Goal: Information Seeking & Learning: Learn about a topic

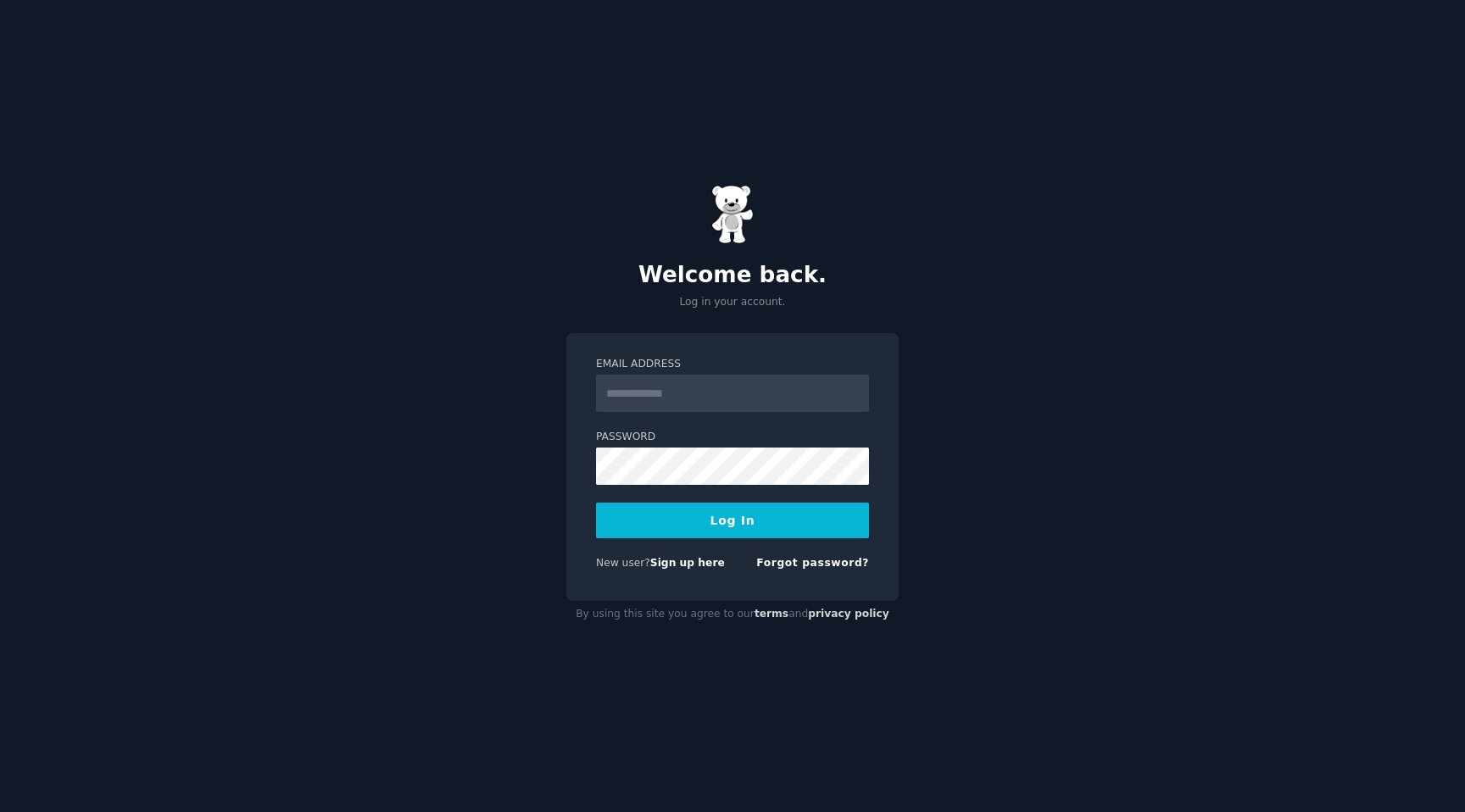
type input "**********"
click at [596, 502] on button "Log In" at bounding box center [732, 520] width 273 height 35
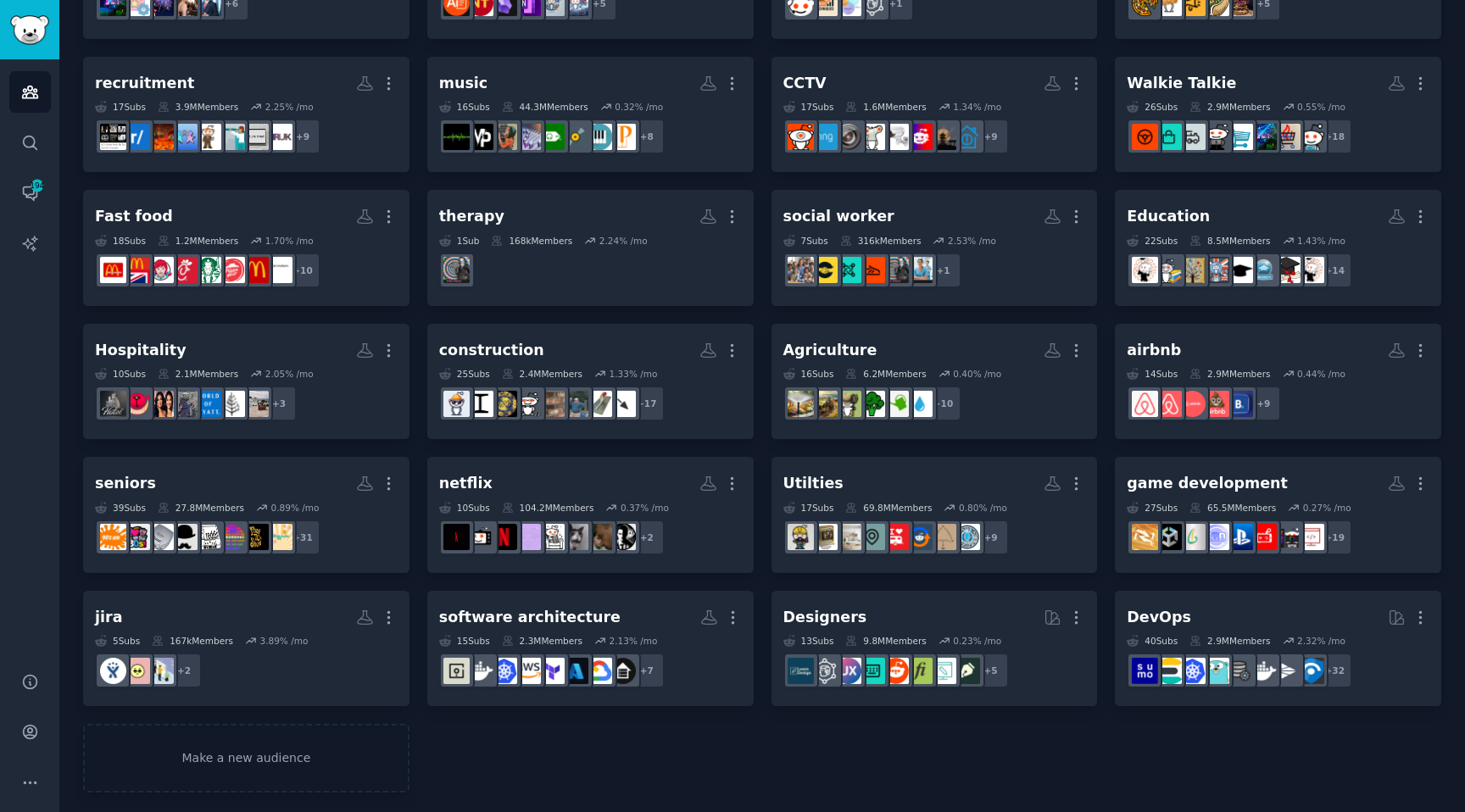
scroll to position [215, 0]
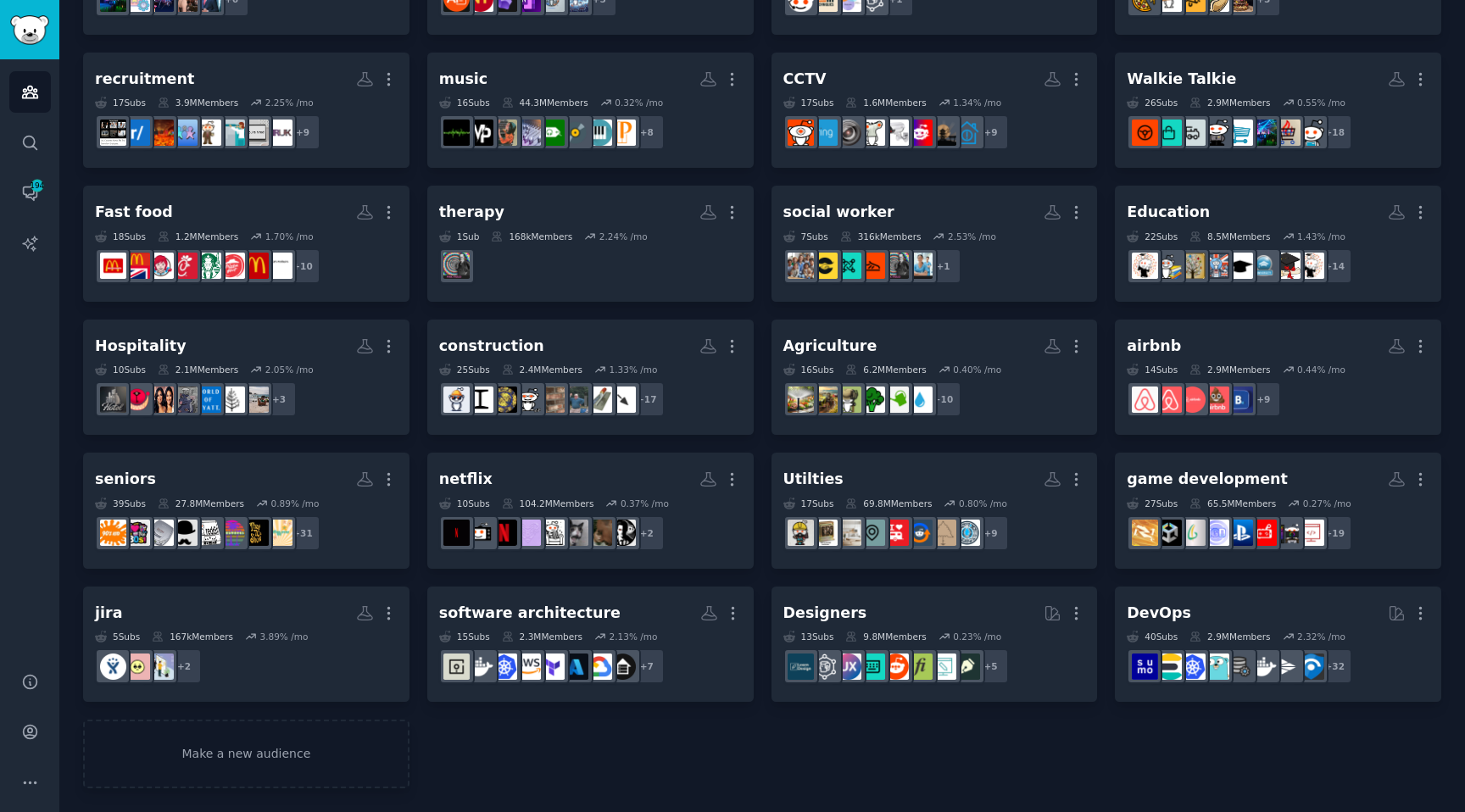
click at [297, 715] on div "Events More 11 Sub s 1.1M Members 2.91 % /mo + 6 ai note taking More 11 Sub s 1…" at bounding box center [762, 354] width 1358 height 870
click at [297, 725] on link "Make a new audience" at bounding box center [246, 754] width 327 height 68
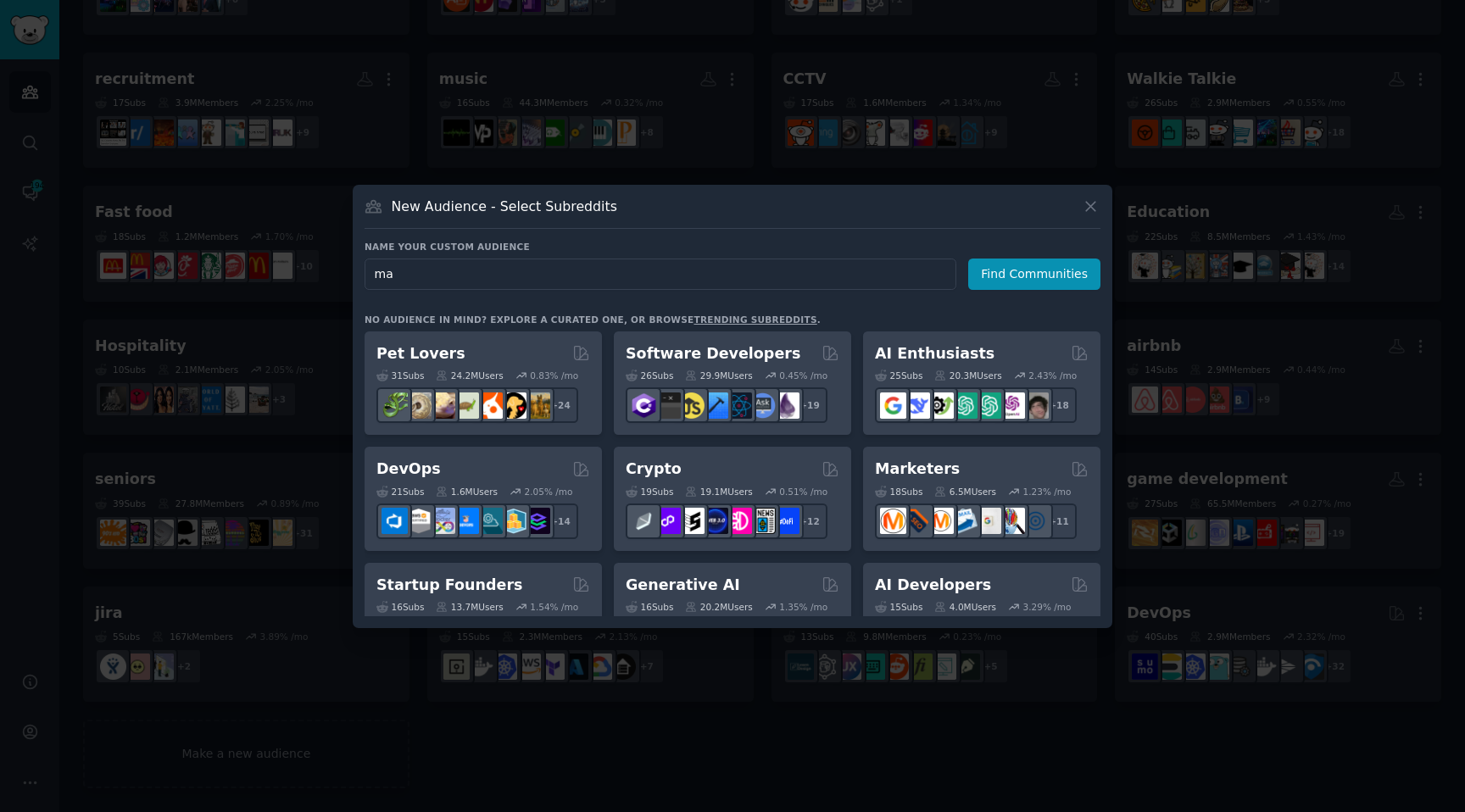
click at [398, 277] on input "ma" at bounding box center [660, 274] width 592 height 31
type input "management"
click button "Find Communities" at bounding box center [1034, 274] width 133 height 31
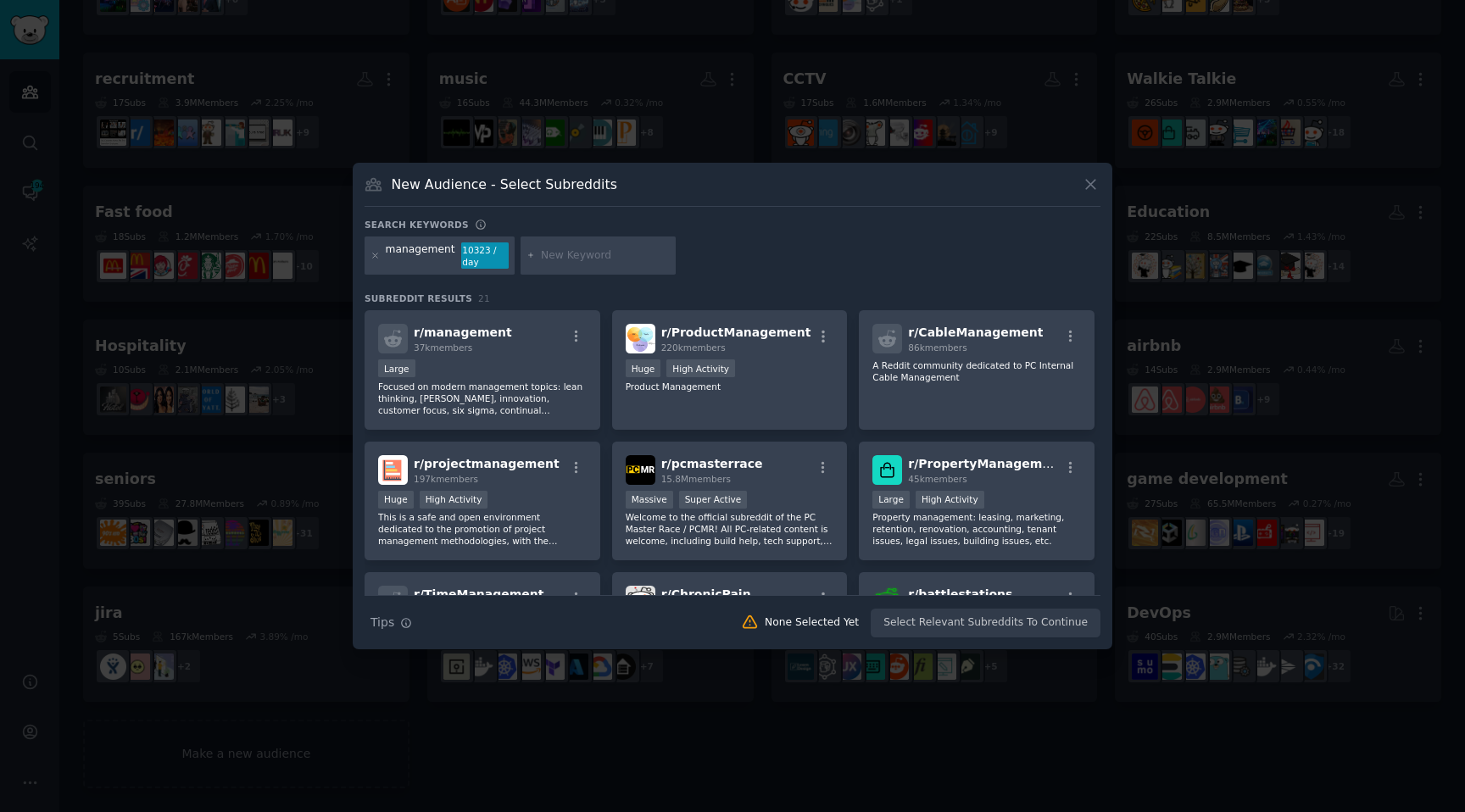
click at [567, 267] on div at bounding box center [599, 255] width 156 height 39
click at [567, 232] on div "Search keywords" at bounding box center [732, 227] width 735 height 18
click at [548, 251] on input "text" at bounding box center [605, 256] width 129 height 16
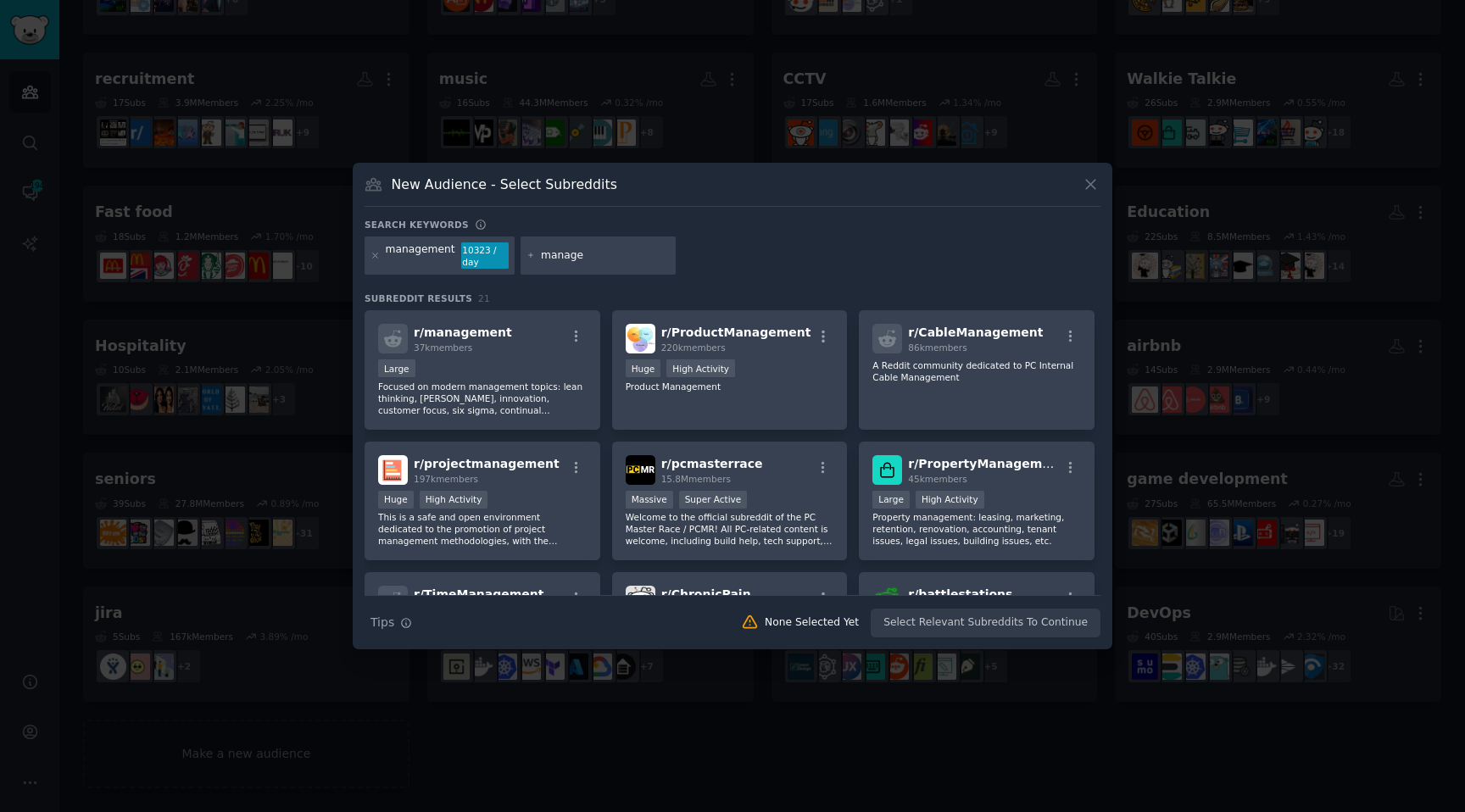
type input "manager"
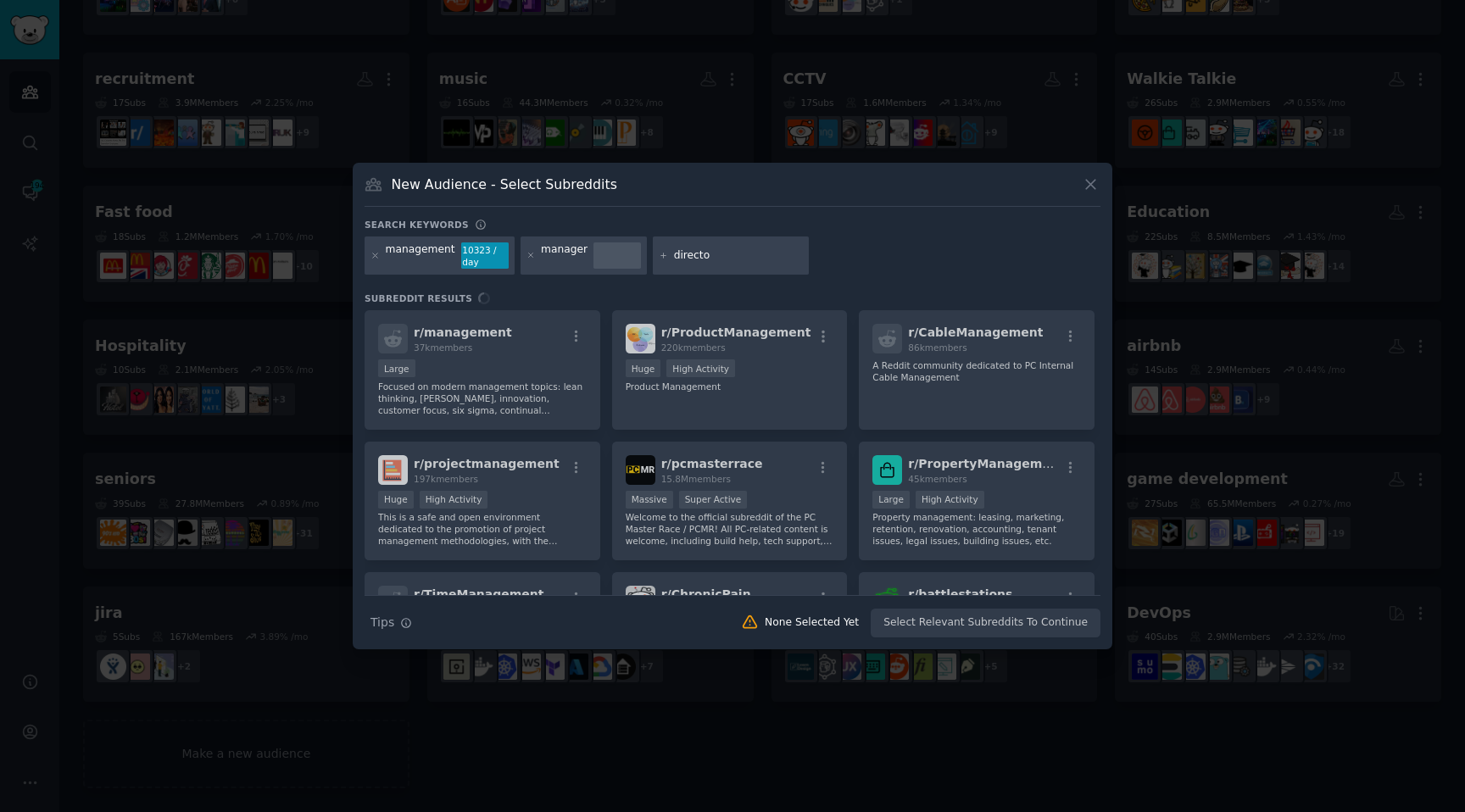
type input "director"
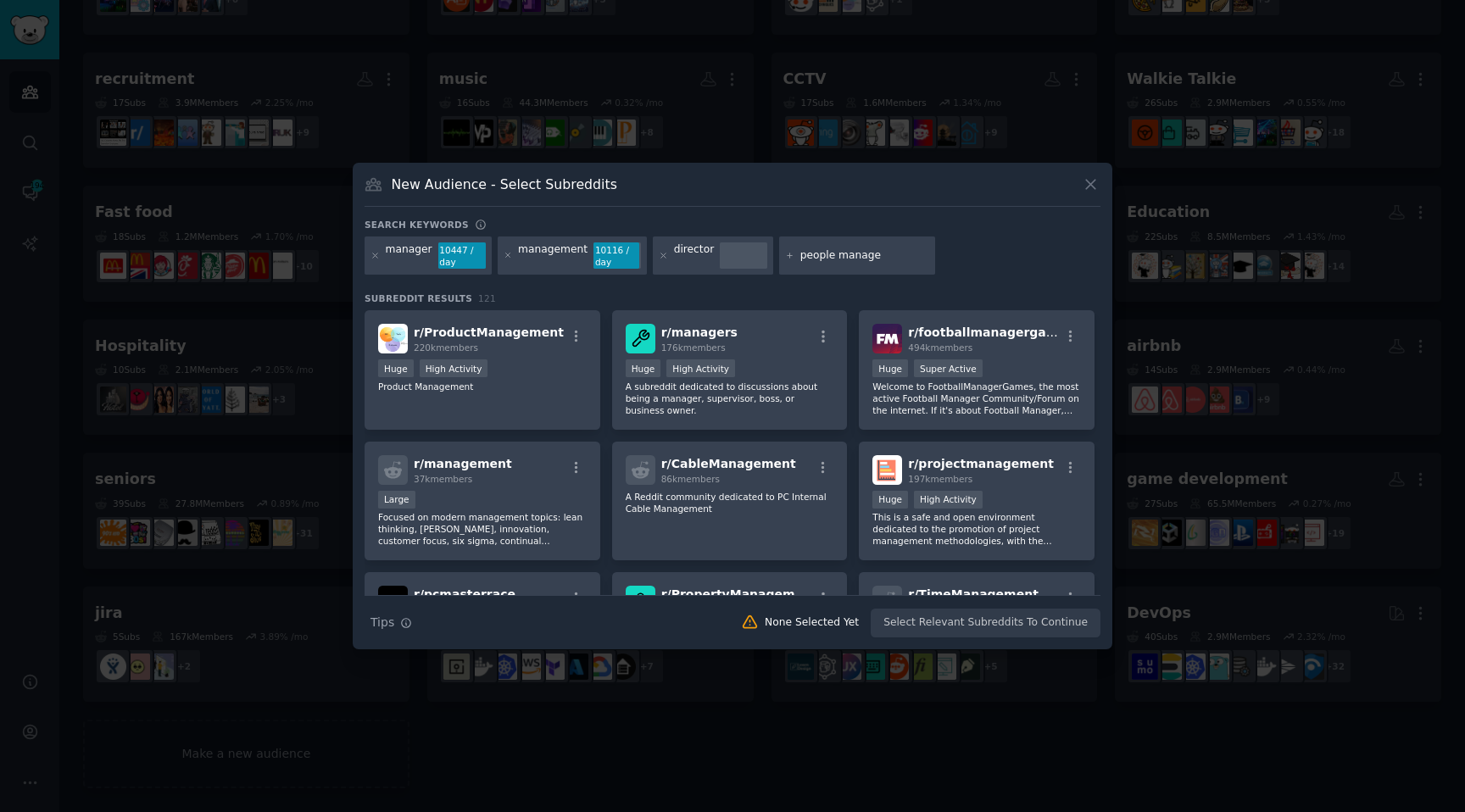
type input "people manager"
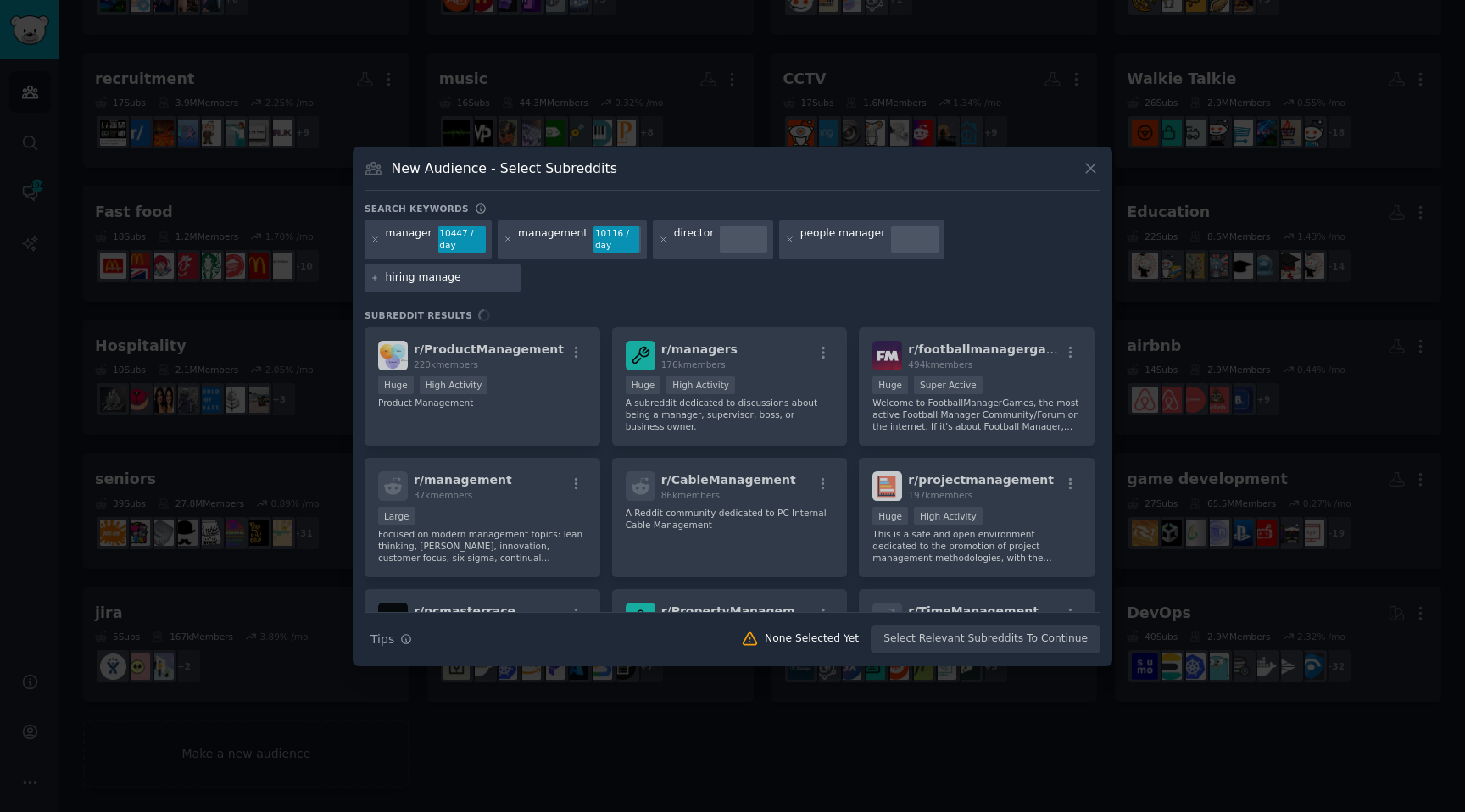
type input "hiring manager"
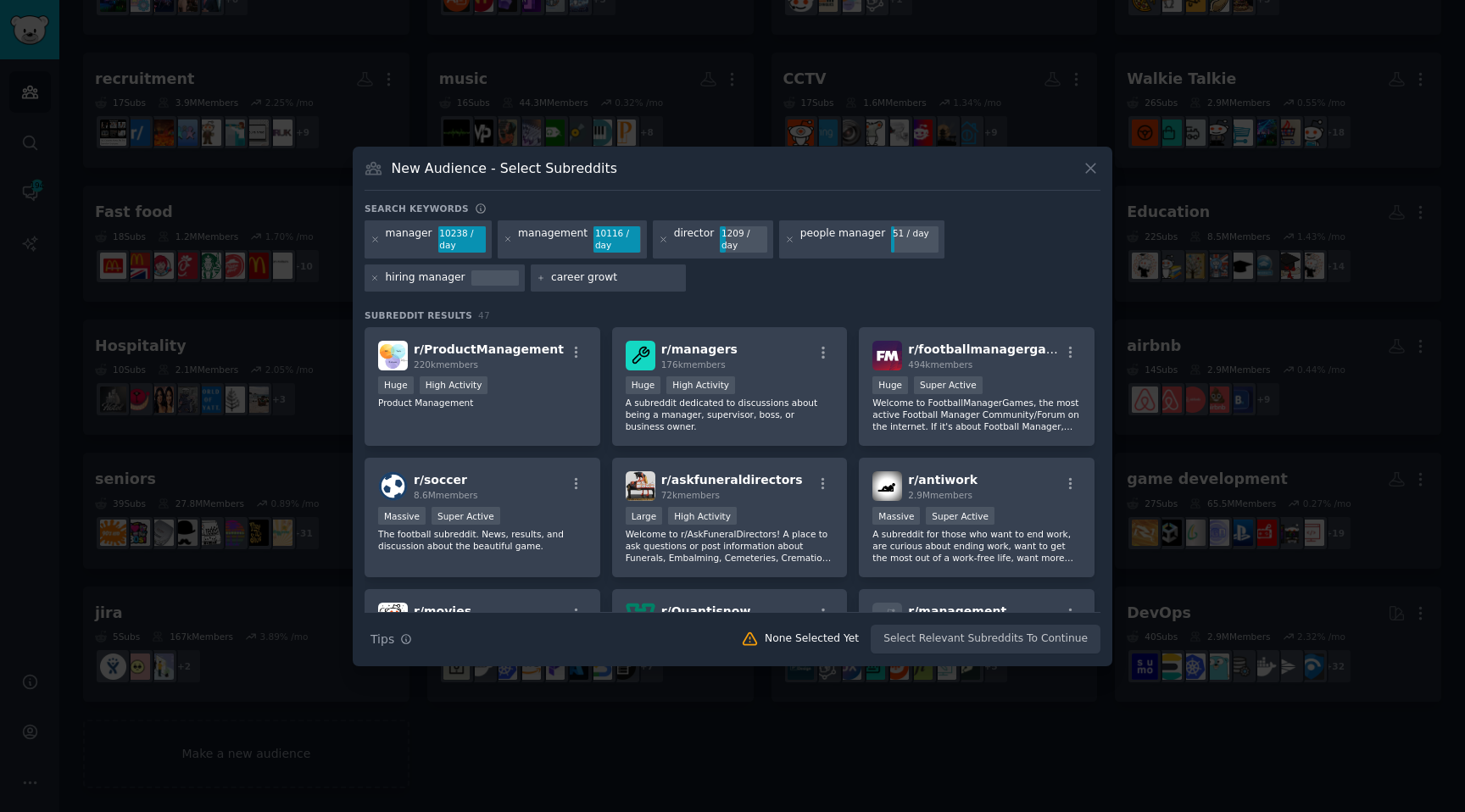
type input "career growth"
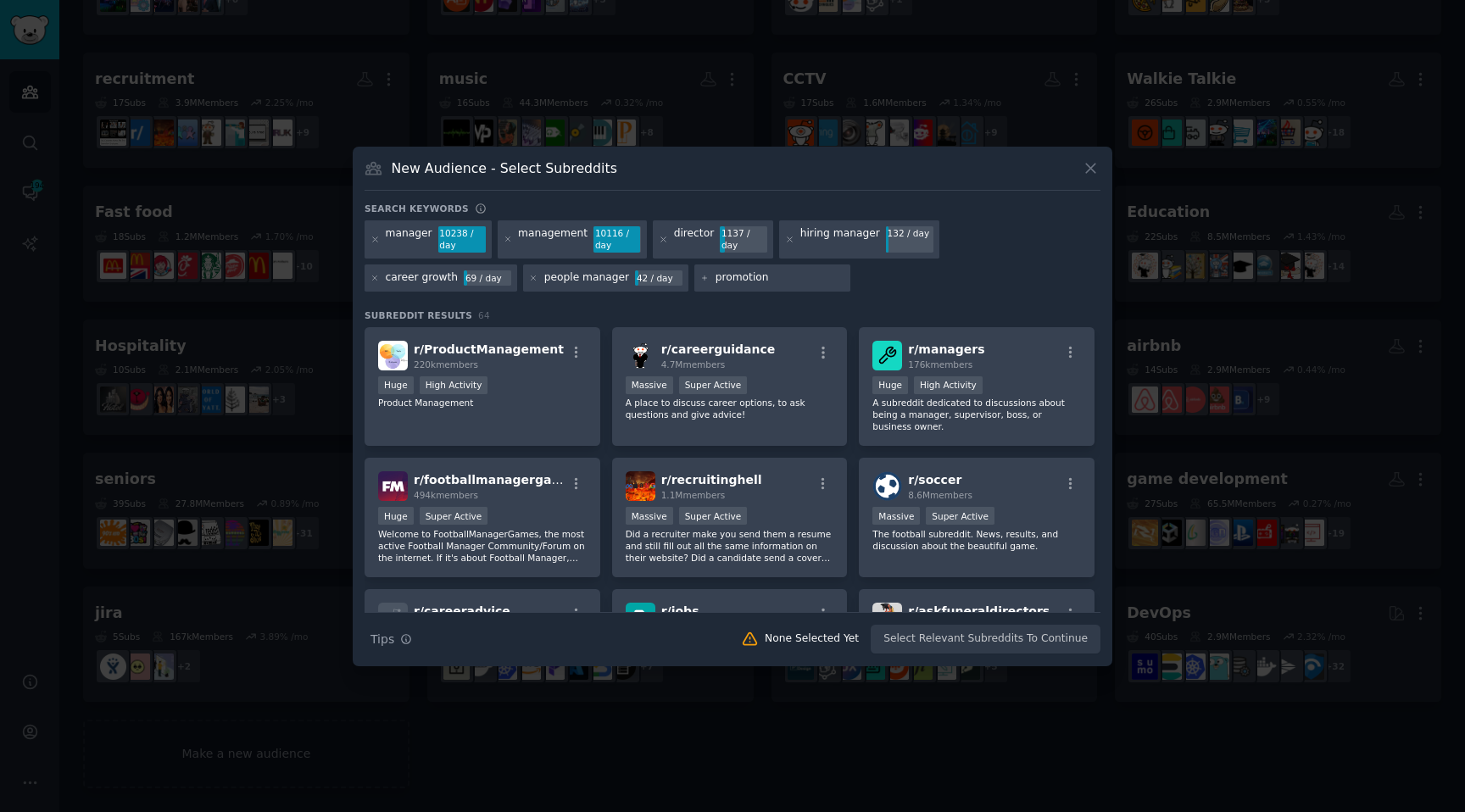
type input "promotion"
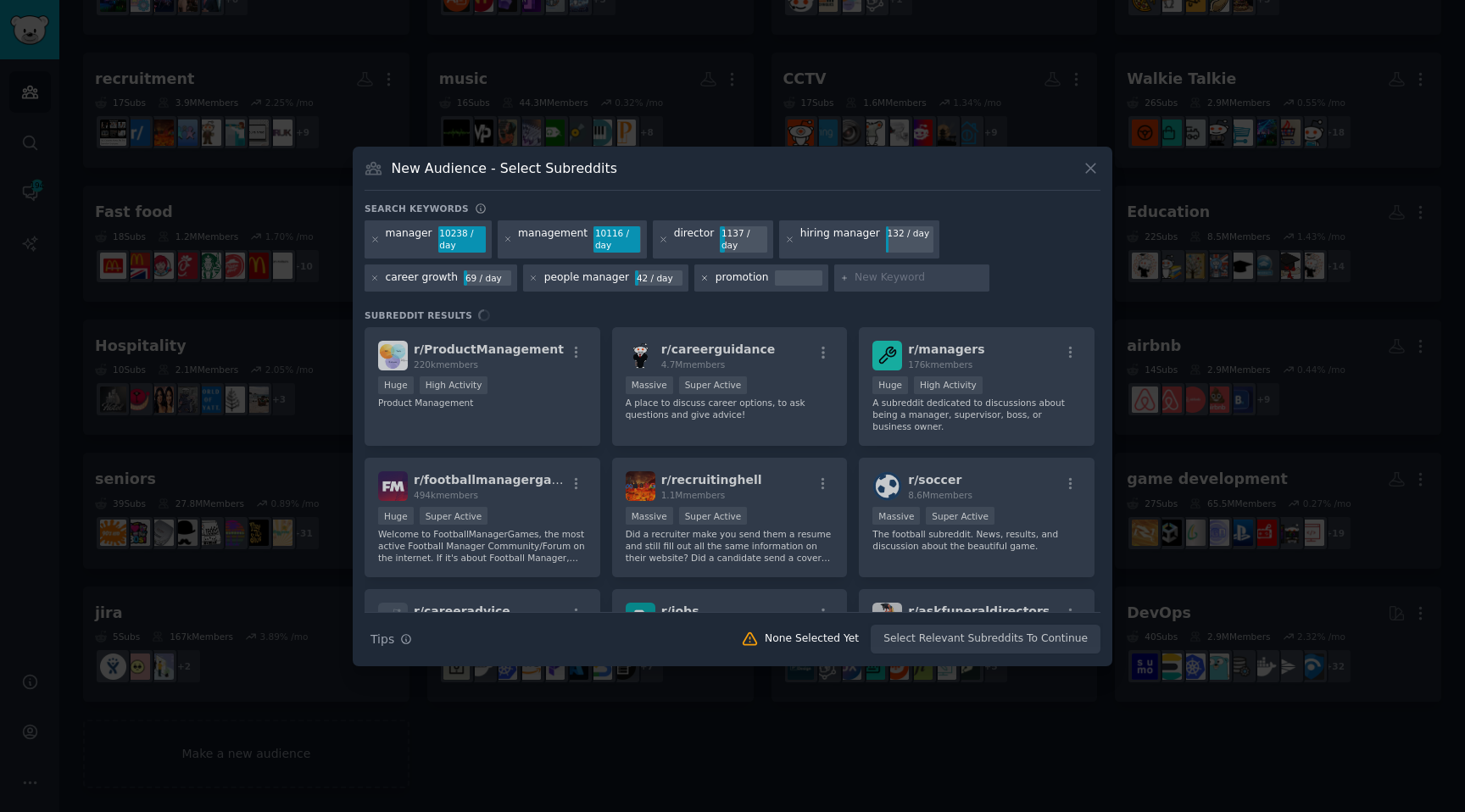
click at [702, 277] on icon at bounding box center [704, 277] width 4 height 4
click at [715, 278] on input "text" at bounding box center [779, 278] width 129 height 16
type input "career promotion"
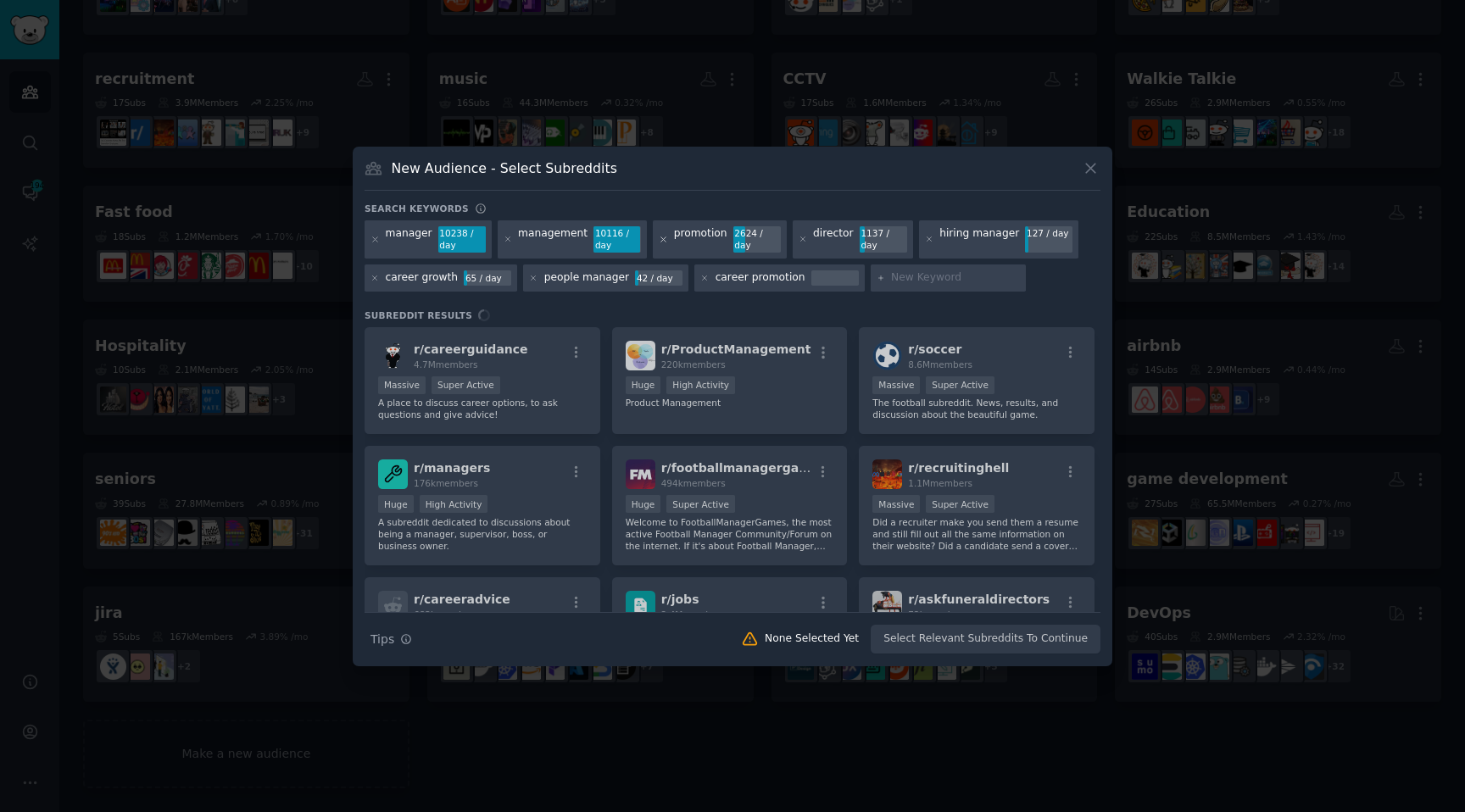
click at [658, 236] on icon at bounding box center [663, 240] width 10 height 10
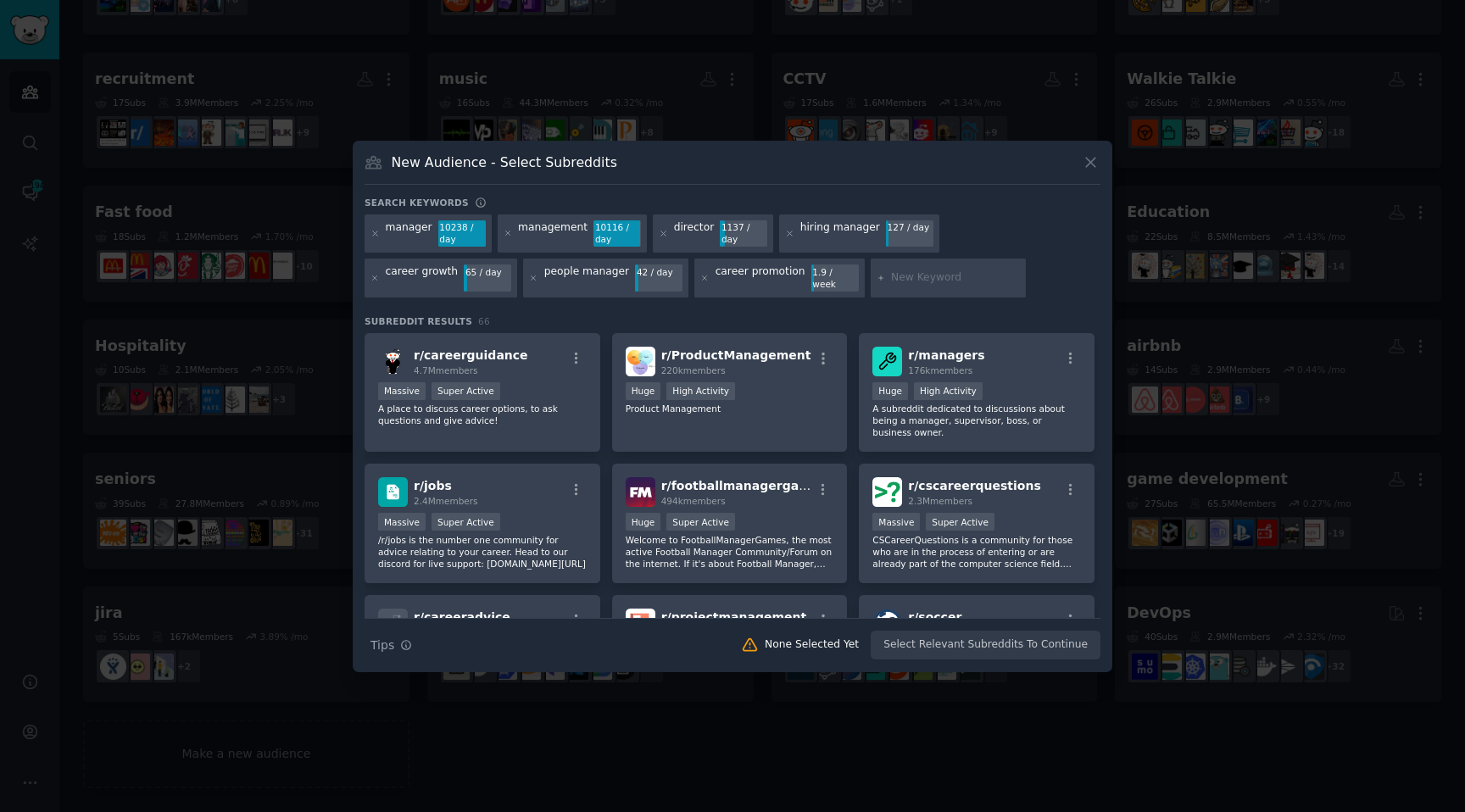
click at [891, 271] on input "text" at bounding box center [955, 278] width 129 height 16
click at [552, 415] on p "A place to discuss career options, to ask questions and give advice!" at bounding box center [483, 414] width 209 height 23
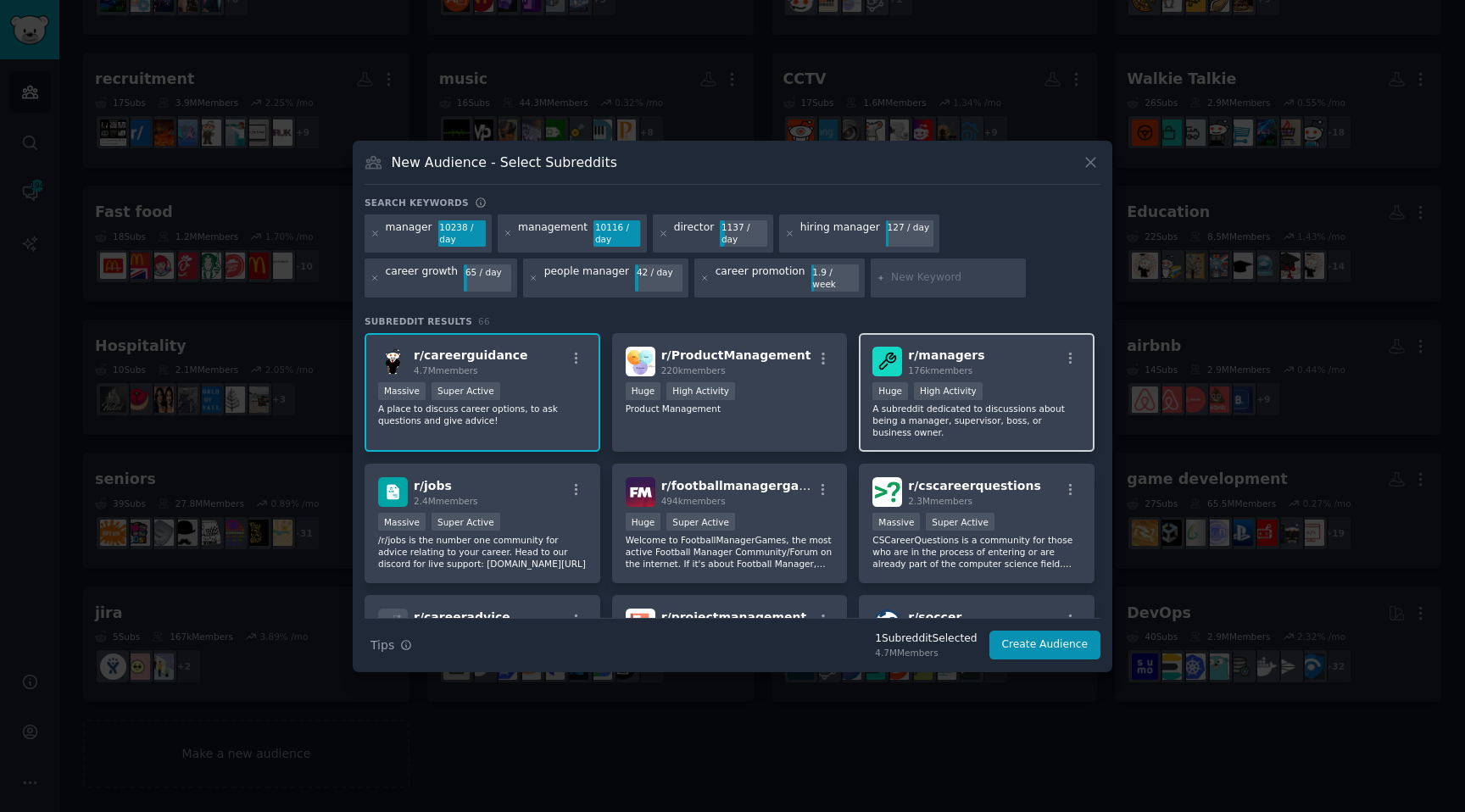
click at [968, 410] on p "A subreddit dedicated to discussions about being a manager, supervisor, boss, o…" at bounding box center [976, 420] width 209 height 35
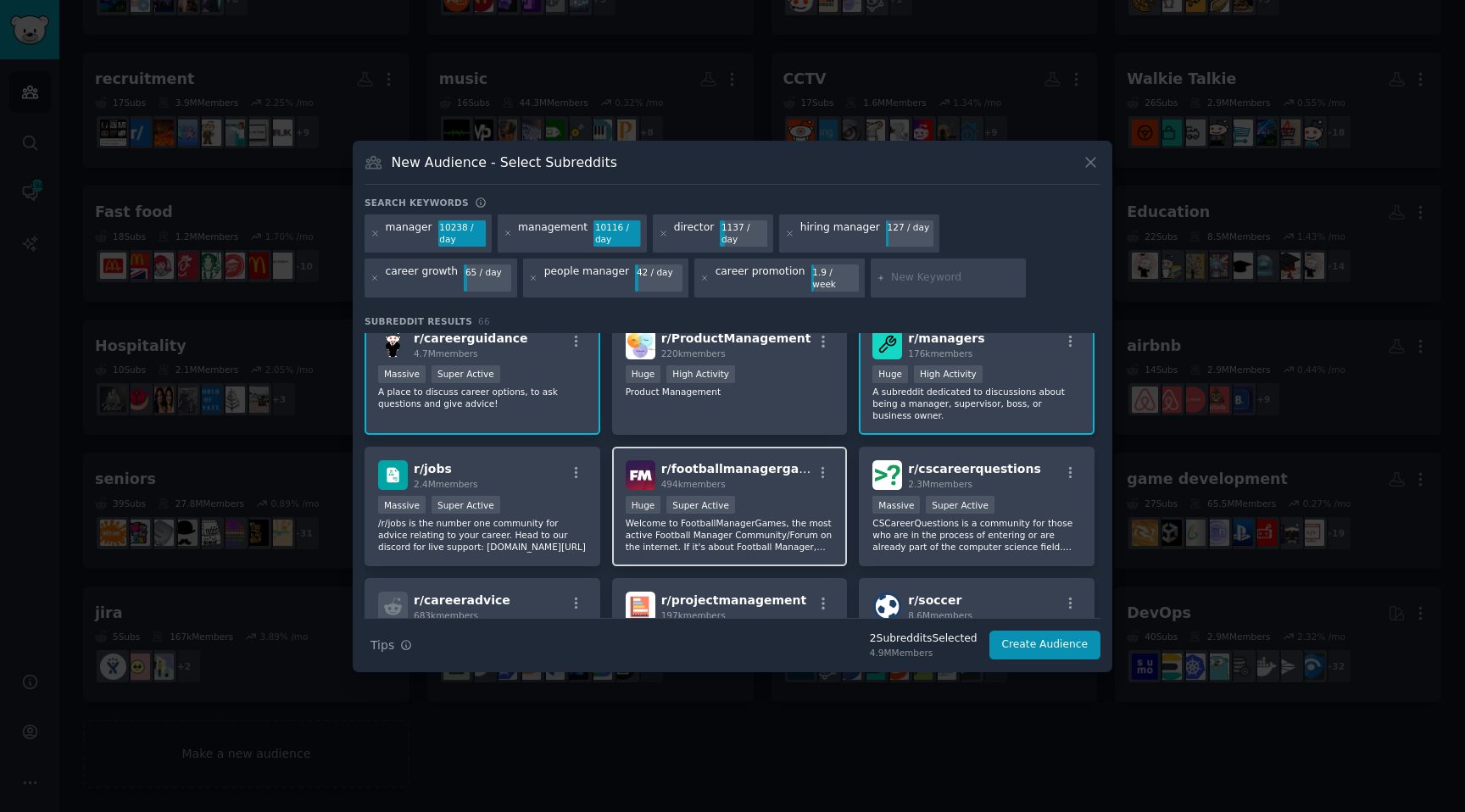
scroll to position [38, 0]
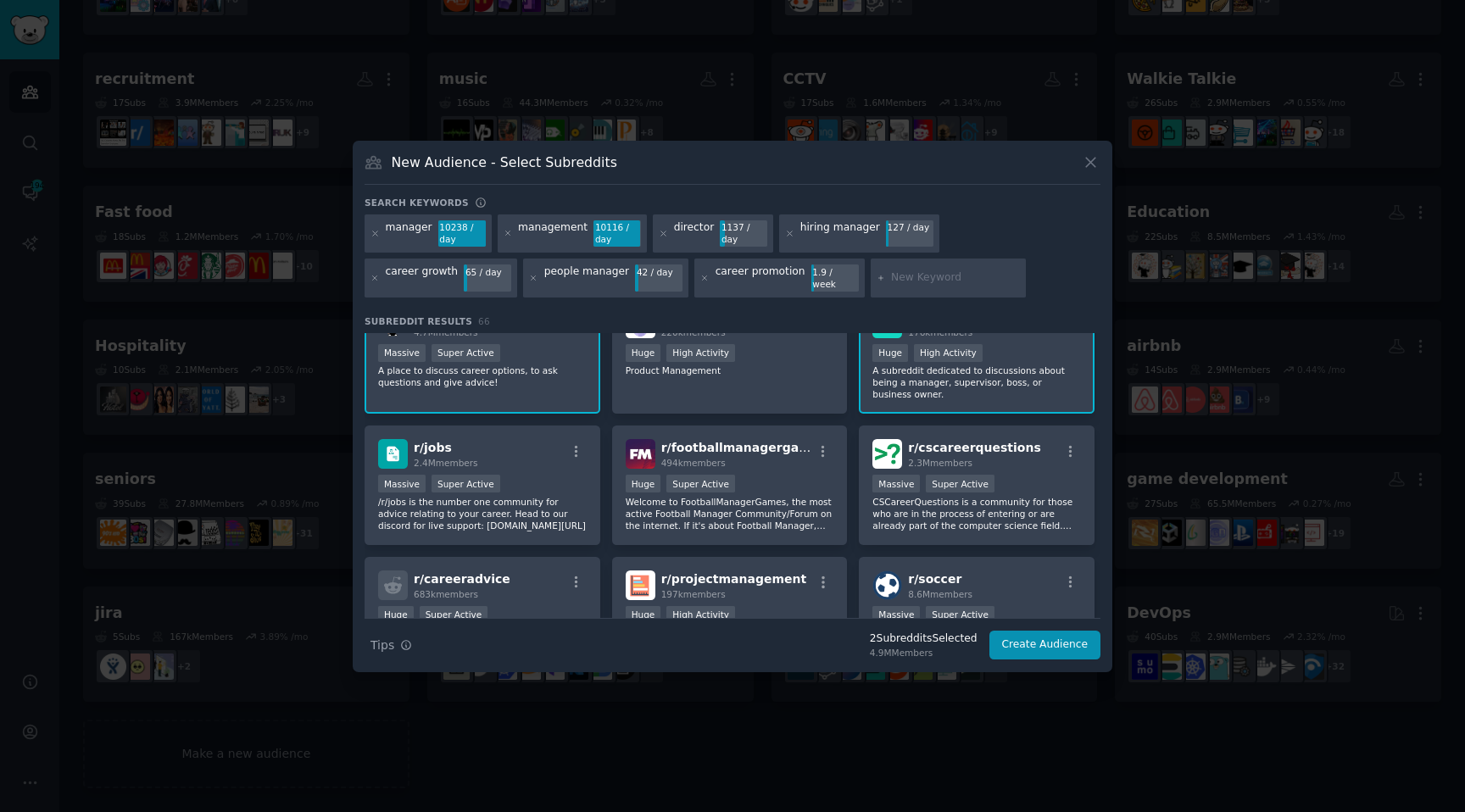
click at [891, 274] on input "text" at bounding box center [955, 278] width 129 height 16
type input "supervisor"
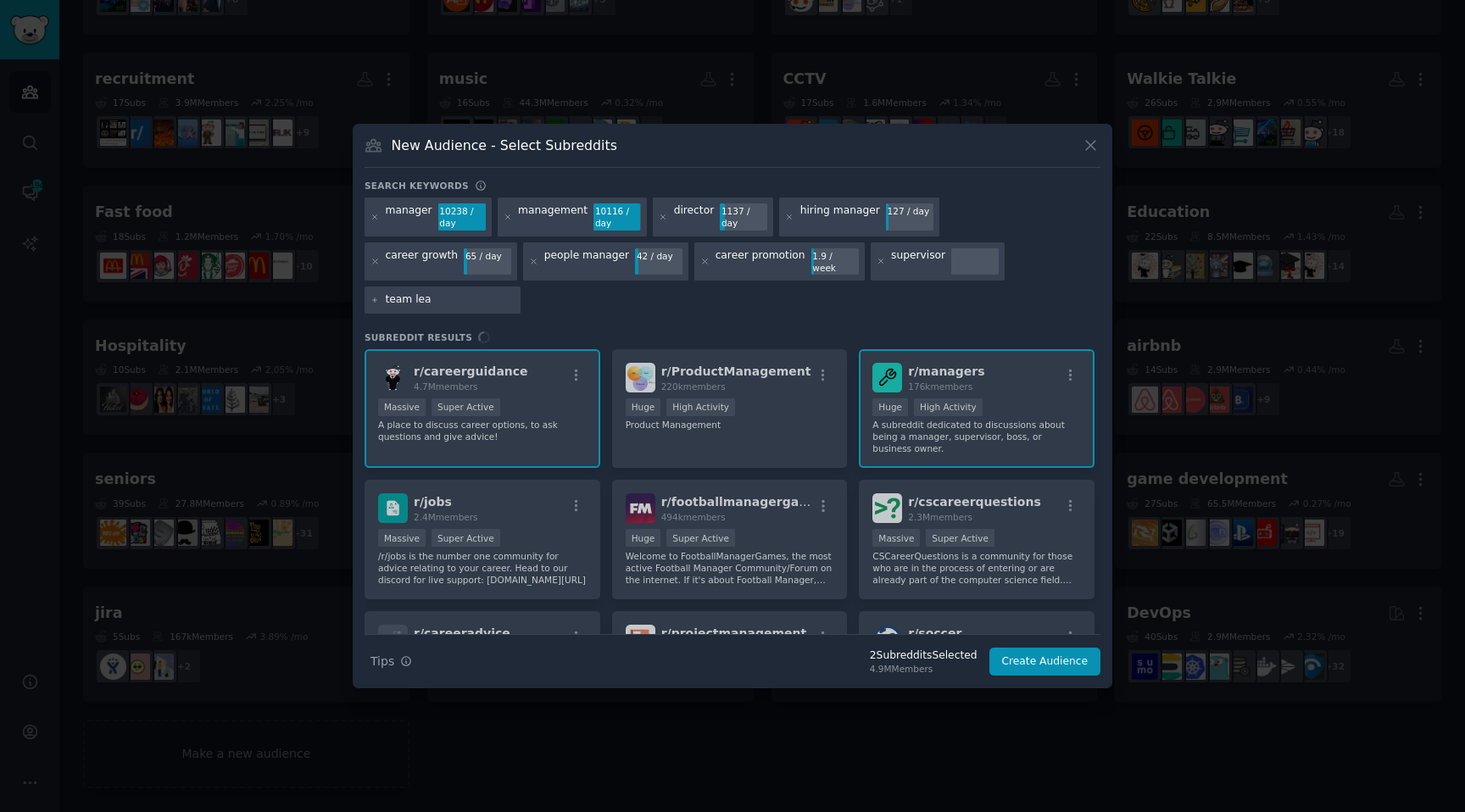
type input "team lead"
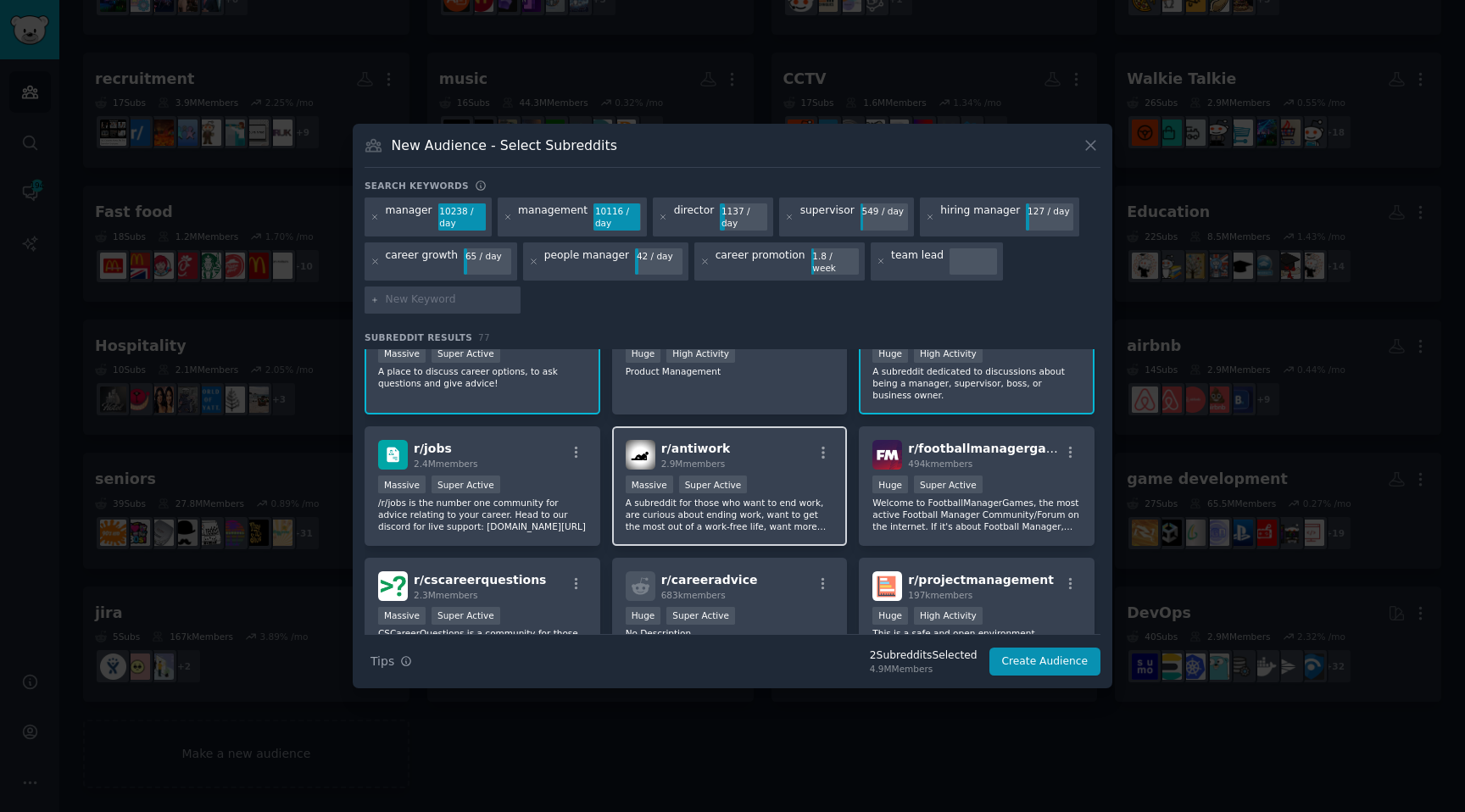
scroll to position [61, 0]
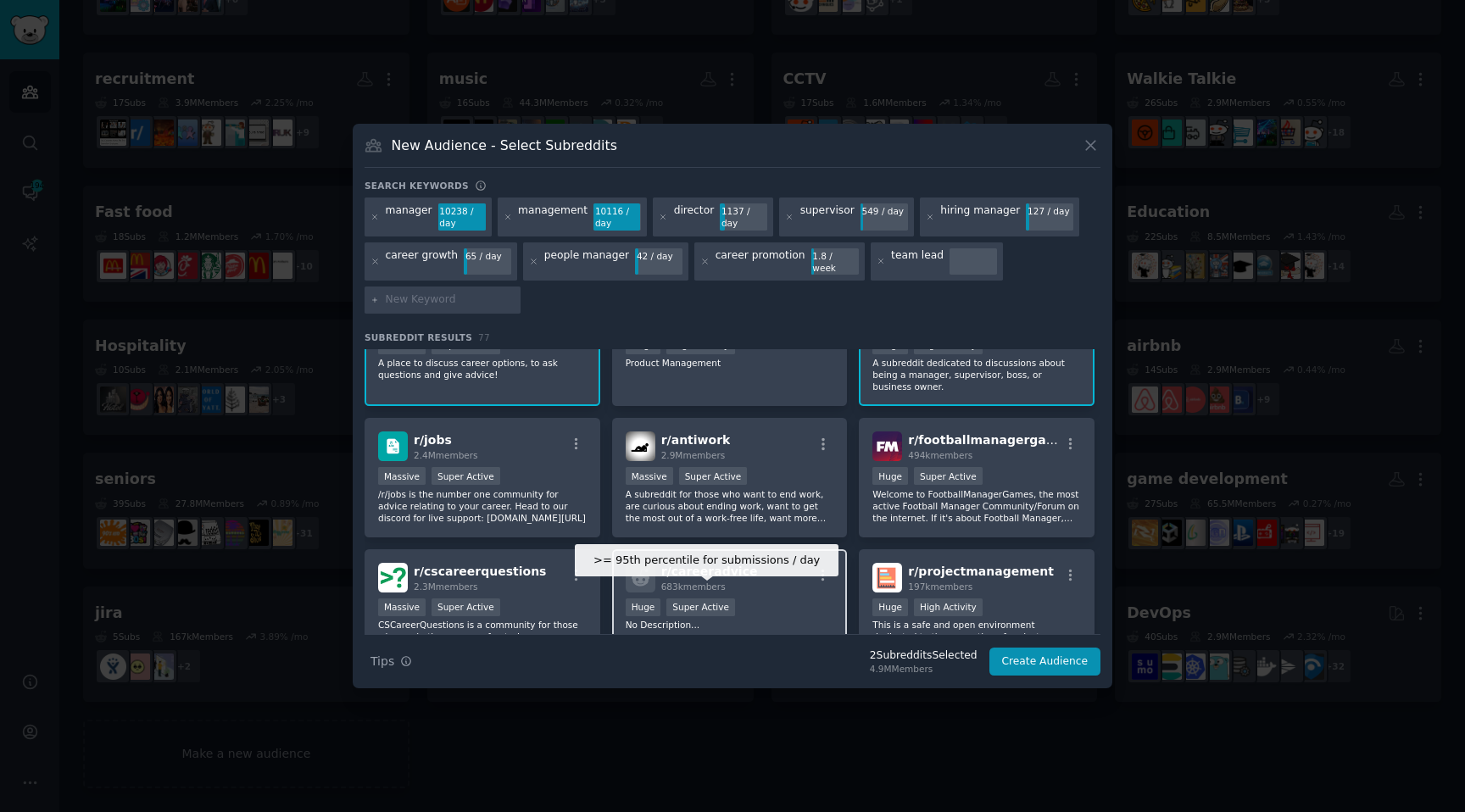
click at [669, 599] on div "Super Active" at bounding box center [700, 607] width 68 height 18
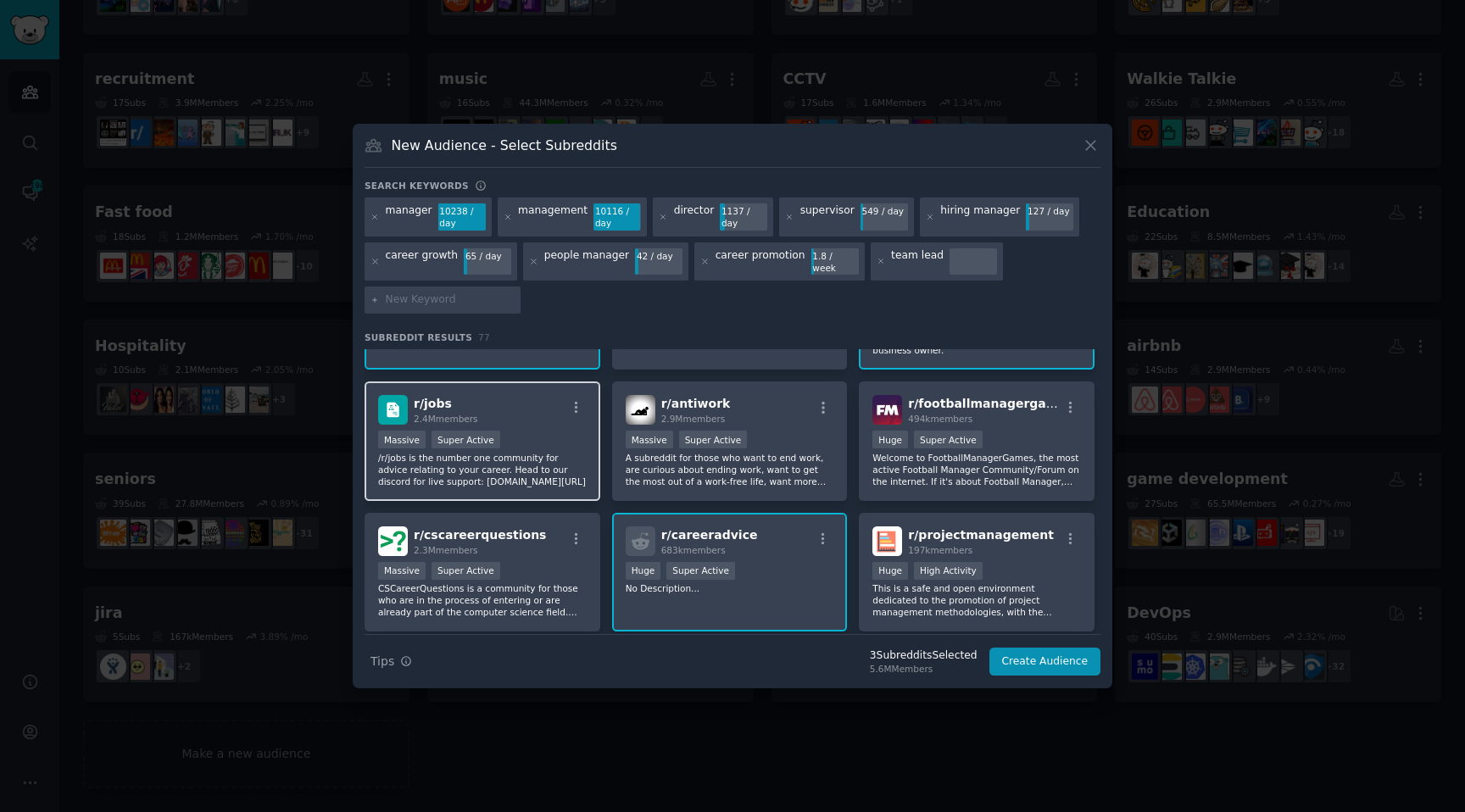
scroll to position [199, 0]
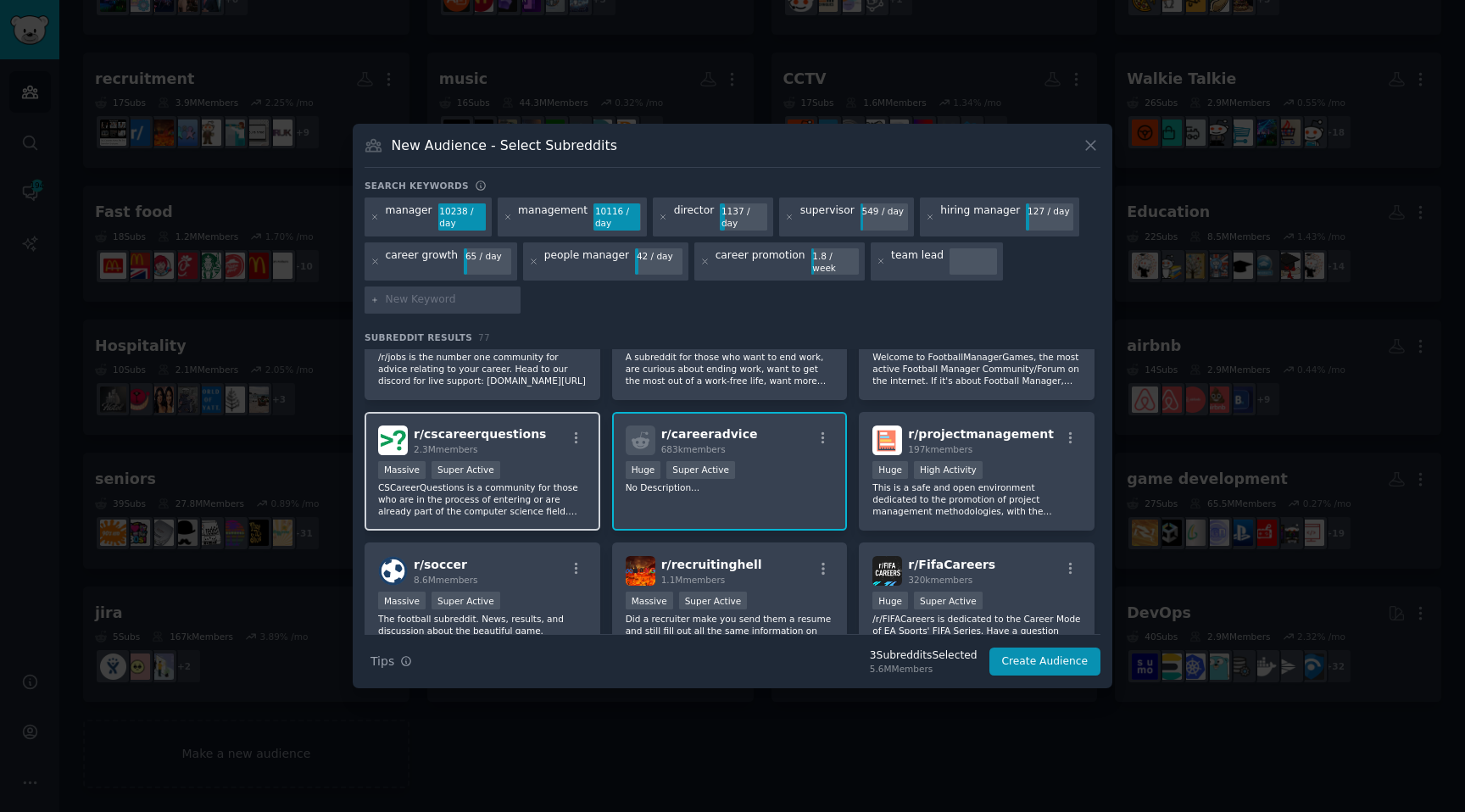
click at [540, 491] on p "CSCareerQuestions is a community for those who are in the process of entering o…" at bounding box center [483, 499] width 209 height 35
click at [553, 485] on p "CSCareerQuestions is a community for those who are in the process of entering o…" at bounding box center [483, 499] width 209 height 35
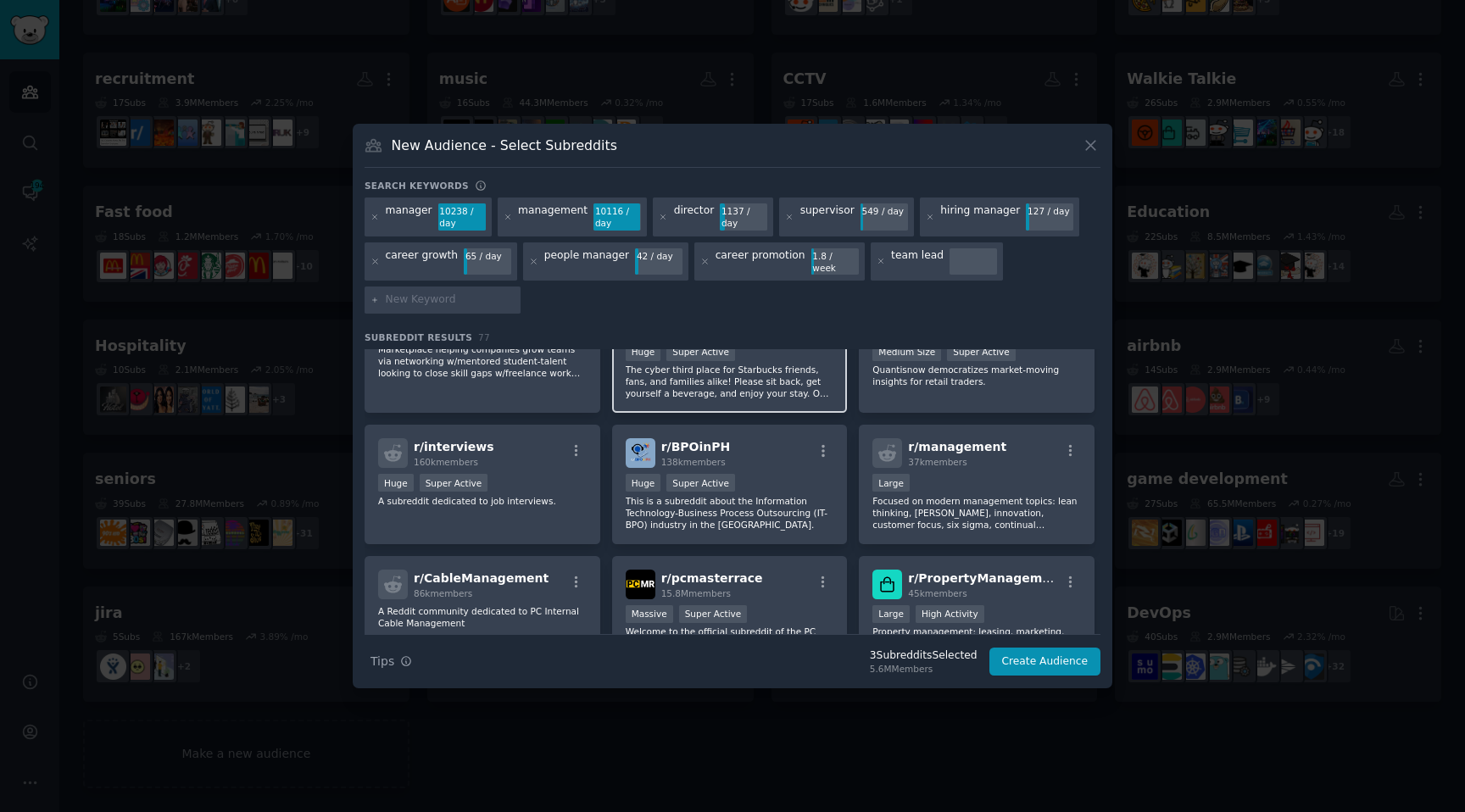
scroll to position [841, 0]
click at [1040, 494] on p "Focused on modern management topics: lean thinking, [PERSON_NAME], innovation, …" at bounding box center [976, 512] width 209 height 35
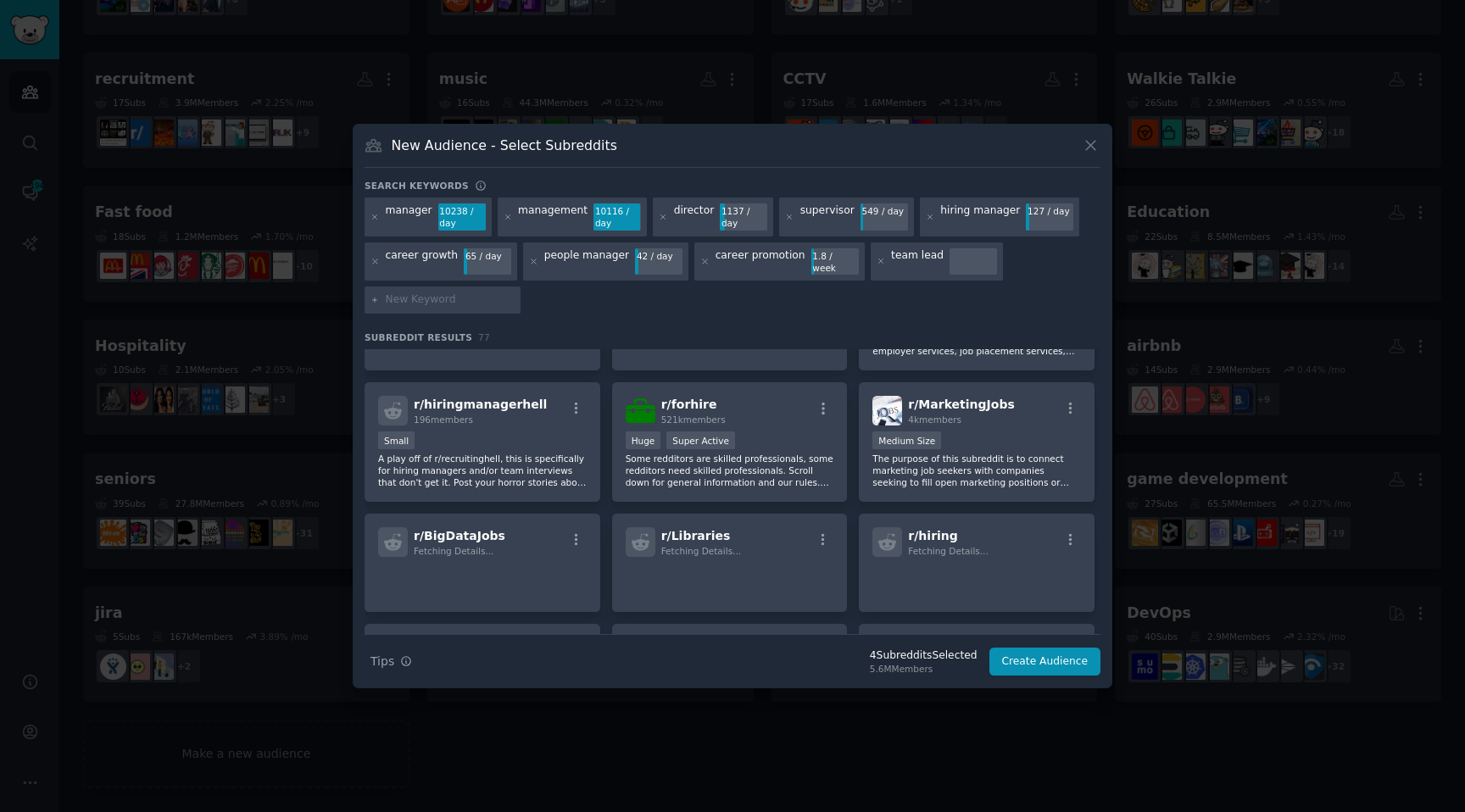
scroll to position [2339, 0]
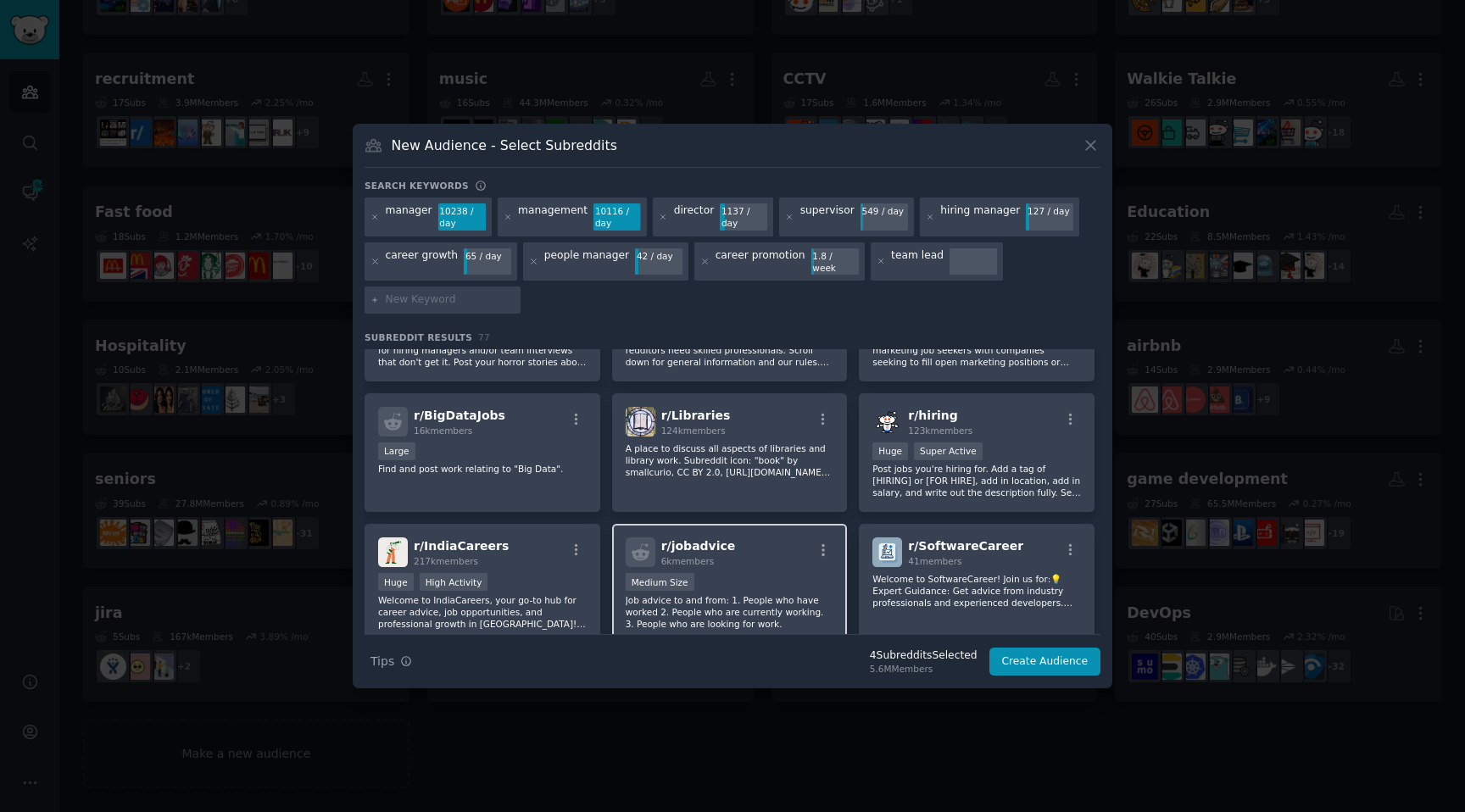
click at [716, 561] on div "r/ jobadvice 6k members Medium Size Job advice to and from: 1. People who have …" at bounding box center [730, 583] width 236 height 120
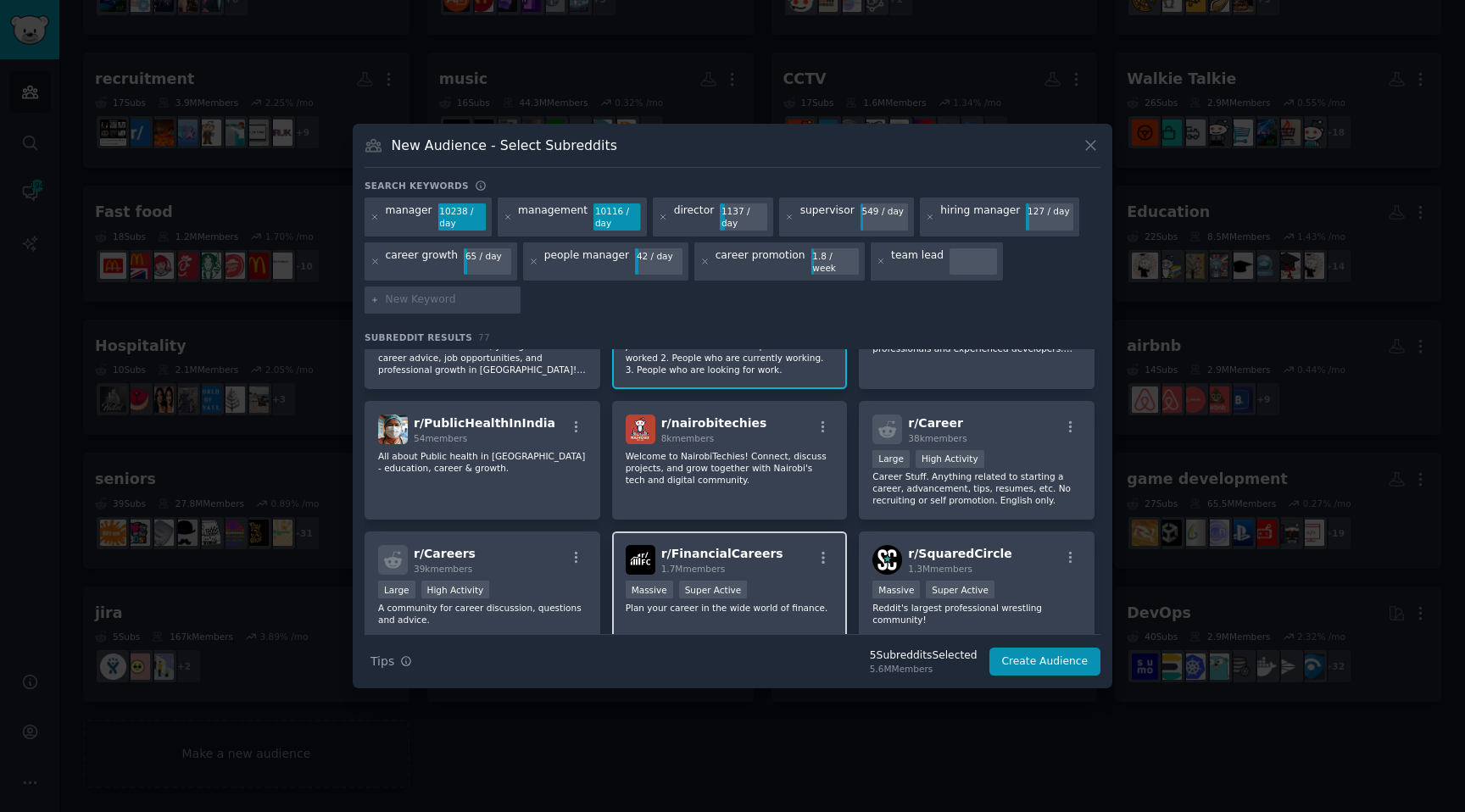
scroll to position [2539, 0]
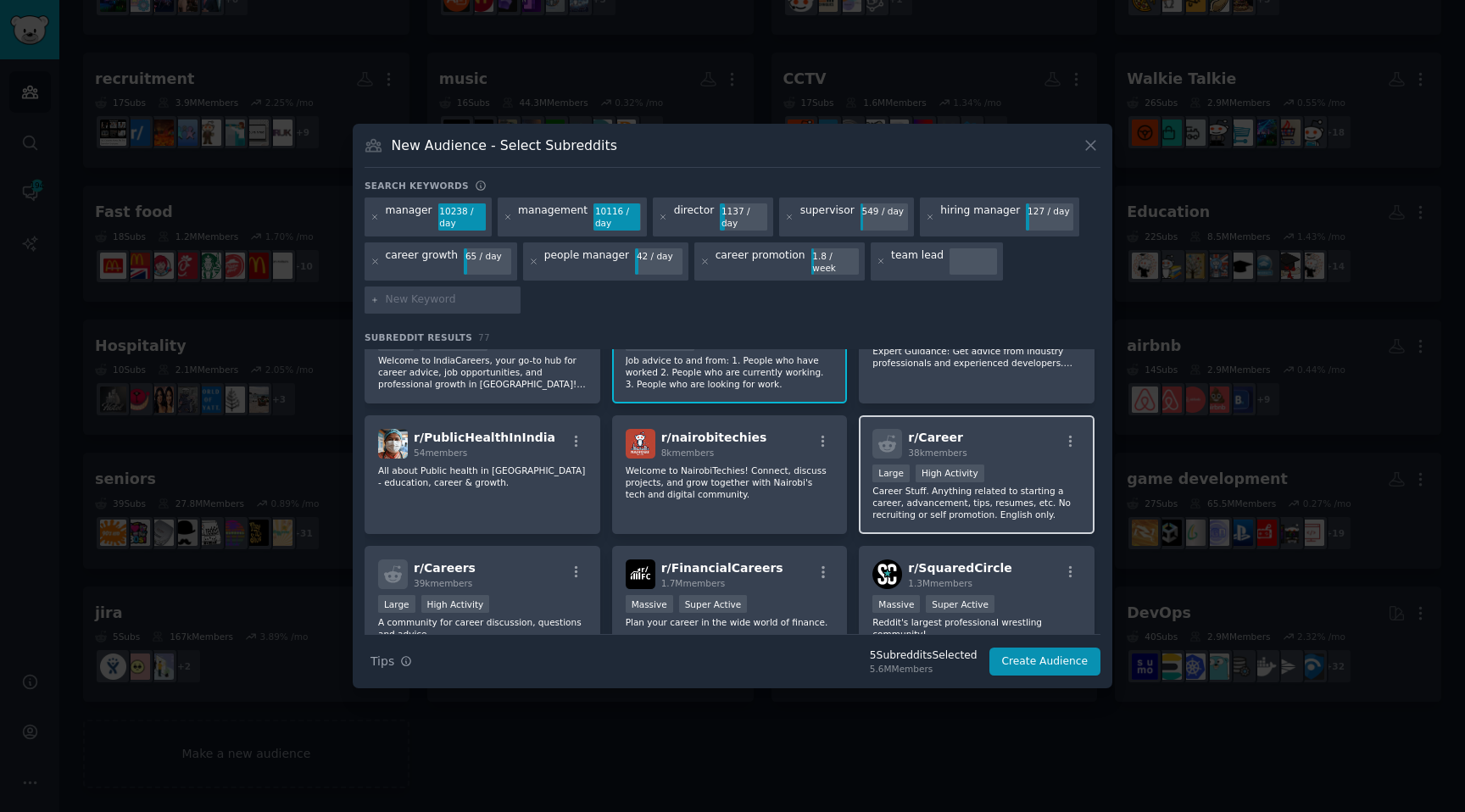
click at [968, 501] on p "Career Stuff. Anything related to starting a career, advancement, tips, resumes…" at bounding box center [976, 502] width 209 height 35
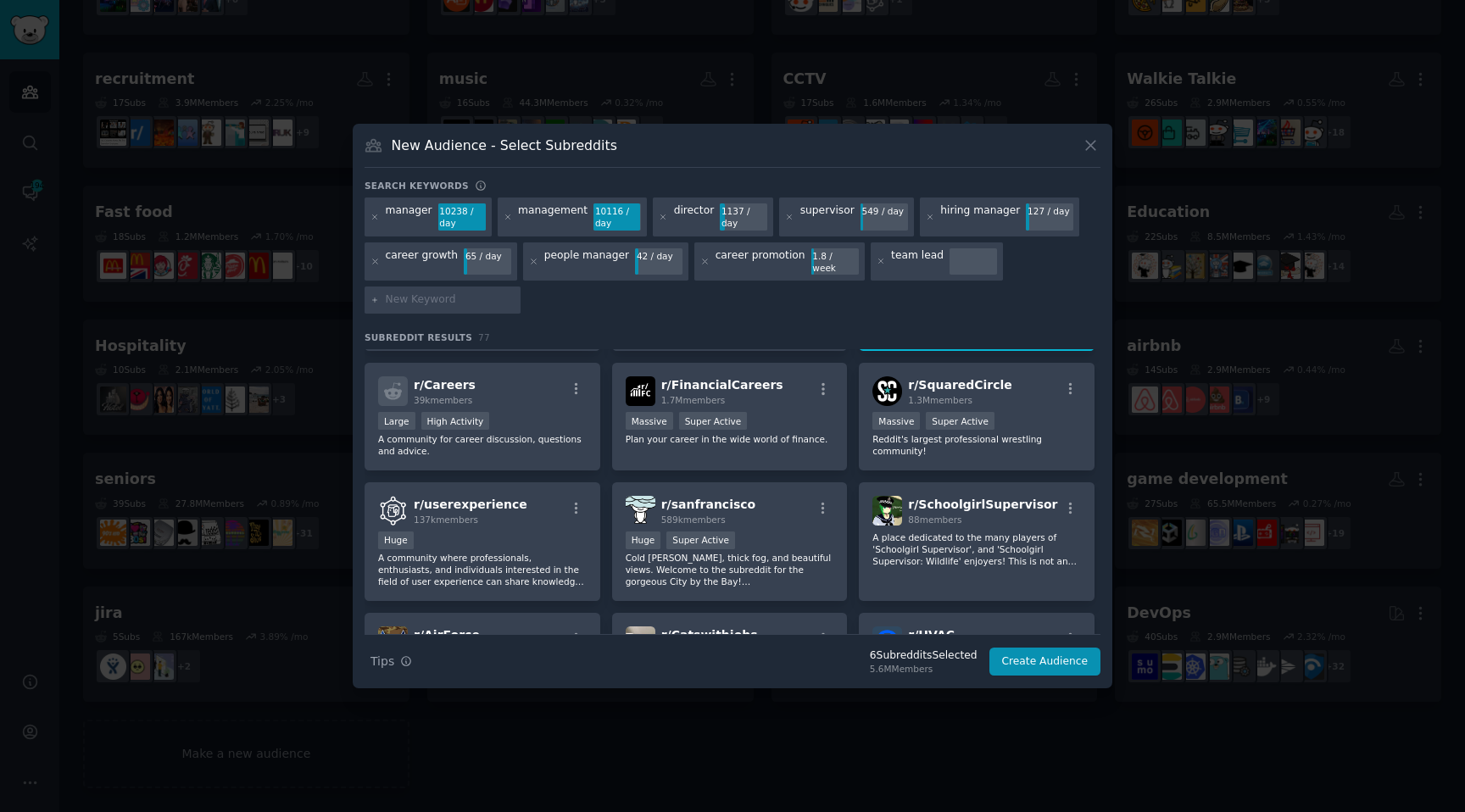
scroll to position [2719, 0]
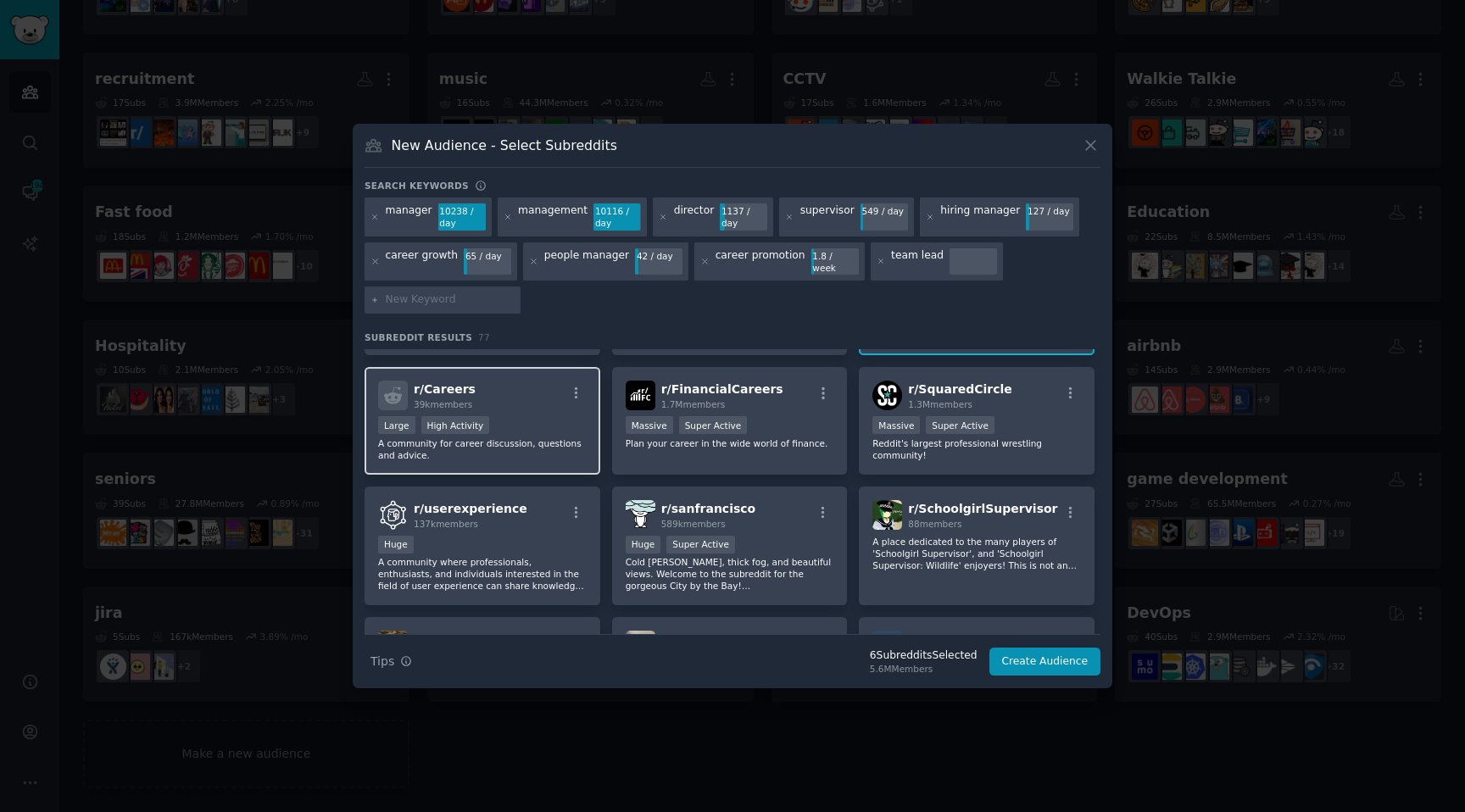
click at [469, 453] on p "A community for career discussion, questions and advice." at bounding box center [483, 448] width 209 height 23
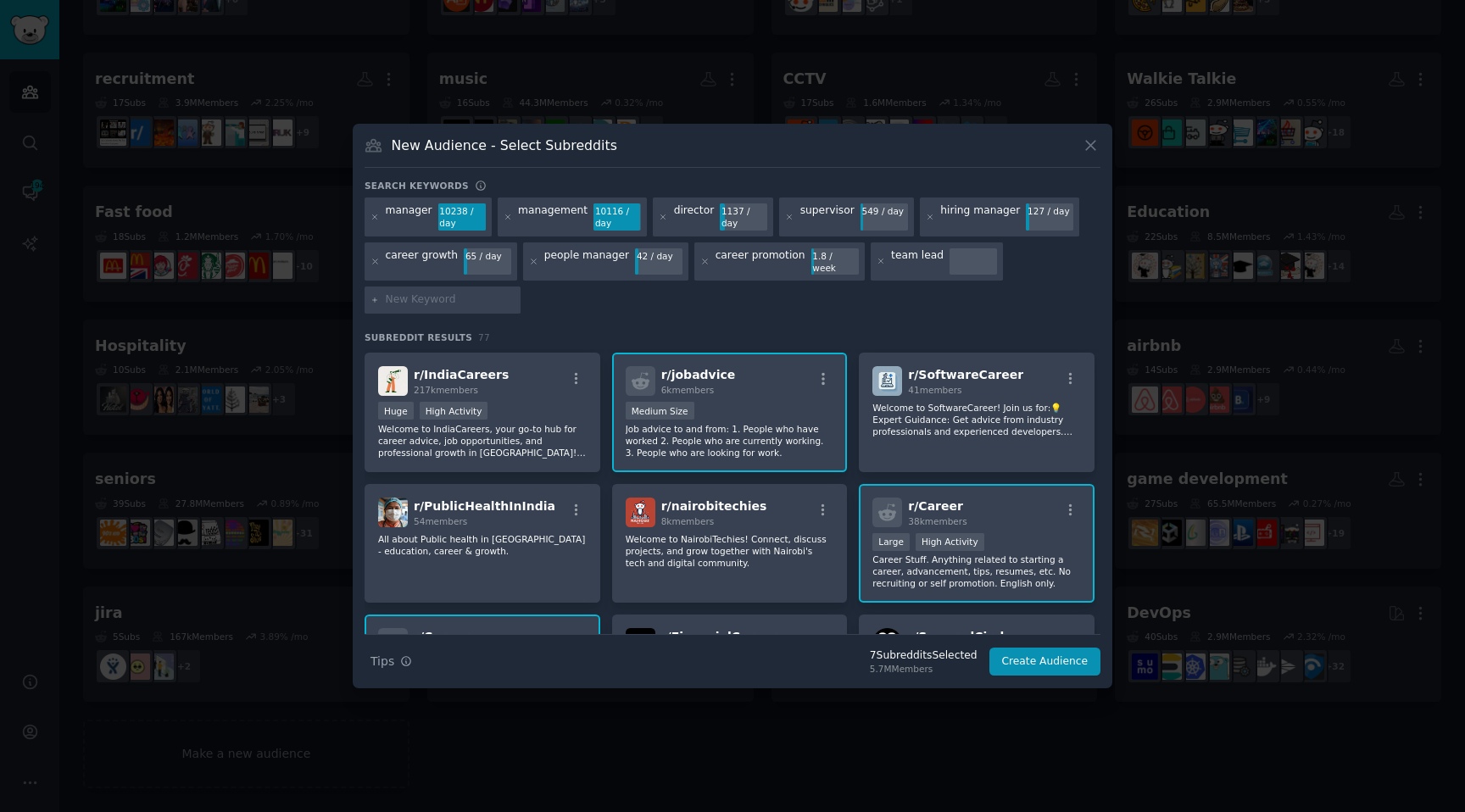
scroll to position [2463, 0]
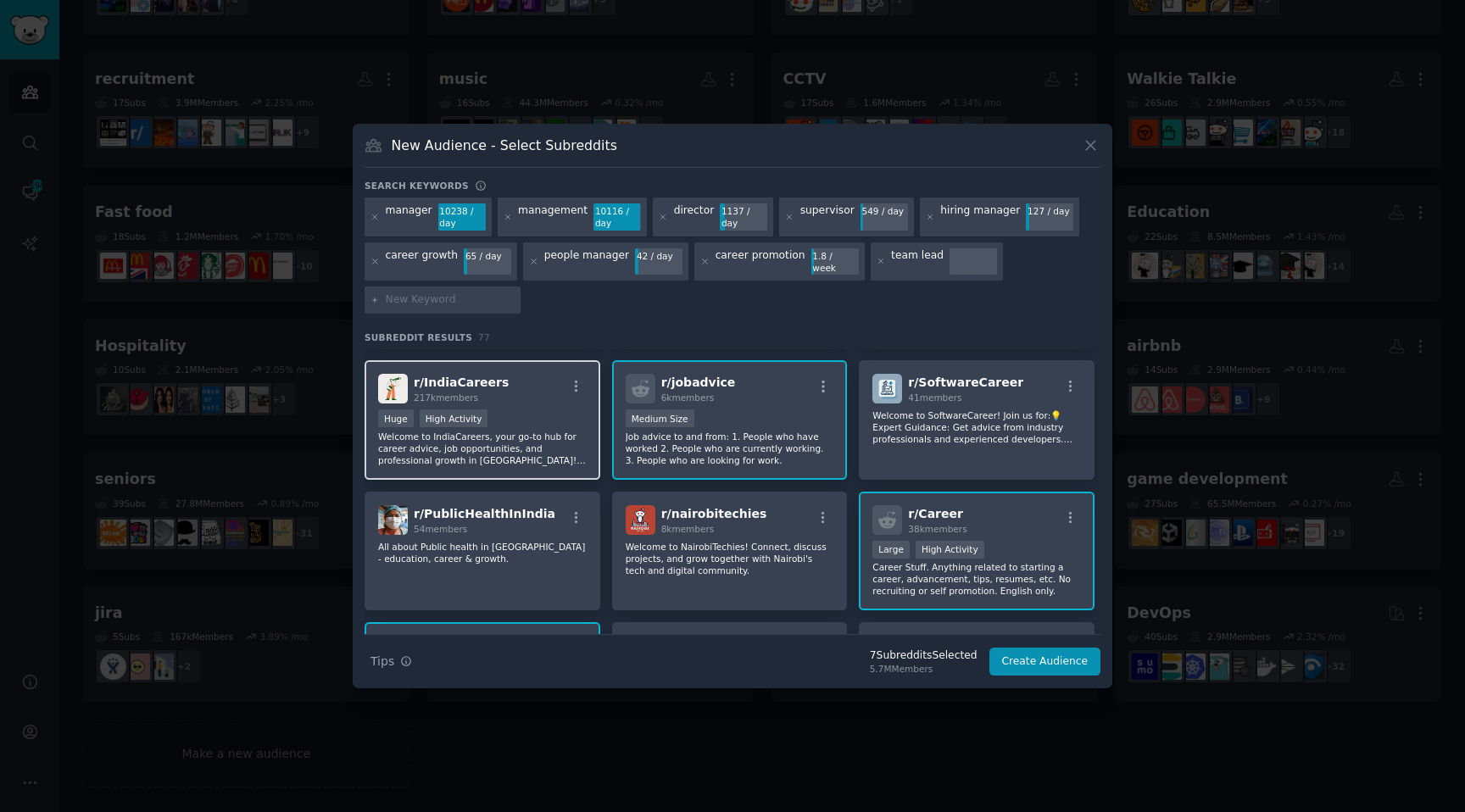
click at [553, 461] on div "r/ IndiaCareers 217k members Huge High Activity Welcome to IndiaCareers, your g…" at bounding box center [483, 419] width 236 height 120
click at [550, 449] on p "Welcome to IndiaCareers, your go-to hub for career advice, job opportunities, a…" at bounding box center [483, 447] width 209 height 35
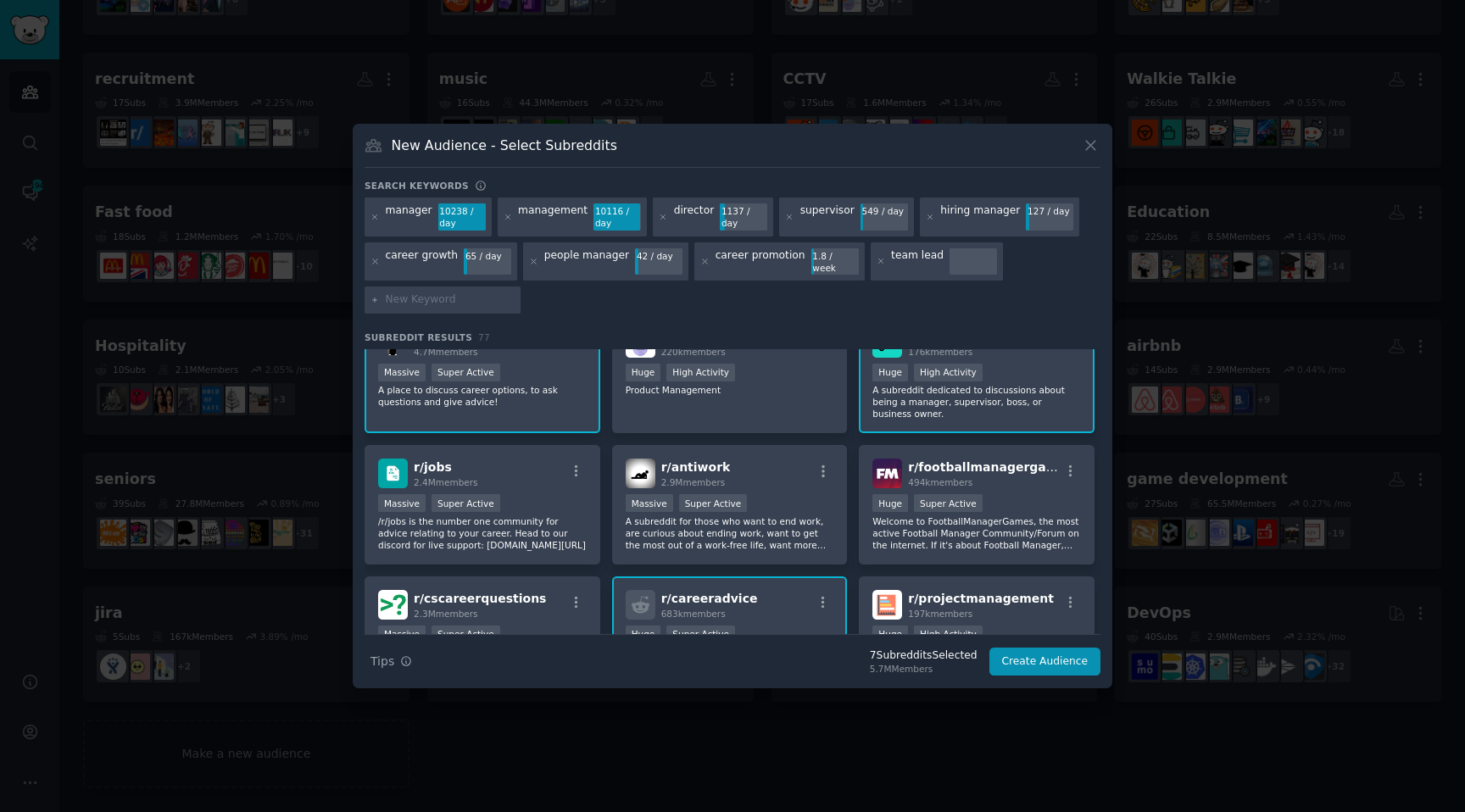
scroll to position [0, 0]
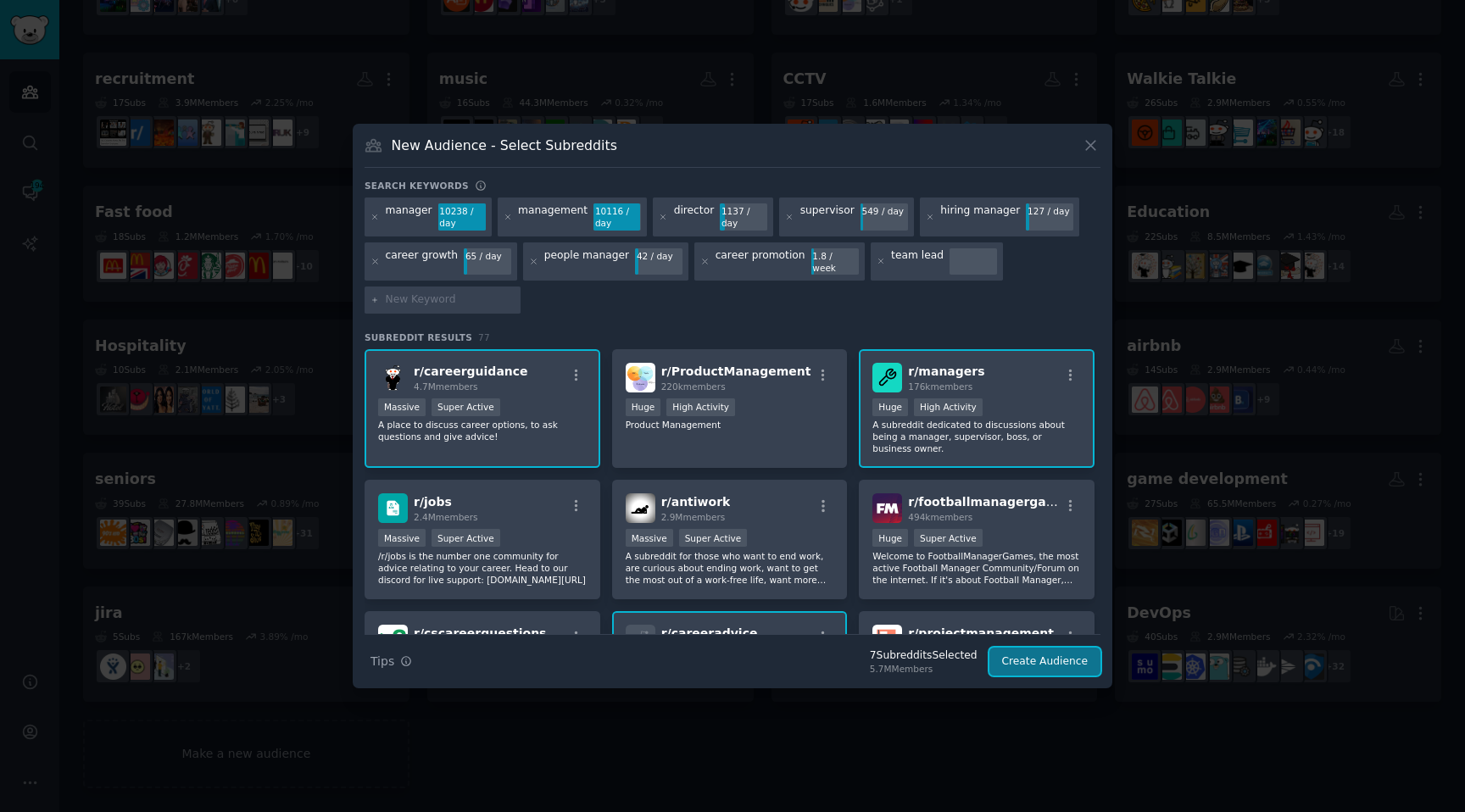
click at [1039, 660] on button "Create Audience" at bounding box center [1045, 662] width 112 height 29
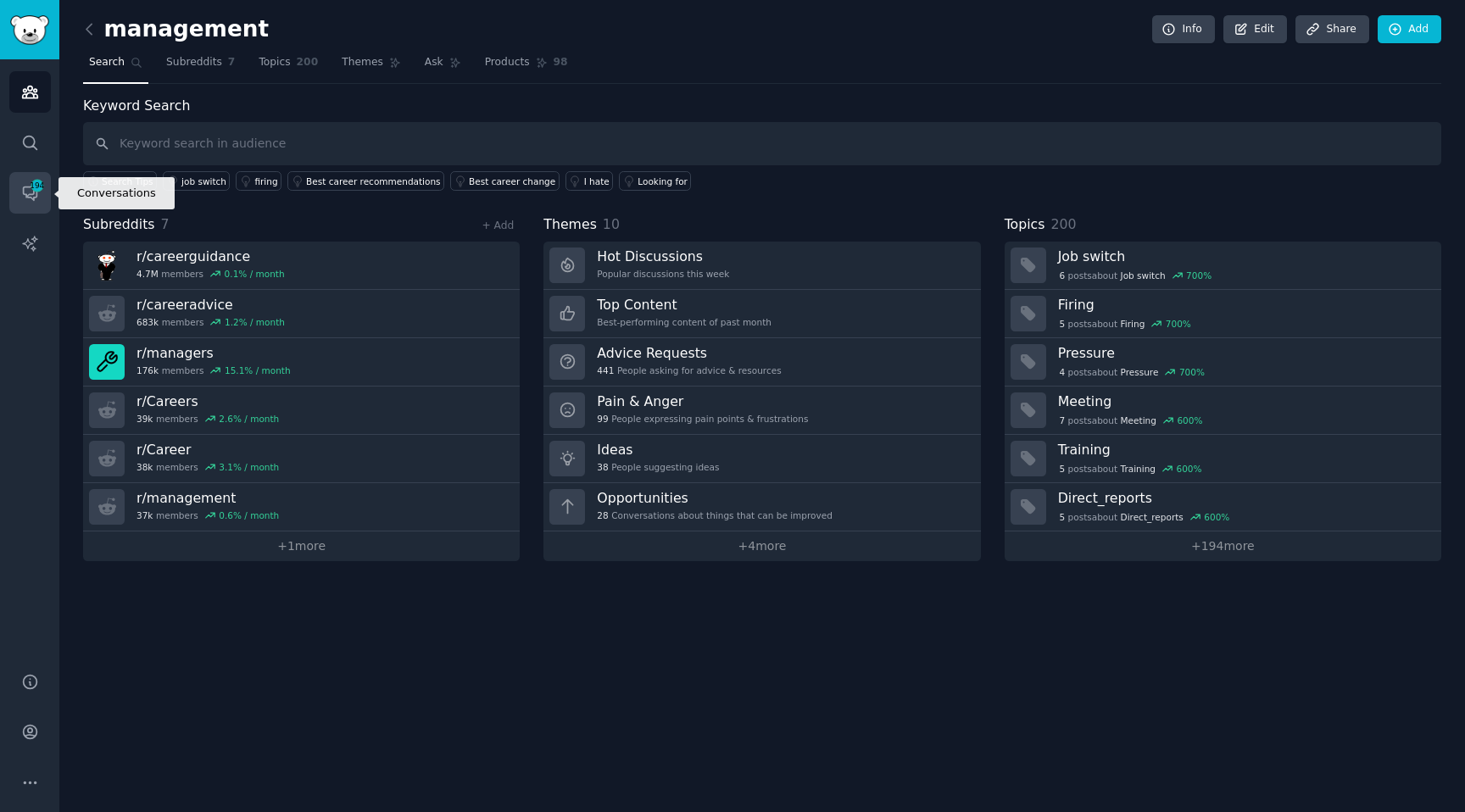
click at [22, 197] on icon "Sidebar" at bounding box center [30, 193] width 18 height 18
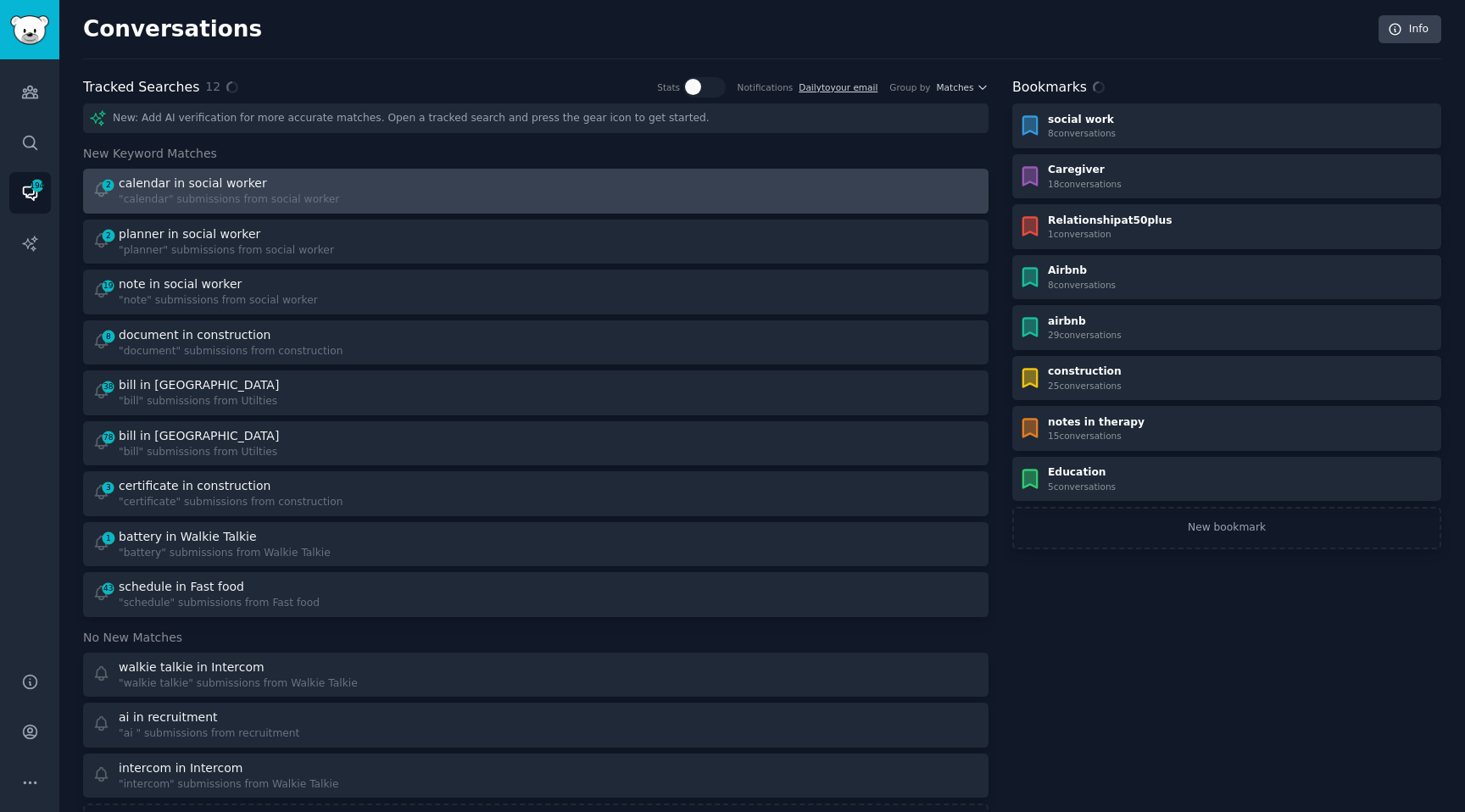
click at [159, 197] on div ""calendar" submissions from social worker" at bounding box center [229, 200] width 220 height 16
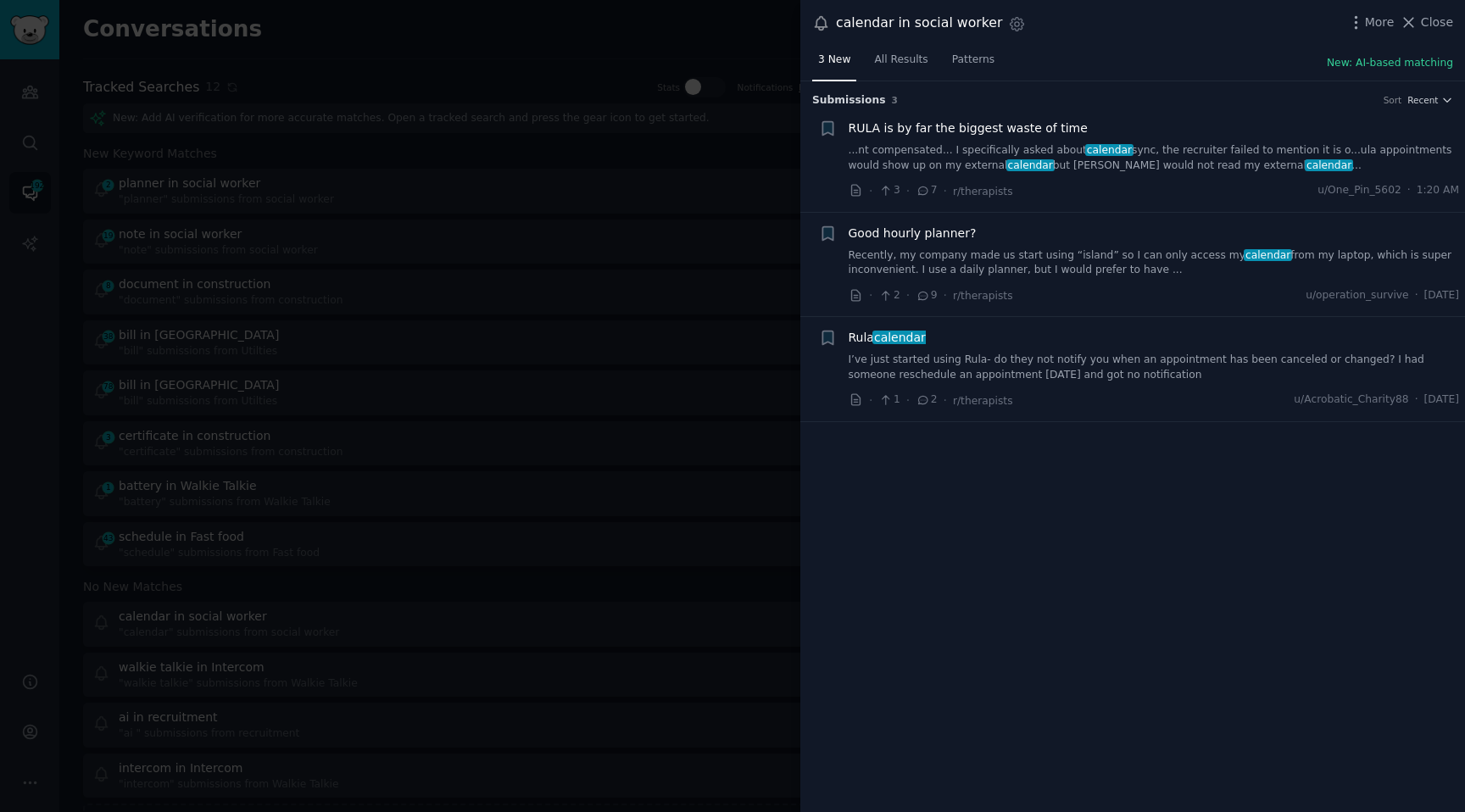
click at [599, 301] on div at bounding box center [732, 406] width 1465 height 812
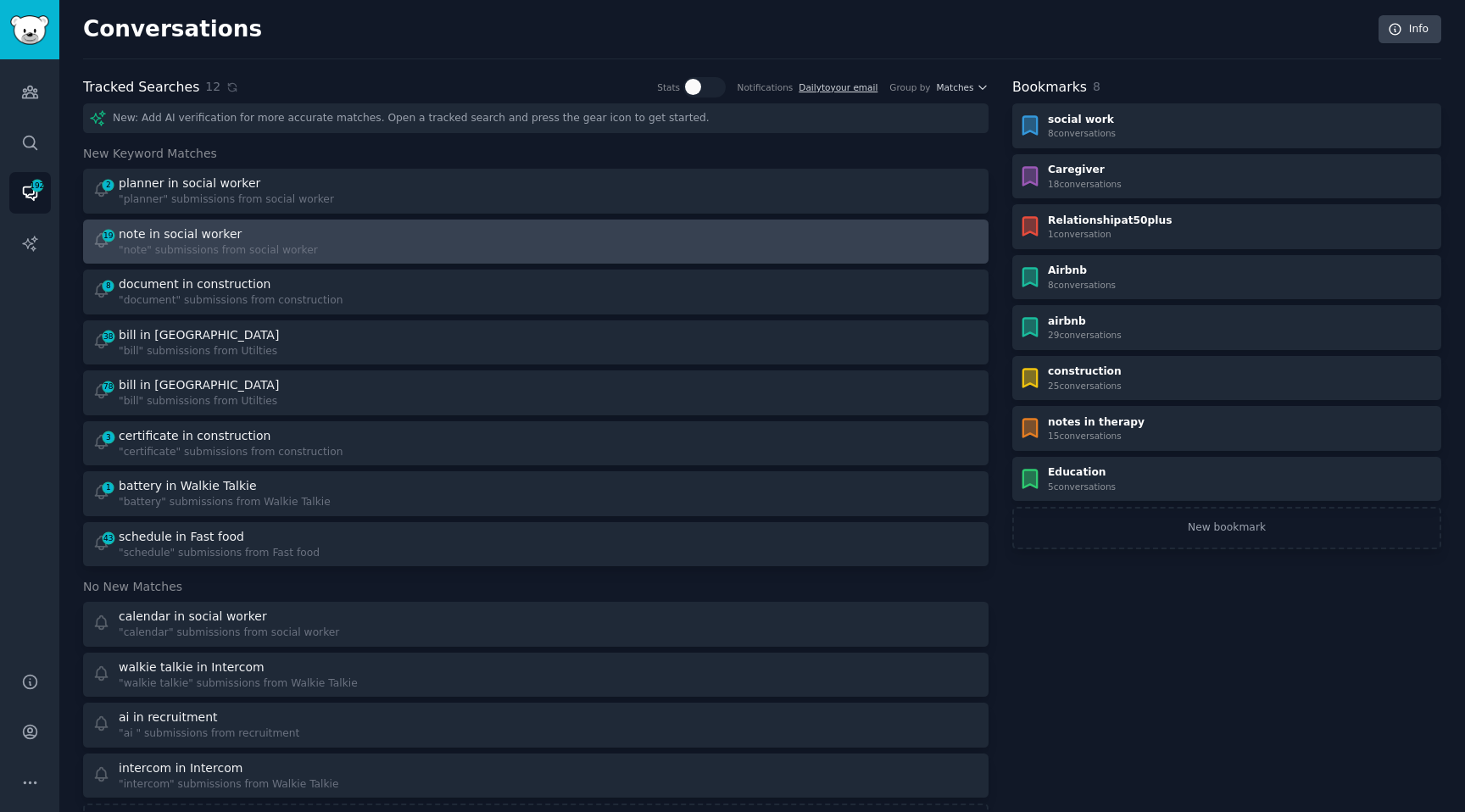
click at [200, 229] on div "note in social worker" at bounding box center [180, 234] width 123 height 18
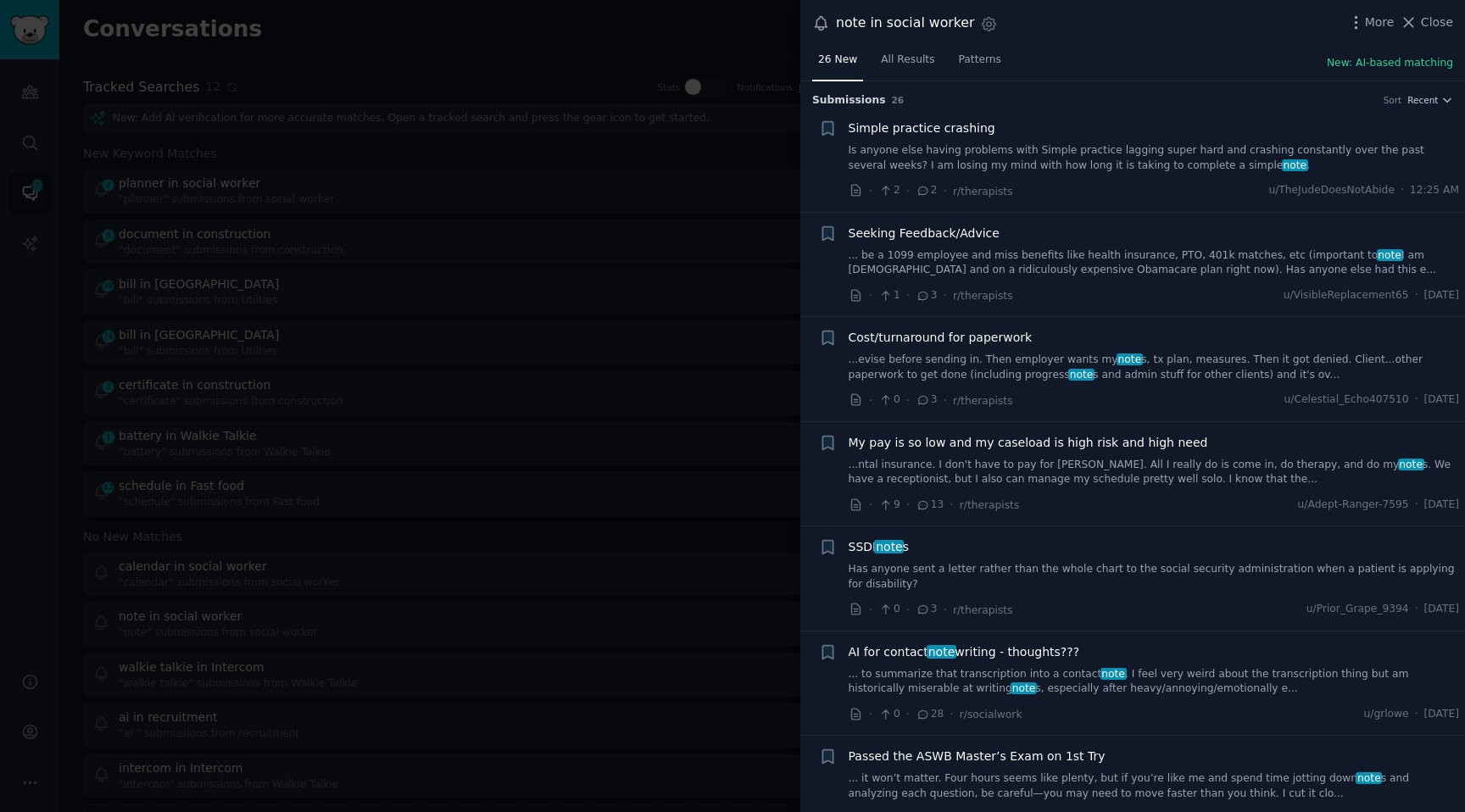
click at [974, 159] on link "Is anyone else having problems with Simple practice lagging super hard and cras…" at bounding box center [1154, 158] width 612 height 29
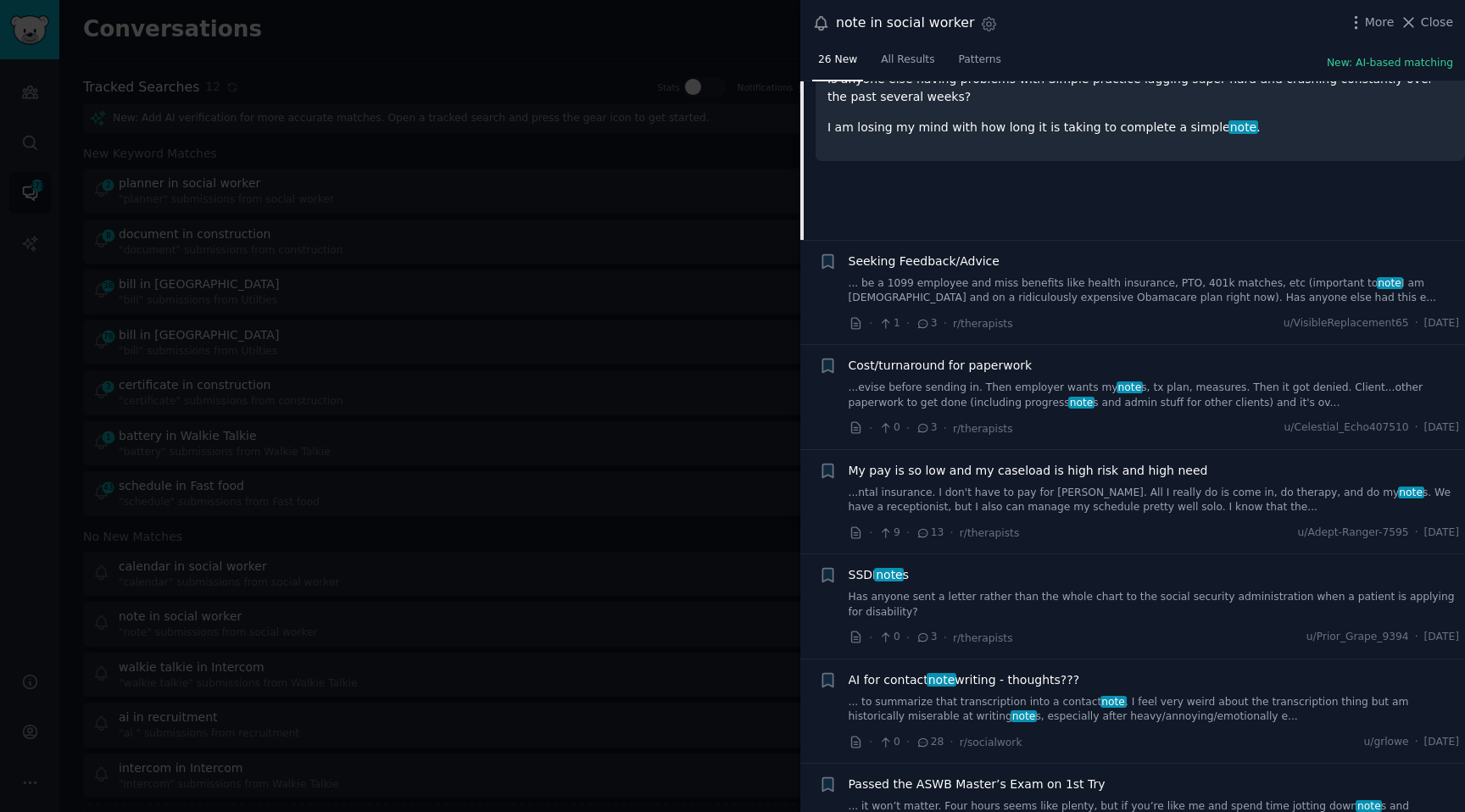
scroll to position [229, 0]
click at [1030, 365] on div "Cost/turnaround for paperwork" at bounding box center [1154, 363] width 612 height 18
click at [1024, 378] on link "...evise before sending in. Then employer wants my note s, tx plan, measures. T…" at bounding box center [1154, 393] width 612 height 29
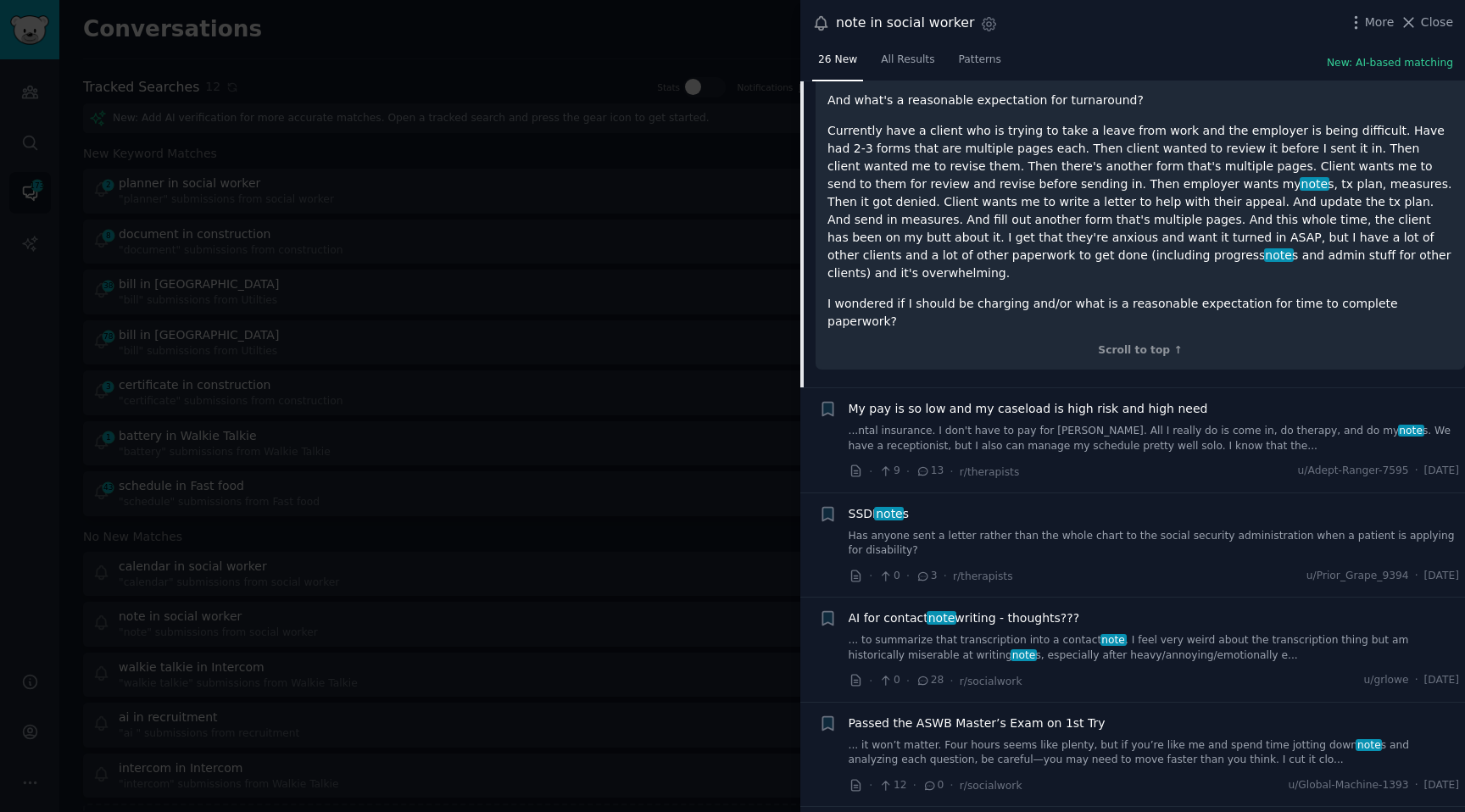
scroll to position [488, 0]
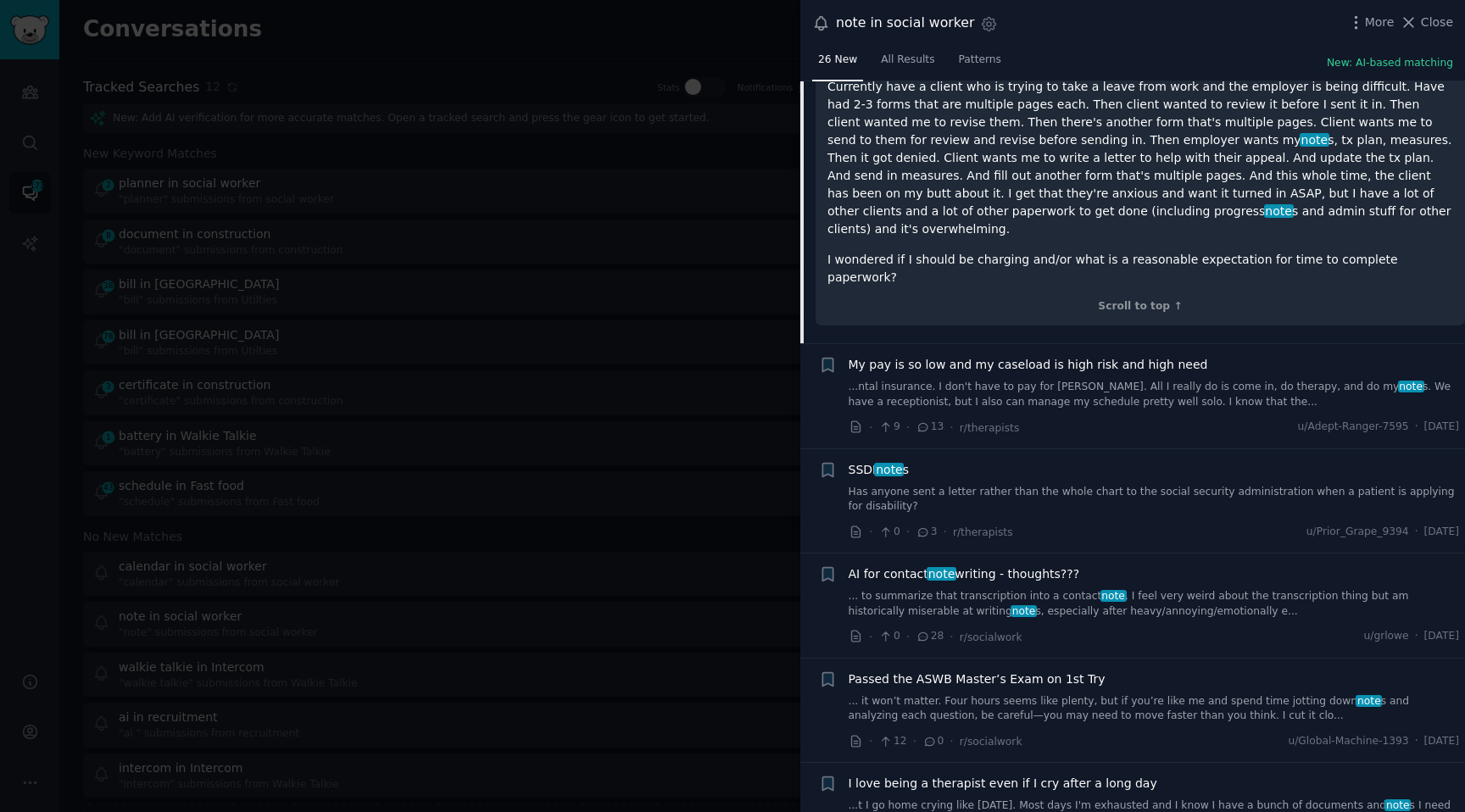
click at [929, 484] on link "Has anyone sent a letter rather than the whole chart to the social security adm…" at bounding box center [1154, 499] width 612 height 29
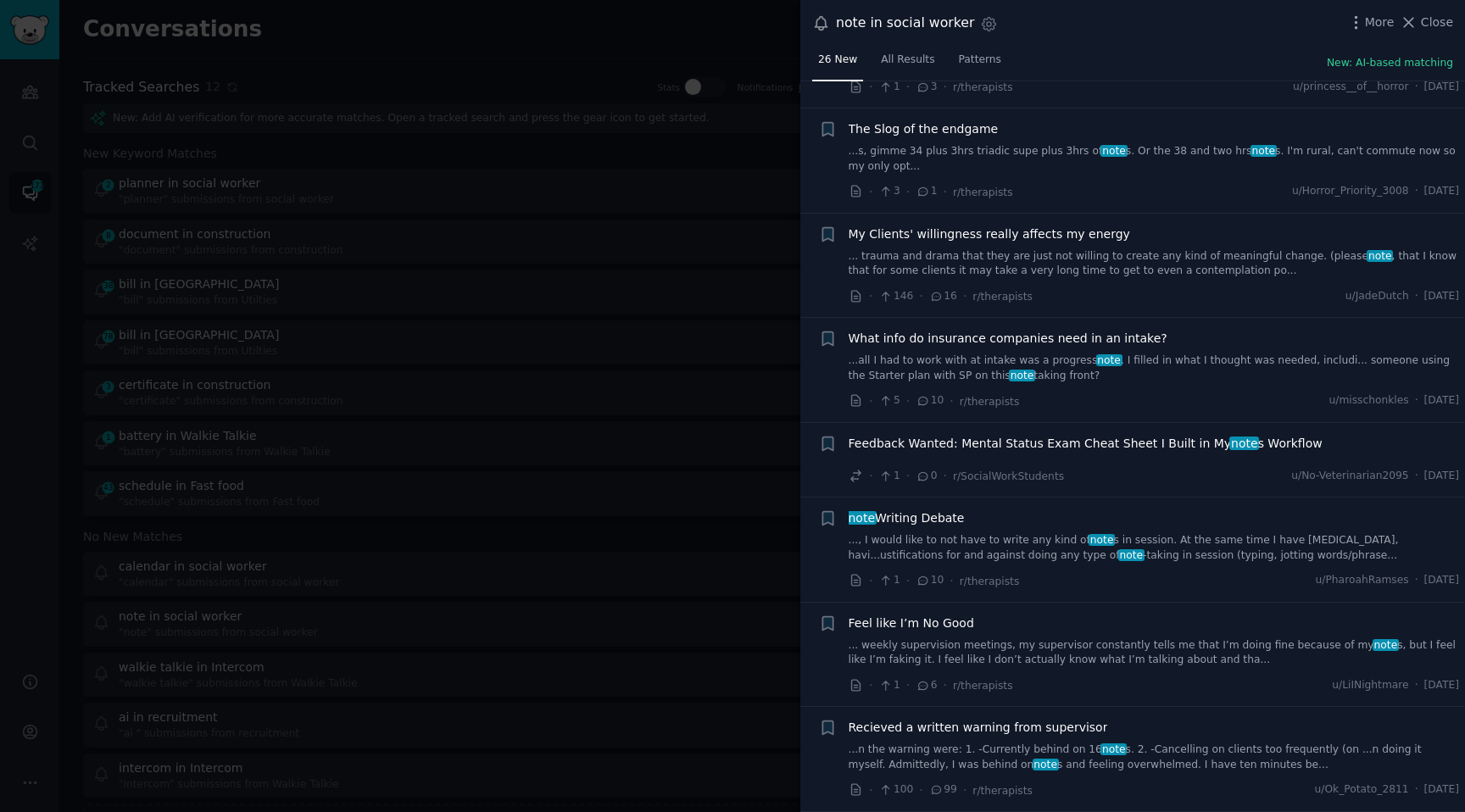
scroll to position [2210, 0]
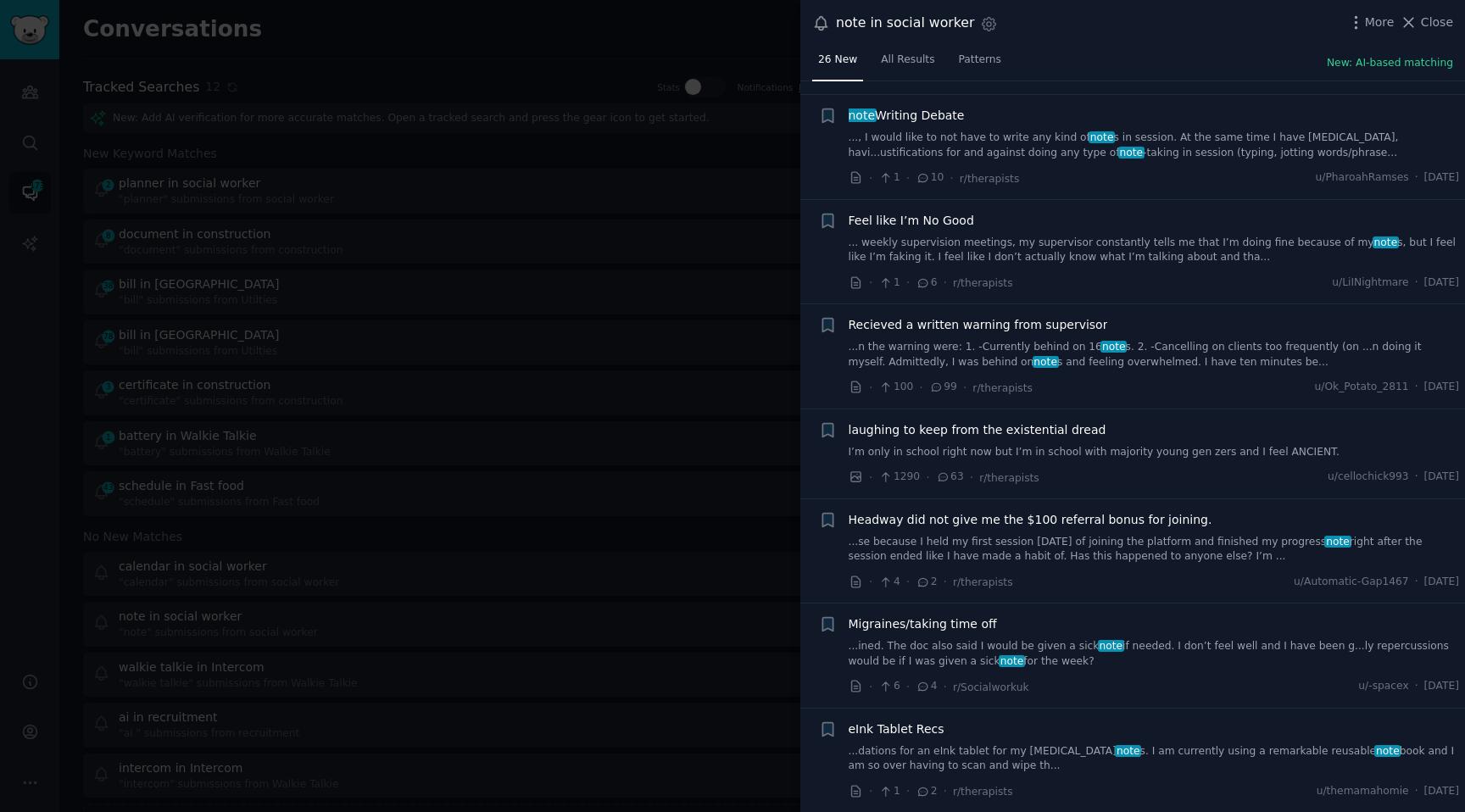
click at [940, 777] on div "eInk Tablet Recs ...dations for an eInk tablet for my psychotherapy note s. I a…" at bounding box center [1154, 760] width 612 height 81
click at [940, 765] on link "...dations for an eInk tablet for my psychotherapy note s. I am currently using…" at bounding box center [1154, 758] width 612 height 29
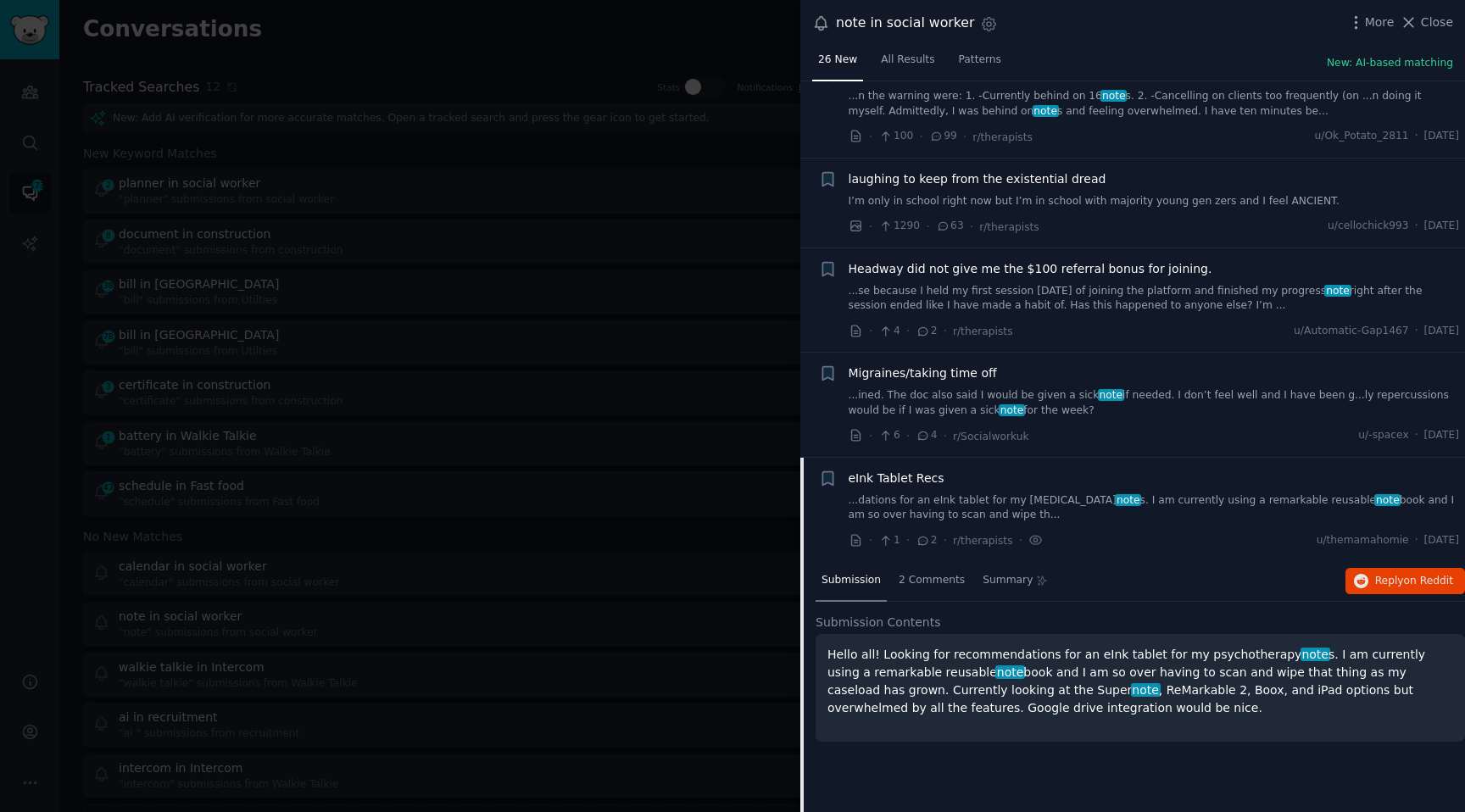
scroll to position [2210, 0]
click at [921, 406] on link "...ined. The doc also said I would be given a sick note if needed. I don’t feel…" at bounding box center [1154, 400] width 612 height 29
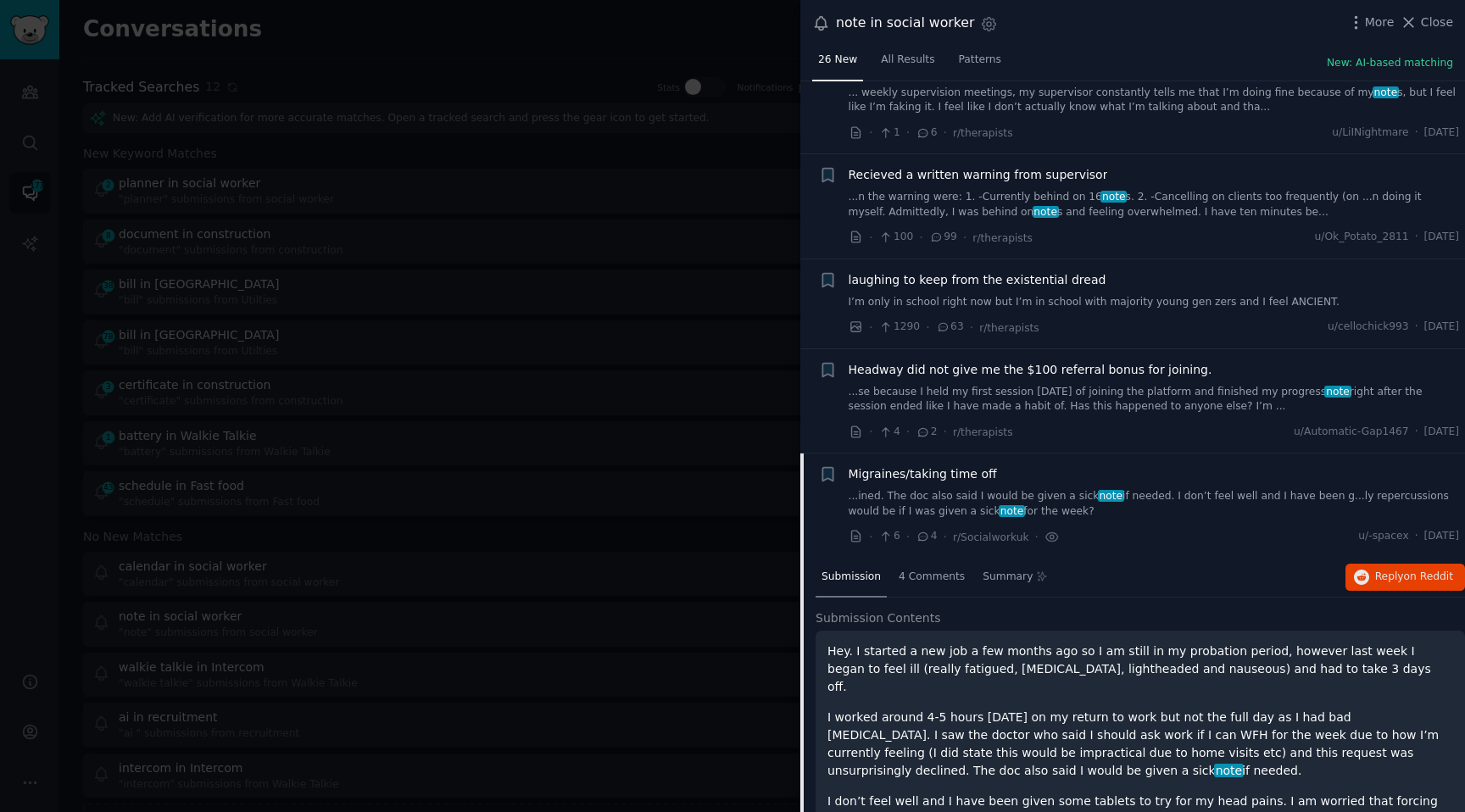
scroll to position [2095, 0]
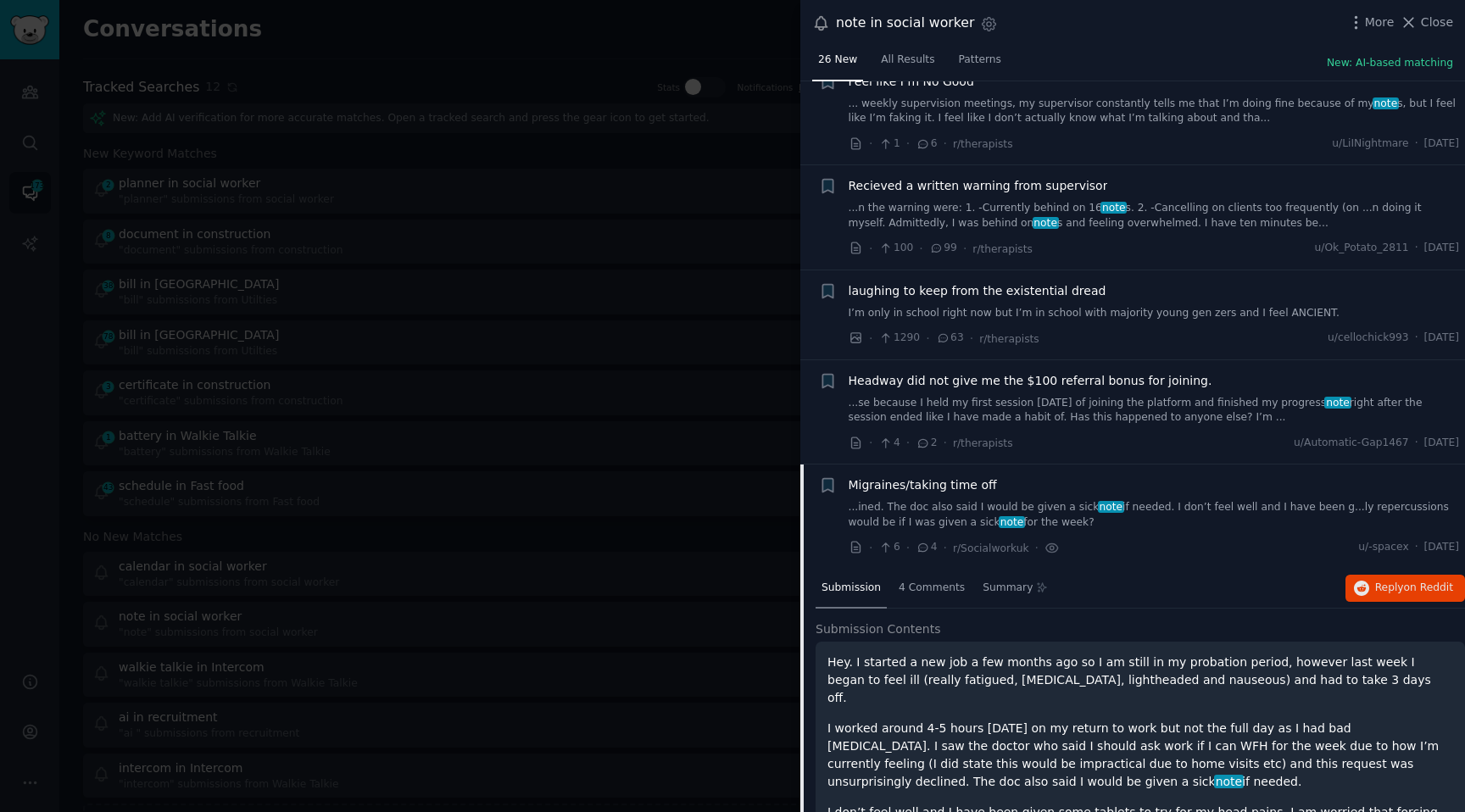
click at [929, 403] on link "...se because I held my first session within 1 week of joining the platform and…" at bounding box center [1154, 410] width 612 height 29
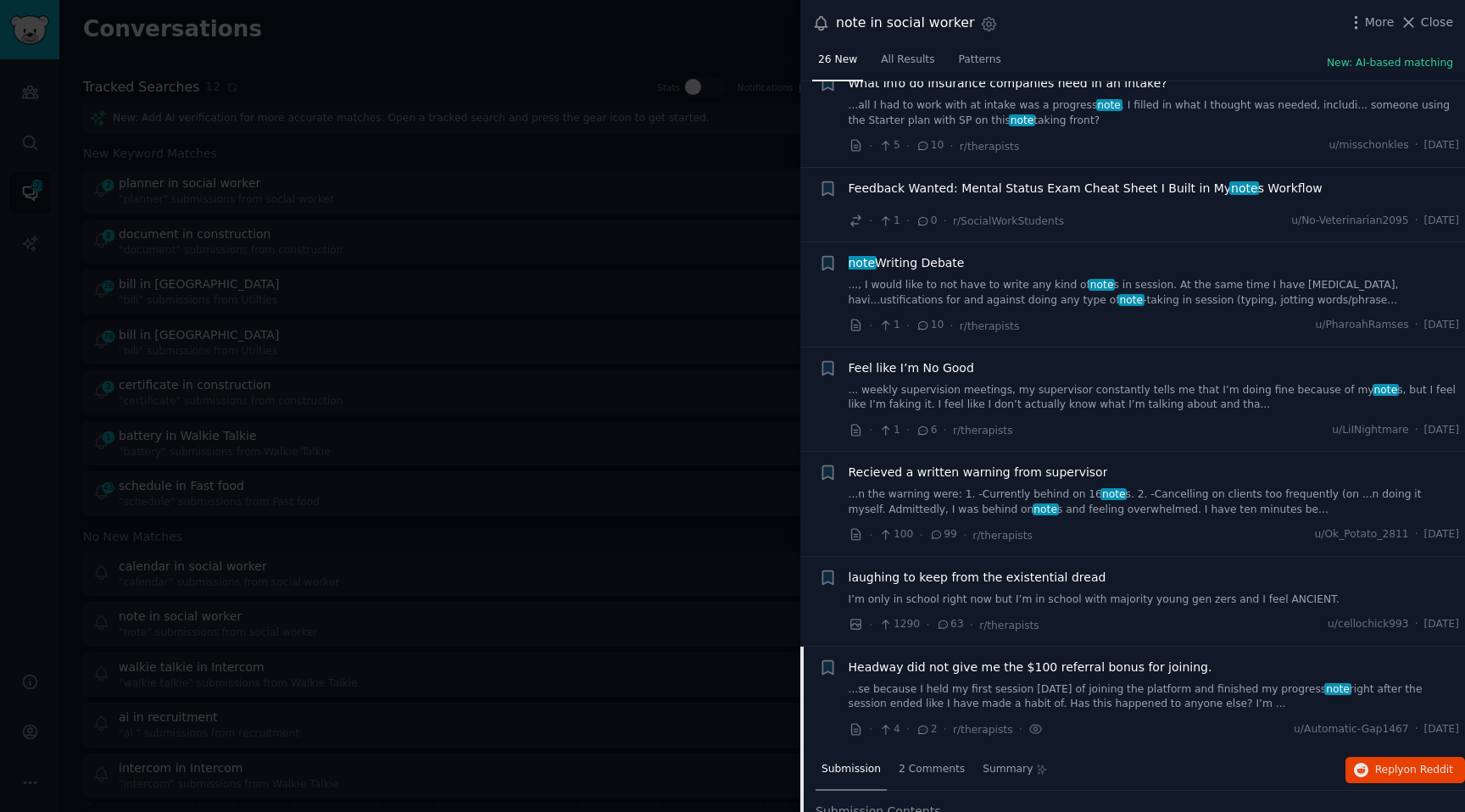
scroll to position [1792, 0]
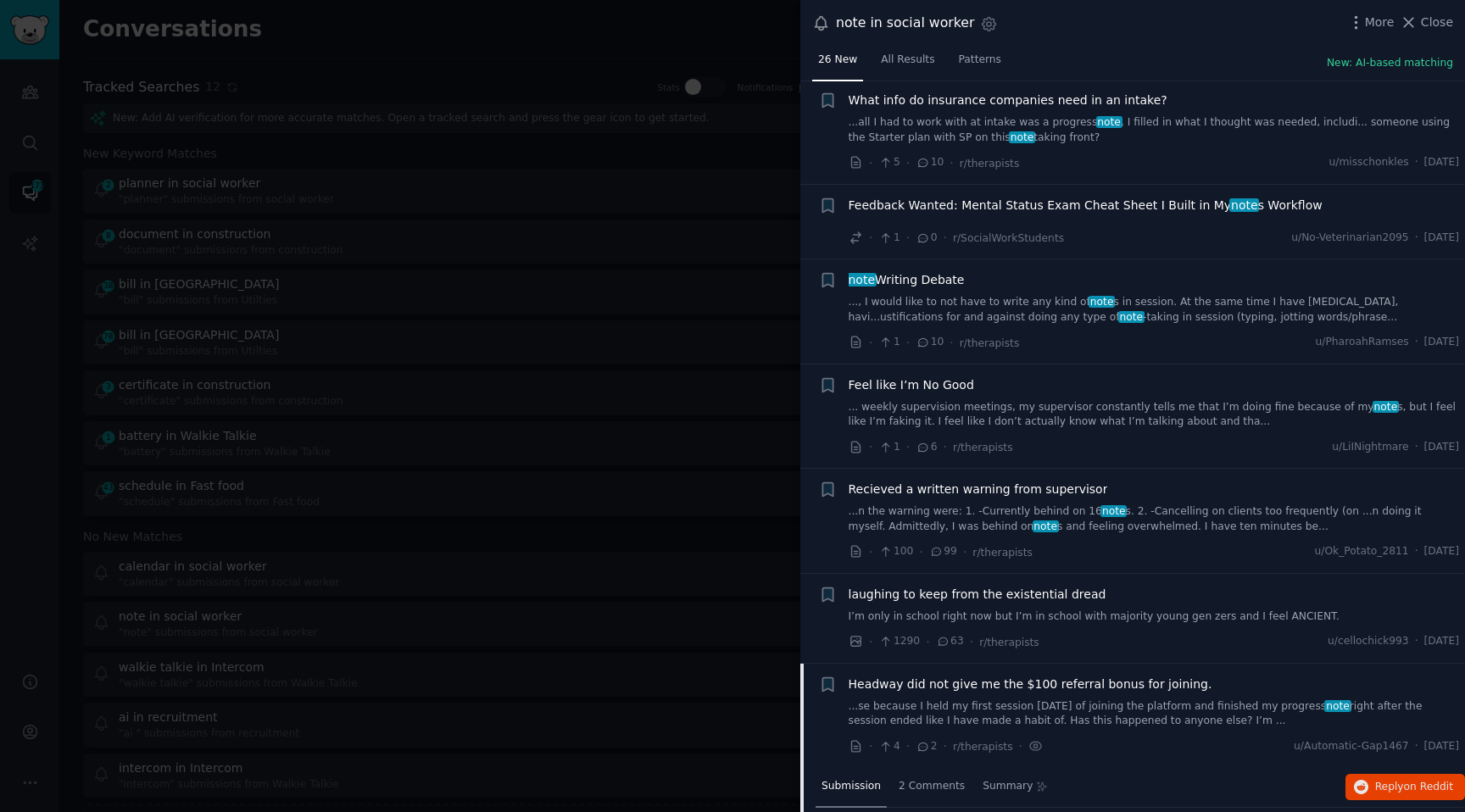
click at [1004, 308] on link "..., I would like to not have to write any kind of note s in session. At the sa…" at bounding box center [1154, 309] width 612 height 29
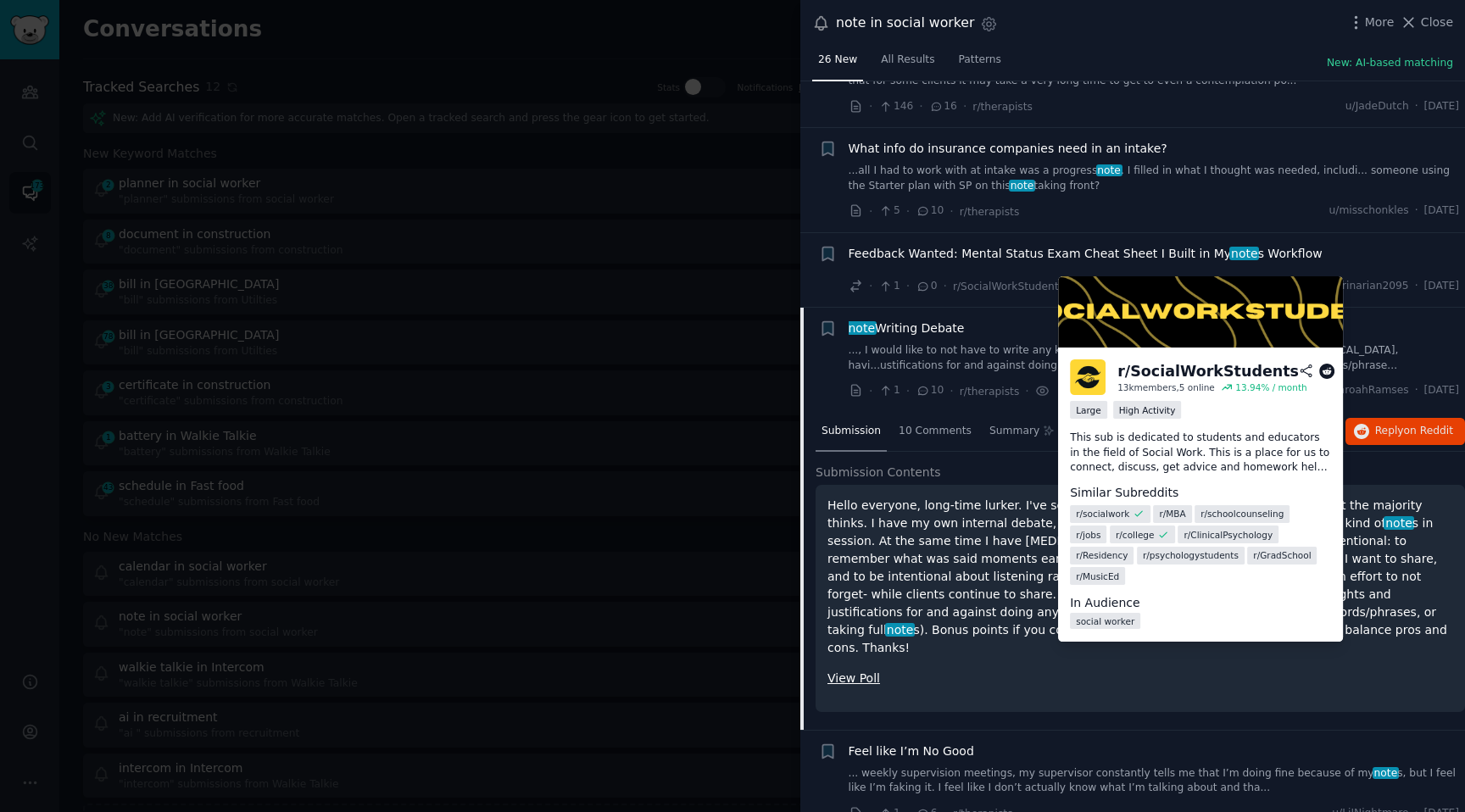
scroll to position [1756, 0]
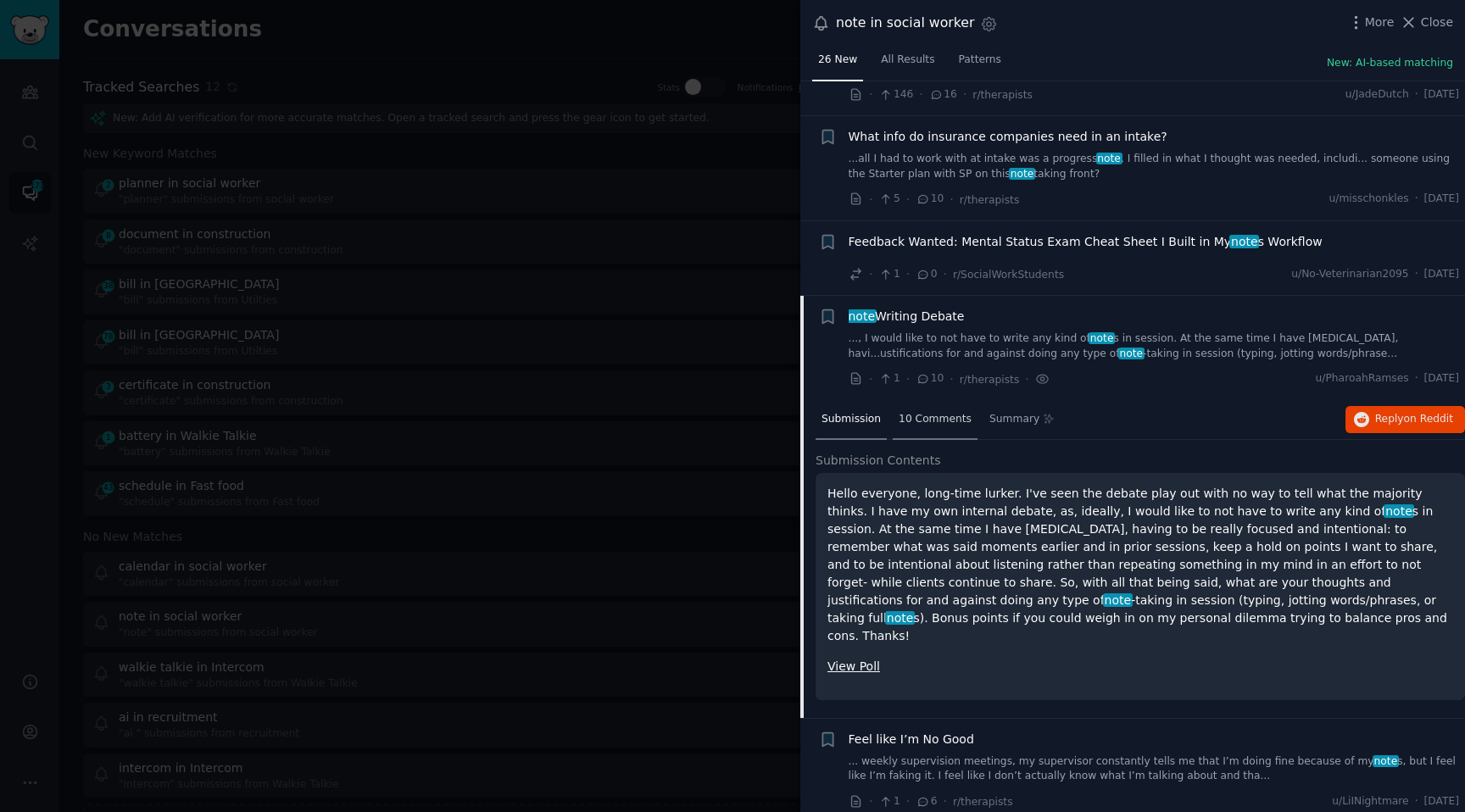
click at [933, 411] on span "10 Comments" at bounding box center [934, 419] width 73 height 16
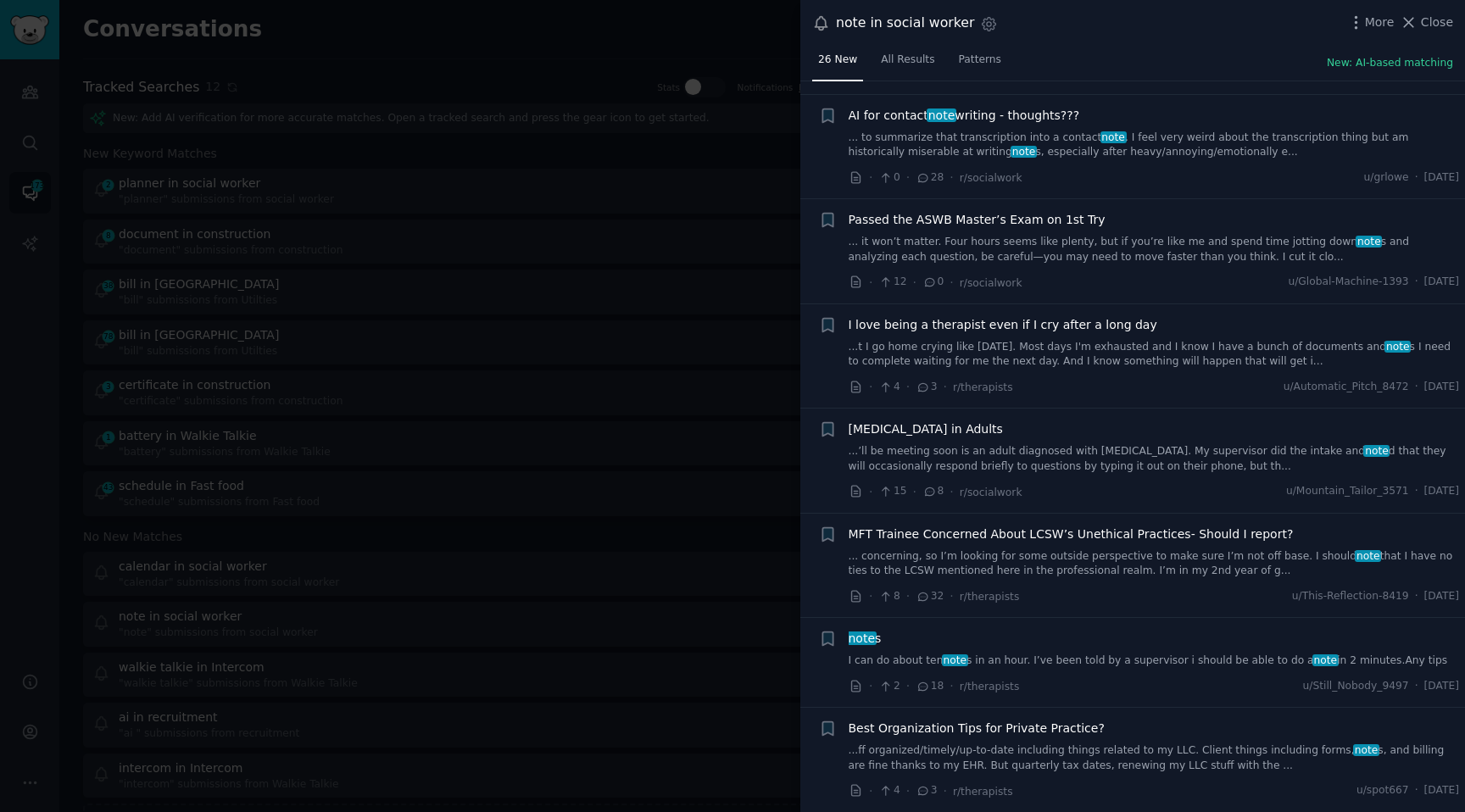
scroll to position [473, 0]
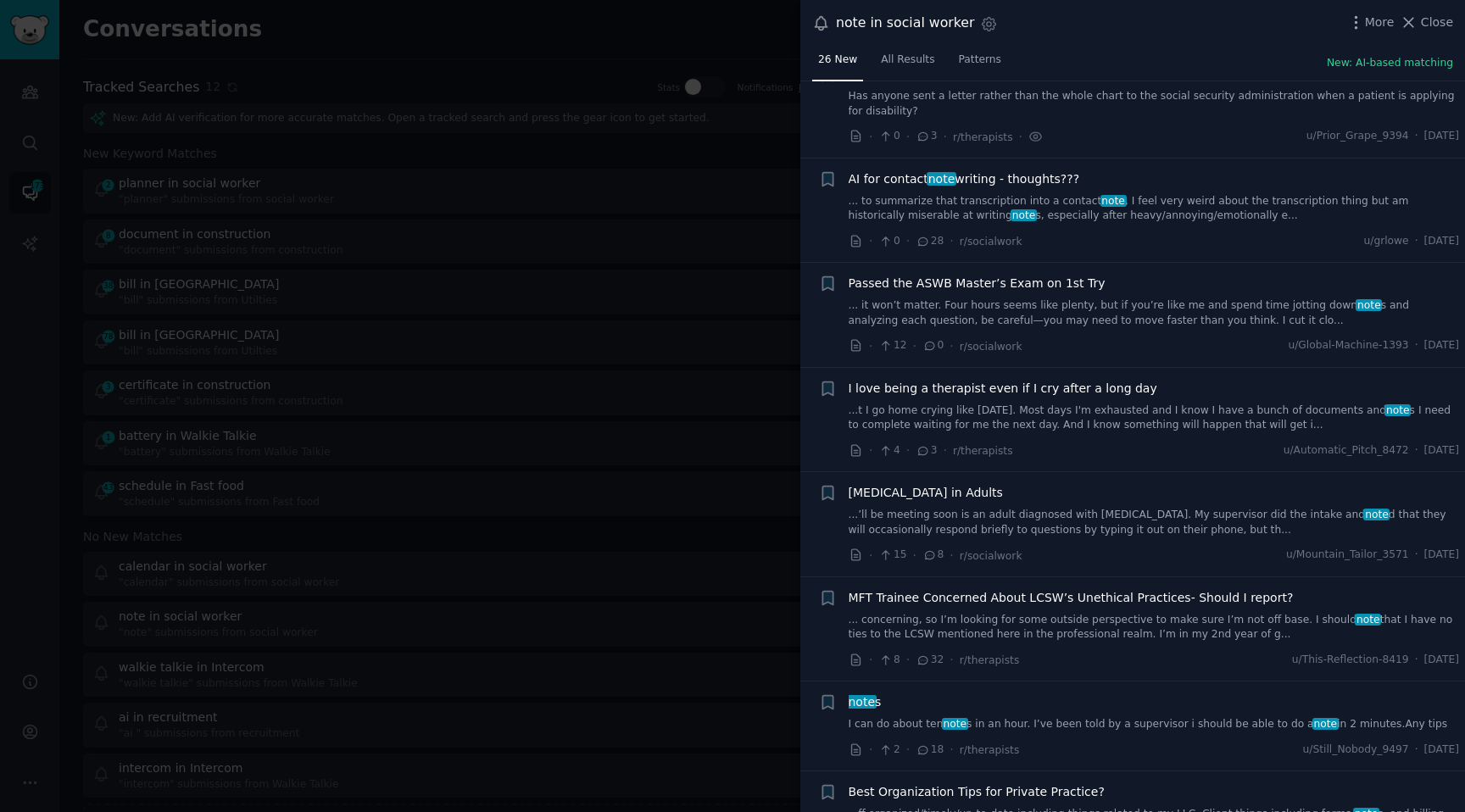
click at [714, 400] on div at bounding box center [732, 406] width 1465 height 812
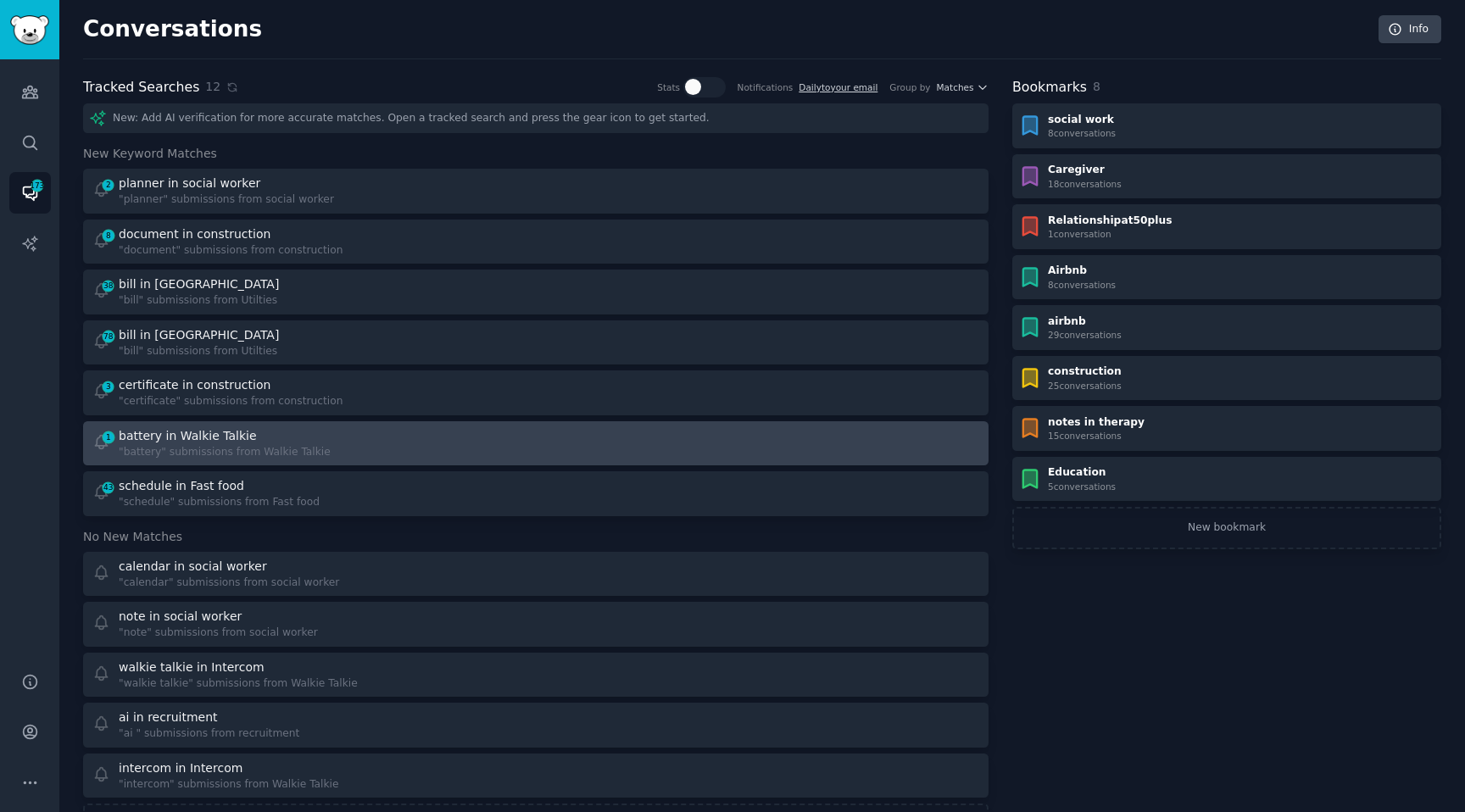
click at [243, 445] on div ""battery" submissions from Walkie Talkie" at bounding box center [224, 452] width 212 height 16
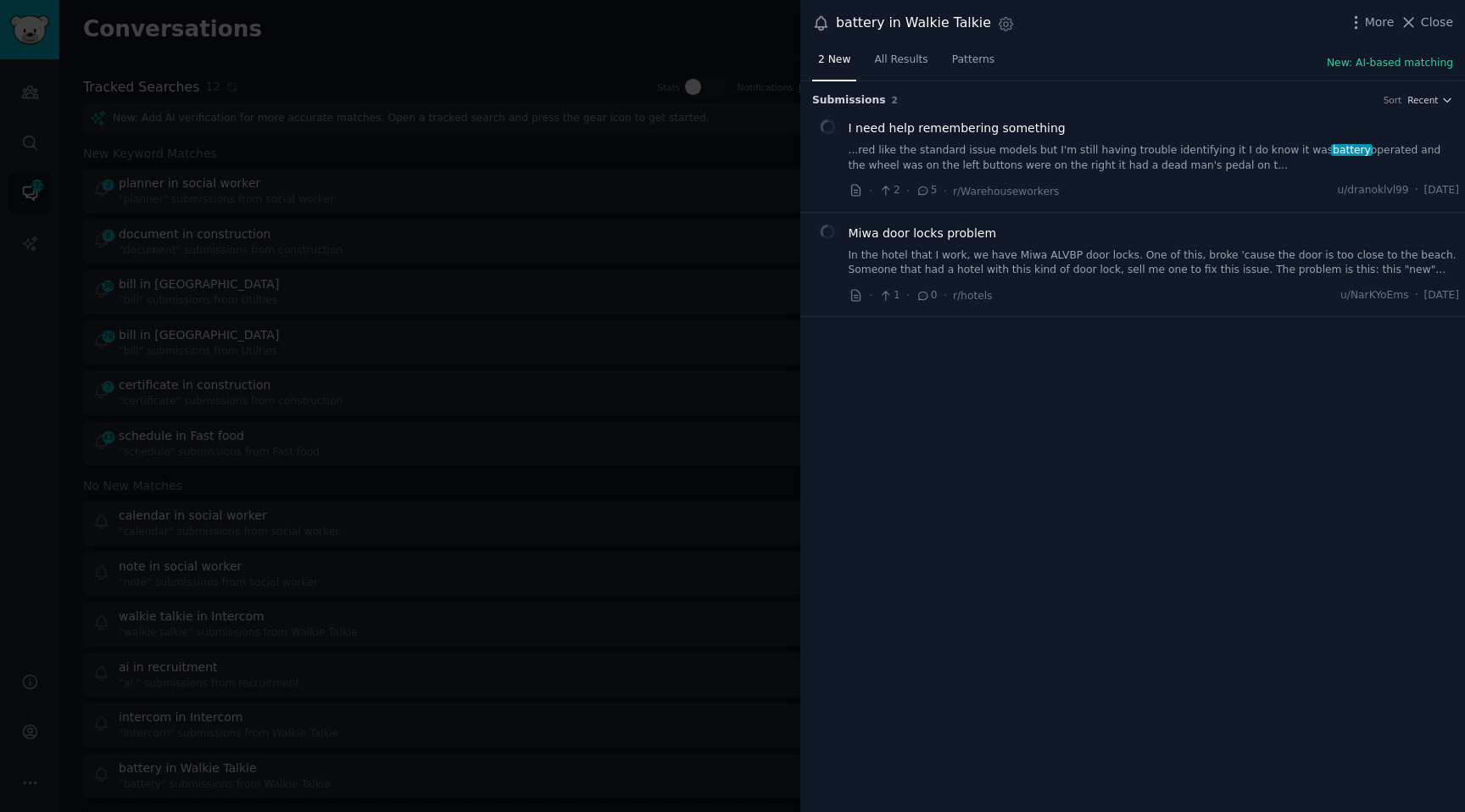
click at [221, 395] on div at bounding box center [732, 406] width 1465 height 812
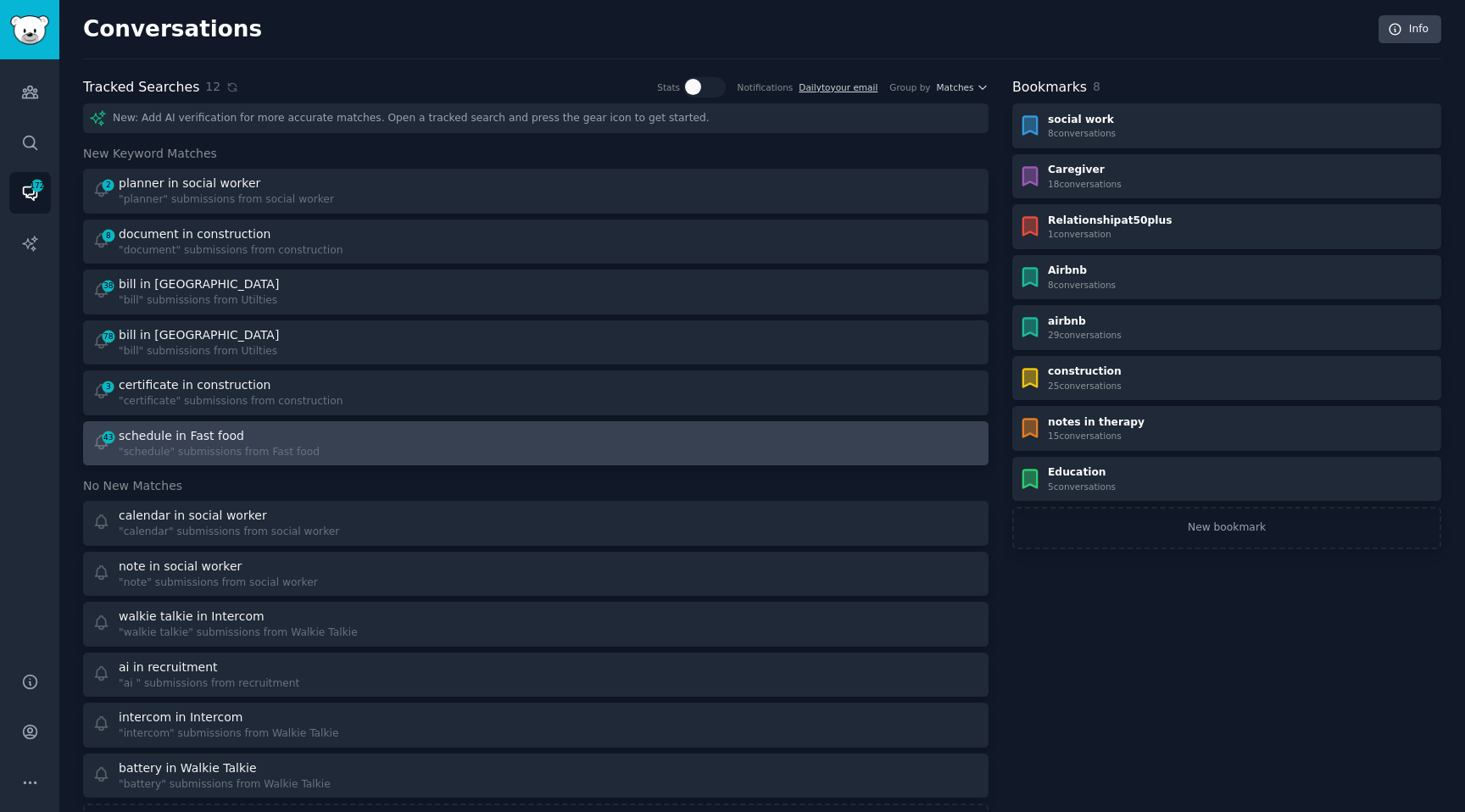
click at [214, 434] on div "schedule in Fast food" at bounding box center [181, 436] width 126 height 18
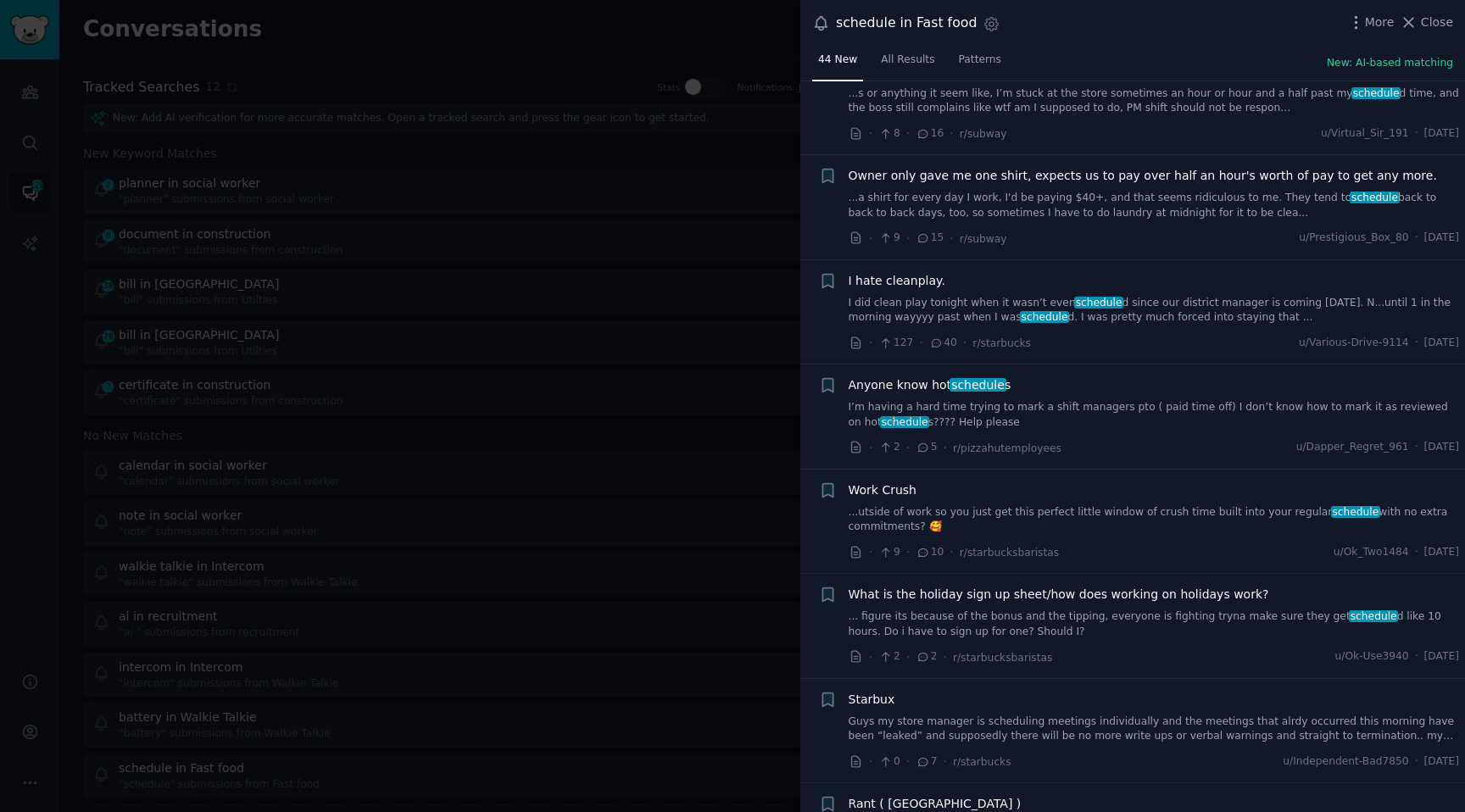
scroll to position [3902, 0]
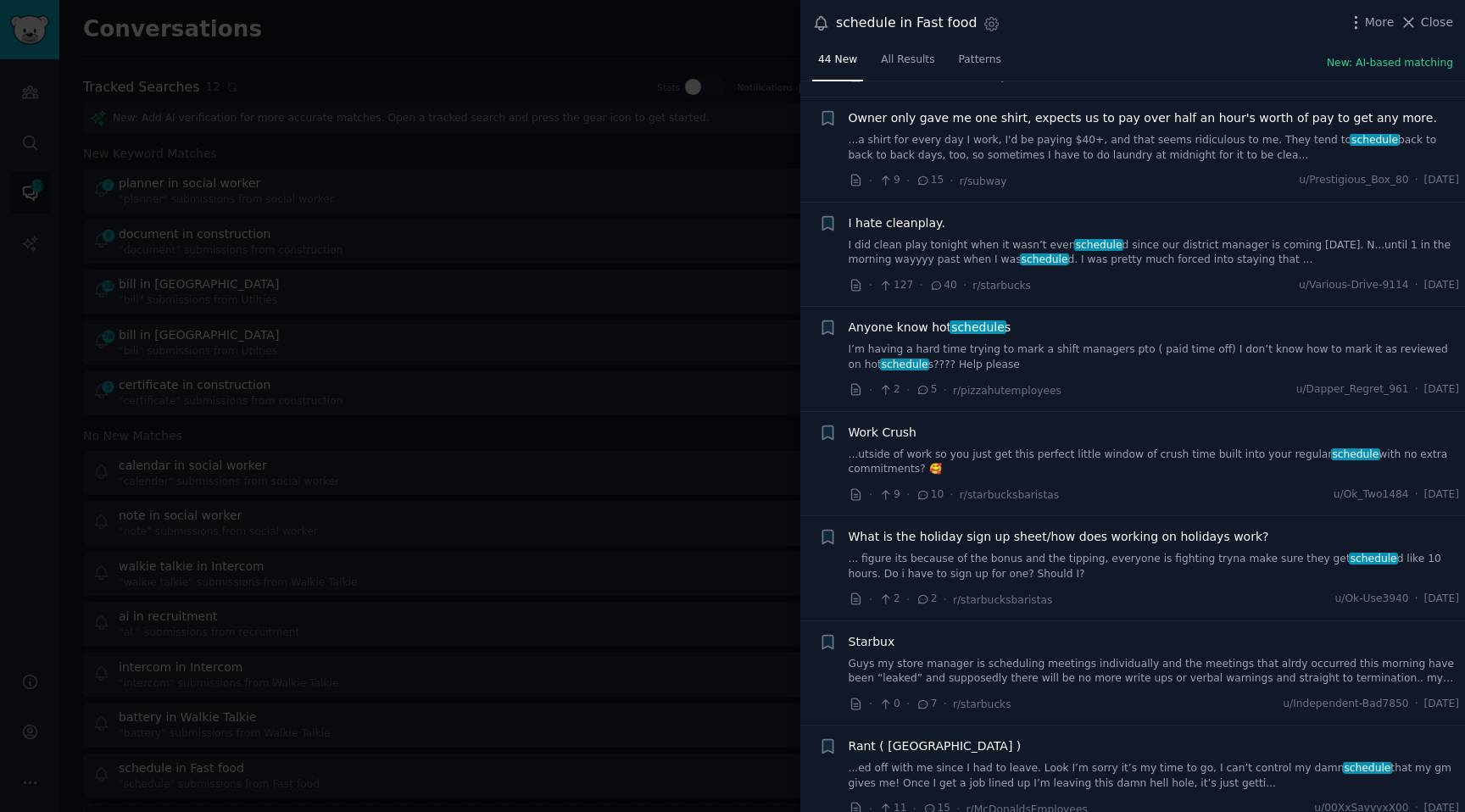
click at [628, 554] on div at bounding box center [732, 406] width 1465 height 812
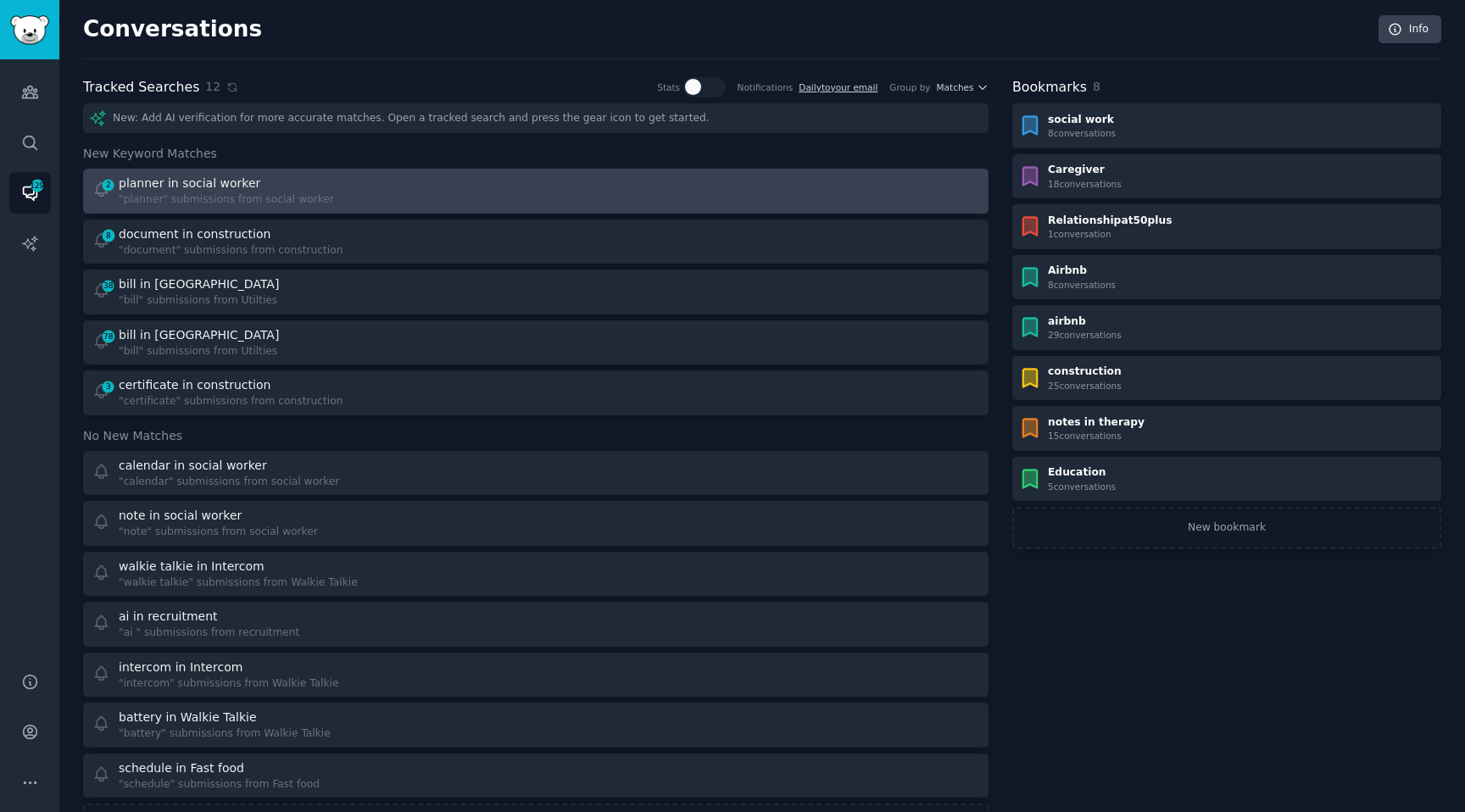
click at [230, 193] on div ""planner" submissions from social worker" at bounding box center [226, 200] width 216 height 16
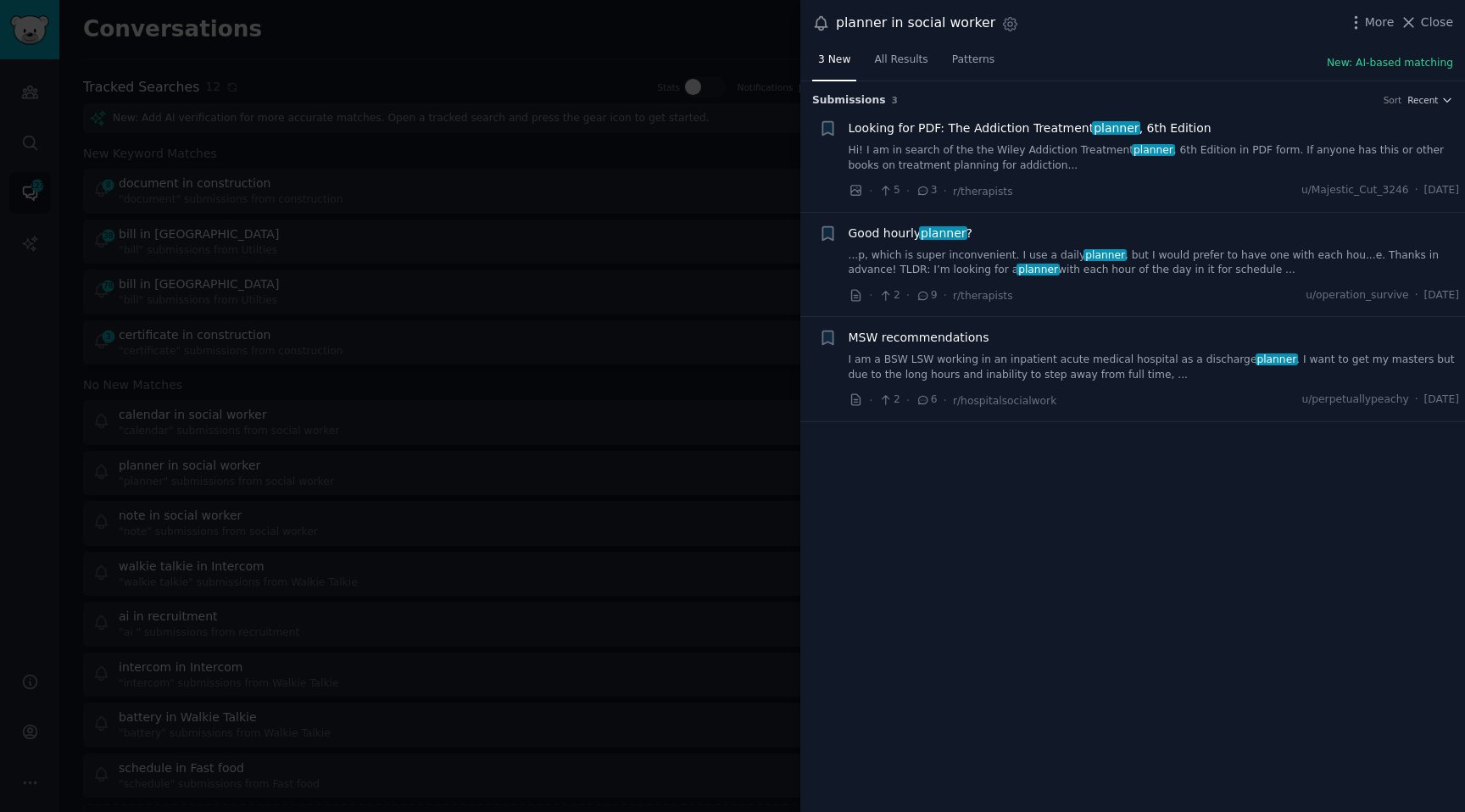
click at [551, 503] on div at bounding box center [732, 406] width 1465 height 812
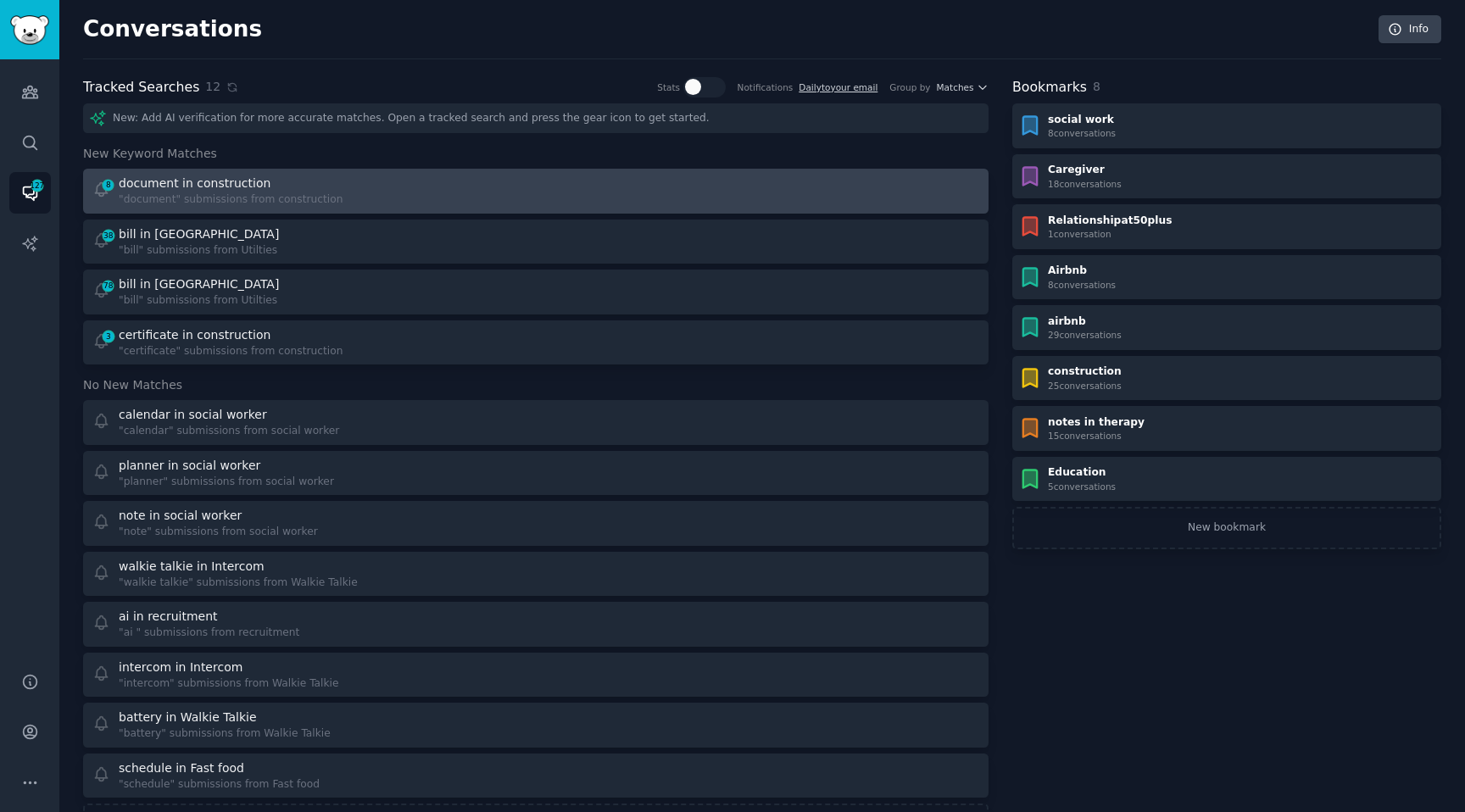
click at [227, 195] on div ""document" submissions from construction" at bounding box center [231, 200] width 224 height 16
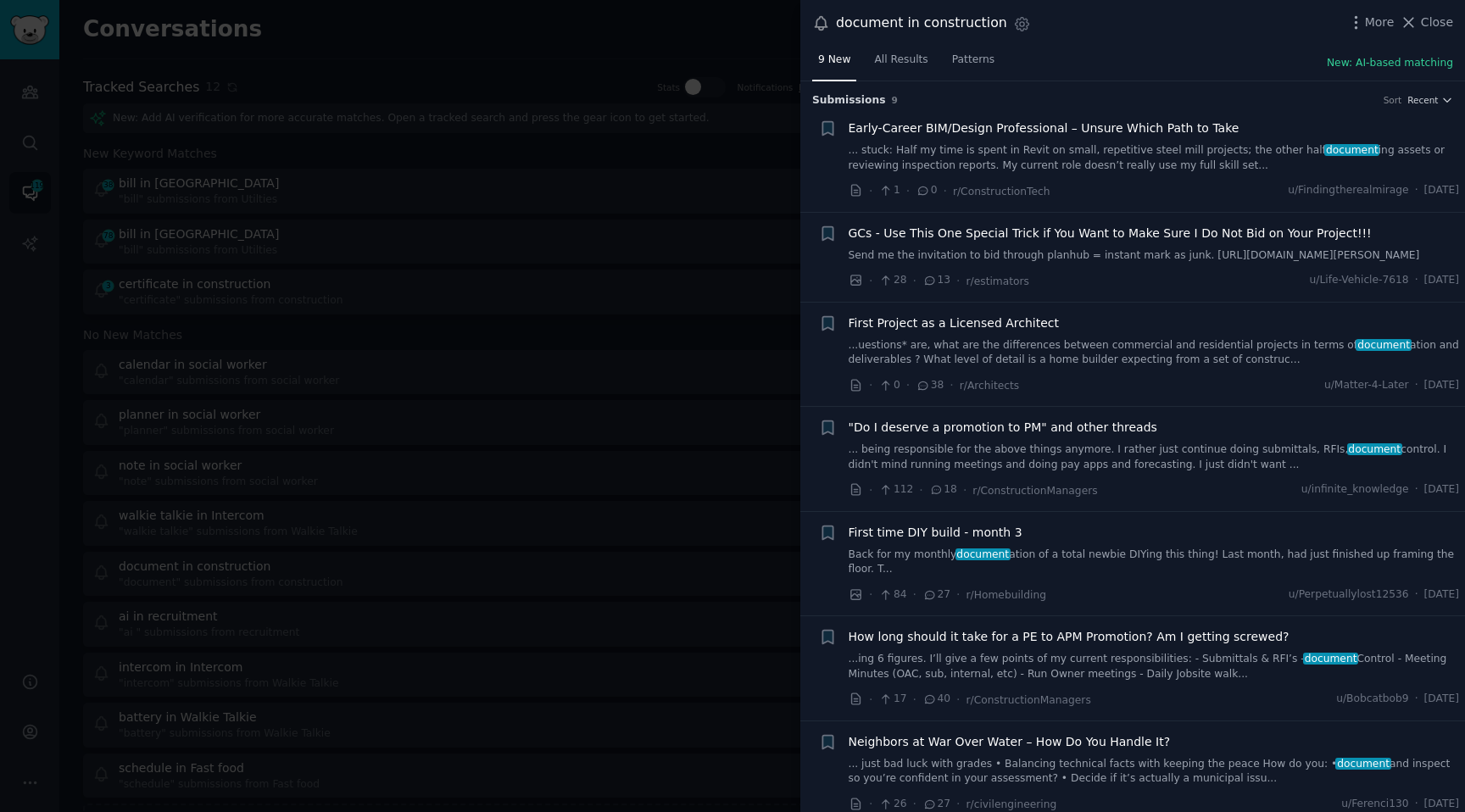
click at [964, 145] on link "... stuck: Half my time is spent in Revit on small, repetitive steel mill proje…" at bounding box center [1154, 158] width 612 height 29
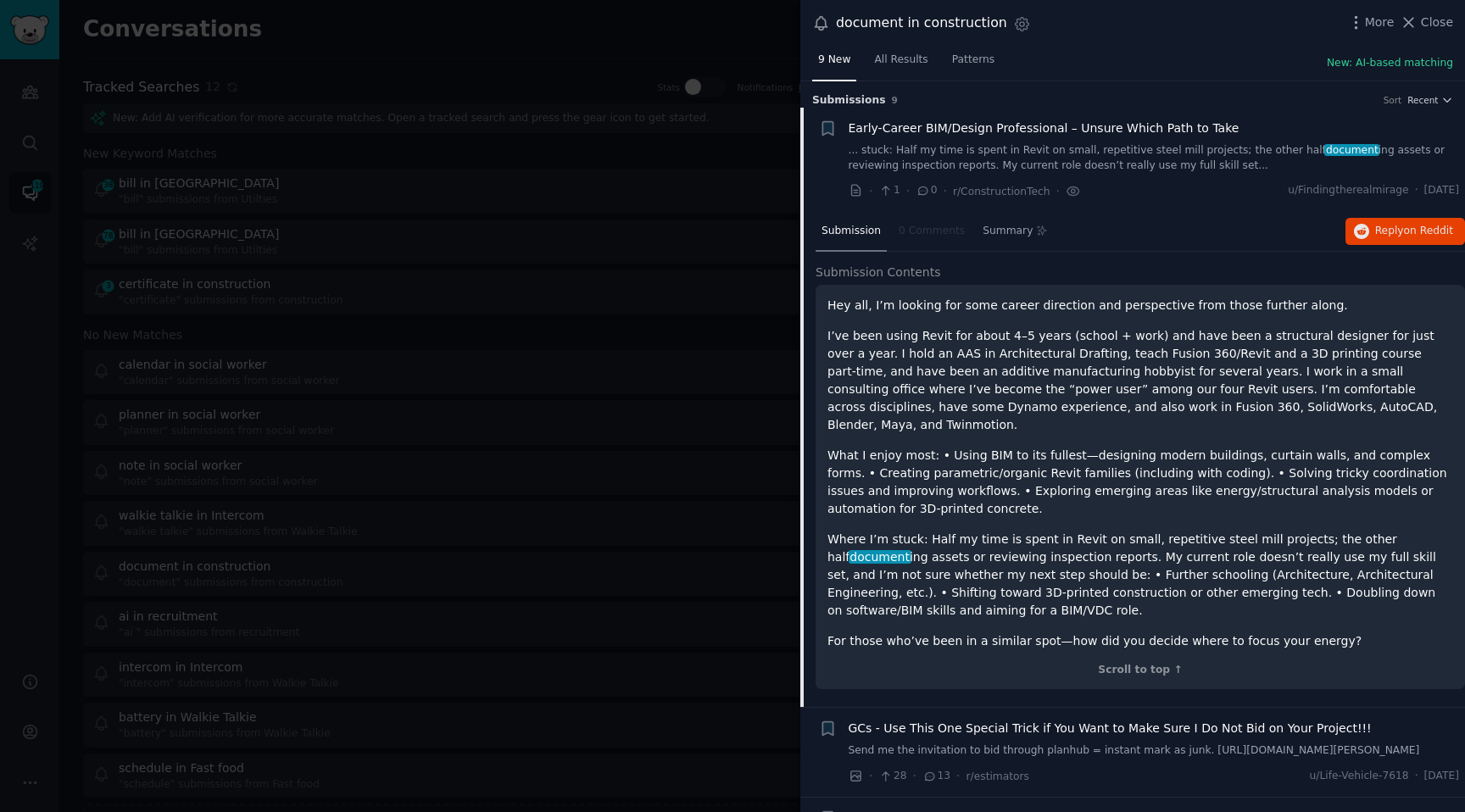
scroll to position [26, 0]
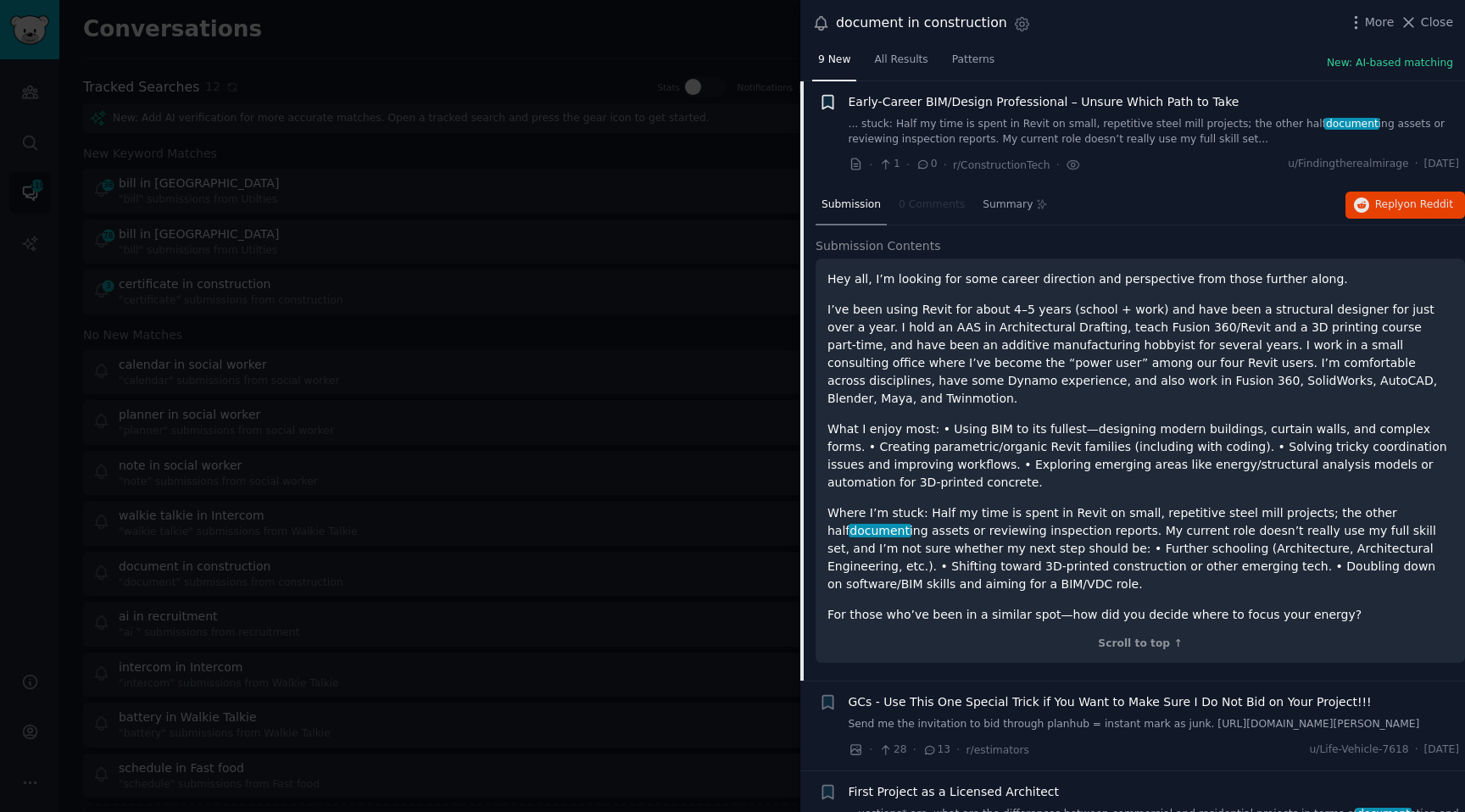
click at [832, 101] on icon "button" at bounding box center [827, 102] width 10 height 14
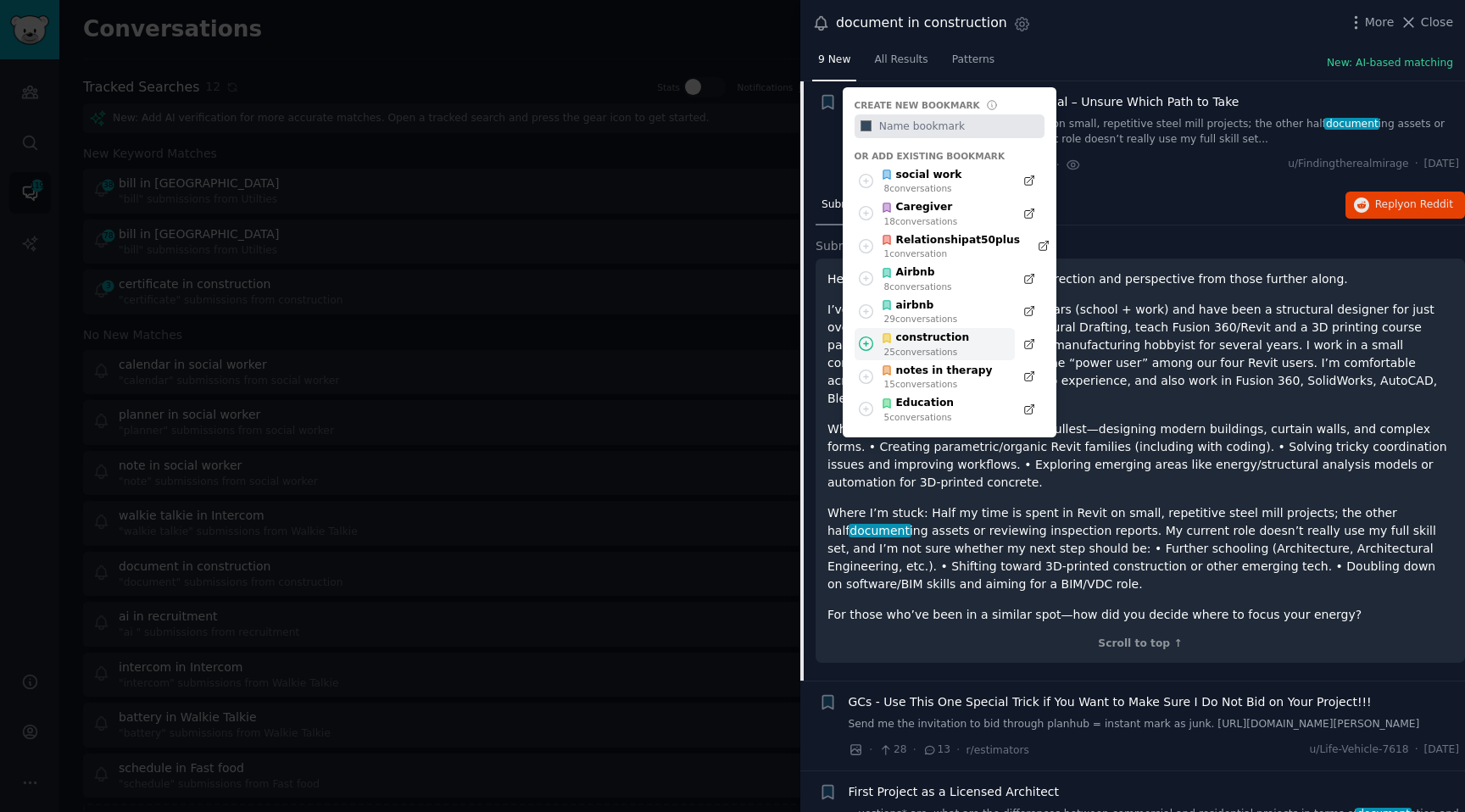
click at [930, 332] on div "construction" at bounding box center [925, 338] width 88 height 16
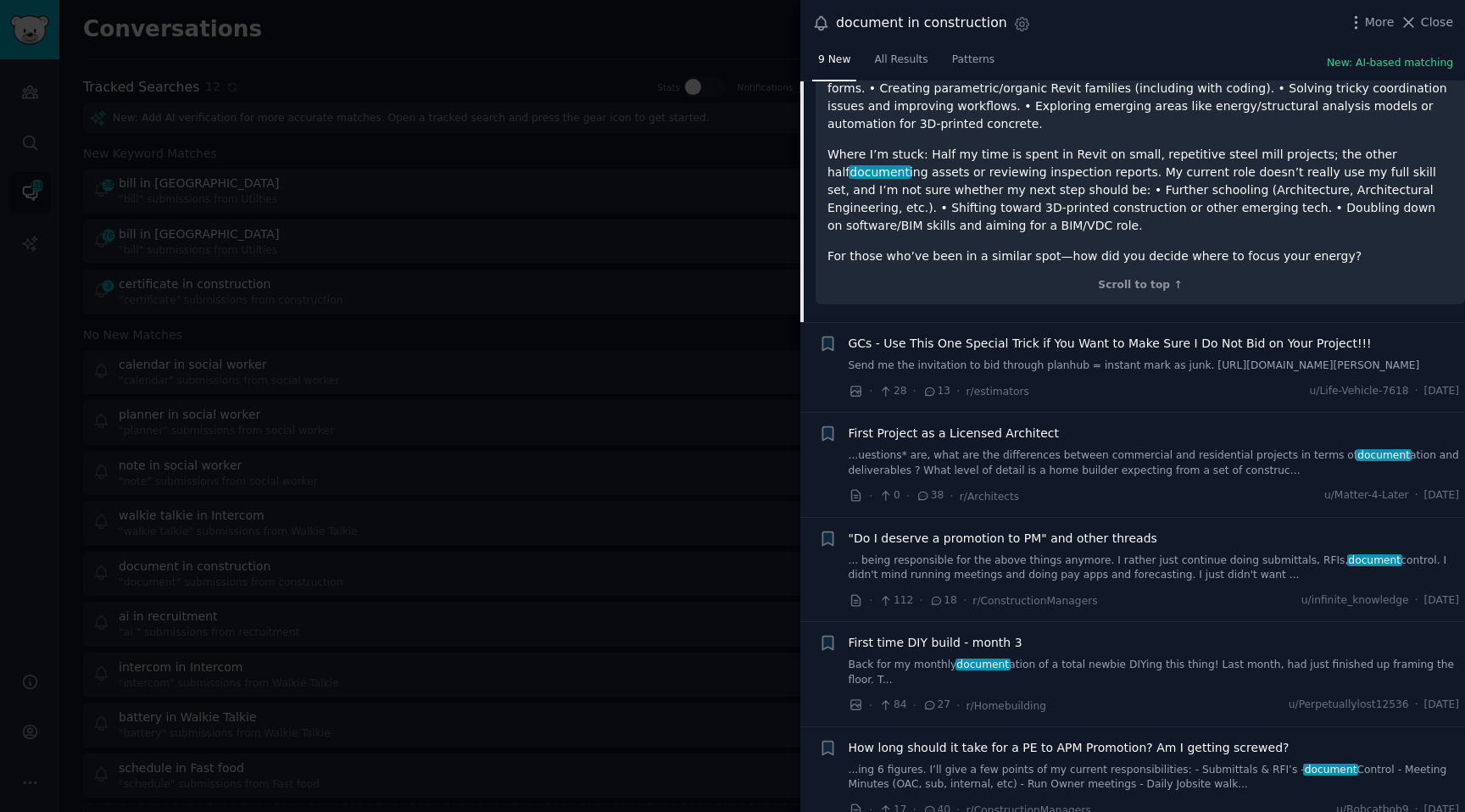
scroll to position [715, 0]
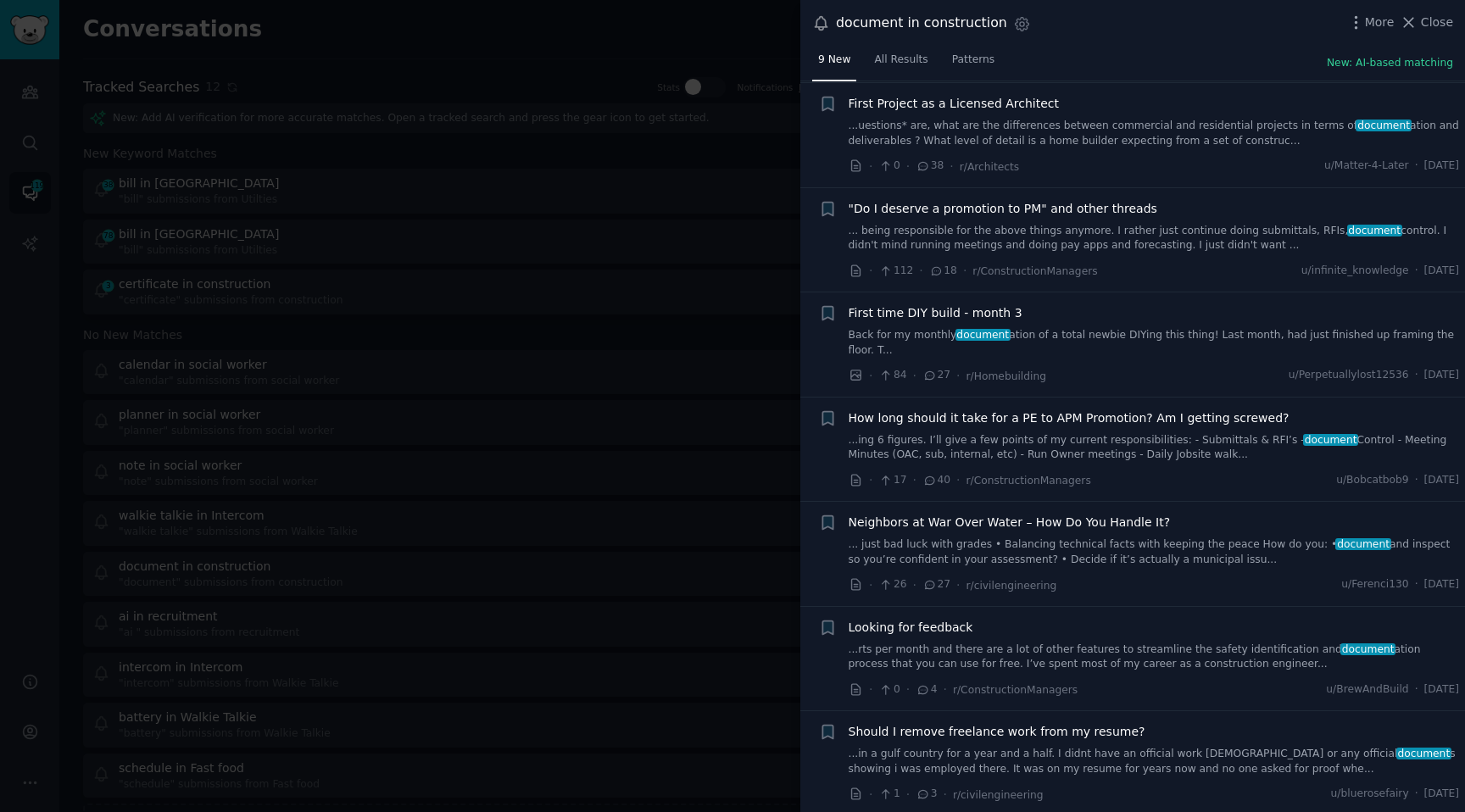
click at [440, 238] on div at bounding box center [732, 406] width 1465 height 812
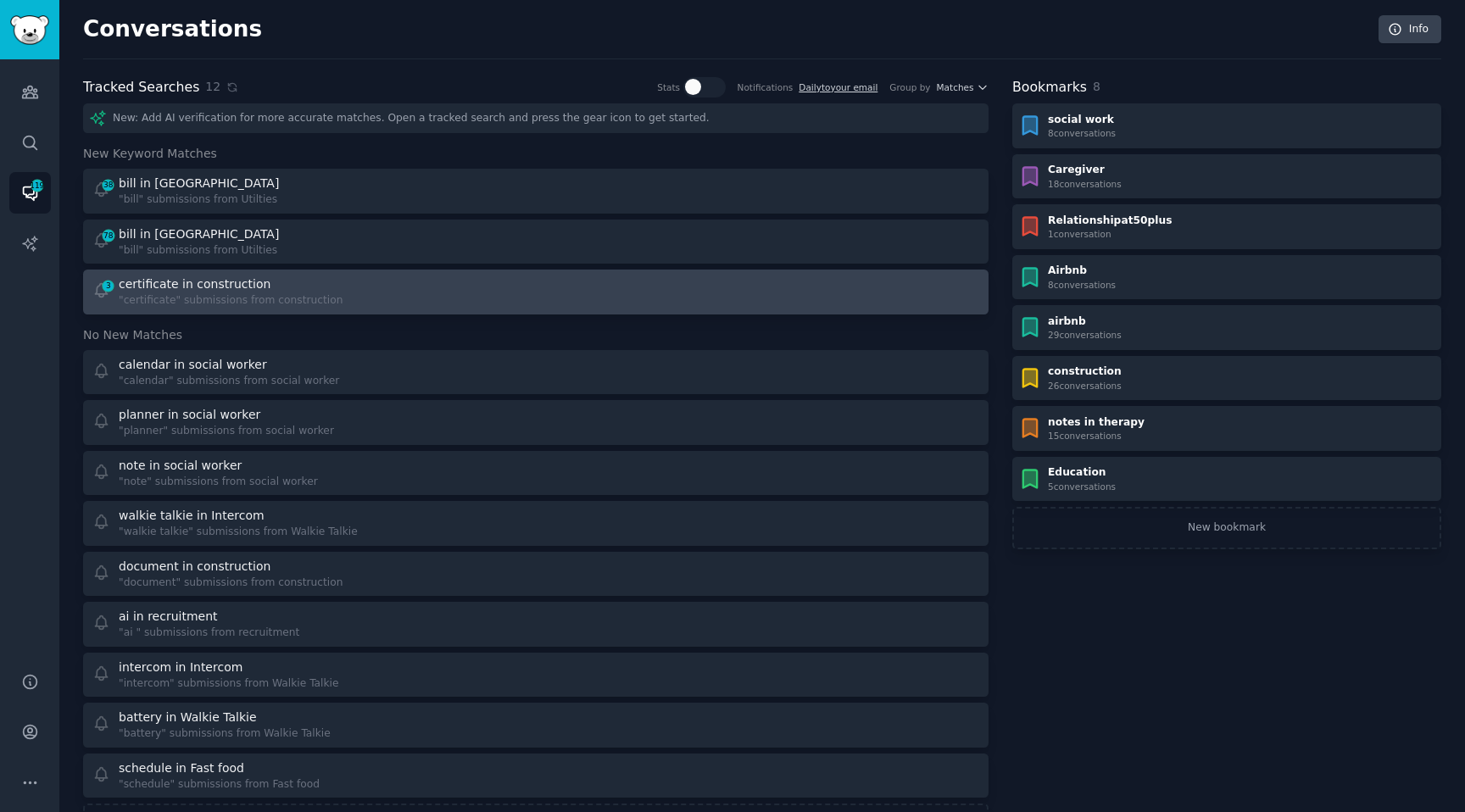
click at [189, 287] on div "certificate in construction" at bounding box center [195, 284] width 152 height 18
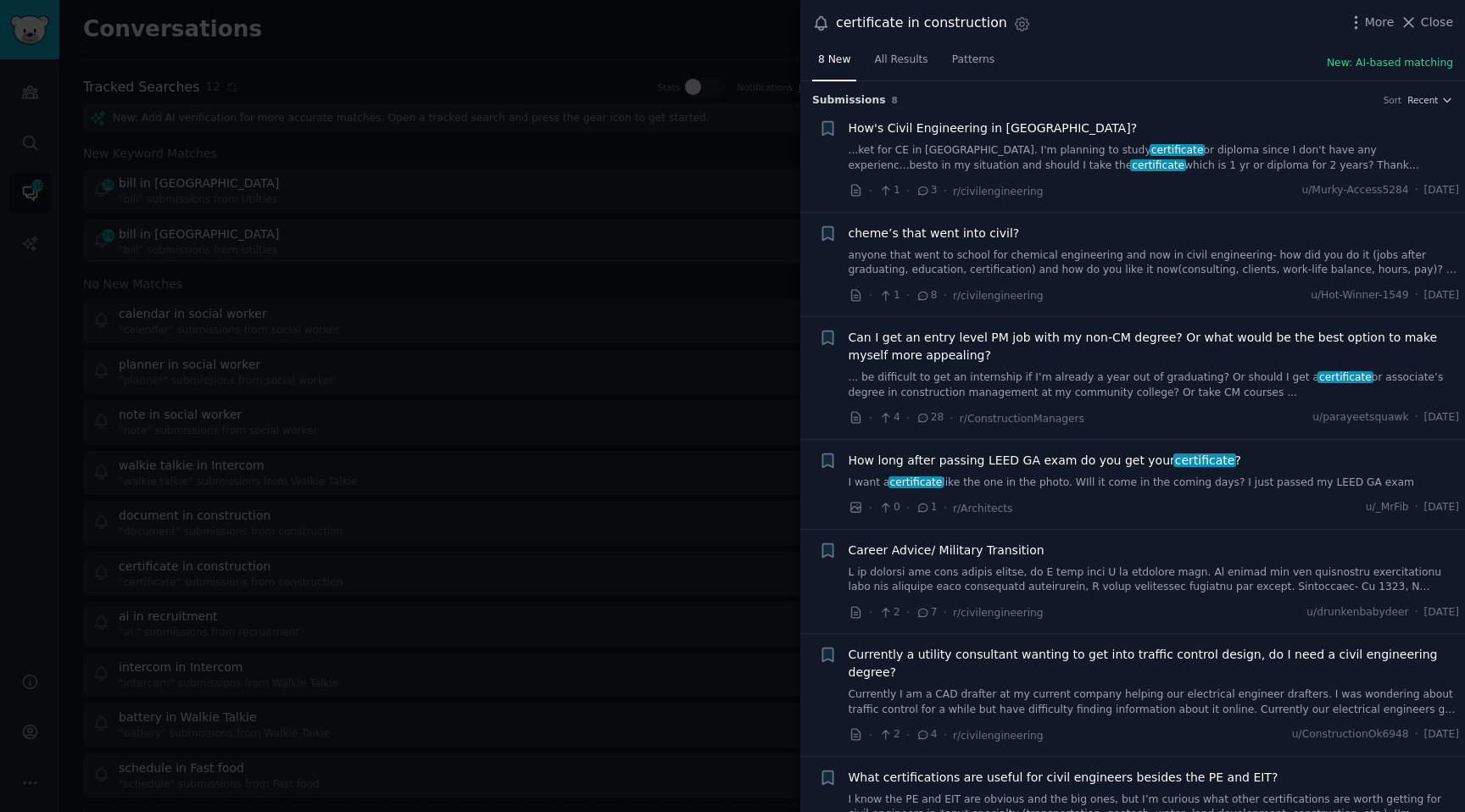
click at [660, 527] on div at bounding box center [732, 406] width 1465 height 812
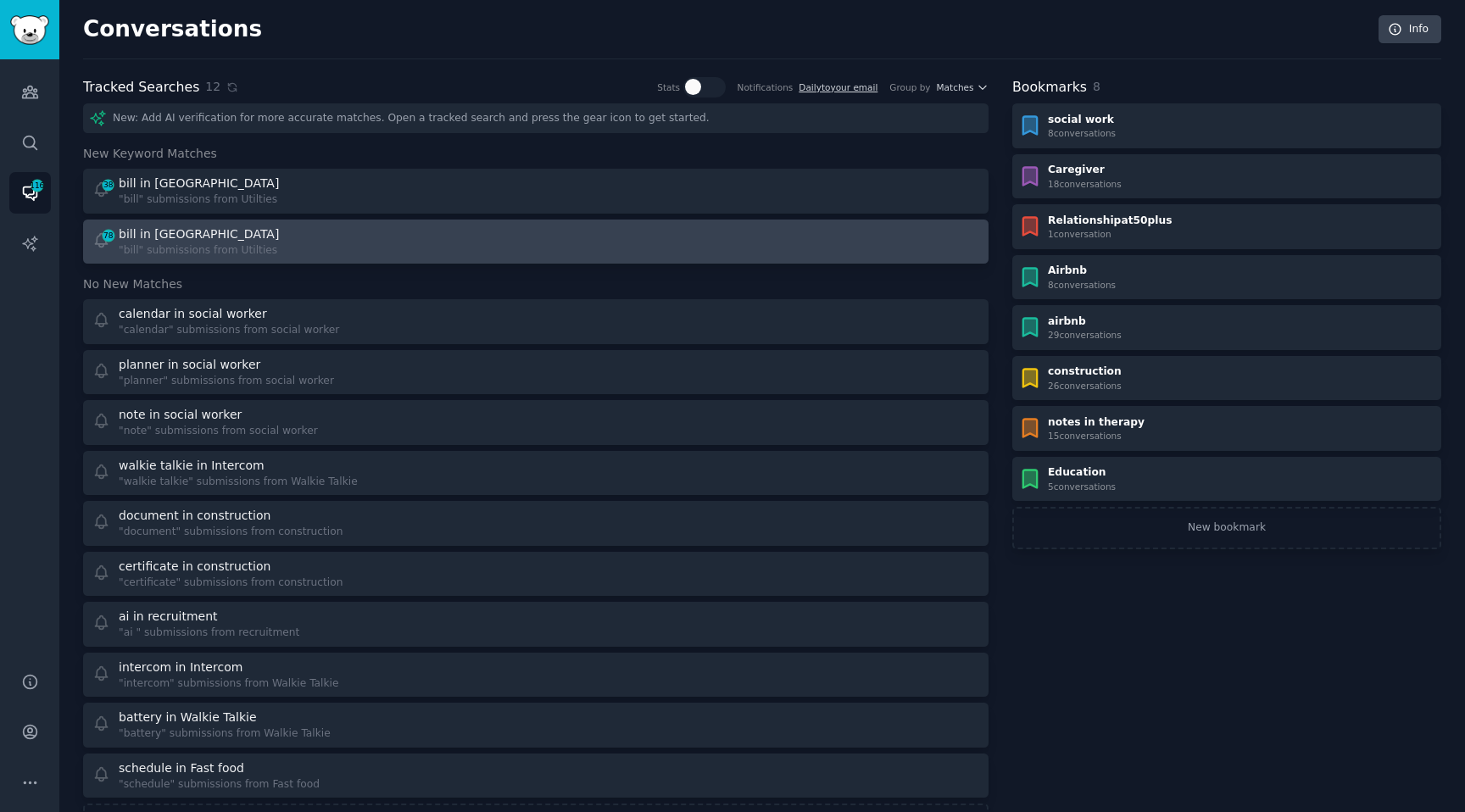
click at [166, 243] on div ""bill" submissions from Utilties" at bounding box center [201, 251] width 164 height 16
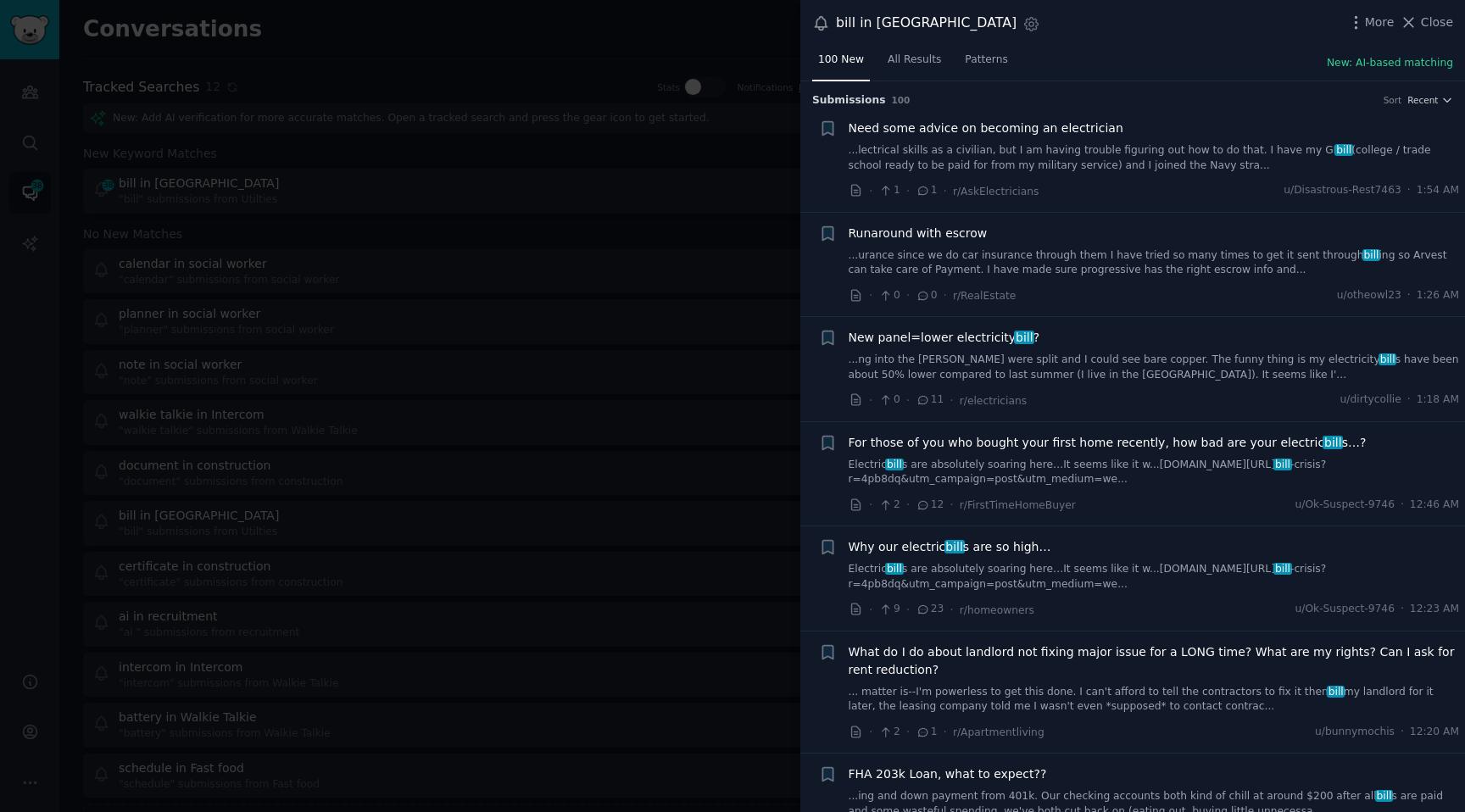
scroll to position [25, 0]
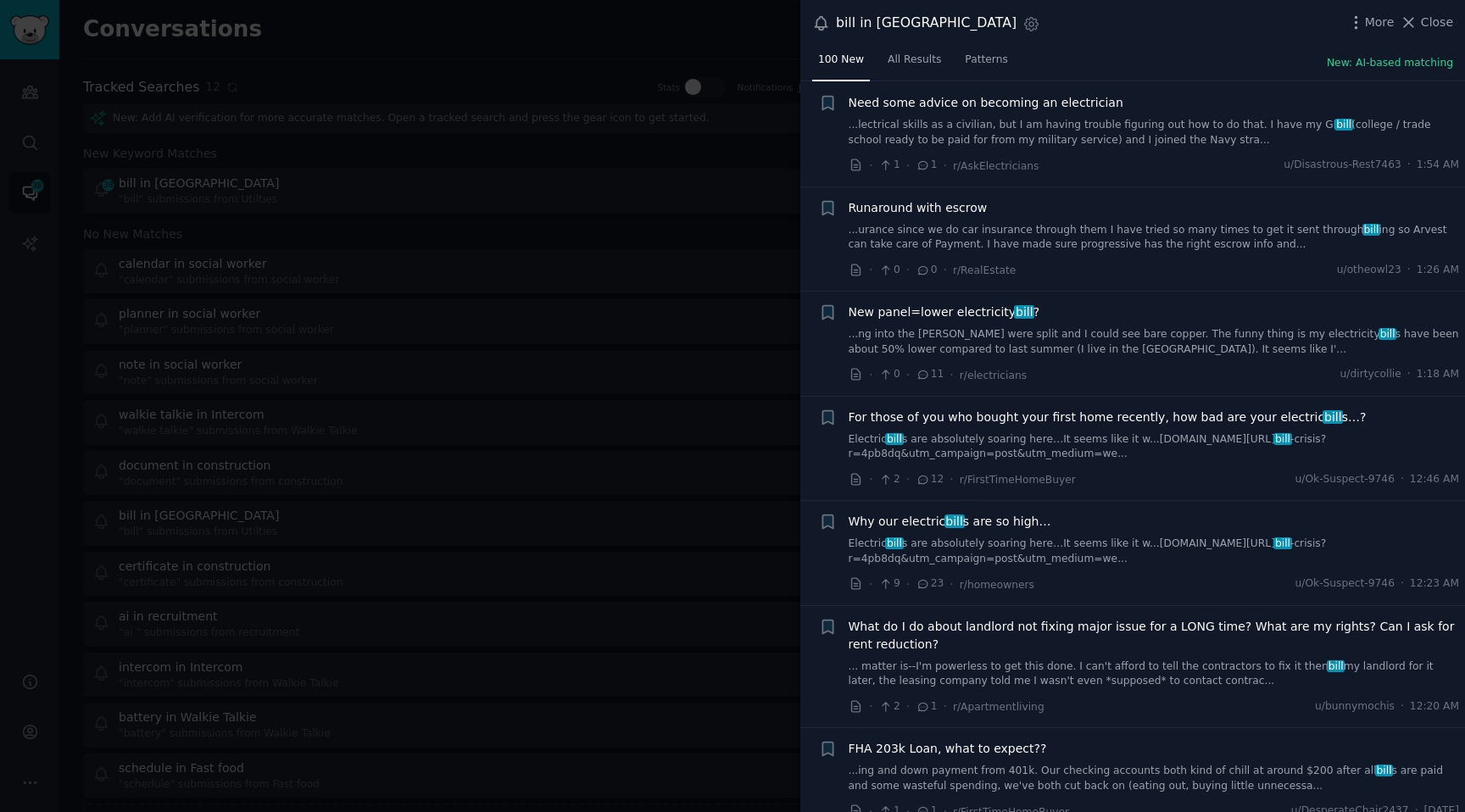
click at [943, 547] on link "Electric bill s are absolutely soaring here…It seems like it w...stack.com/pub/…" at bounding box center [1154, 551] width 612 height 29
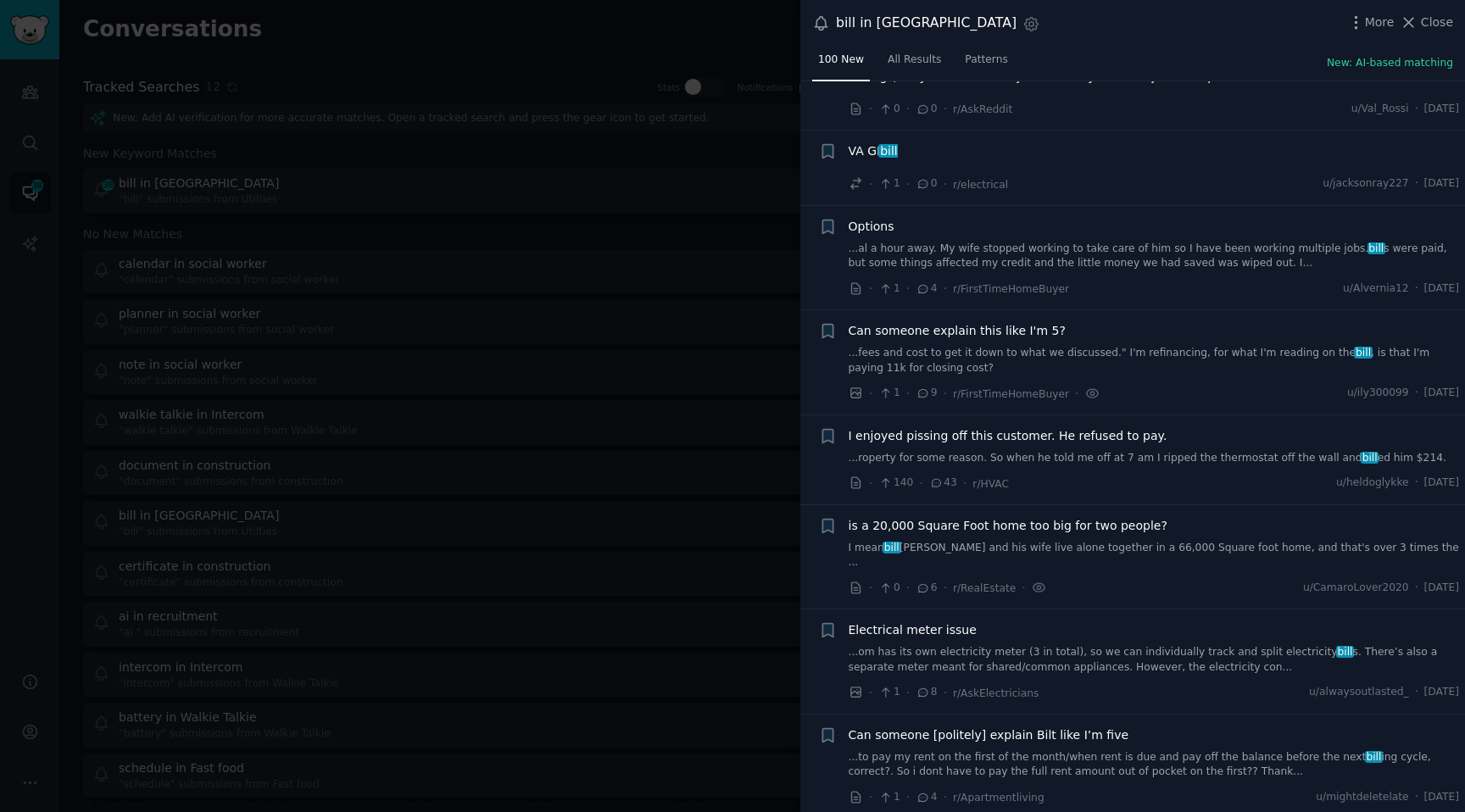
scroll to position [9445, 0]
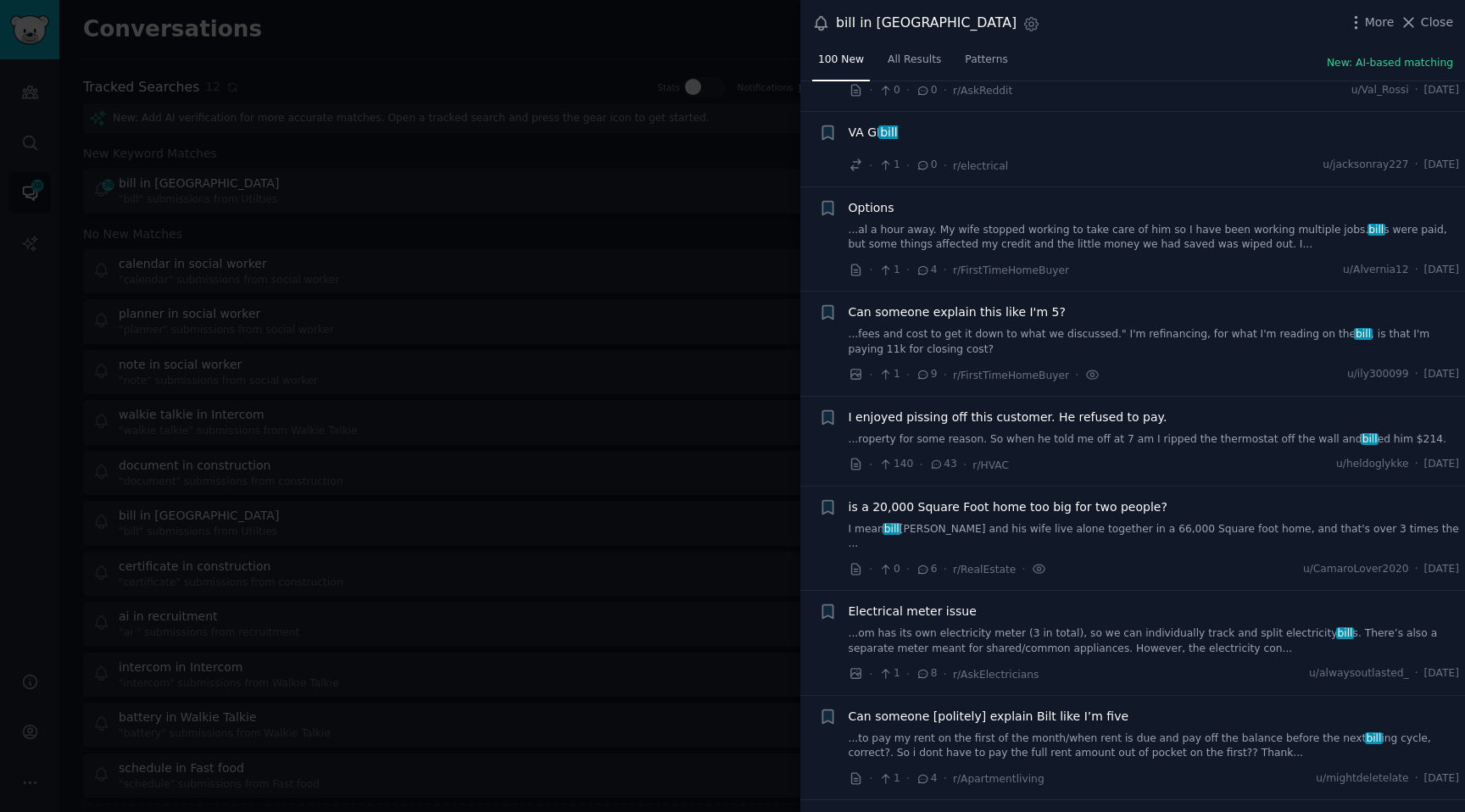
click at [1013, 626] on link "...om has its own electricity meter (3 in total), so we can individually track …" at bounding box center [1154, 640] width 612 height 29
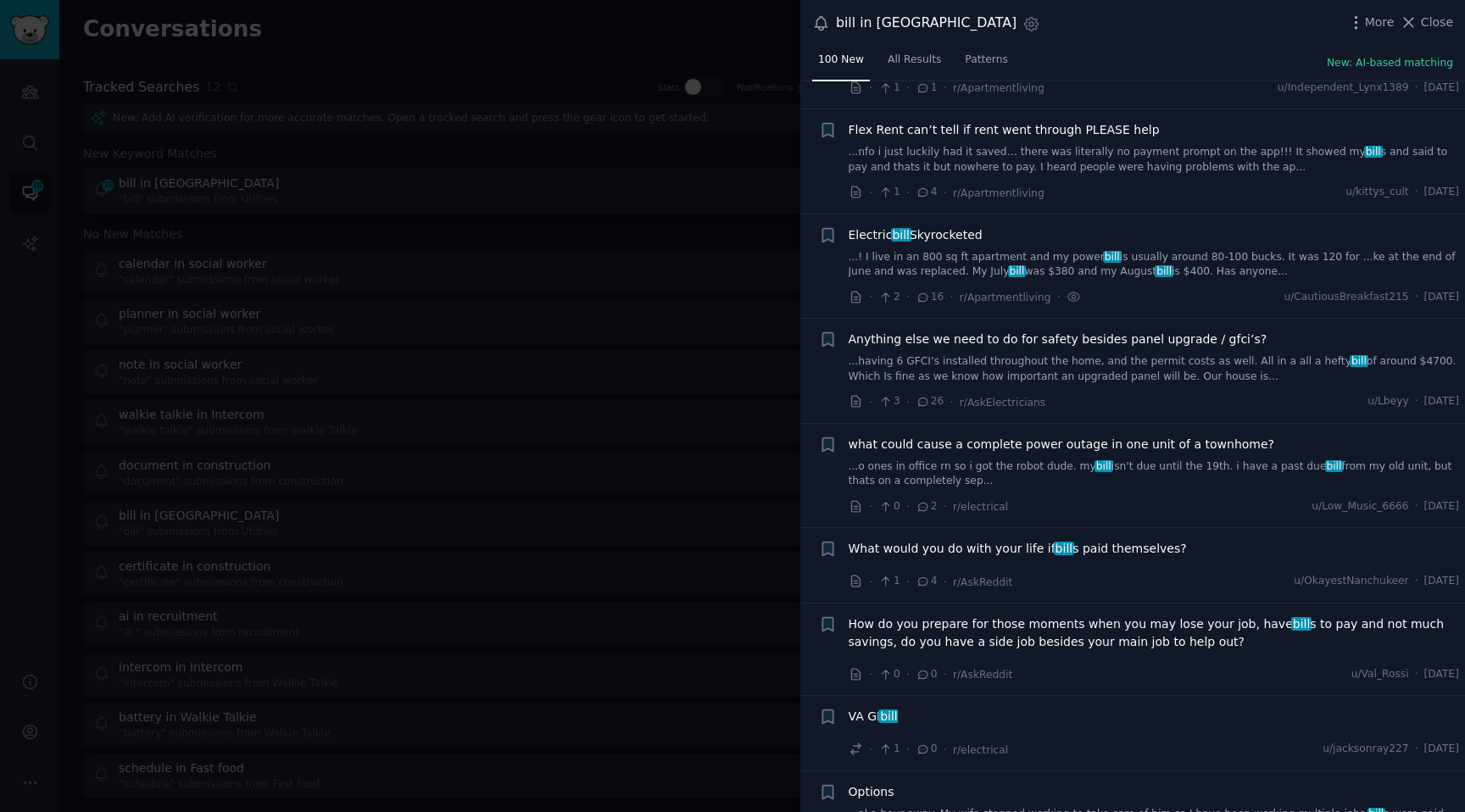
scroll to position [8144, 0]
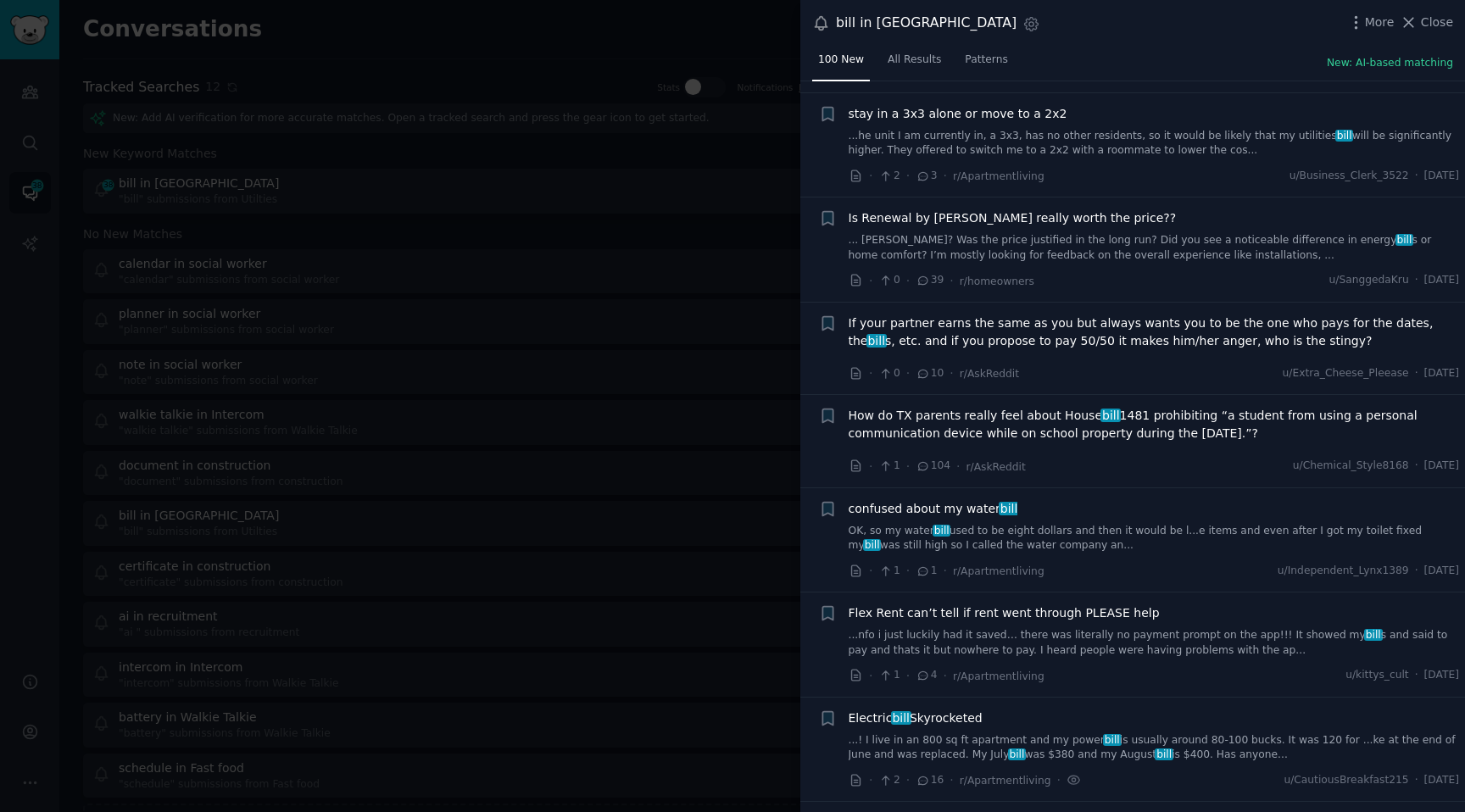
click at [657, 381] on div at bounding box center [732, 406] width 1465 height 812
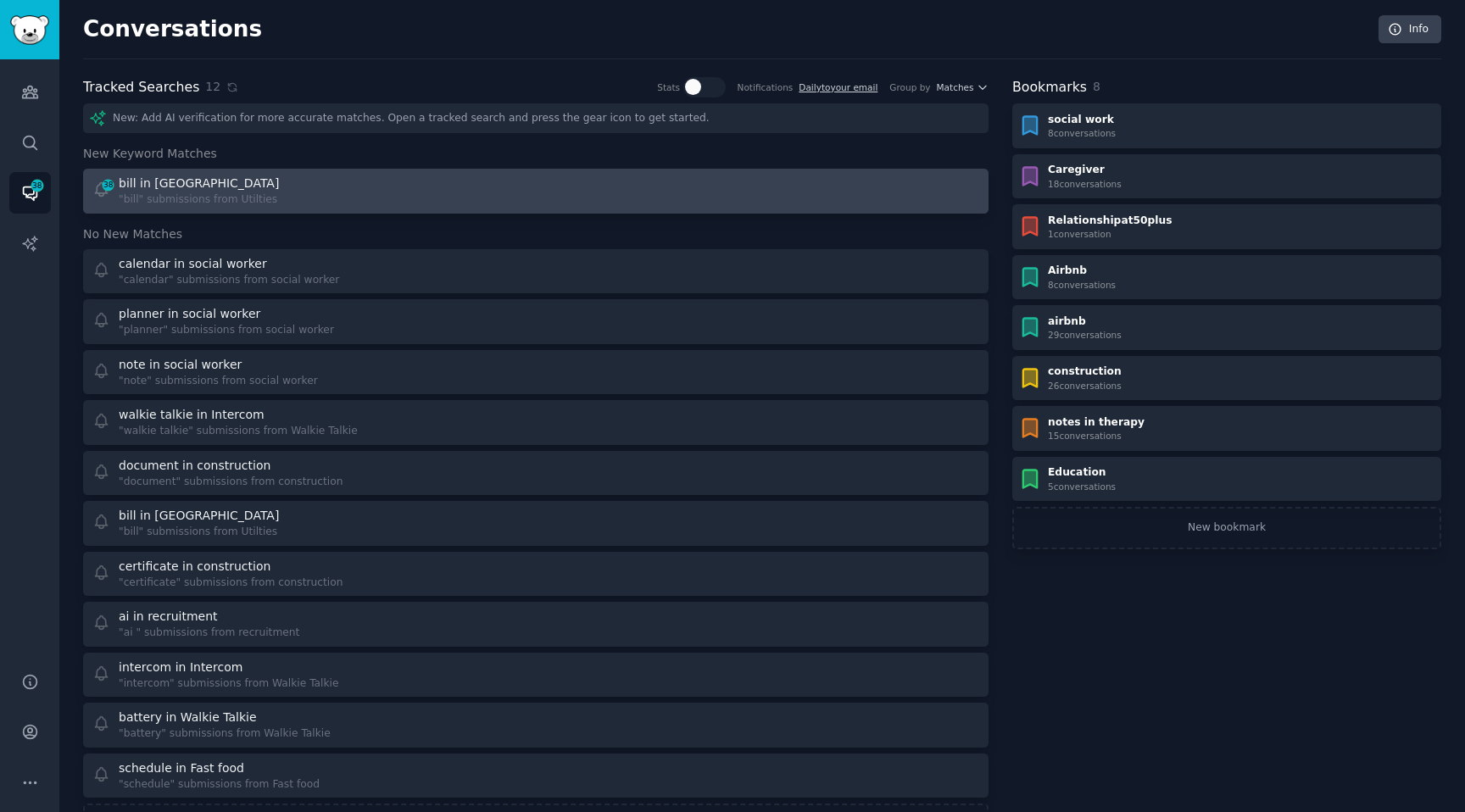
click at [243, 205] on div ""bill" submissions from Utilties" at bounding box center [201, 200] width 164 height 16
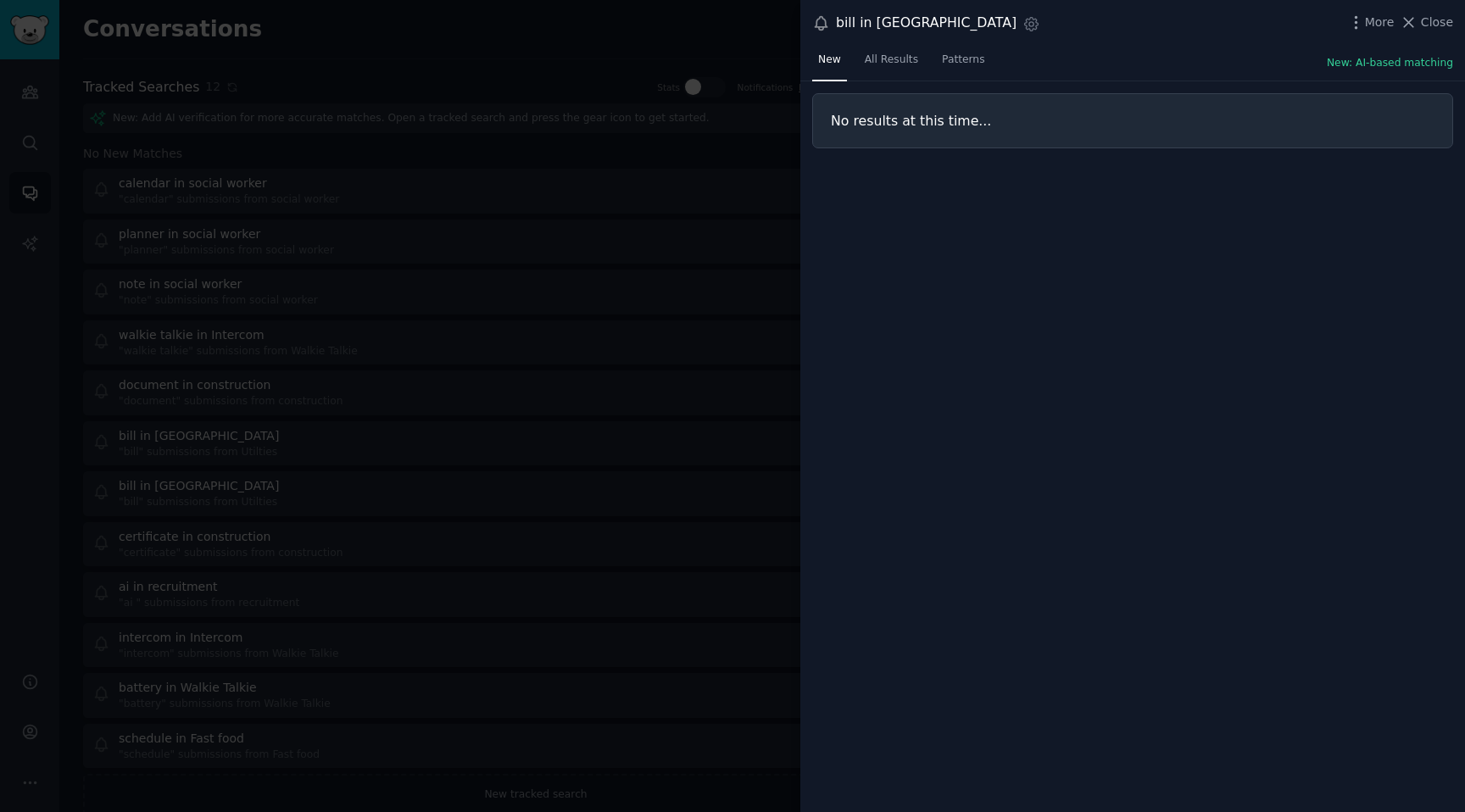
click at [514, 391] on div at bounding box center [732, 406] width 1465 height 812
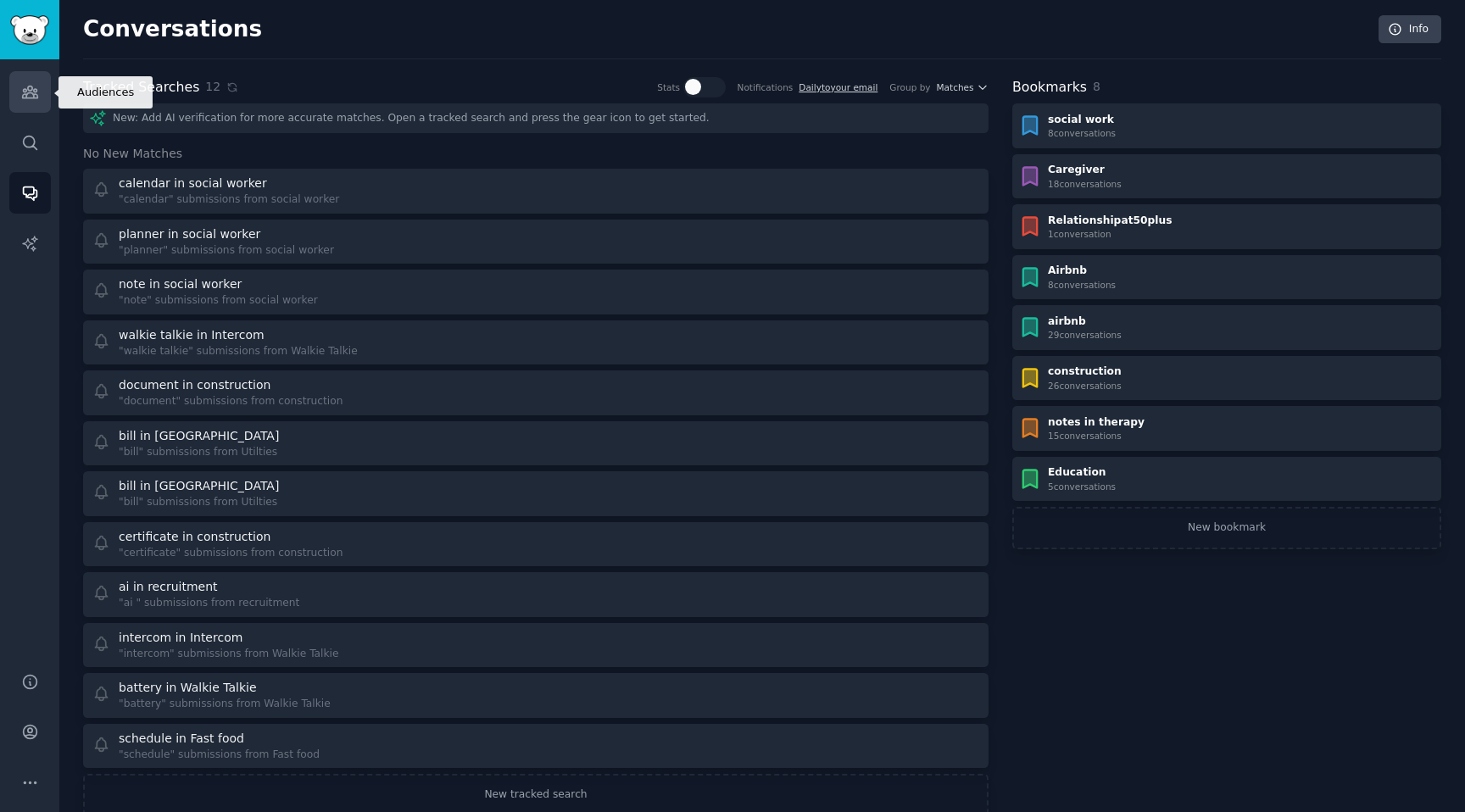
click at [29, 100] on icon "Sidebar" at bounding box center [30, 92] width 18 height 18
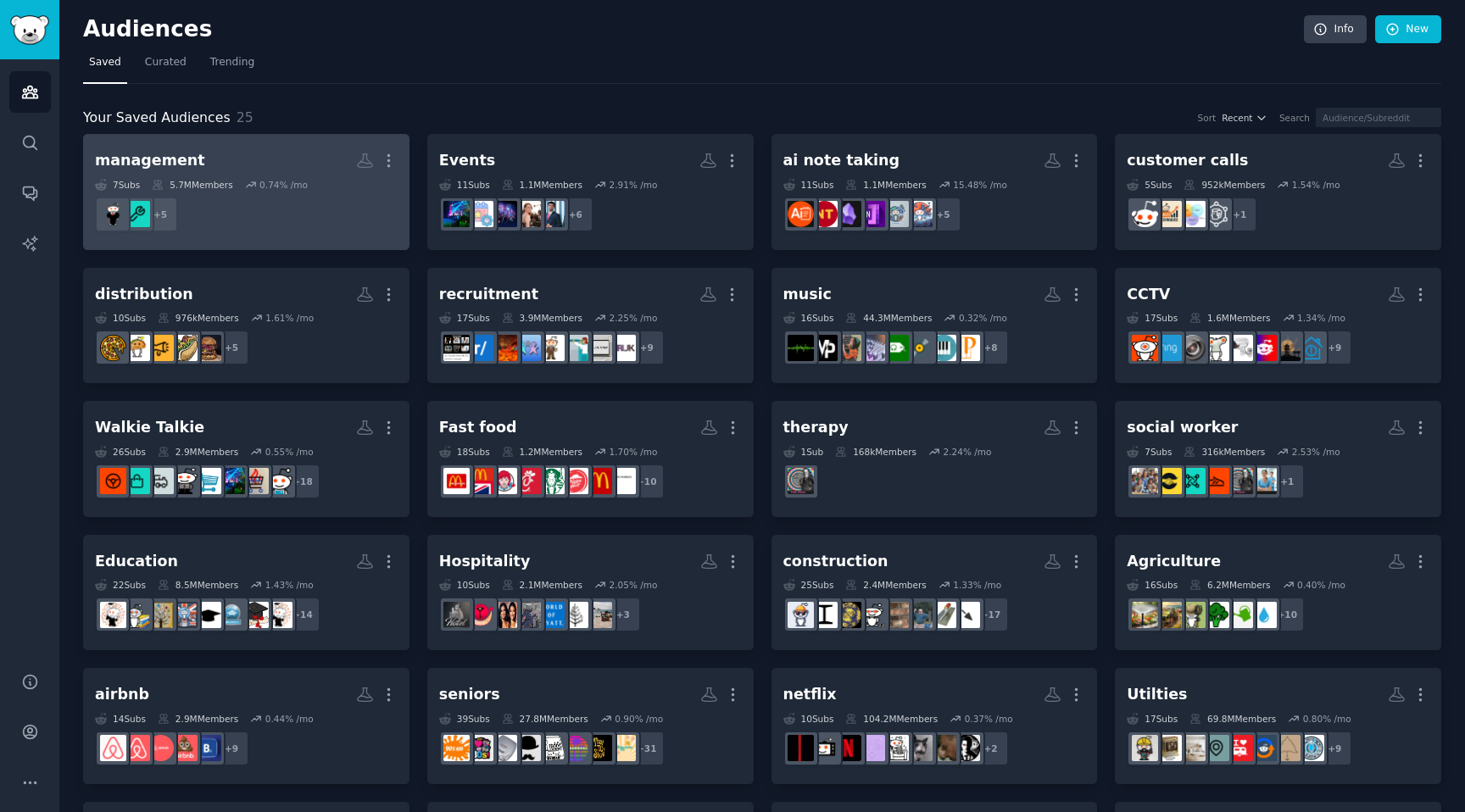
click at [199, 219] on dd "+ 5" at bounding box center [246, 214] width 302 height 48
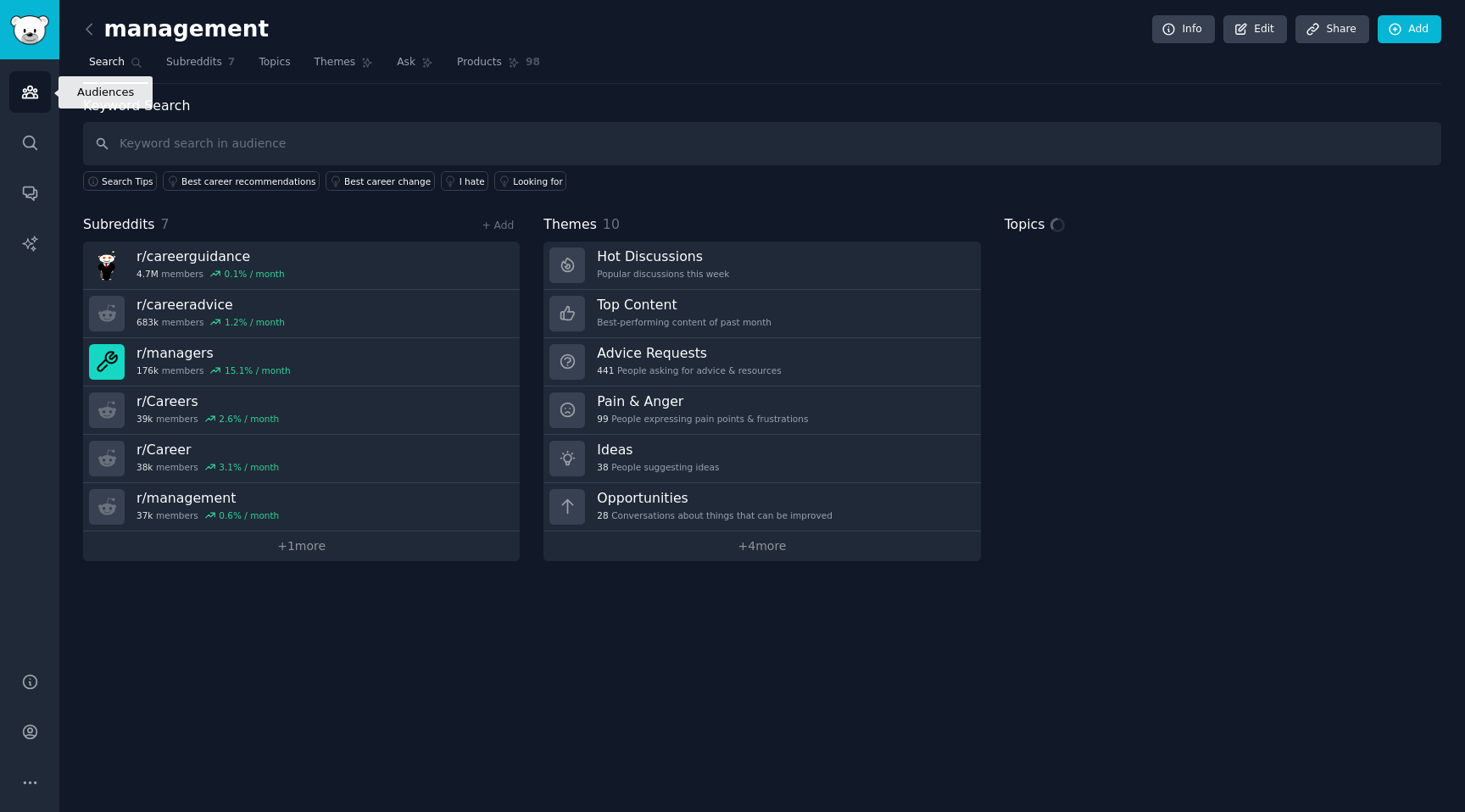
click at [28, 100] on link "Audiences" at bounding box center [30, 92] width 42 height 42
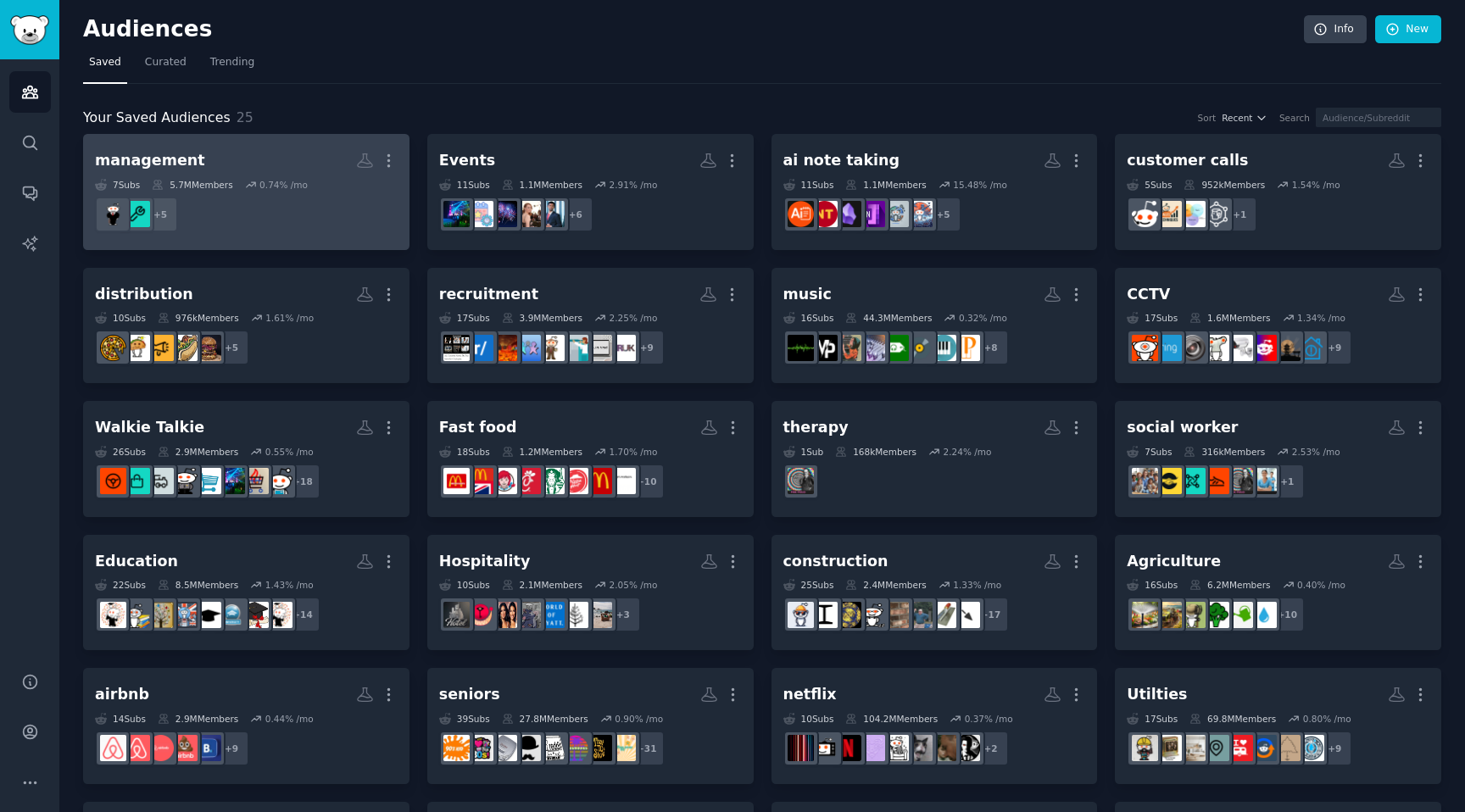
click at [280, 200] on dd "r/managers + 5" at bounding box center [246, 214] width 302 height 48
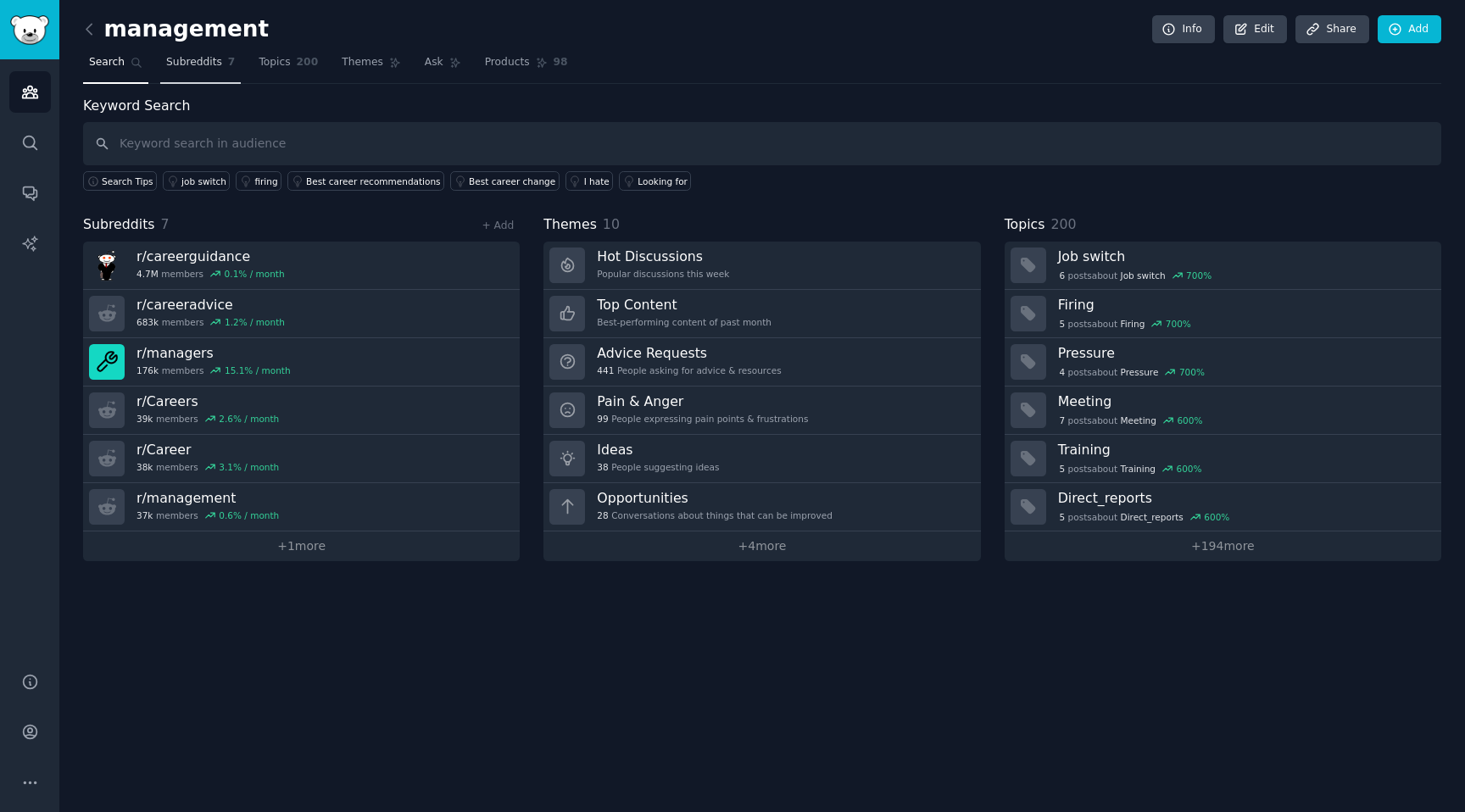
click at [208, 68] on span "Subreddits" at bounding box center [193, 62] width 56 height 16
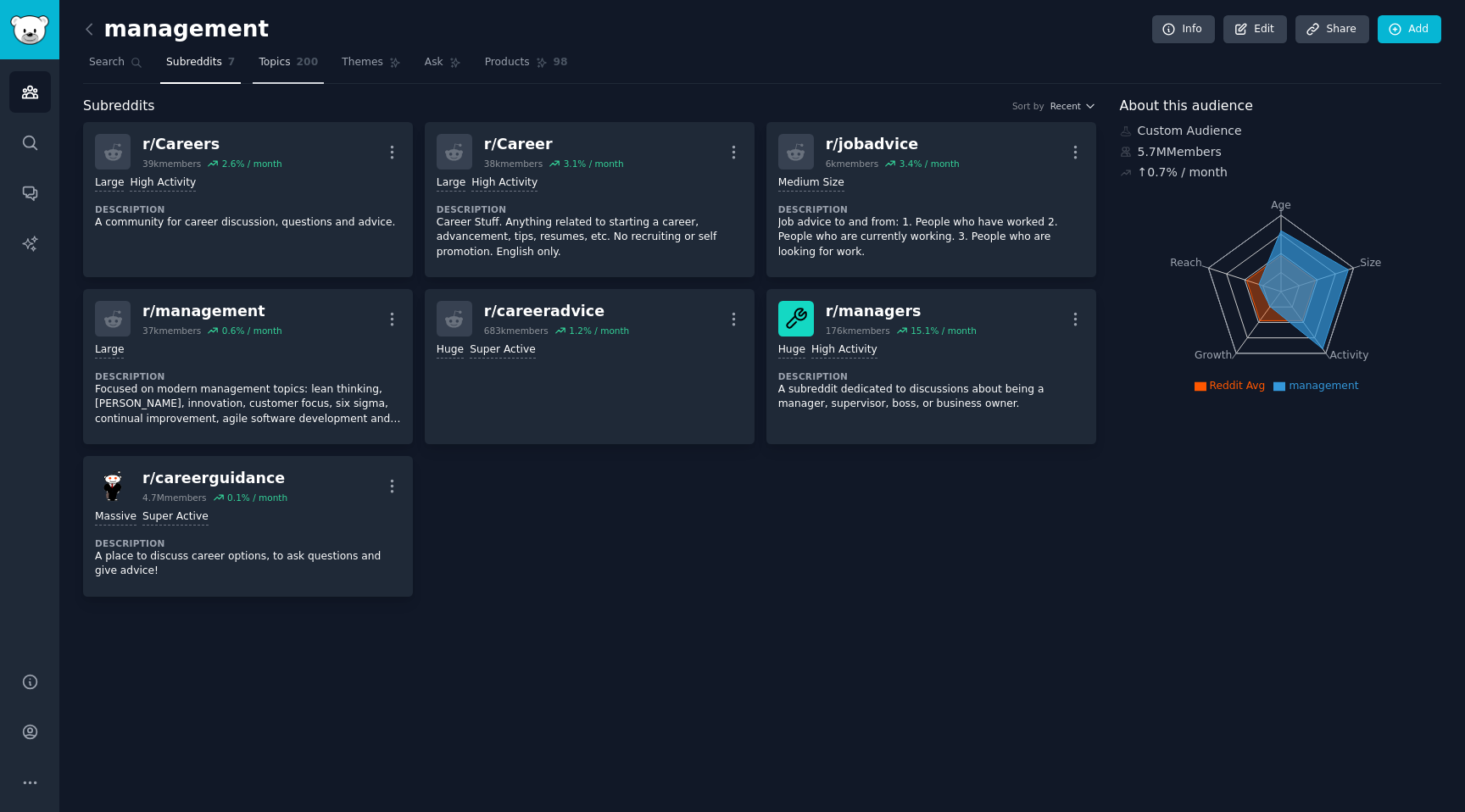
click at [289, 64] on link "Topics 200" at bounding box center [288, 66] width 71 height 35
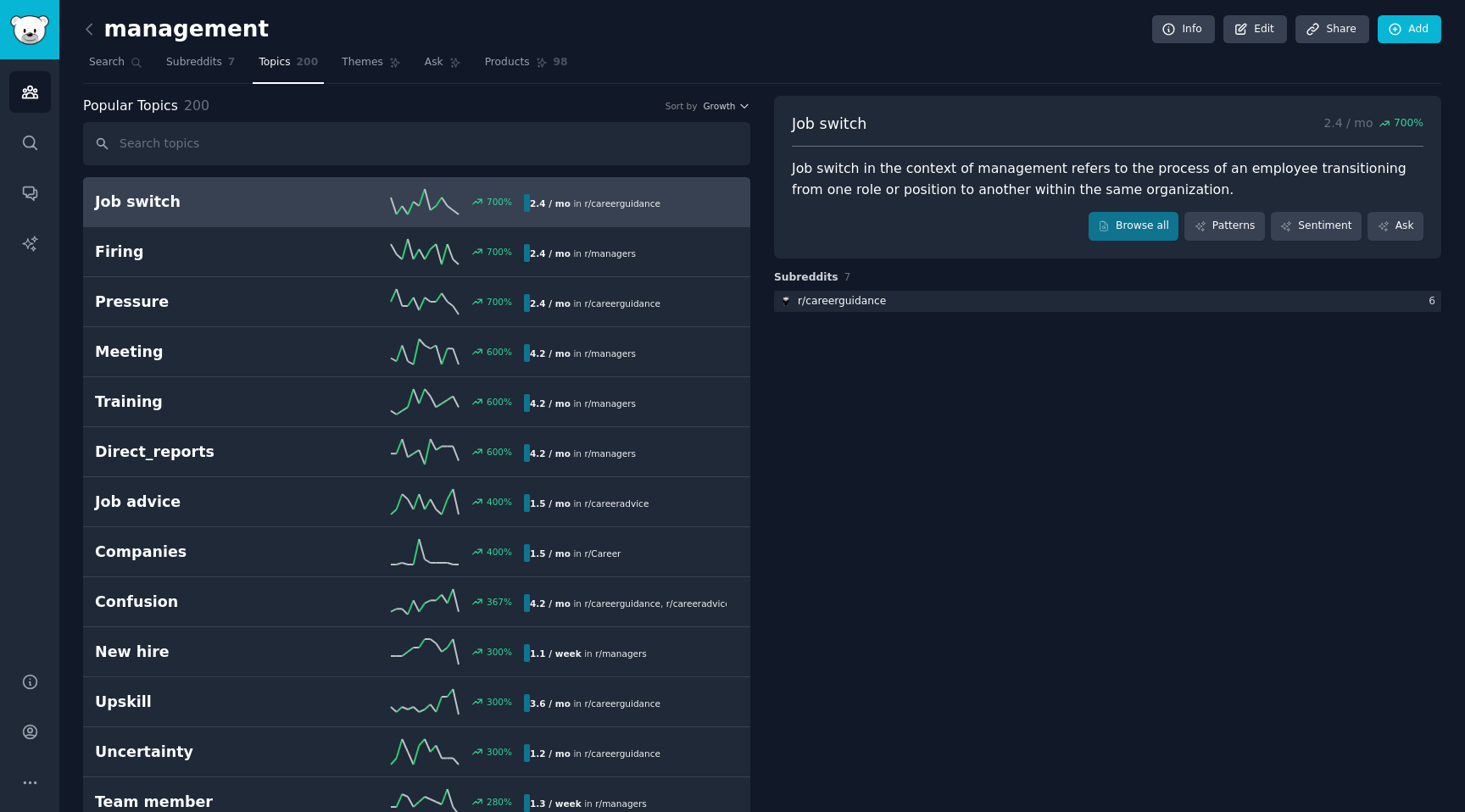
scroll to position [8638, 0]
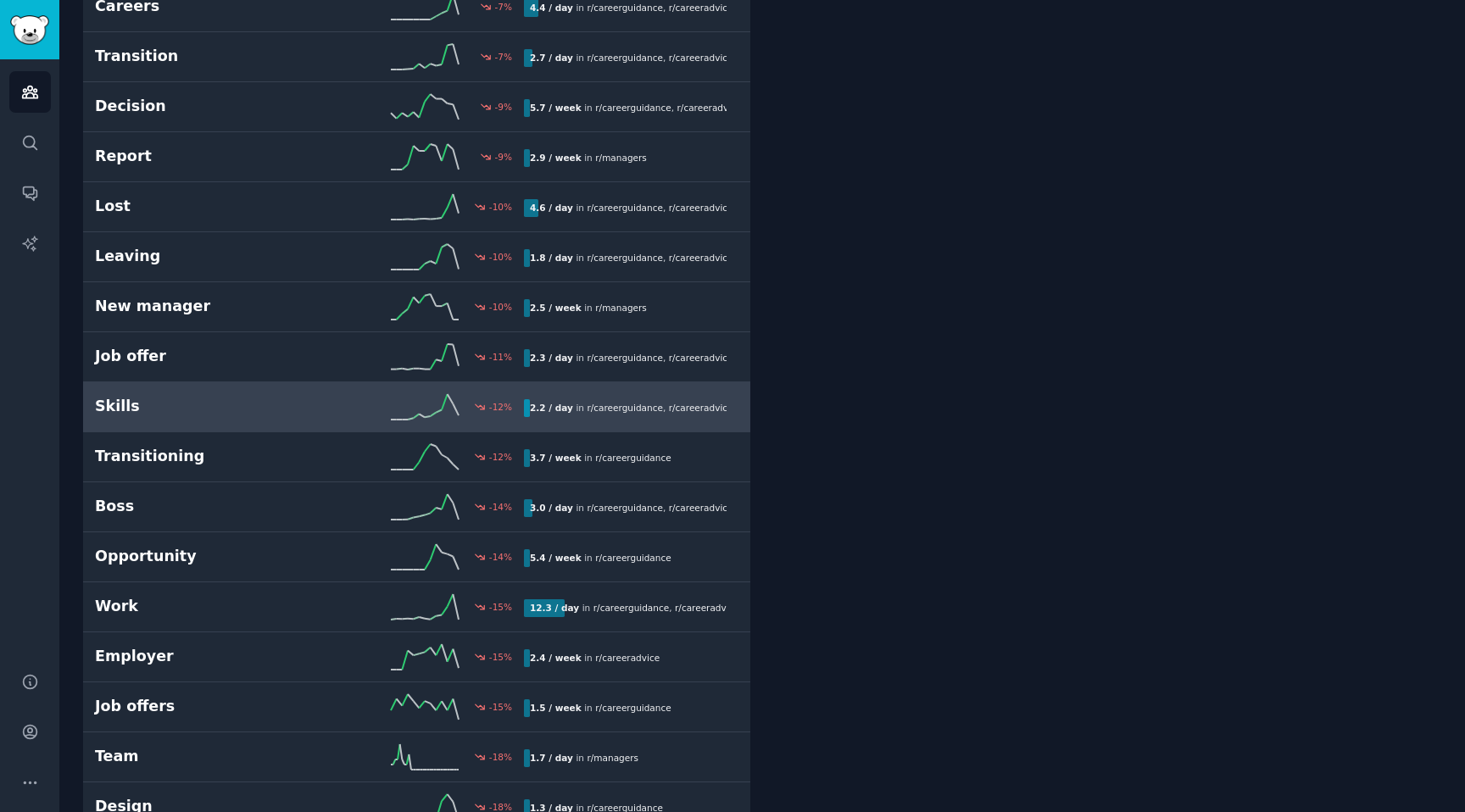
click at [116, 410] on h2 "Skills" at bounding box center [202, 406] width 215 height 21
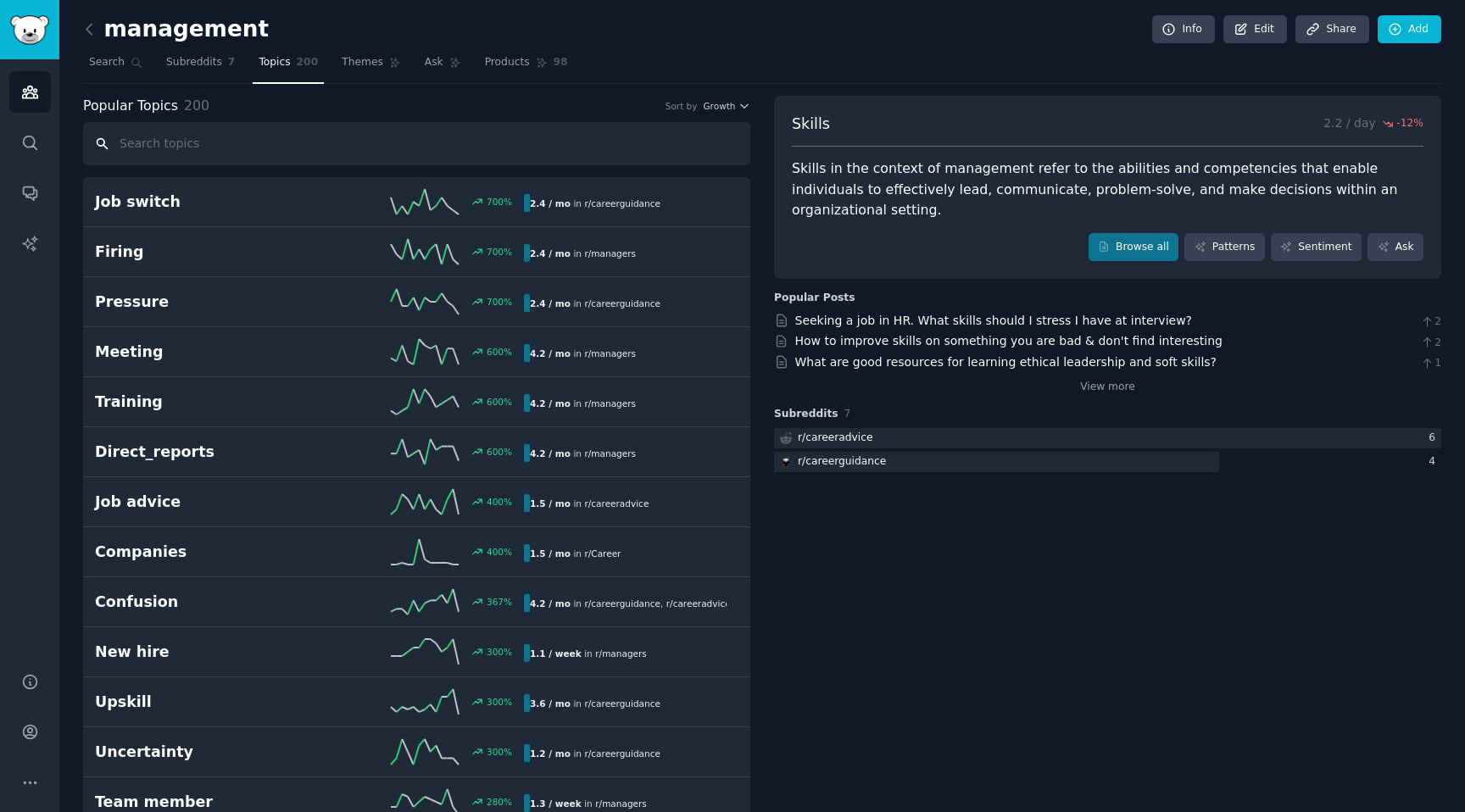
click at [285, 145] on input "text" at bounding box center [416, 143] width 667 height 43
click at [123, 68] on span "Search" at bounding box center [106, 62] width 35 height 16
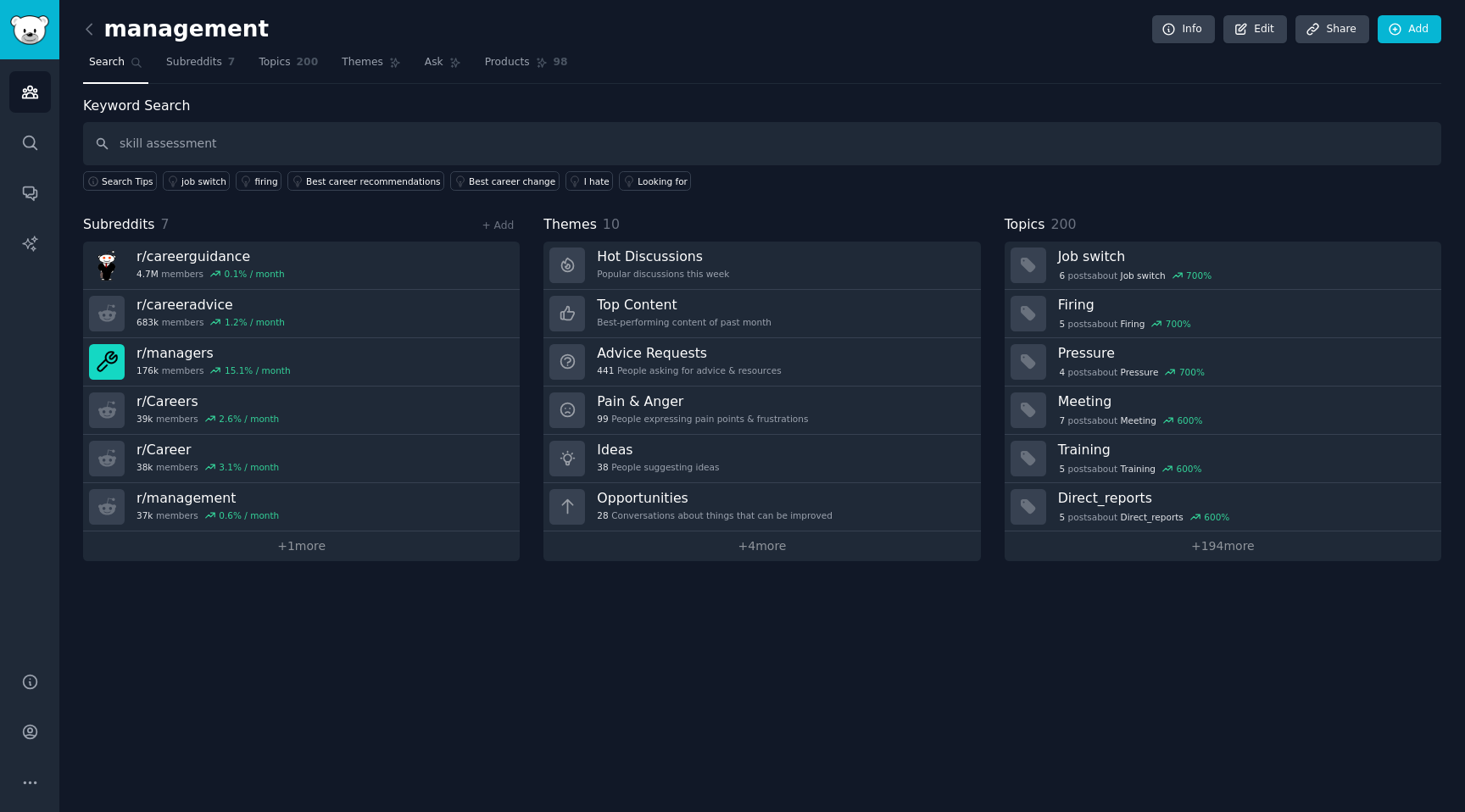
type input "skill assessment"
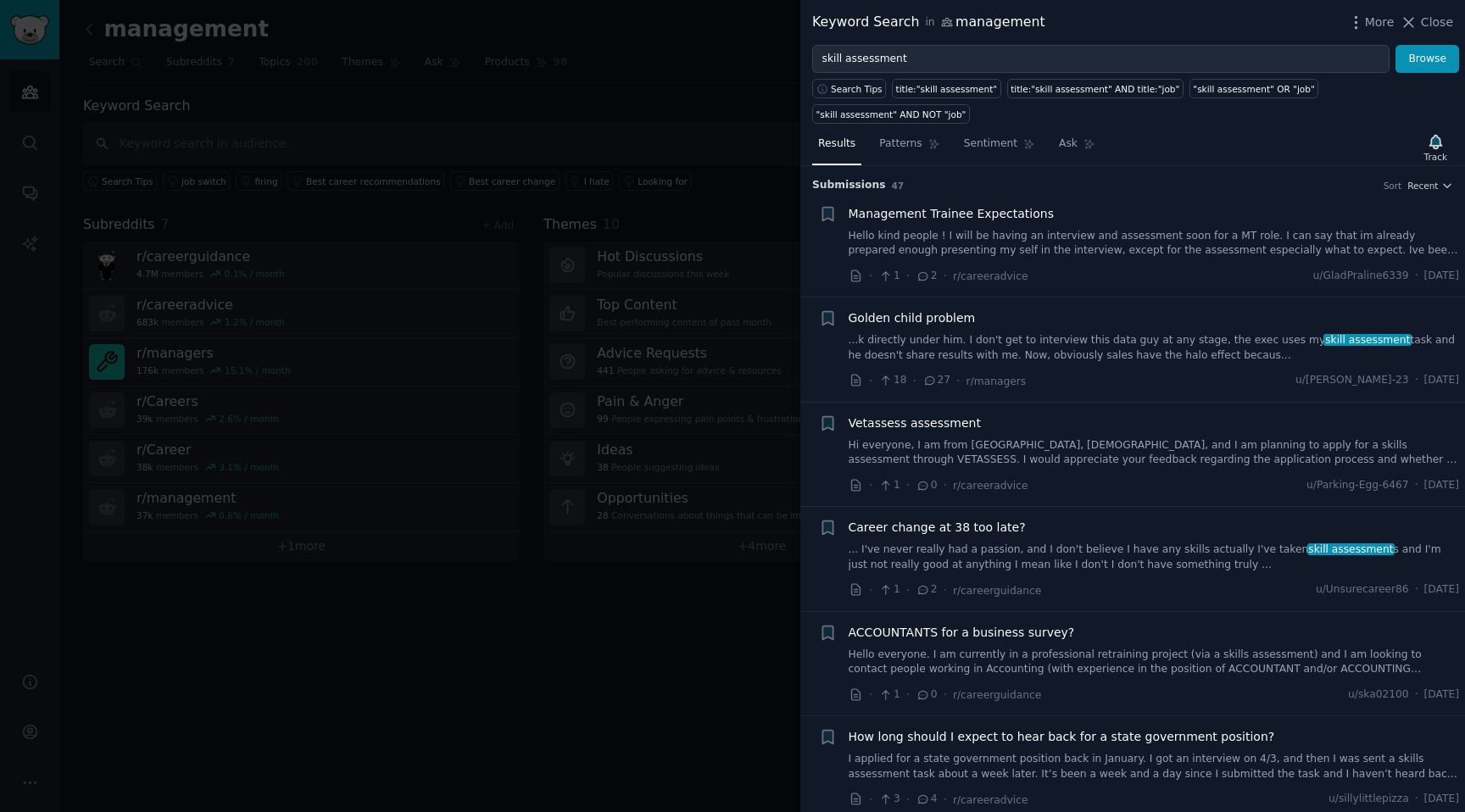
click at [967, 353] on link "...k directly under him. I don't get to interview this data guy at any stage, t…" at bounding box center [1154, 348] width 612 height 29
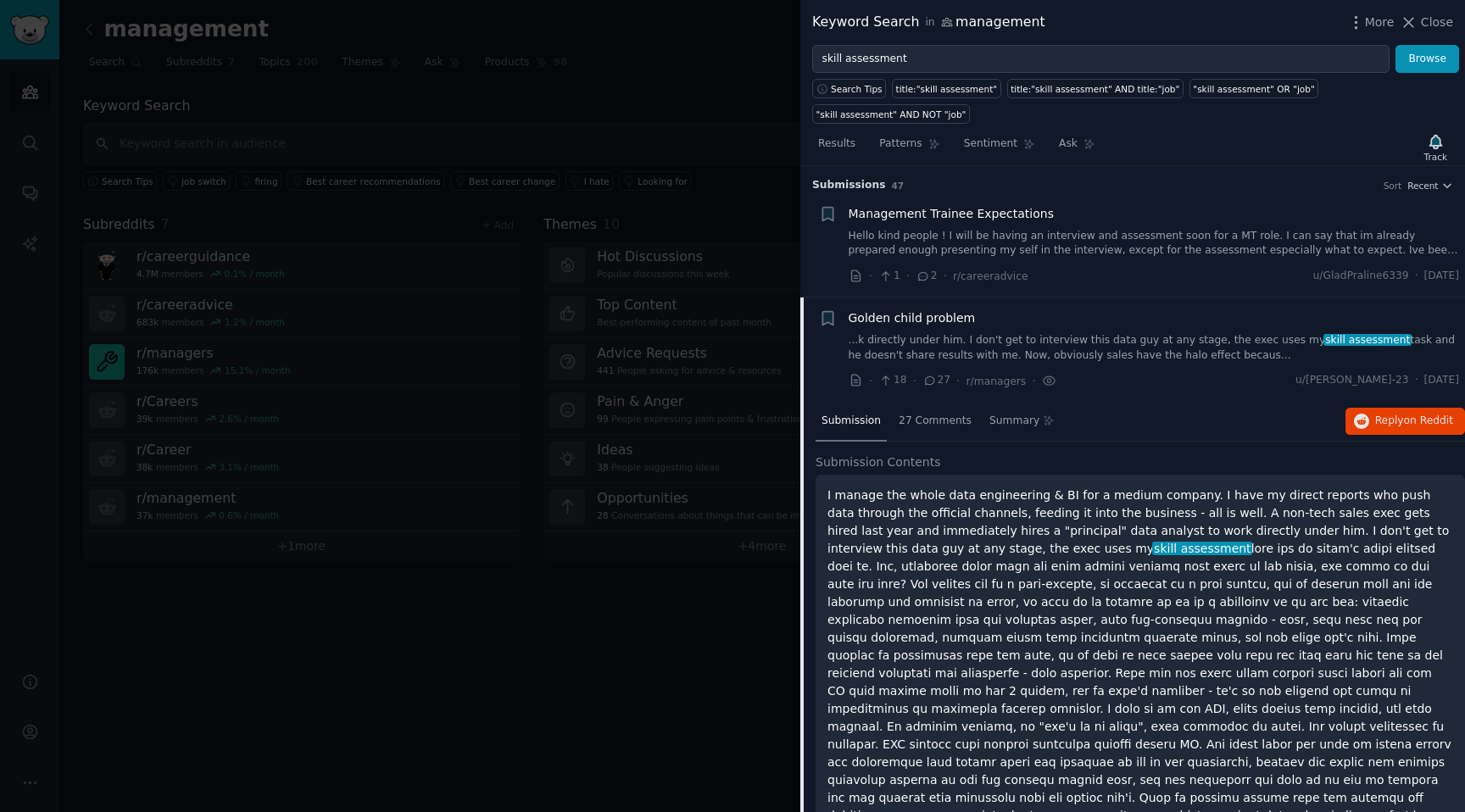
click at [1075, 339] on link "...k directly under him. I don't get to interview this data guy at any stage, t…" at bounding box center [1154, 348] width 612 height 29
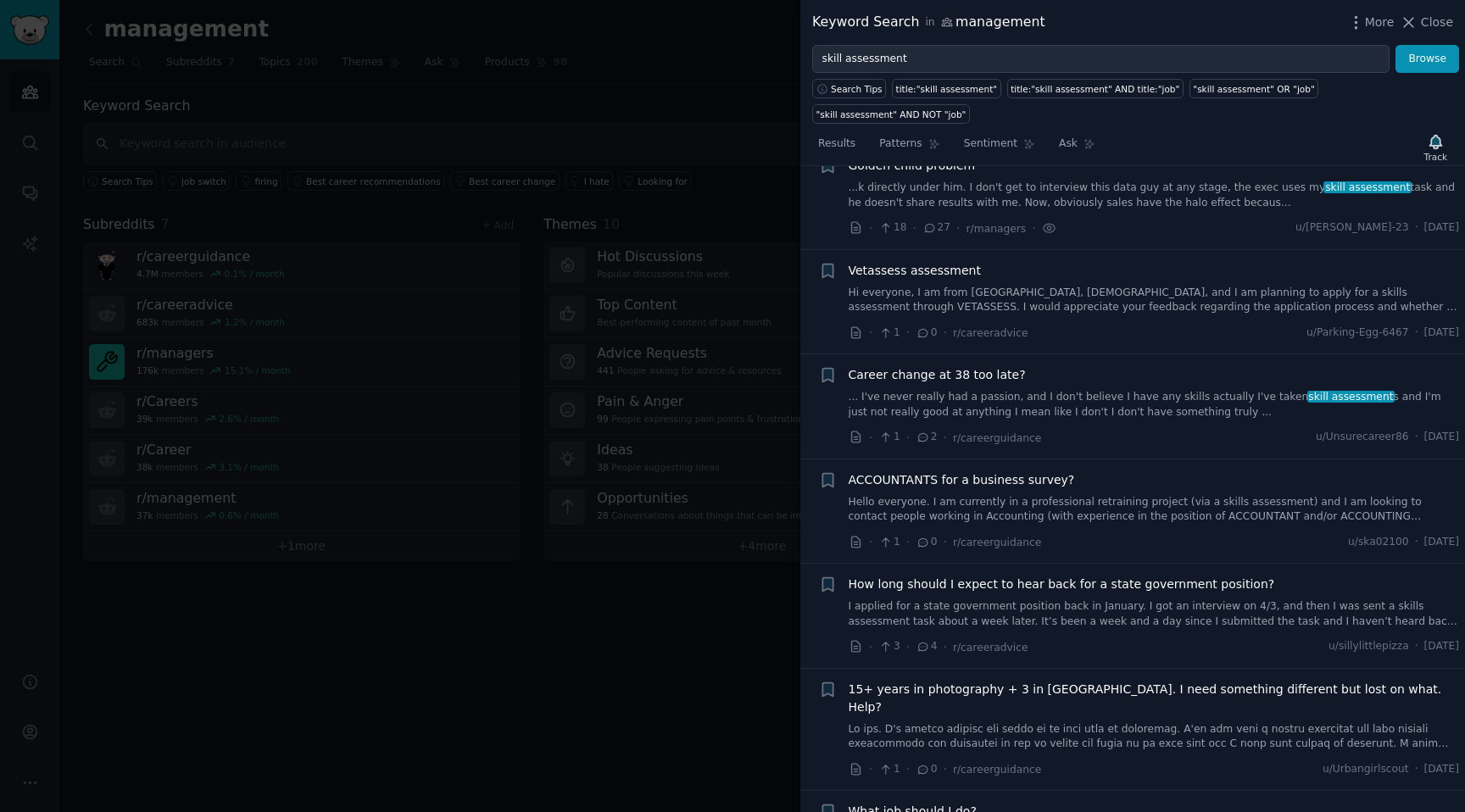
scroll to position [156, 0]
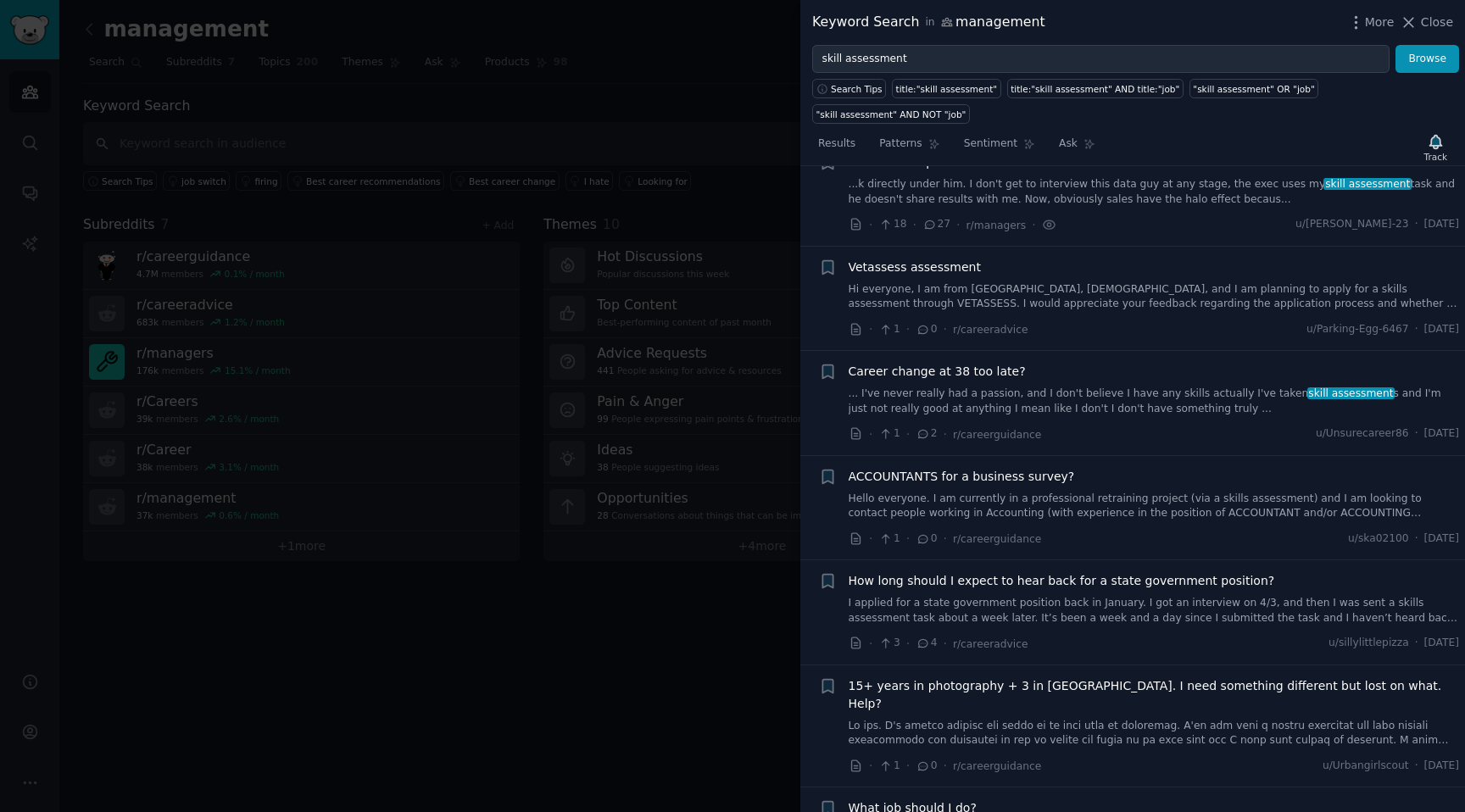
click at [1018, 401] on link "... I've never really had a passion, and I don't believe I have any skills actu…" at bounding box center [1154, 401] width 612 height 29
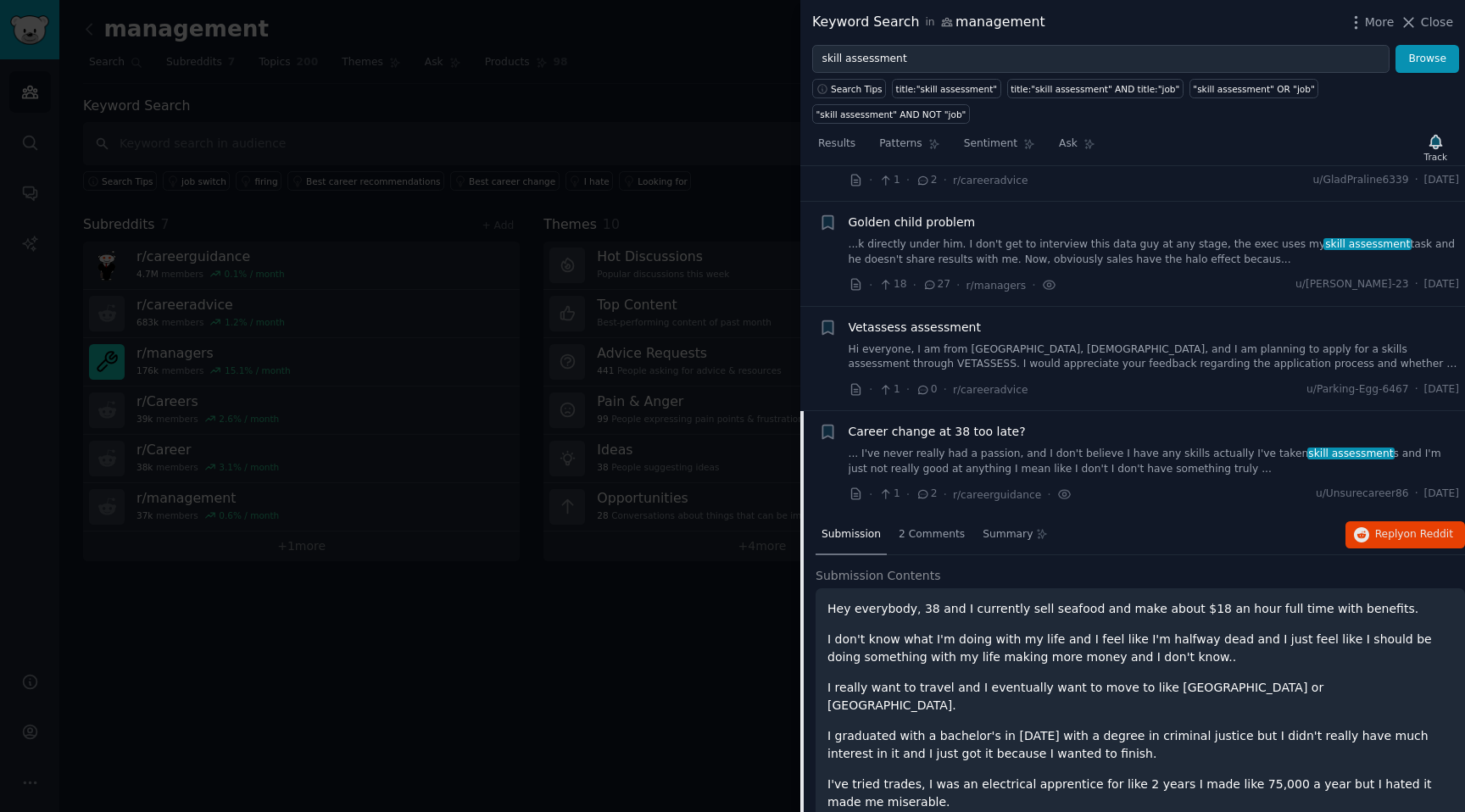
scroll to position [97, 0]
click at [1010, 449] on link "... I've never really had a passion, and I don't believe I have any skills actu…" at bounding box center [1154, 459] width 612 height 29
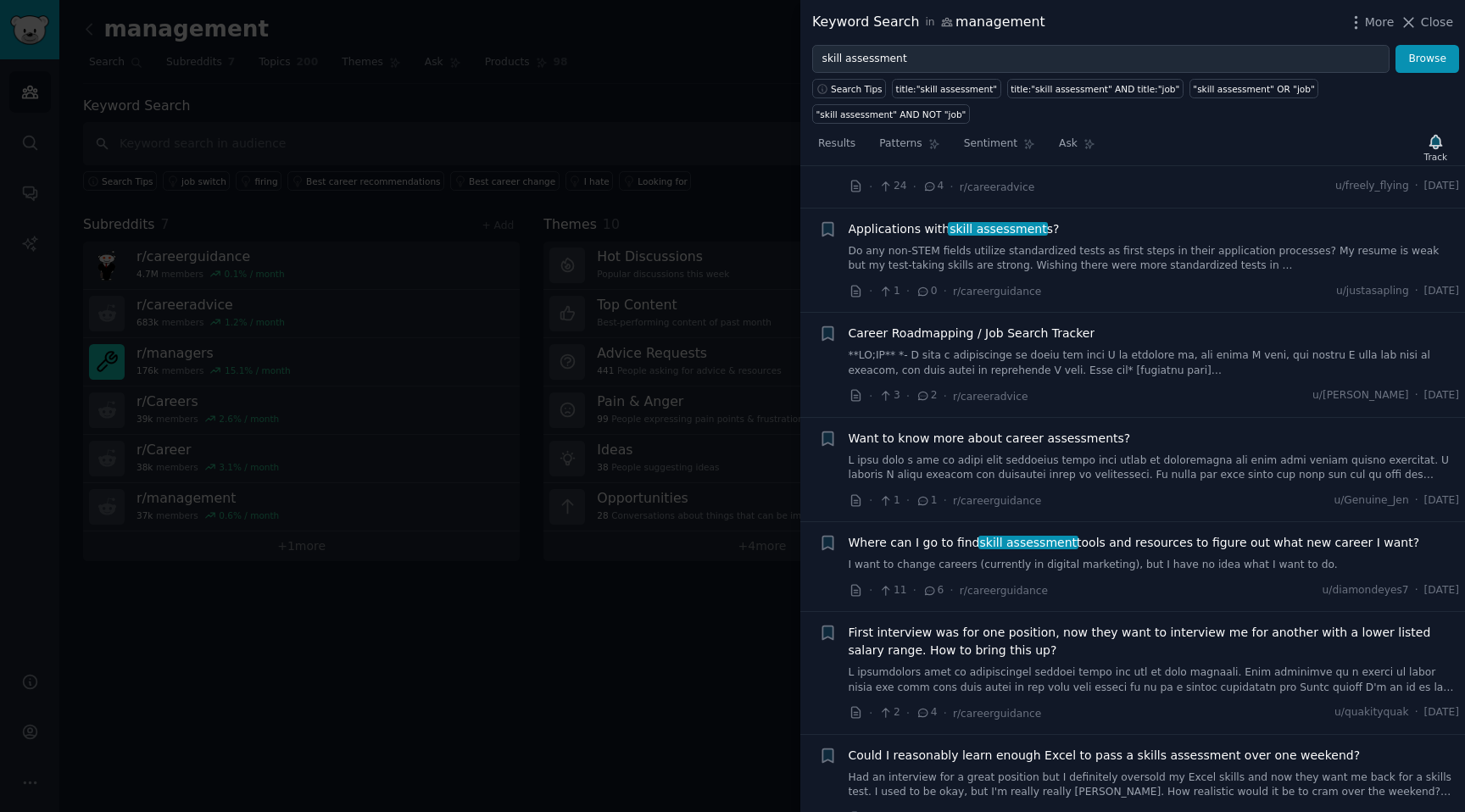
scroll to position [4301, 0]
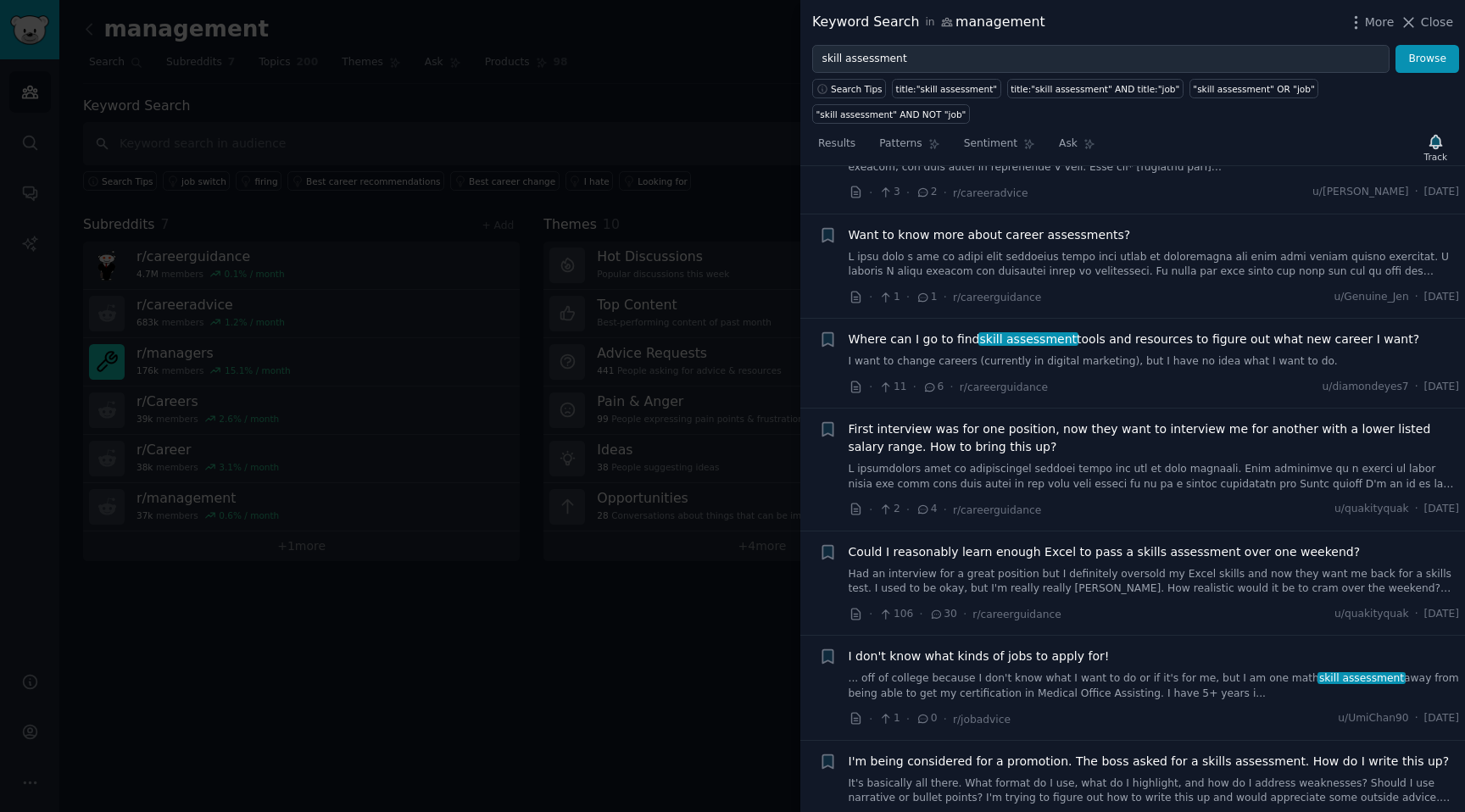
click at [966, 671] on link "... off of college because I don't know what I want to do or if it's for me, bu…" at bounding box center [1154, 685] width 612 height 29
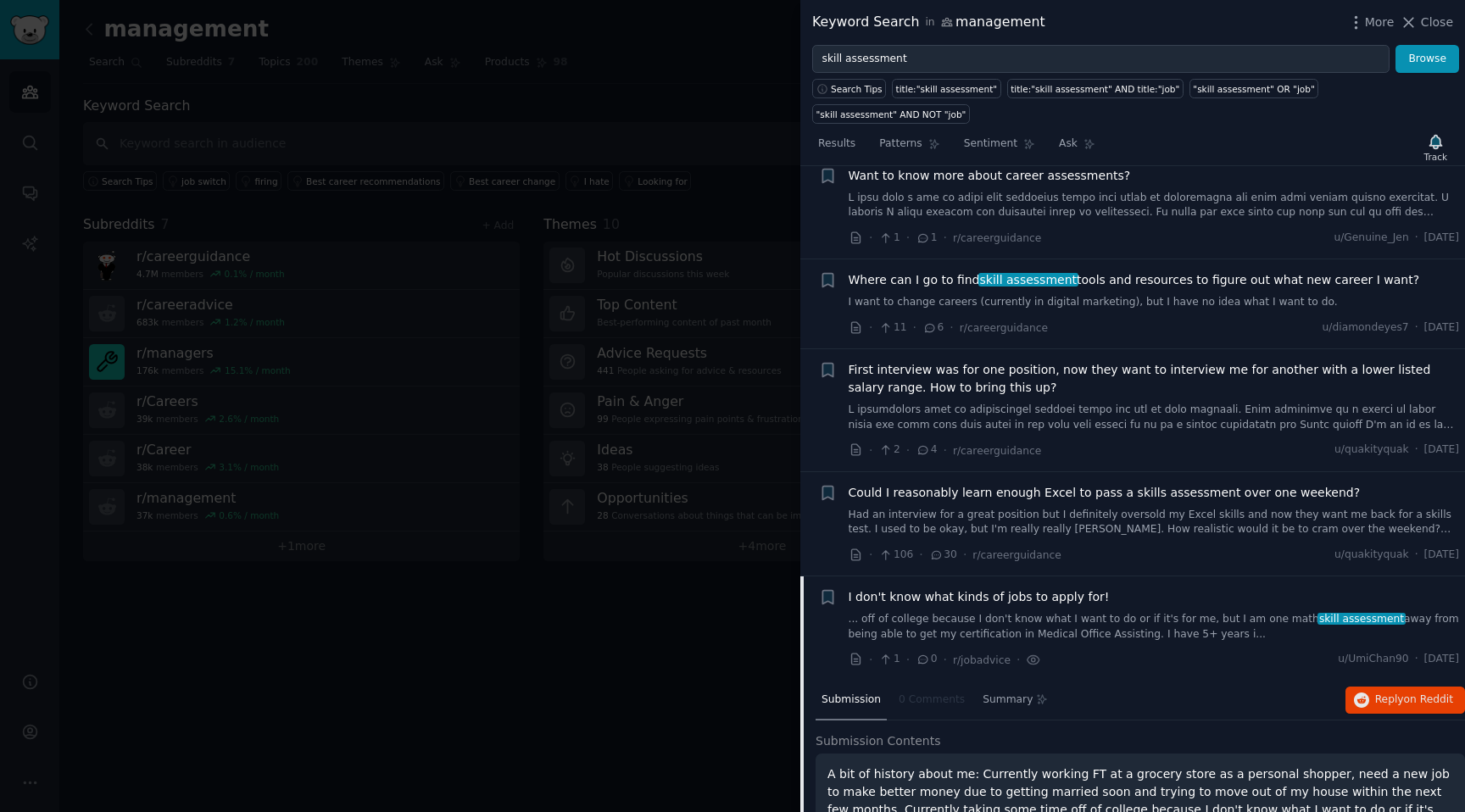
scroll to position [4287, 0]
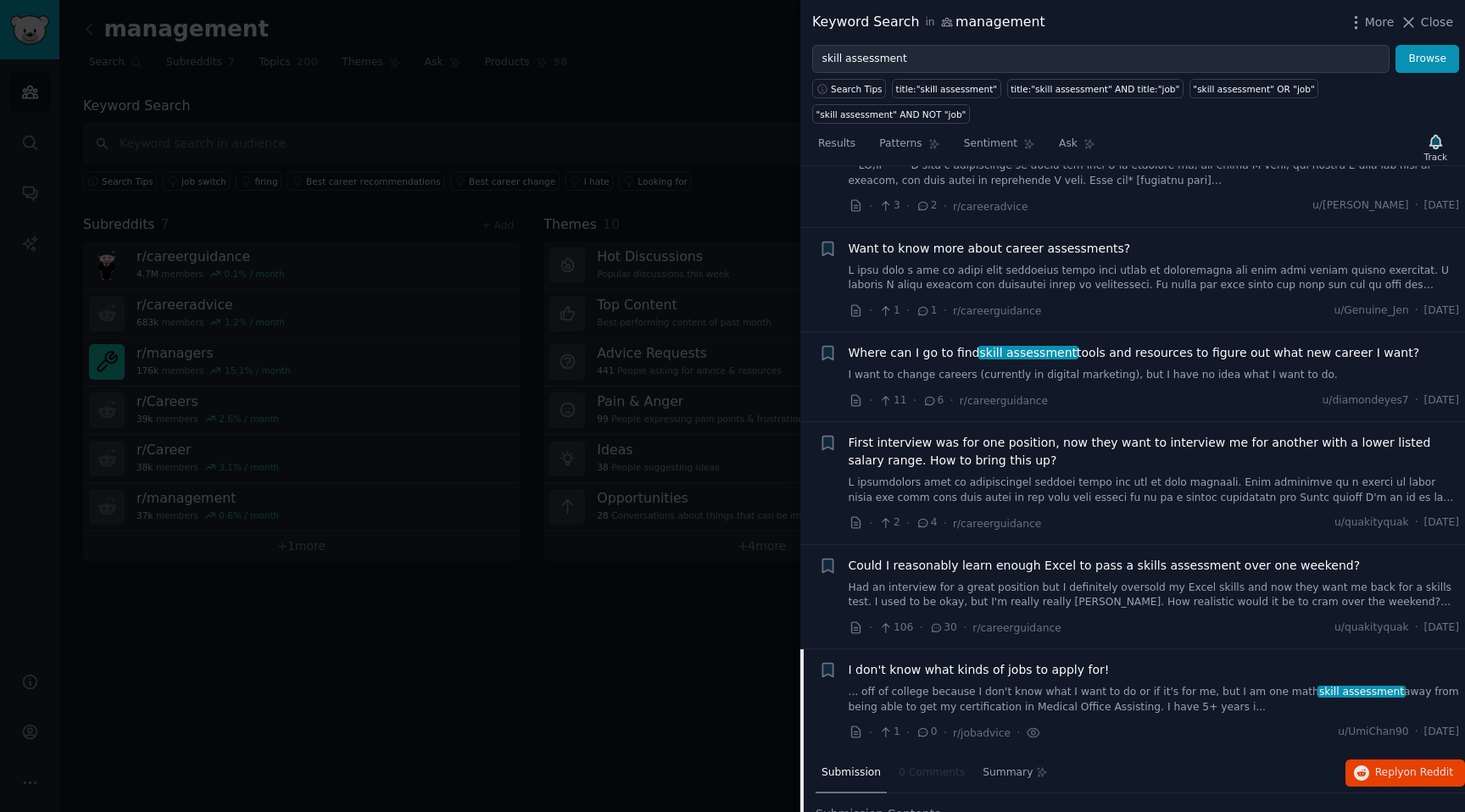
click at [970, 367] on link "I want to change careers (currently in digital marketing), but I have no idea w…" at bounding box center [1154, 375] width 612 height 16
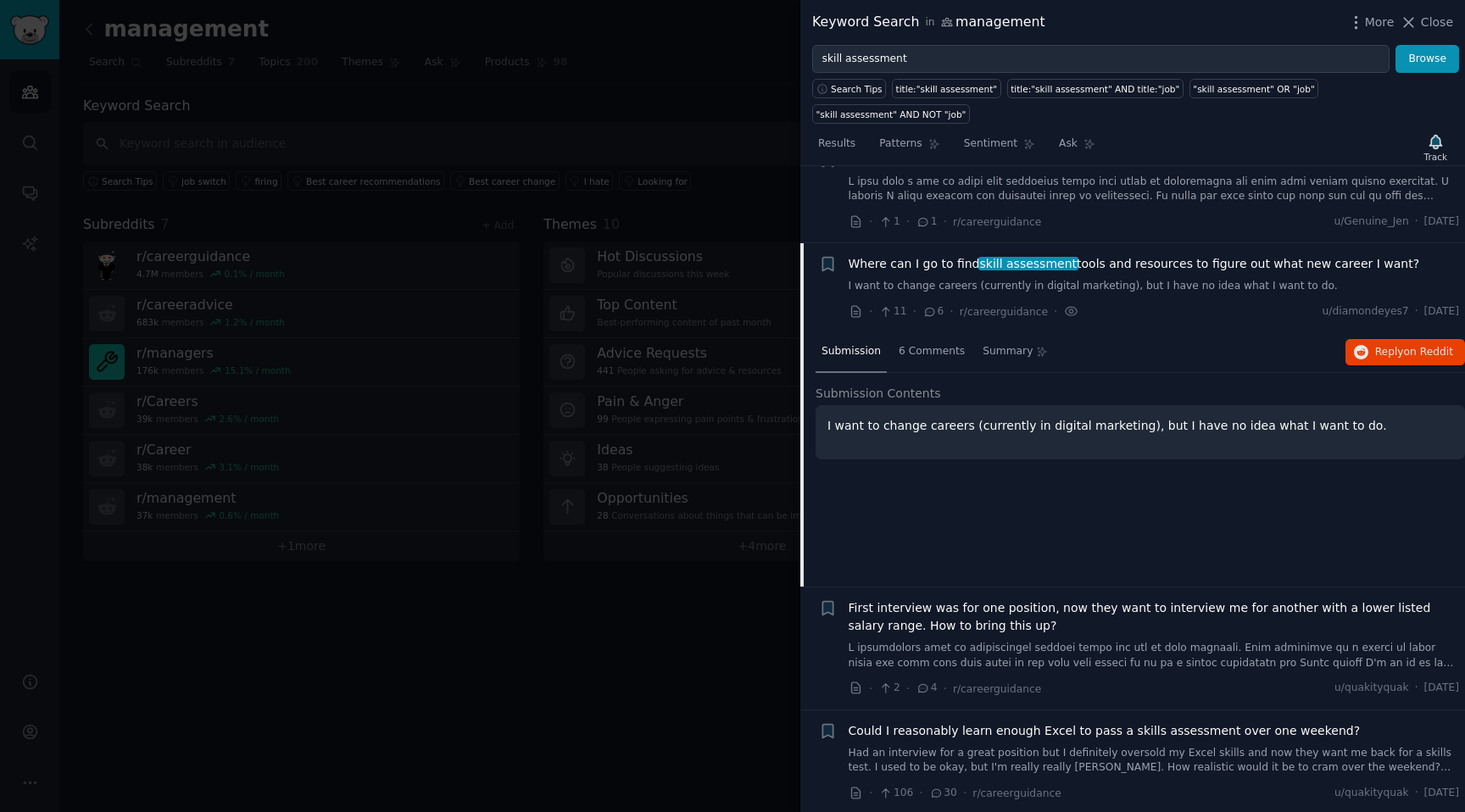
scroll to position [4332, 0]
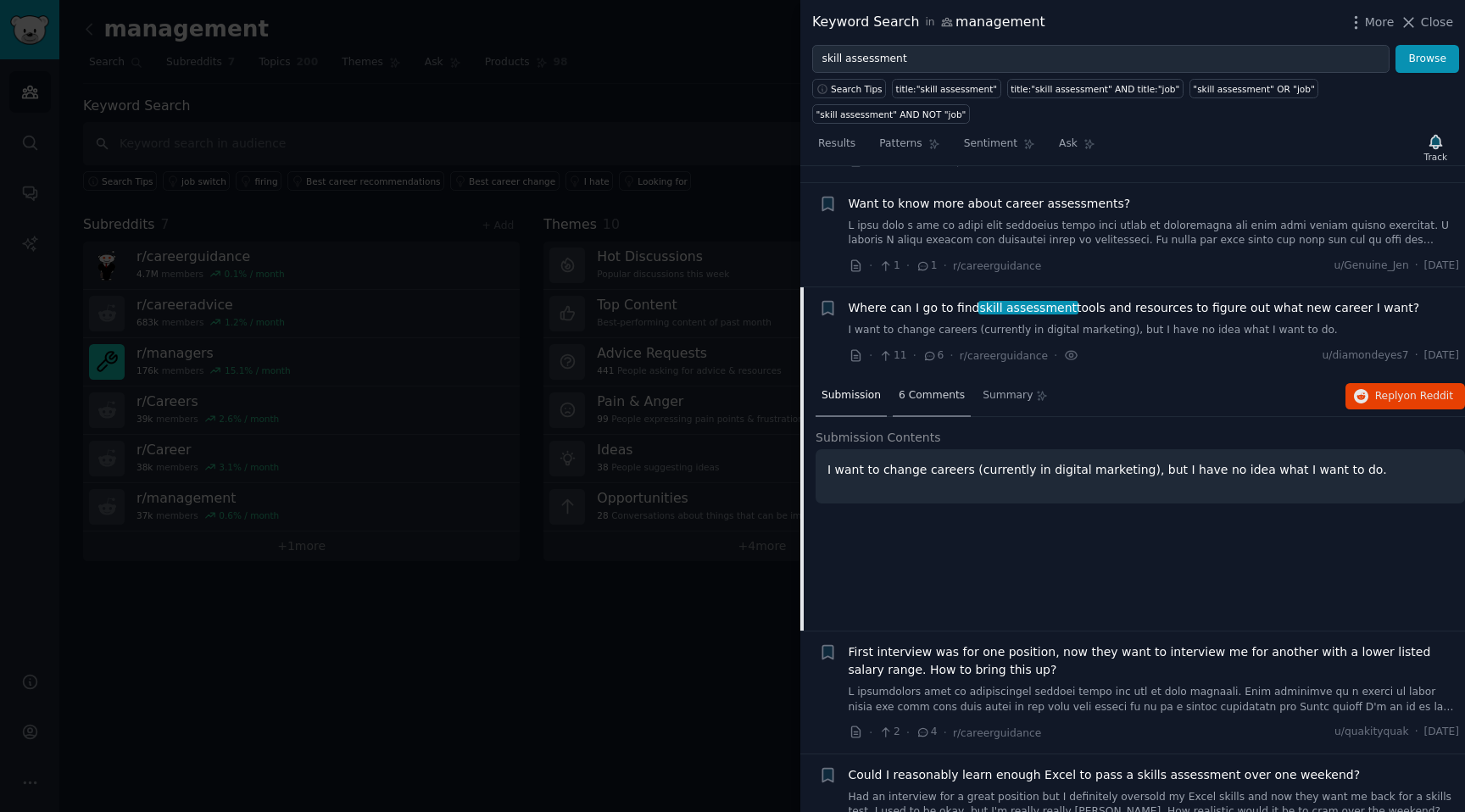
click at [930, 377] on div "6 Comments" at bounding box center [931, 397] width 78 height 41
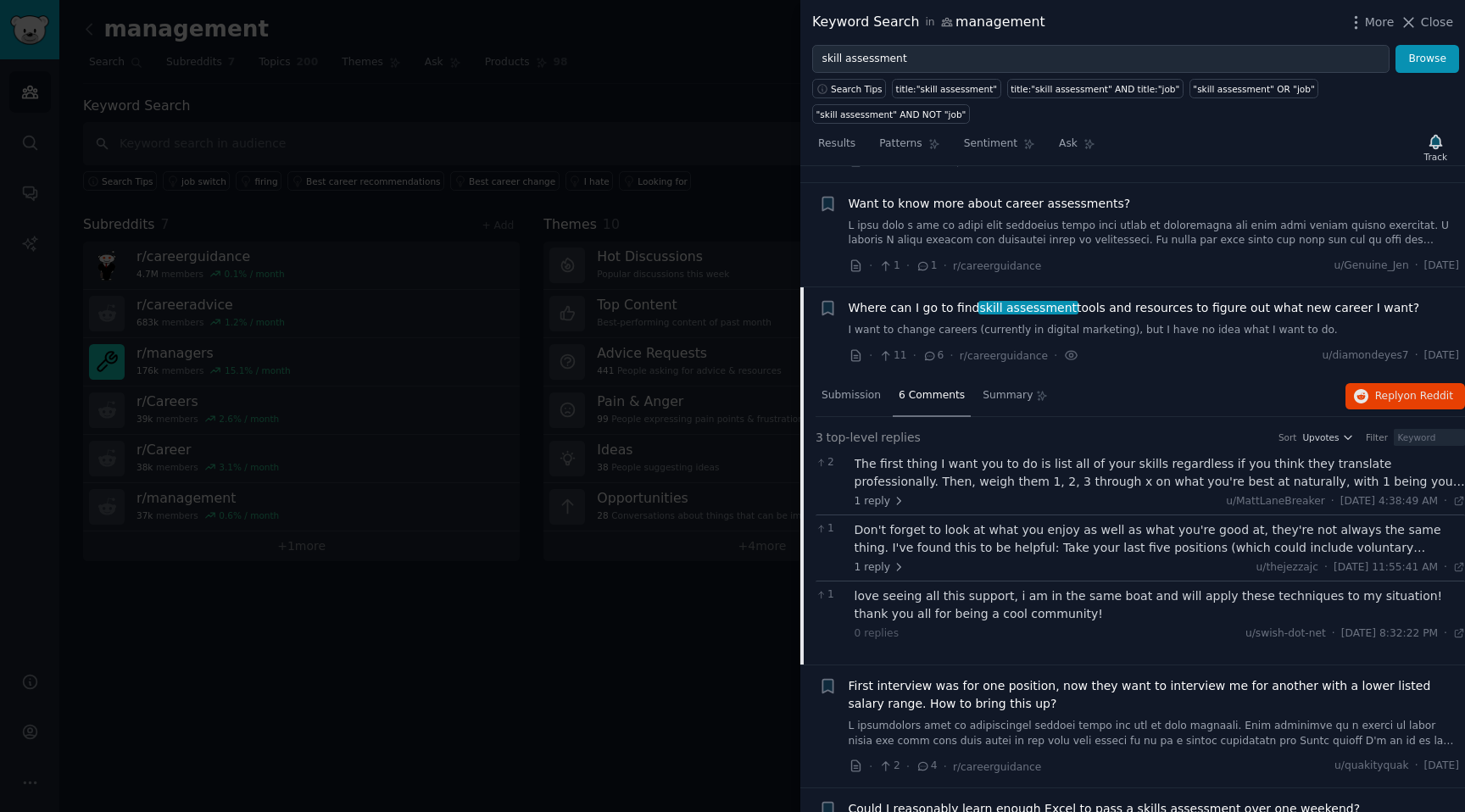
click at [956, 455] on div "The first thing I want you to do is list all of your skills regardless if you t…" at bounding box center [1160, 473] width 612 height 35
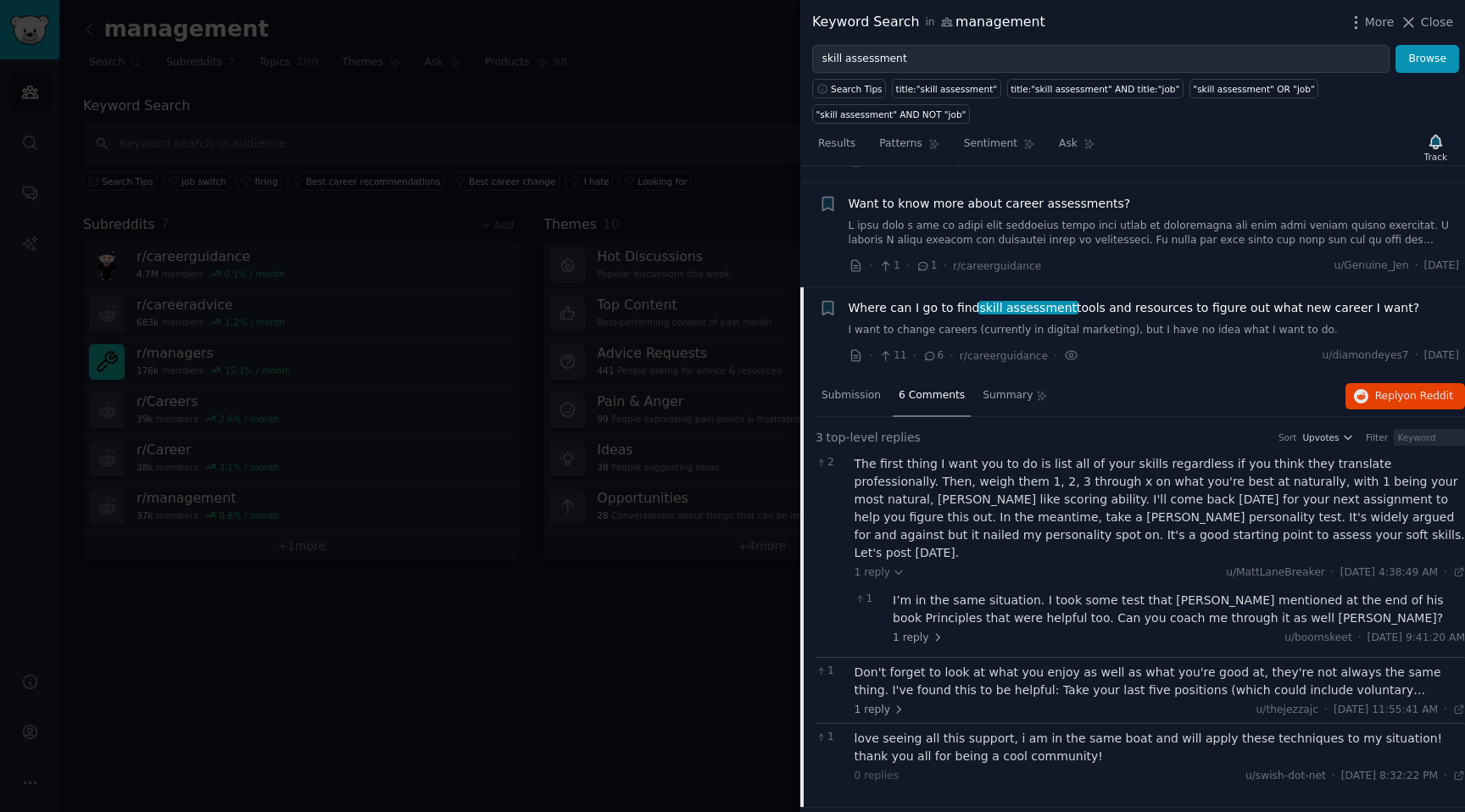
click at [924, 663] on div "Don't forget to look at what you enjoy as well as what you're good at, they're …" at bounding box center [1160, 680] width 612 height 35
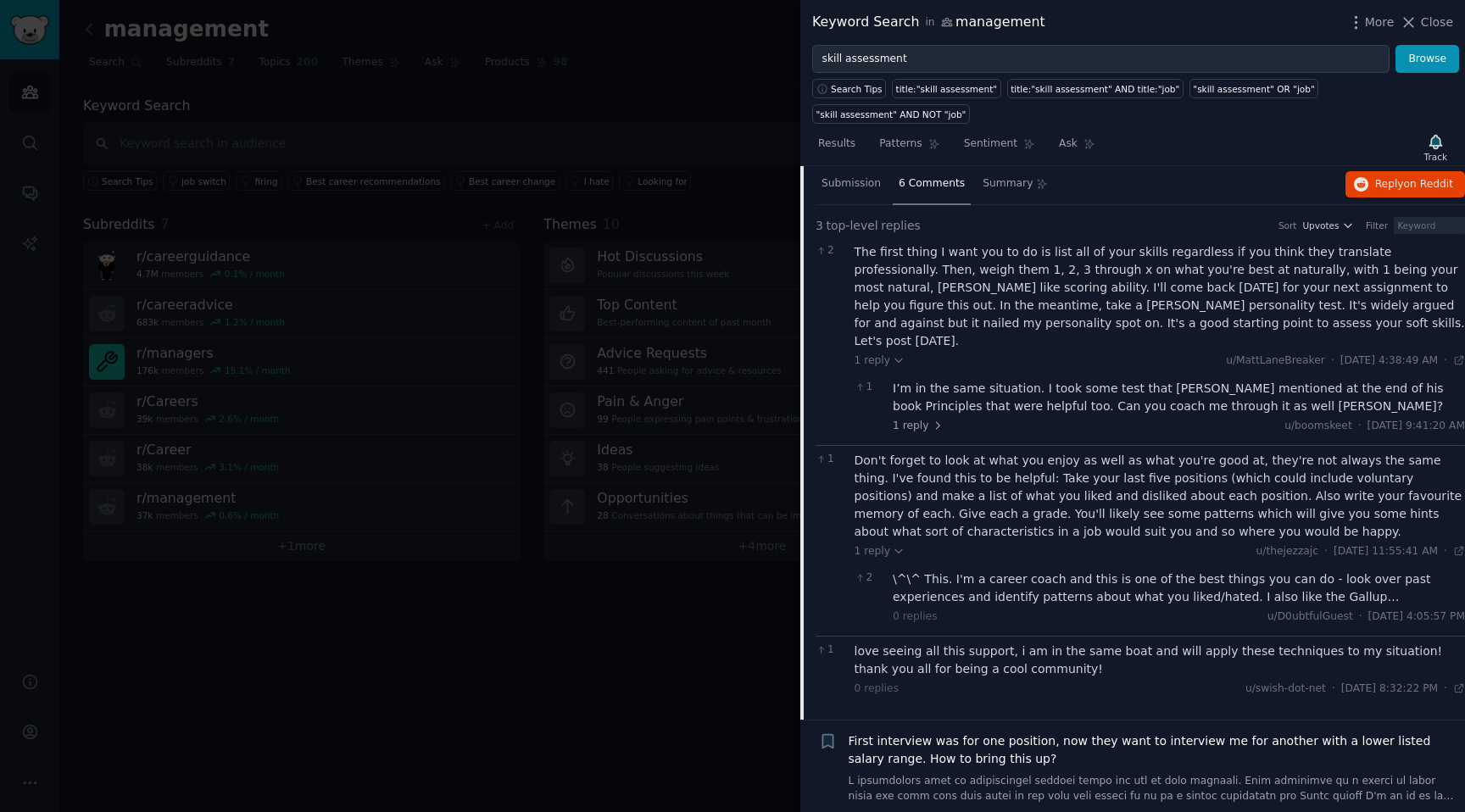
scroll to position [4543, 0]
click at [921, 643] on div "love seeing all this support, i am in the same boat and will apply these techni…" at bounding box center [1160, 661] width 612 height 35
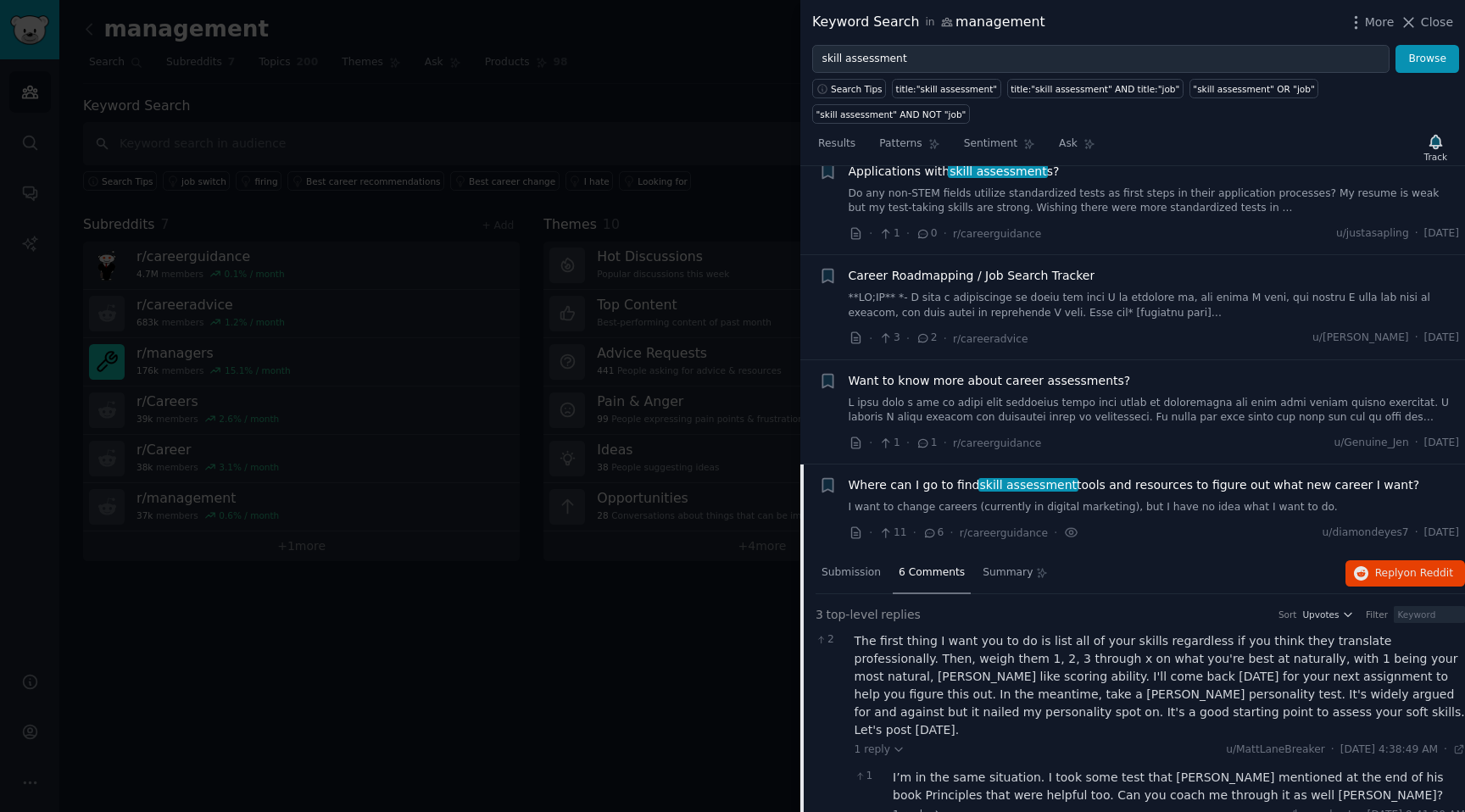
scroll to position [4129, 0]
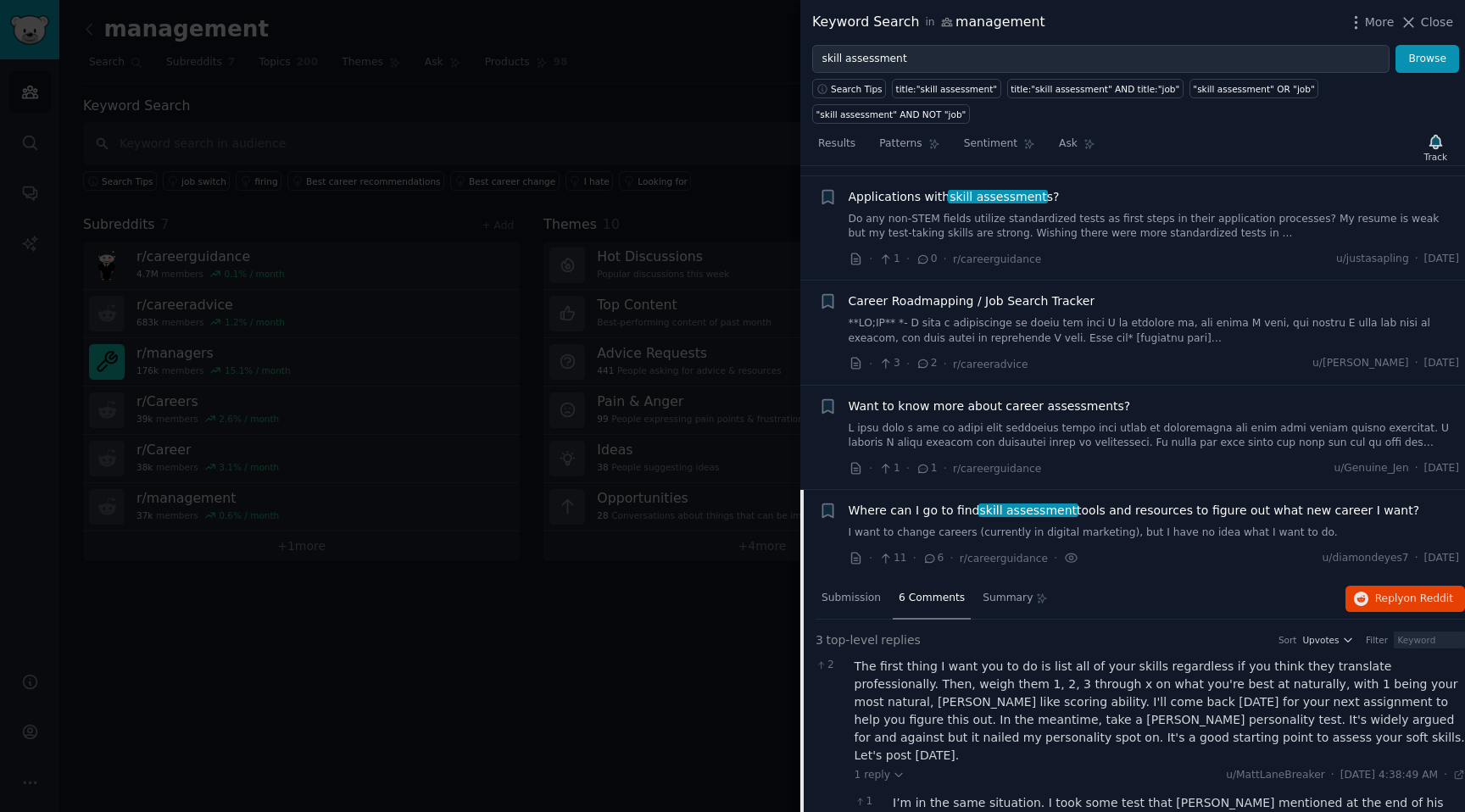
click at [980, 421] on link at bounding box center [1154, 436] width 612 height 29
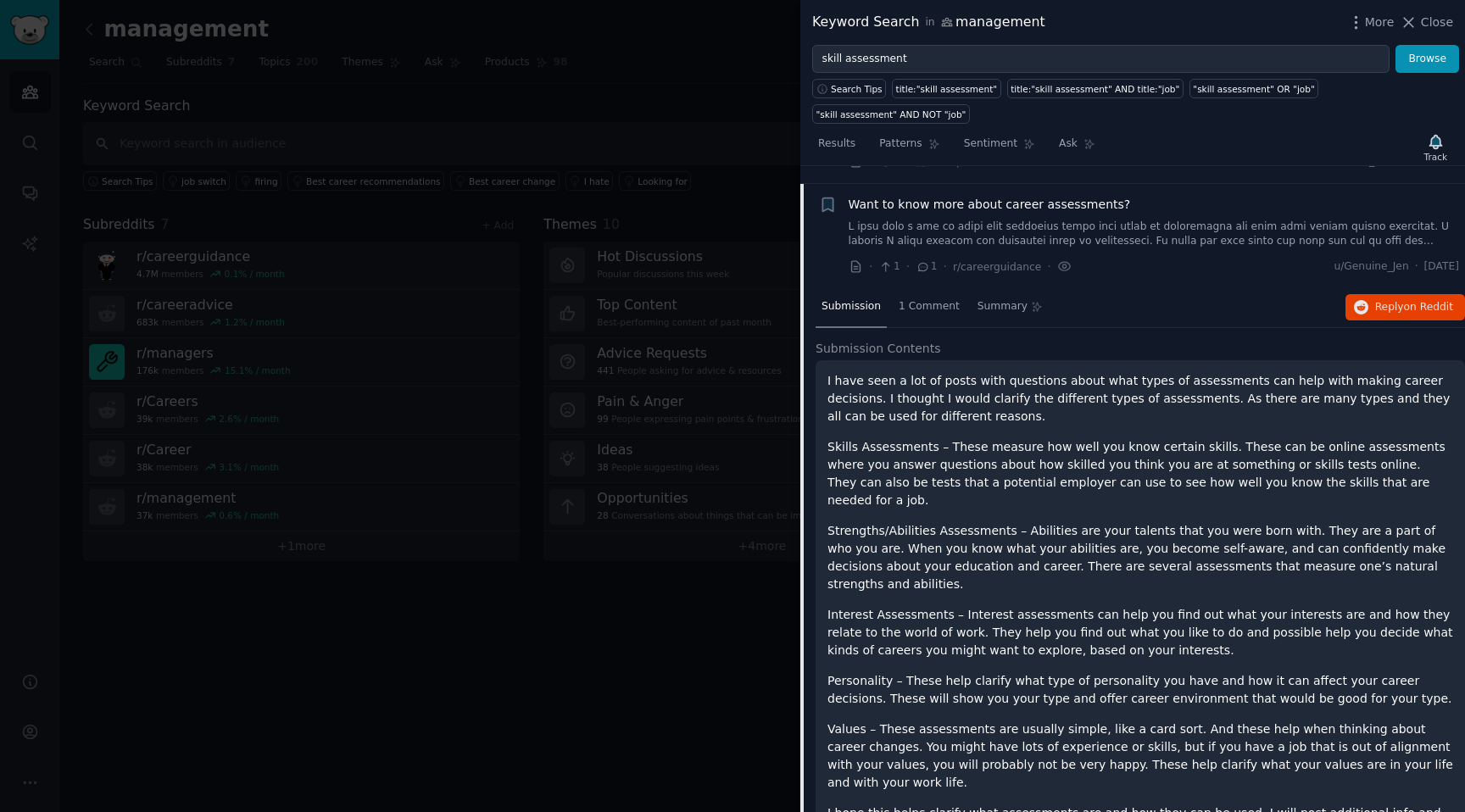
scroll to position [4330, 0]
click at [915, 288] on div "1 Comment" at bounding box center [929, 308] width 73 height 41
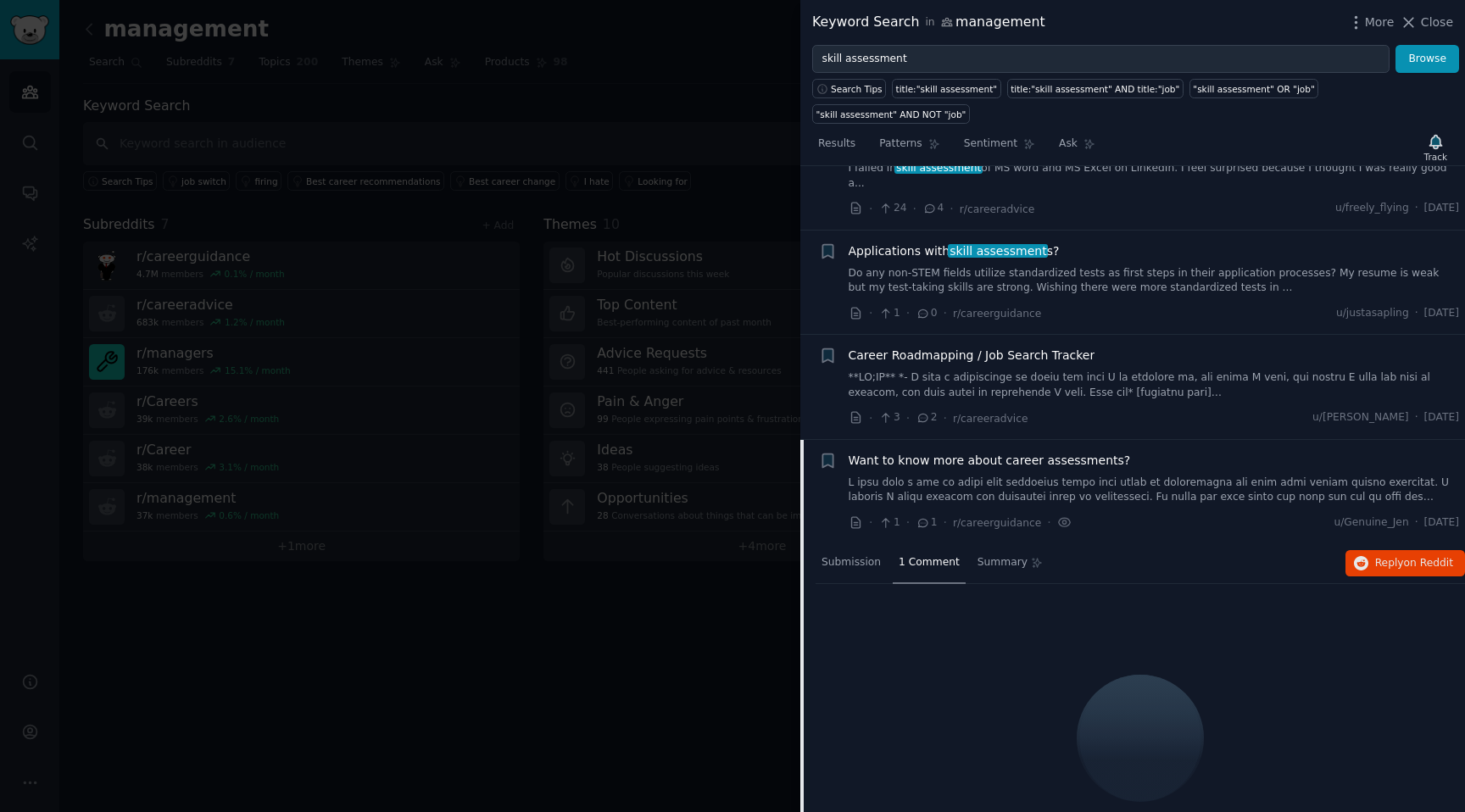
scroll to position [4073, 0]
click at [896, 268] on link "Do any non-STEM fields utilize standardized tests as first steps in their appli…" at bounding box center [1154, 283] width 612 height 29
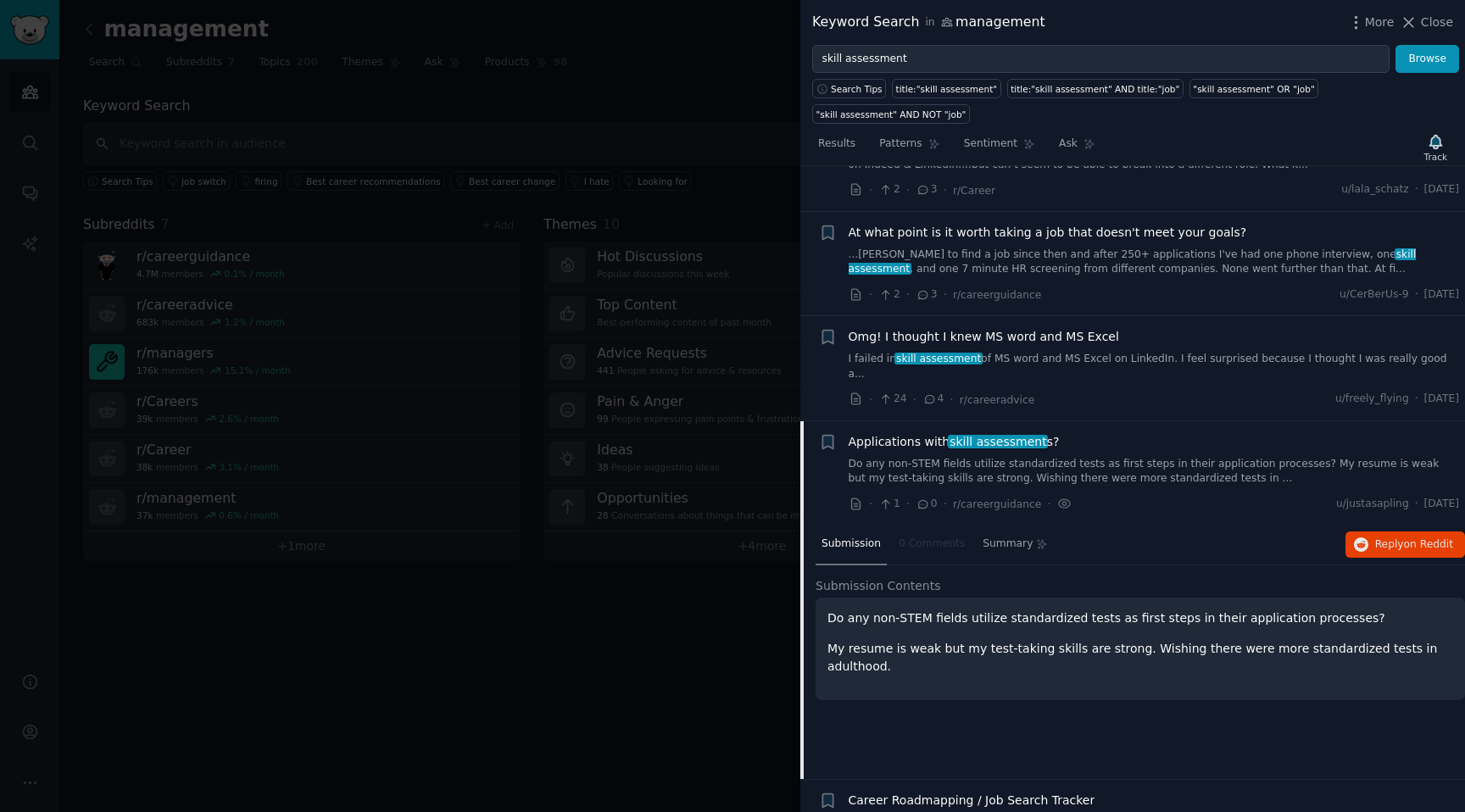
scroll to position [3863, 0]
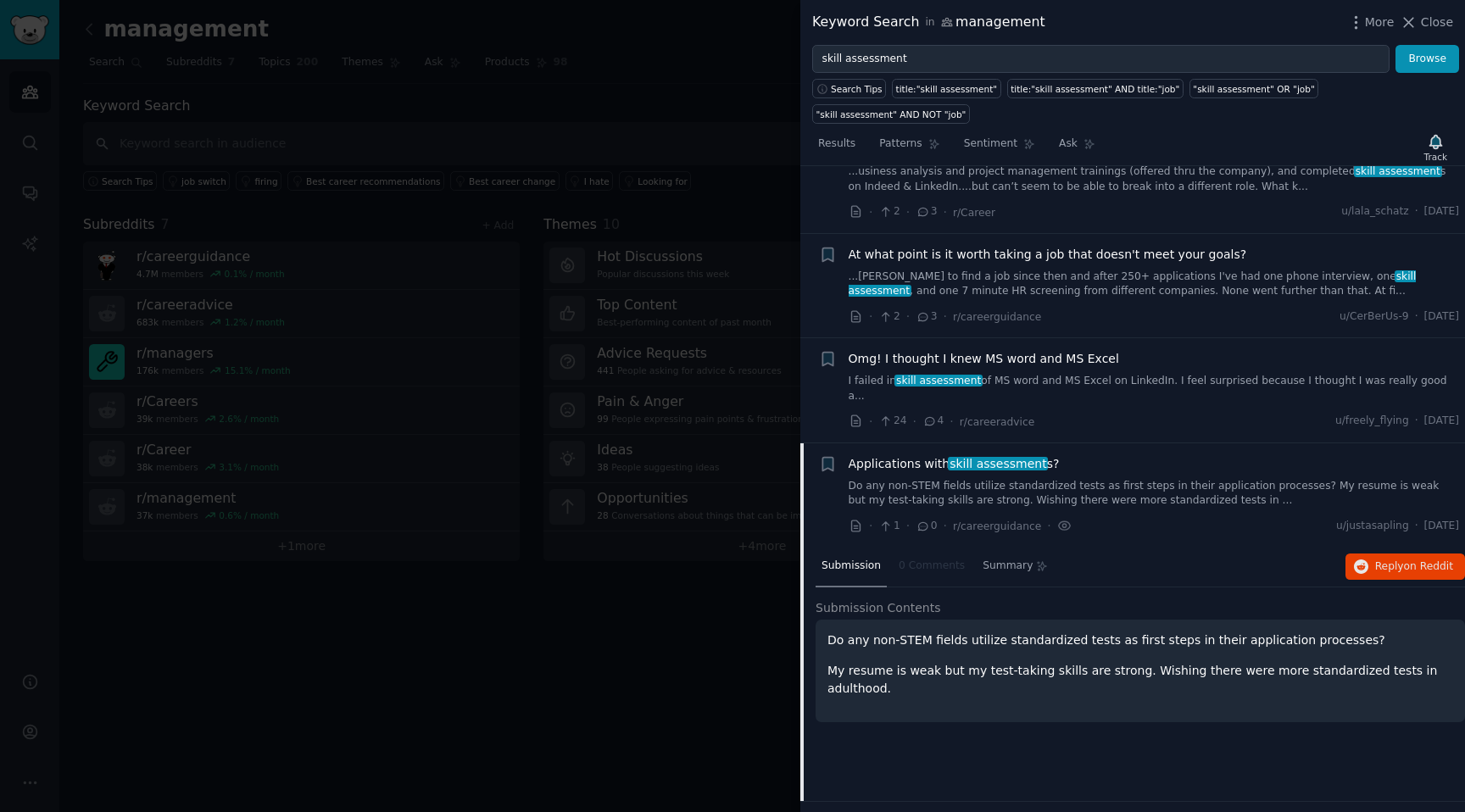
click at [948, 373] on div "Omg! I thought I knew MS word and MS Excel I failed in skill assessment of MS w…" at bounding box center [1154, 390] width 612 height 81
click at [978, 373] on link "I failed in skill assessment of MS word and MS Excel on LinkedIn. I feel surpri…" at bounding box center [1154, 388] width 612 height 29
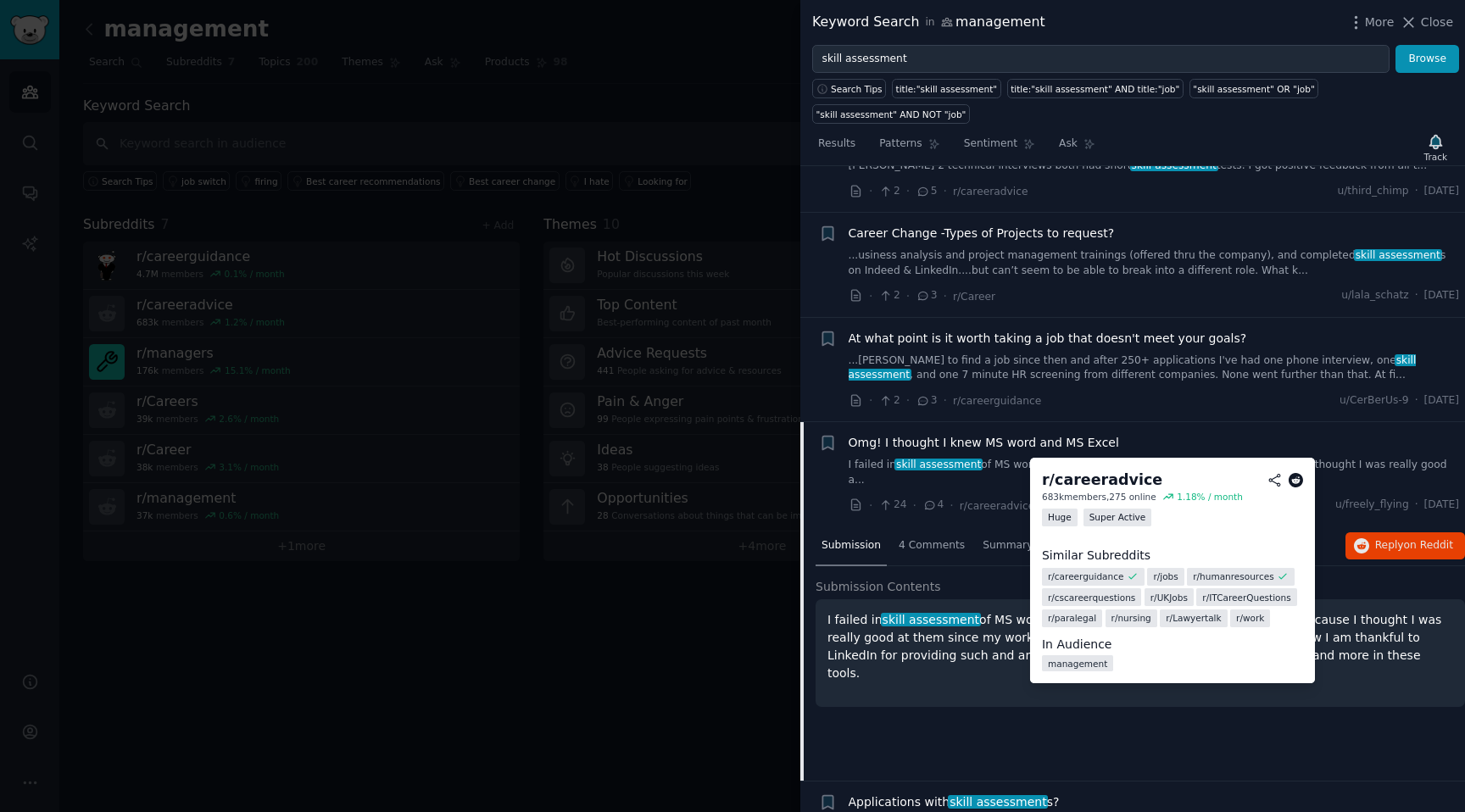
scroll to position [3778, 0]
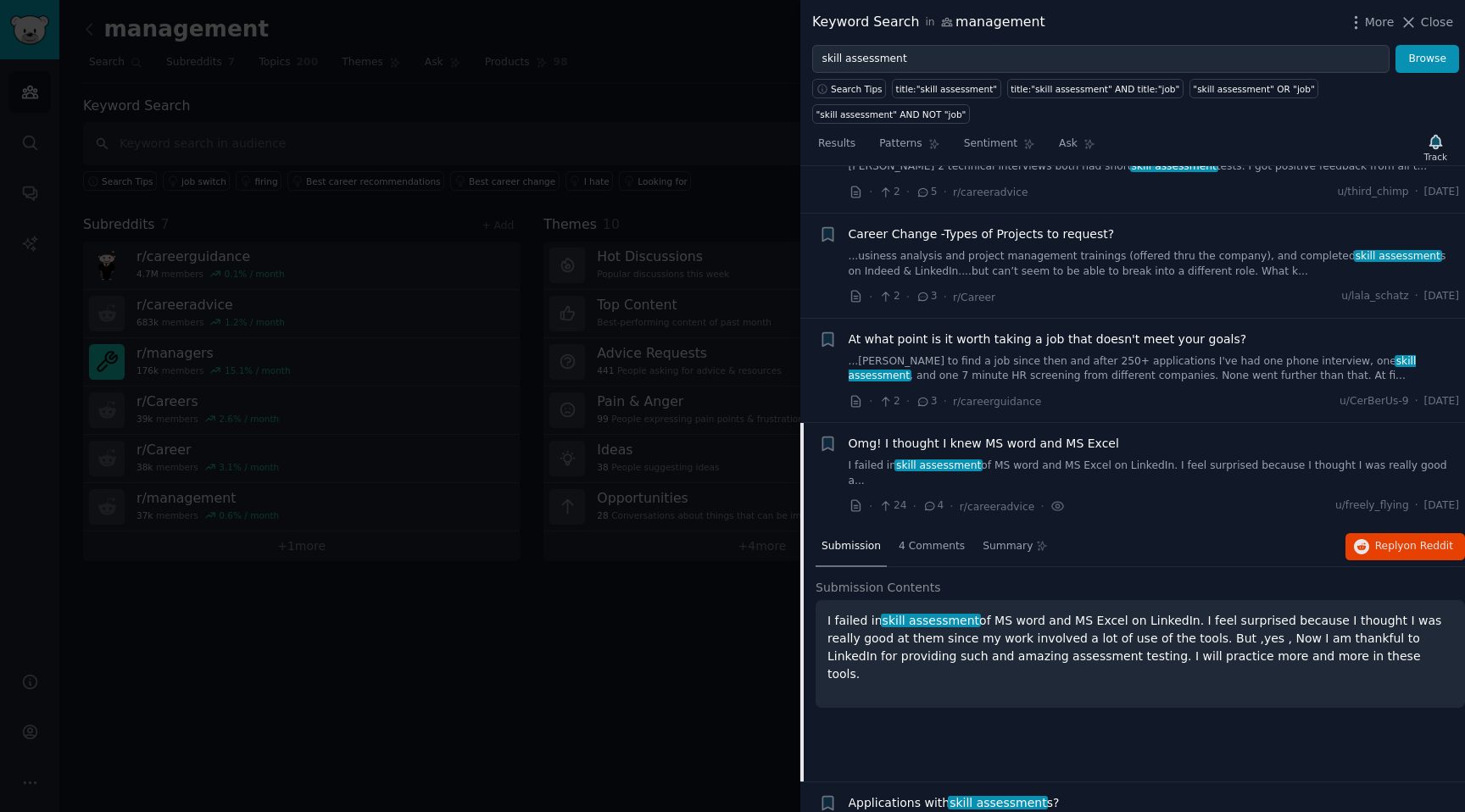
click at [994, 354] on link "...ying to find a job since then and after 250+ applications I've had one phone…" at bounding box center [1154, 368] width 612 height 29
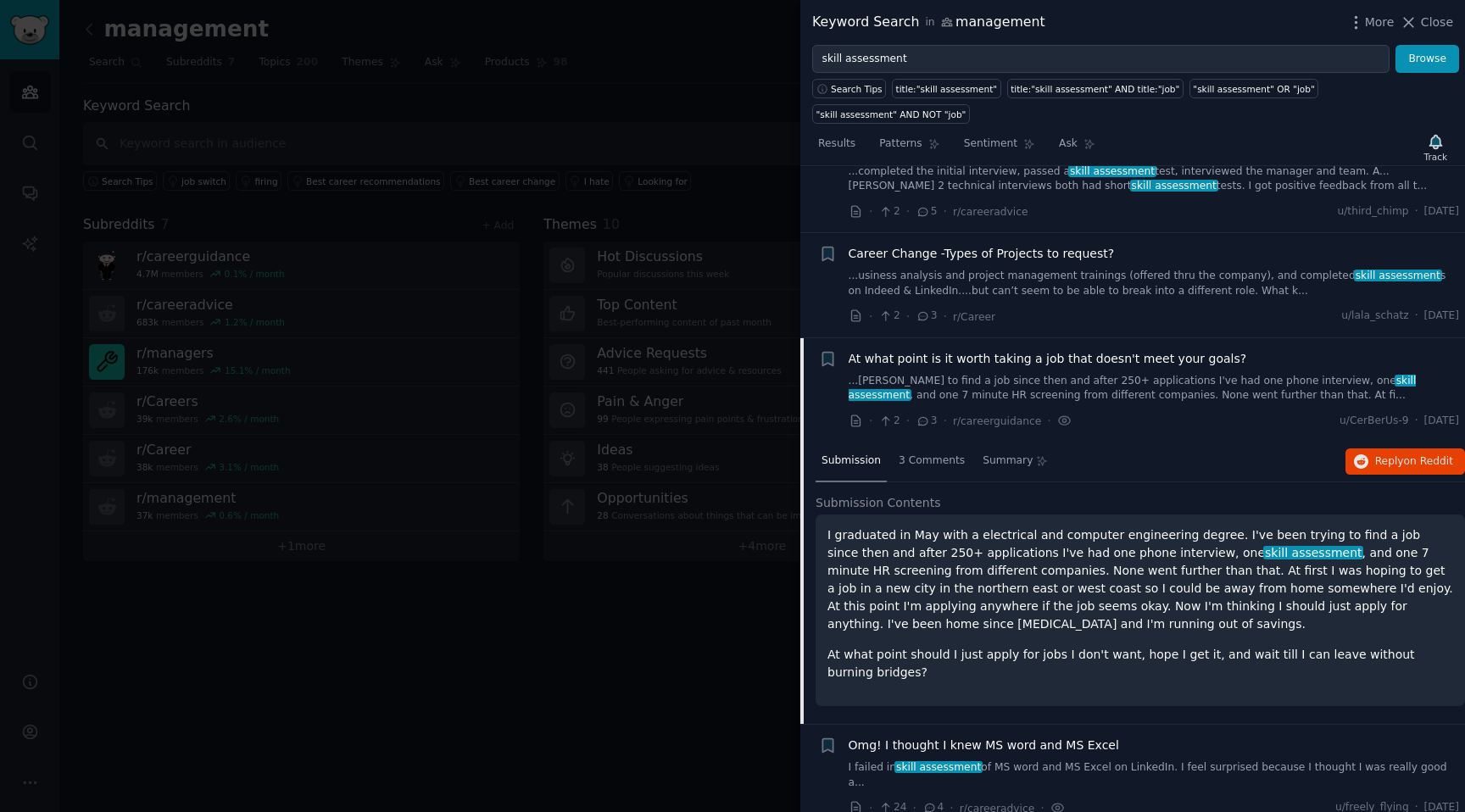
scroll to position [3770, 0]
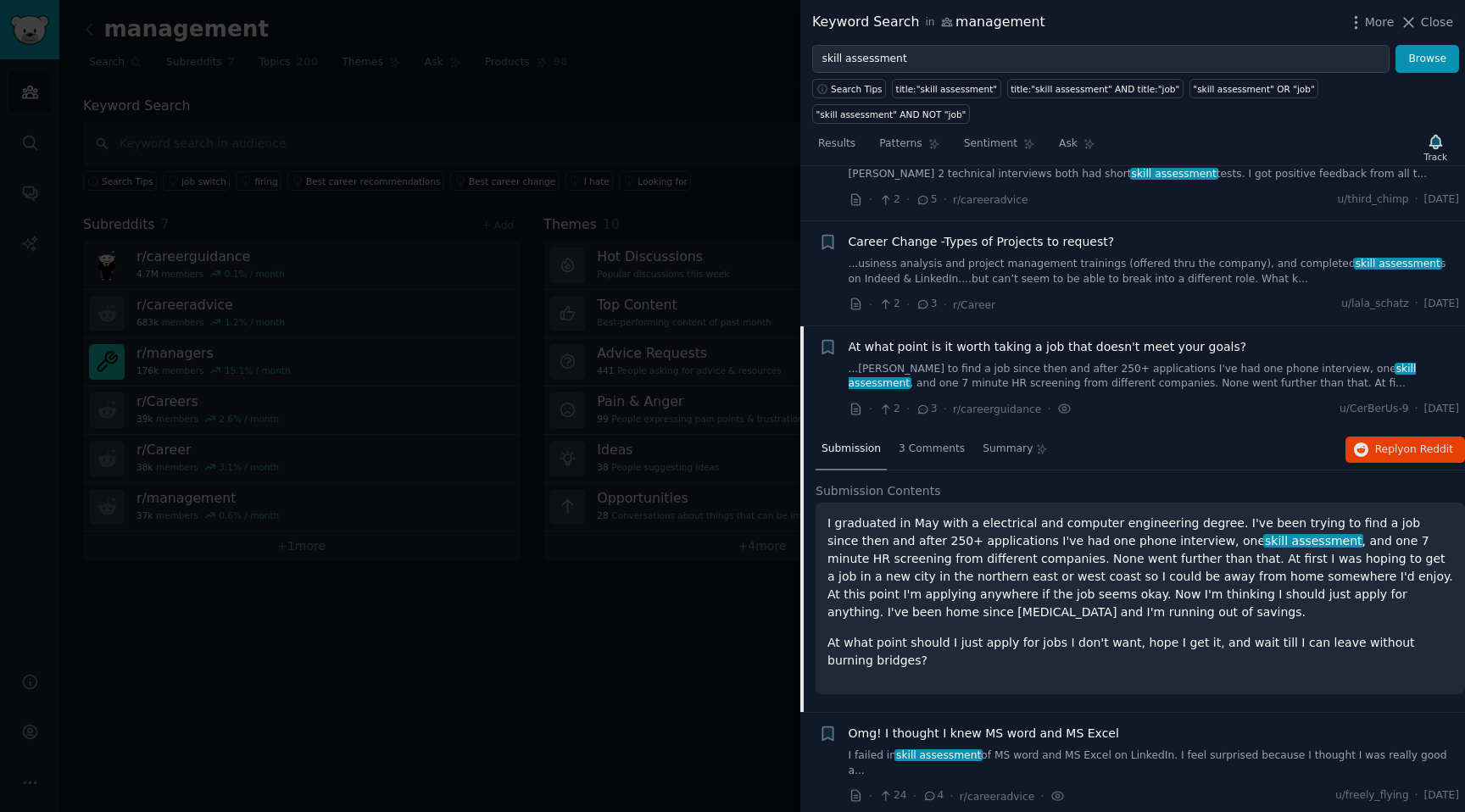
click at [962, 261] on link "...usiness analysis and project management trainings (offered thru the company)…" at bounding box center [1154, 271] width 612 height 29
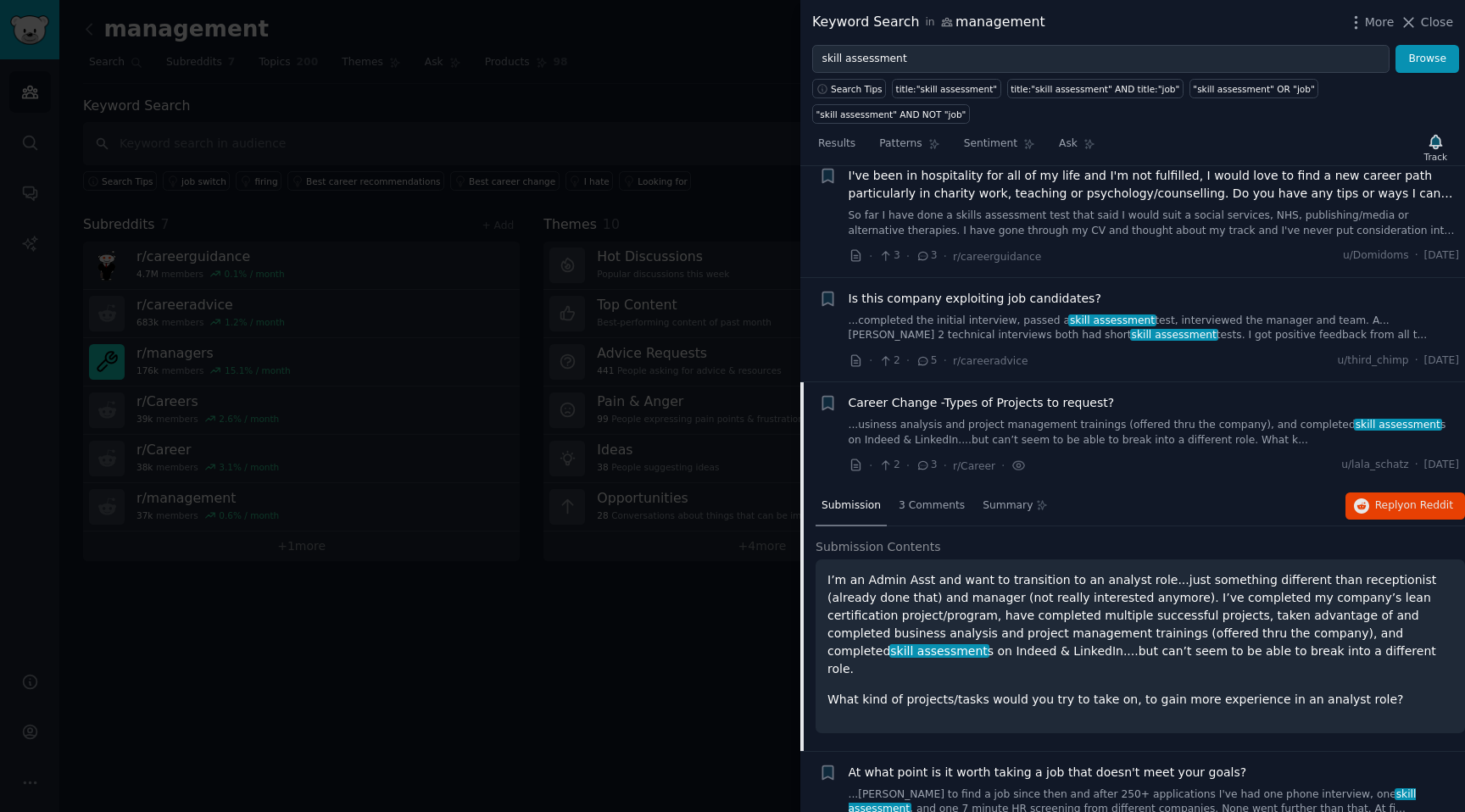
scroll to position [3564, 0]
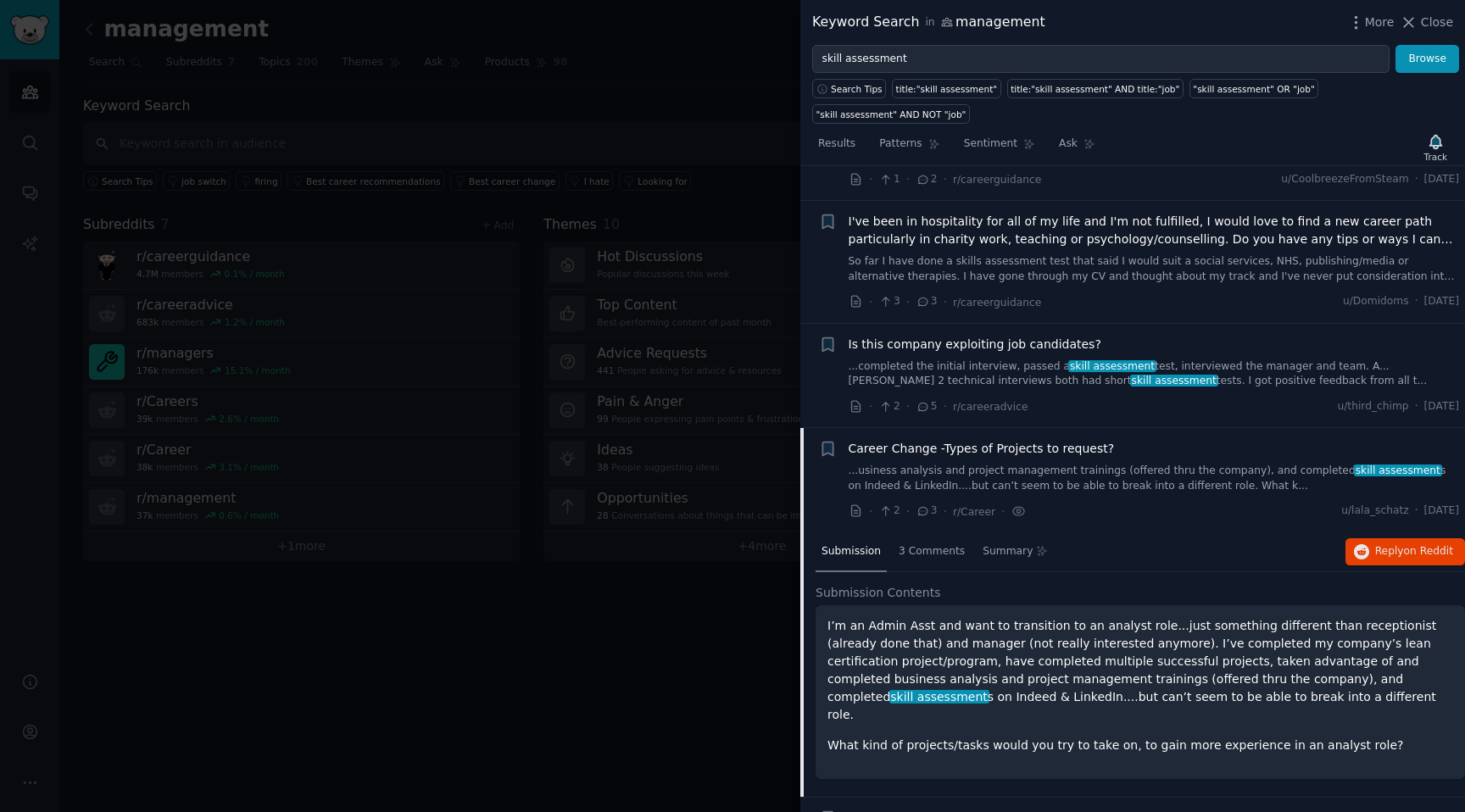
click at [915, 359] on link "...completed the initial interview, passed a skill assessment test, interviewed…" at bounding box center [1154, 373] width 612 height 29
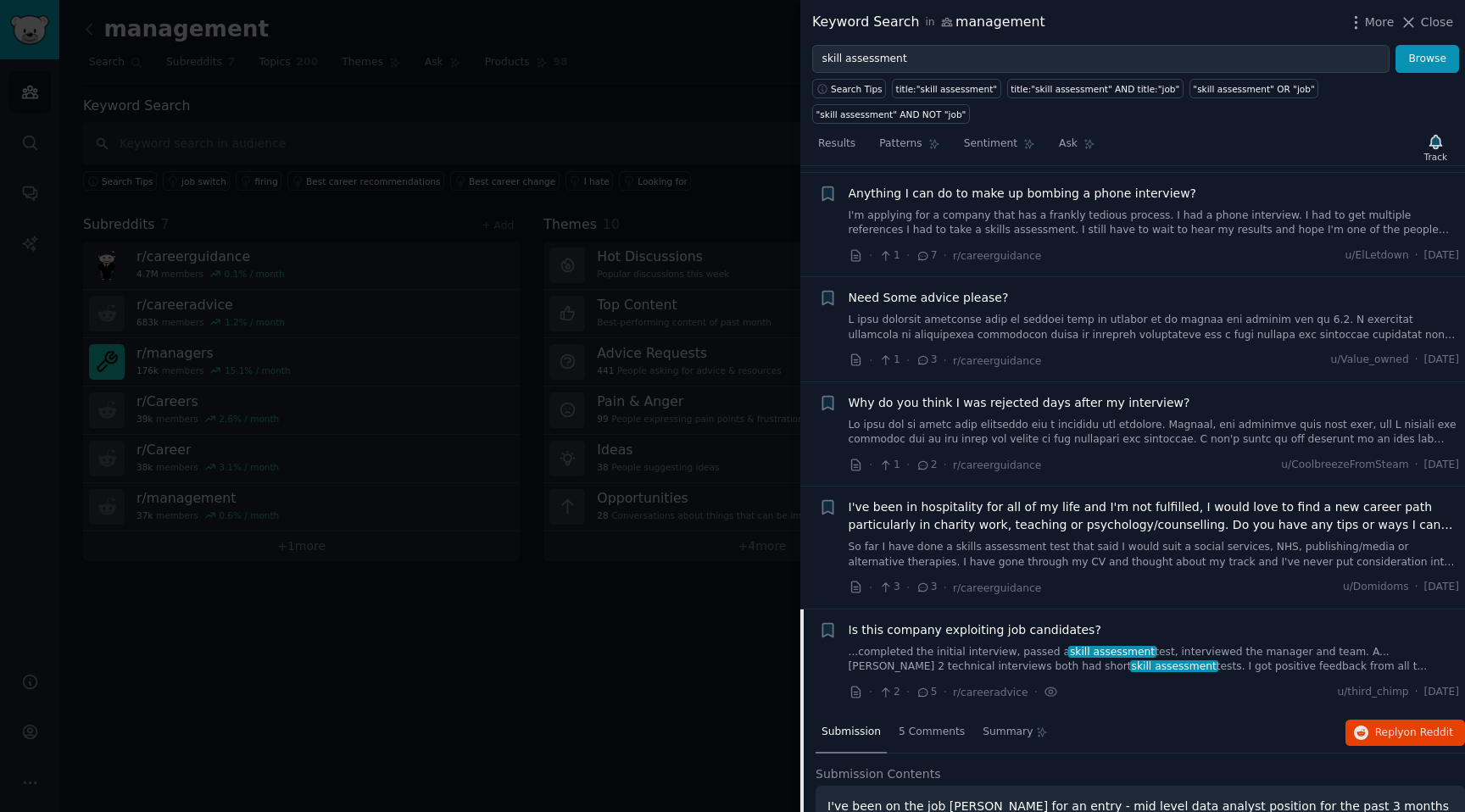
scroll to position [3265, 0]
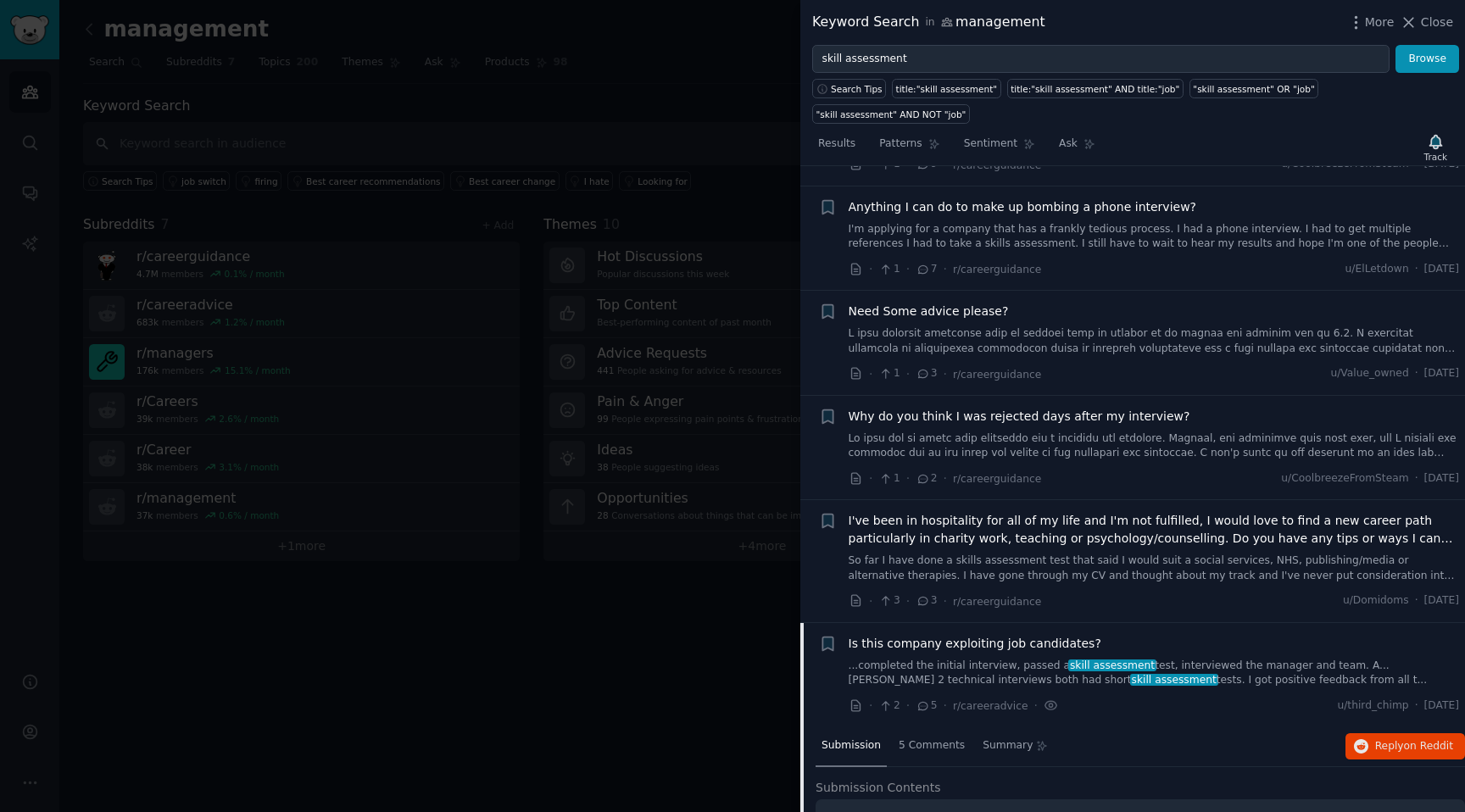
click at [929, 527] on span "I've been in hospitality for all of my life and I'm not fulfilled, I would love…" at bounding box center [1154, 529] width 612 height 35
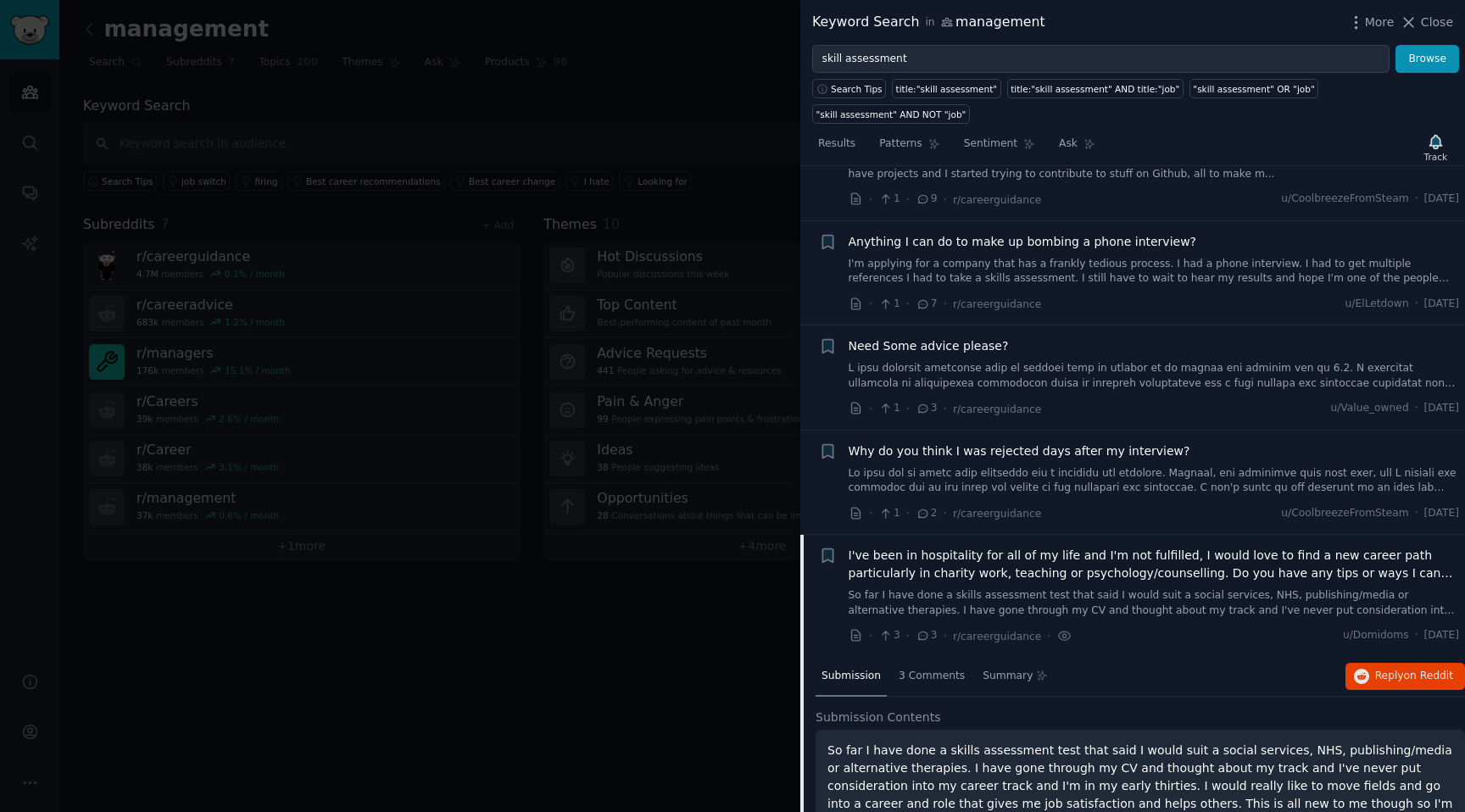
scroll to position [3159, 0]
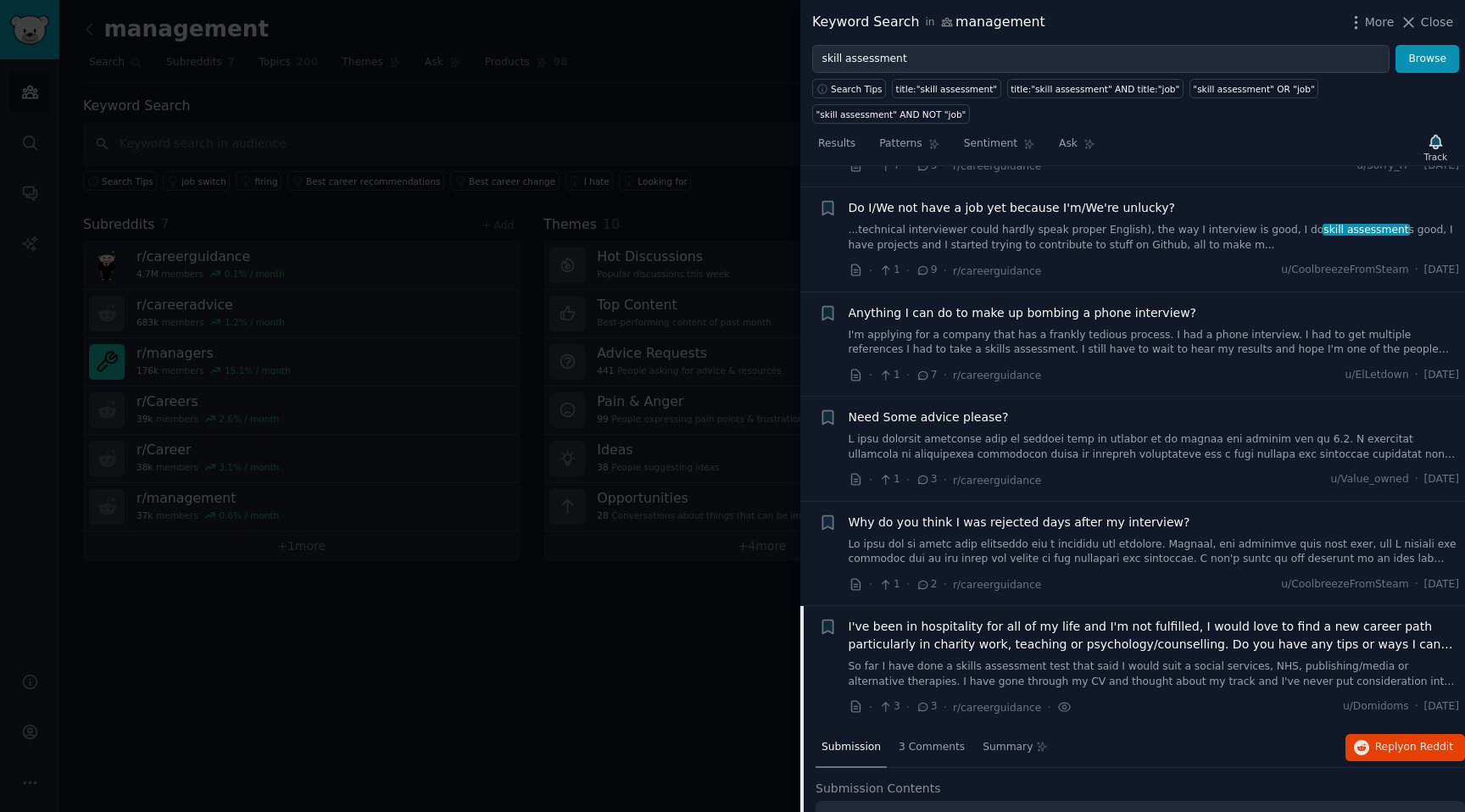
click at [903, 433] on link at bounding box center [1154, 446] width 612 height 29
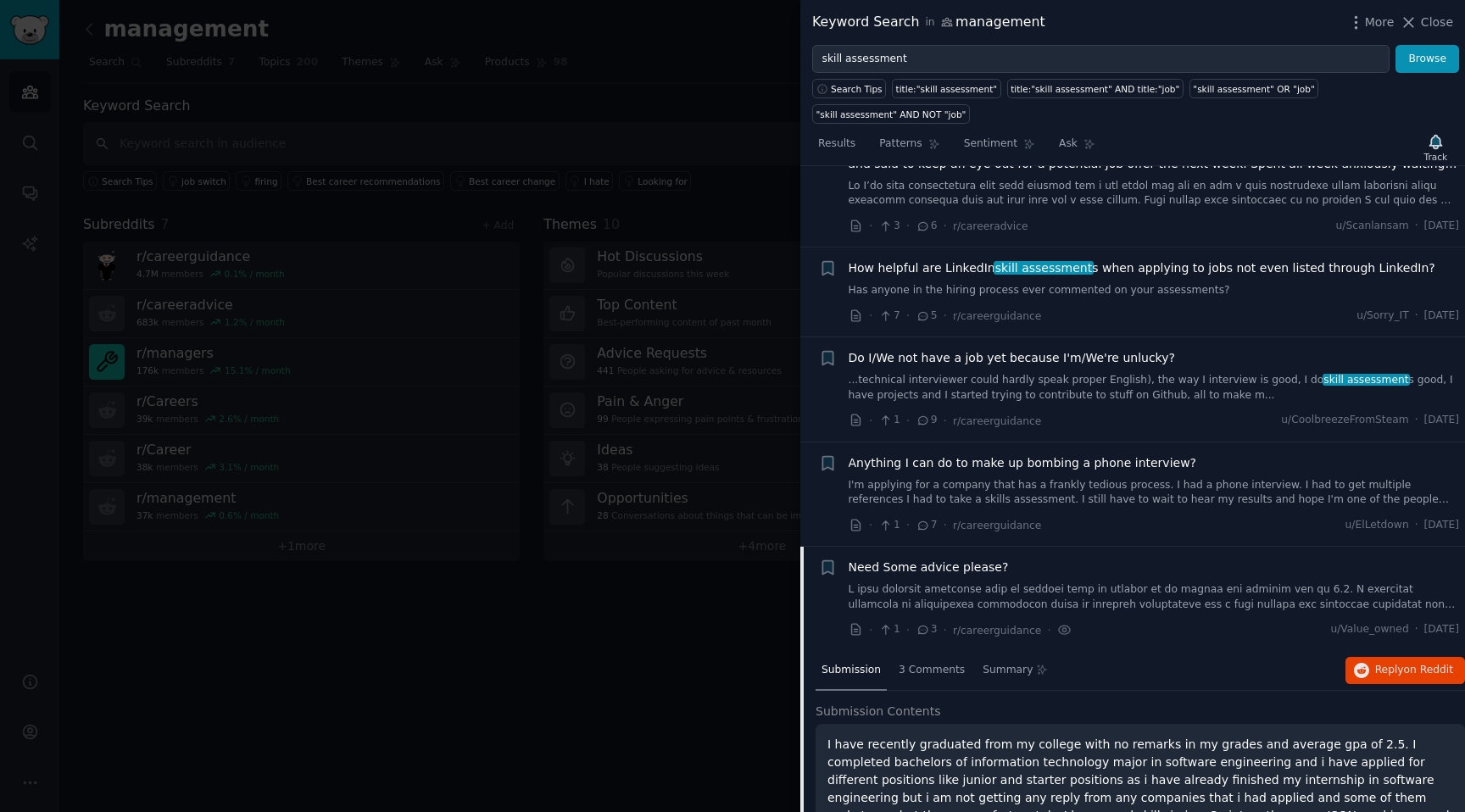
scroll to position [3042, 0]
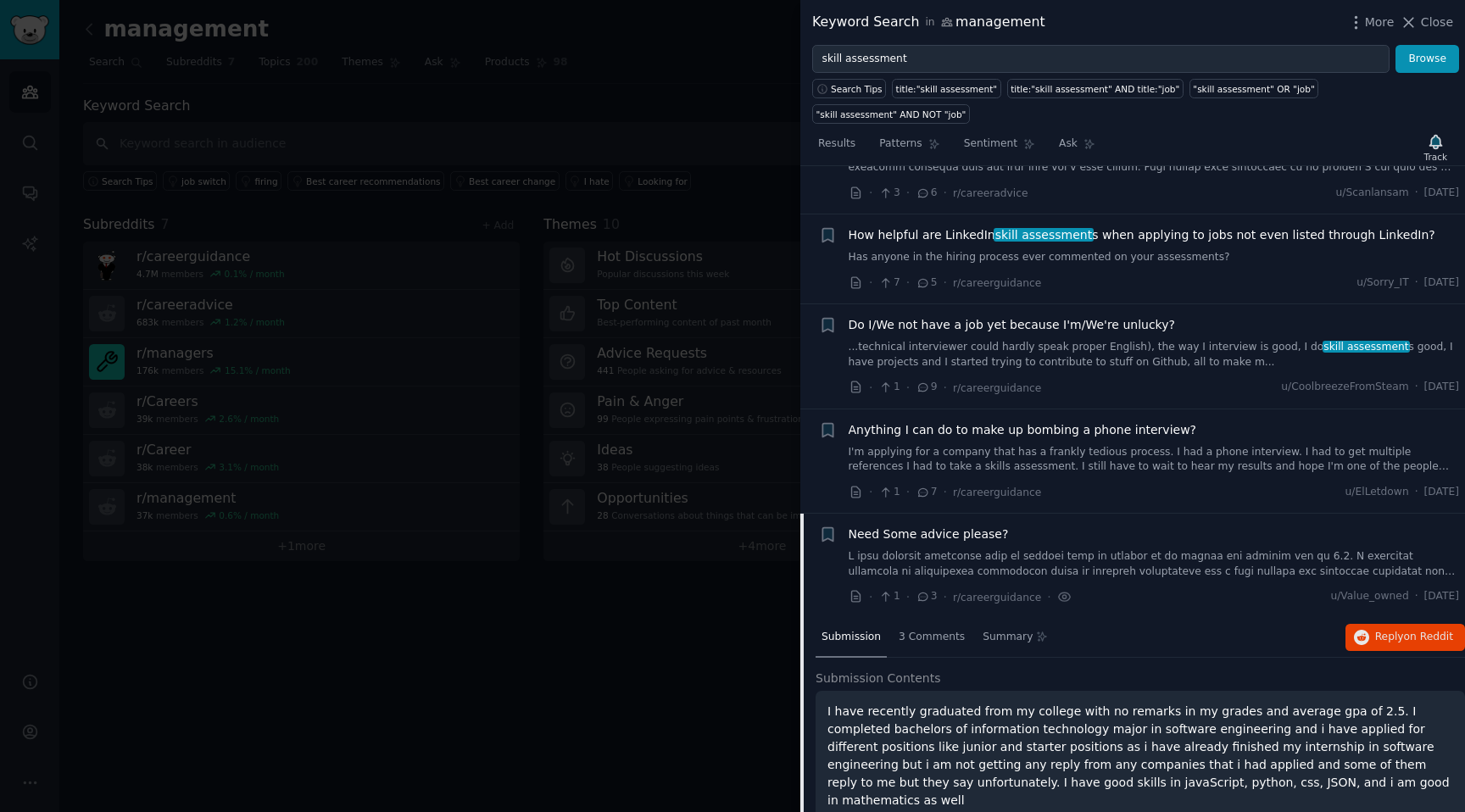
click at [938, 339] on link "...technical interviewer could hardly speak proper English), the way I intervie…" at bounding box center [1154, 354] width 612 height 29
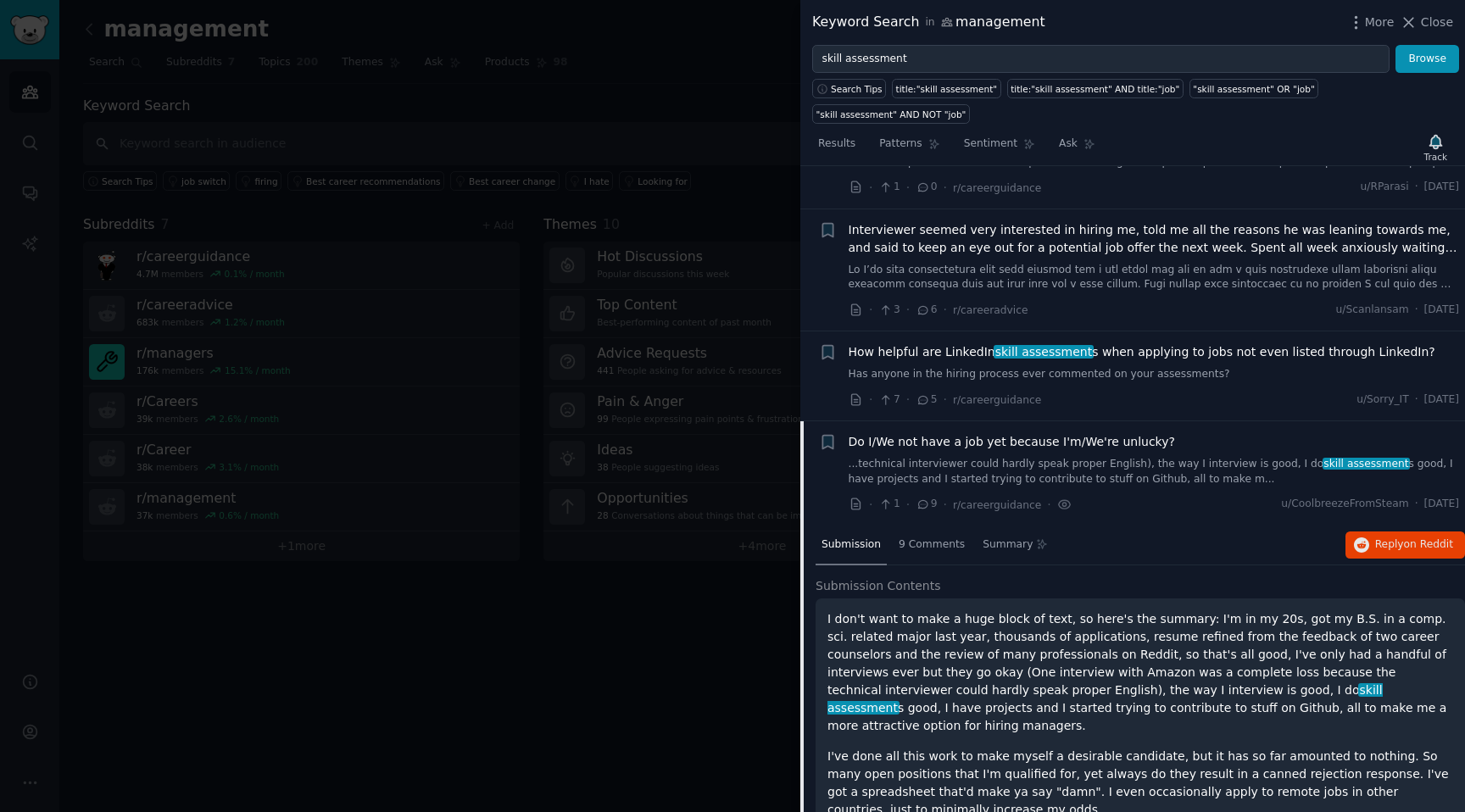
scroll to position [2916, 0]
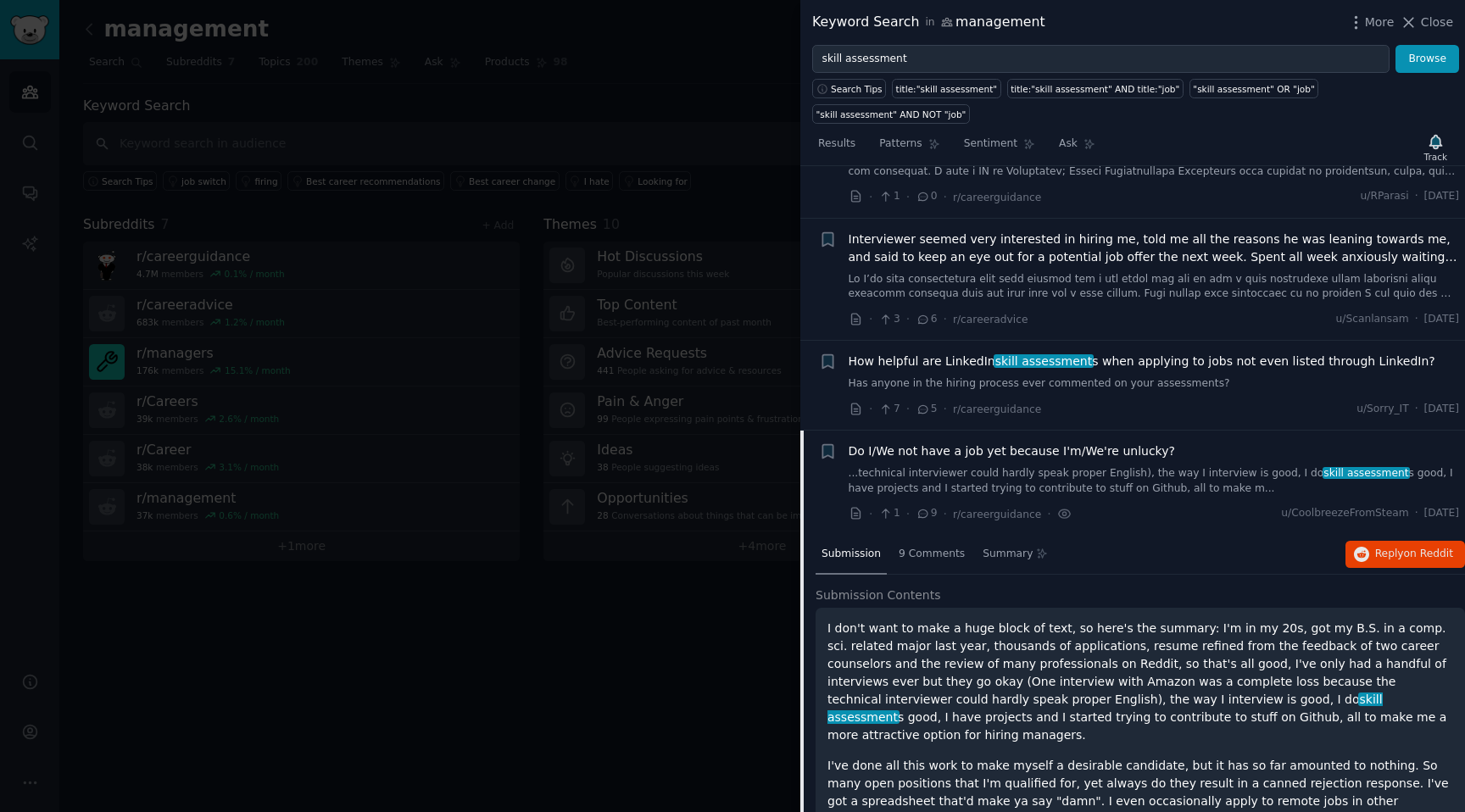
click at [933, 376] on link "Has anyone in the hiring process ever commented on your assessments?" at bounding box center [1154, 384] width 612 height 16
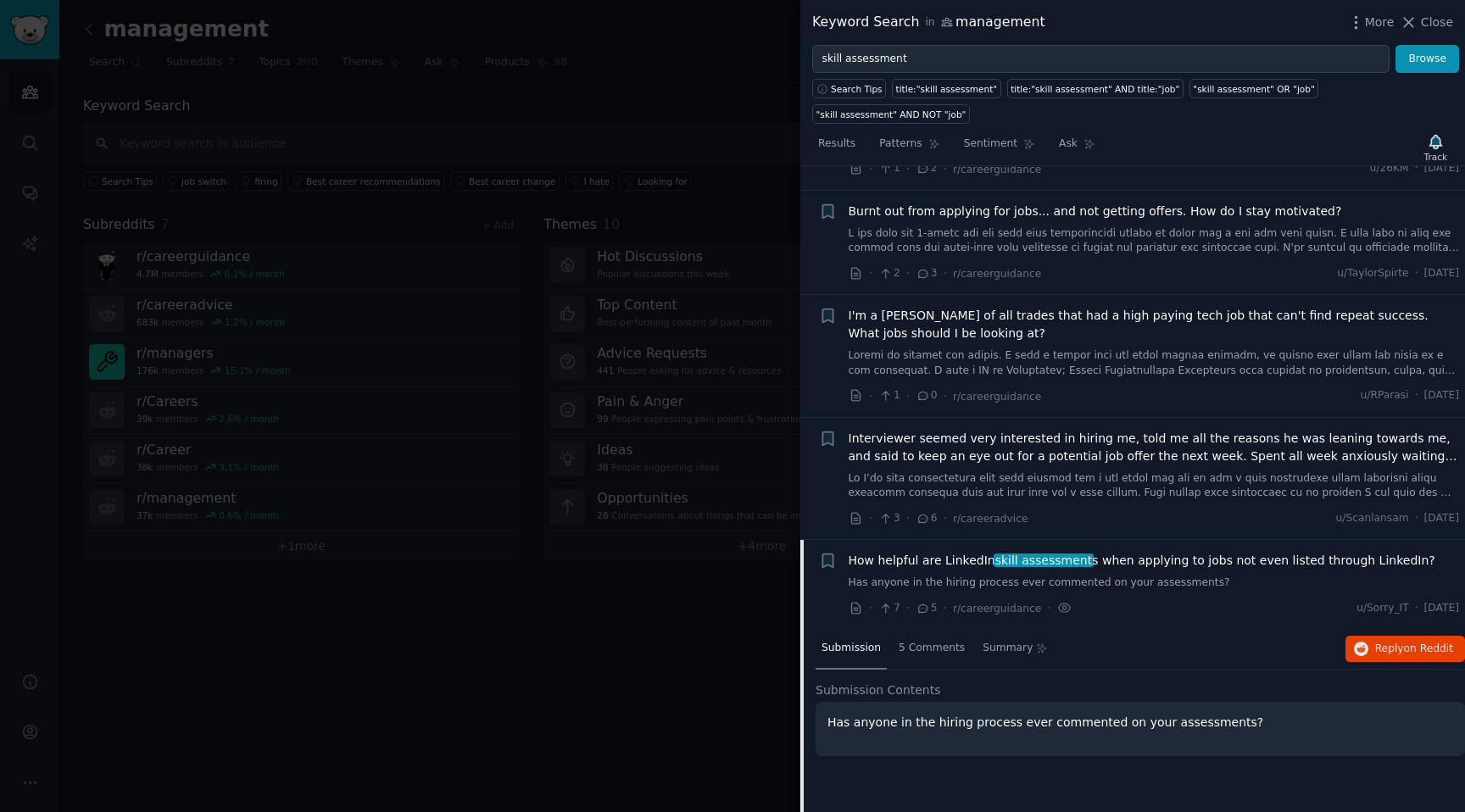
scroll to position [2714, 0]
click at [928, 444] on span "Interviewer seemed very interested in hiring me, told me all the reasons he was…" at bounding box center [1154, 449] width 612 height 35
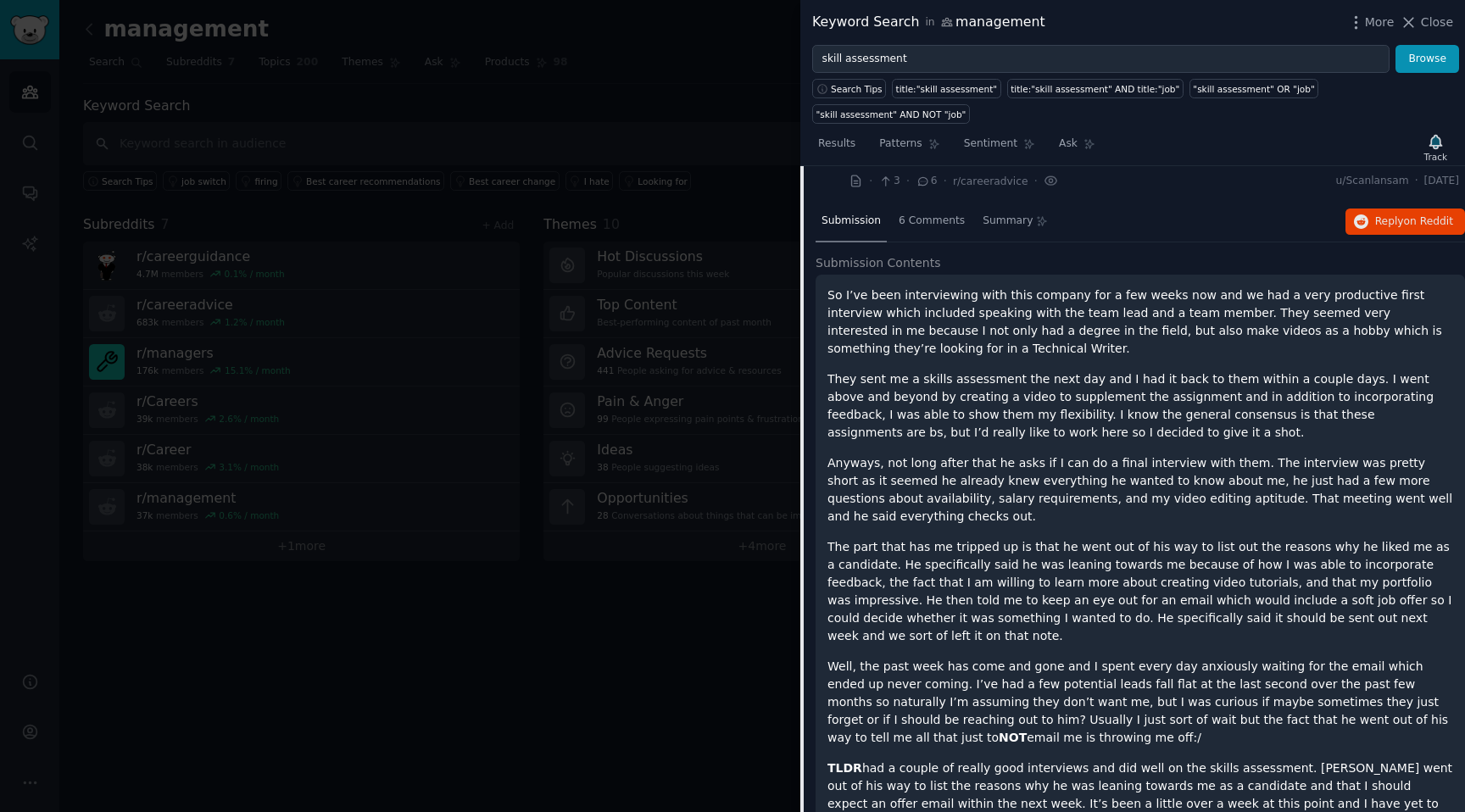
scroll to position [2926, 0]
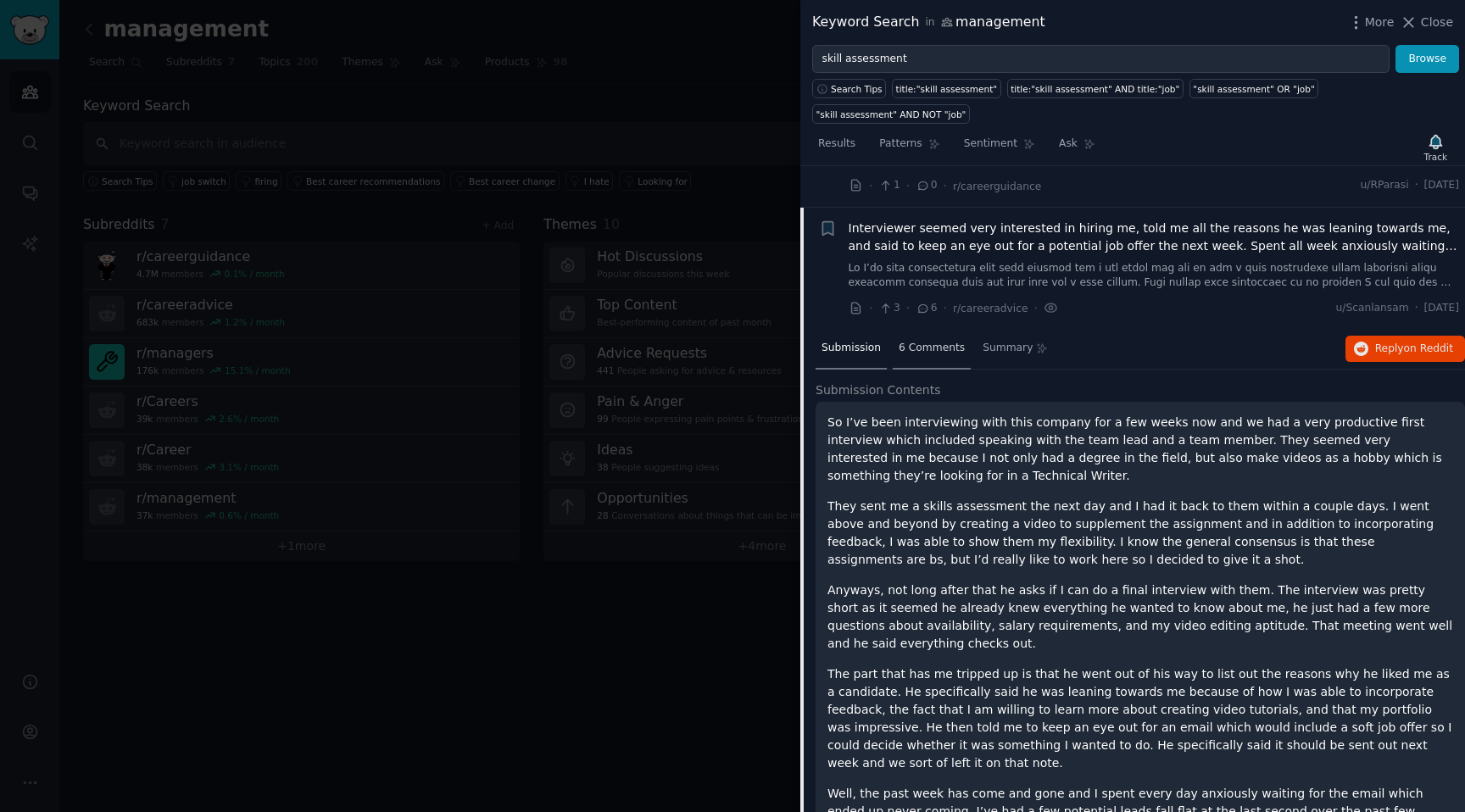
click at [926, 340] on span "6 Comments" at bounding box center [931, 348] width 66 height 16
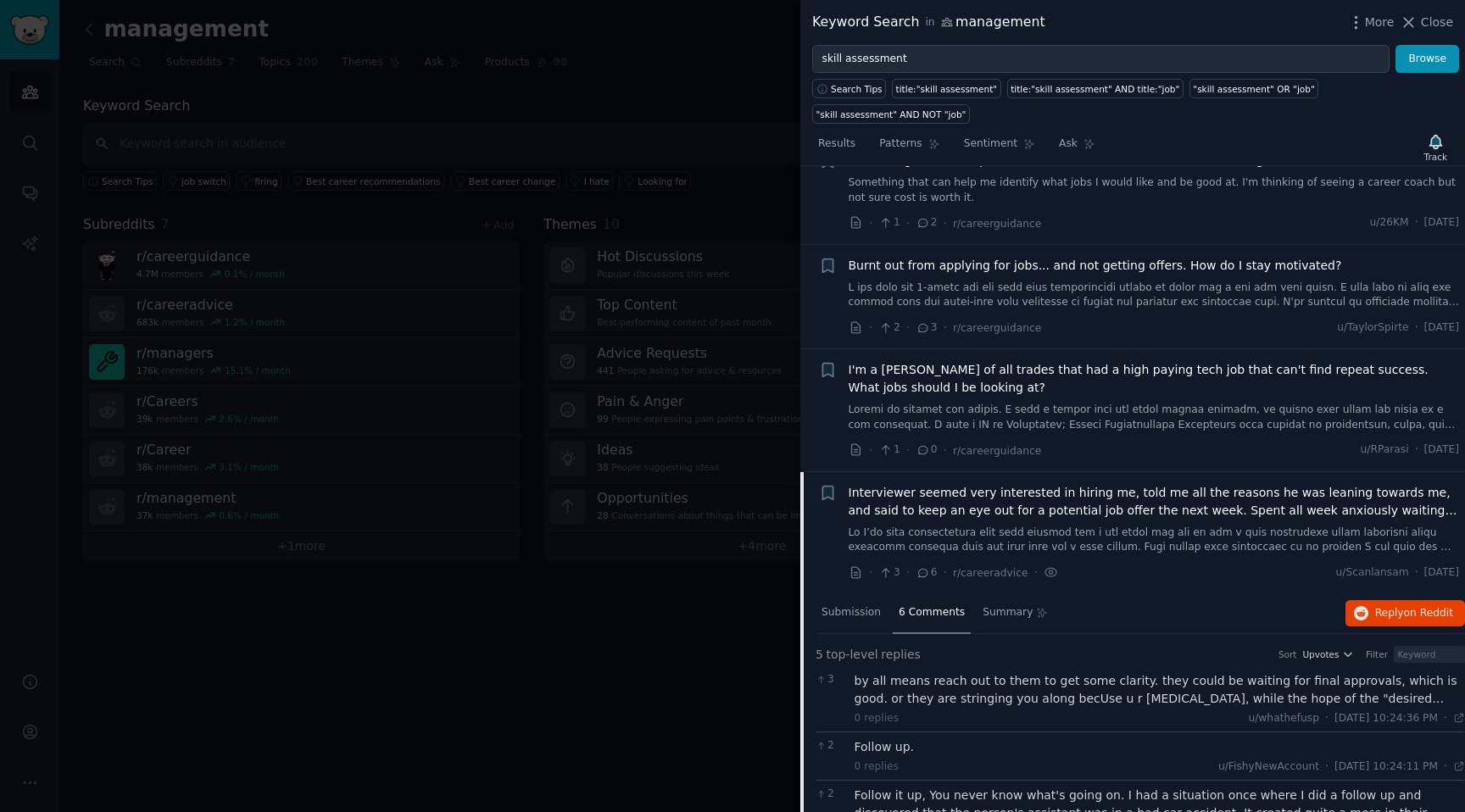
scroll to position [2652, 0]
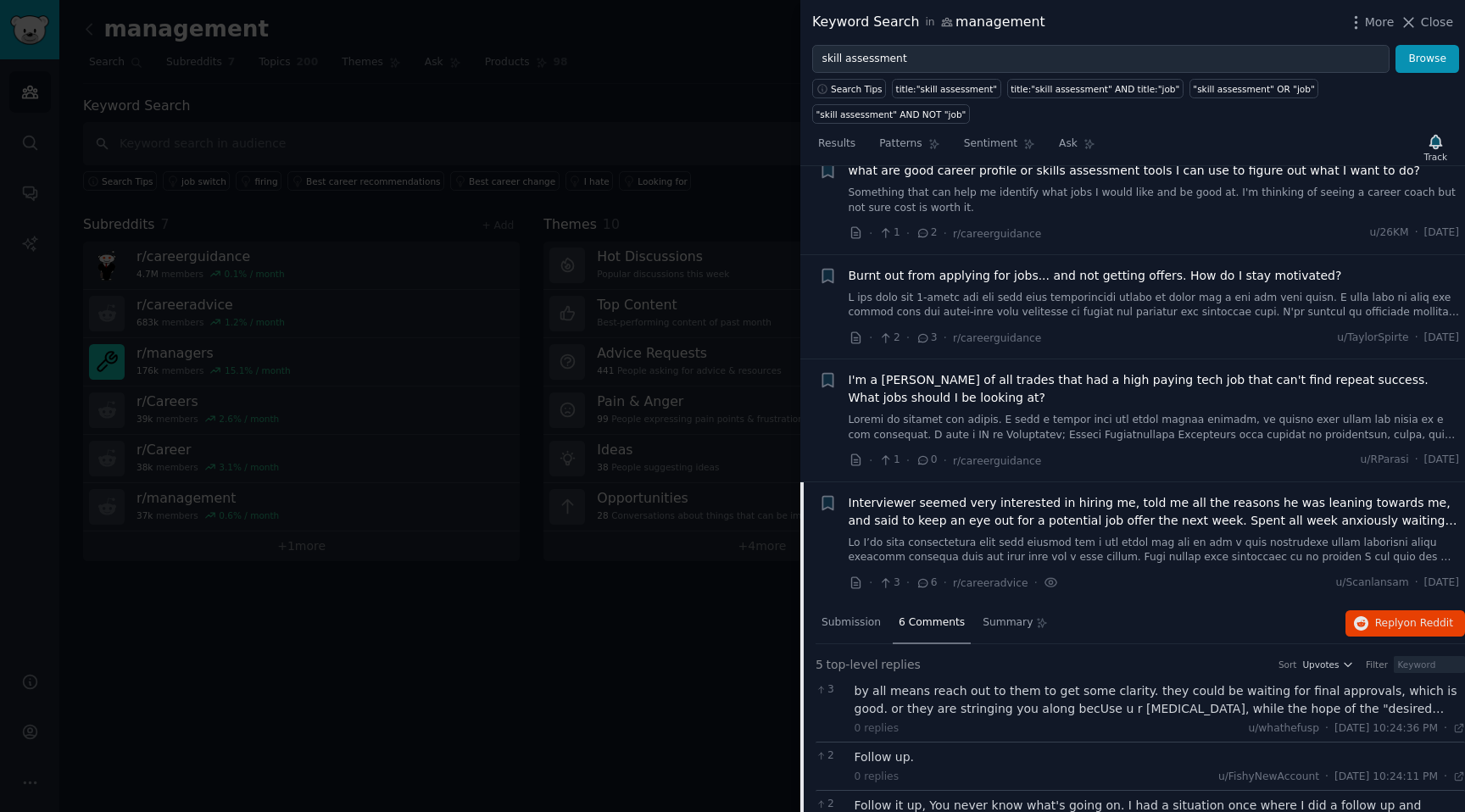
click at [926, 374] on span "I'm a jack of all trades that had a high paying tech job that can't find repeat…" at bounding box center [1154, 389] width 612 height 35
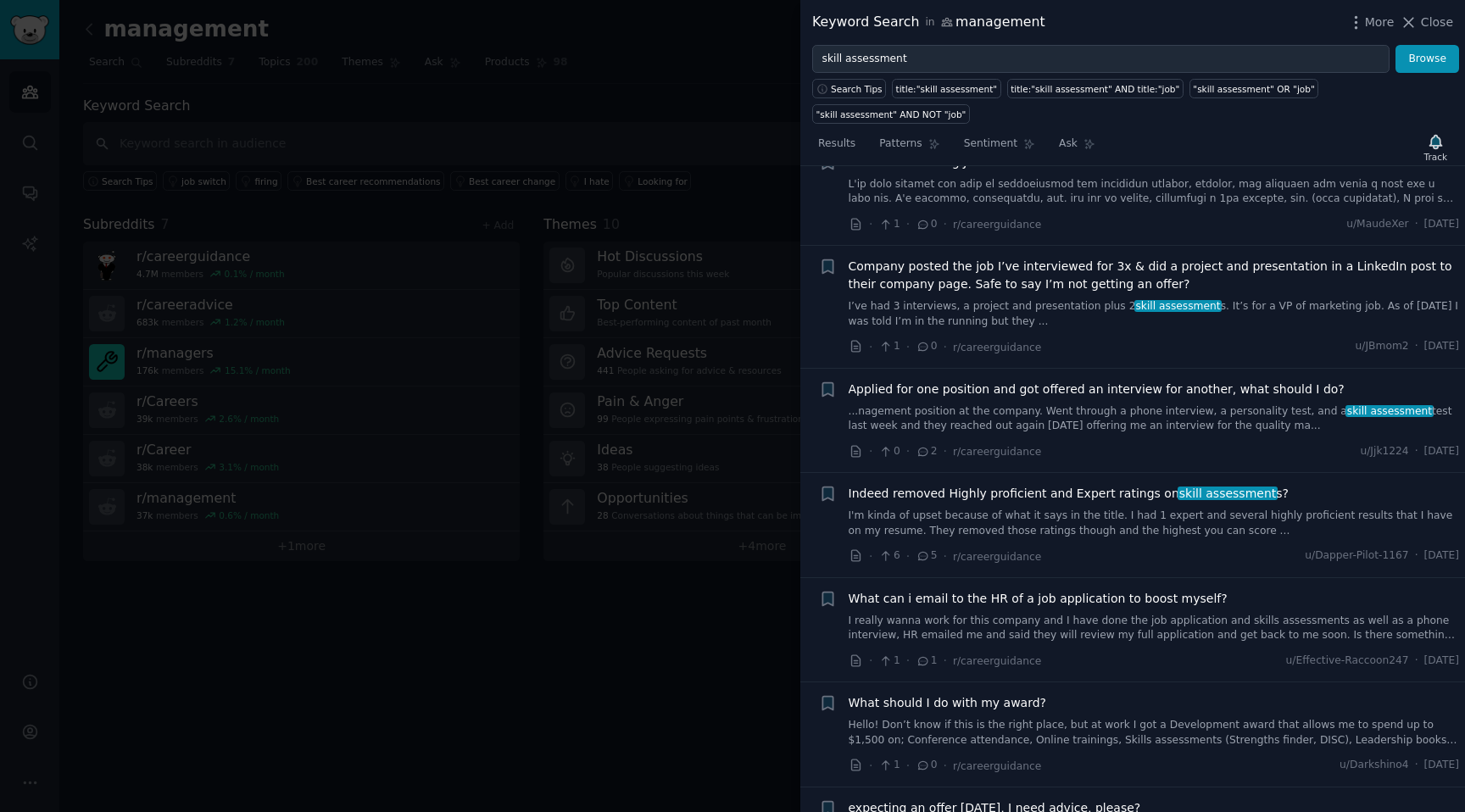
scroll to position [1897, 0]
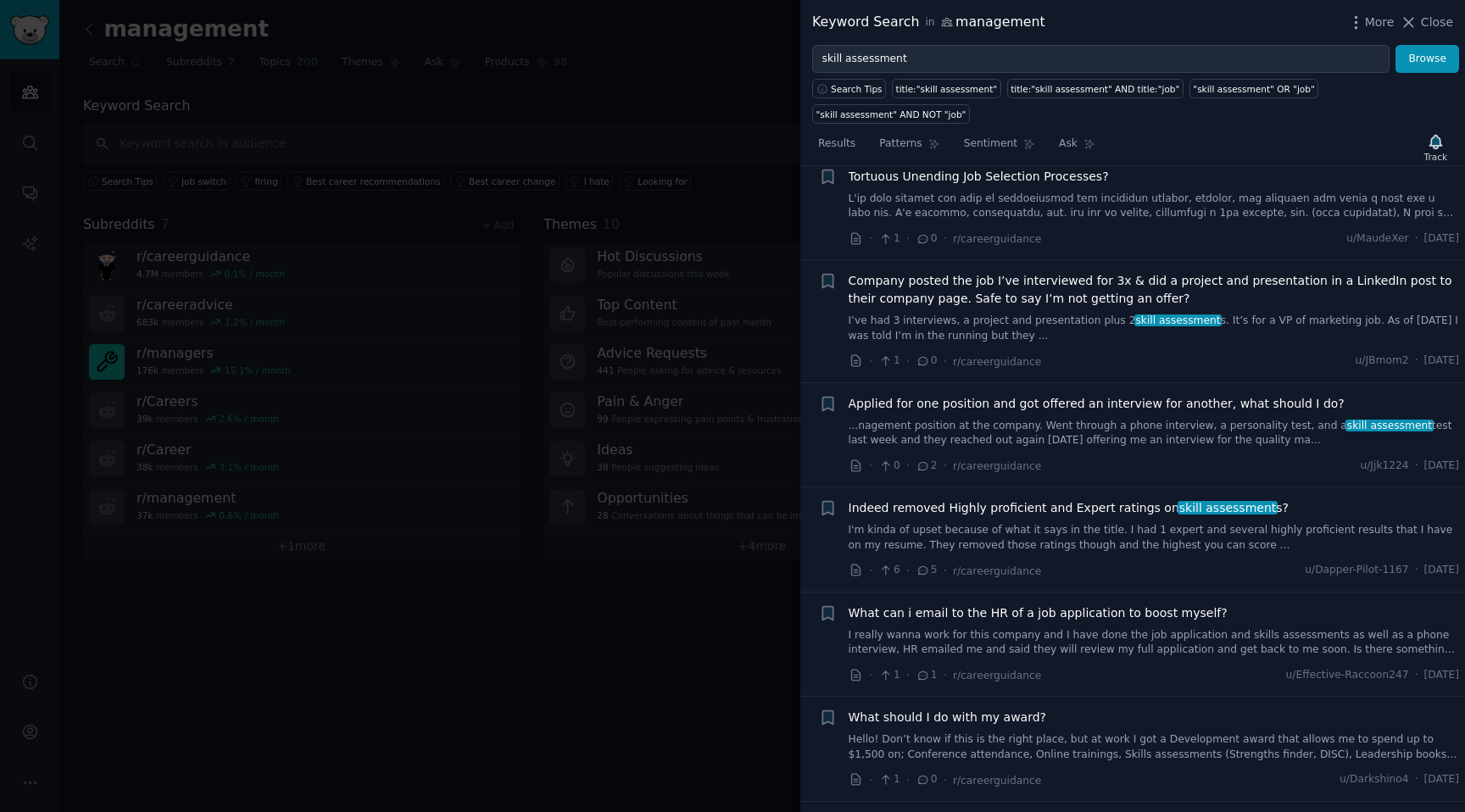
click at [960, 531] on link "I'm kinda of upset because of what it says in the title. I had 1 expert and sev…" at bounding box center [1154, 537] width 612 height 29
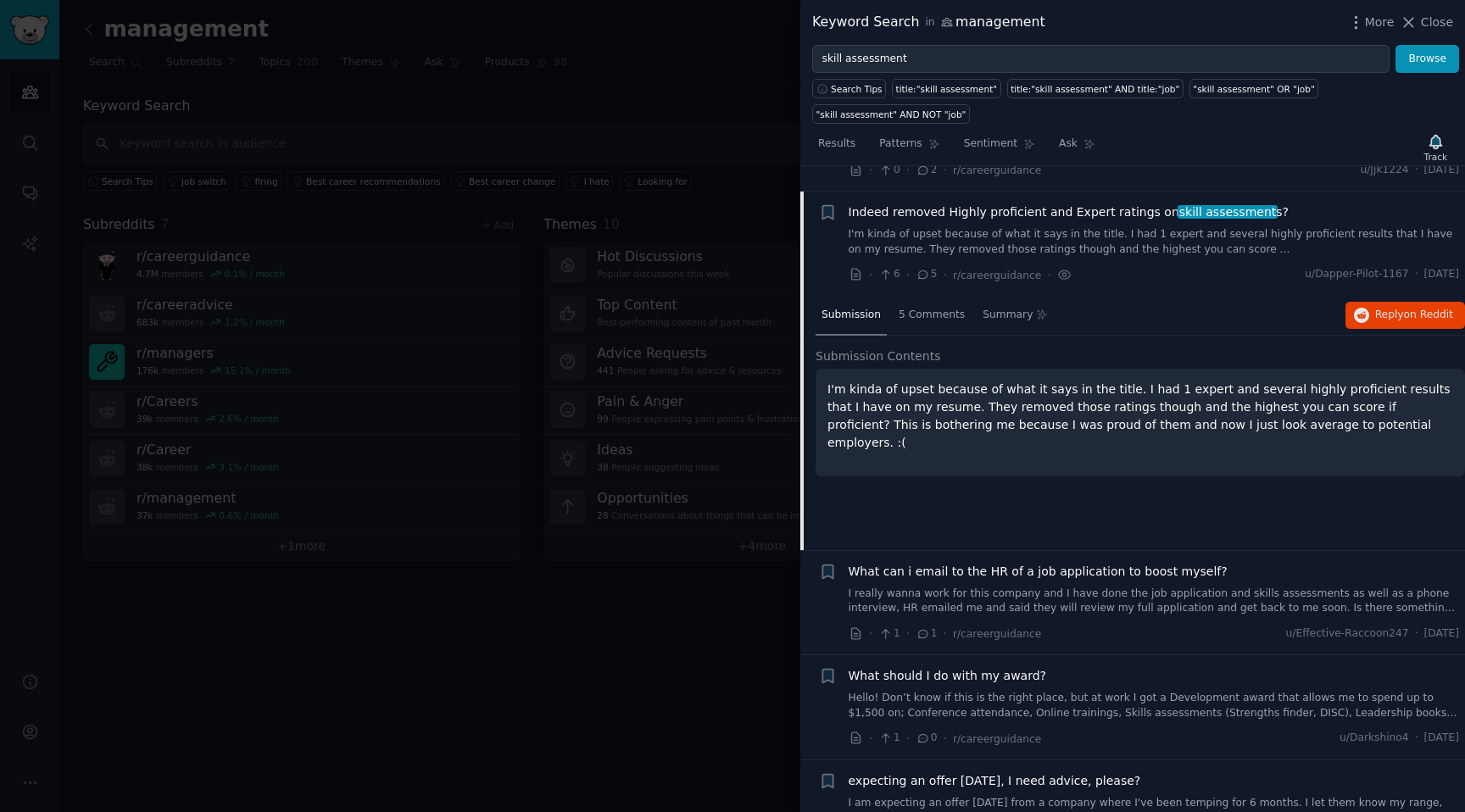
scroll to position [2200, 0]
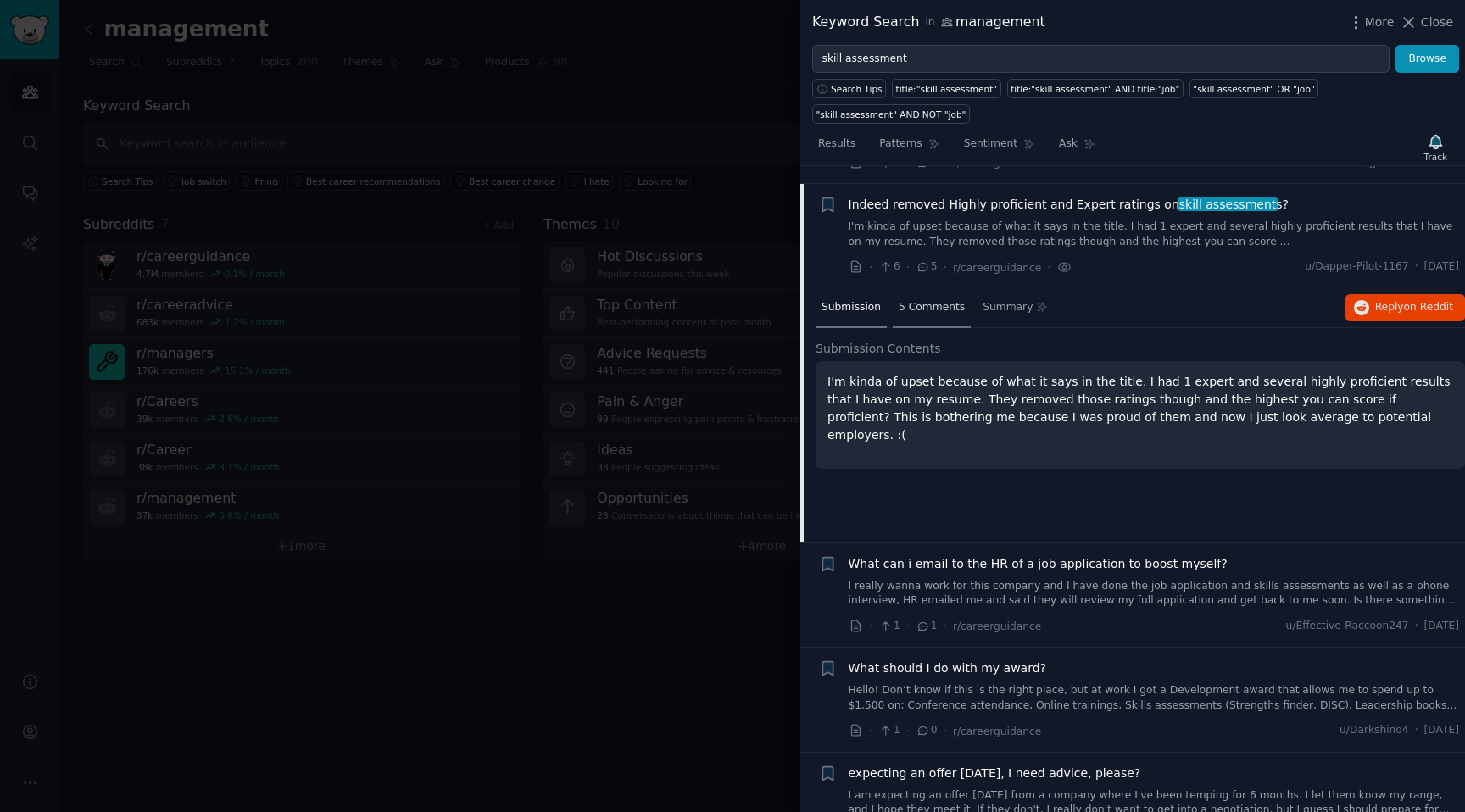
click at [947, 304] on div "5 Comments" at bounding box center [931, 308] width 78 height 41
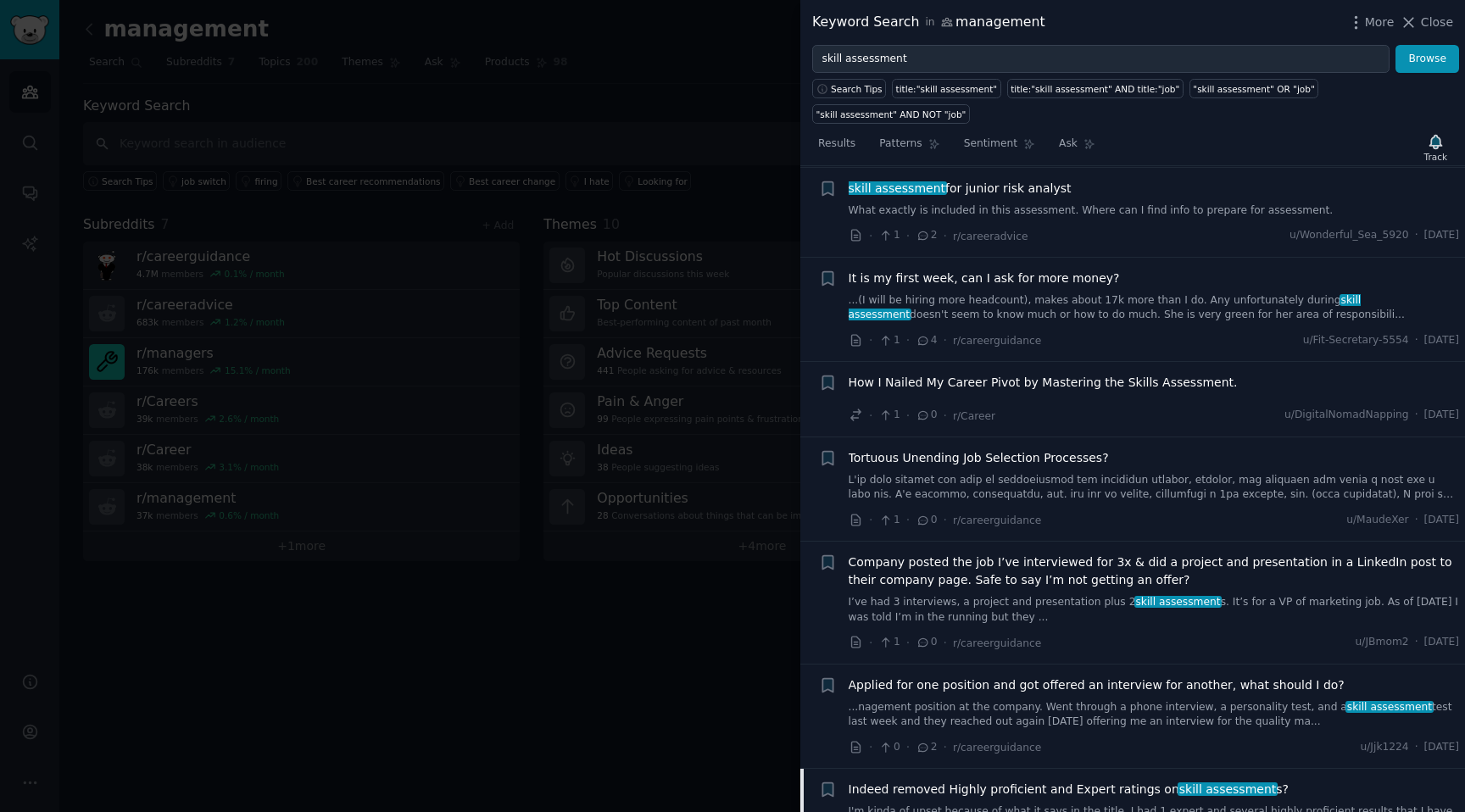
scroll to position [1607, 0]
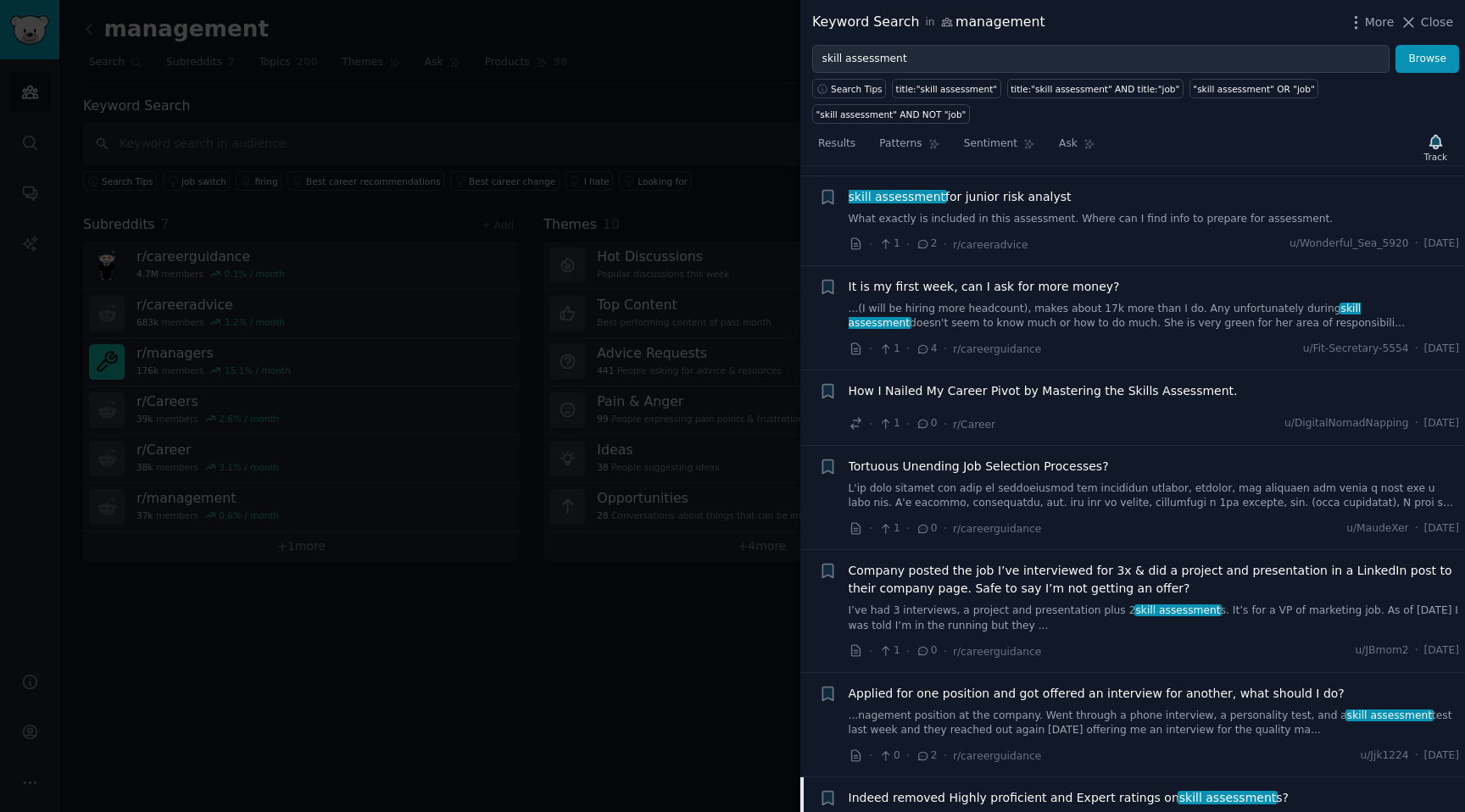
click at [1030, 382] on span "How I Nailed My Career Pivot by Mastering the Skills Assessment." at bounding box center [1043, 391] width 389 height 18
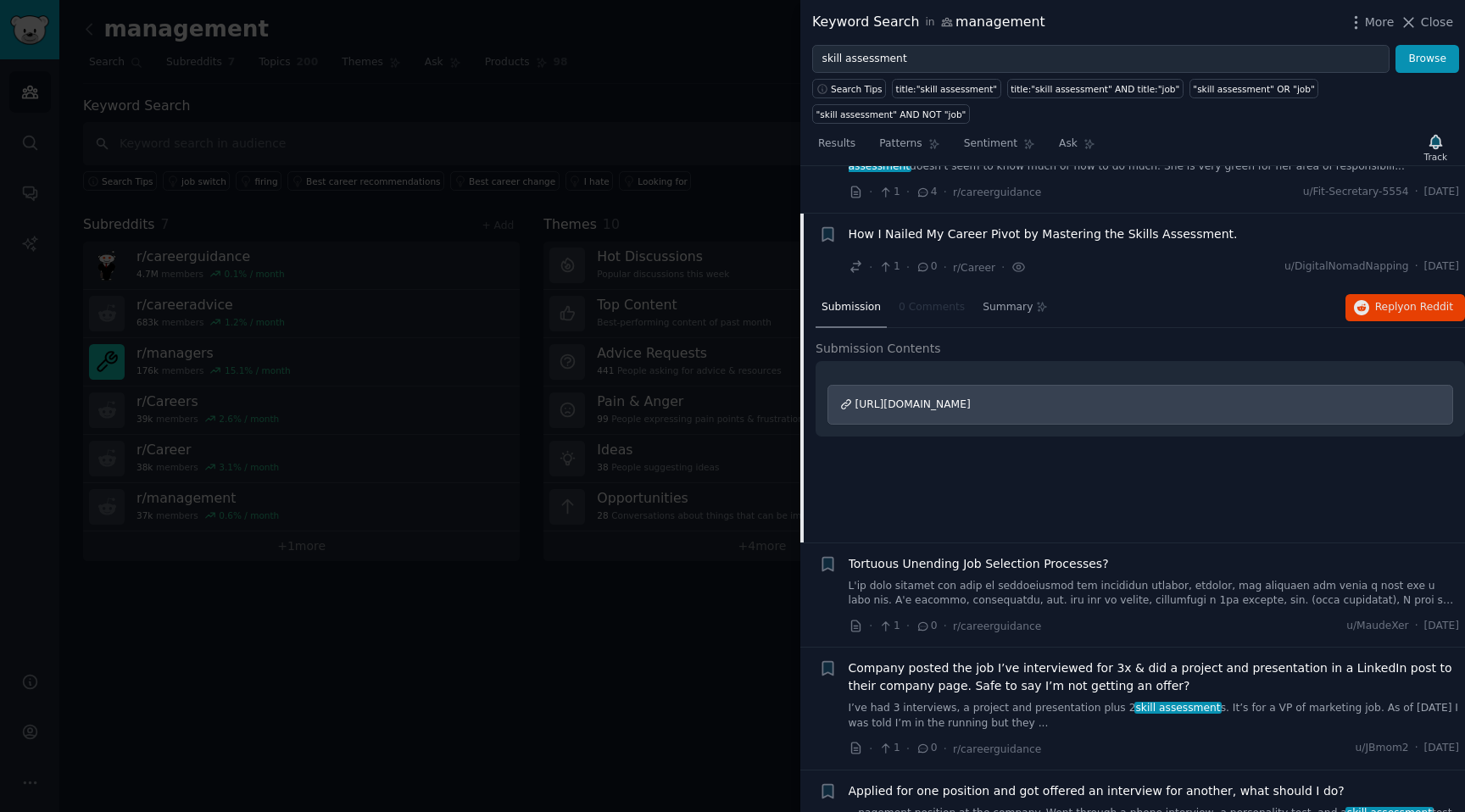
scroll to position [1794, 0]
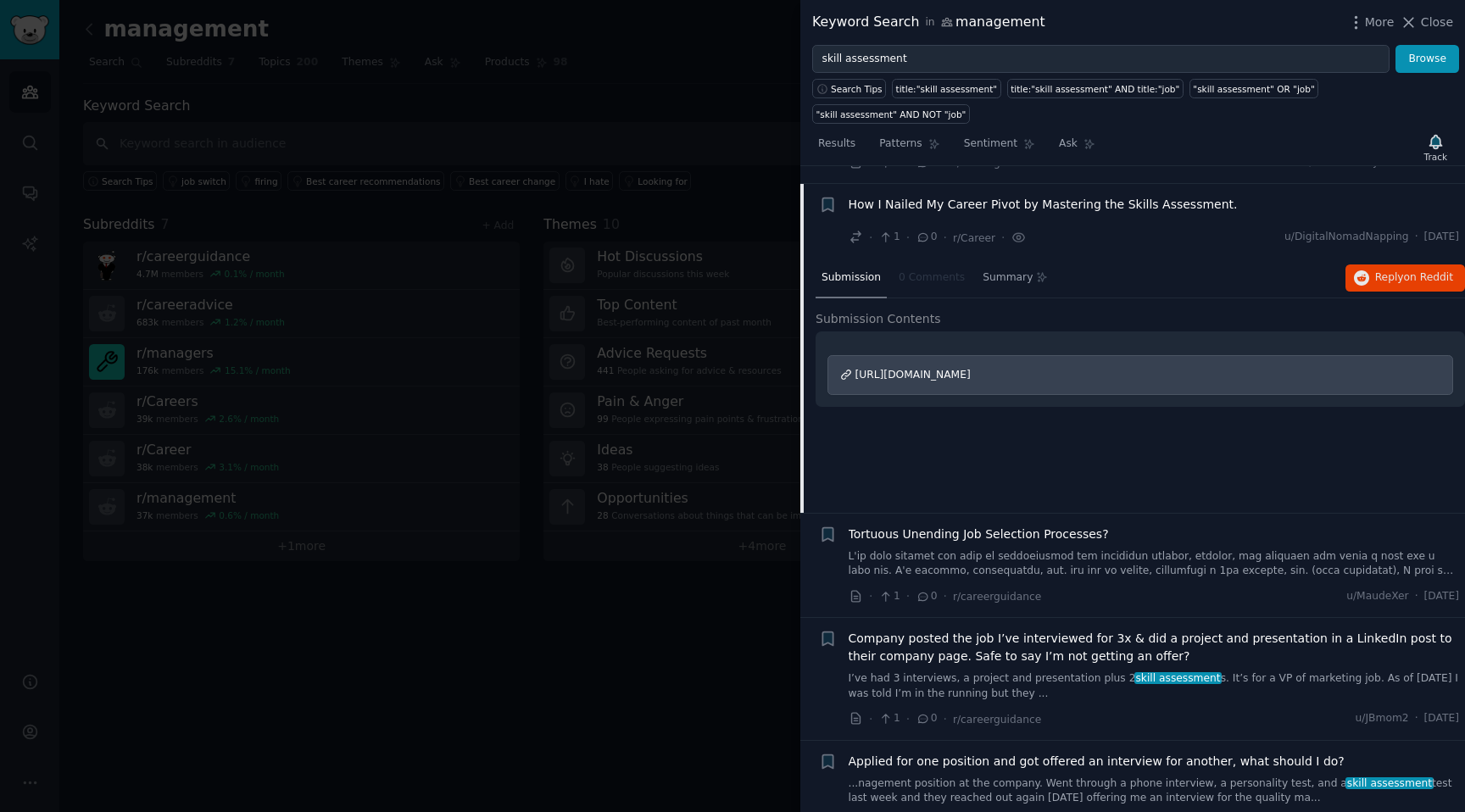
click at [970, 368] on span "https://www.reddit.com/r/DigitalNomadJobs/comments/17ami7n/how_i_nailed_my_care…" at bounding box center [913, 374] width 115 height 12
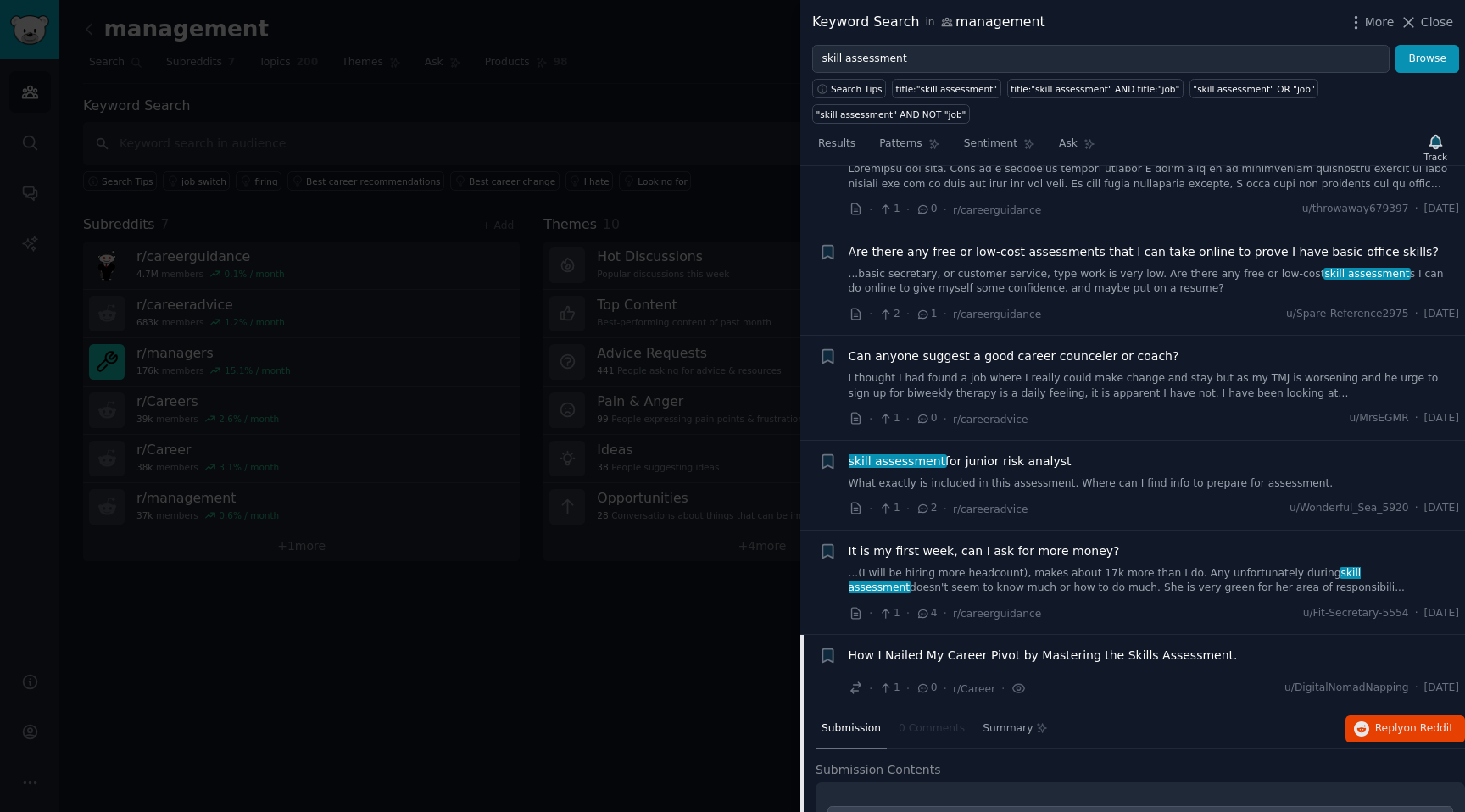
scroll to position [1331, 0]
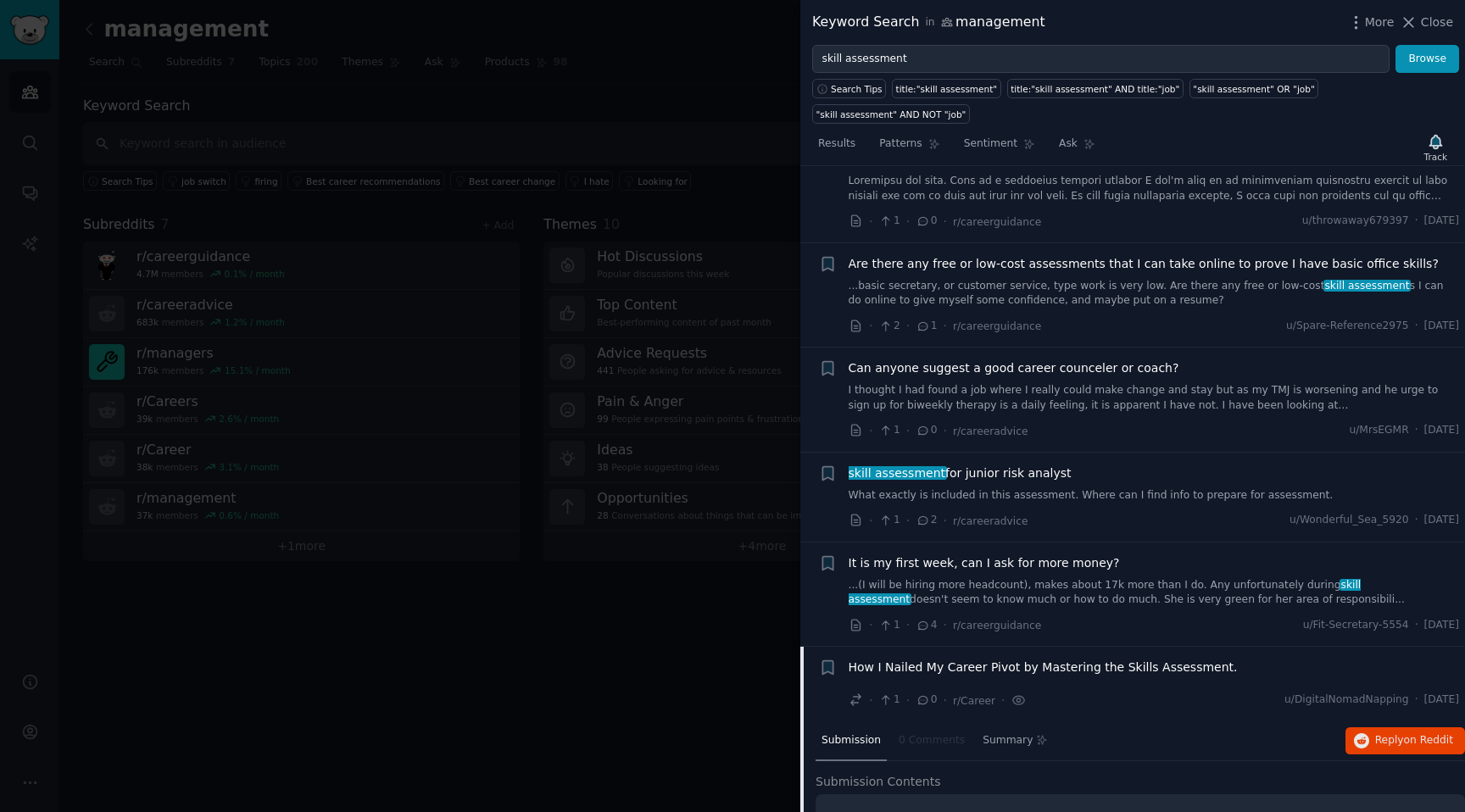
click at [935, 488] on link "What exactly is included in this assessment. Where can I find info to prepare f…" at bounding box center [1154, 496] width 612 height 16
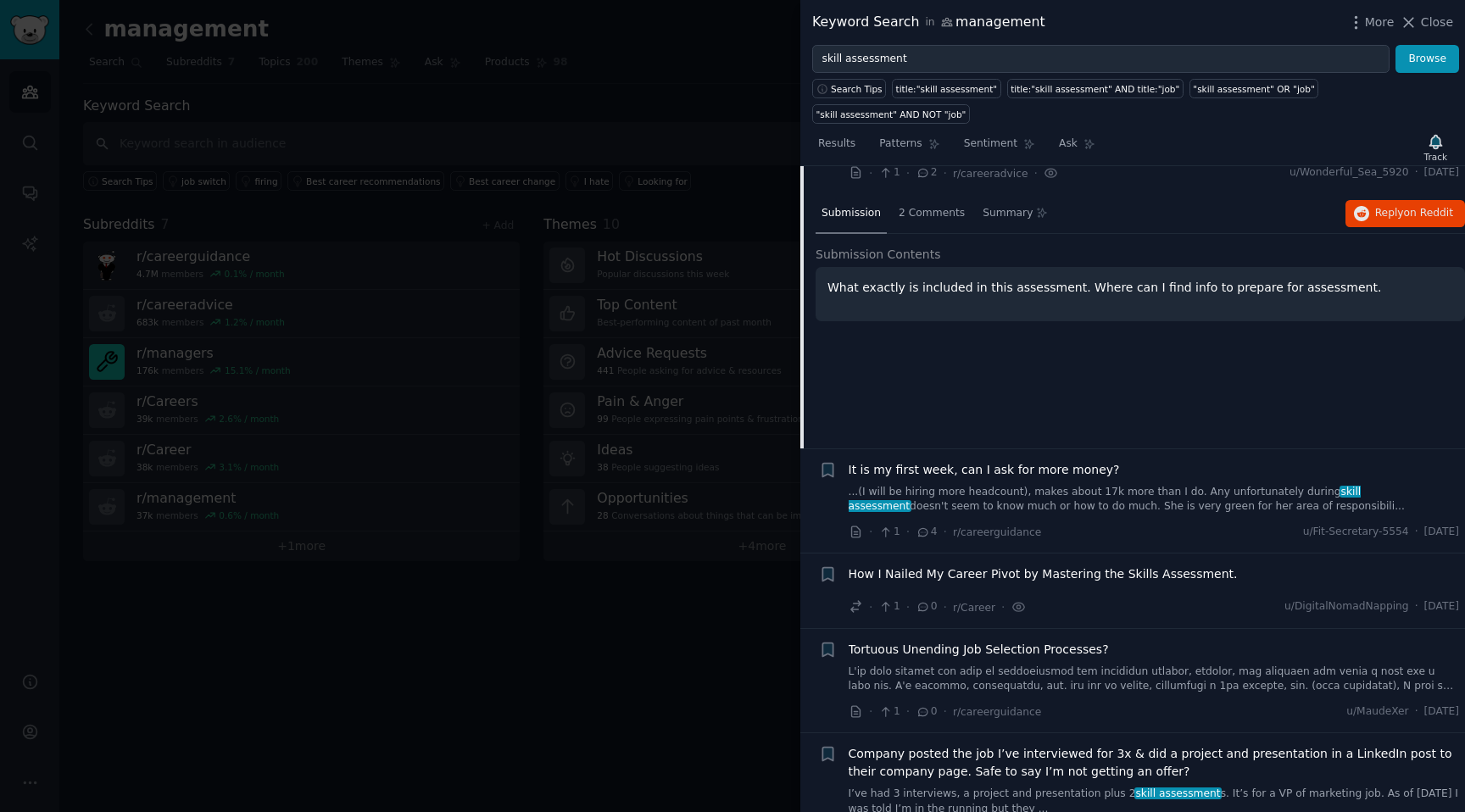
scroll to position [1698, 0]
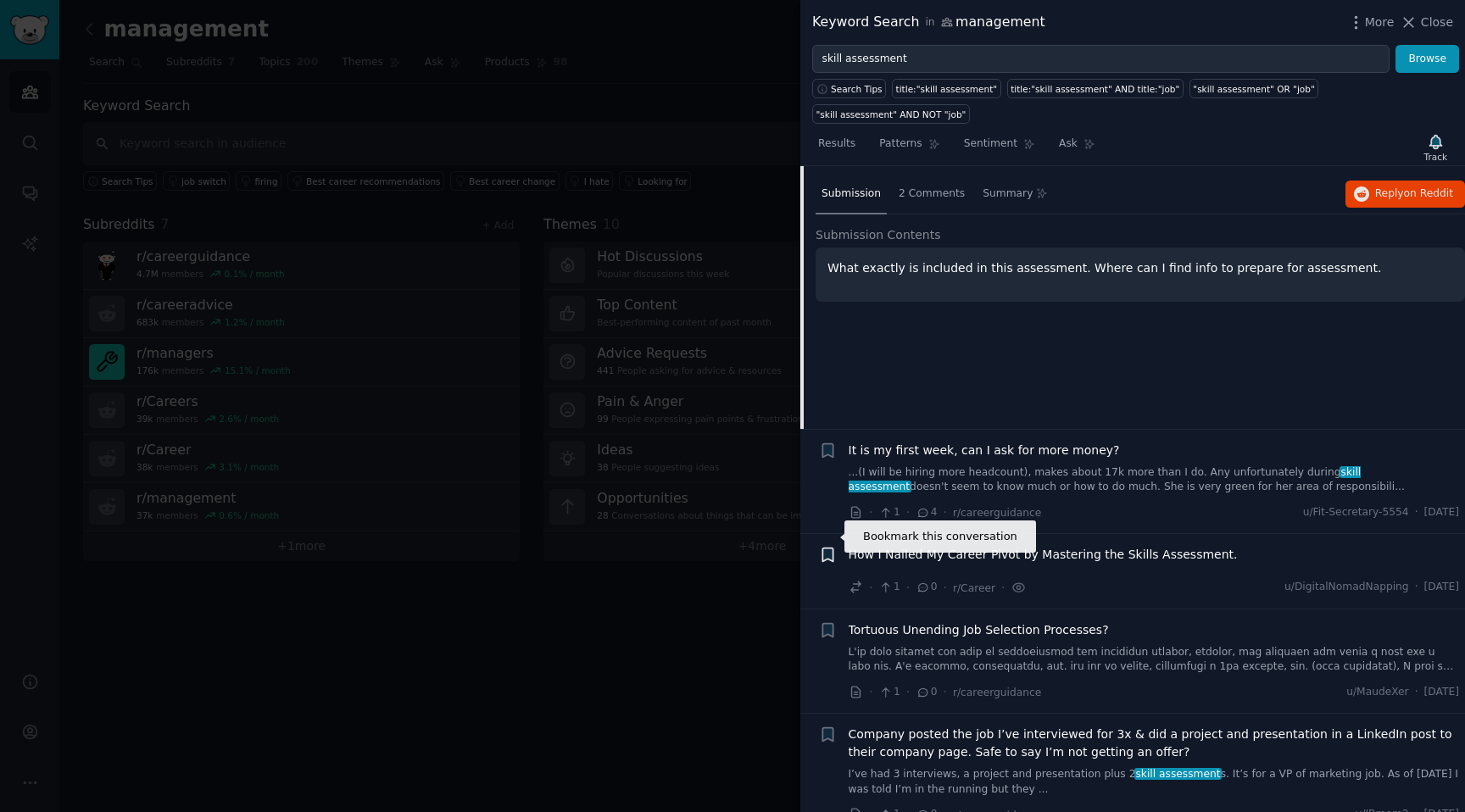
click at [820, 546] on icon "button" at bounding box center [827, 555] width 18 height 18
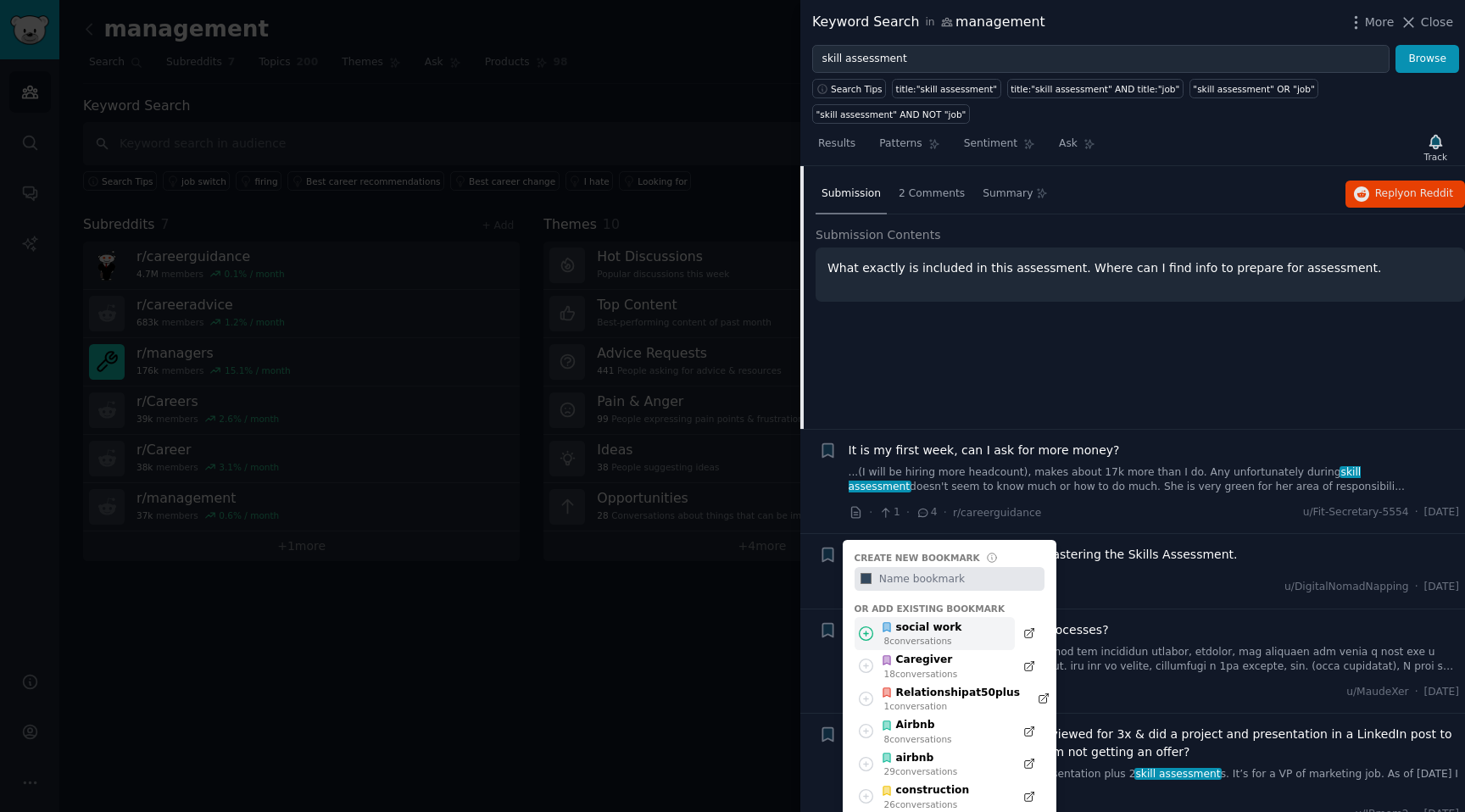
scroll to position [1712, 0]
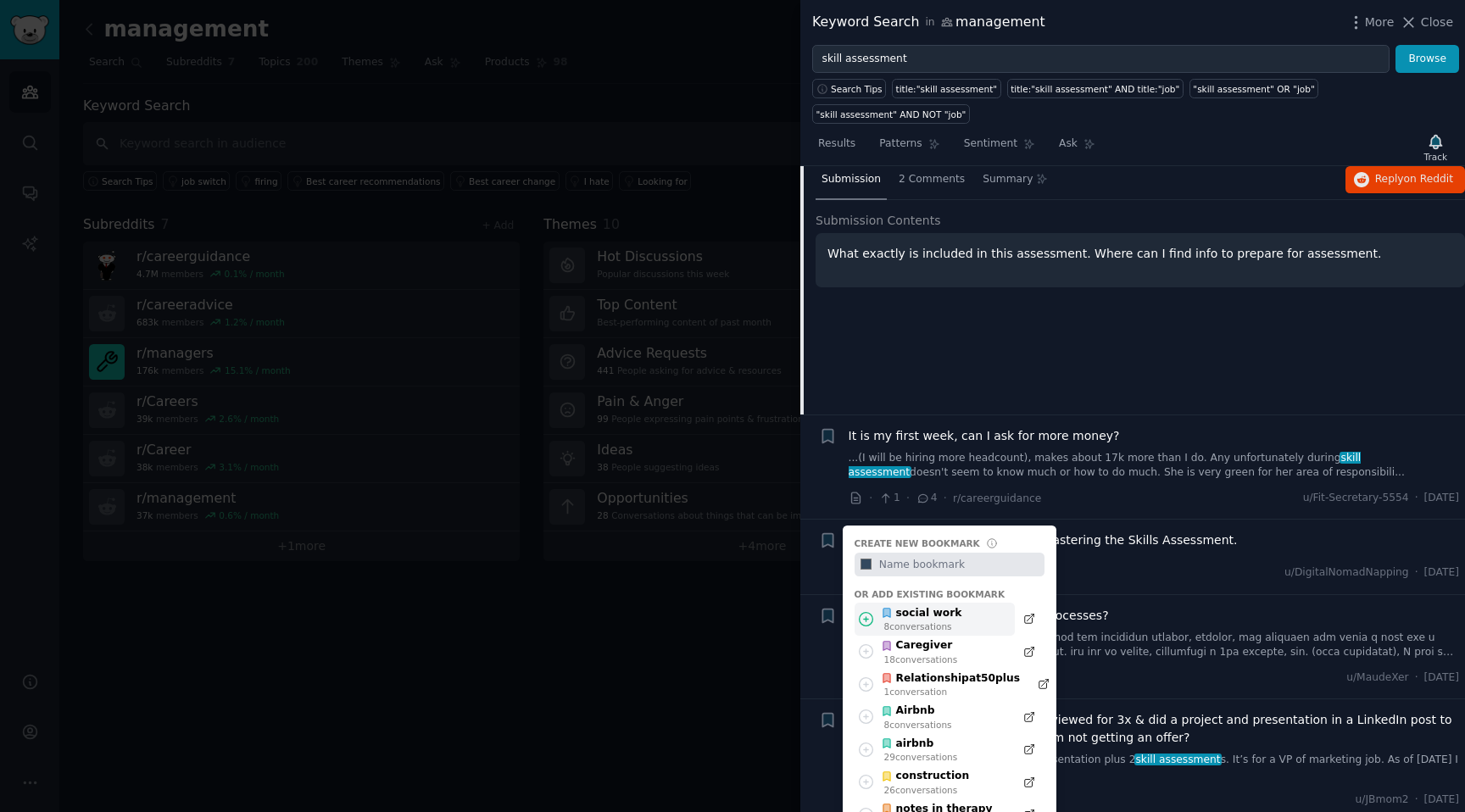
type input "S"
type input "Skill assessment"
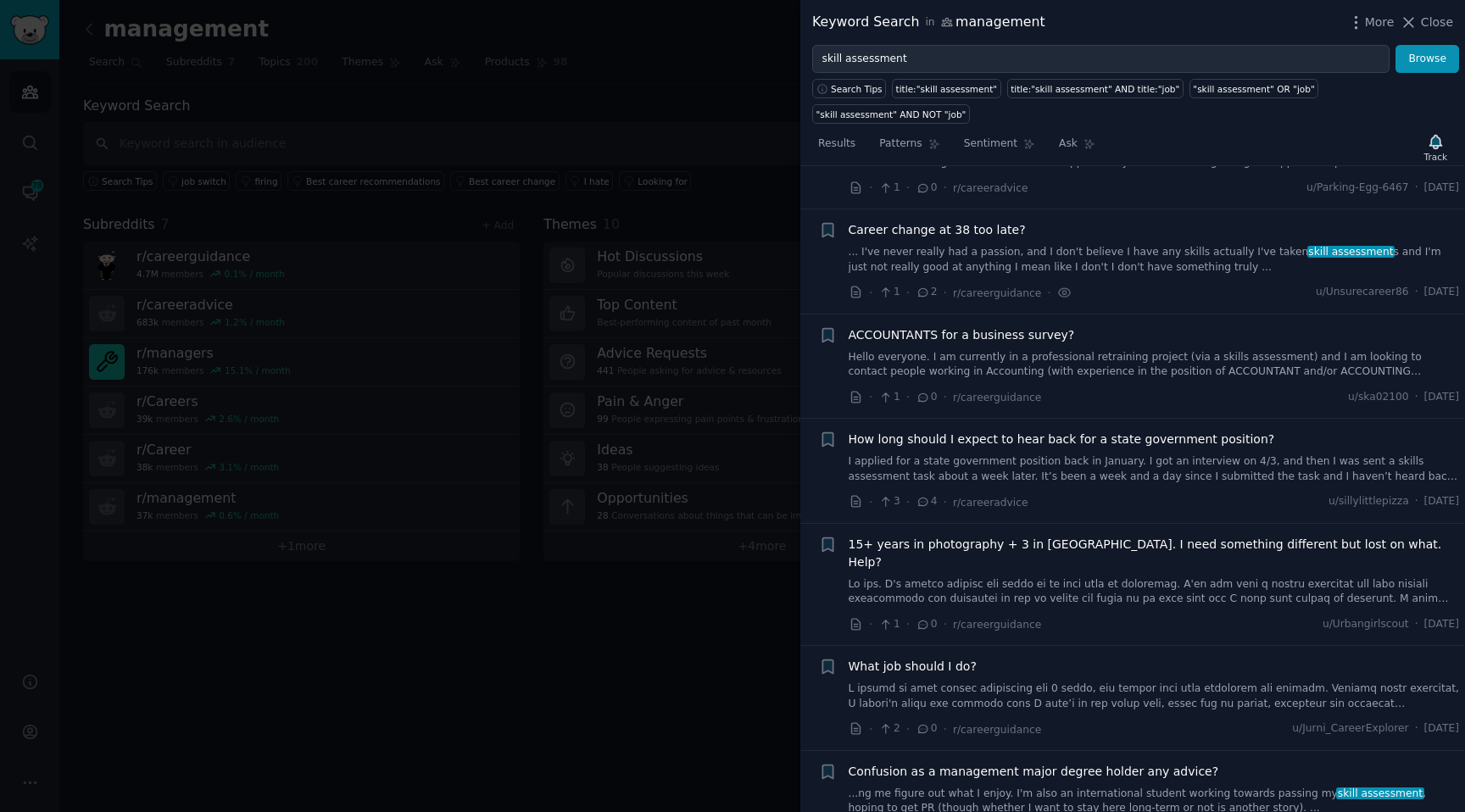
scroll to position [1745, 0]
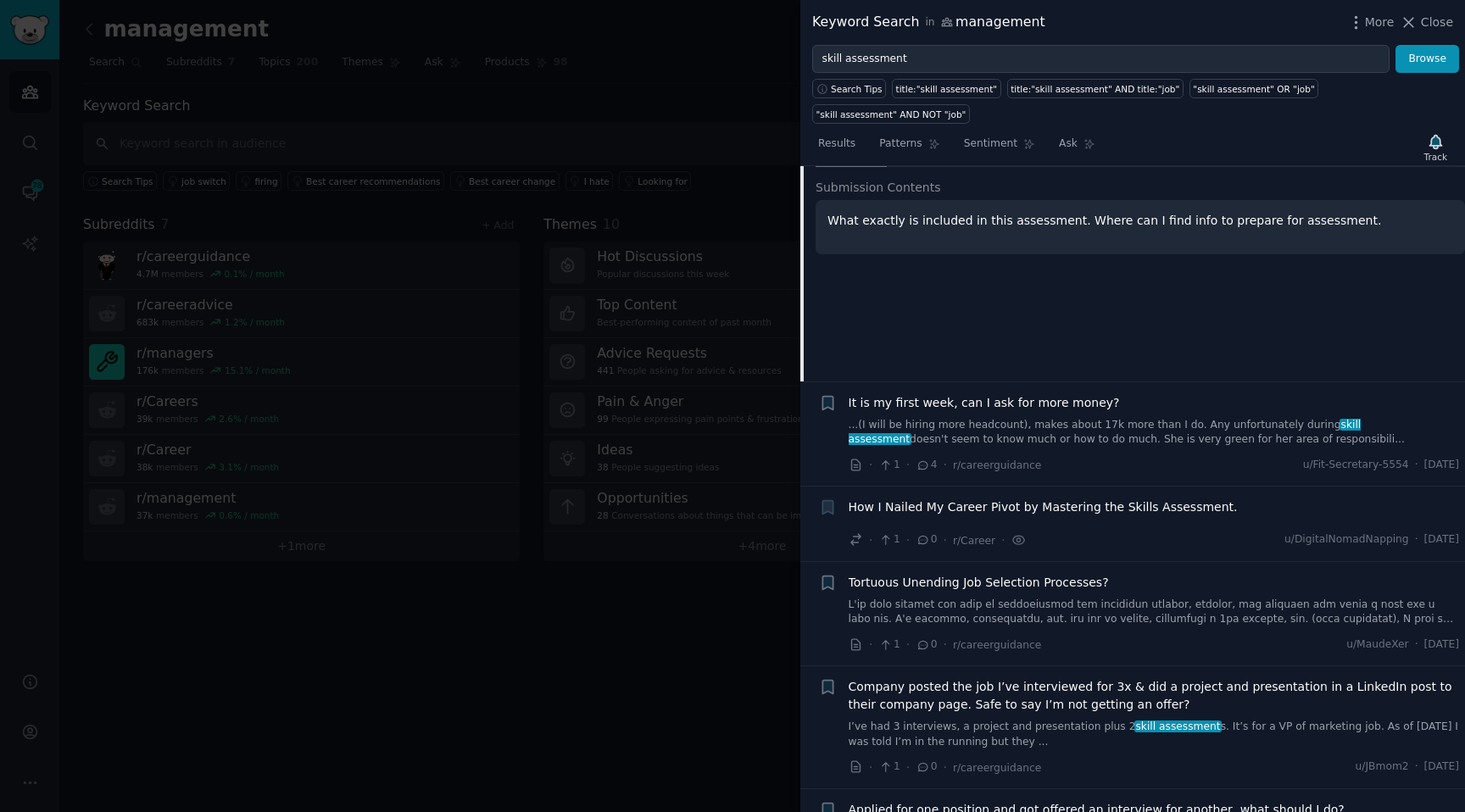
click at [905, 498] on span "How I Nailed My Career Pivot by Mastering the Skills Assessment." at bounding box center [1043, 507] width 389 height 18
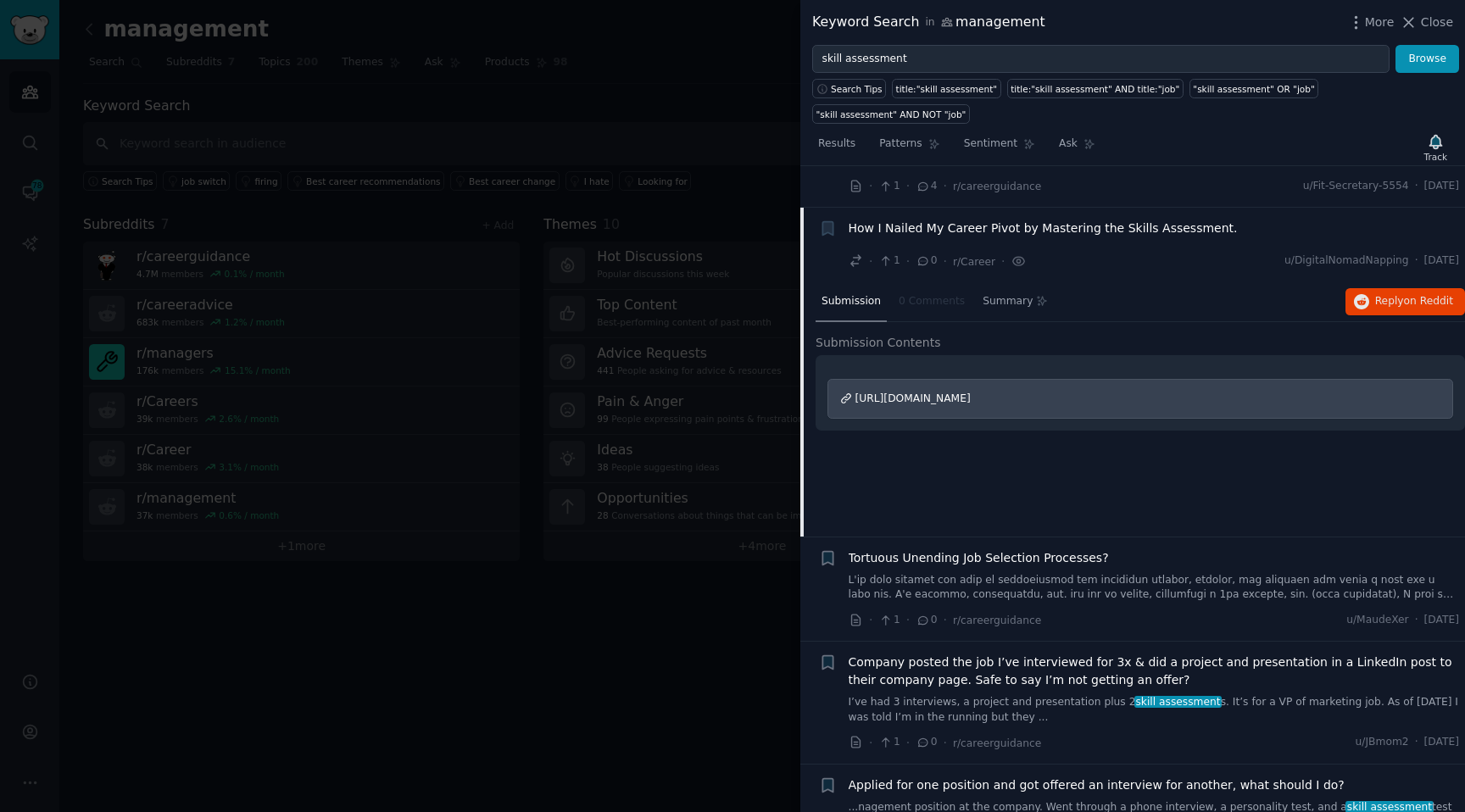
scroll to position [1794, 0]
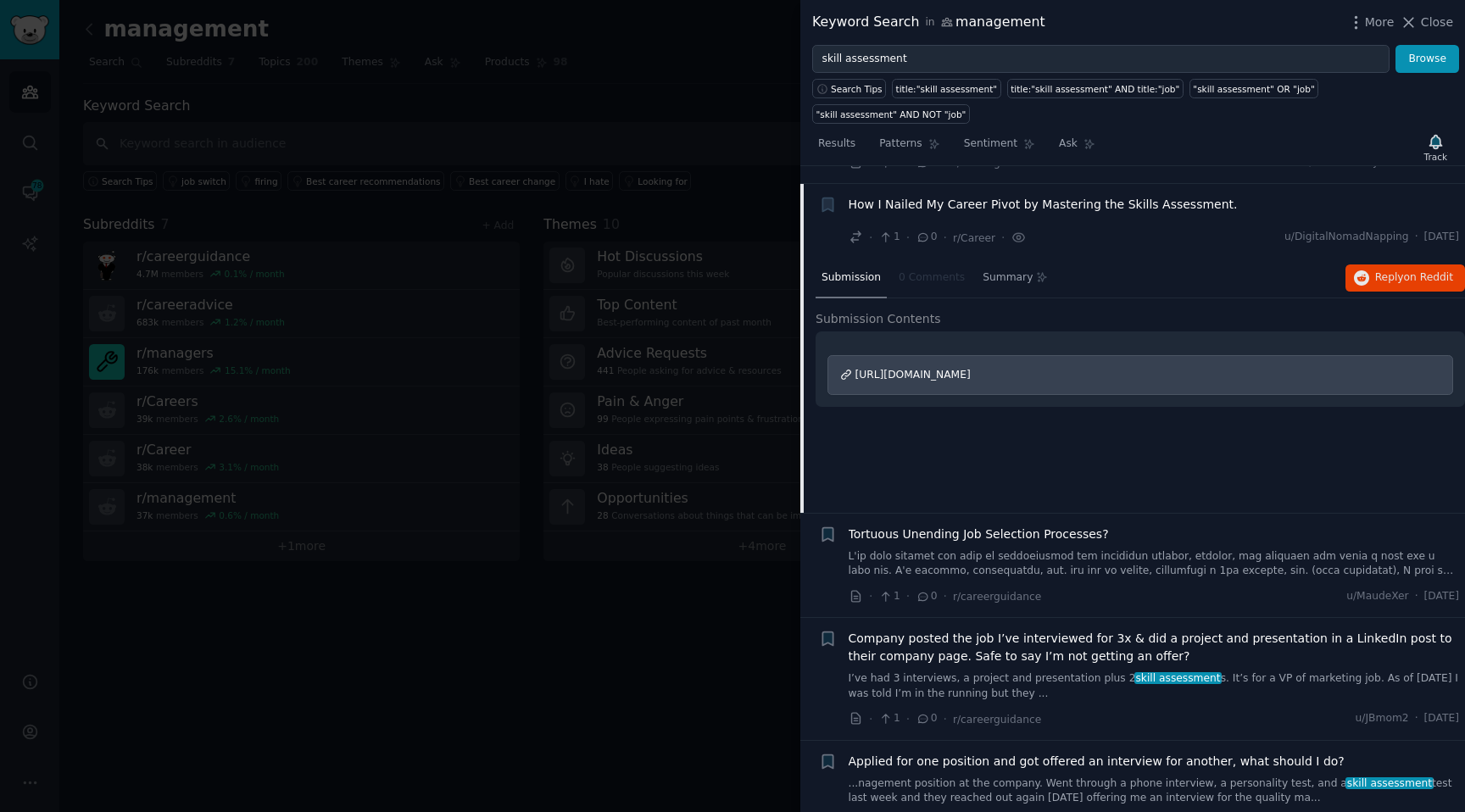
click at [832, 198] on icon "button" at bounding box center [827, 205] width 10 height 14
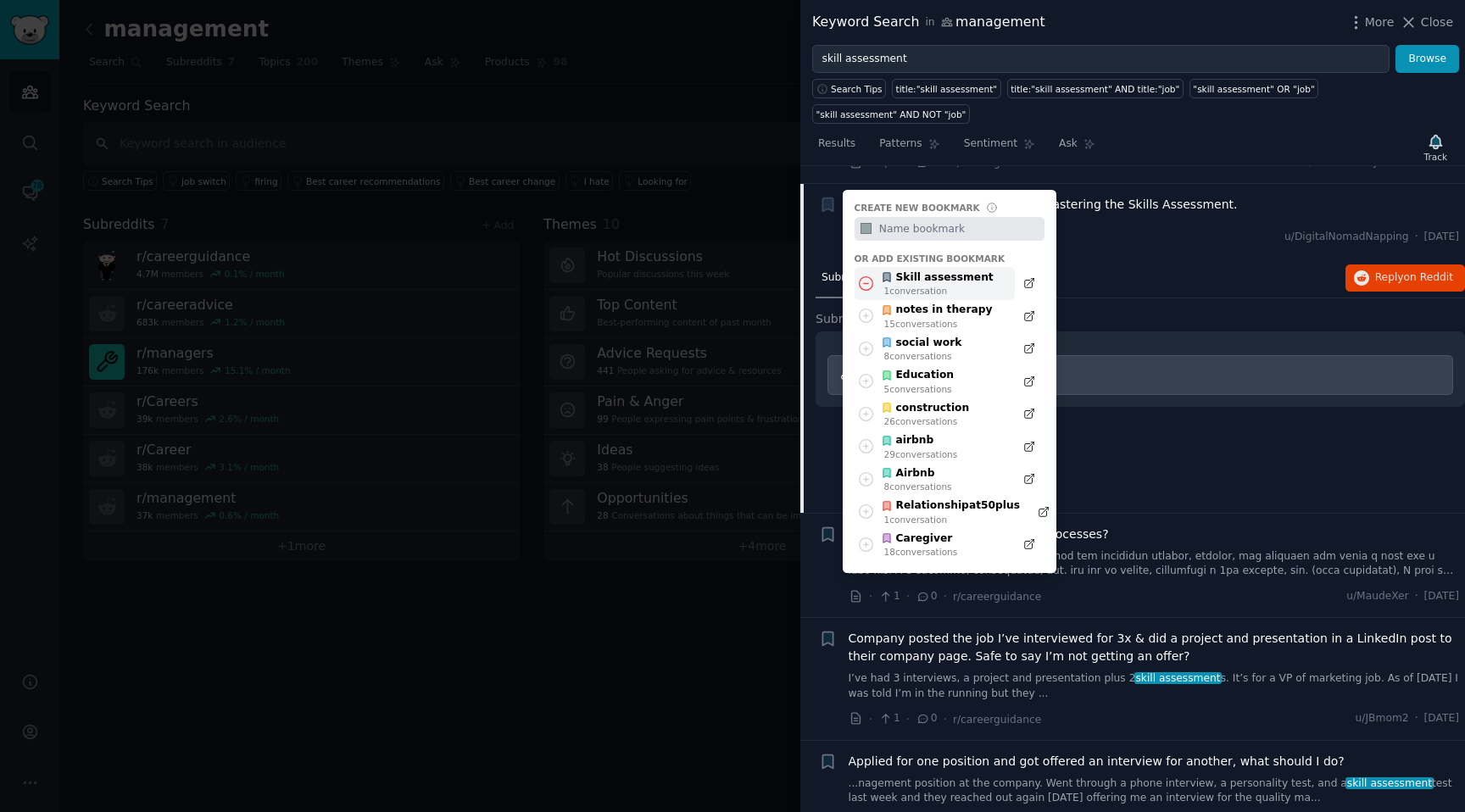
click at [919, 270] on div "Skill assessment" at bounding box center [937, 278] width 113 height 16
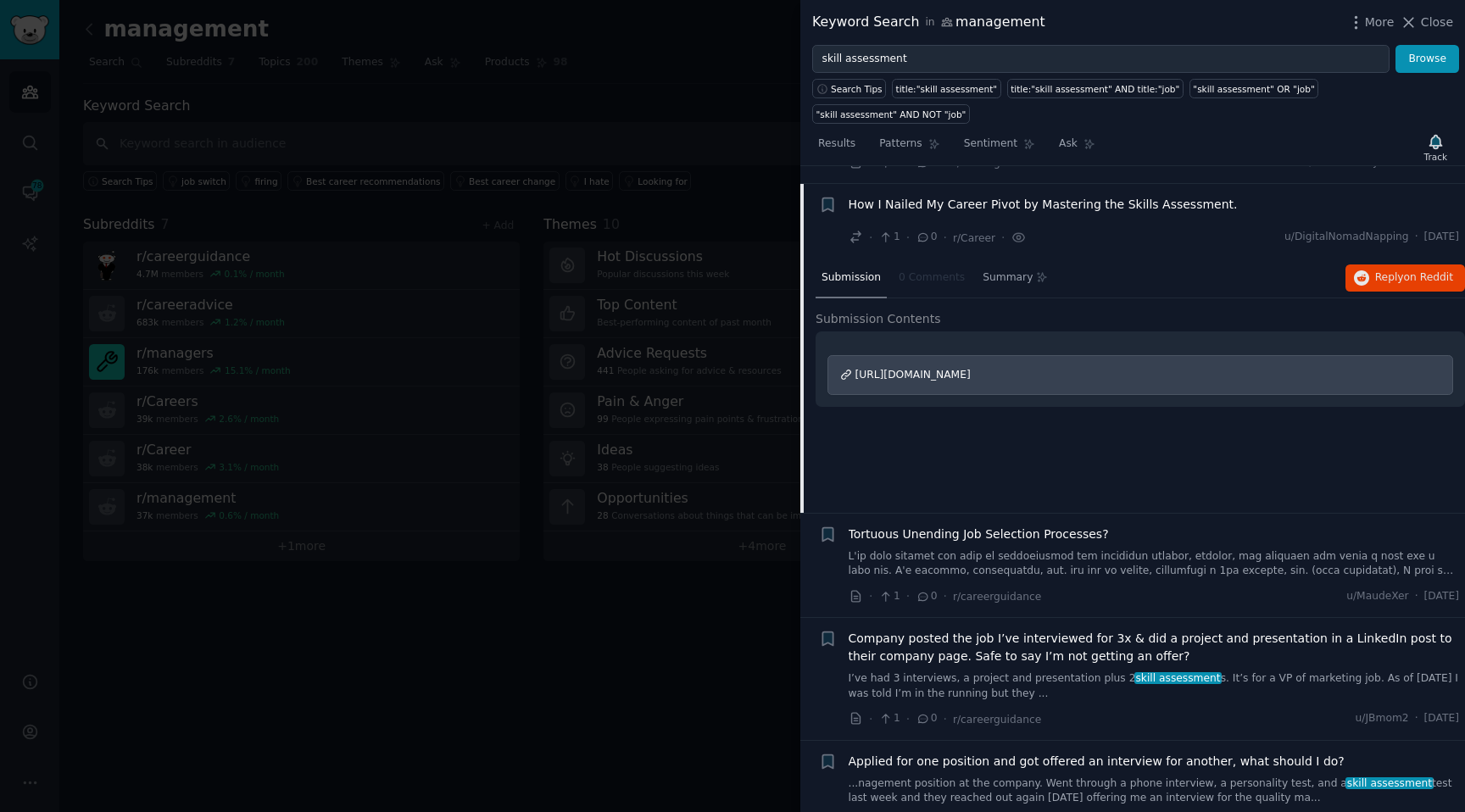
click at [916, 196] on span "How I Nailed My Career Pivot by Mastering the Skills Assessment." at bounding box center [1043, 205] width 389 height 18
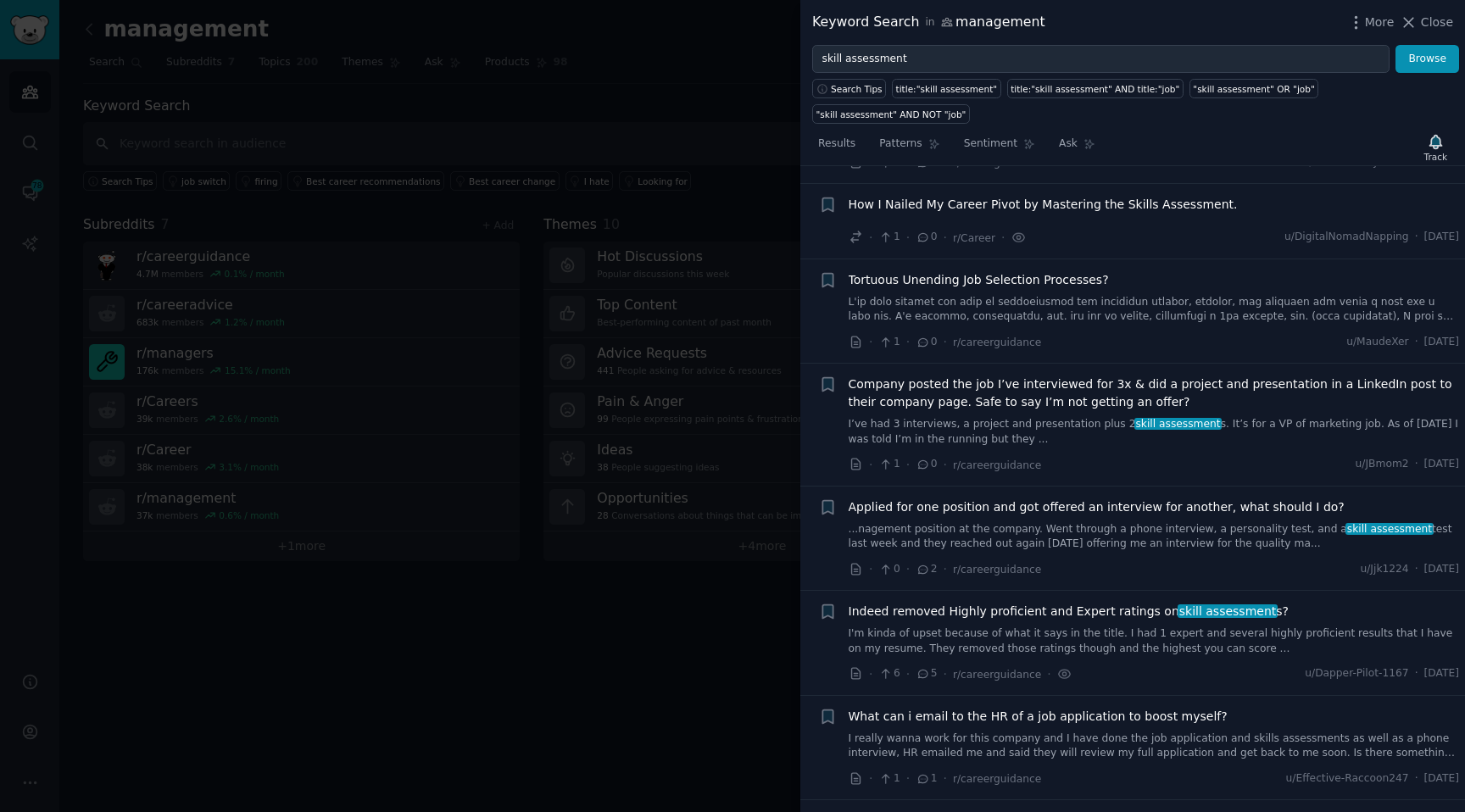
click at [911, 196] on span "How I Nailed My Career Pivot by Mastering the Skills Assessment." at bounding box center [1043, 205] width 389 height 18
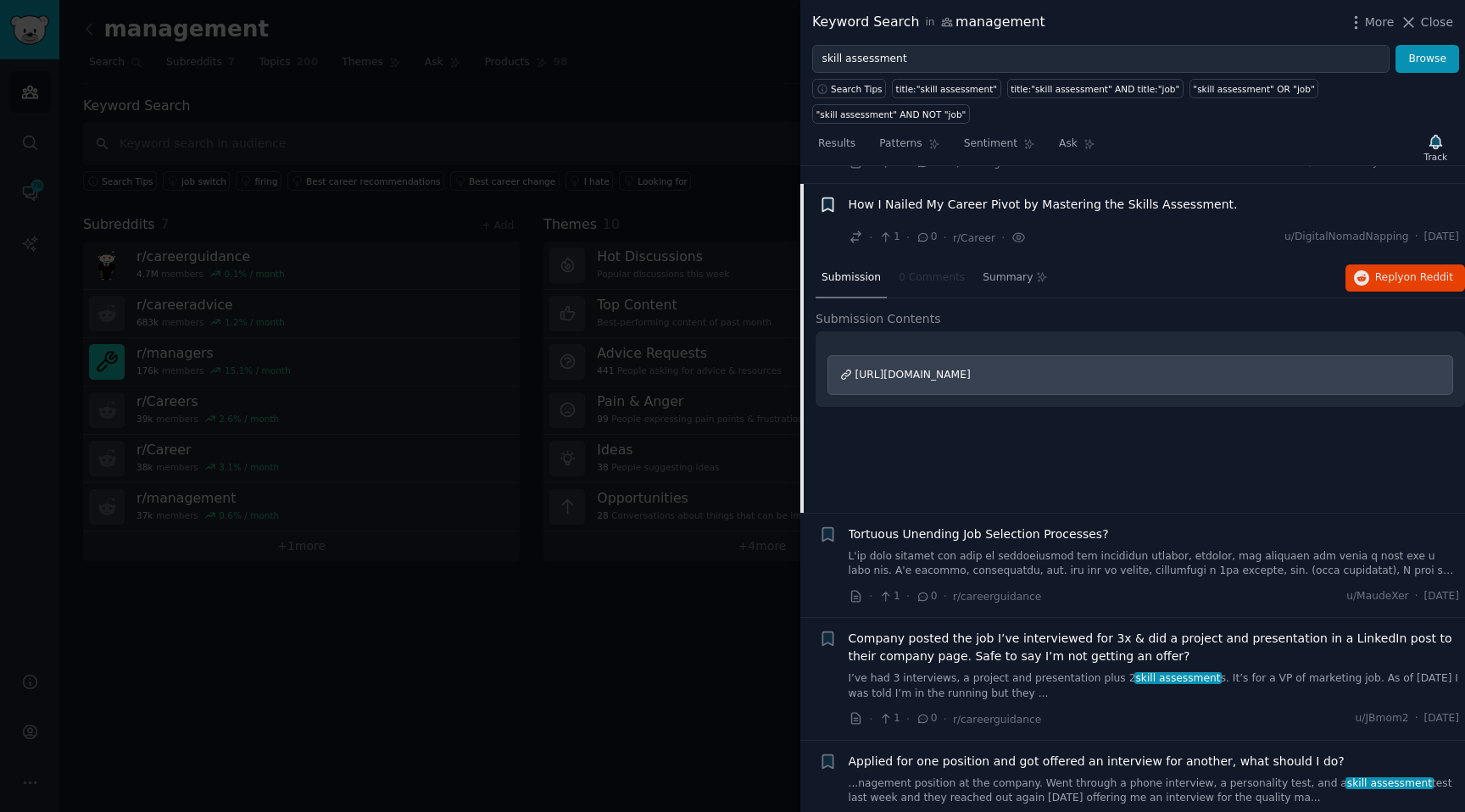
click at [830, 198] on icon "button" at bounding box center [827, 205] width 10 height 14
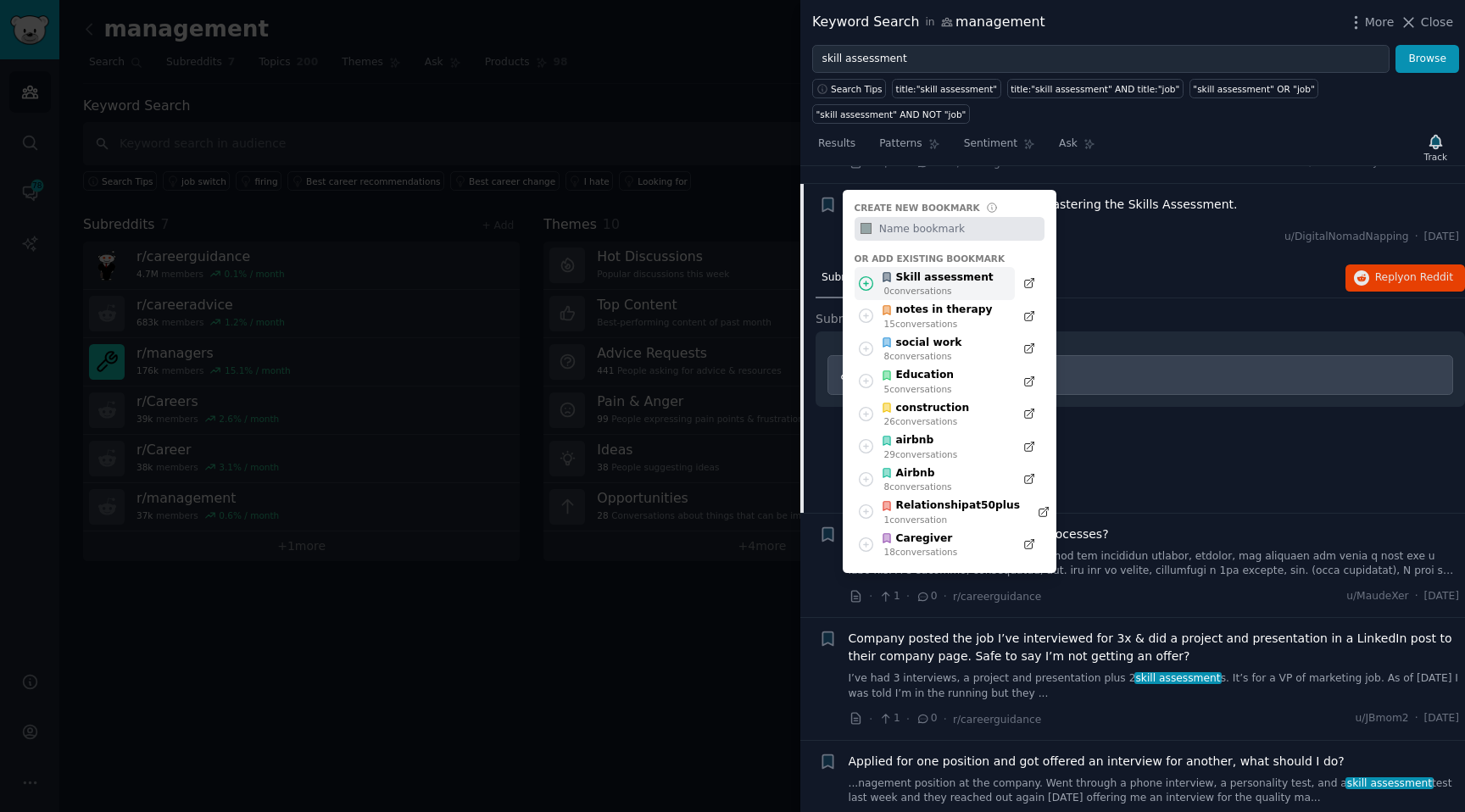
click at [927, 285] on div "0 conversation s" at bounding box center [938, 290] width 109 height 12
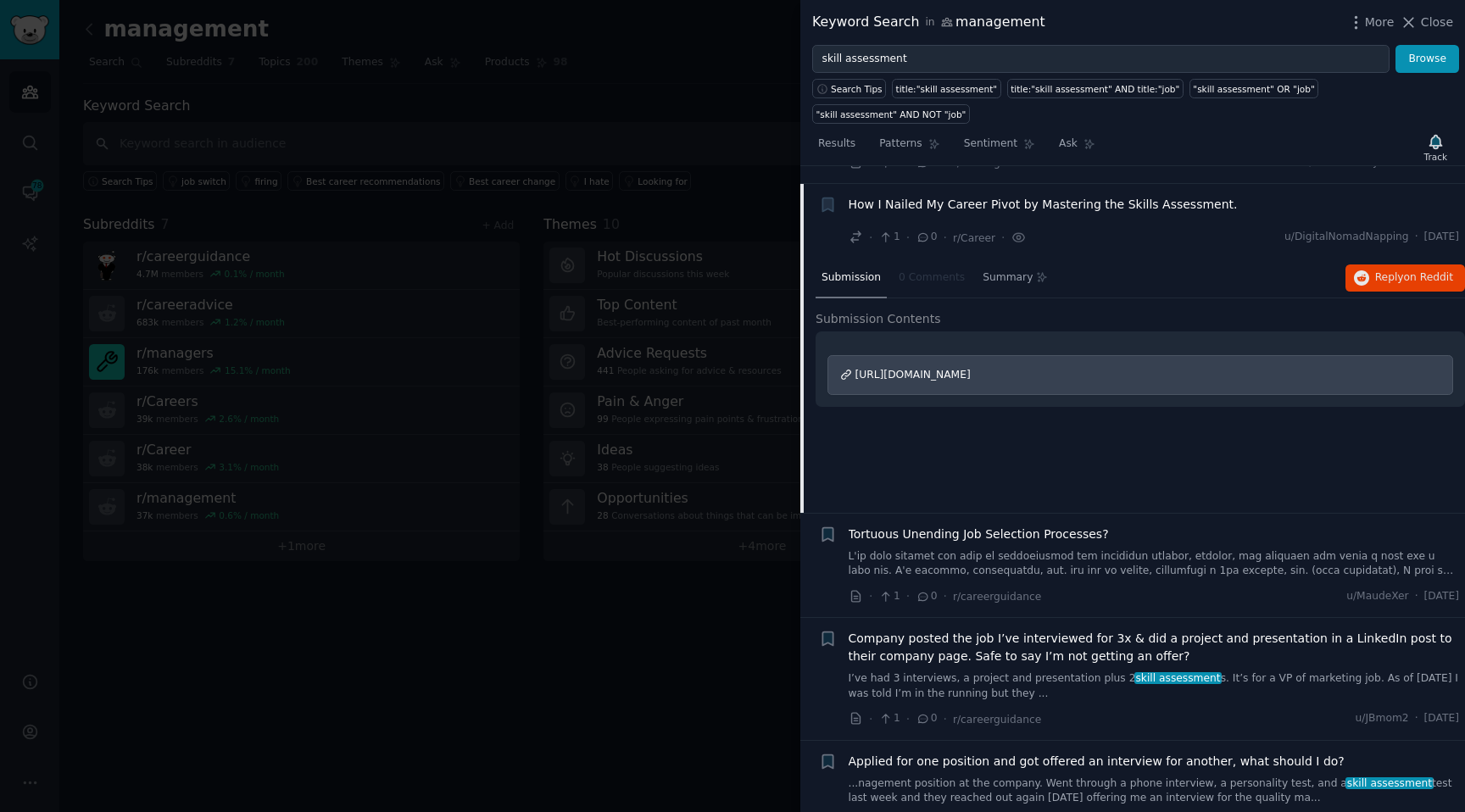
click at [870, 196] on span "How I Nailed My Career Pivot by Mastering the Skills Assessment." at bounding box center [1043, 205] width 389 height 18
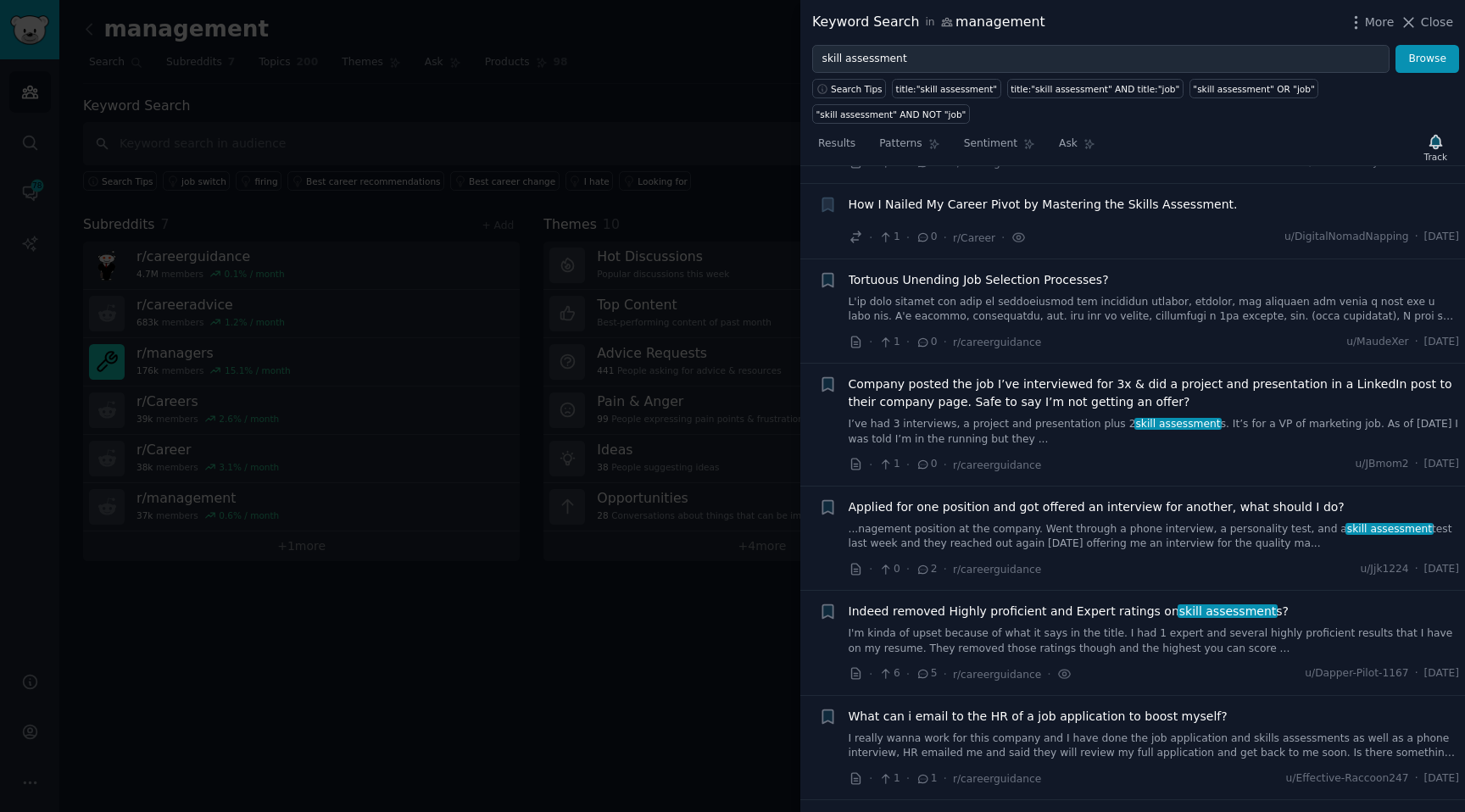
click at [870, 196] on span "How I Nailed My Career Pivot by Mastering the Skills Assessment." at bounding box center [1043, 205] width 389 height 18
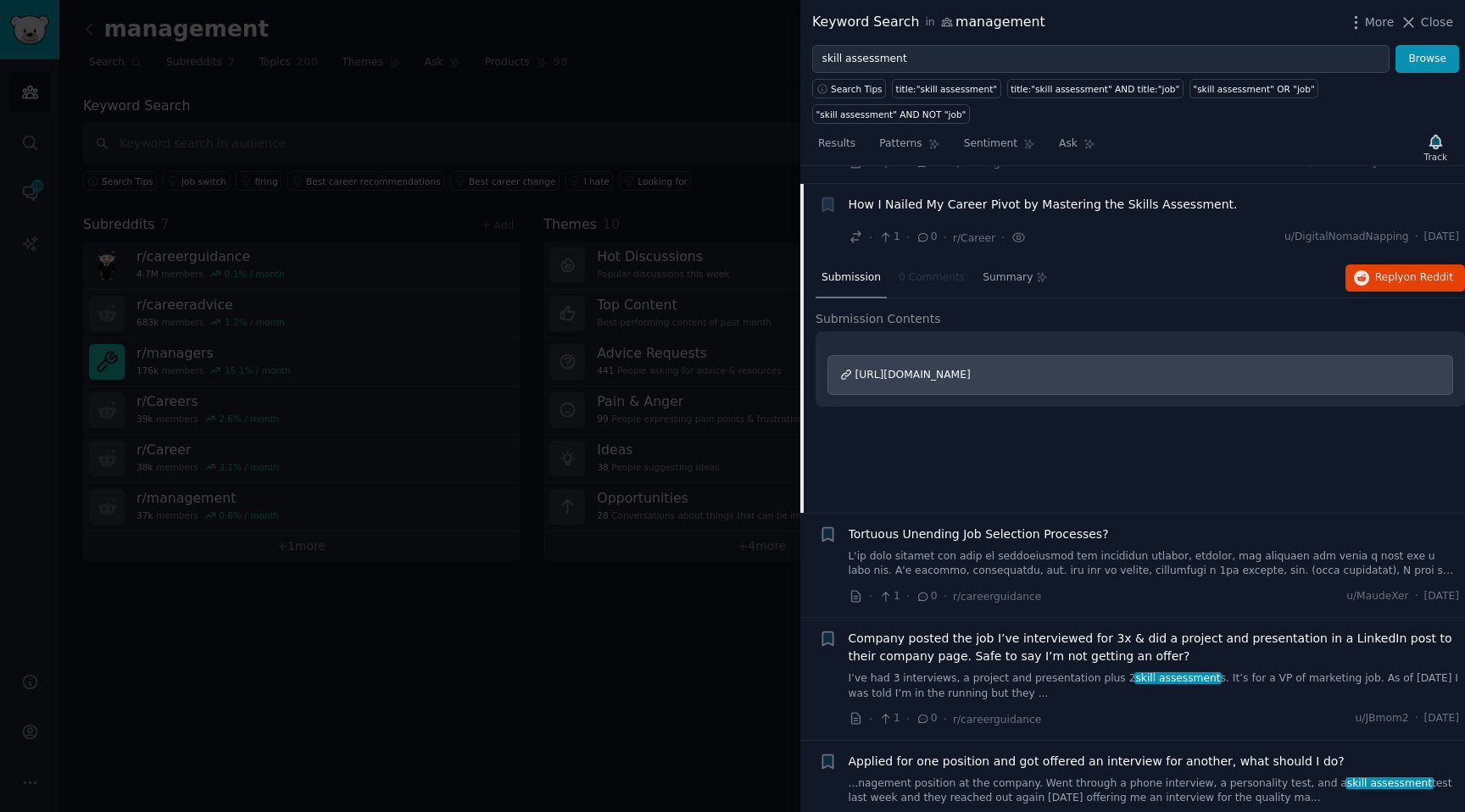
click at [827, 198] on icon "button" at bounding box center [827, 205] width 10 height 14
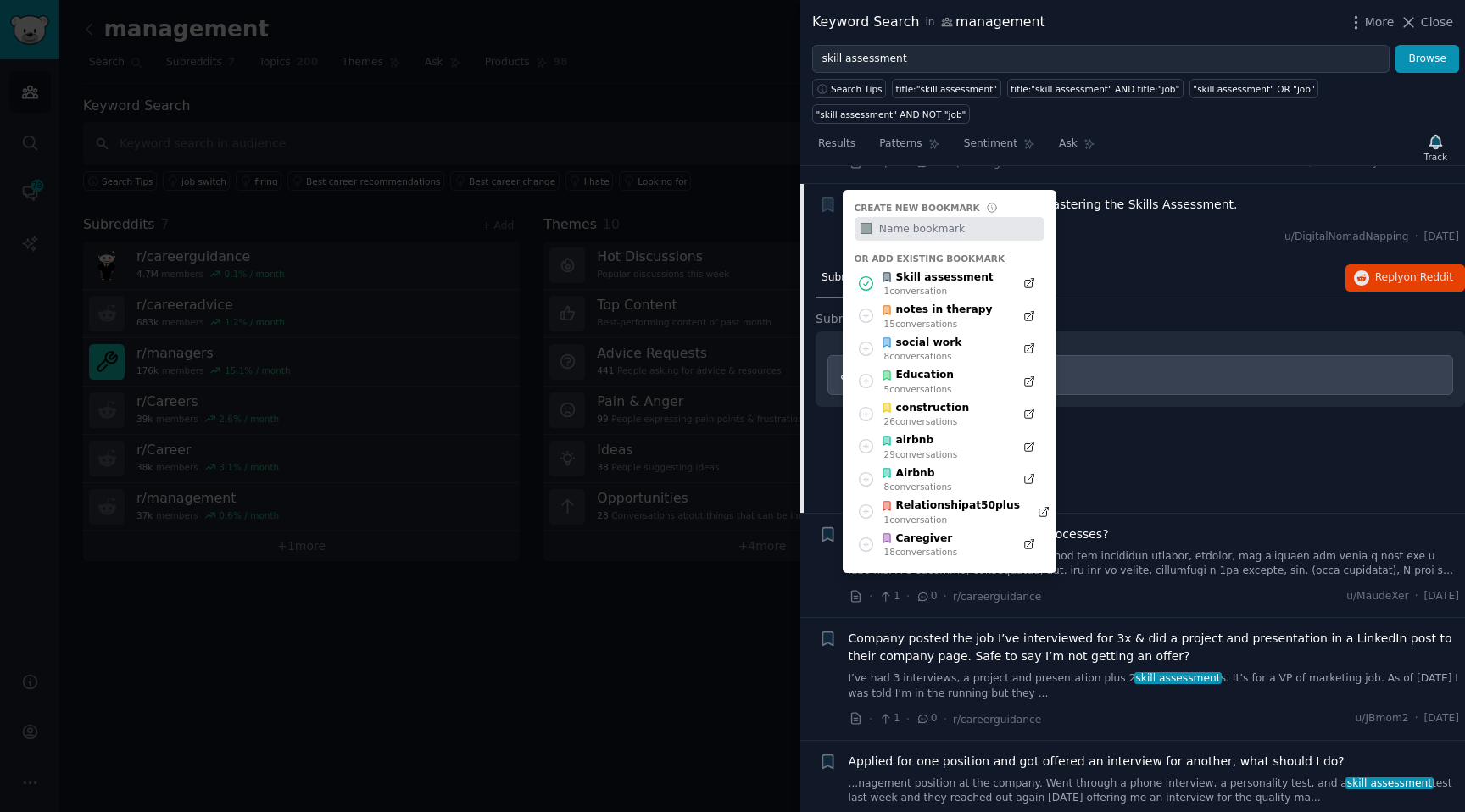
click at [1222, 429] on div "Submission 0 Comments Summary Reply on Reddit Submission Contents https://www.r…" at bounding box center [1140, 385] width 650 height 254
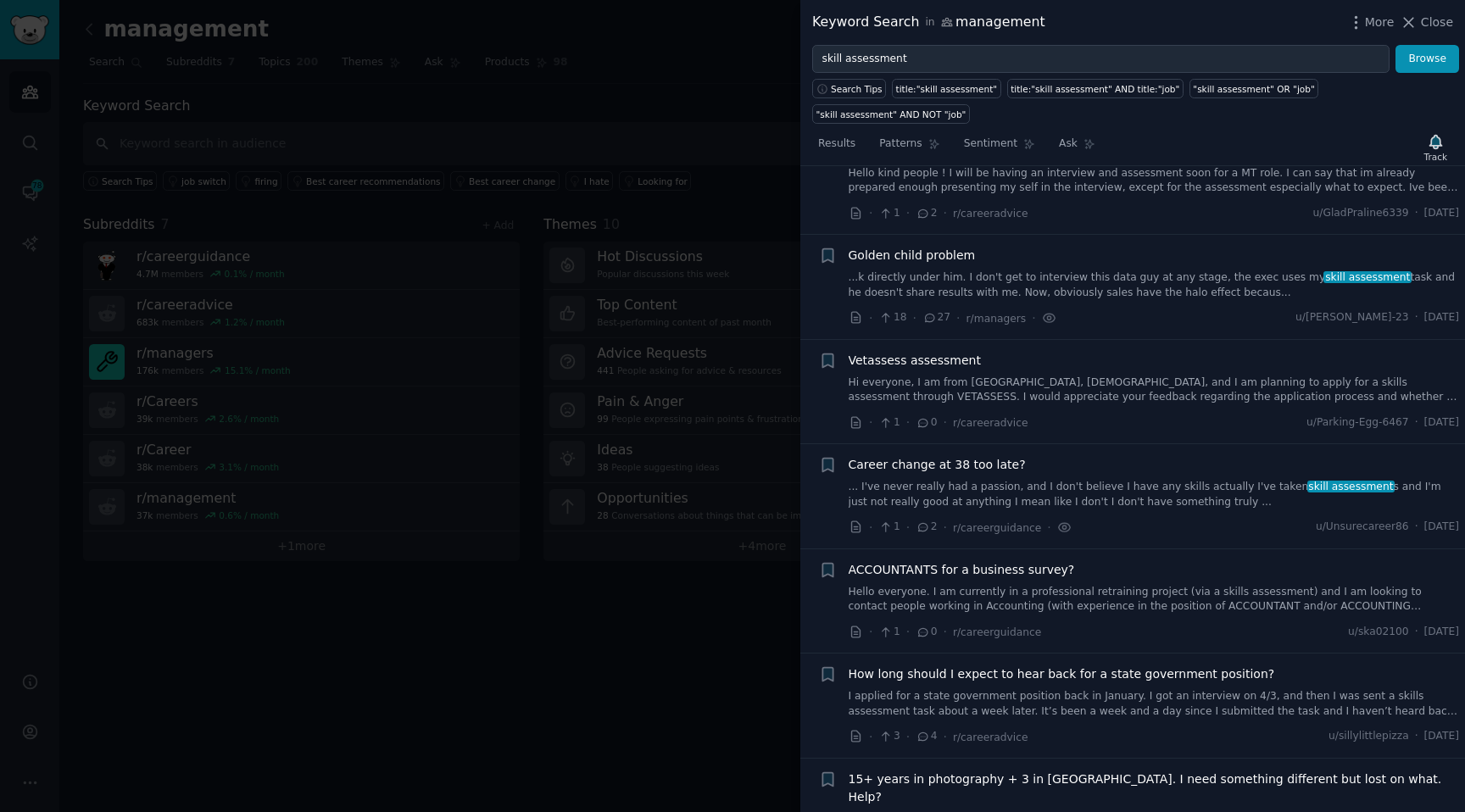
scroll to position [71, 0]
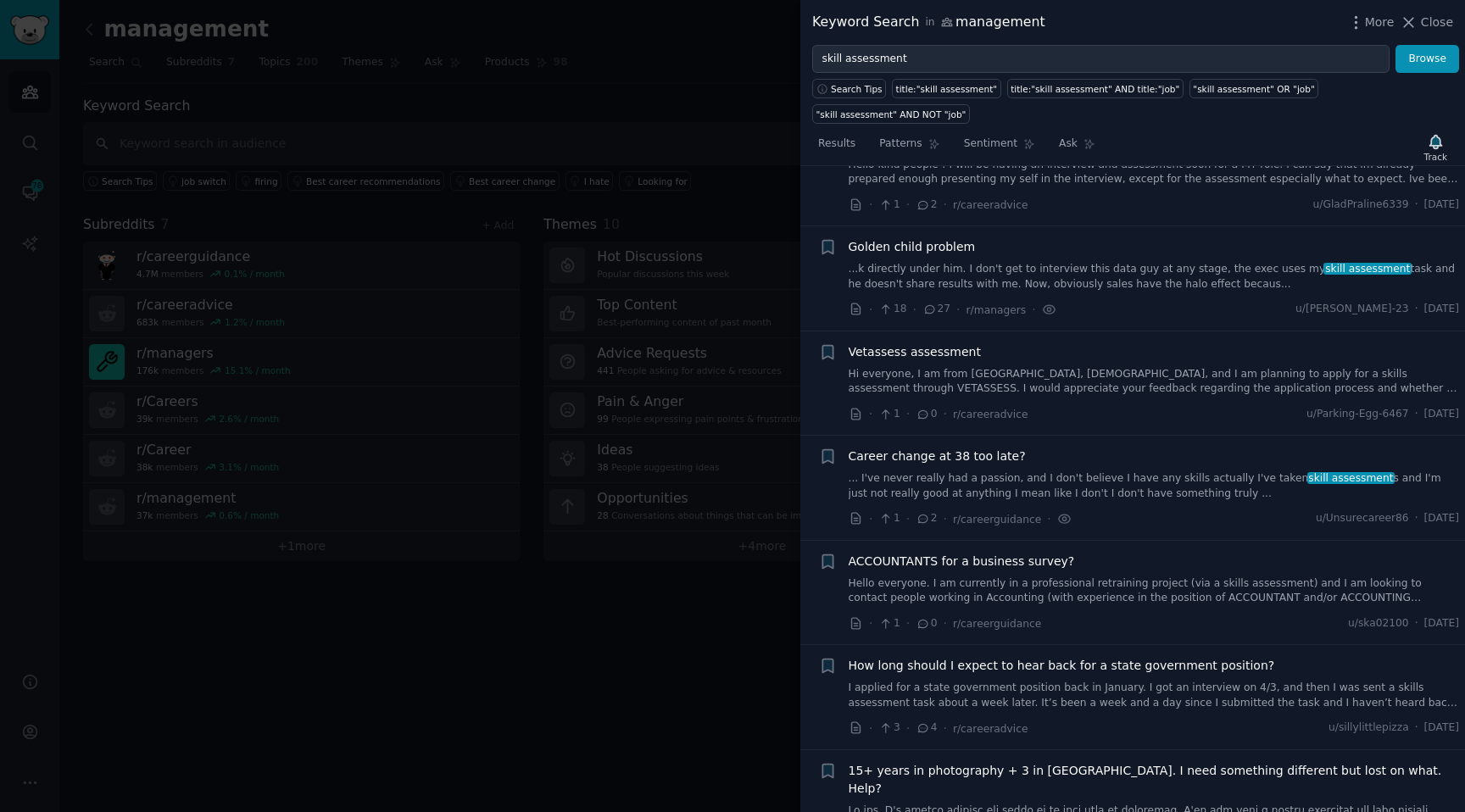
click at [1064, 496] on link "... I've never really had a passion, and I don't believe I have any skills actu…" at bounding box center [1154, 485] width 612 height 29
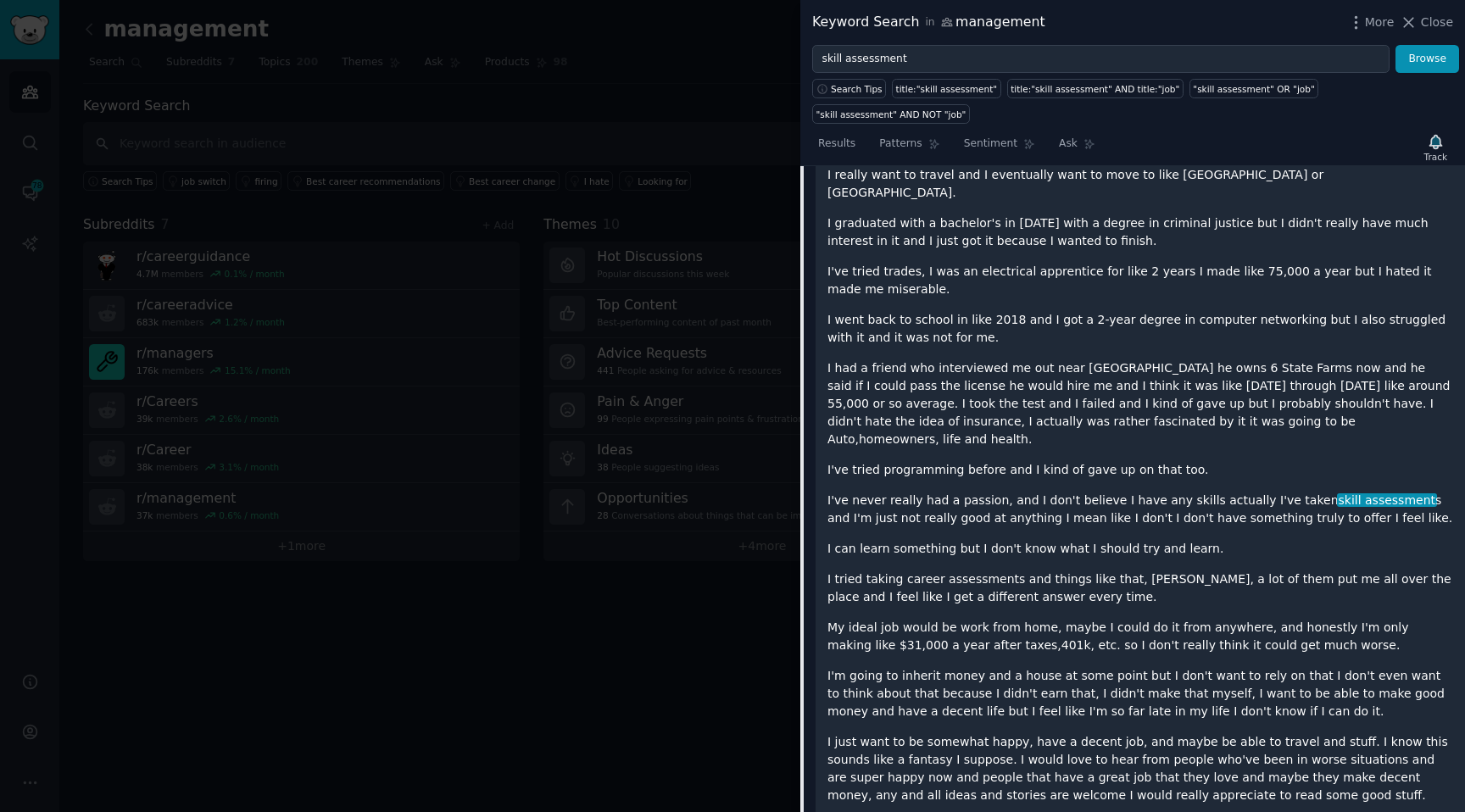
scroll to position [327, 0]
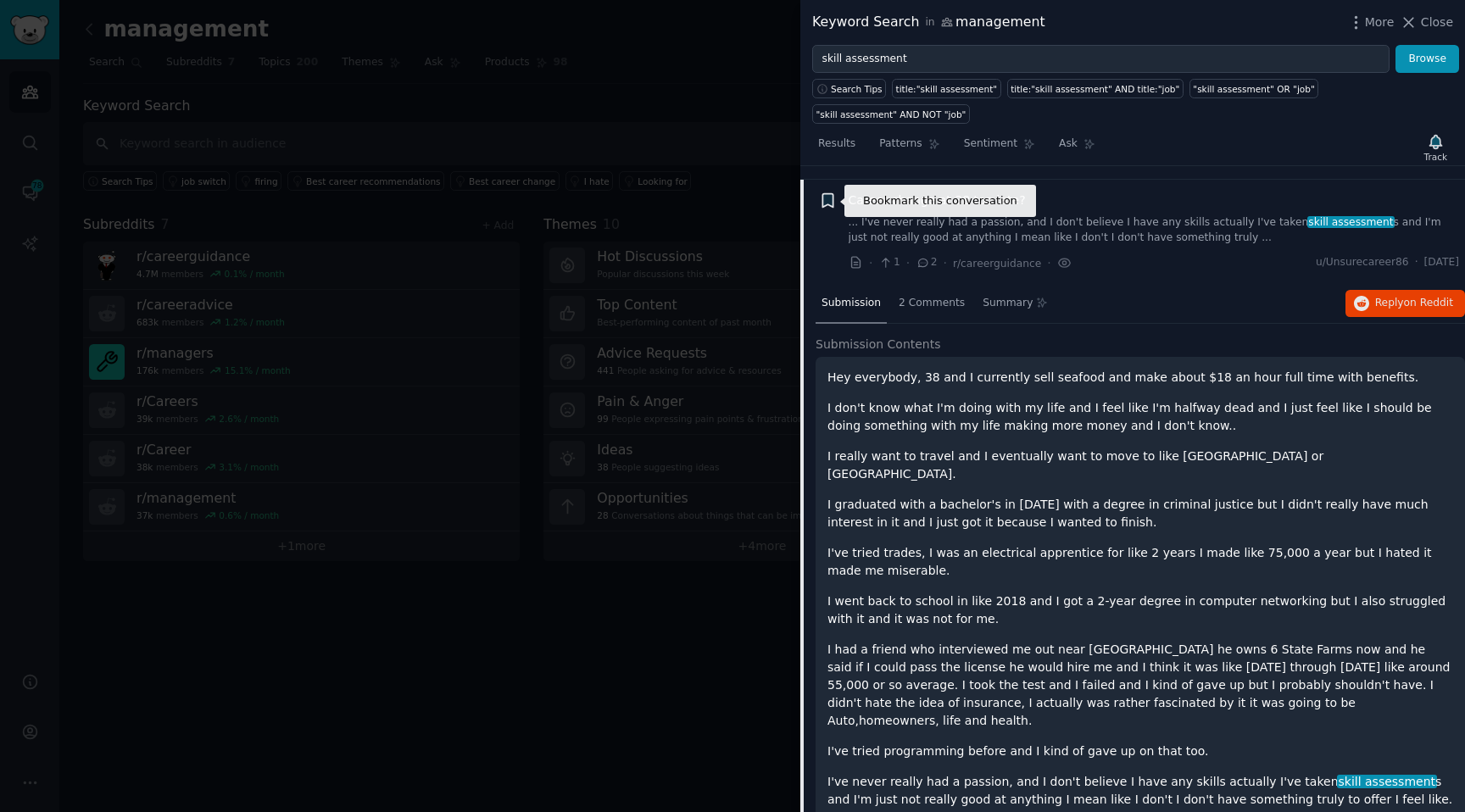
click at [822, 204] on icon "button" at bounding box center [827, 201] width 10 height 14
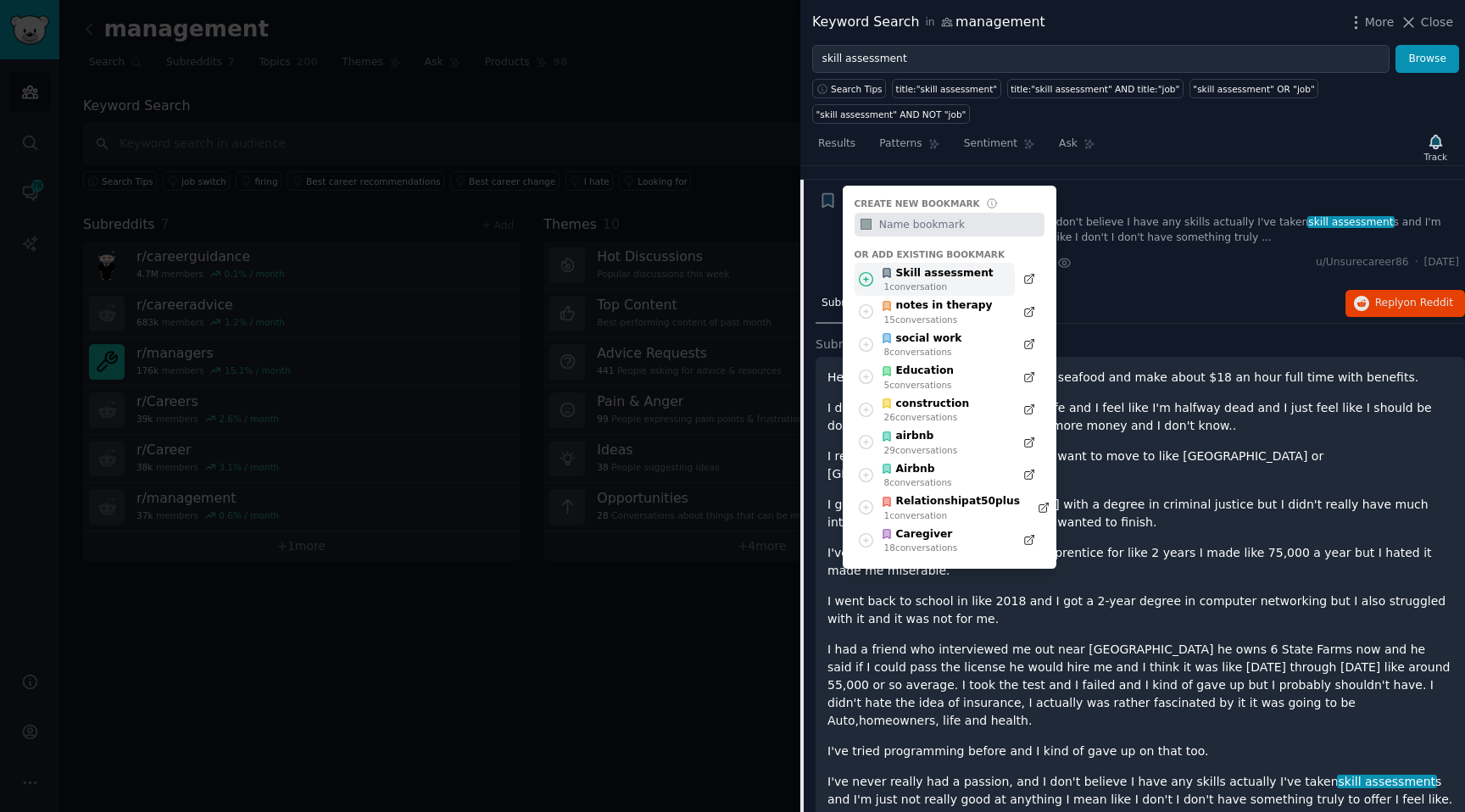
click at [913, 276] on div "Skill assessment" at bounding box center [937, 274] width 113 height 16
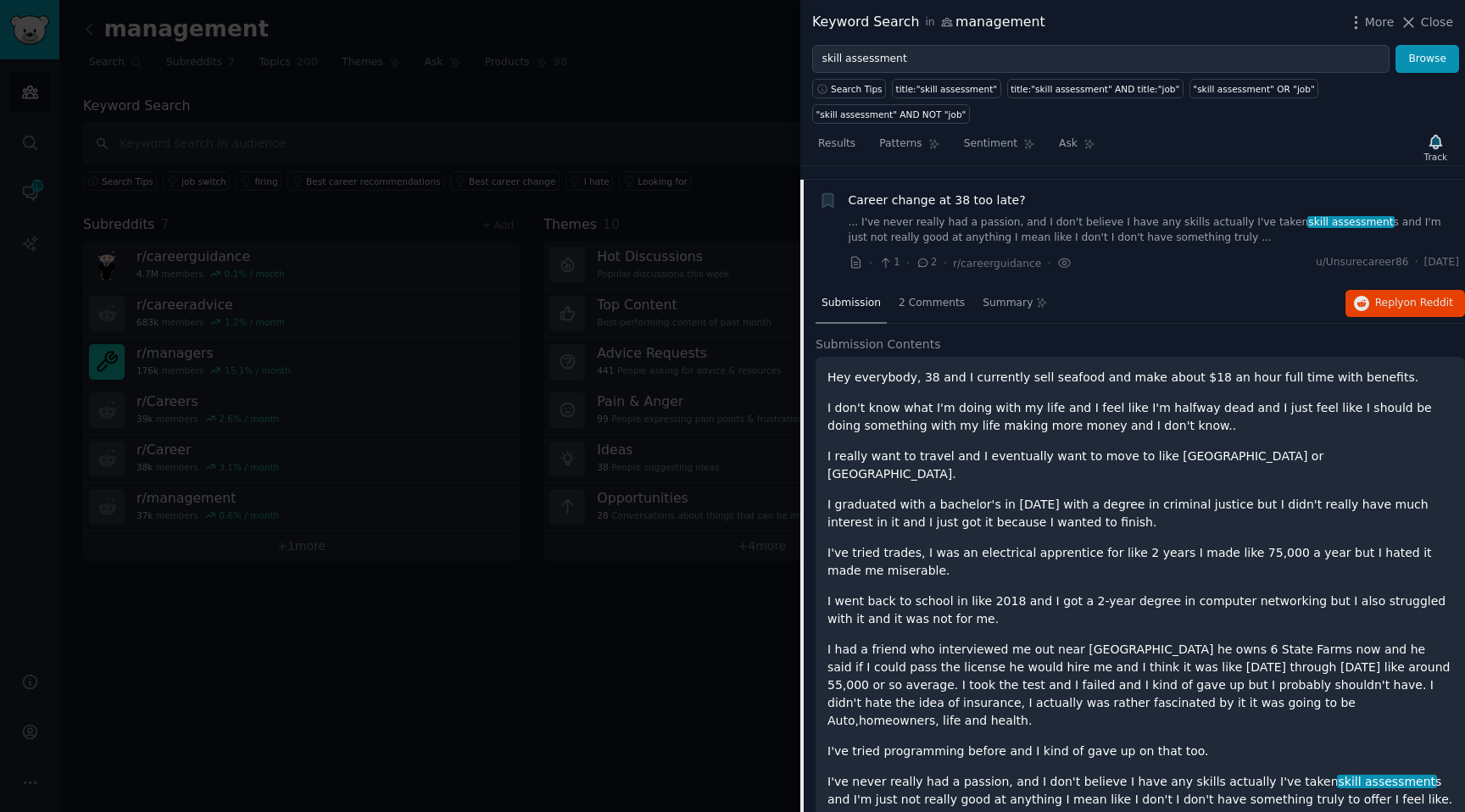
click at [826, 201] on icon "button" at bounding box center [827, 201] width 10 height 14
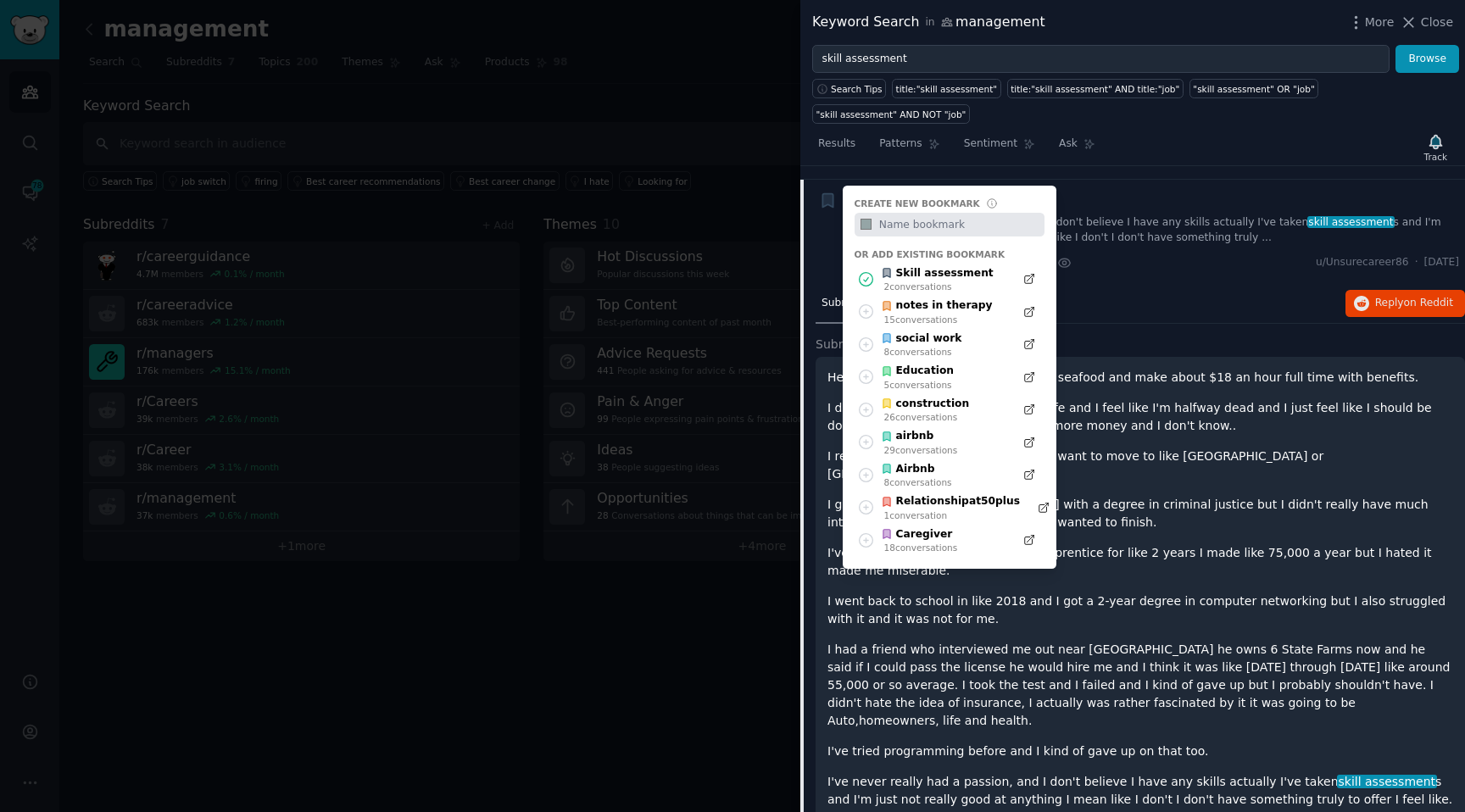
click at [1150, 519] on div "Hey everybody, 38 and I currently sell seafood and make about $18 an hour full …" at bounding box center [1139, 726] width 625 height 716
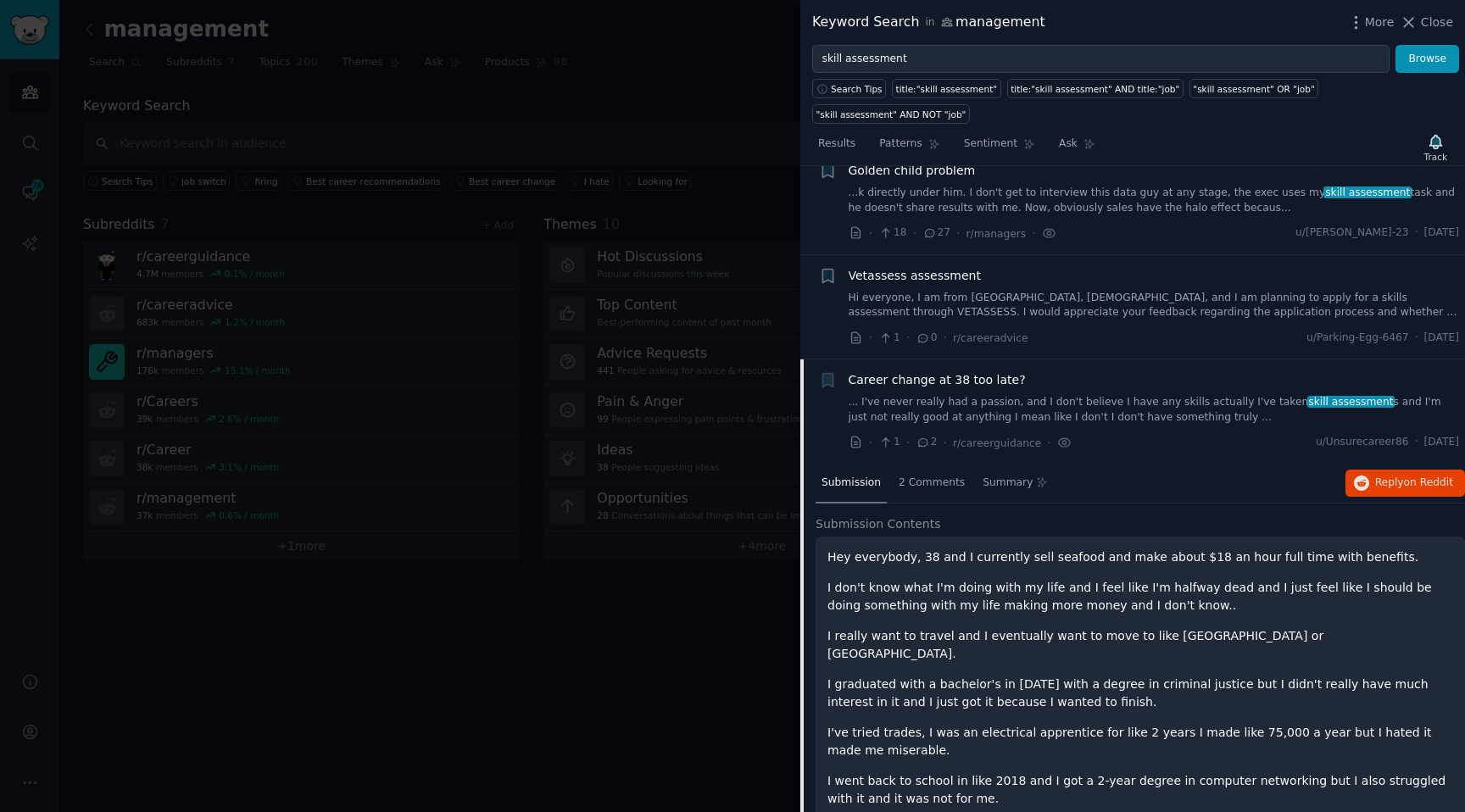
scroll to position [29, 0]
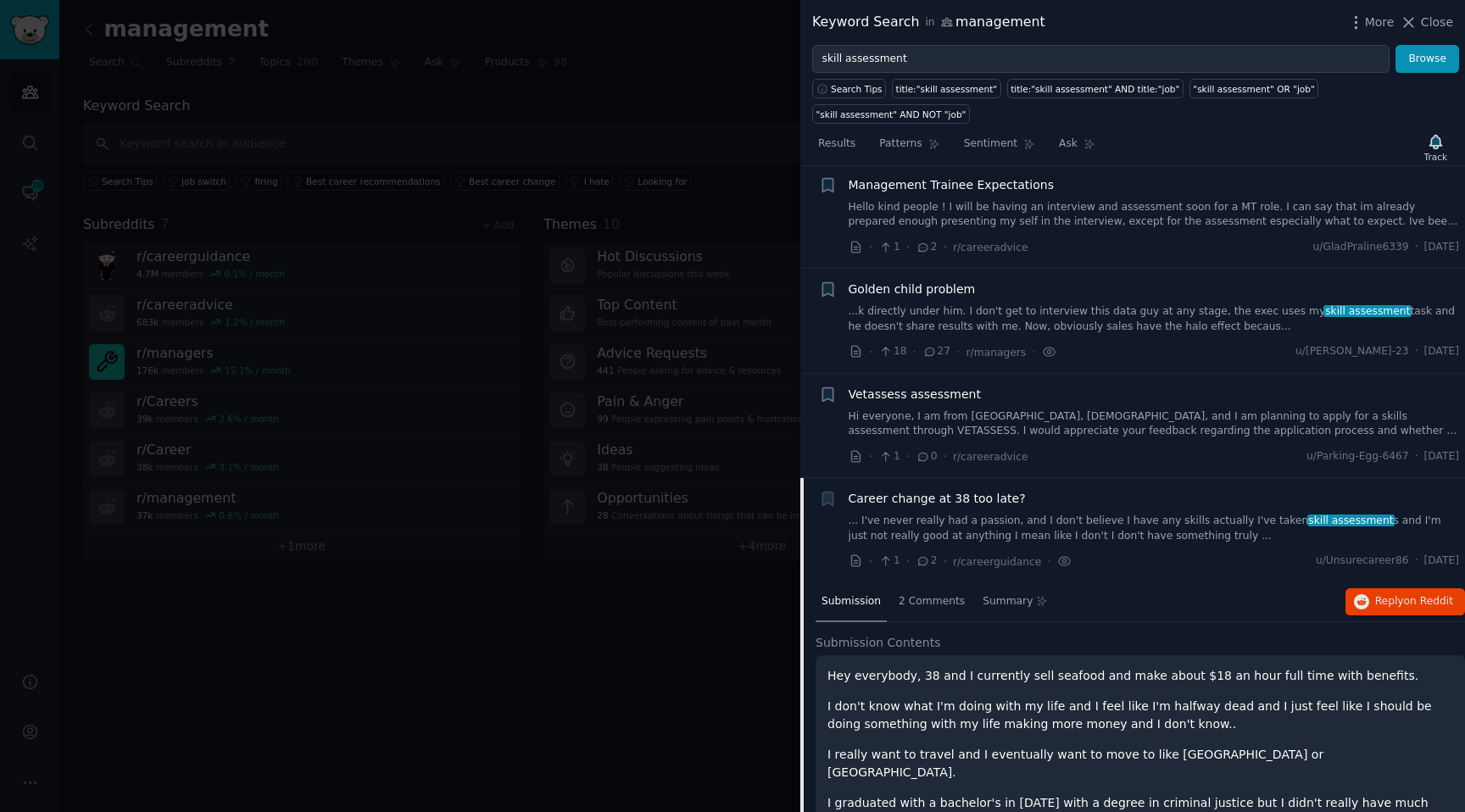
click at [987, 417] on link "Hi everyone, I am from [GEOGRAPHIC_DATA], [DEMOGRAPHIC_DATA], and I am planning…" at bounding box center [1154, 424] width 612 height 29
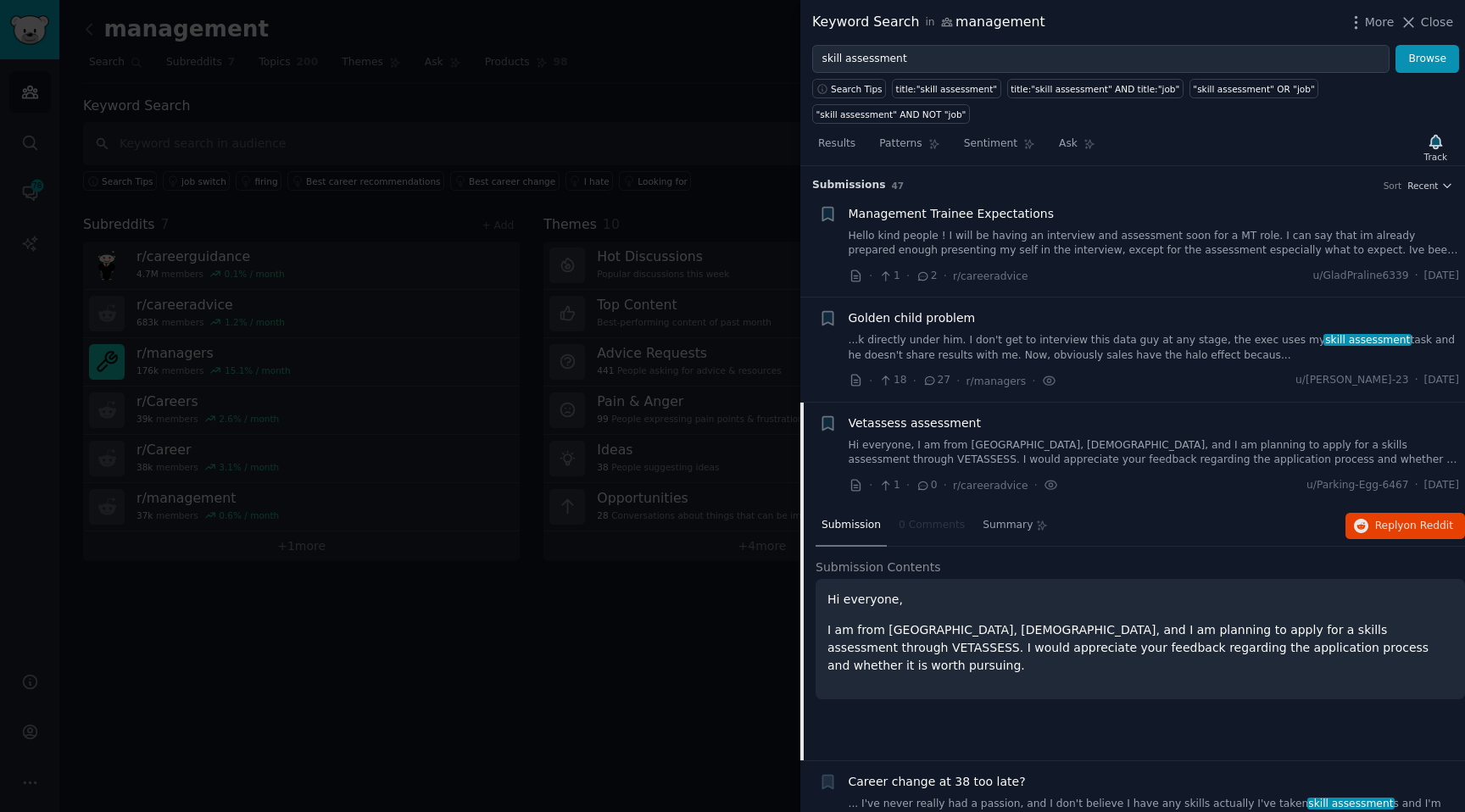
click at [1006, 459] on link "Hi everyone, I am from [GEOGRAPHIC_DATA], [DEMOGRAPHIC_DATA], and I am planning…" at bounding box center [1154, 452] width 612 height 29
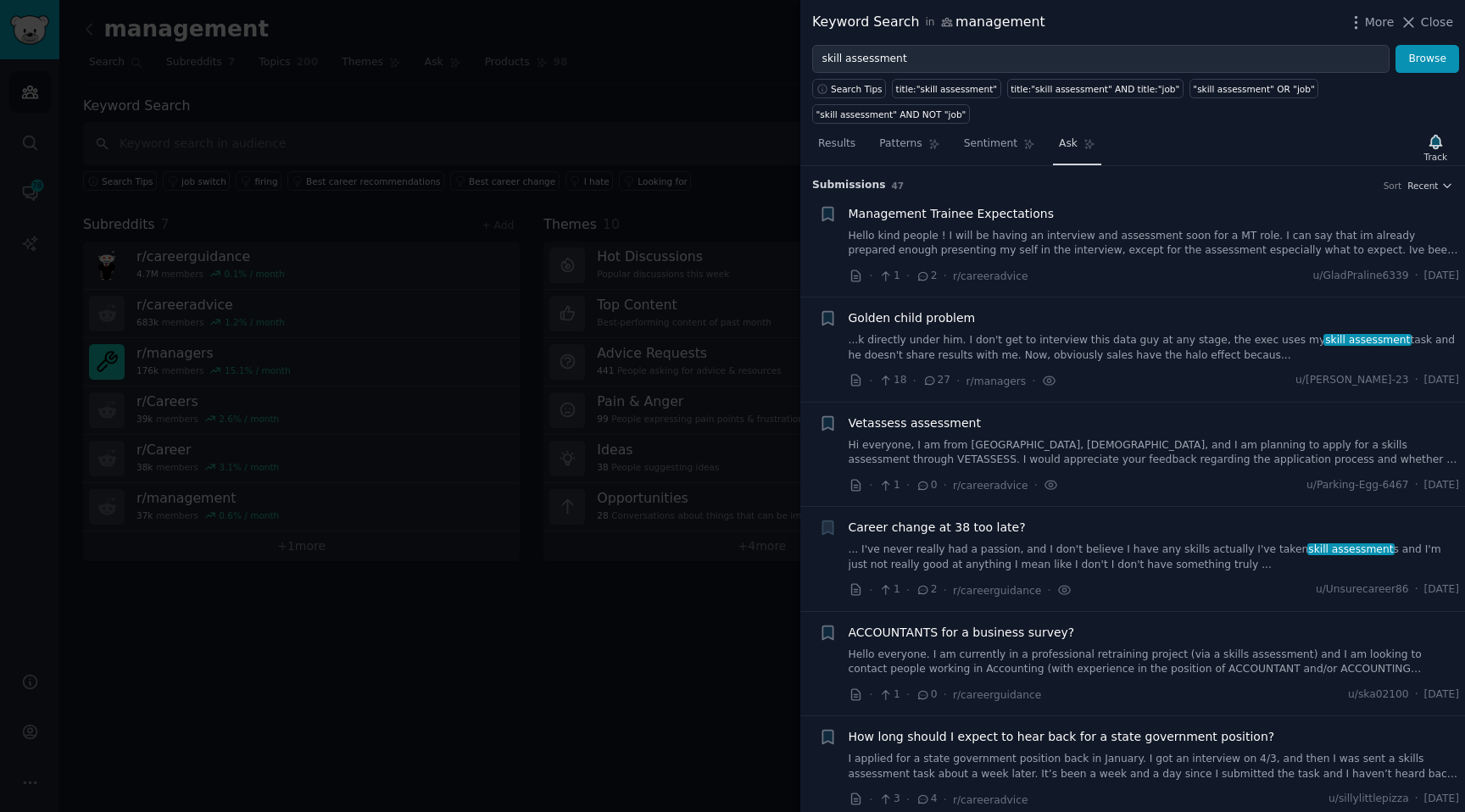
click at [1079, 154] on link "Ask" at bounding box center [1077, 148] width 49 height 35
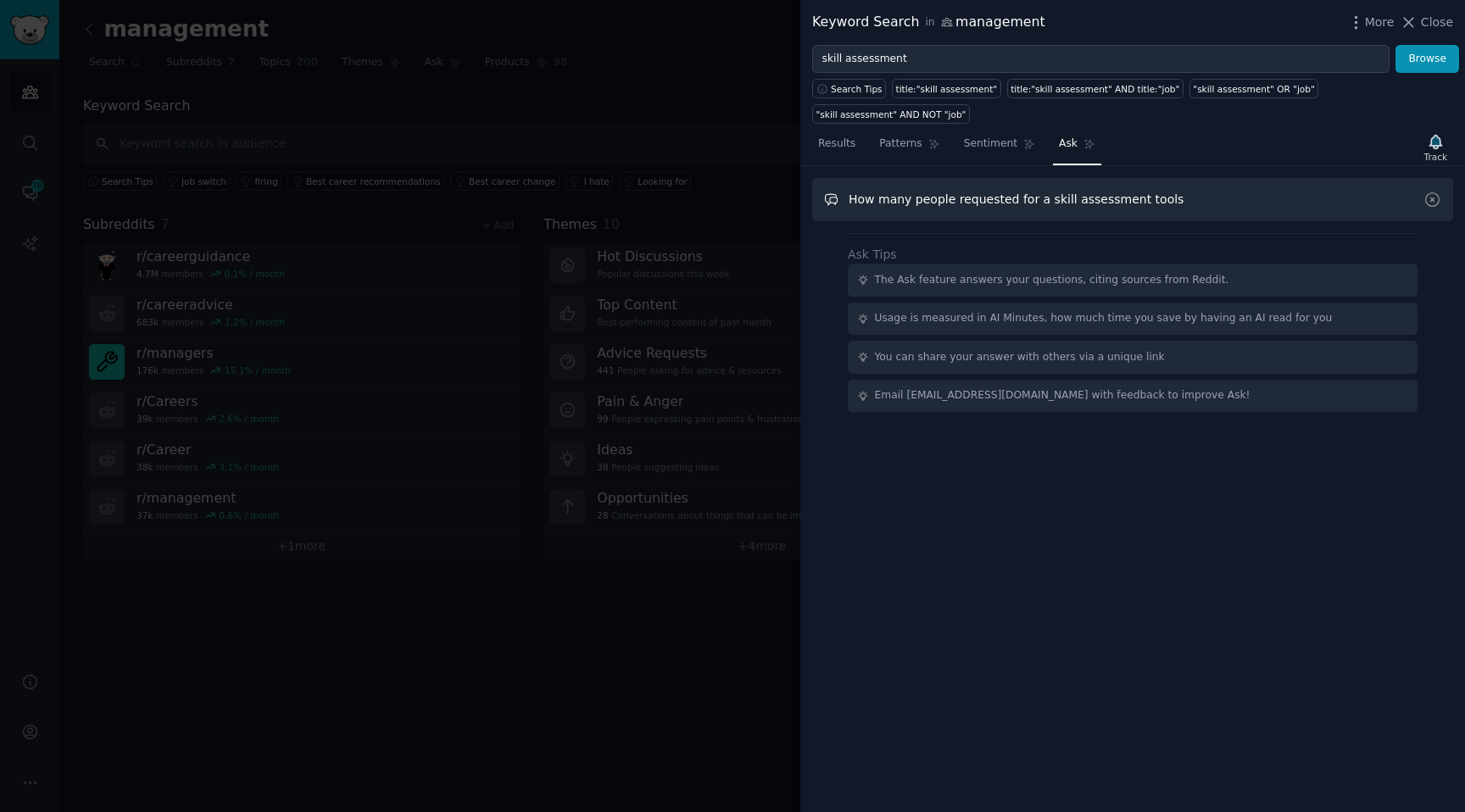
type input "How many people requested for a skill assessment tools"
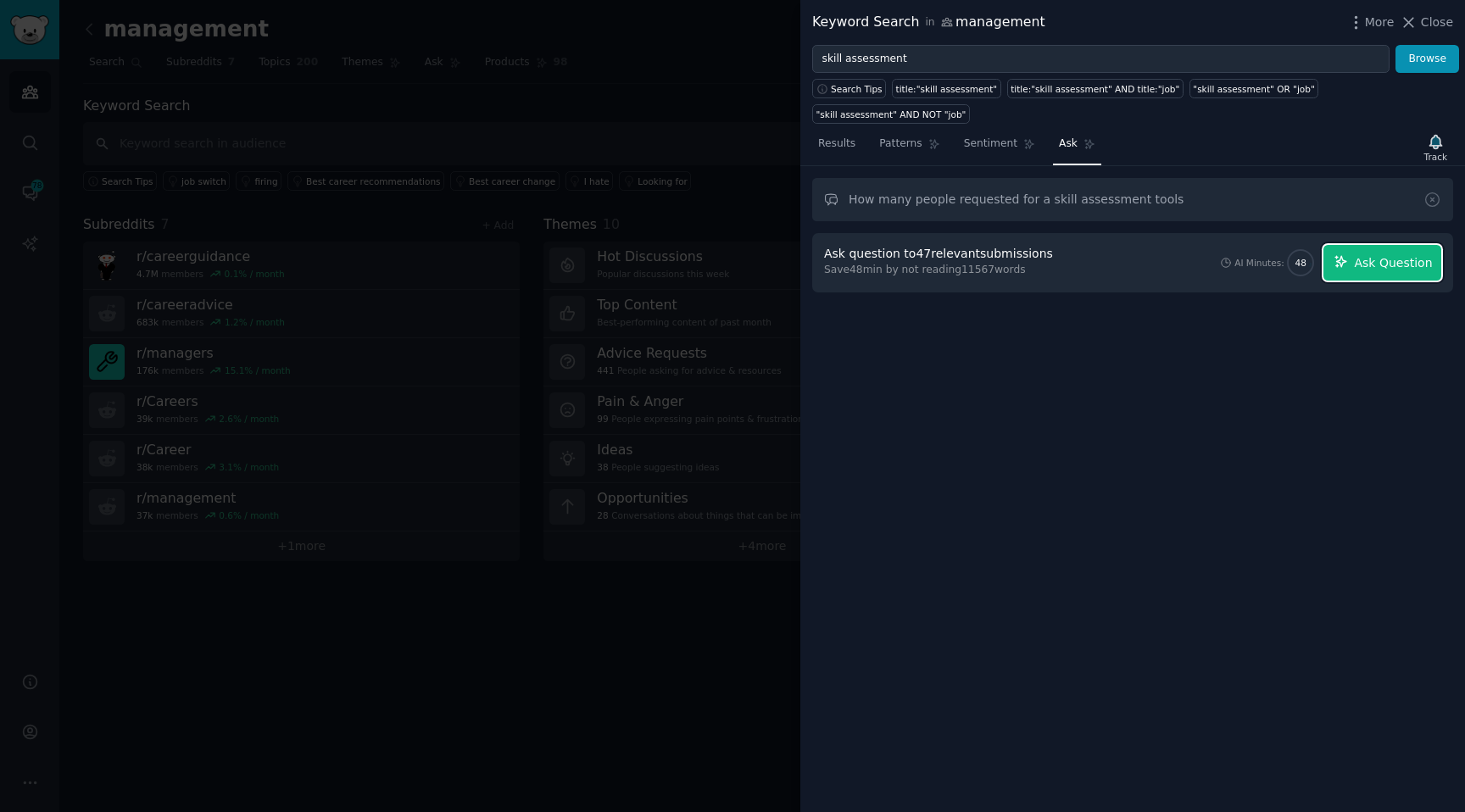
click at [1363, 262] on span "Ask Question" at bounding box center [1393, 263] width 78 height 18
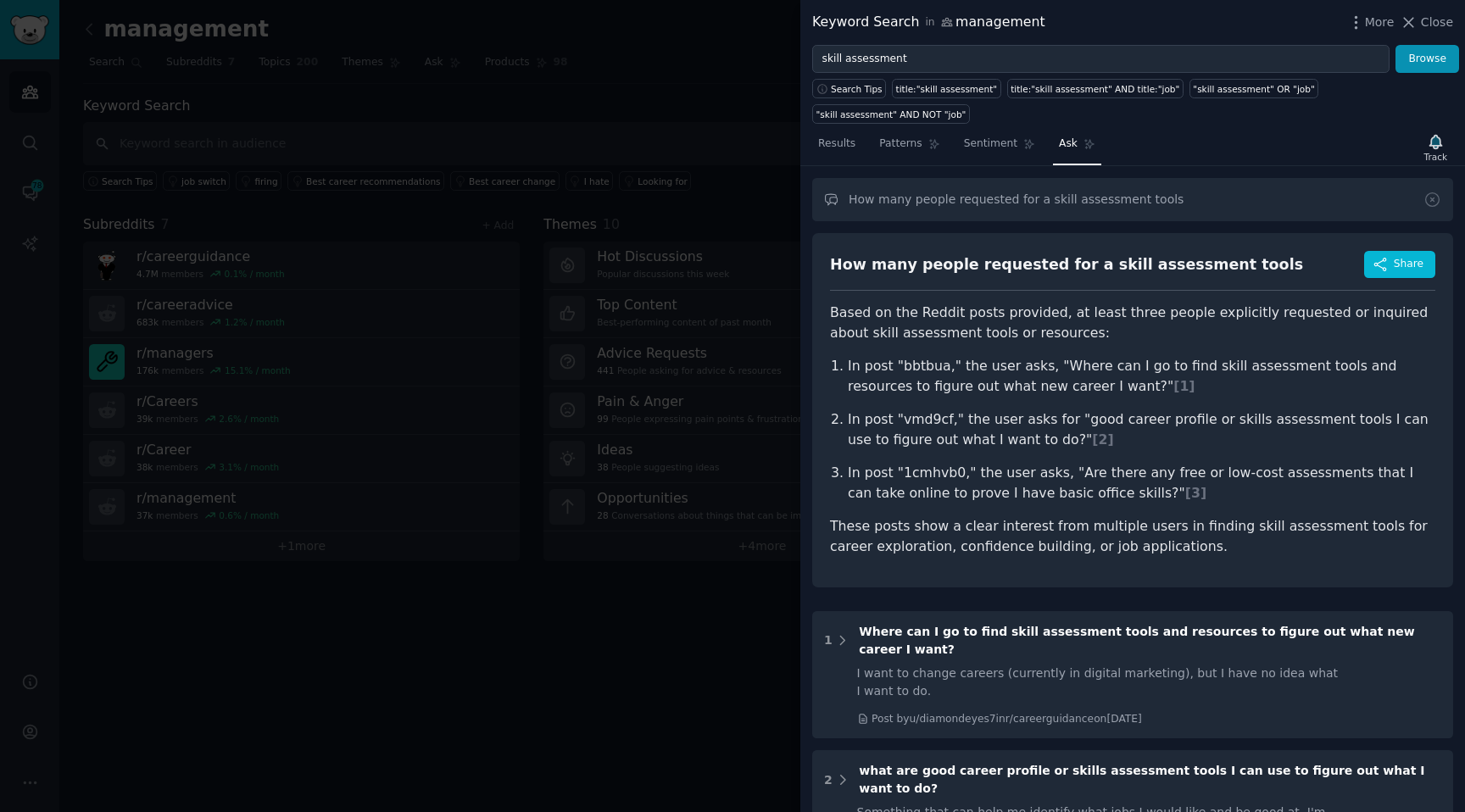
click at [689, 206] on div at bounding box center [732, 406] width 1465 height 812
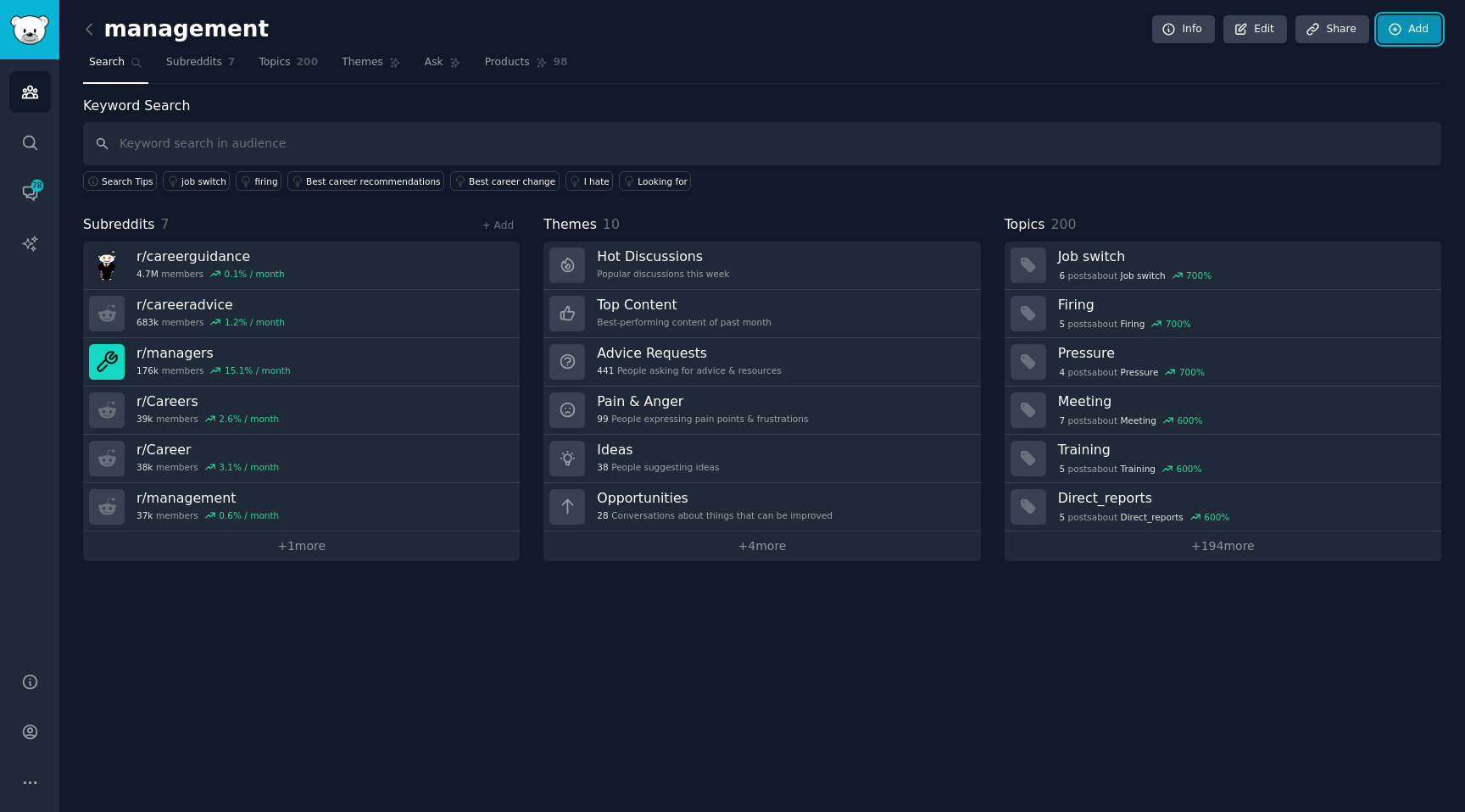
click at [1414, 26] on link "Add" at bounding box center [1408, 30] width 63 height 29
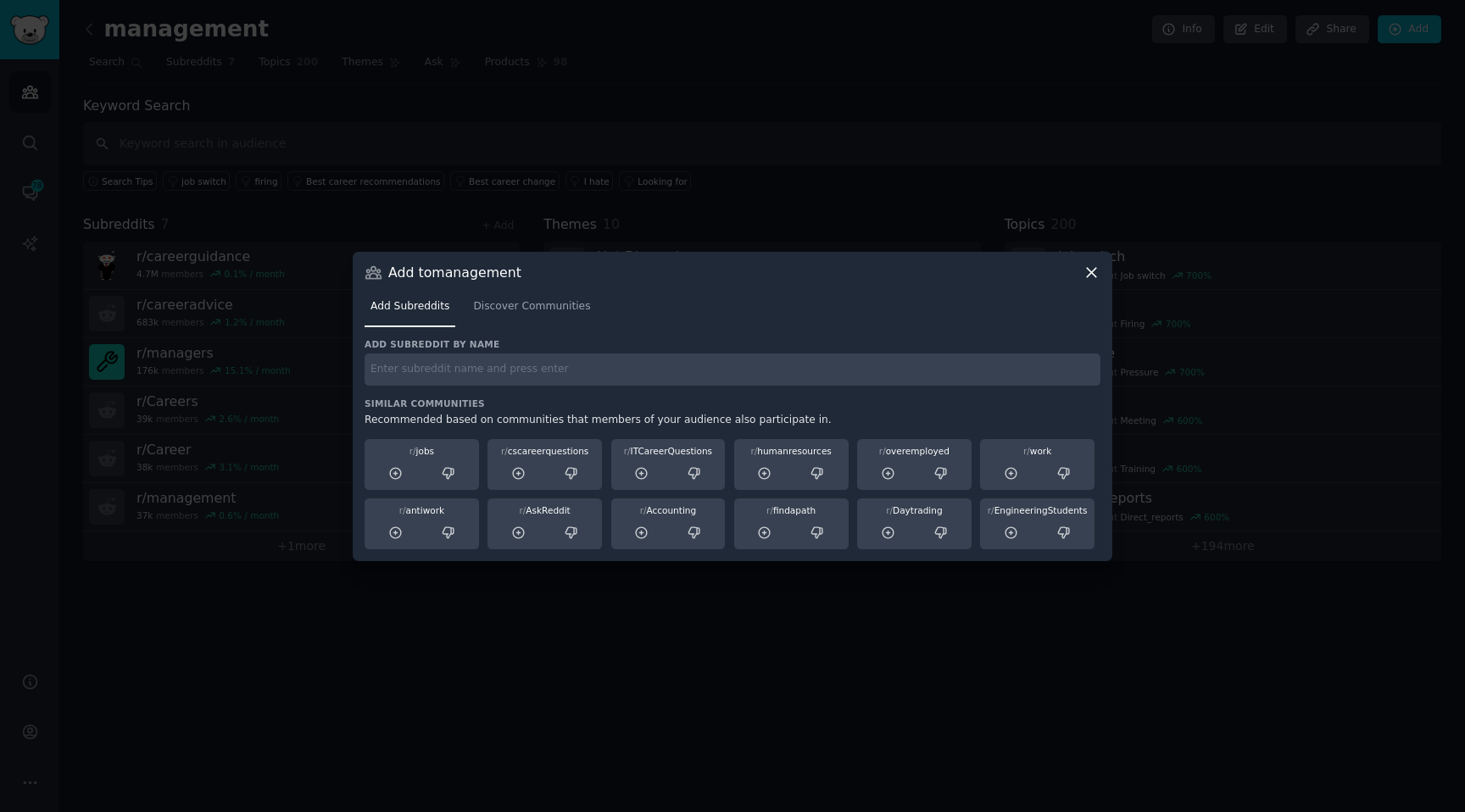
click at [484, 341] on h3 "Add subreddit by name" at bounding box center [732, 344] width 735 height 12
click at [482, 351] on div "Add subreddit by name" at bounding box center [732, 362] width 735 height 48
click at [479, 374] on input "text" at bounding box center [732, 369] width 735 height 33
paste input "For feedback and 1:1s:"
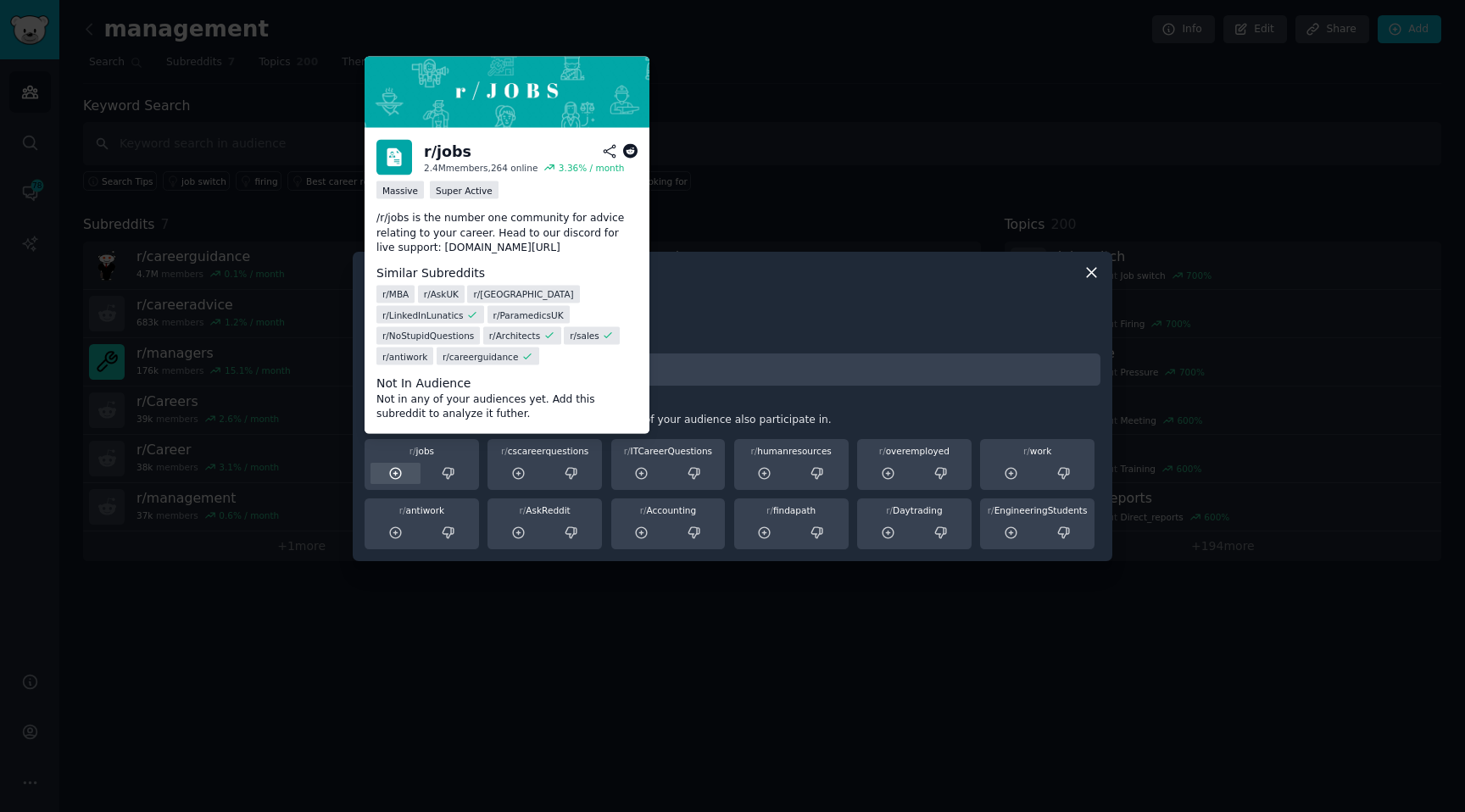
click at [391, 472] on icon at bounding box center [396, 474] width 16 height 16
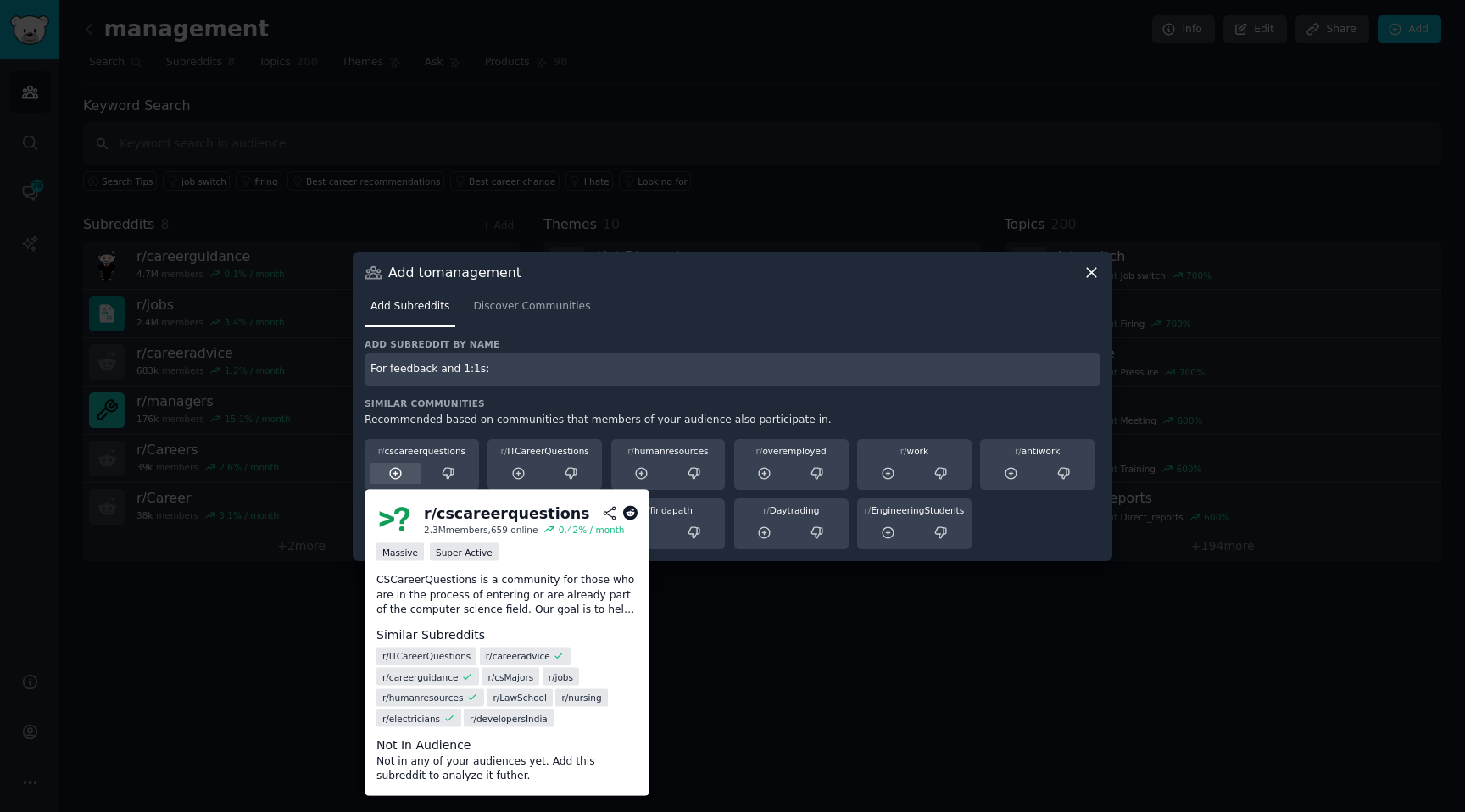
click at [397, 477] on icon at bounding box center [395, 473] width 11 height 11
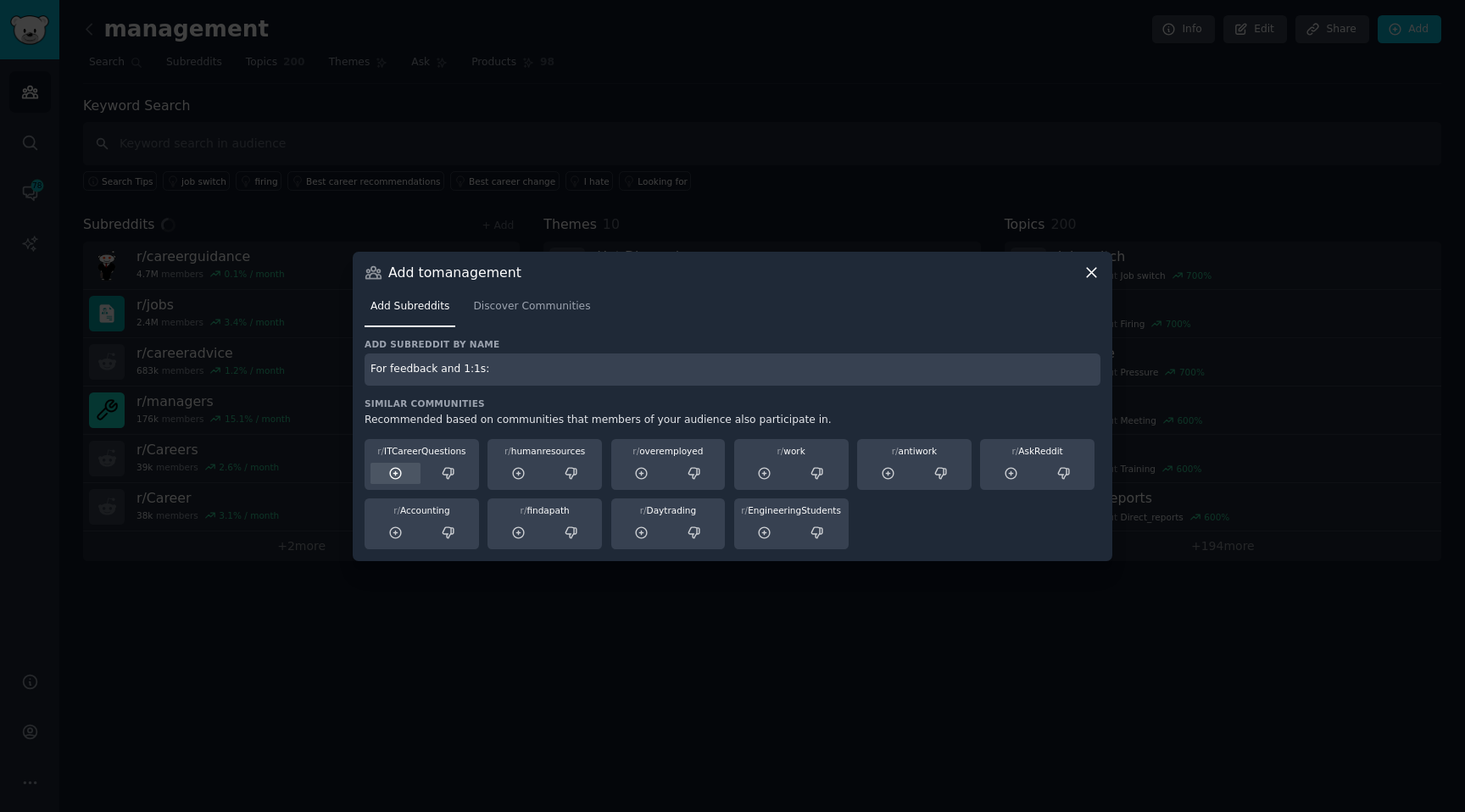
click at [399, 470] on icon at bounding box center [395, 473] width 11 height 11
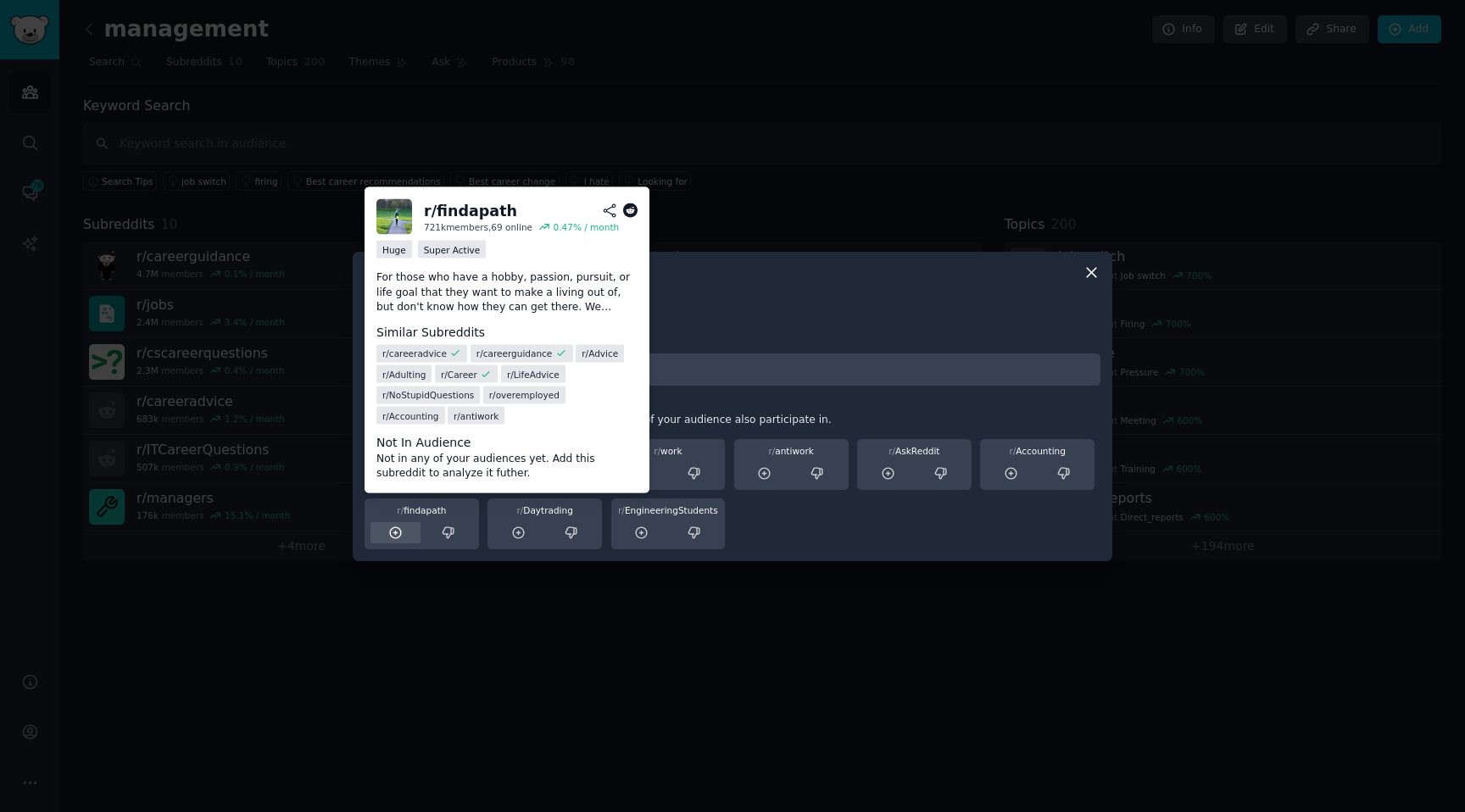
click at [385, 531] on div at bounding box center [395, 532] width 50 height 21
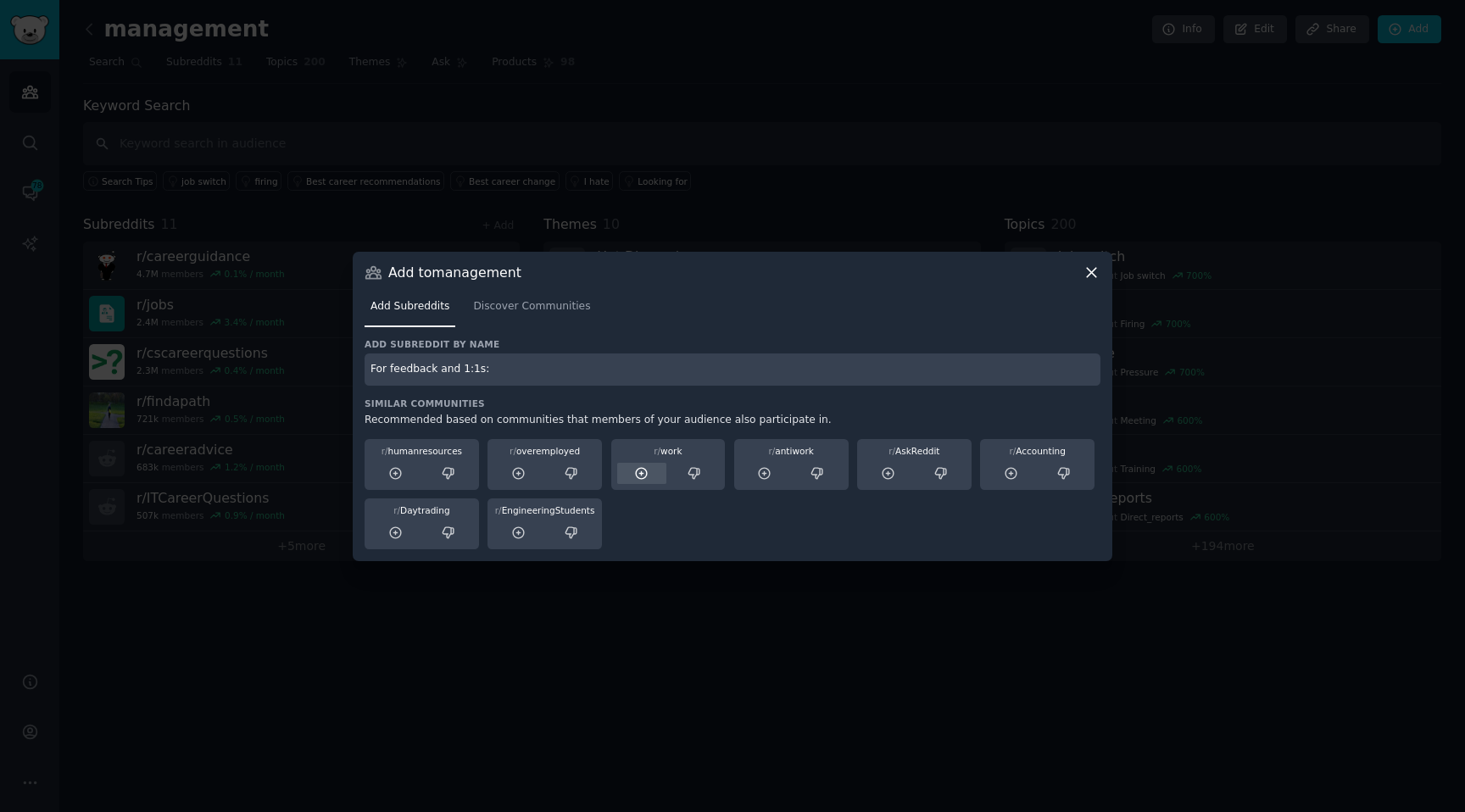
click at [651, 474] on div at bounding box center [642, 473] width 50 height 21
drag, startPoint x: 538, startPoint y: 341, endPoint x: 532, endPoint y: 348, distance: 9.2
click at [538, 341] on h3 "Add subreddit by name" at bounding box center [732, 344] width 735 height 12
click at [500, 372] on input "For feedback and 1:1s:" at bounding box center [732, 369] width 735 height 33
type input "For feedback and 1:1s"
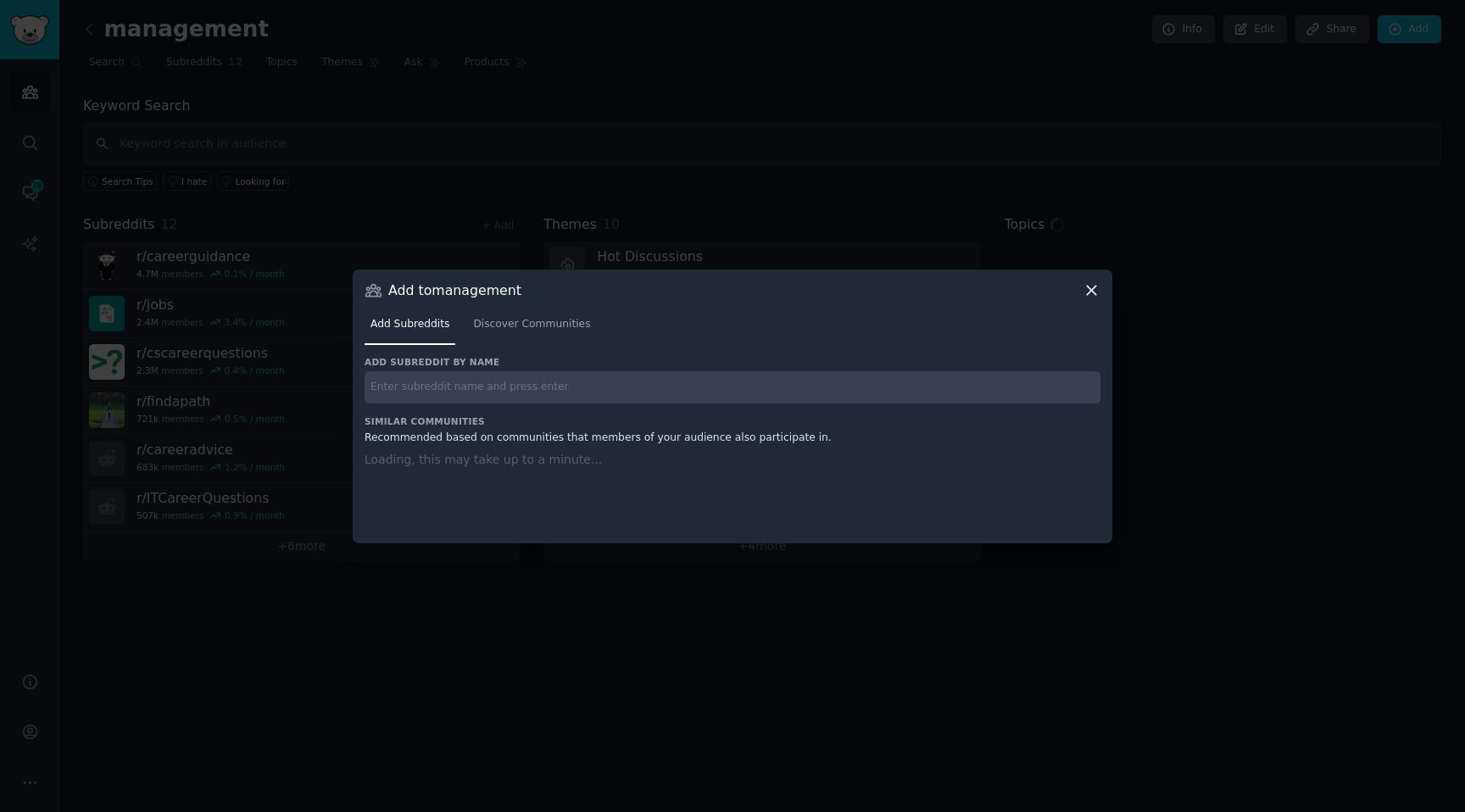
click at [444, 383] on input "text" at bounding box center [732, 388] width 735 height 33
click at [458, 383] on input "text" at bounding box center [732, 388] width 735 height 33
paste input "For feedback and 1:1s:"
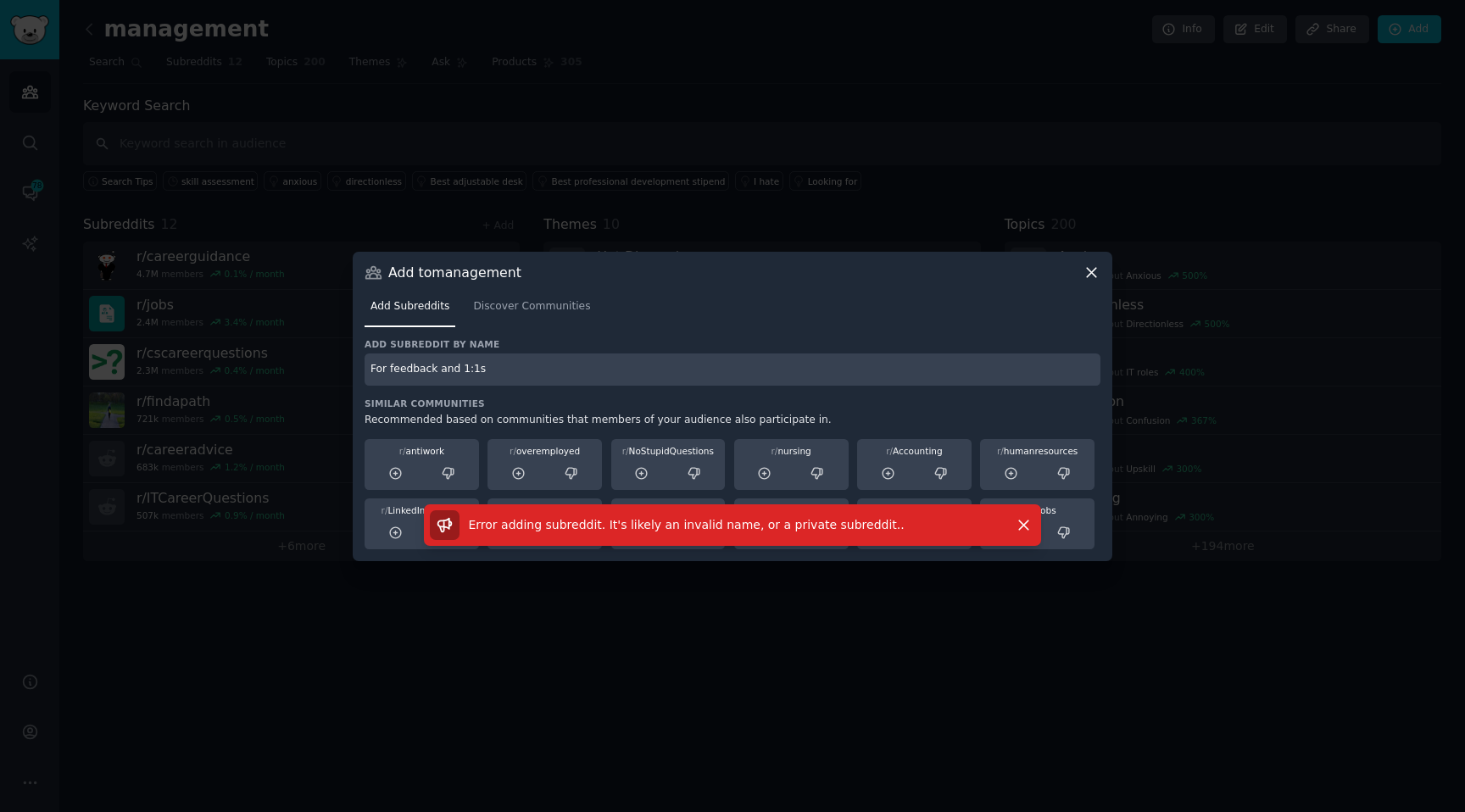
click at [456, 369] on input "For feedback and 1:1s" at bounding box center [732, 369] width 735 height 33
drag, startPoint x: 511, startPoint y: 371, endPoint x: 311, endPoint y: 371, distance: 200.0
click at [311, 371] on div "​ Add to management Add Subreddits Discover Communities Add subreddit by name F…" at bounding box center [732, 406] width 1453 height 812
type input "enpl"
click at [510, 371] on input "text" at bounding box center [732, 369] width 735 height 33
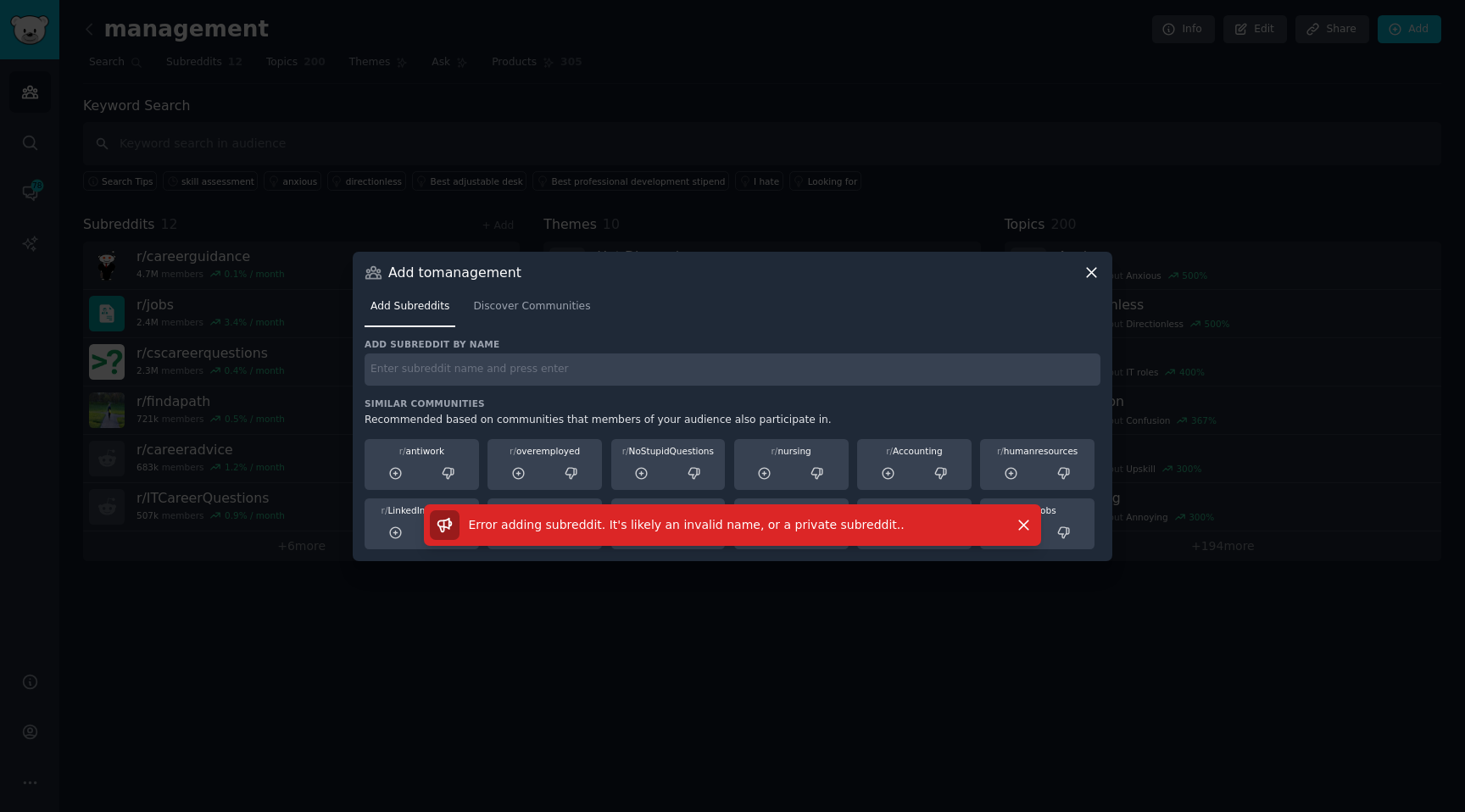
paste input "hiring gaps and promotions"
type input "hiring gaps and promotions"
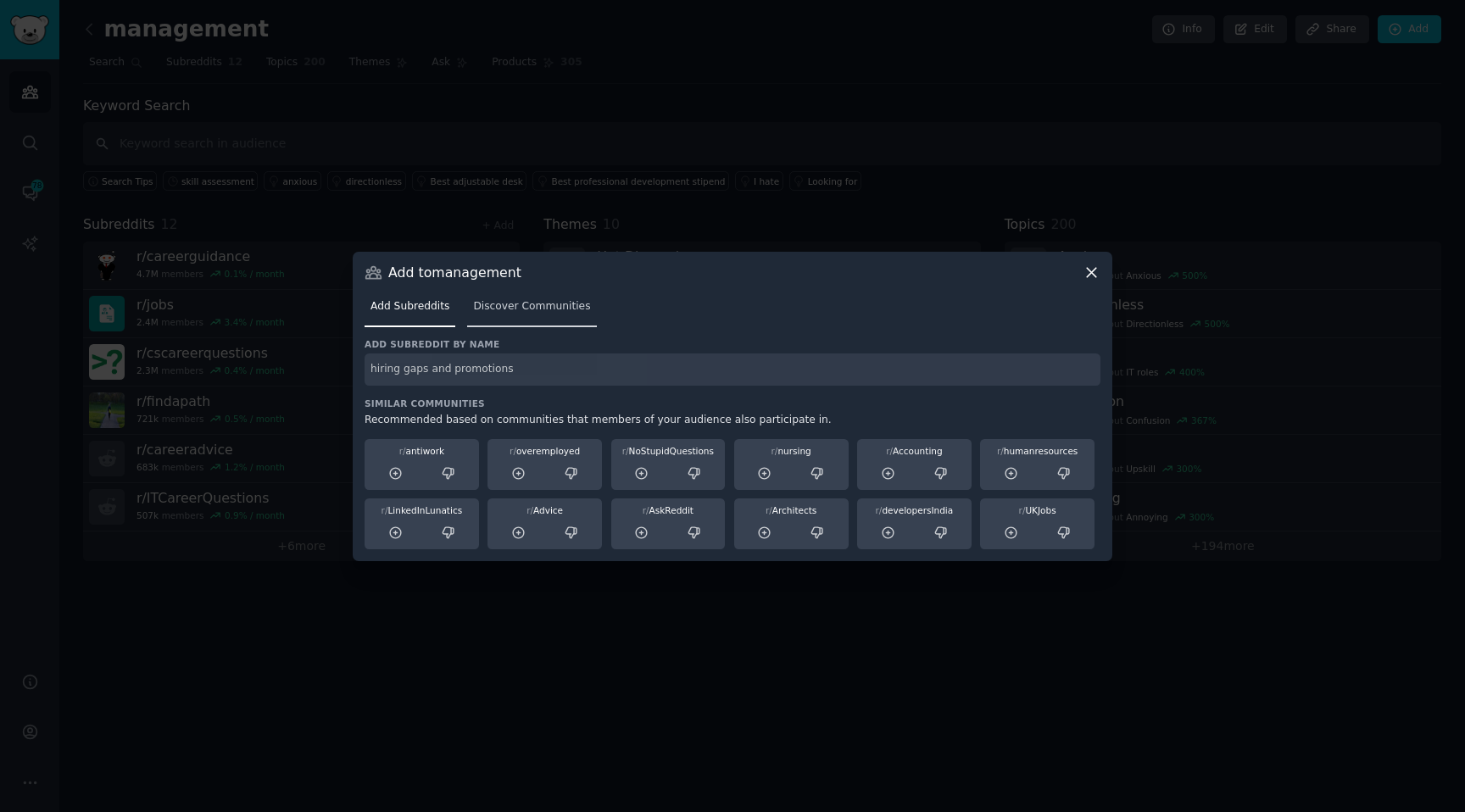
click at [539, 294] on link "Discover Communities" at bounding box center [532, 311] width 129 height 35
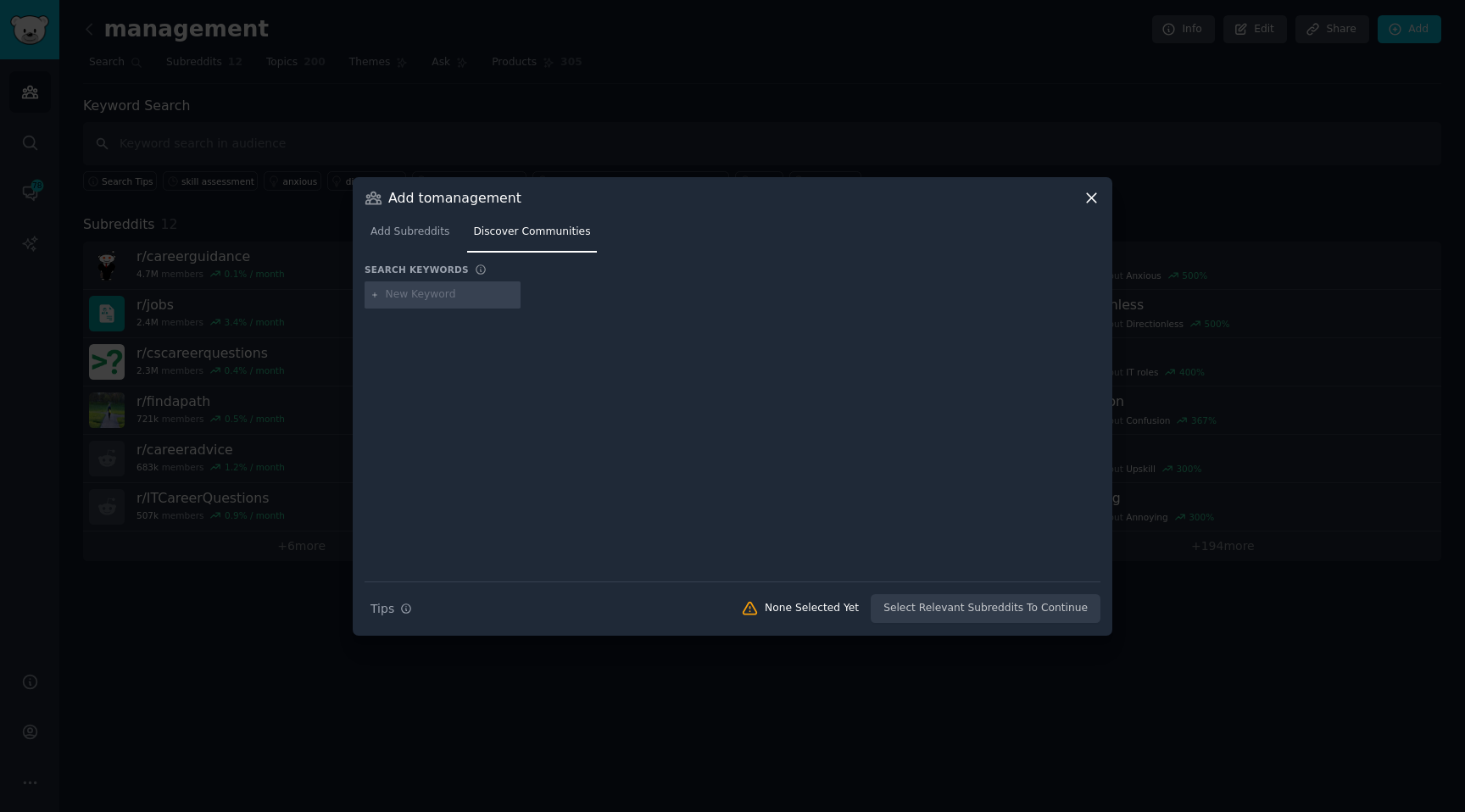
click at [429, 287] on div at bounding box center [443, 295] width 156 height 27
click at [428, 295] on input "text" at bounding box center [450, 295] width 129 height 16
paste input "hiring gaps and promotions"
type input "hiring gaps and promotions"
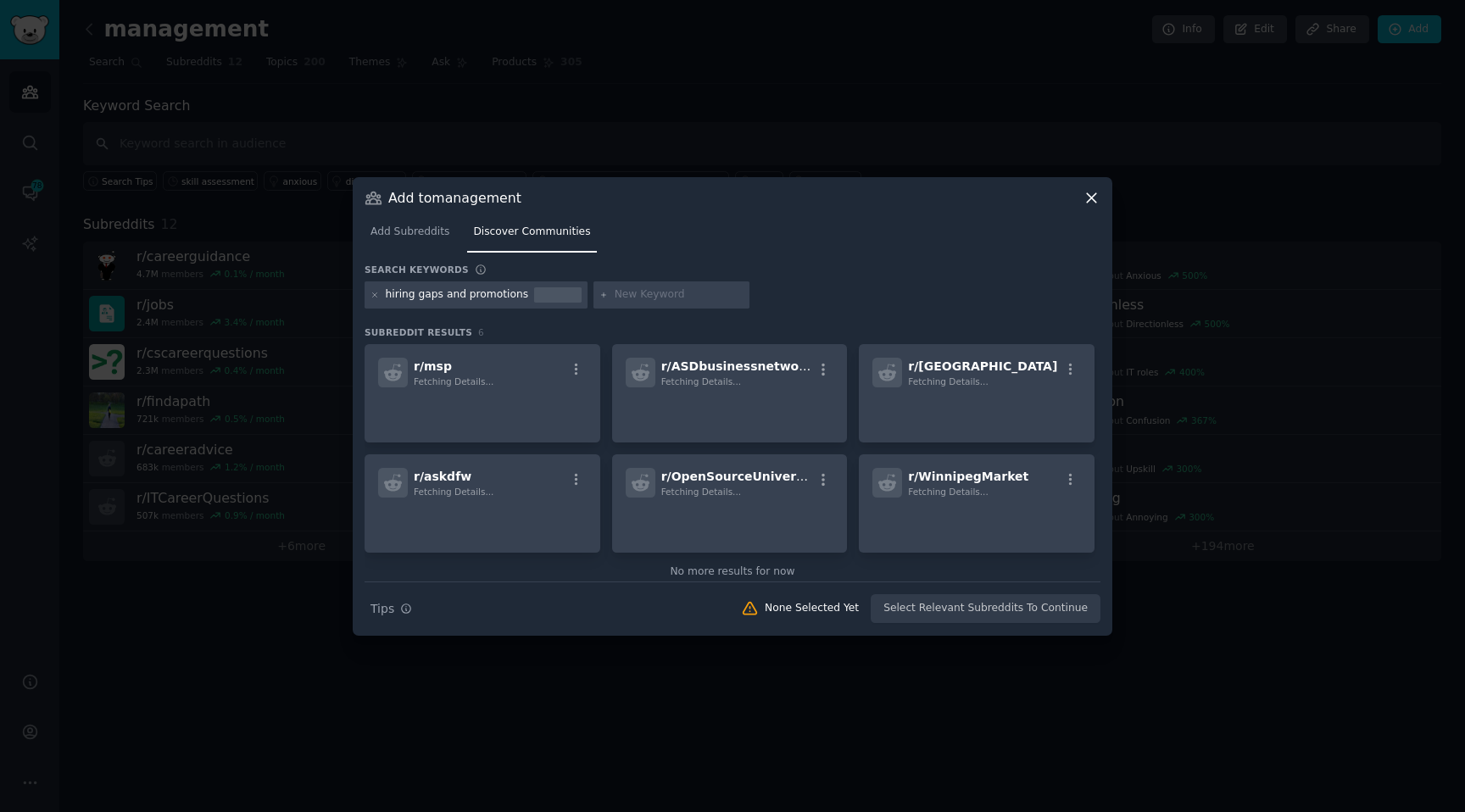
click at [636, 299] on input "text" at bounding box center [679, 295] width 129 height 16
paste input "Broader demand indicators"
type input "Broader demand indicators"
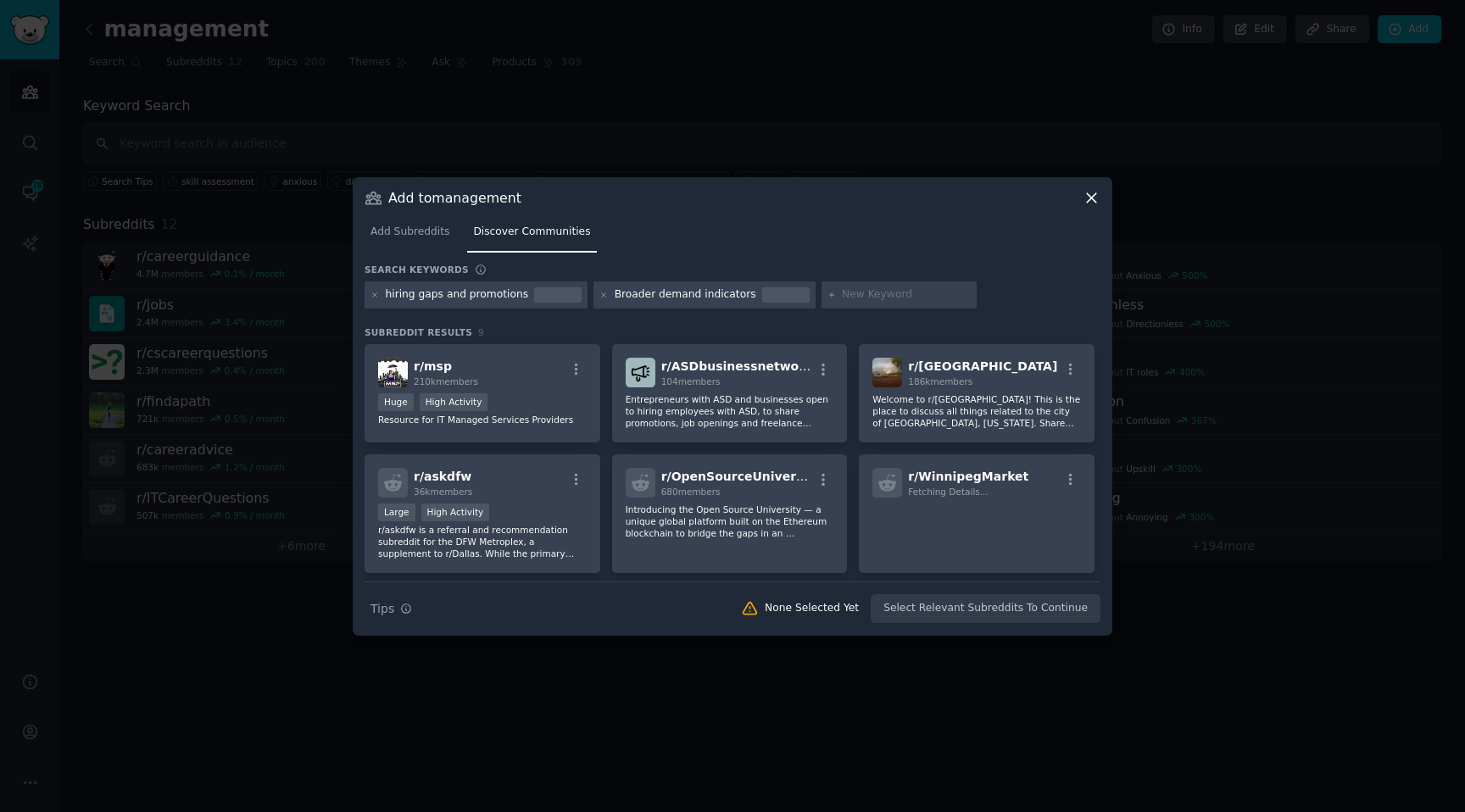
click at [845, 287] on div at bounding box center [899, 295] width 156 height 27
click at [825, 306] on div at bounding box center [899, 295] width 156 height 27
click at [842, 294] on input "text" at bounding box center [906, 295] width 129 height 16
paste input "For feedback and 1:1s"
type input "For feedback and 1:1s"
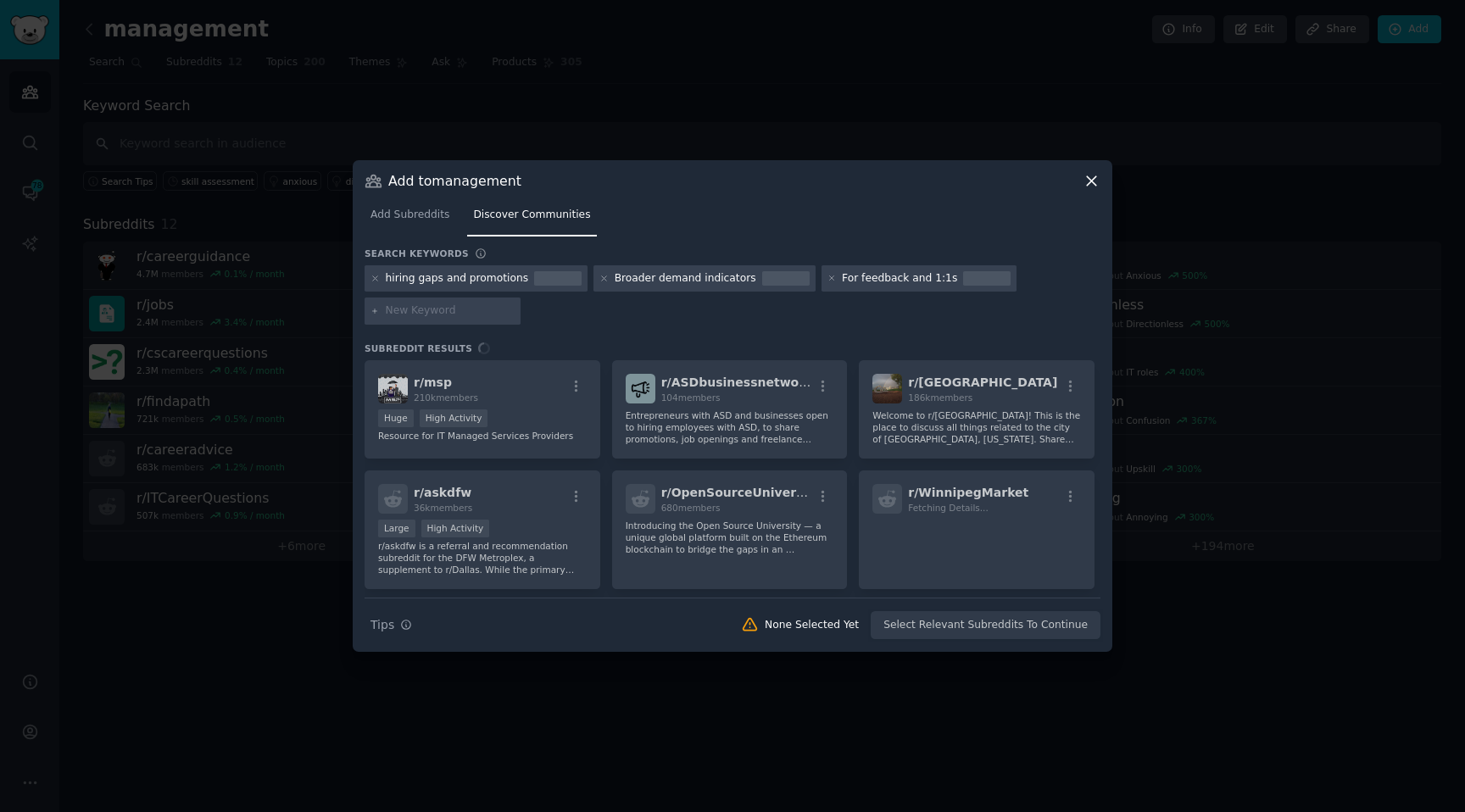
click at [434, 323] on div at bounding box center [443, 311] width 156 height 27
click at [434, 320] on div at bounding box center [443, 311] width 156 height 27
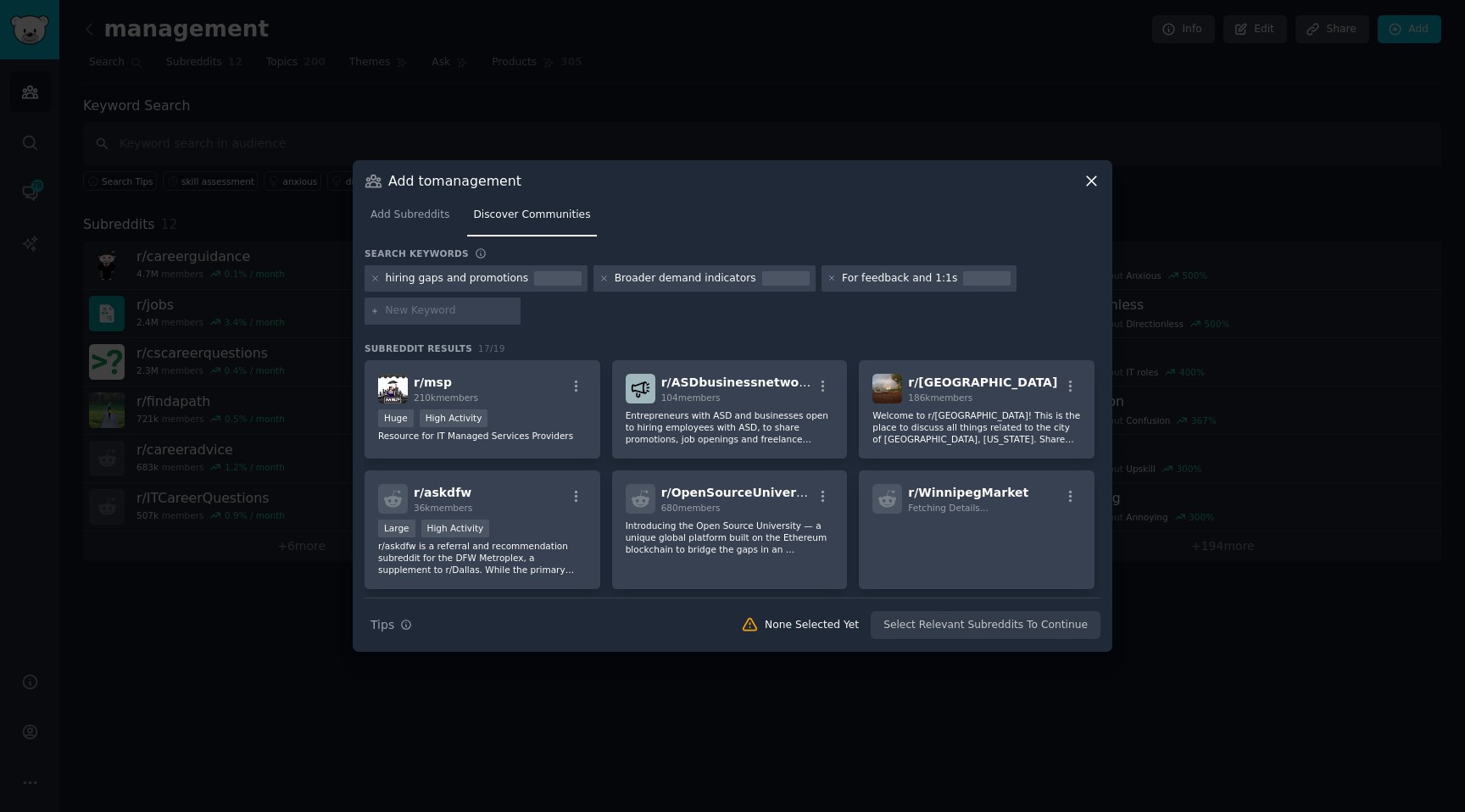
click at [434, 311] on input "text" at bounding box center [450, 311] width 129 height 16
paste input "For career growth and pivots"
type input "For career growth and pivots"
click at [675, 301] on div at bounding box center [678, 311] width 156 height 27
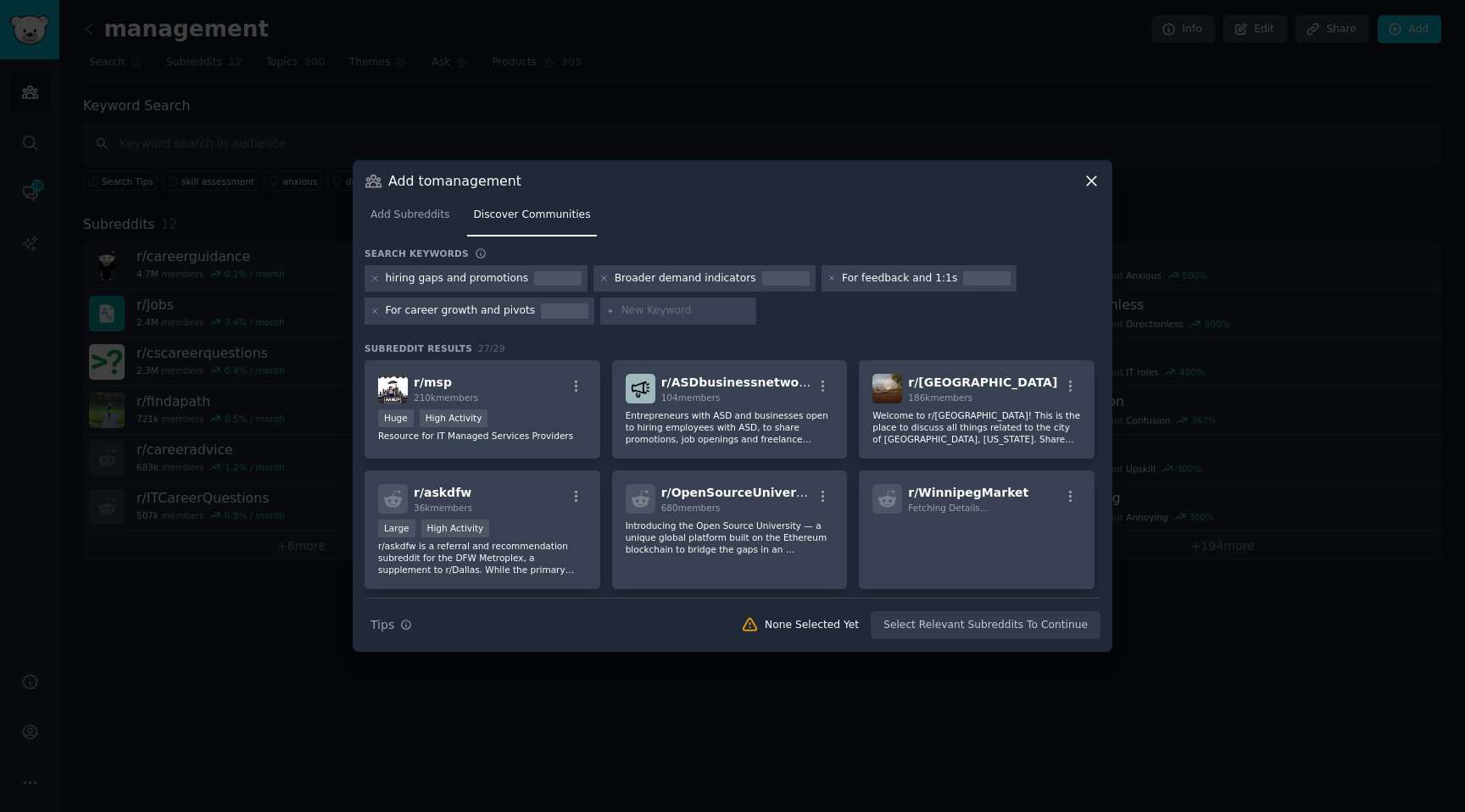
click at [651, 322] on div at bounding box center [678, 311] width 156 height 27
click at [651, 313] on input "text" at bounding box center [686, 311] width 129 height 16
paste input "For skills assessments and team analysis"
type input "For skills assessments and team analysis"
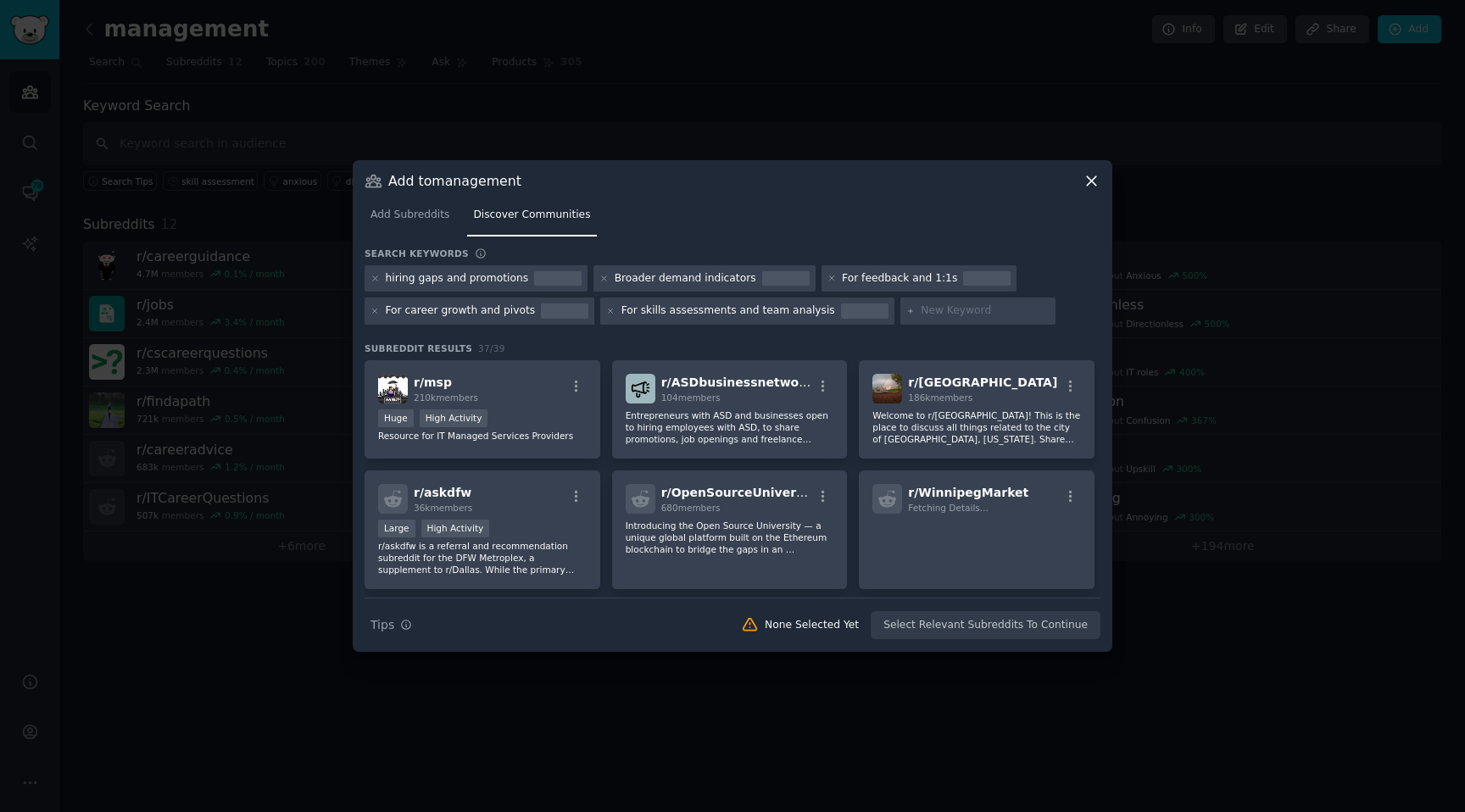
click at [411, 223] on link "Add Subreddits" at bounding box center [410, 219] width 91 height 35
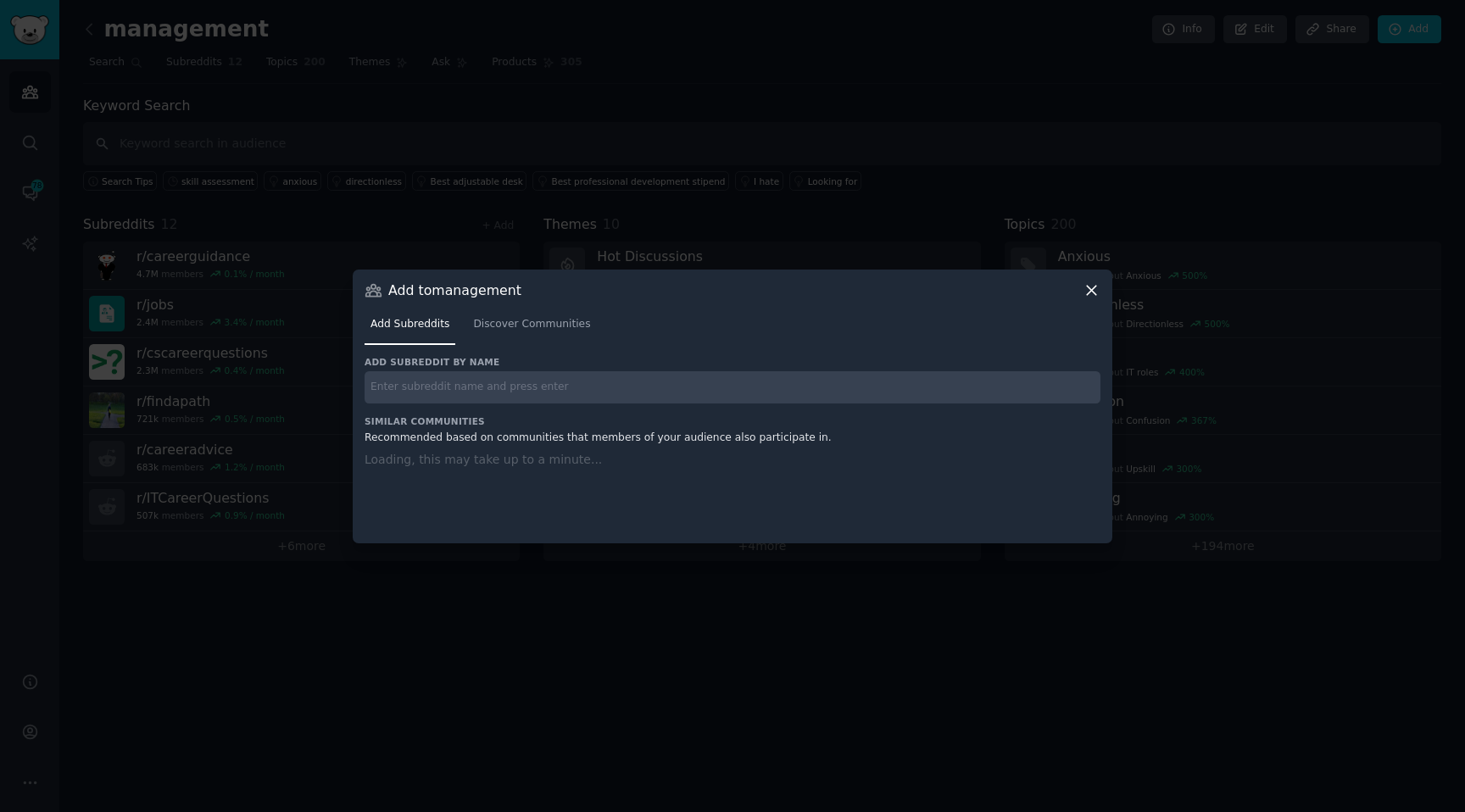
click at [479, 396] on input "text" at bounding box center [732, 388] width 735 height 33
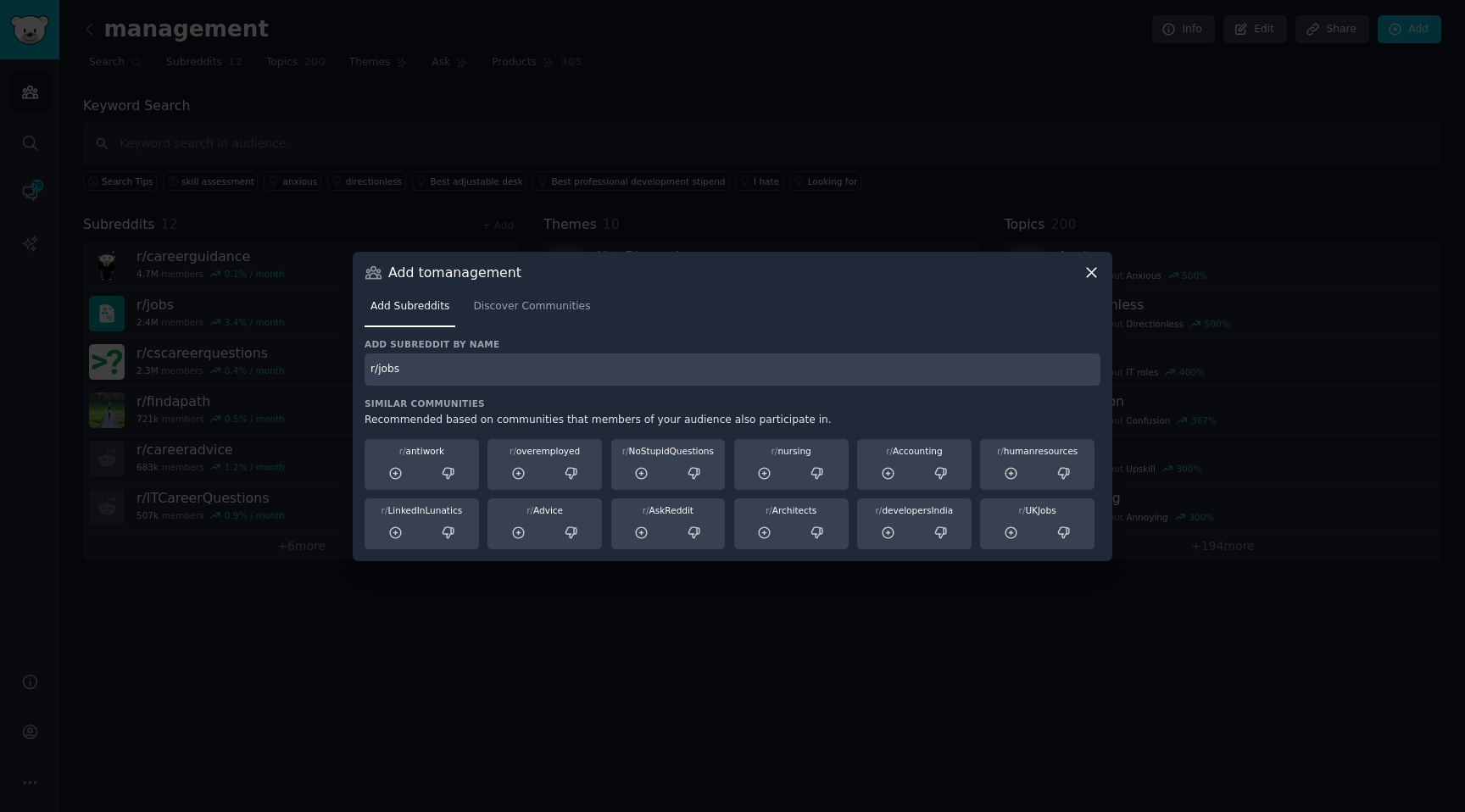
type input "r/jobs"
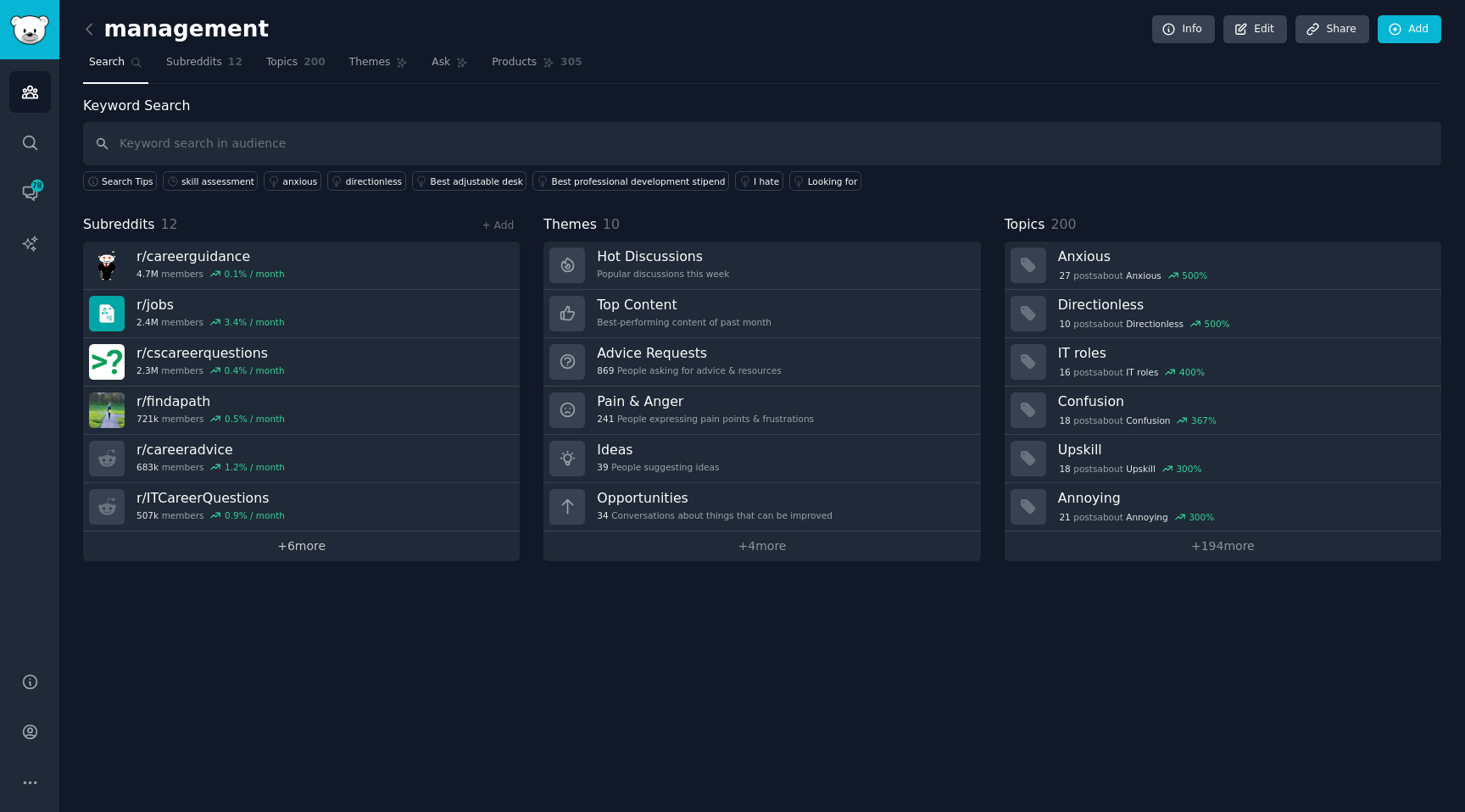
click at [313, 540] on link "+ 6 more" at bounding box center [301, 546] width 437 height 29
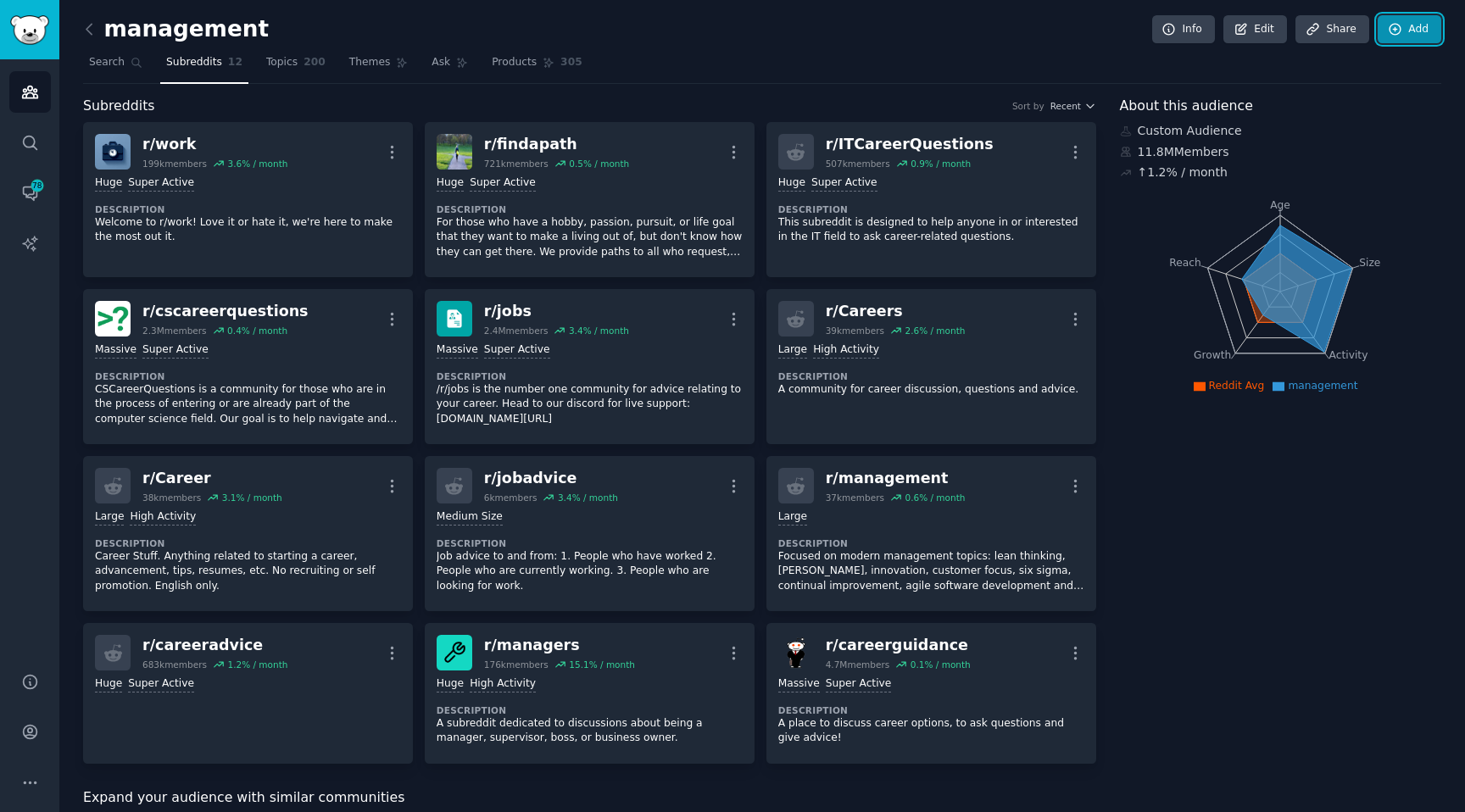
click at [1418, 32] on link "Add" at bounding box center [1408, 30] width 63 height 29
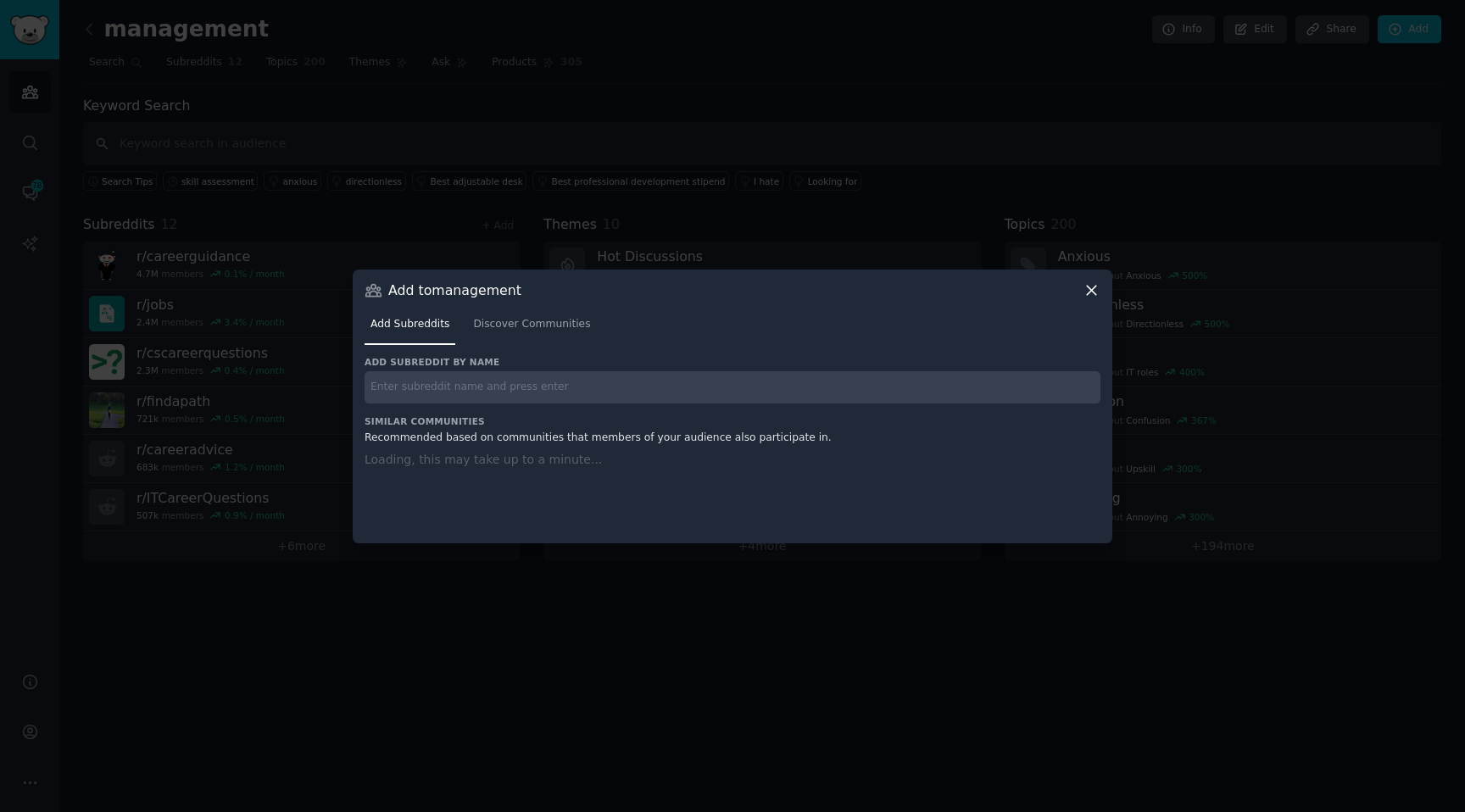
click at [454, 380] on input "text" at bounding box center [732, 388] width 735 height 33
paste input "r/jobs:"
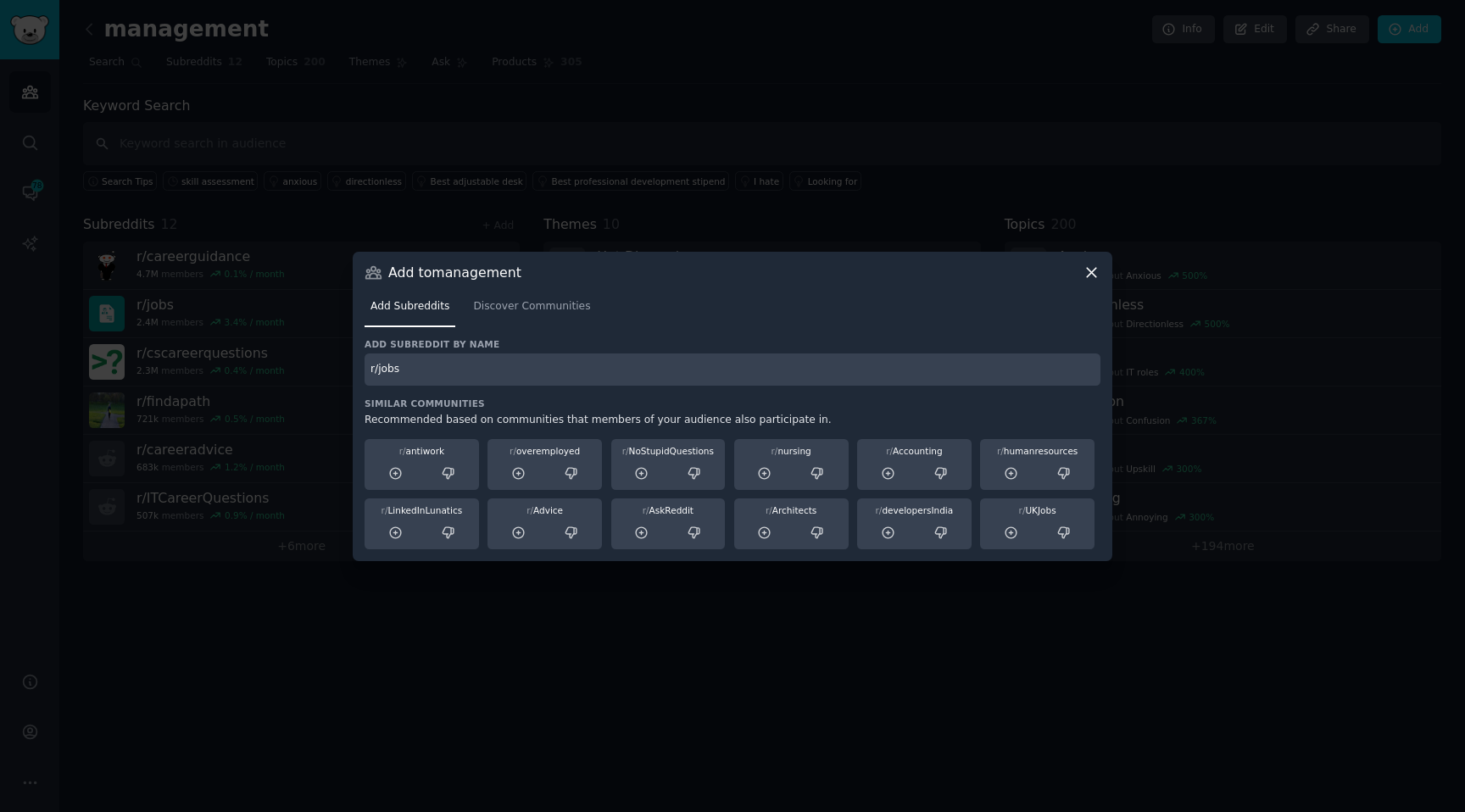
click at [431, 366] on input "r/jobs" at bounding box center [732, 369] width 735 height 33
paste input "careerguidance"
type input "r/careerguidance"
click at [547, 373] on div "r/careerguidance" at bounding box center [732, 369] width 735 height 33
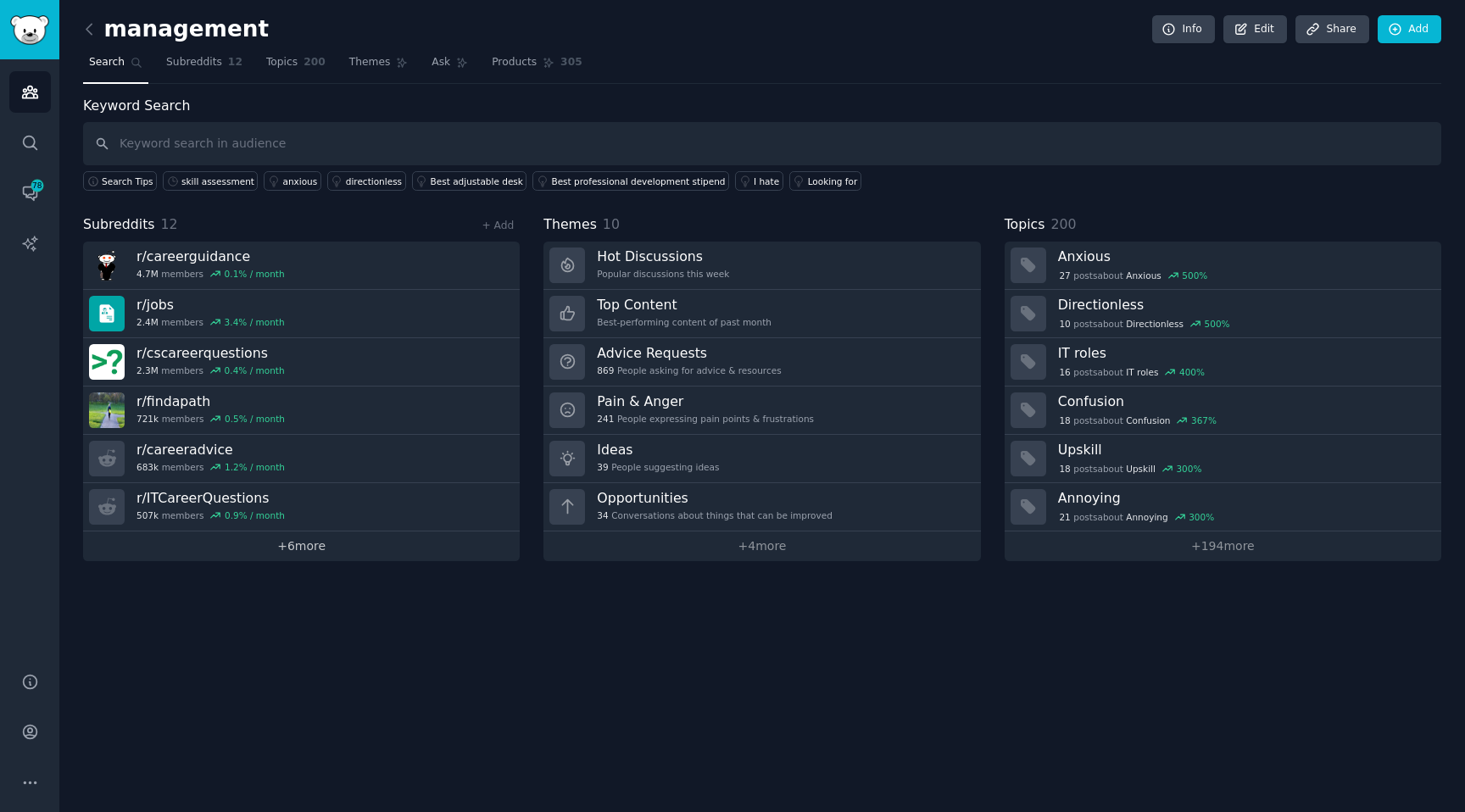
click at [297, 538] on link "+ 6 more" at bounding box center [301, 546] width 437 height 29
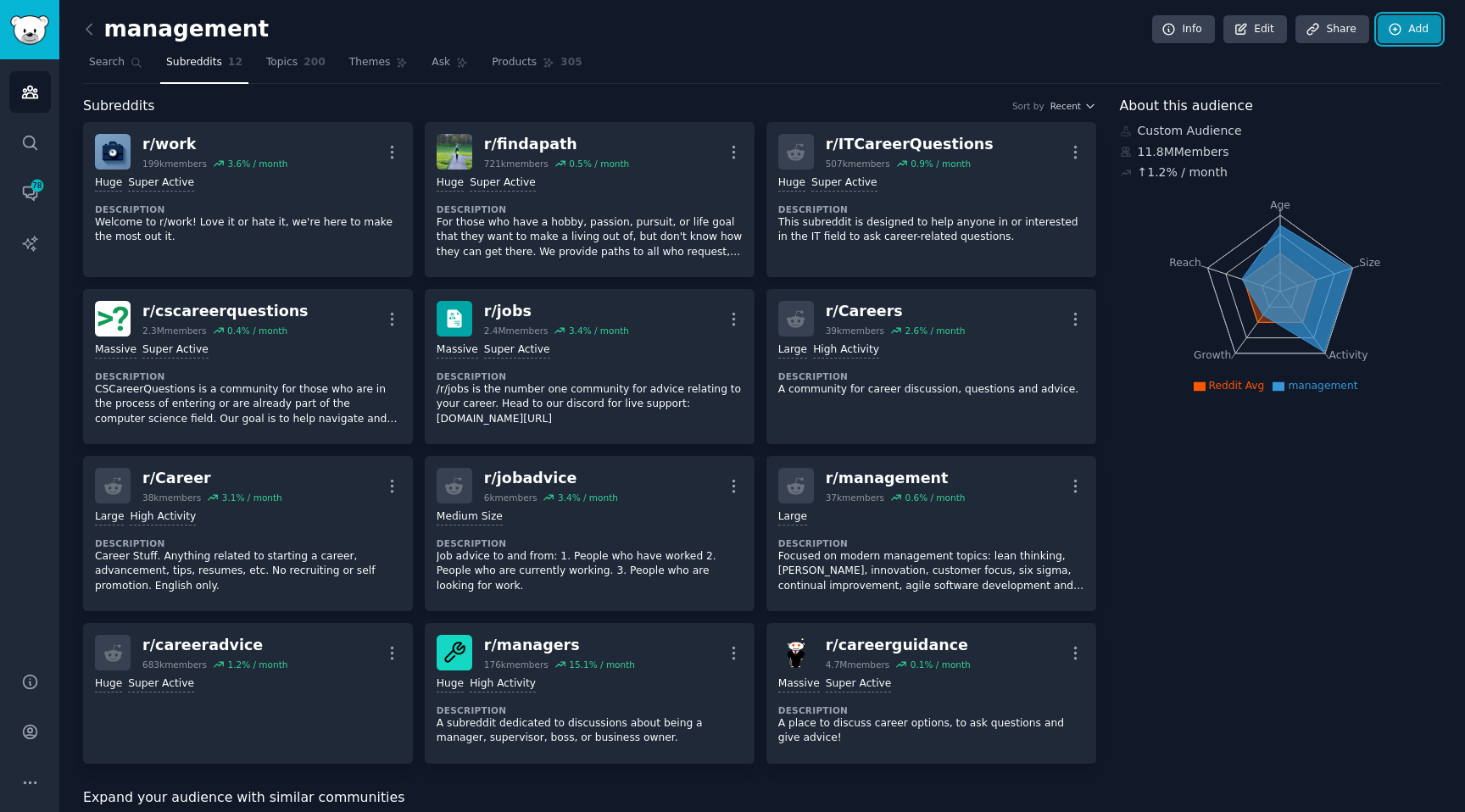
click at [1397, 24] on icon at bounding box center [1396, 30] width 16 height 16
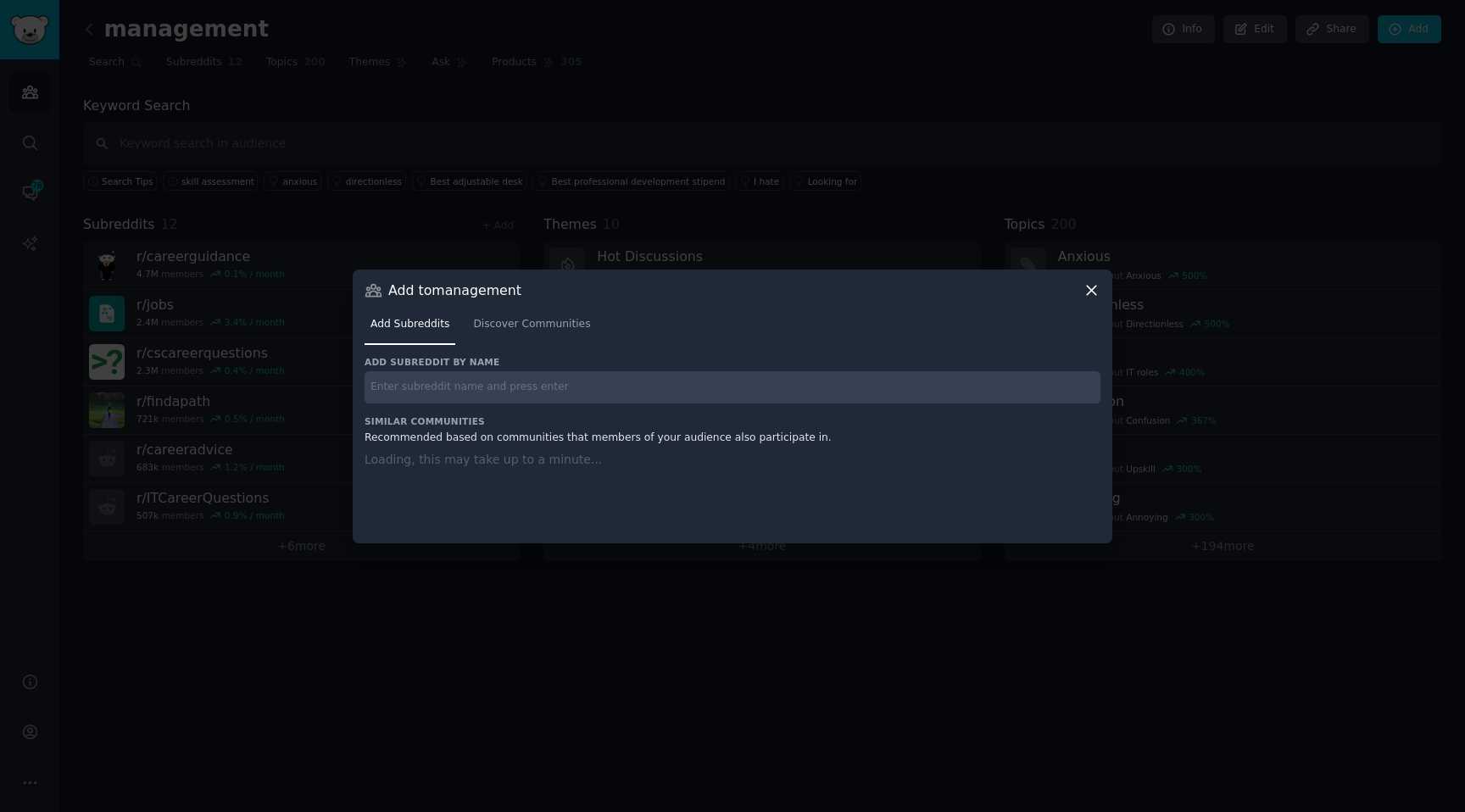
click at [455, 383] on input "text" at bounding box center [732, 388] width 735 height 33
paste input "r/leadership"
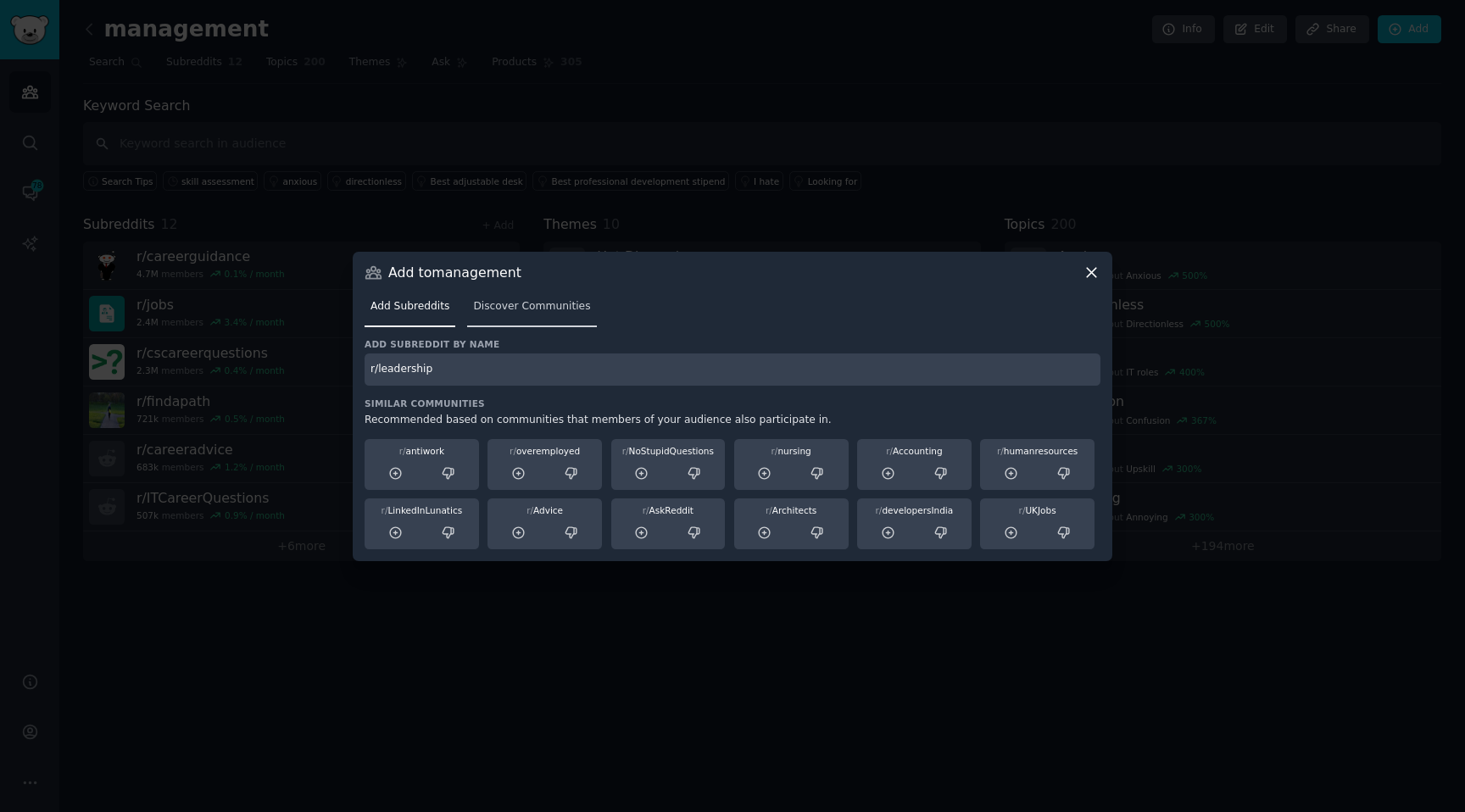
type input "r/leadership"
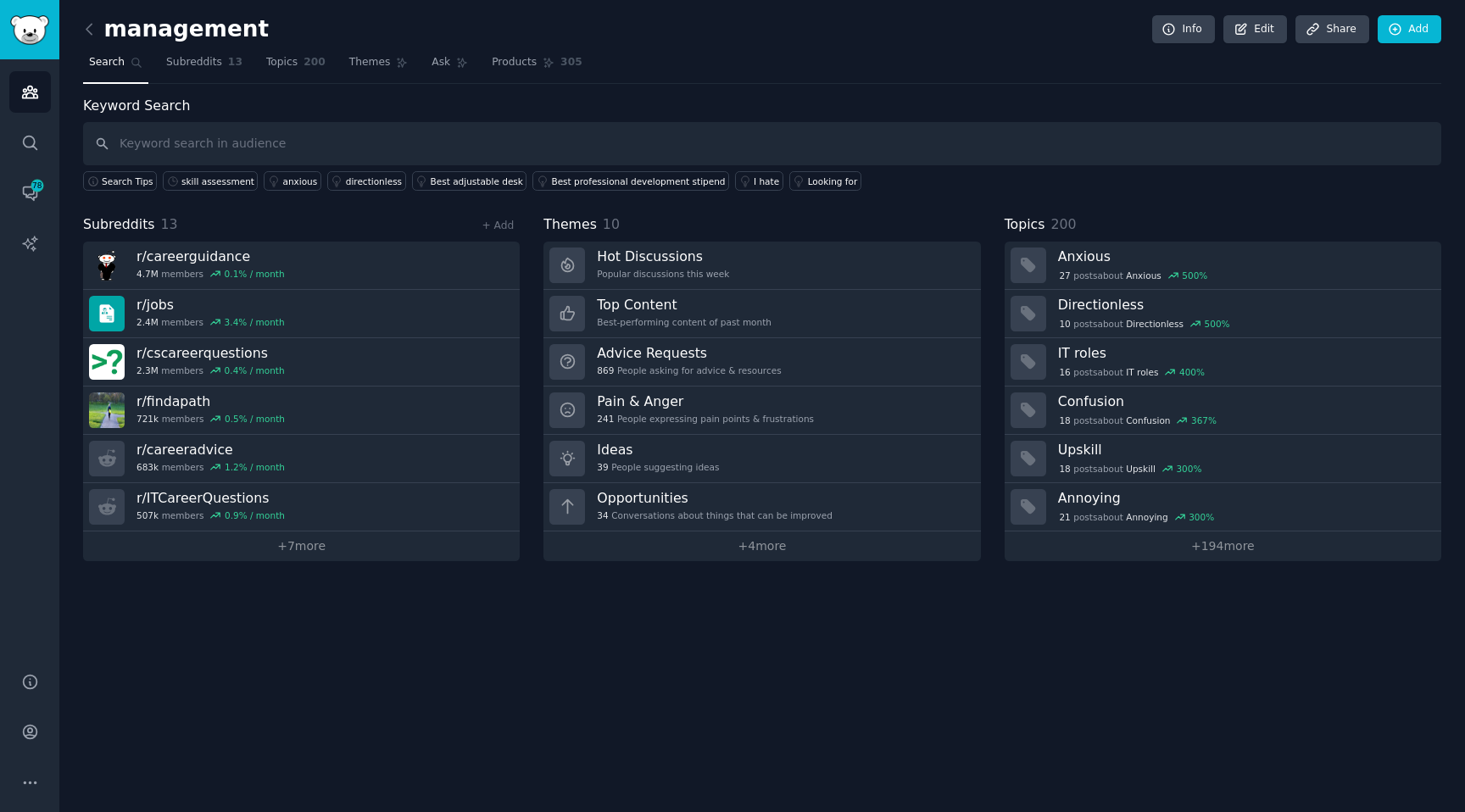
click at [1397, 60] on nav "Search Subreddits 13 Topics 200 Themes Ask Products 305" at bounding box center [762, 66] width 1358 height 35
click at [1401, 41] on link "Add" at bounding box center [1408, 30] width 63 height 29
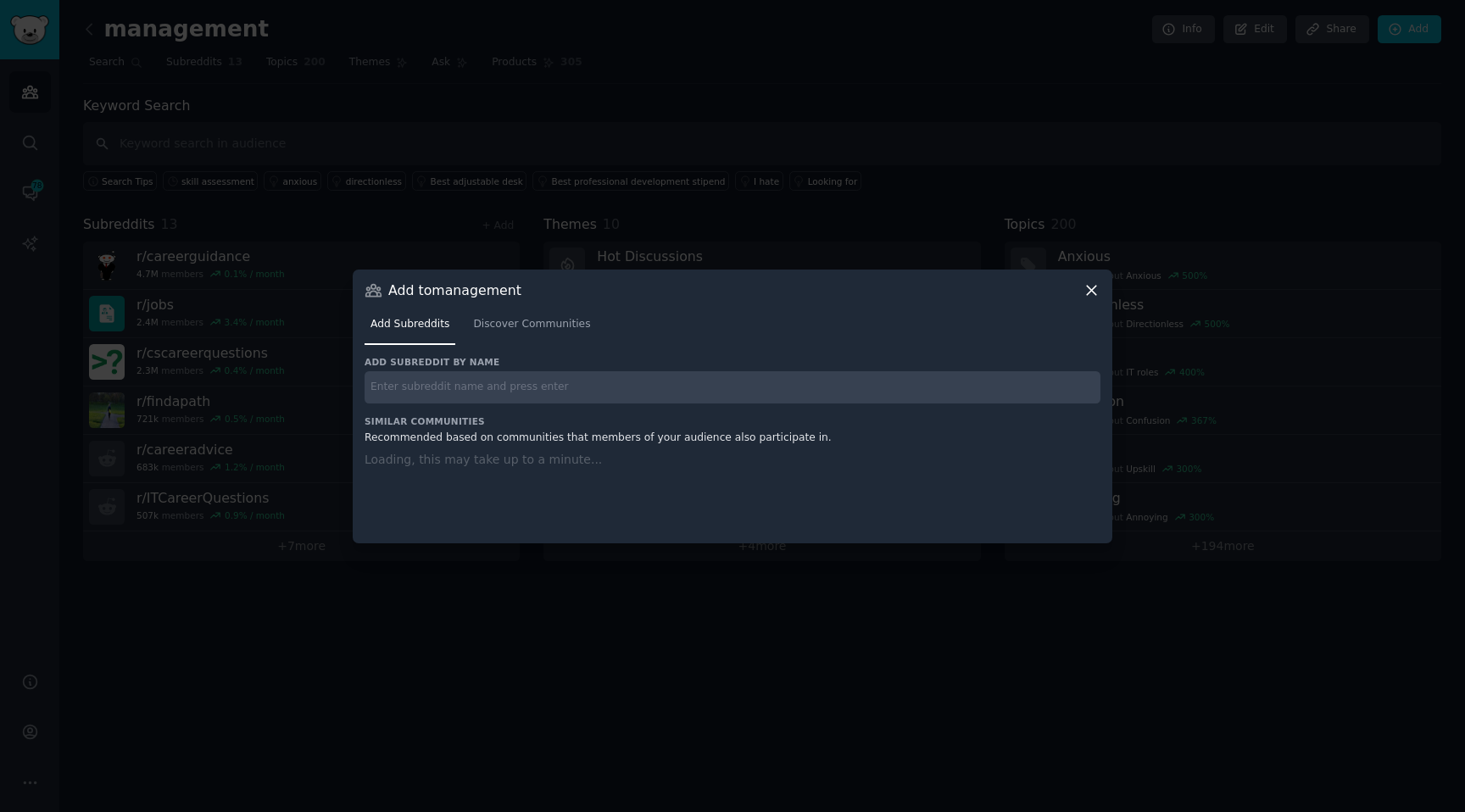
click at [505, 403] on input "text" at bounding box center [732, 388] width 735 height 33
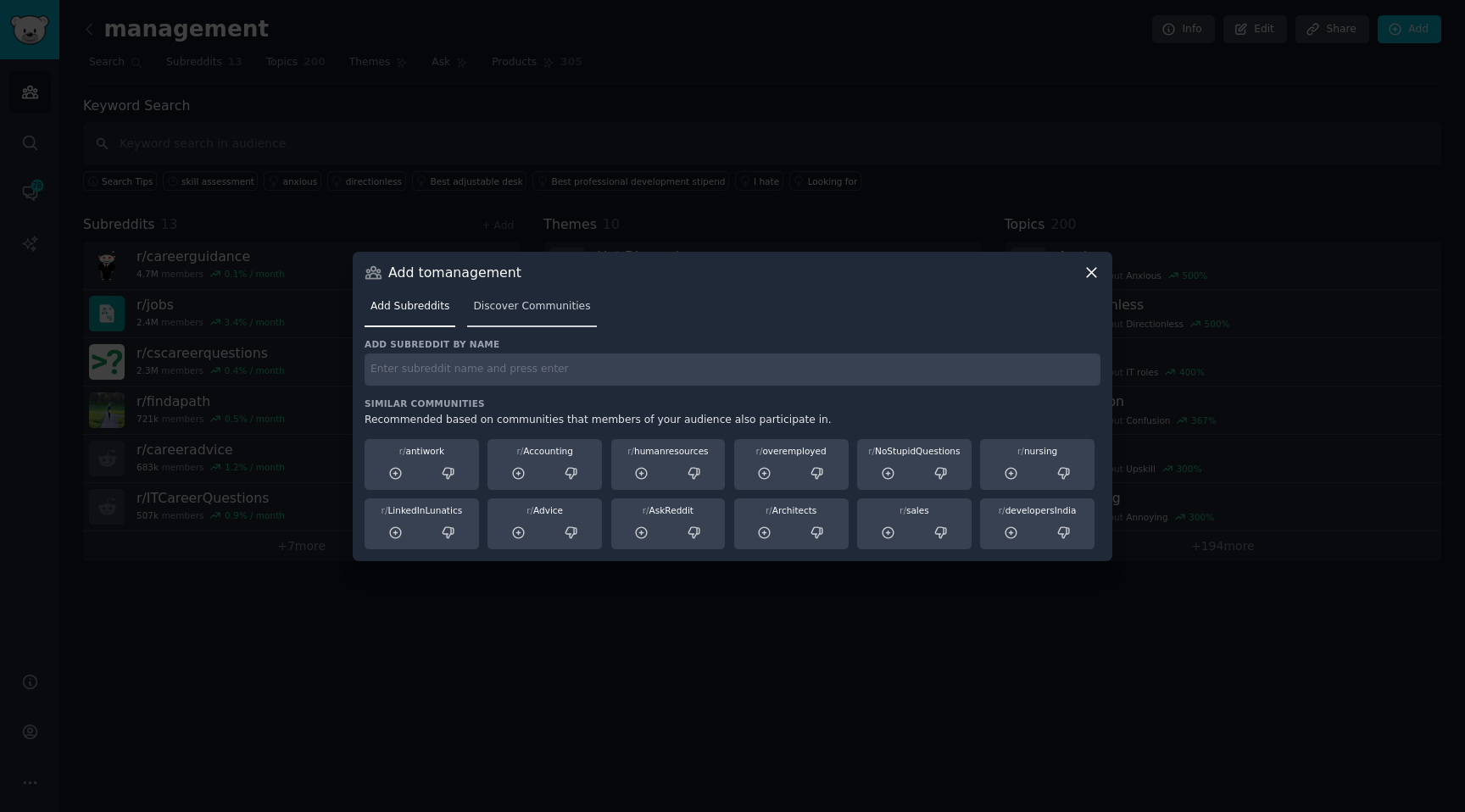
click at [548, 314] on link "Discover Communities" at bounding box center [532, 311] width 129 height 35
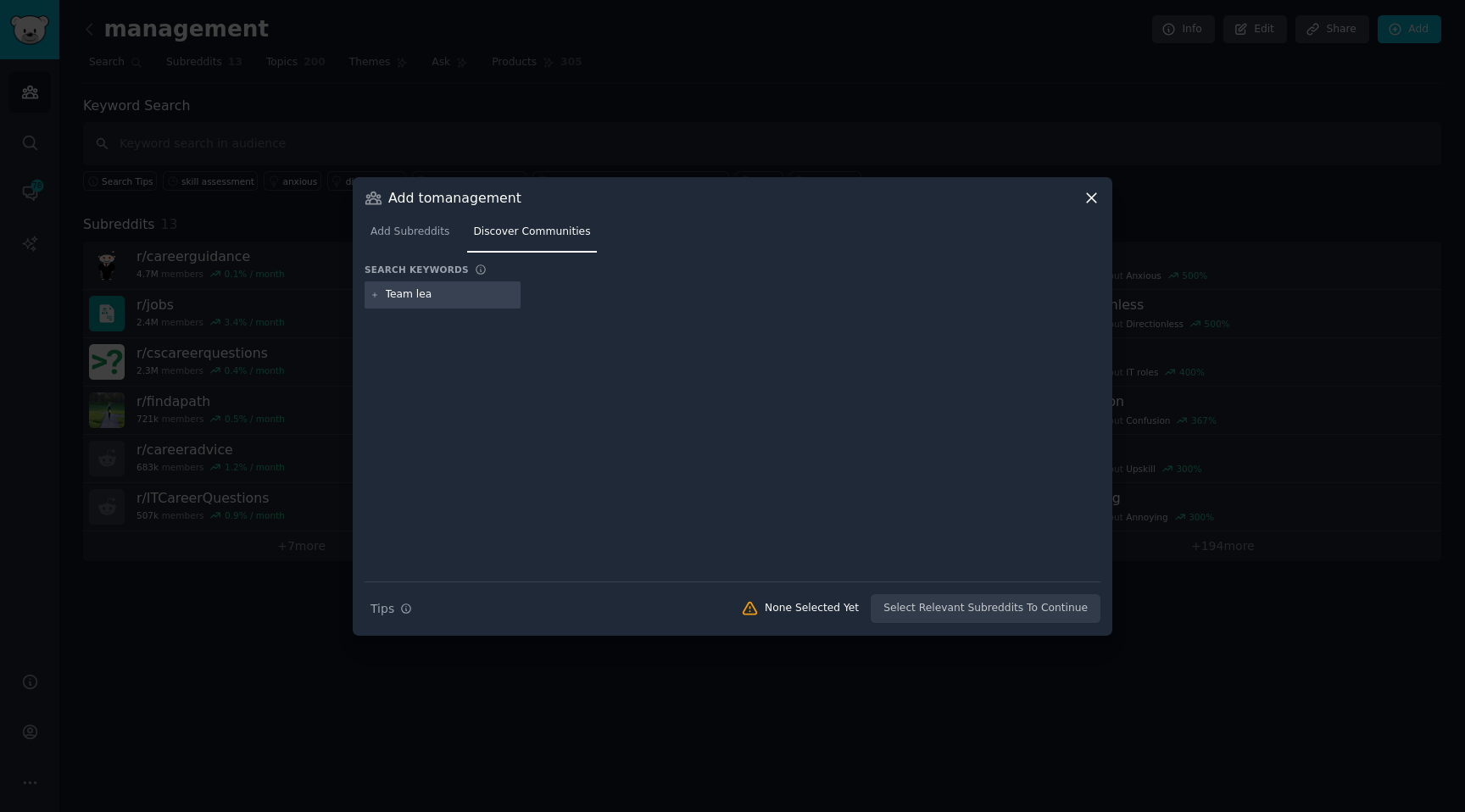
type input "Team lead"
click at [598, 296] on div at bounding box center [581, 295] width 156 height 27
click at [580, 306] on div at bounding box center [581, 295] width 156 height 27
click at [580, 295] on input "text" at bounding box center [589, 295] width 129 height 16
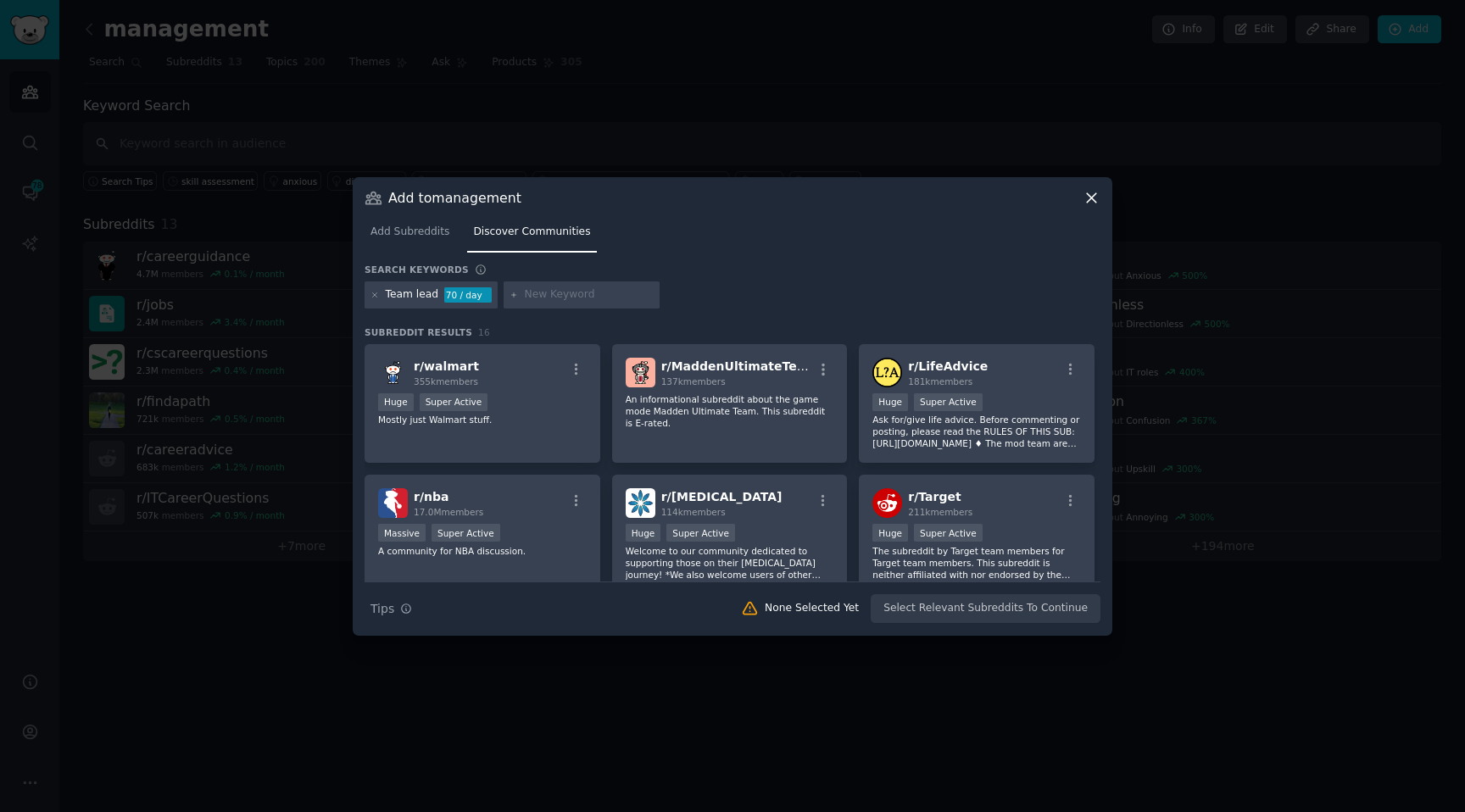
click at [563, 299] on input "text" at bounding box center [589, 295] width 129 height 16
paste input "r/askhr"
type input "r/askhr"
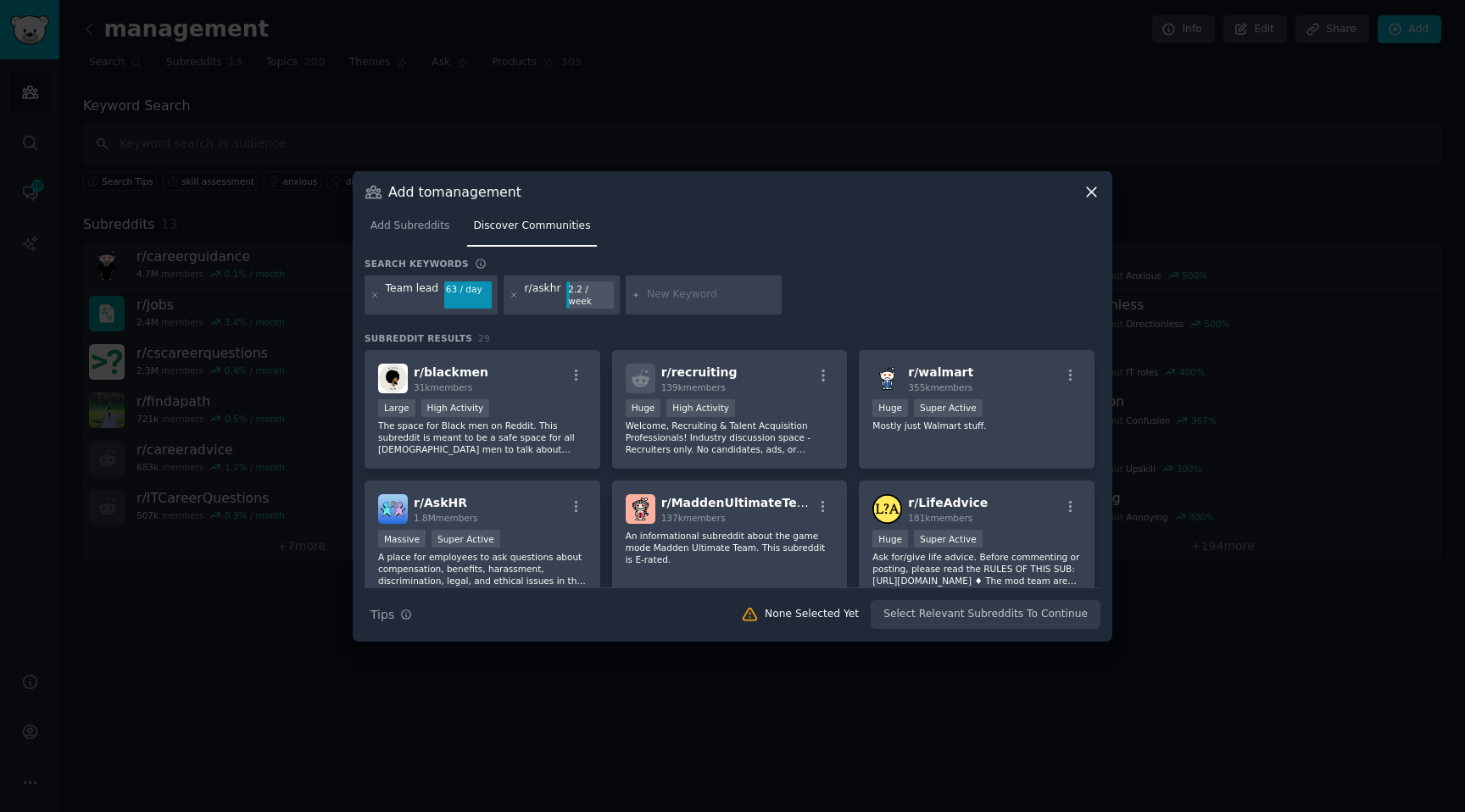
click at [680, 299] on input "text" at bounding box center [711, 295] width 129 height 16
paste input "r/recruiting"
type input "r/recruiting"
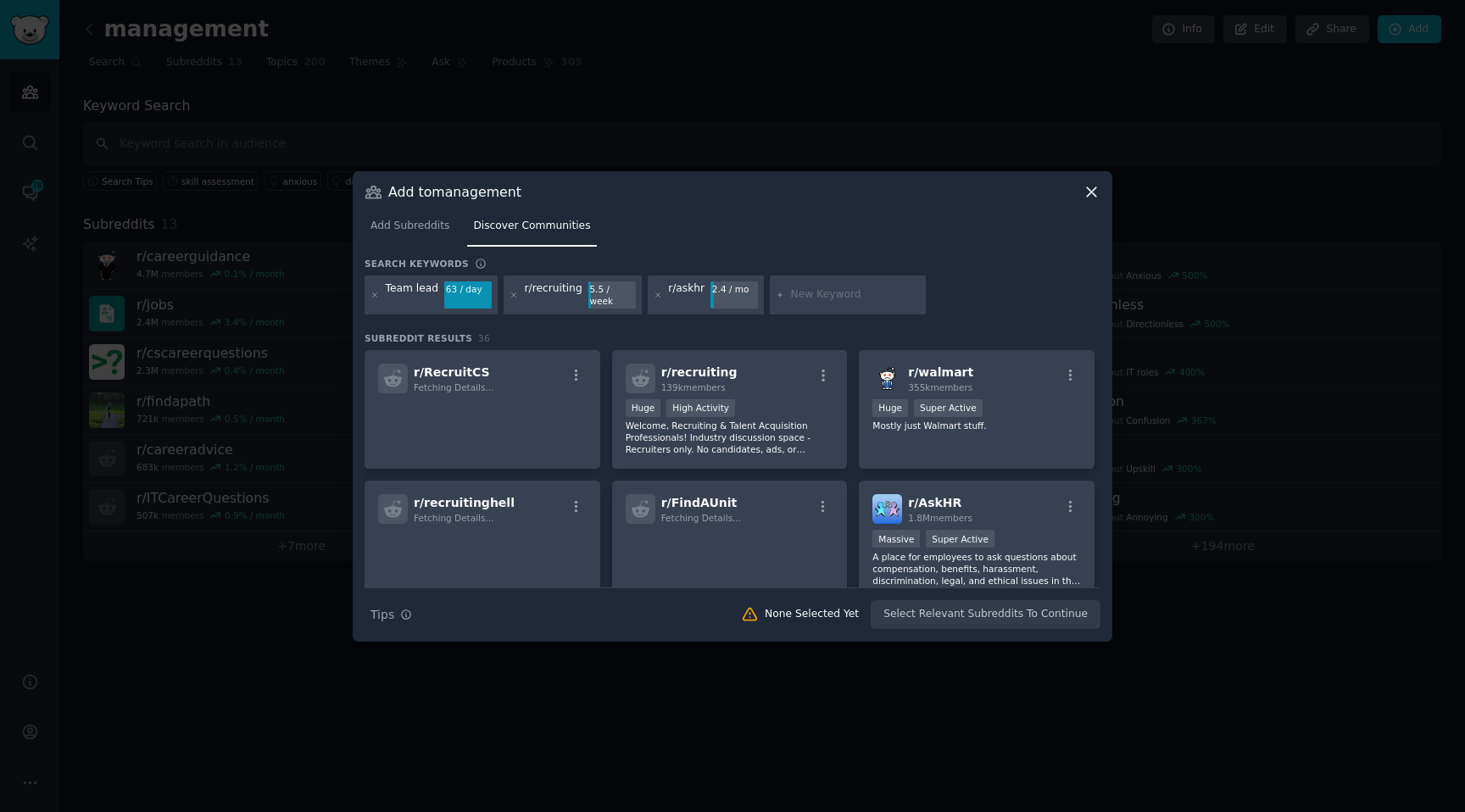
click at [806, 290] on input "text" at bounding box center [855, 295] width 129 height 16
paste input "r/humanresources:"
type input "r/humanresources:"
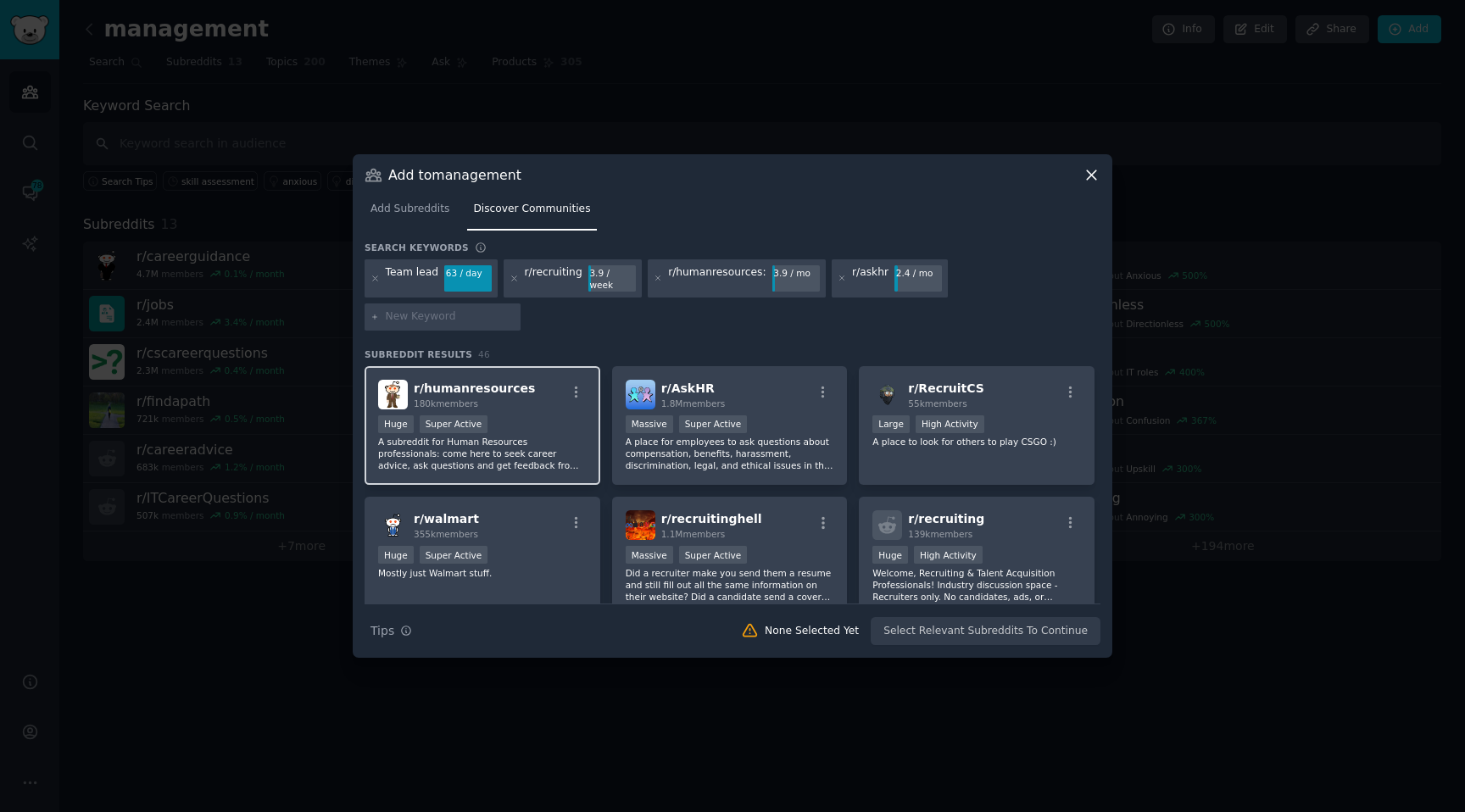
click at [431, 436] on p "A subreddit for Human Resources professionals: come here to seek career advice,…" at bounding box center [483, 453] width 209 height 35
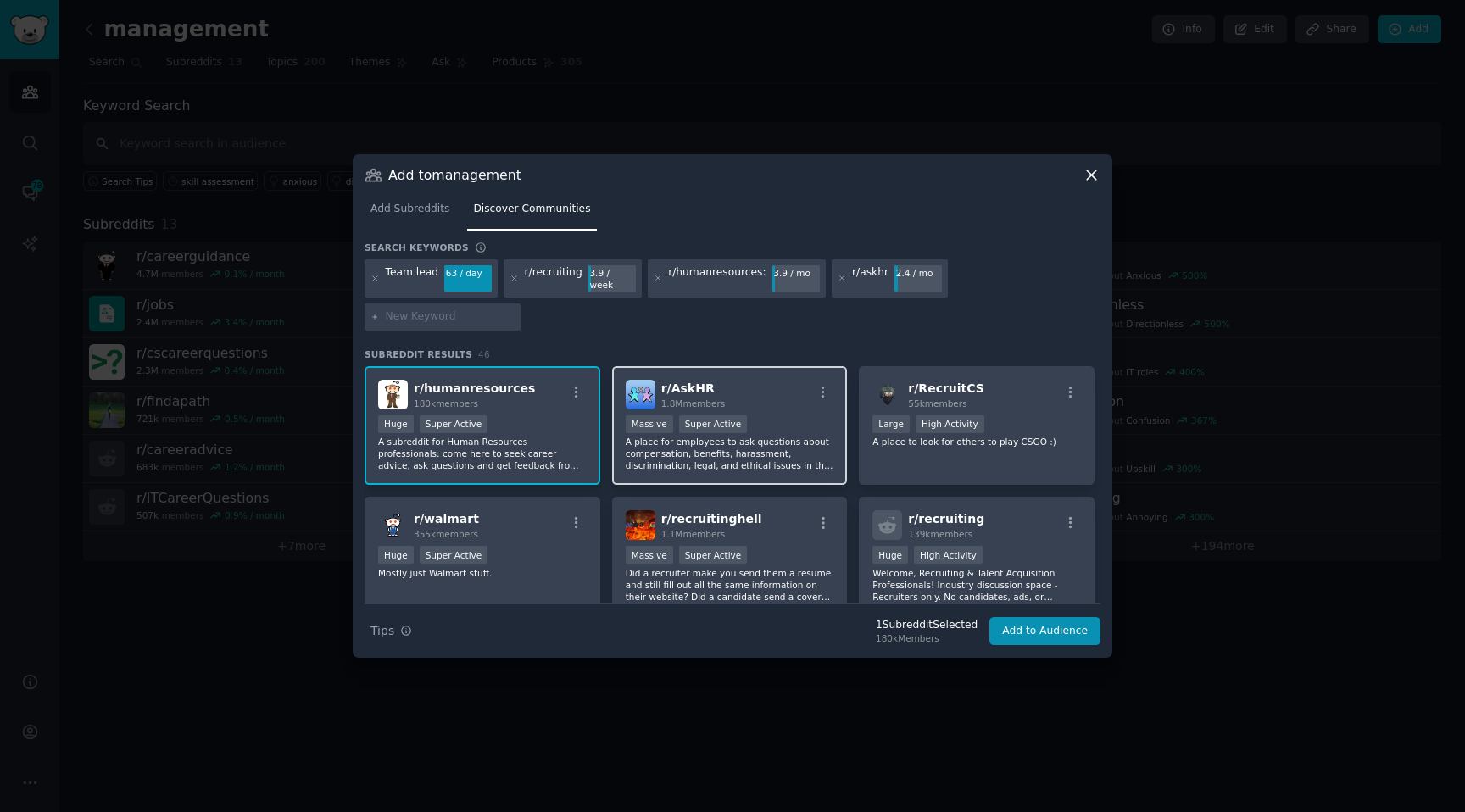
click at [771, 436] on p "A place for employees to ask questions about compensation, benefits, harassment…" at bounding box center [730, 453] width 209 height 35
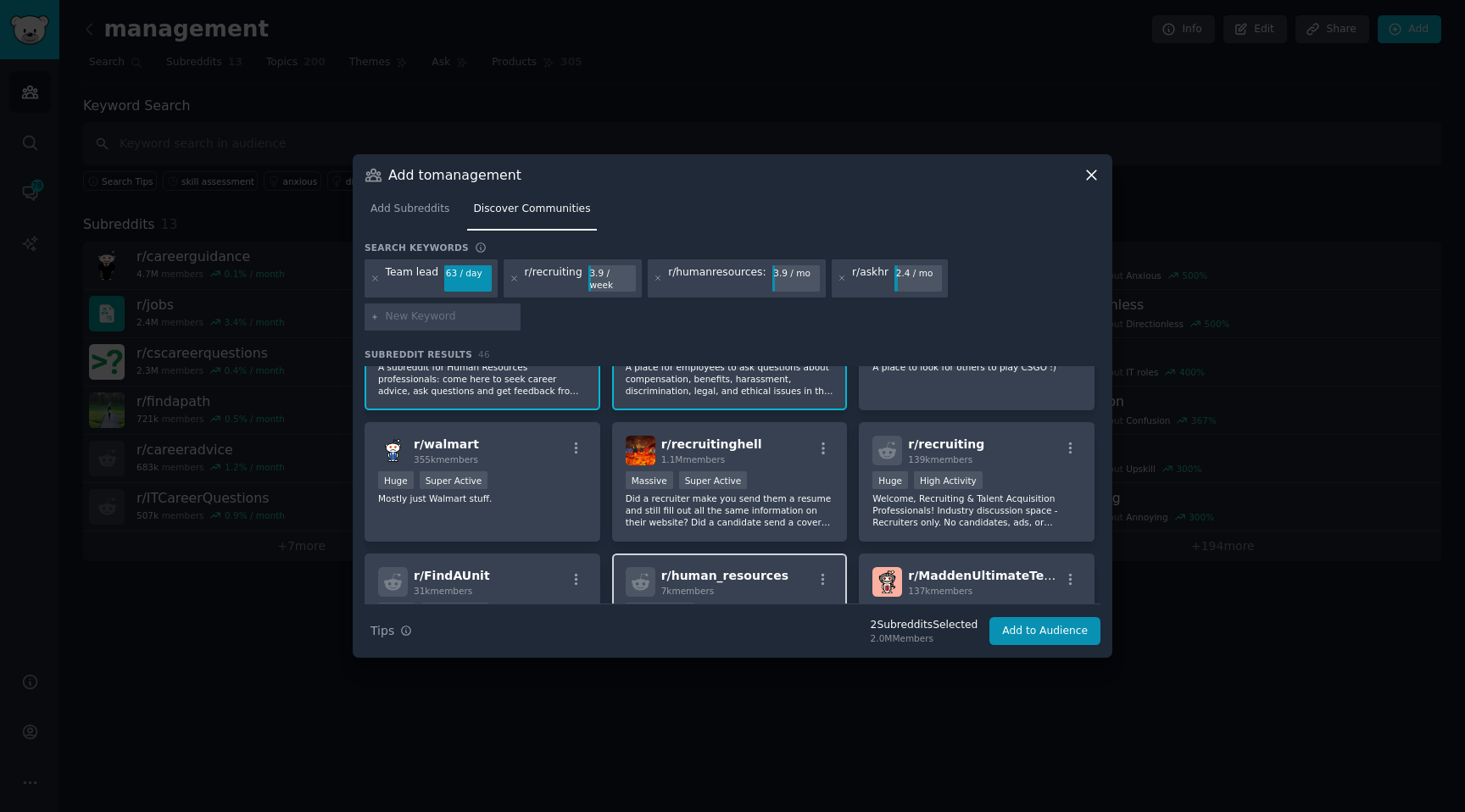
scroll to position [73, 0]
click at [677, 501] on p "Did a recruiter make you send them a resume and still fill out all the same inf…" at bounding box center [730, 512] width 209 height 35
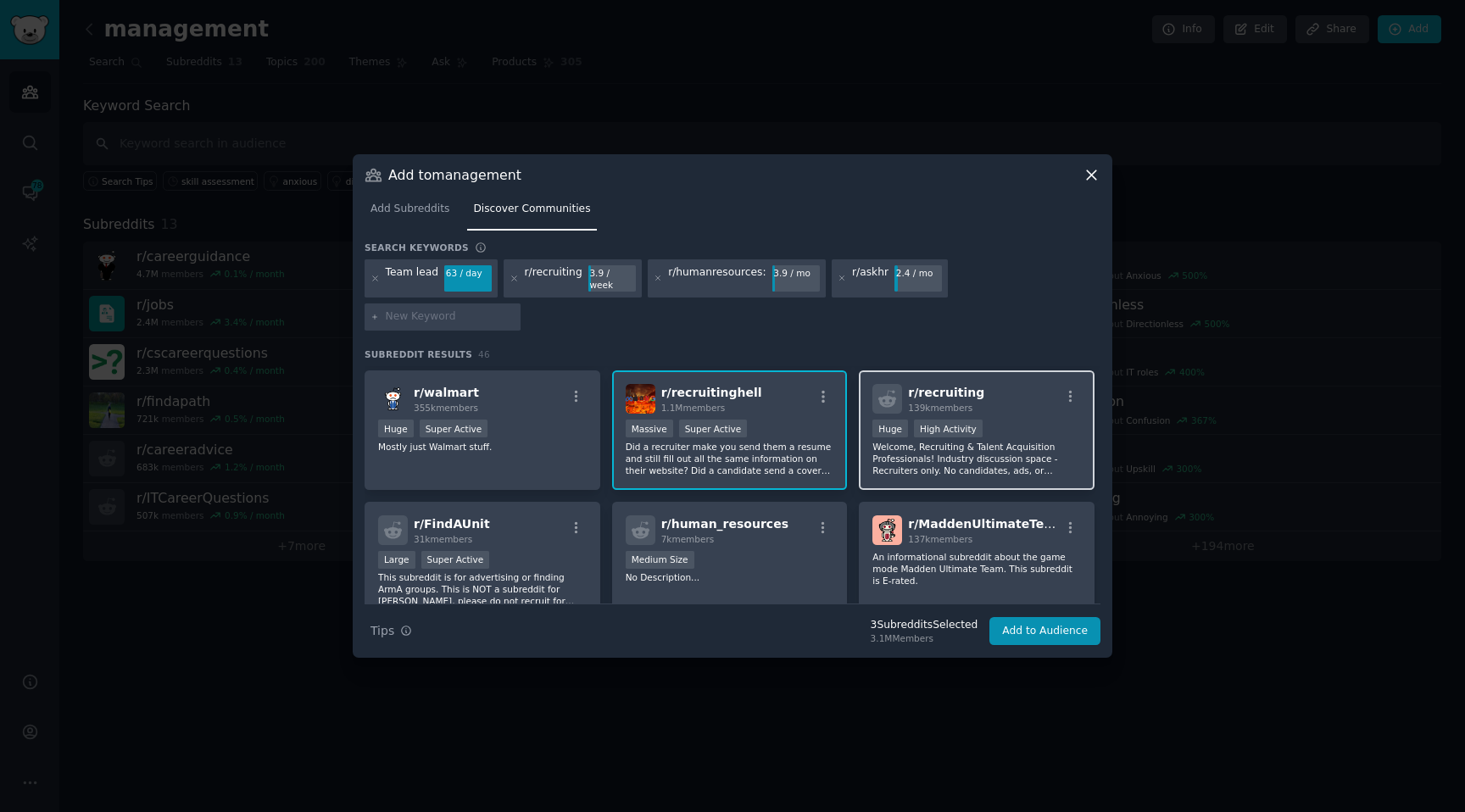
click at [1017, 419] on div "Huge High Activity" at bounding box center [976, 430] width 209 height 21
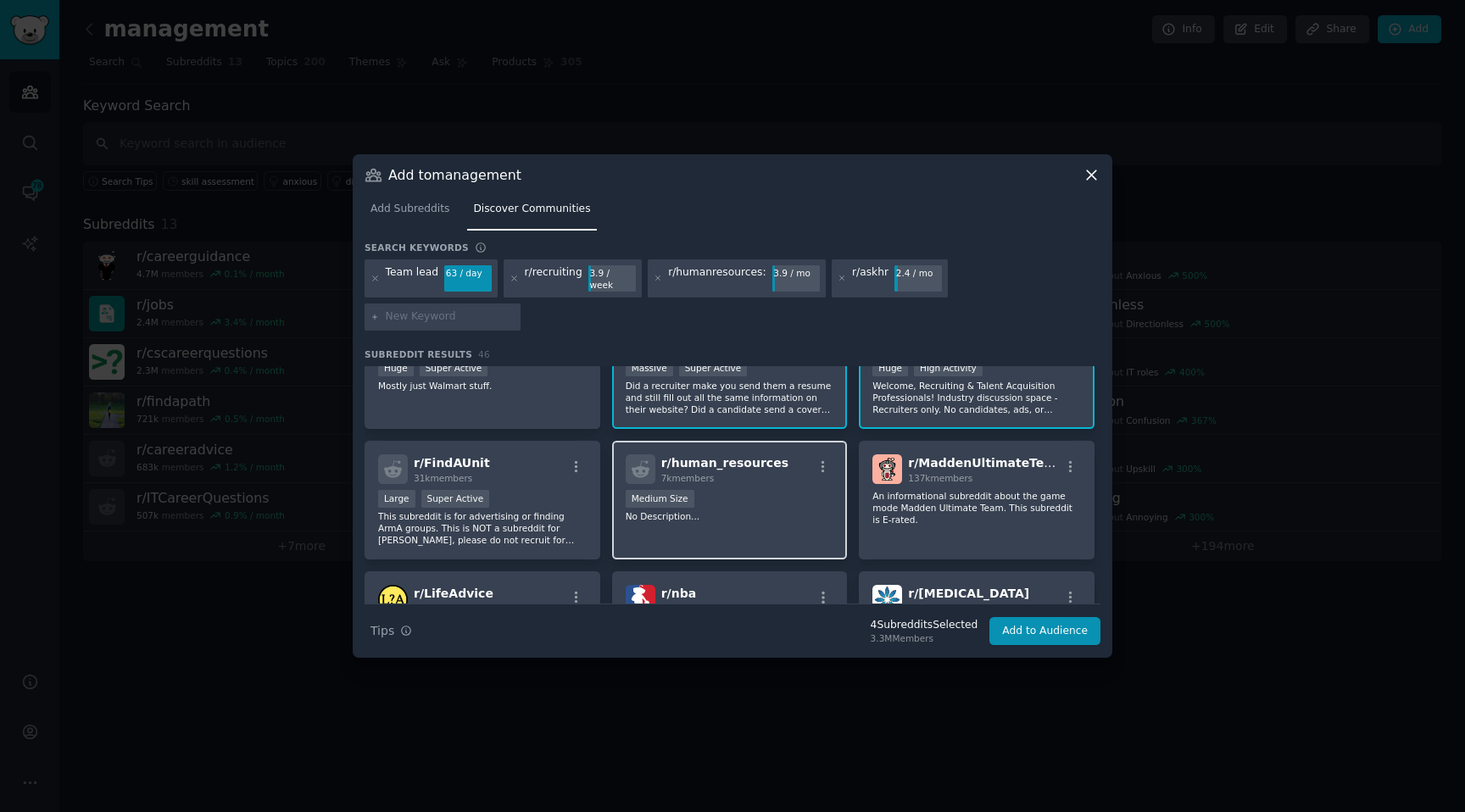
scroll to position [204, 0]
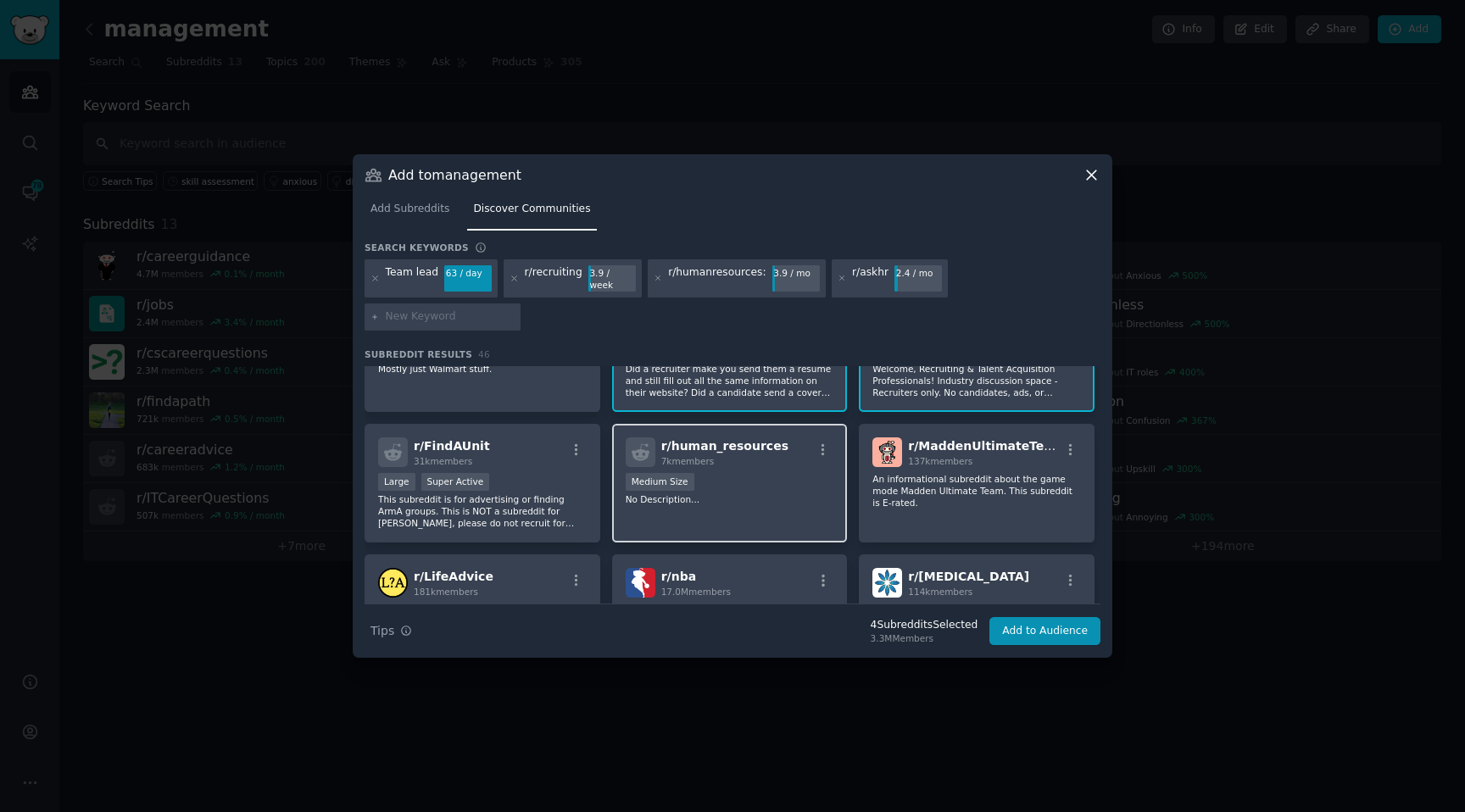
click at [773, 505] on div "r/ human_resources 7k members Medium Size No Description..." at bounding box center [730, 483] width 236 height 120
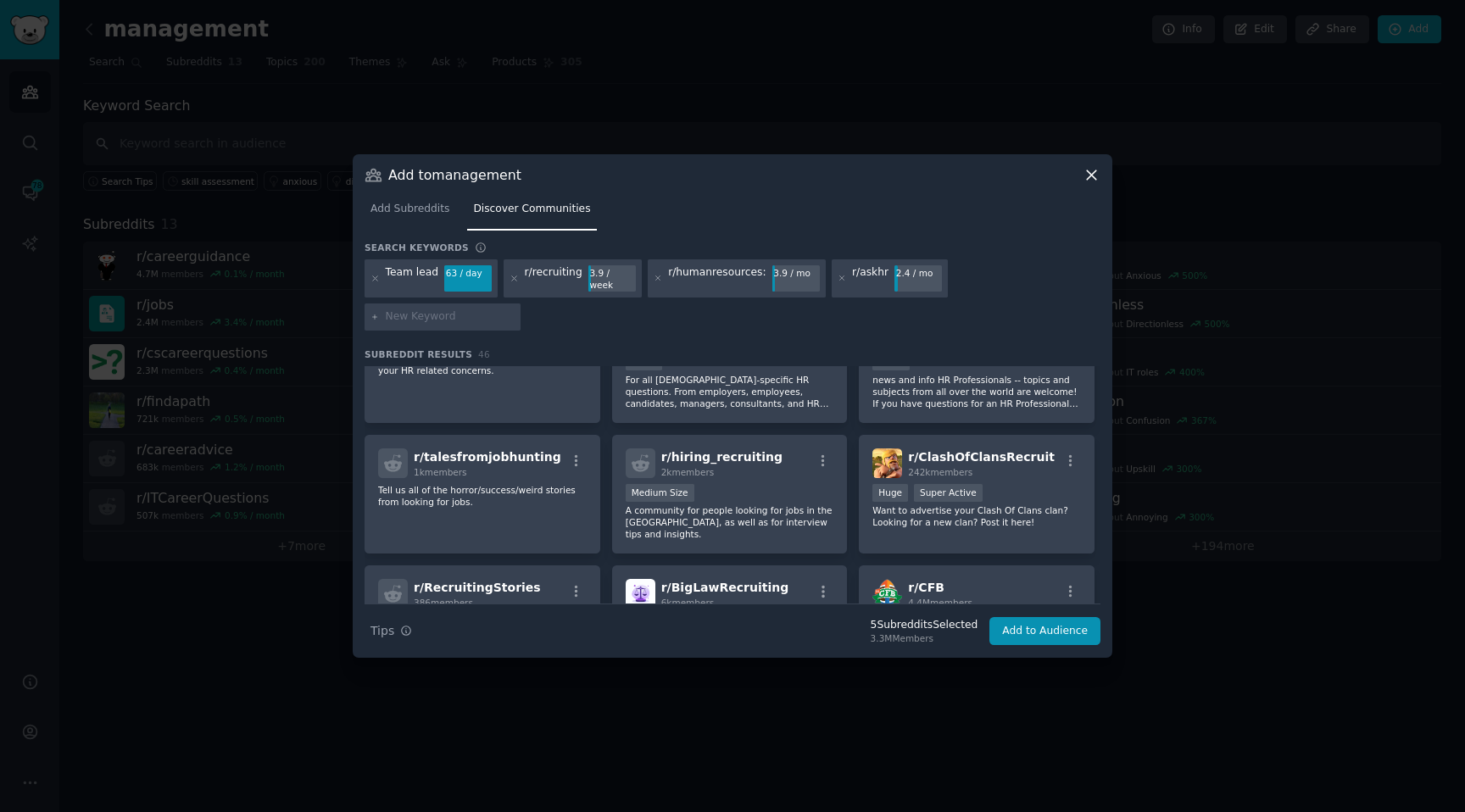
scroll to position [981, 0]
click at [722, 501] on p "A community for people looking for jobs in the US, as well as for interview tip…" at bounding box center [730, 519] width 209 height 35
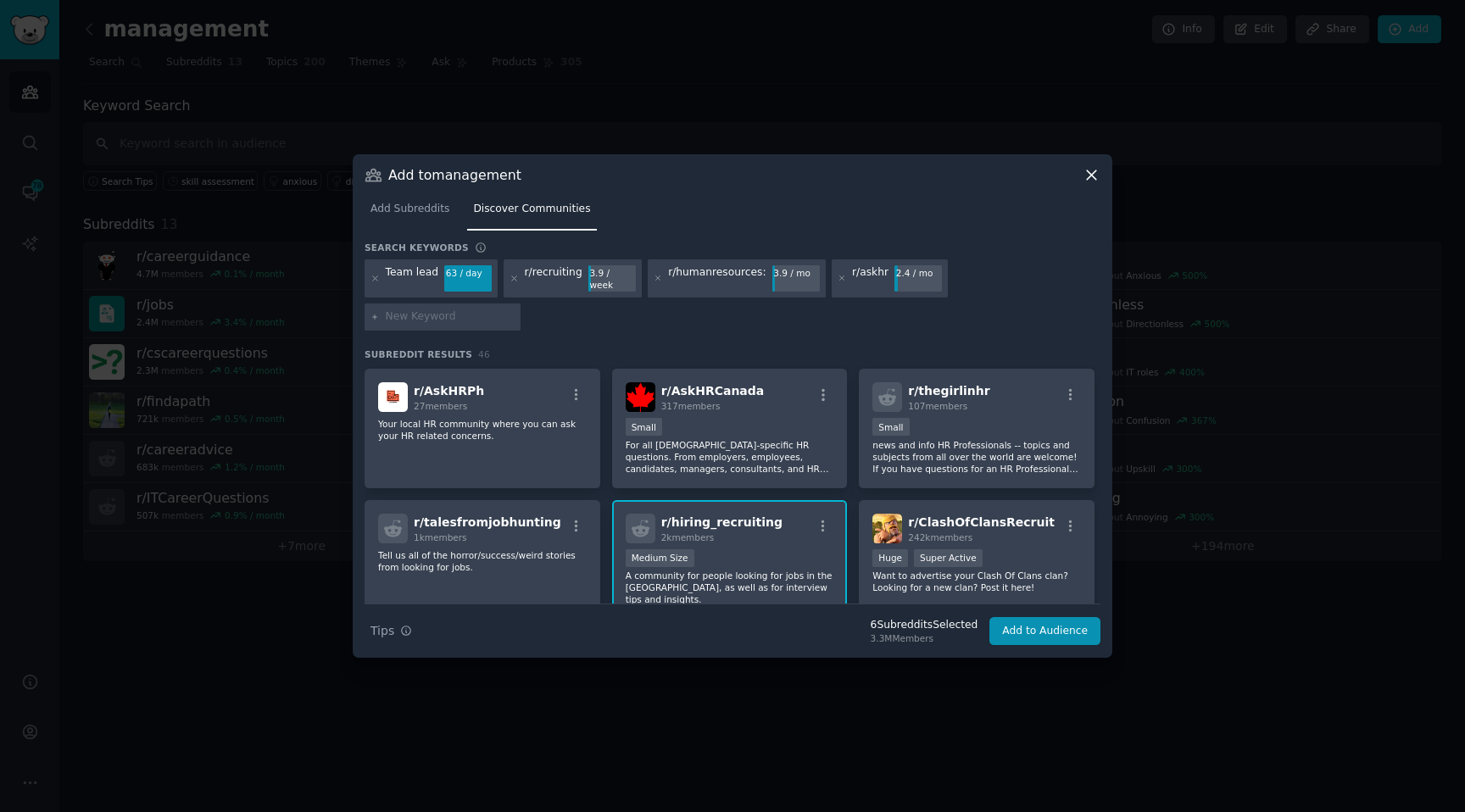
click at [720, 531] on div "2k members" at bounding box center [722, 537] width 121 height 12
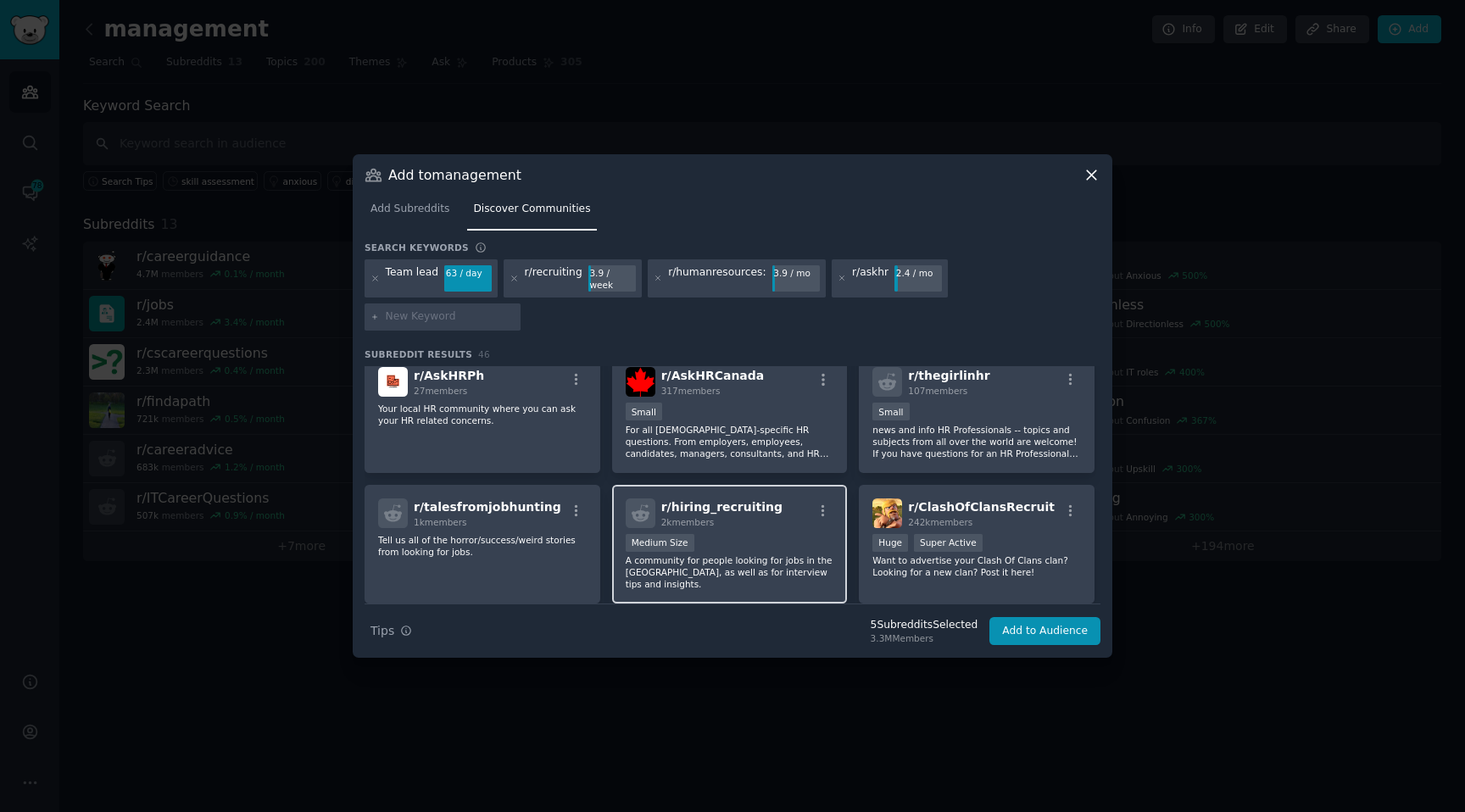
click at [759, 533] on div "Medium Size" at bounding box center [730, 544] width 209 height 21
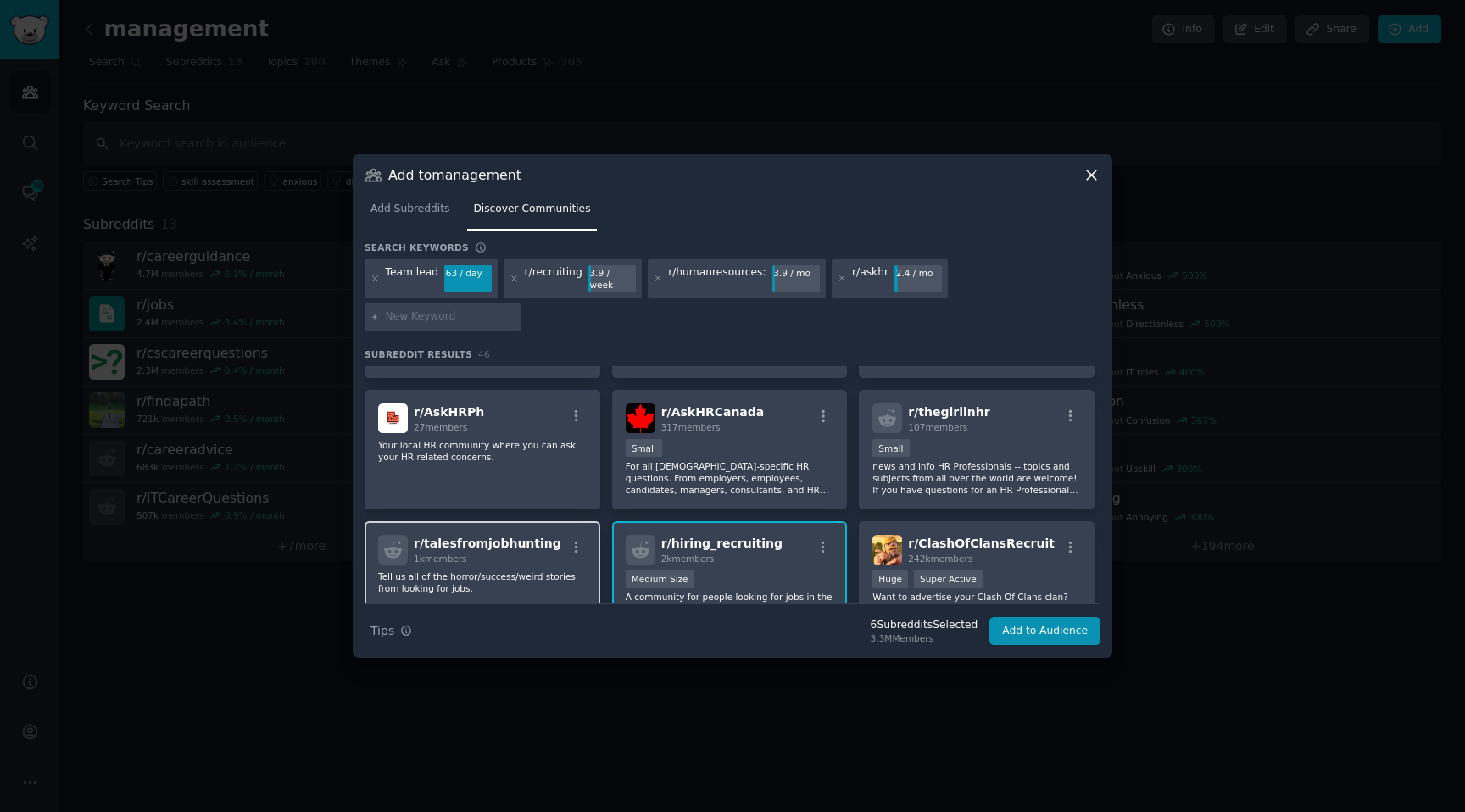
scroll to position [949, 0]
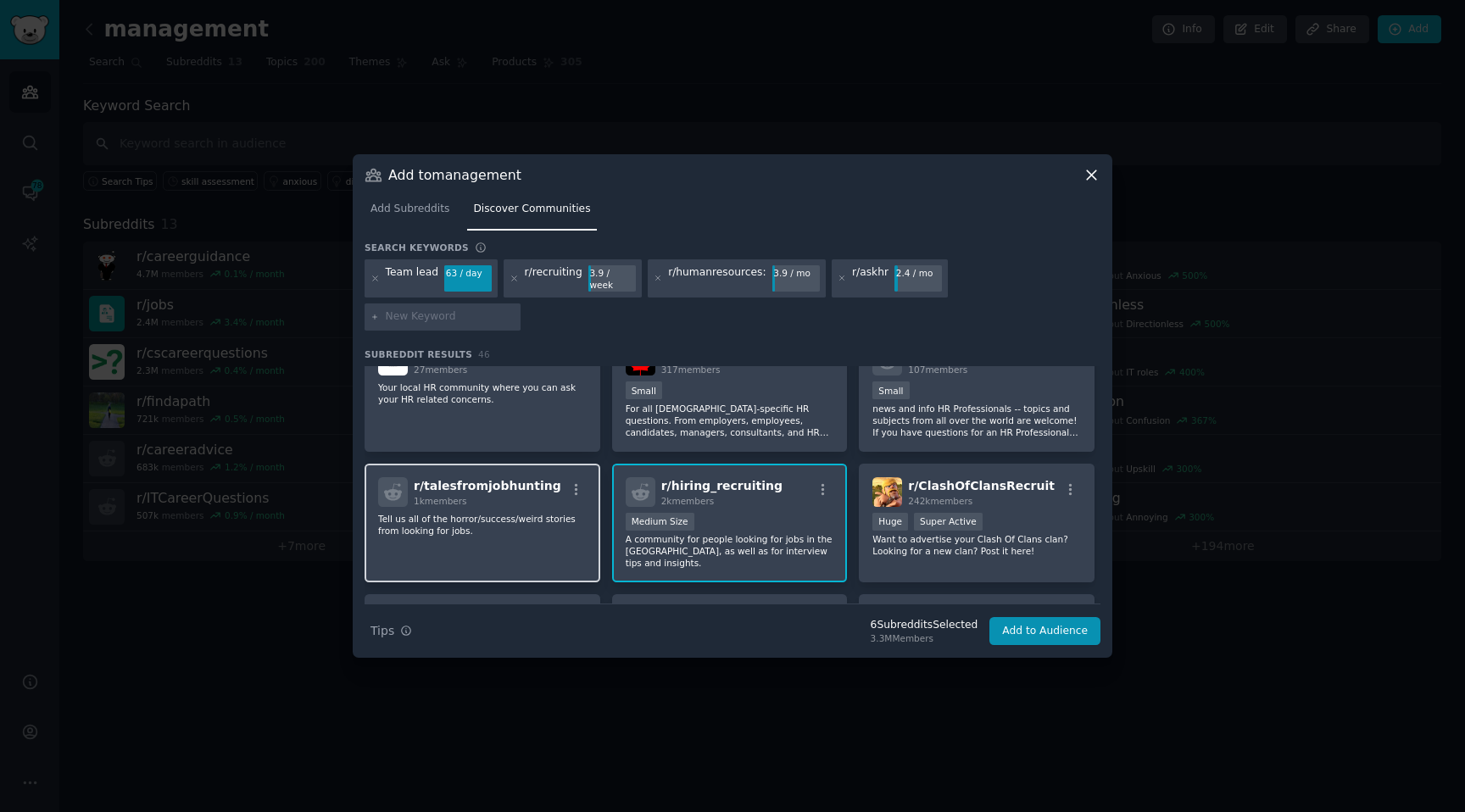
click at [549, 513] on p "Tell us all of the horror/success/weird stories from looking for jobs." at bounding box center [483, 524] width 209 height 23
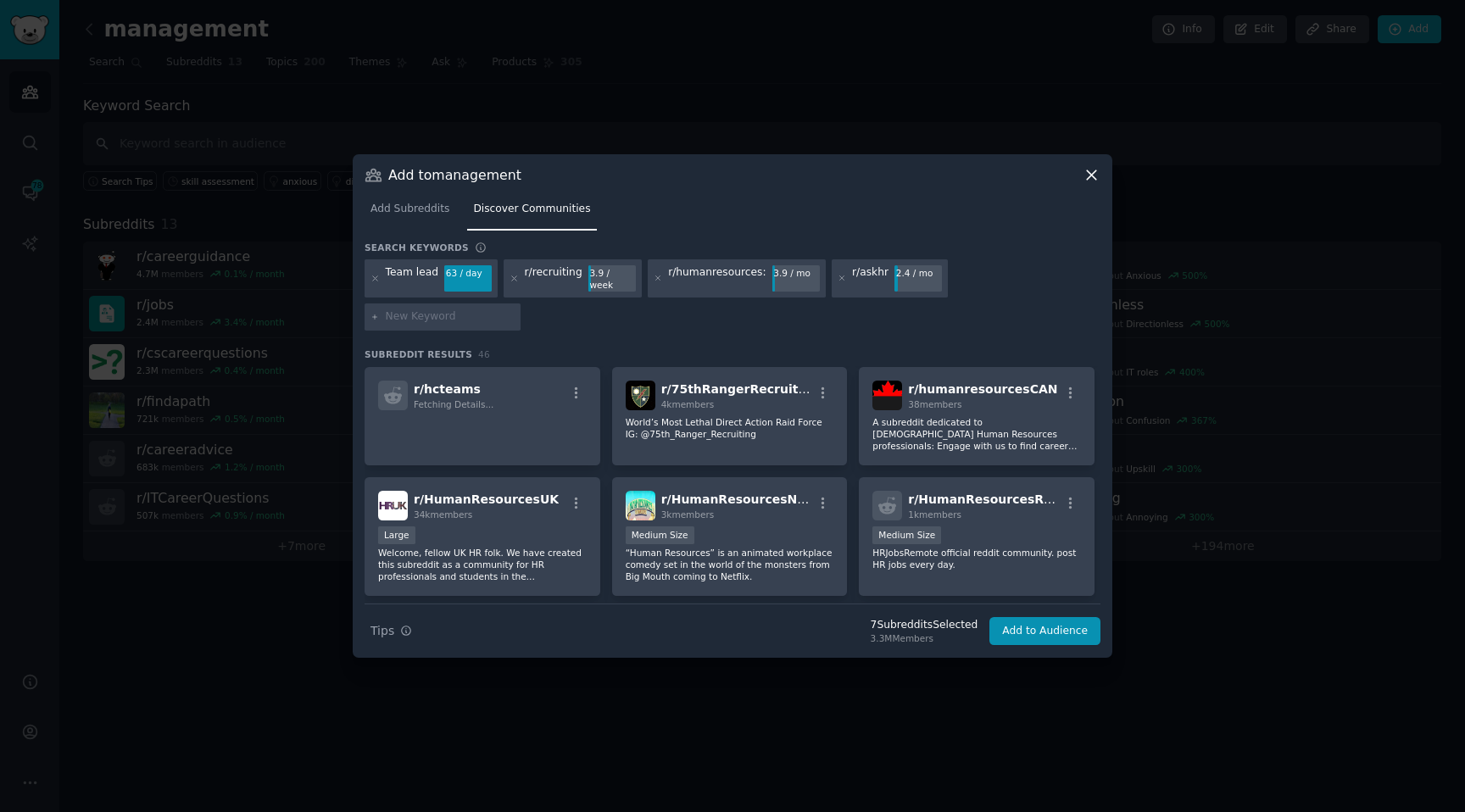
scroll to position [1305, 0]
click at [724, 401] on div "4k members" at bounding box center [737, 406] width 152 height 12
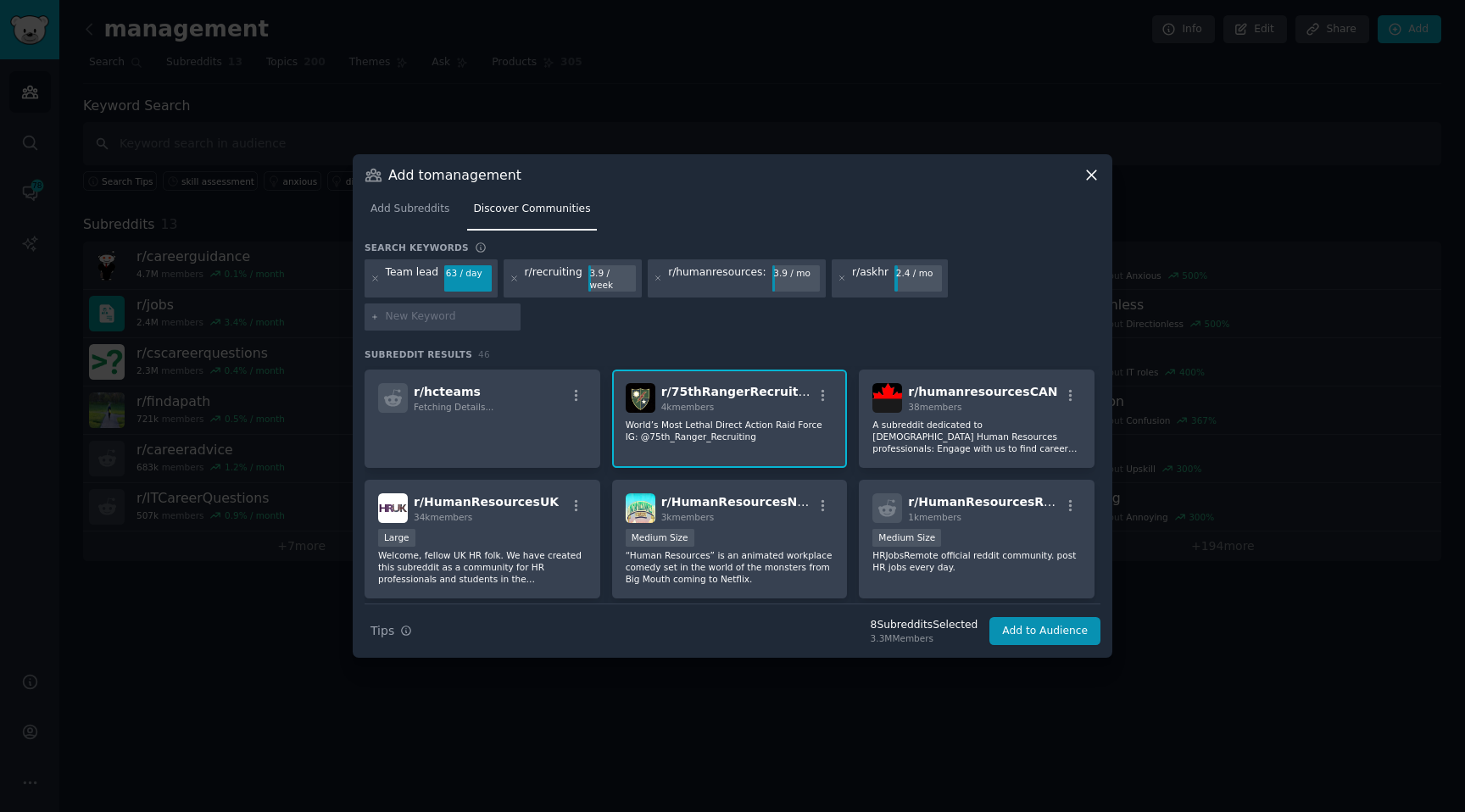
click at [716, 418] on p "World’s Most Lethal Direct Action Raid Force IG: @75th_Ranger_Recruiting" at bounding box center [730, 430] width 209 height 23
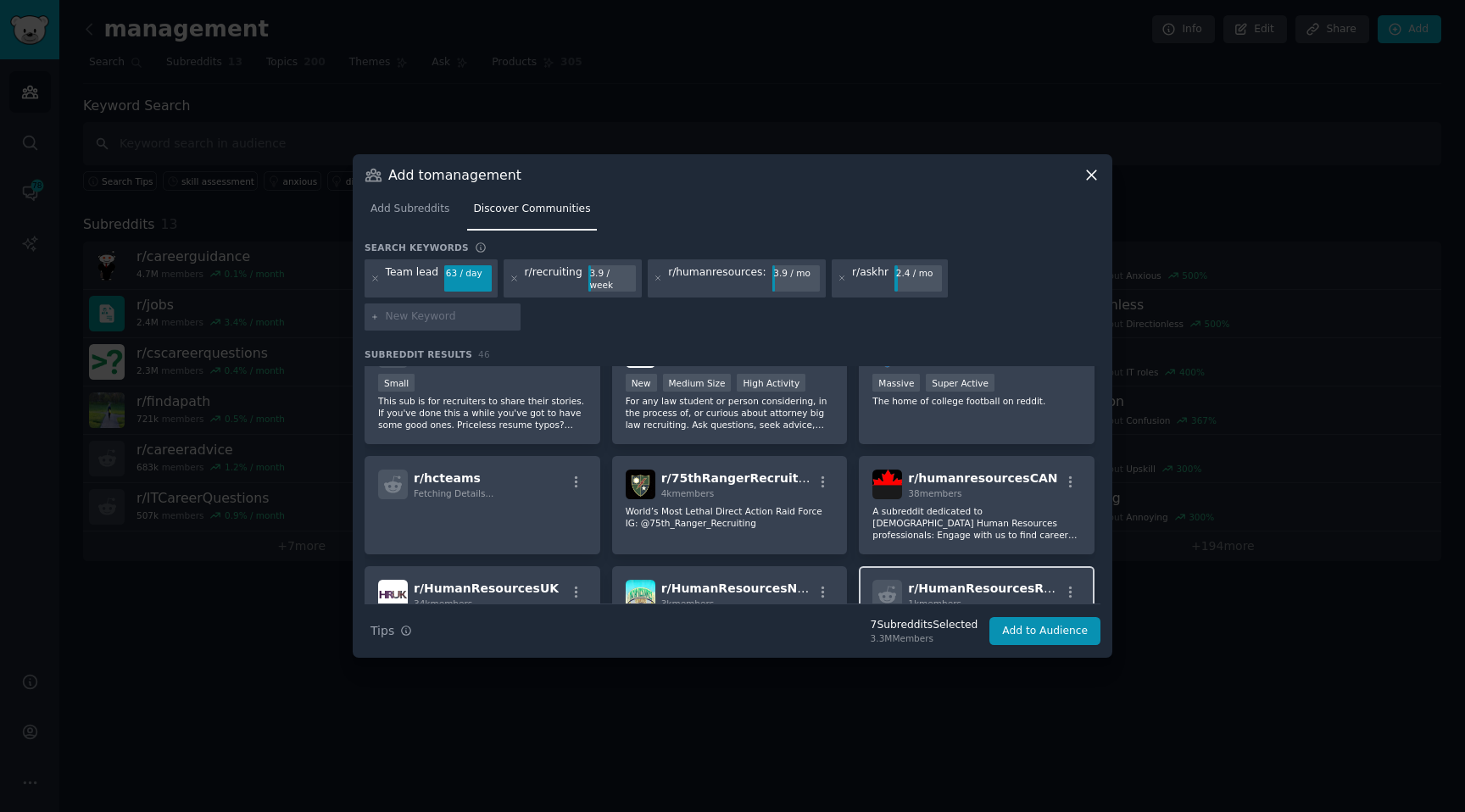
scroll to position [1125, 0]
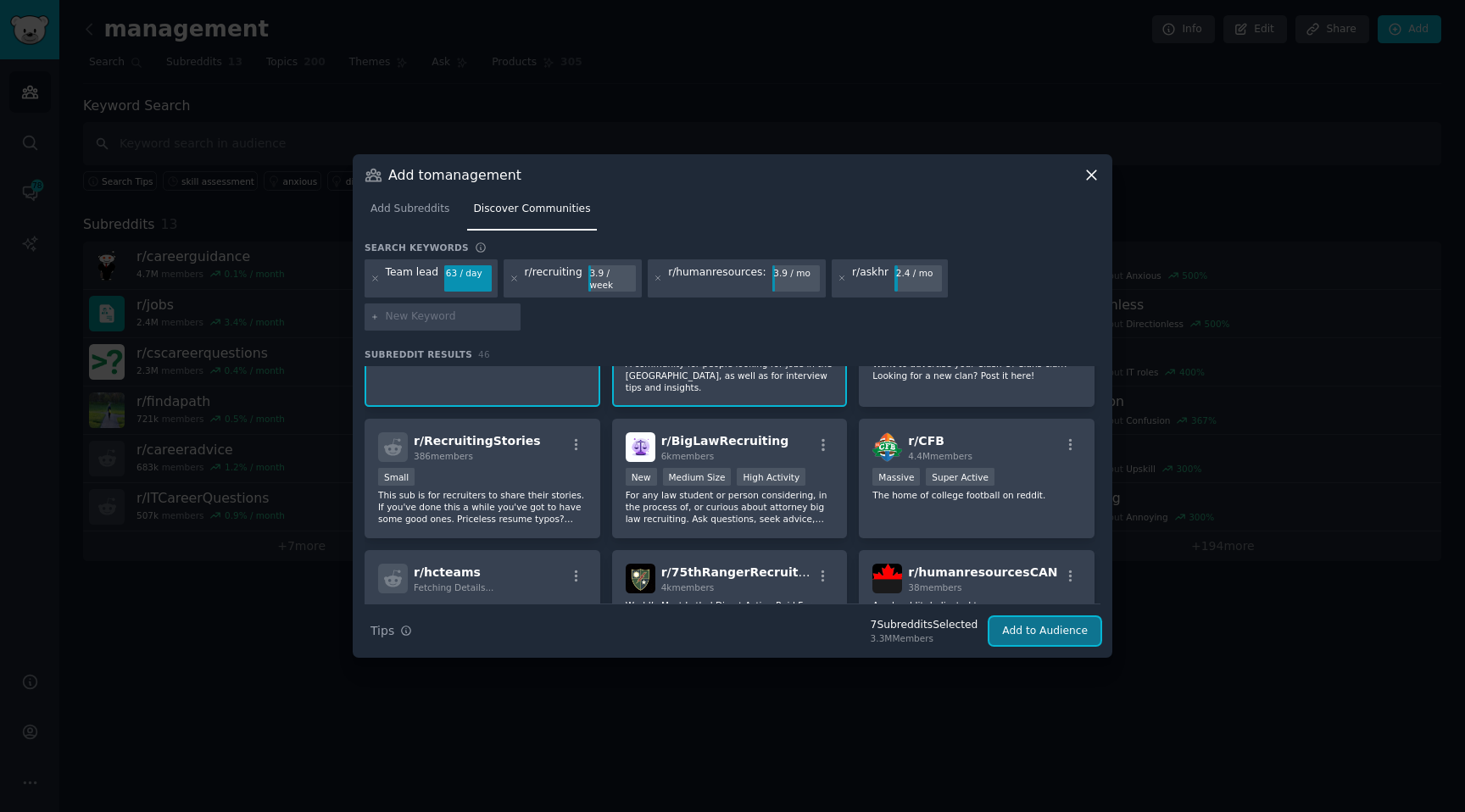
click at [1047, 617] on button "Add to Audience" at bounding box center [1045, 632] width 111 height 29
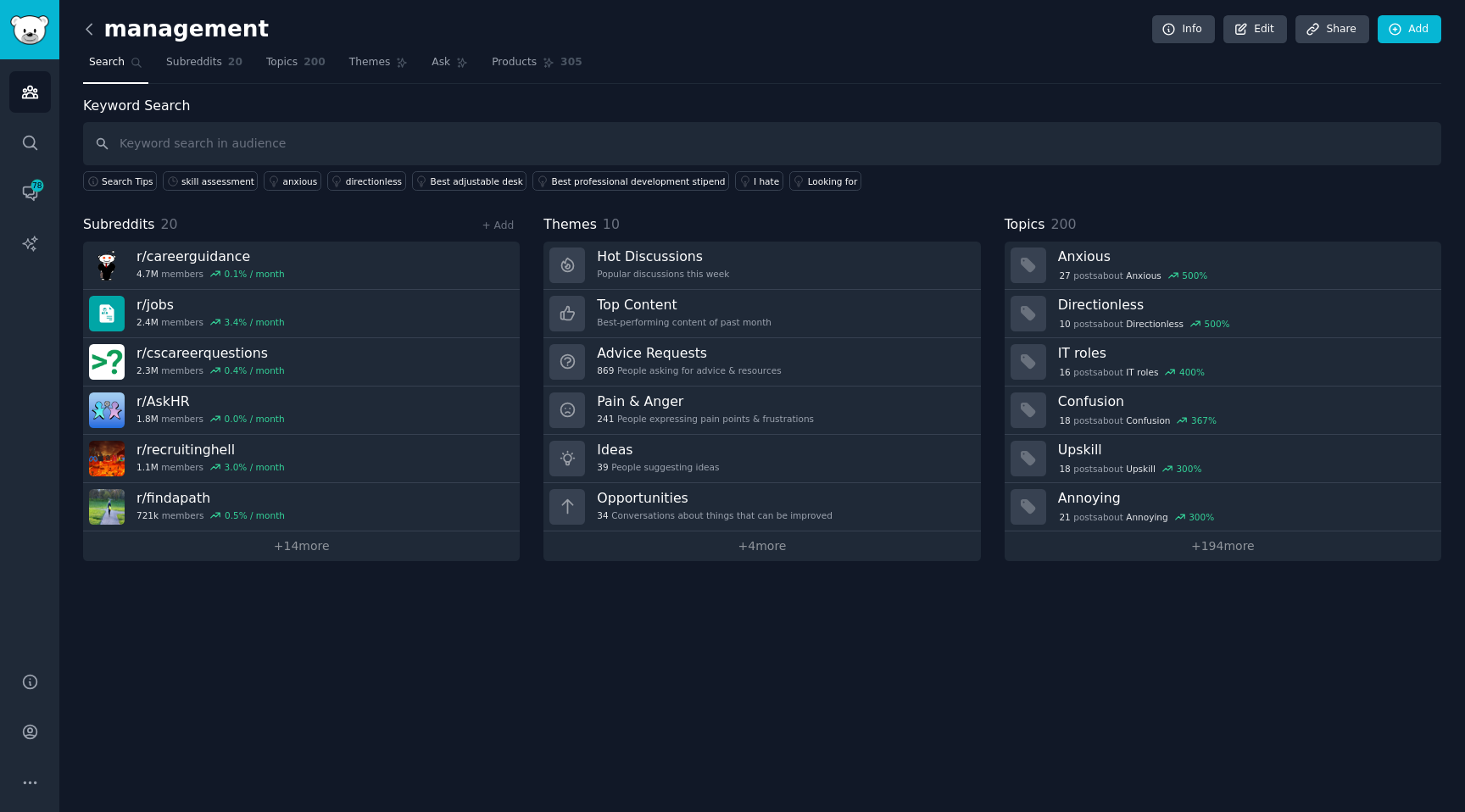
click at [88, 31] on icon at bounding box center [90, 29] width 18 height 18
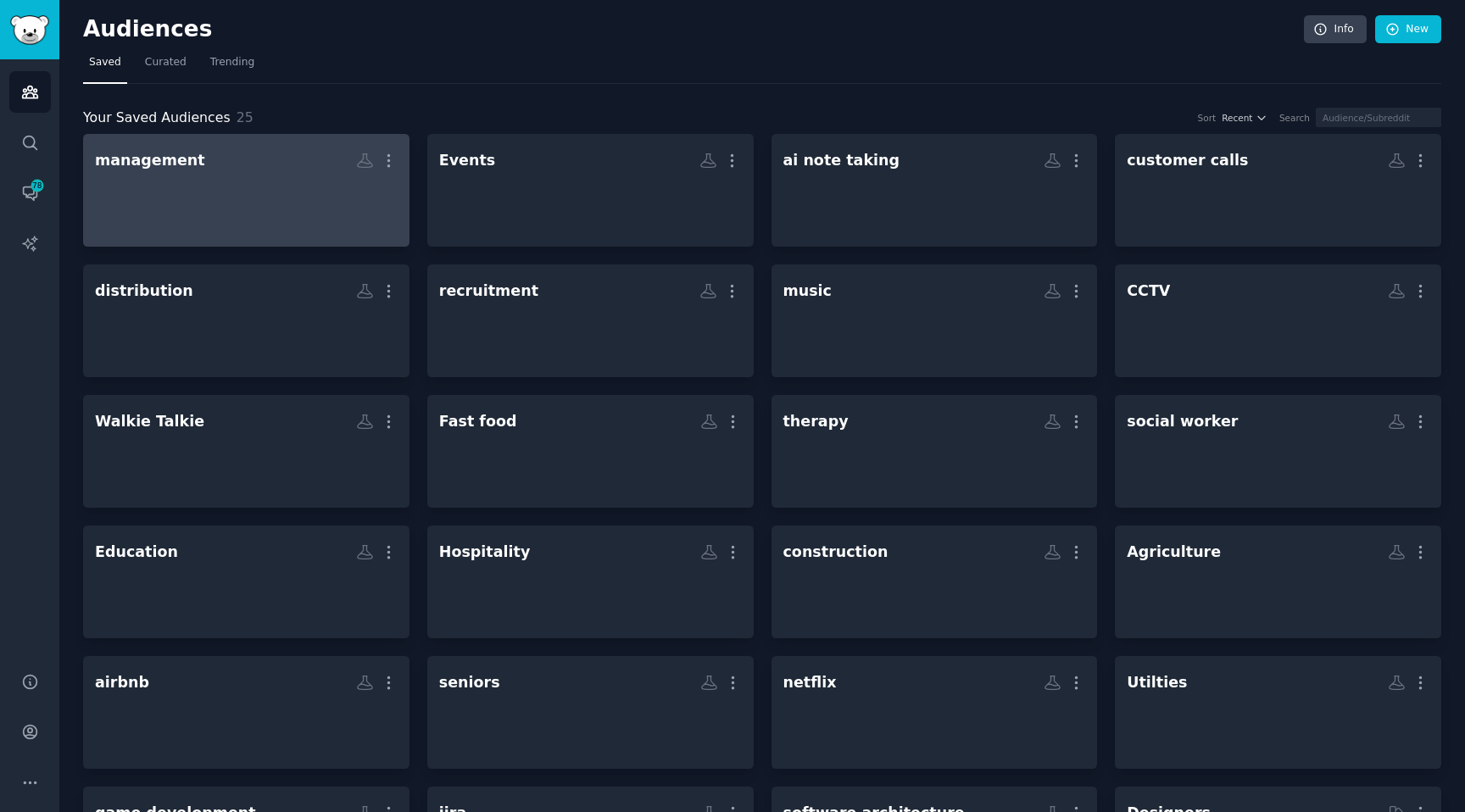
click at [227, 247] on link "management More" at bounding box center [246, 190] width 327 height 113
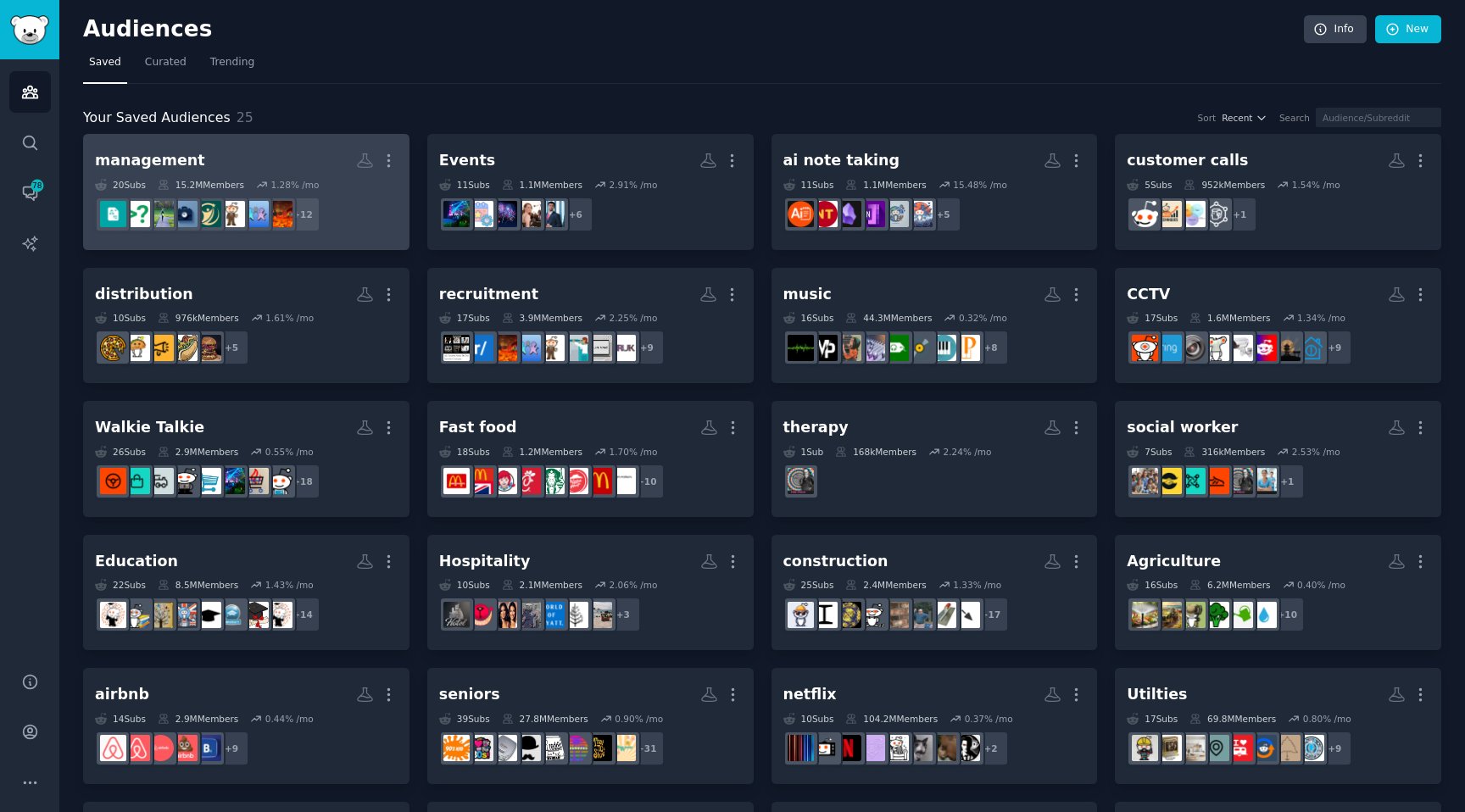
click at [263, 194] on dd "r/AskHR + 12" at bounding box center [246, 214] width 302 height 48
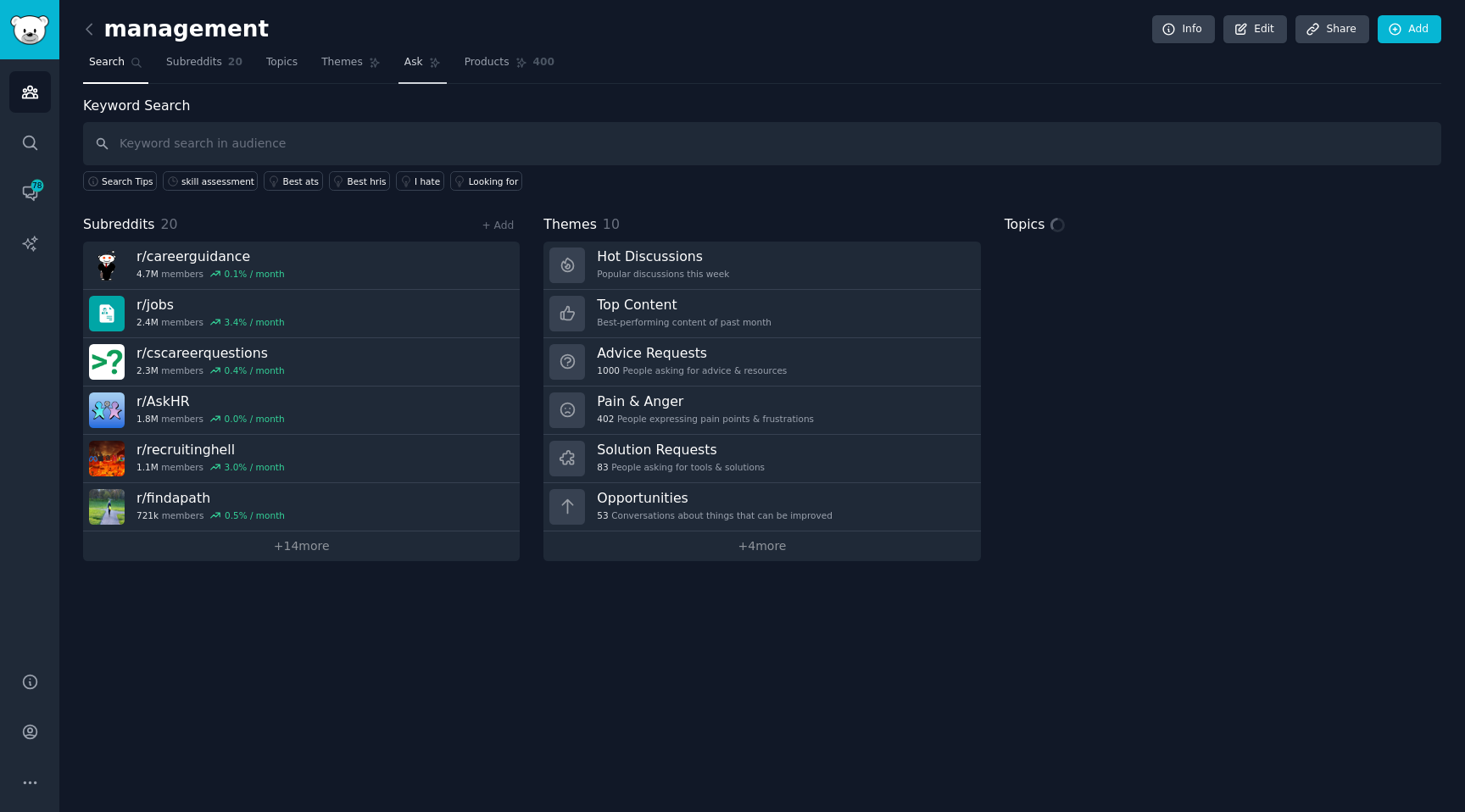
click at [424, 60] on link "Ask" at bounding box center [422, 66] width 49 height 35
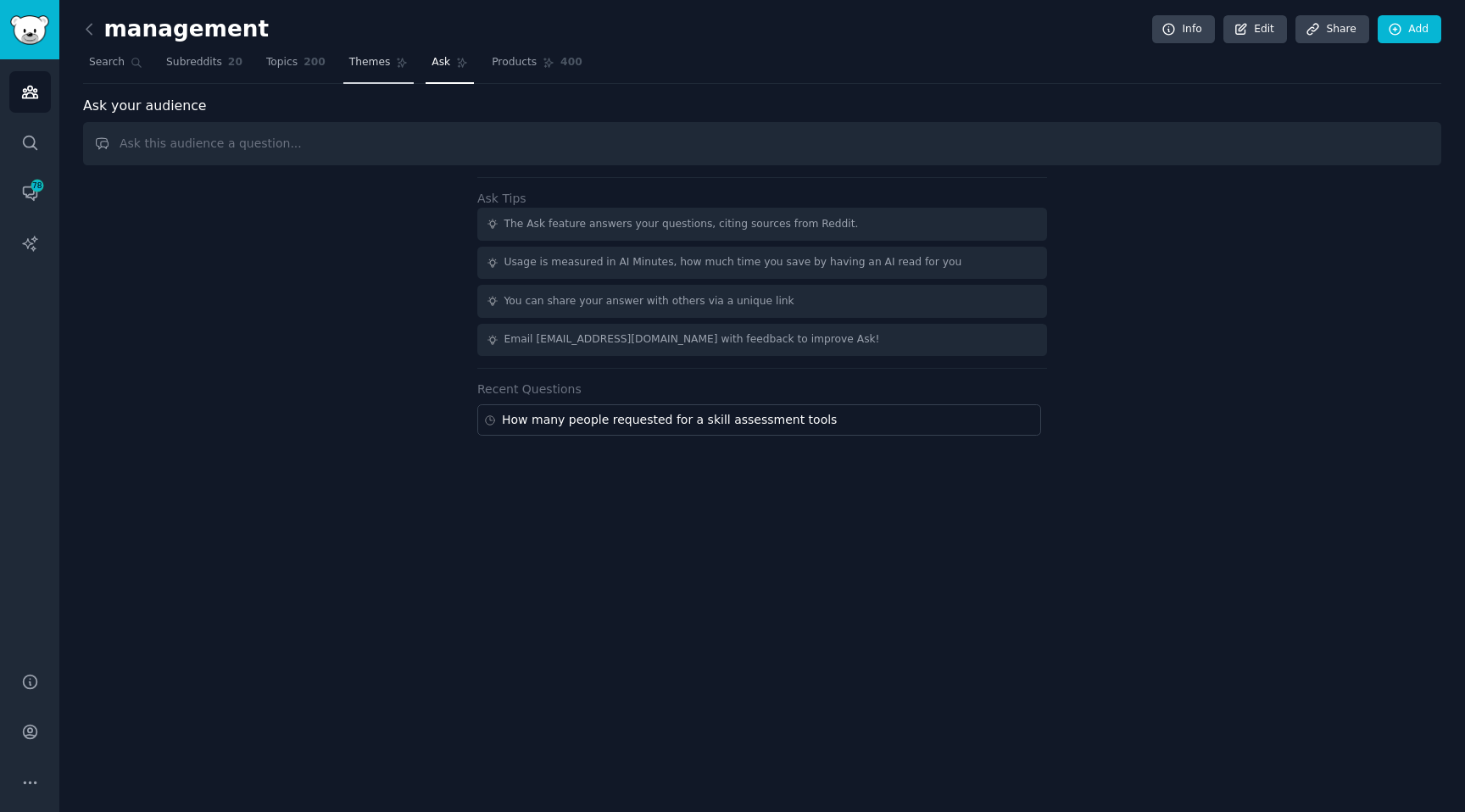
click at [376, 58] on span "Themes" at bounding box center [370, 62] width 42 height 16
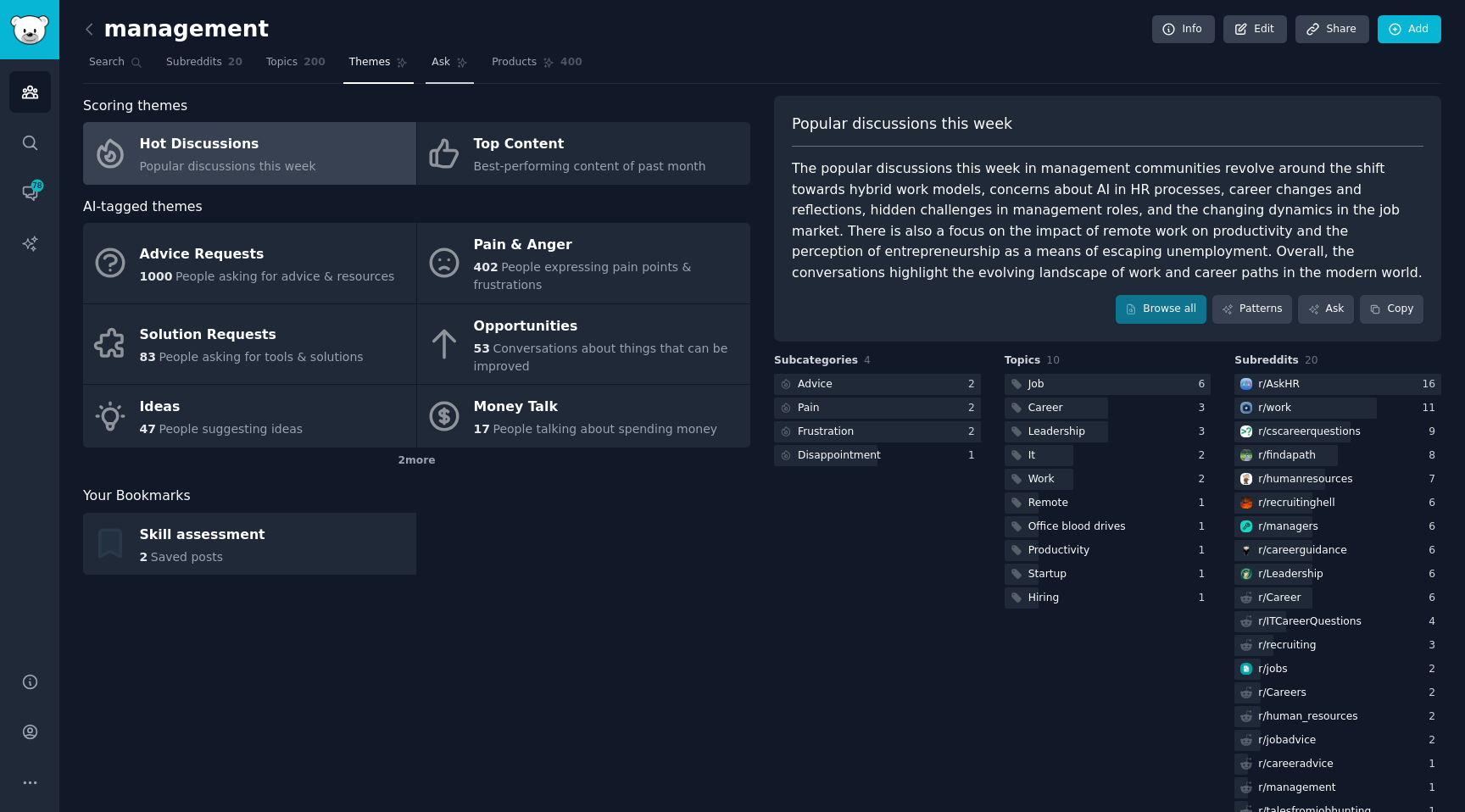
click at [440, 79] on link "Ask" at bounding box center [450, 66] width 49 height 35
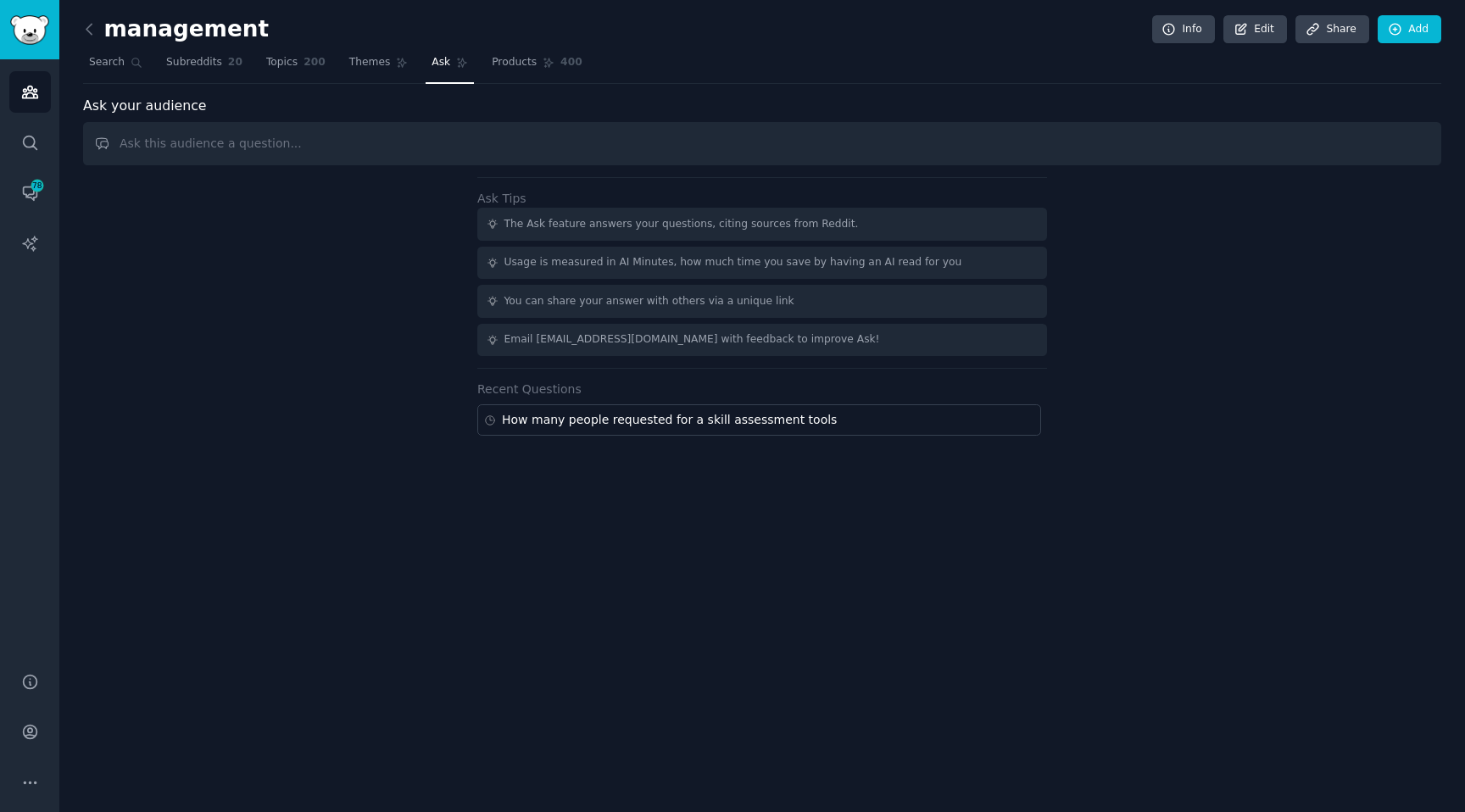
click at [413, 143] on input "text" at bounding box center [762, 143] width 1358 height 43
type input "Wht"
type input "What are some pain points that were highlighted? Can you keep the feedback? Can…"
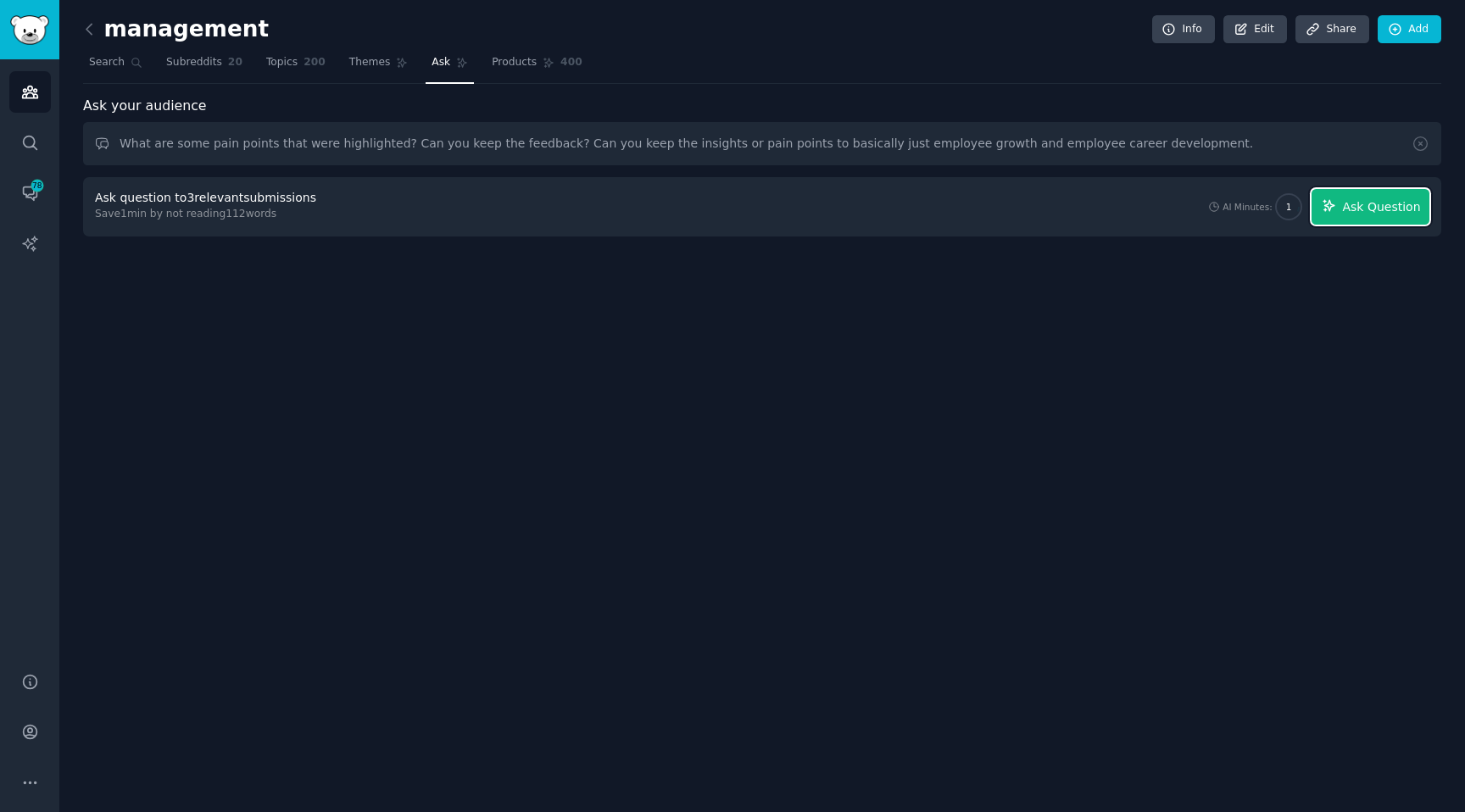
click at [1356, 208] on span "Ask Question" at bounding box center [1381, 207] width 78 height 18
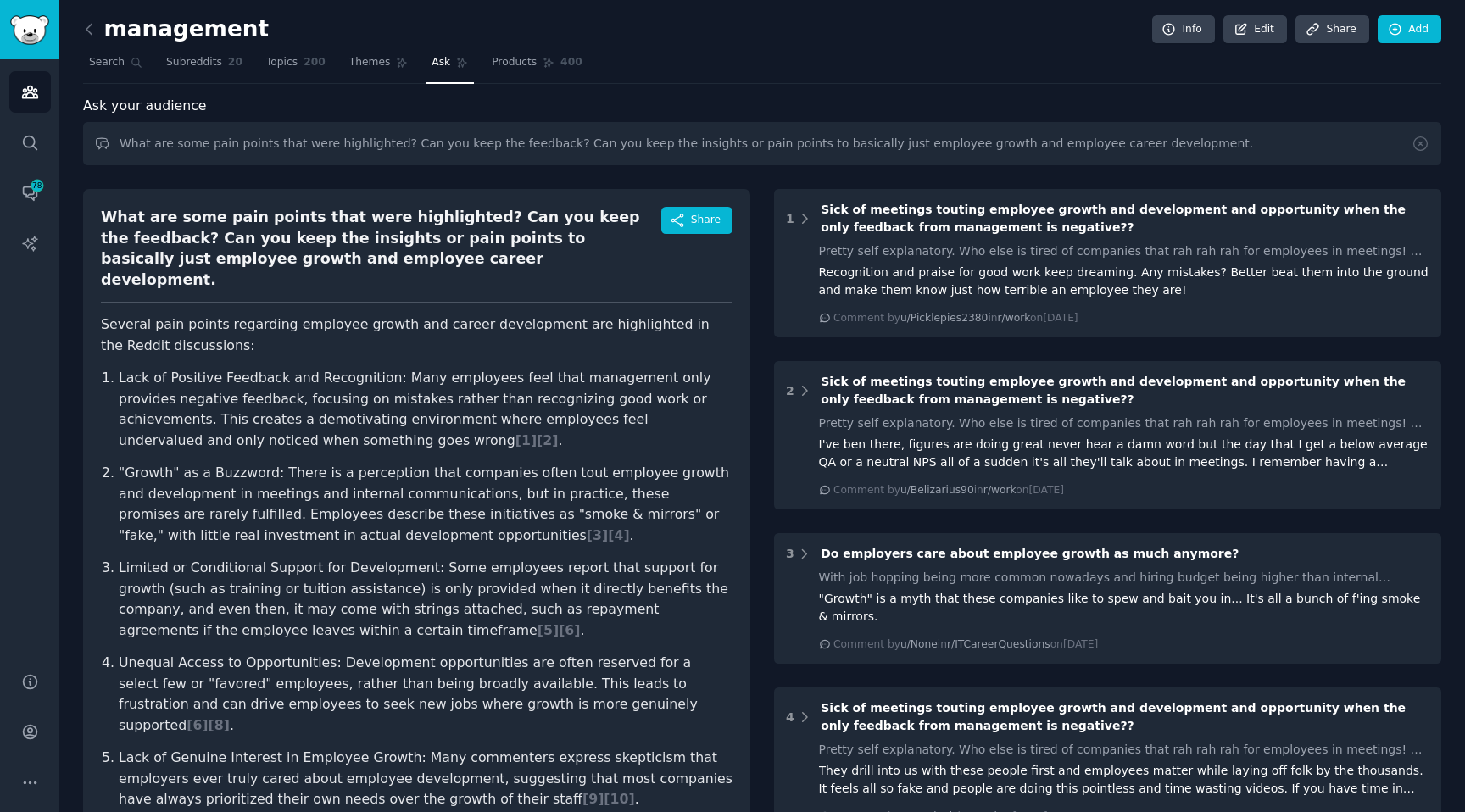
click at [99, 29] on link at bounding box center [94, 30] width 21 height 27
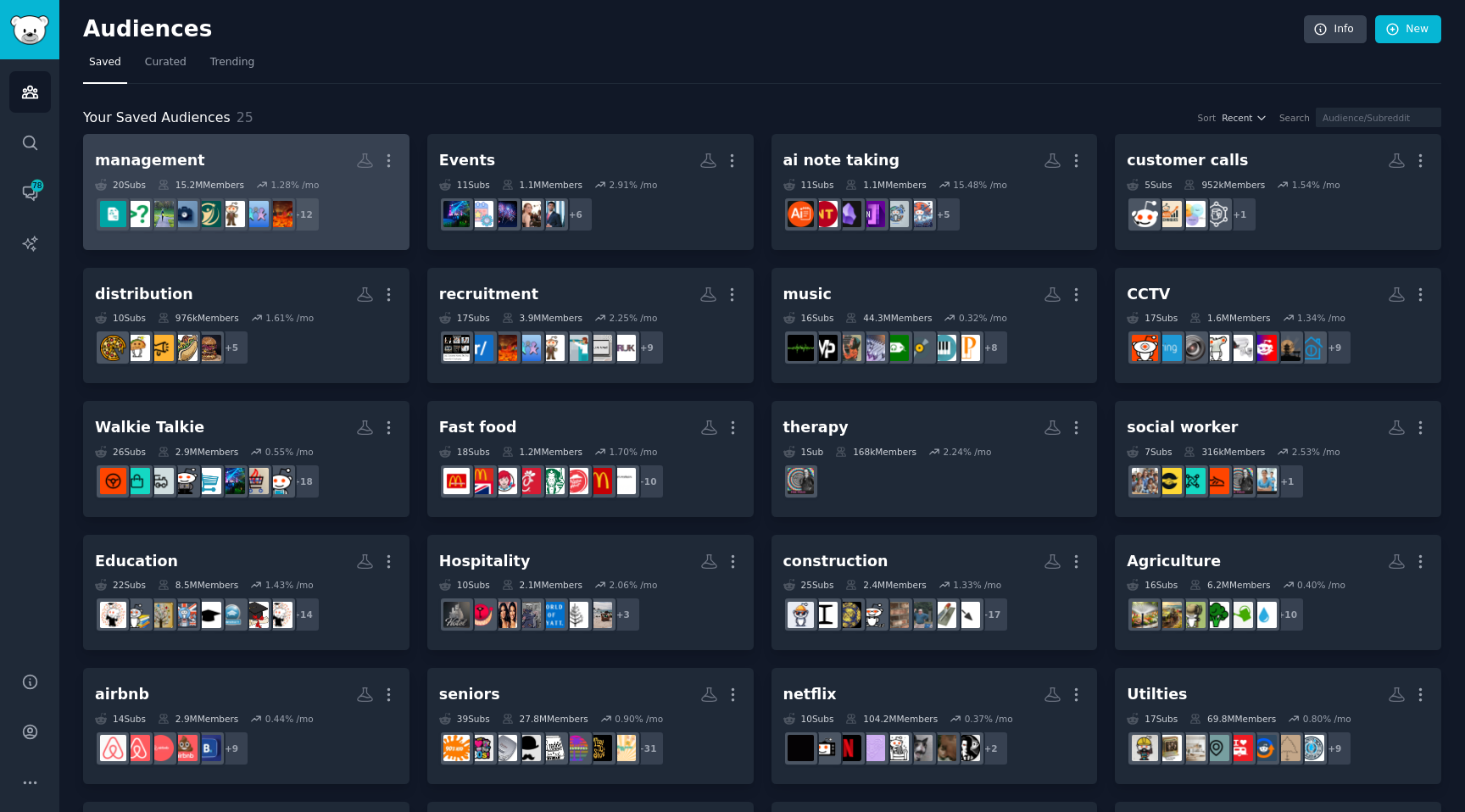
click at [192, 158] on h2 "management More" at bounding box center [246, 160] width 302 height 29
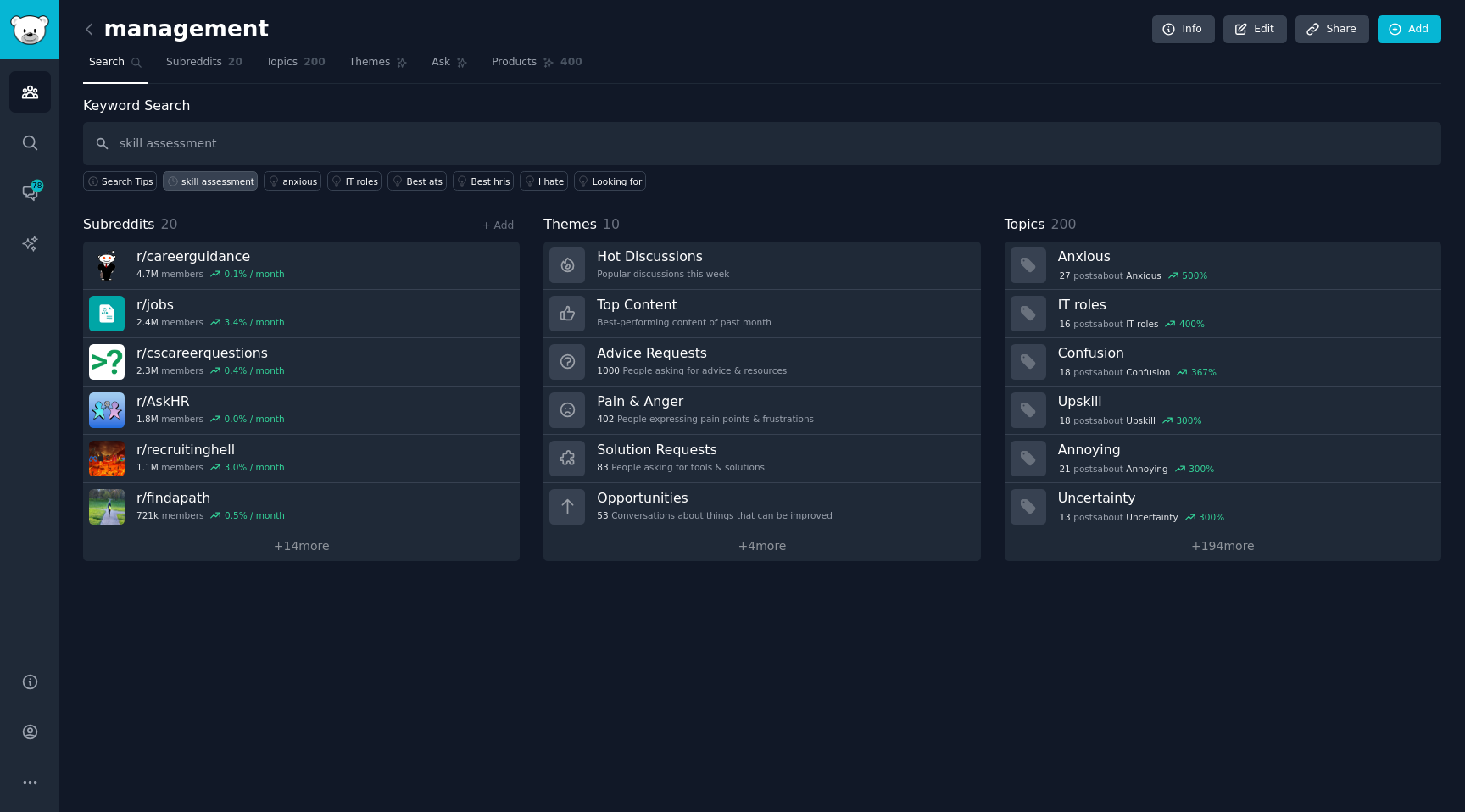
type input "skill assessment"
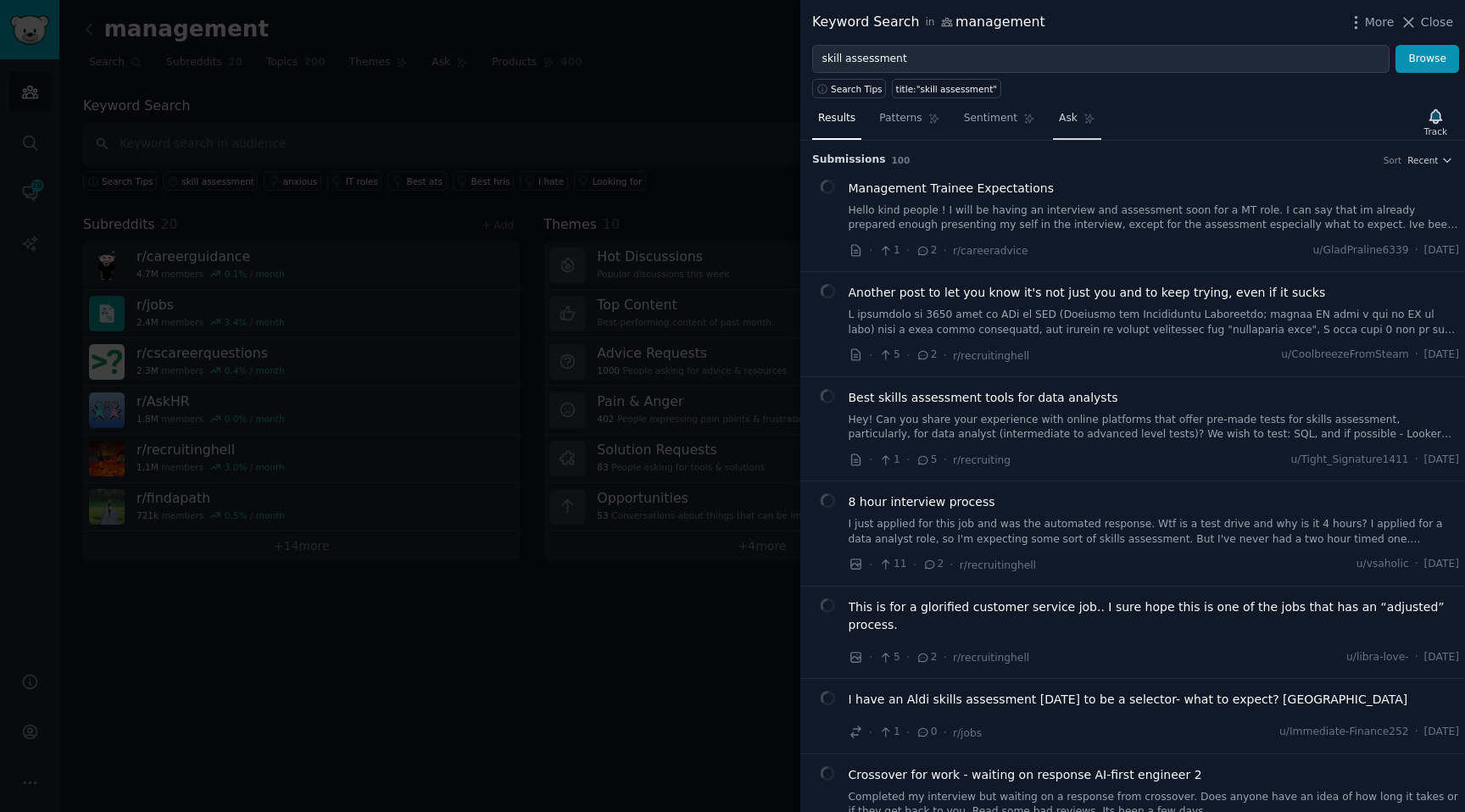
click at [1085, 115] on icon at bounding box center [1089, 119] width 10 height 10
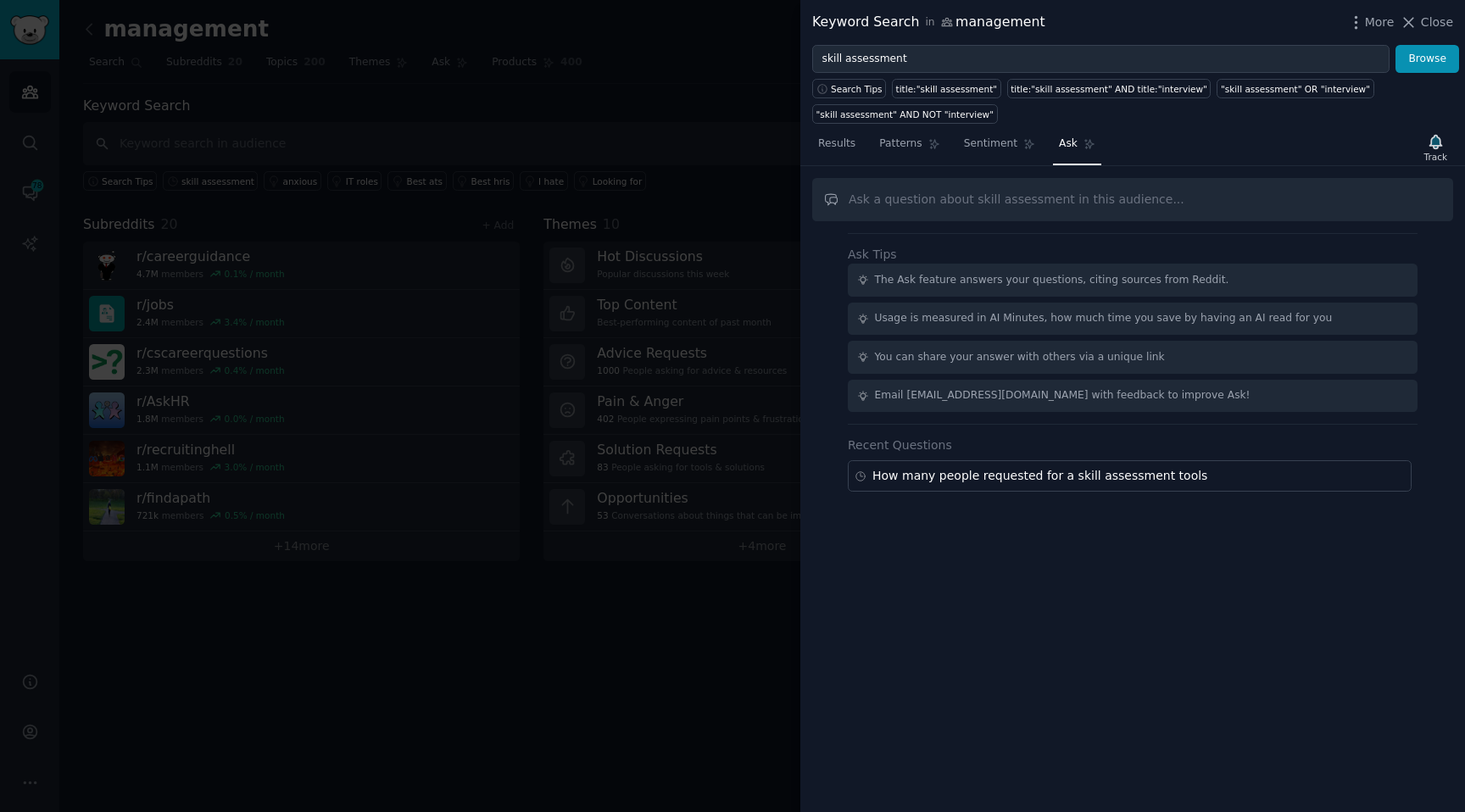
click at [887, 171] on div "Ask Tips The Ask feature answers your questions, citing sources from Reddit. Us…" at bounding box center [1131, 488] width 664 height 645
click at [884, 192] on input "text" at bounding box center [1132, 199] width 641 height 43
paste input "I am looking to build a career skills assessment tool to help employees grow in…"
click at [1363, 198] on input "I am looking to build a career skills assessment tool to help employees grow in…" at bounding box center [1132, 199] width 641 height 43
drag, startPoint x: 1363, startPoint y: 198, endPoint x: 1456, endPoint y: 203, distance: 93.1
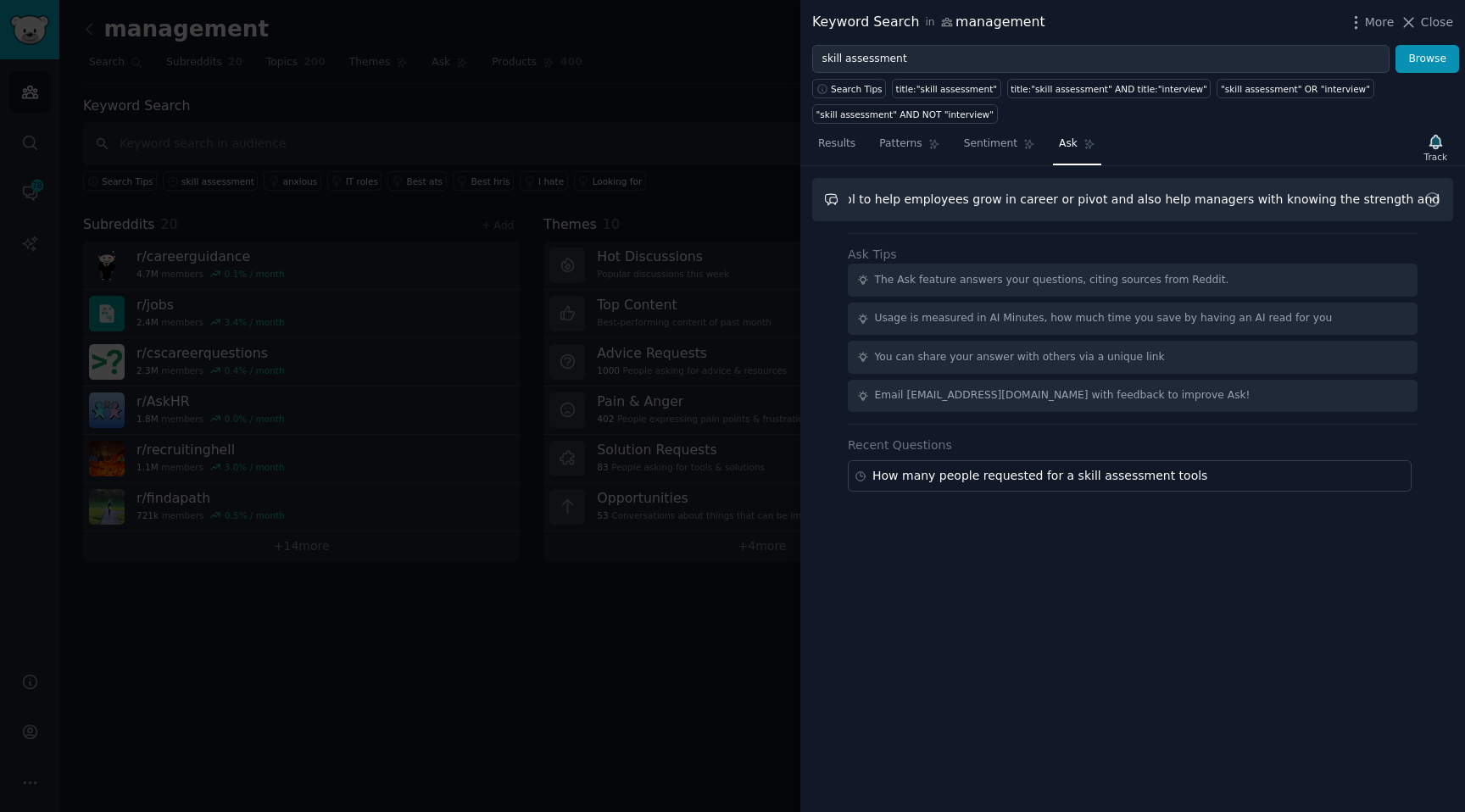
click at [1457, 203] on div "I am looking to build a career skills assessment tool to help employees grow in…" at bounding box center [1131, 488] width 664 height 645
click at [1321, 194] on input "I am looking to build a career skills assessment tool to help employees grow in…" at bounding box center [1132, 199] width 641 height 43
drag, startPoint x: 1316, startPoint y: 194, endPoint x: 1459, endPoint y: 184, distance: 143.3
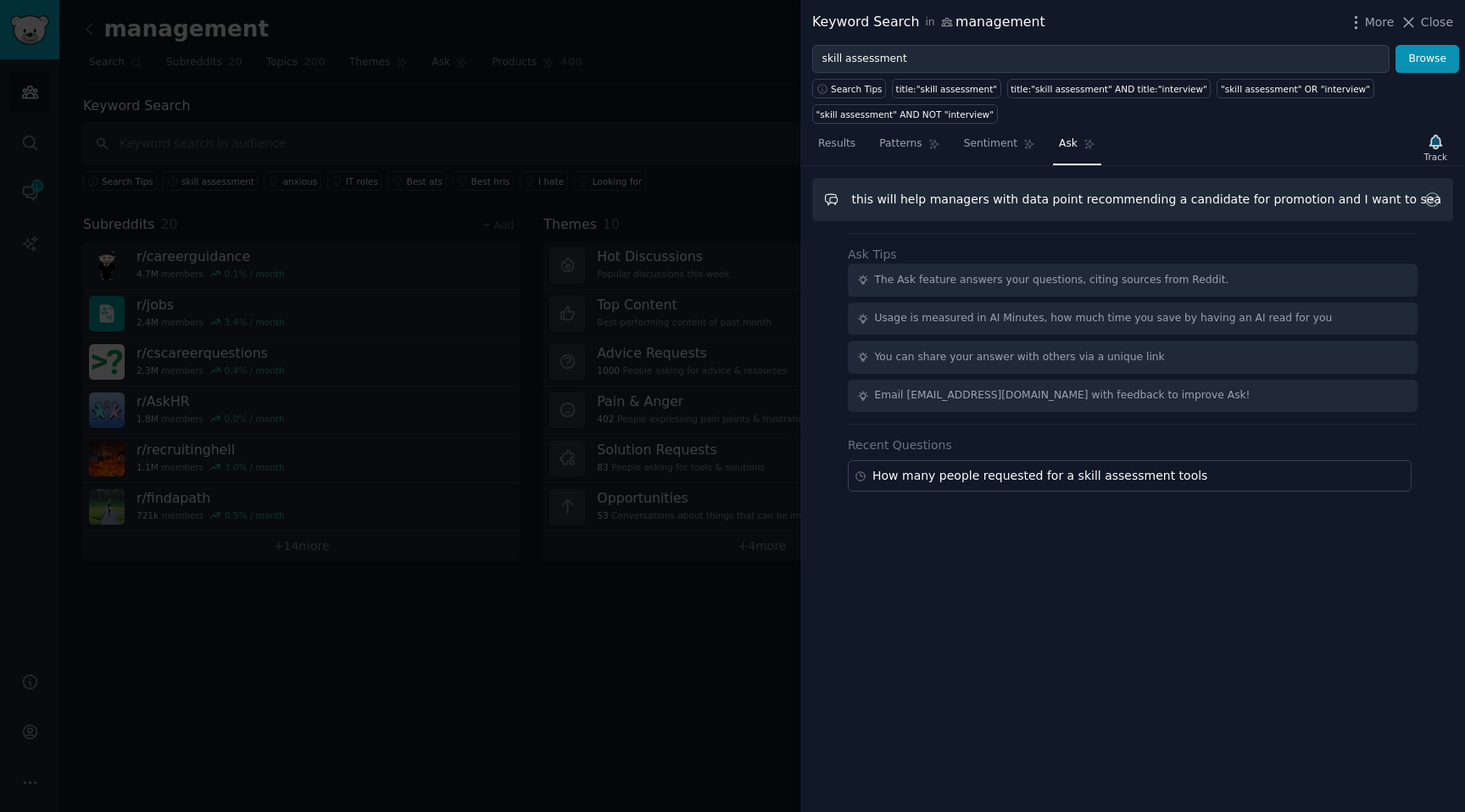
click at [1463, 184] on div "I am looking to build a career skills assessment tool to help employees grow in…" at bounding box center [1131, 488] width 664 height 645
click at [1362, 200] on input "I am looking to build a career skills assessment tool to help employees grow in…" at bounding box center [1132, 199] width 641 height 43
drag, startPoint x: 1376, startPoint y: 192, endPoint x: 1461, endPoint y: 196, distance: 85.1
click at [1463, 197] on div "I am looking to build a career skills assessment tool to help employees grow in…" at bounding box center [1131, 488] width 664 height 645
paste input "What are some of the insights and pain points relating to skill assessment"
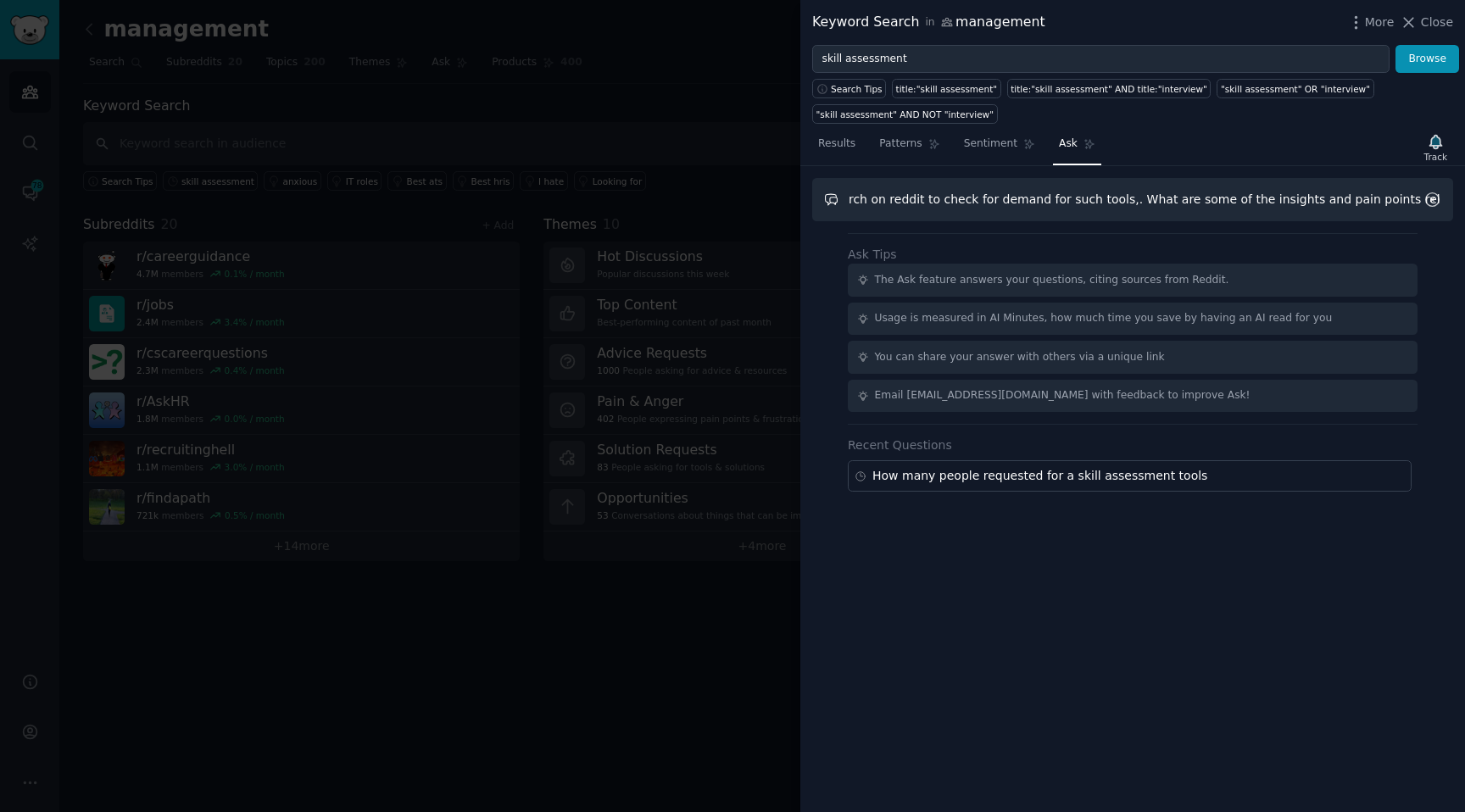
scroll to position [0, 2876]
type input "I am looking to build a career skills assessment tool to help employees grow in…"
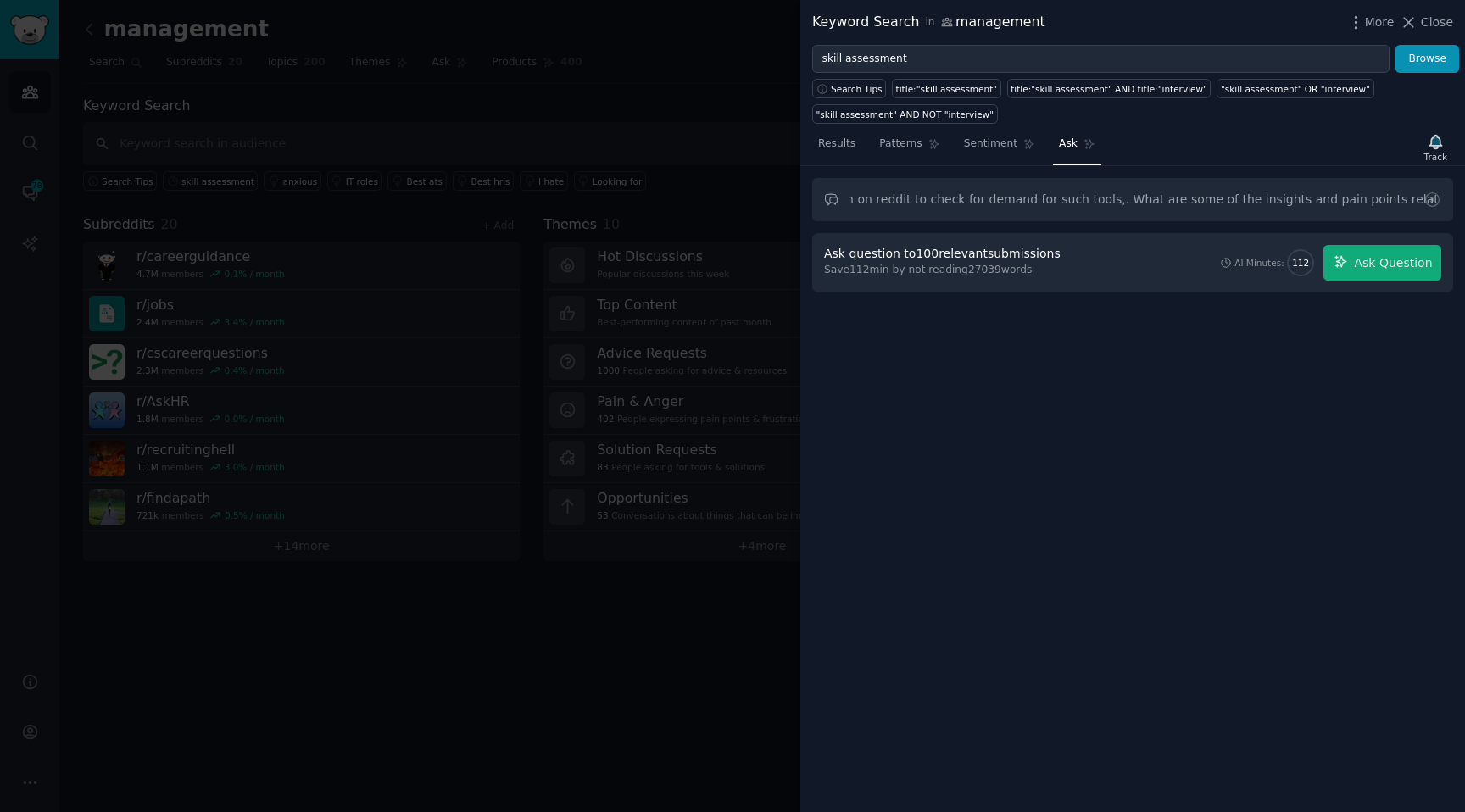
scroll to position [0, 0]
click at [1404, 288] on div "Ask question to 100 relevant submissions Save 112 min by not reading 27039 word…" at bounding box center [1132, 262] width 641 height 59
click at [1402, 268] on span "Ask Question" at bounding box center [1393, 263] width 78 height 18
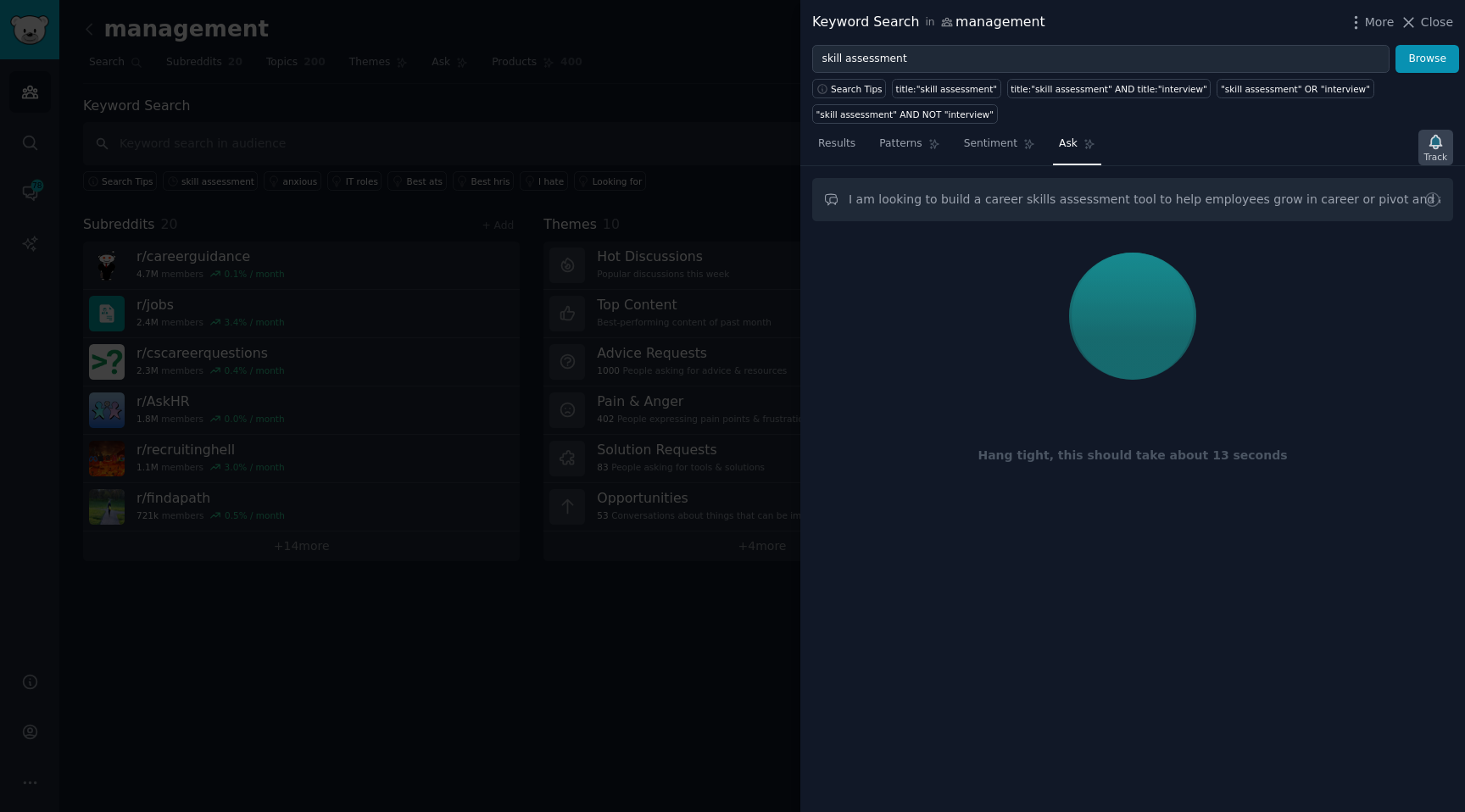
click at [1441, 152] on div "Track" at bounding box center [1435, 157] width 22 height 12
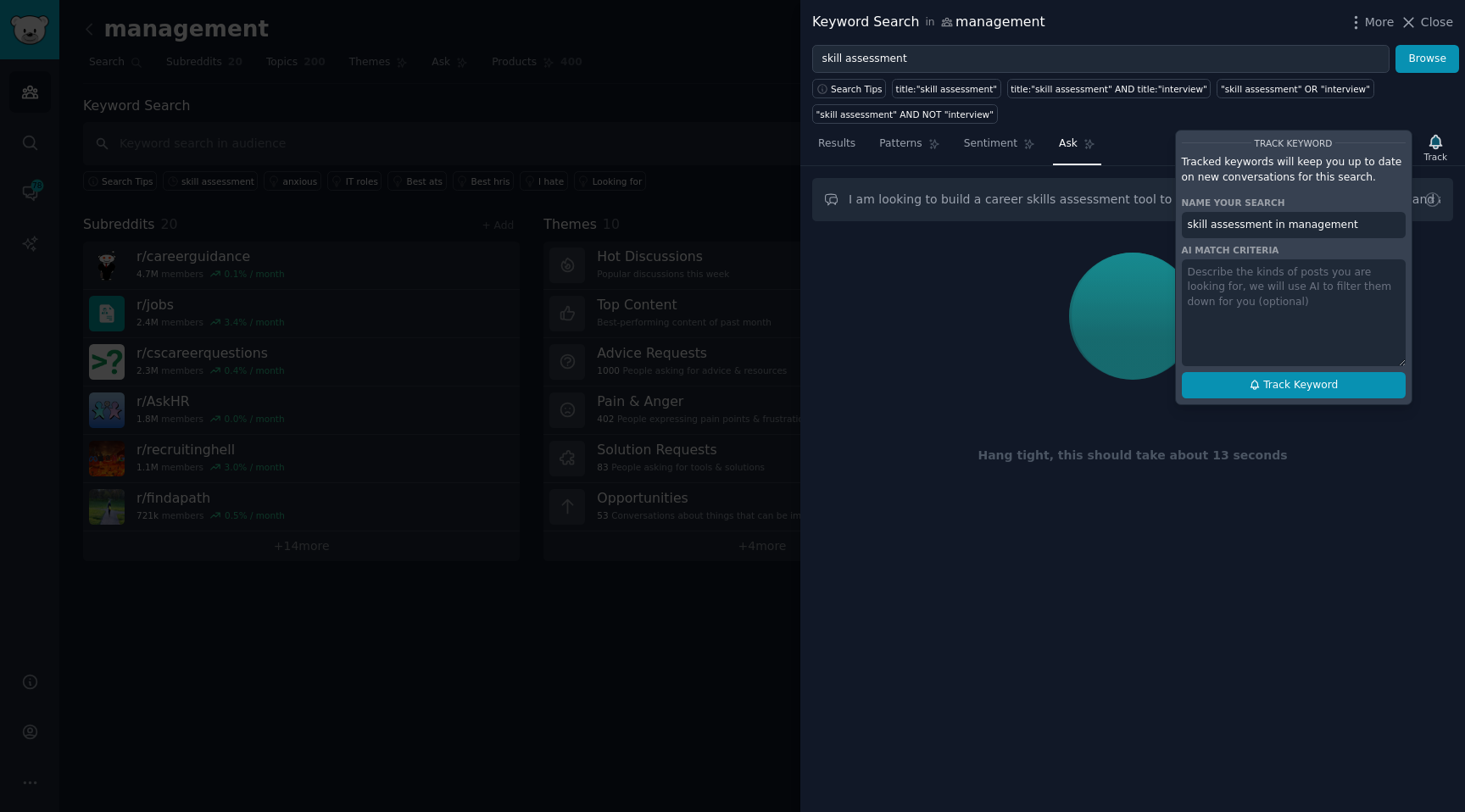
click at [1286, 393] on button "Track Keyword" at bounding box center [1292, 386] width 223 height 27
type input "skill assessment in management"
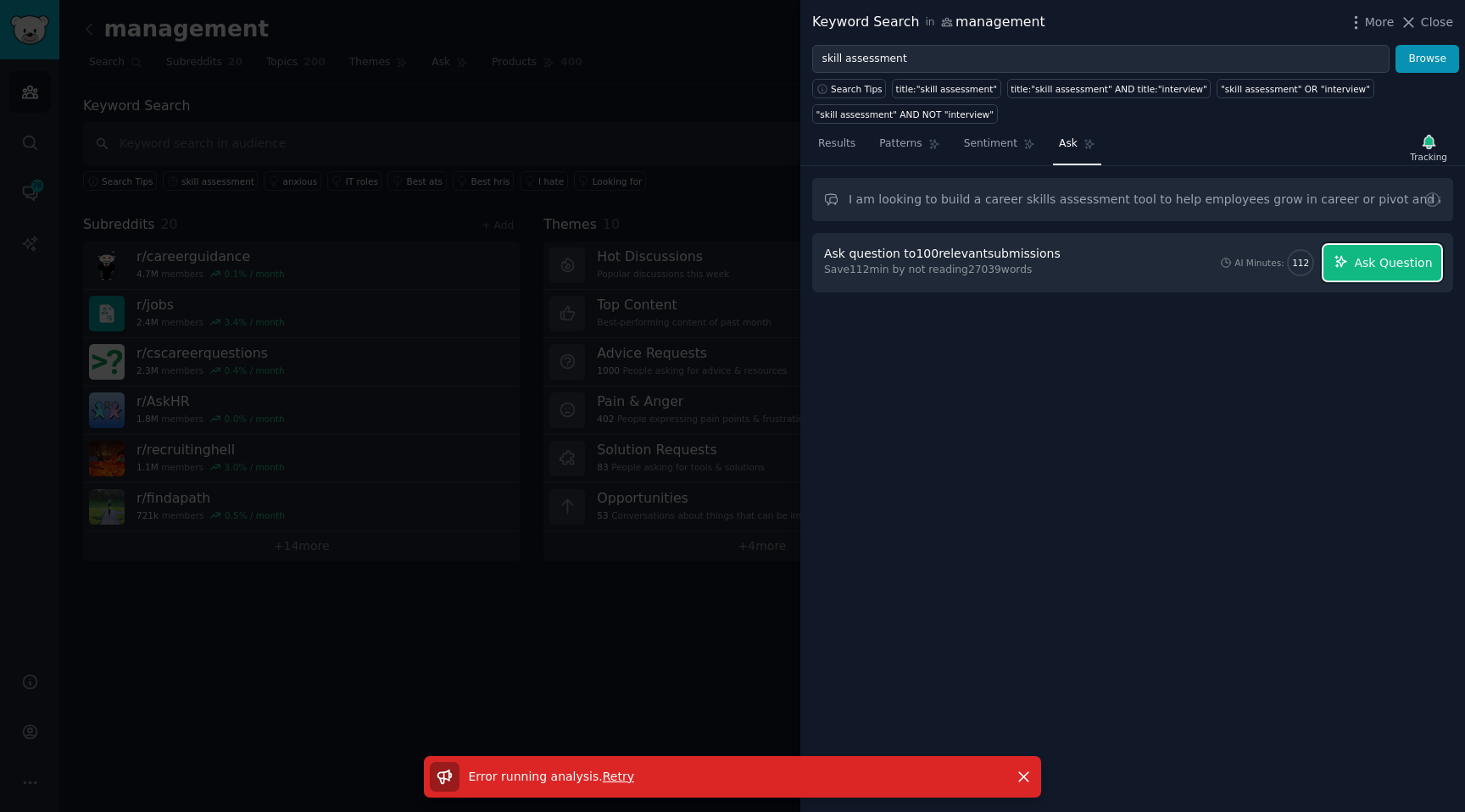
click at [1363, 278] on button "Ask Question" at bounding box center [1382, 262] width 118 height 35
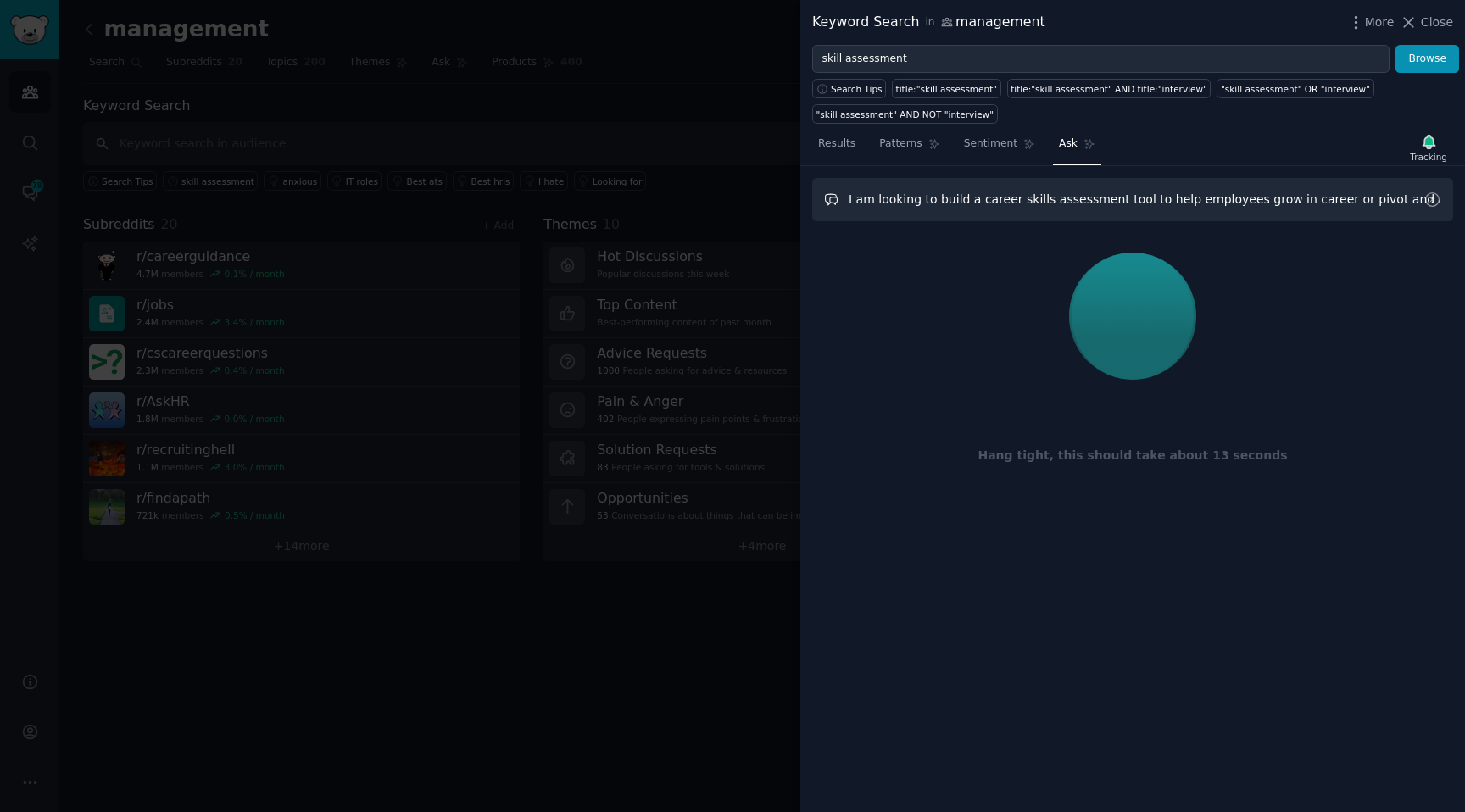
click at [910, 191] on input "I am looking to build a career skills assessment tool to help employees grow in…" at bounding box center [1132, 199] width 641 height 43
click at [917, 570] on div "I am looking to build a career skills assessment tool to help employees grow in…" at bounding box center [1131, 488] width 664 height 645
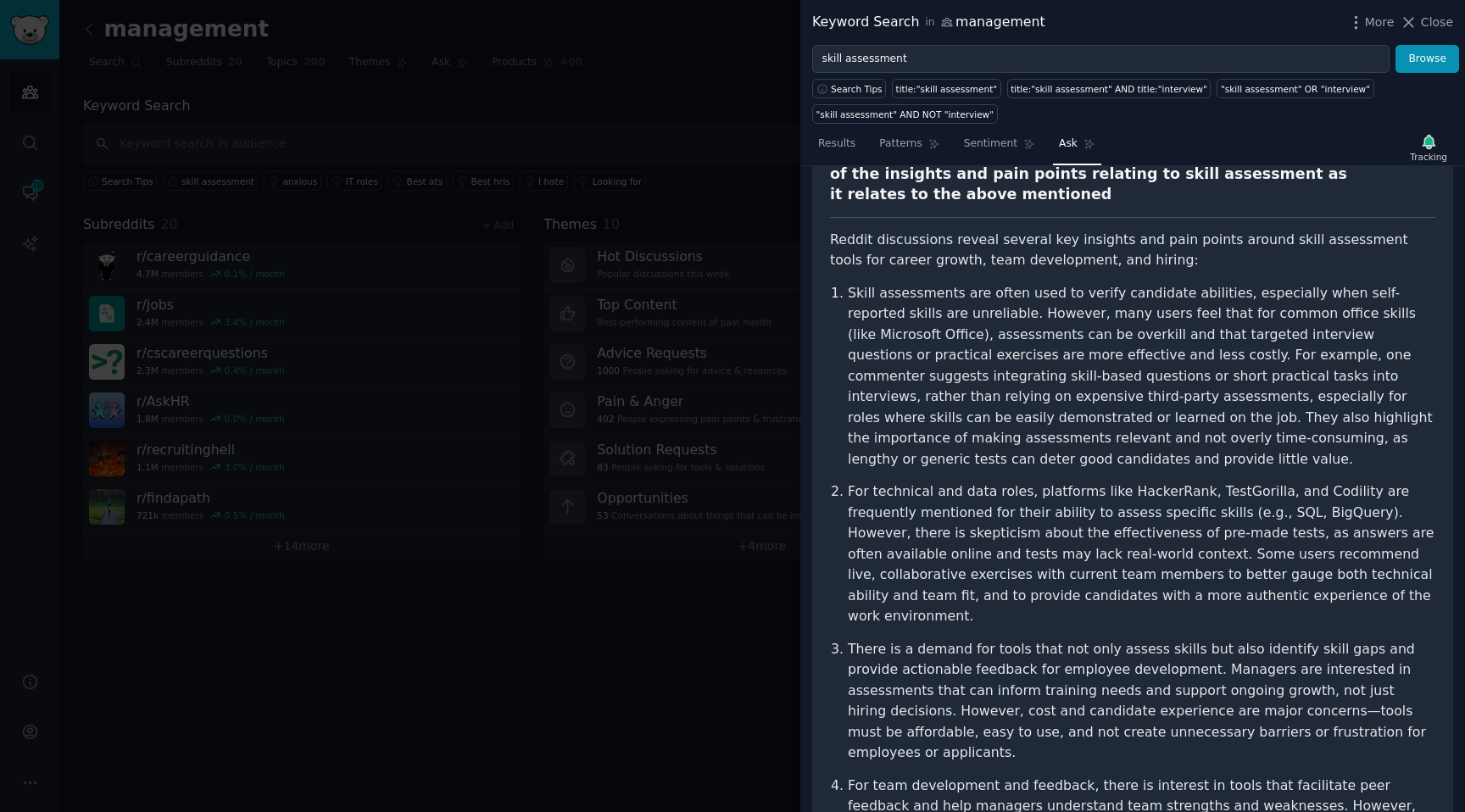
scroll to position [280, 0]
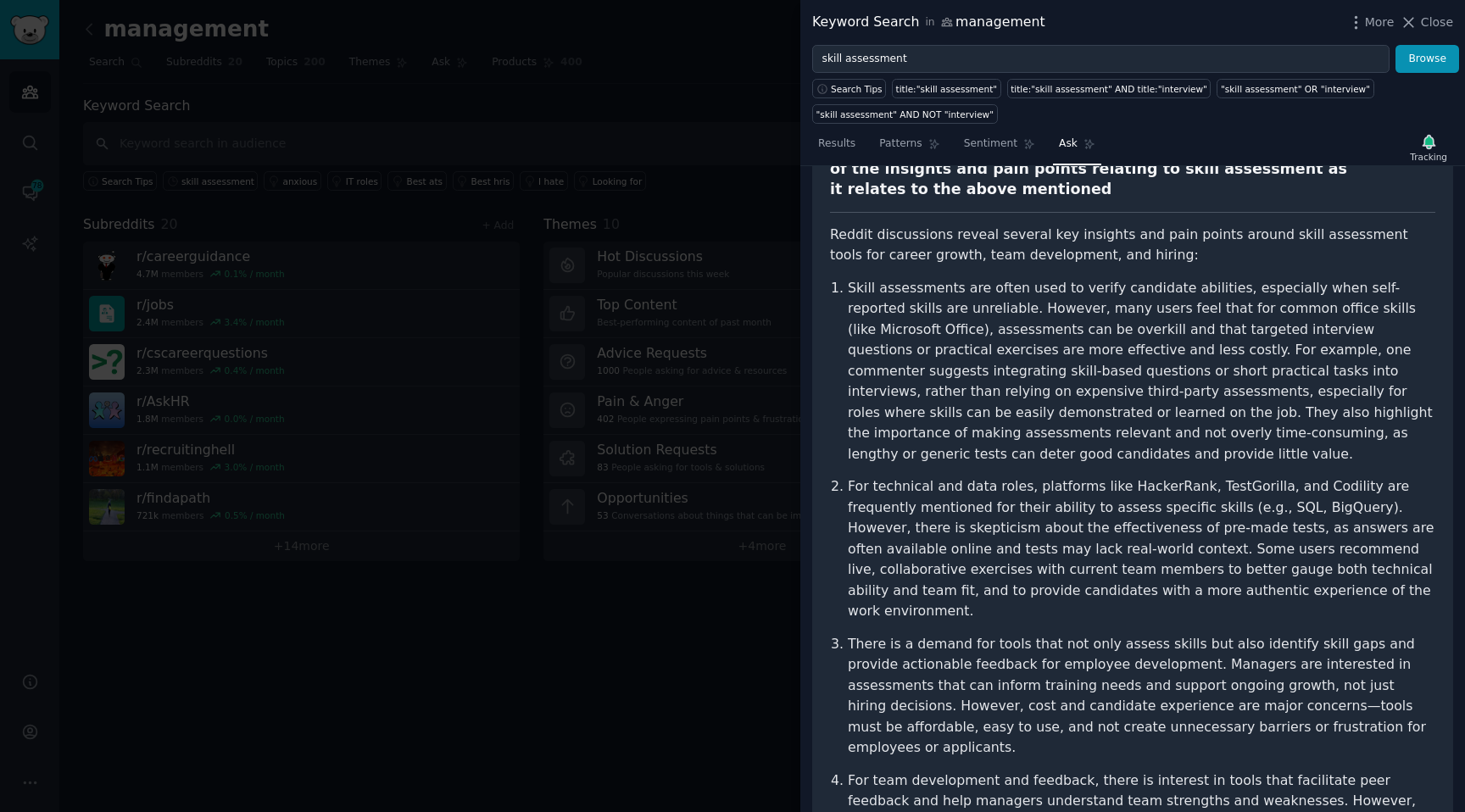
click at [495, 227] on div at bounding box center [732, 406] width 1465 height 812
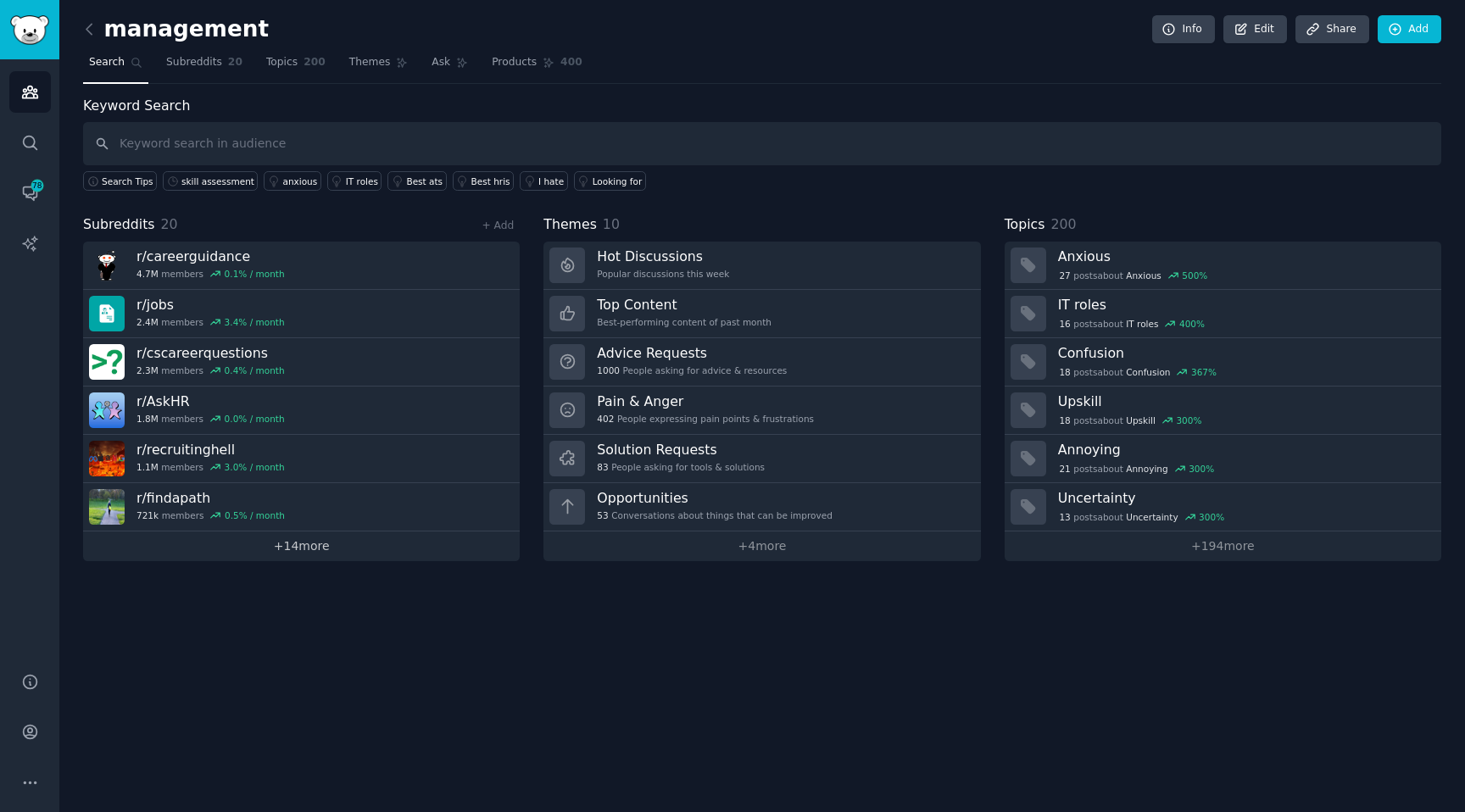
click at [329, 557] on link "+ 14 more" at bounding box center [301, 546] width 437 height 29
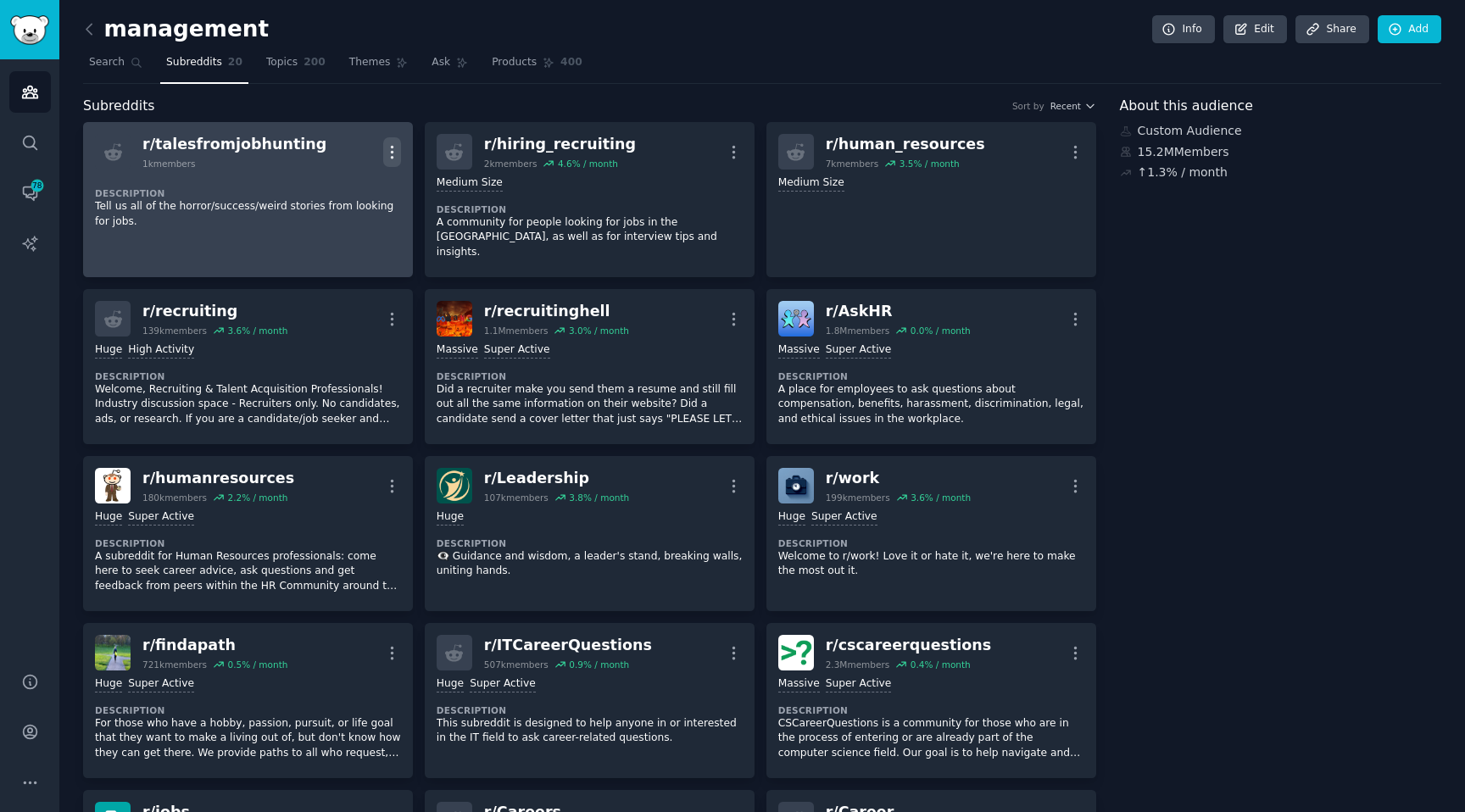
click at [391, 152] on icon "button" at bounding box center [392, 151] width 2 height 12
click at [336, 198] on div "Delete" at bounding box center [323, 187] width 100 height 35
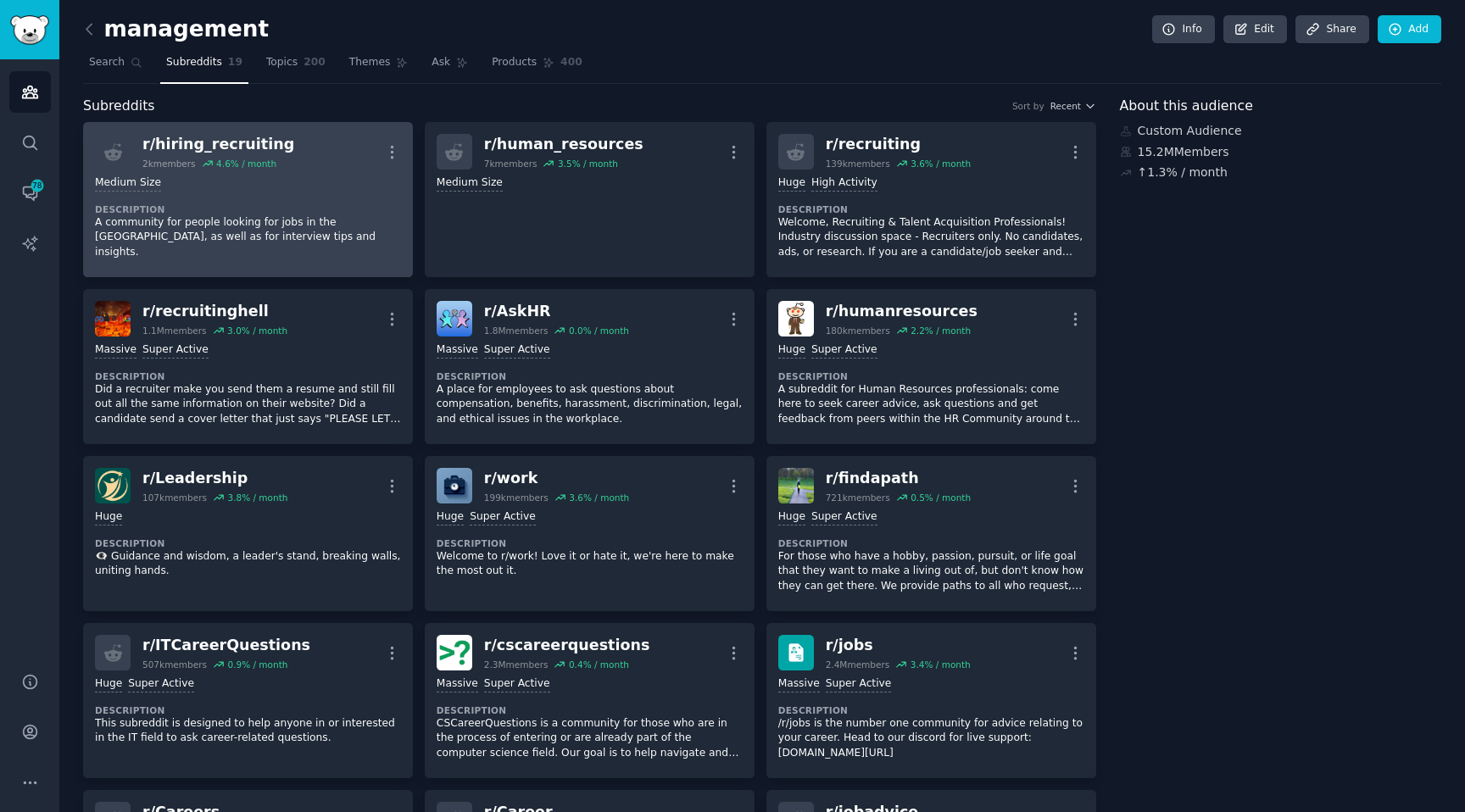
click at [345, 191] on div "Medium Size" at bounding box center [248, 183] width 306 height 17
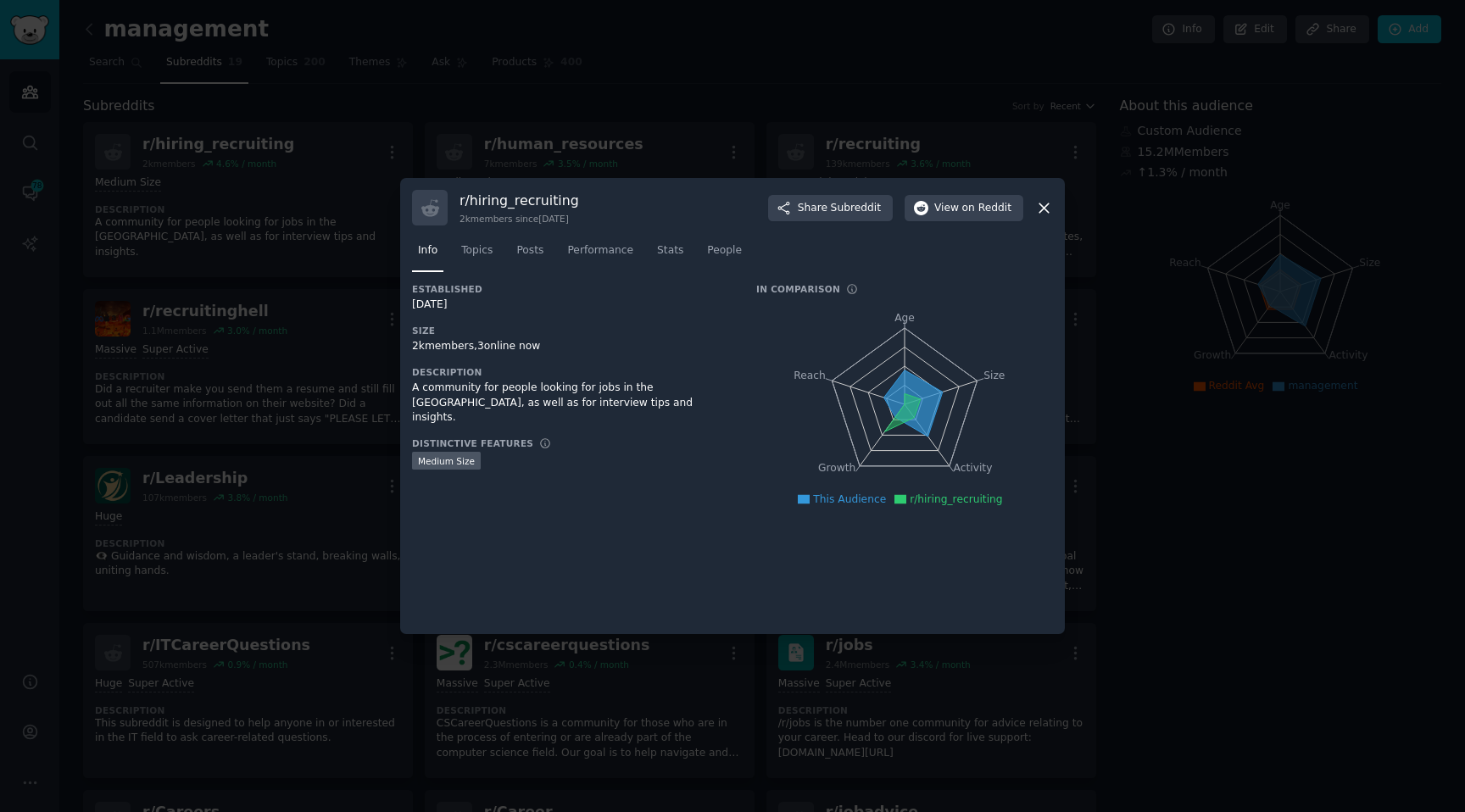
click at [469, 152] on div at bounding box center [732, 406] width 1465 height 812
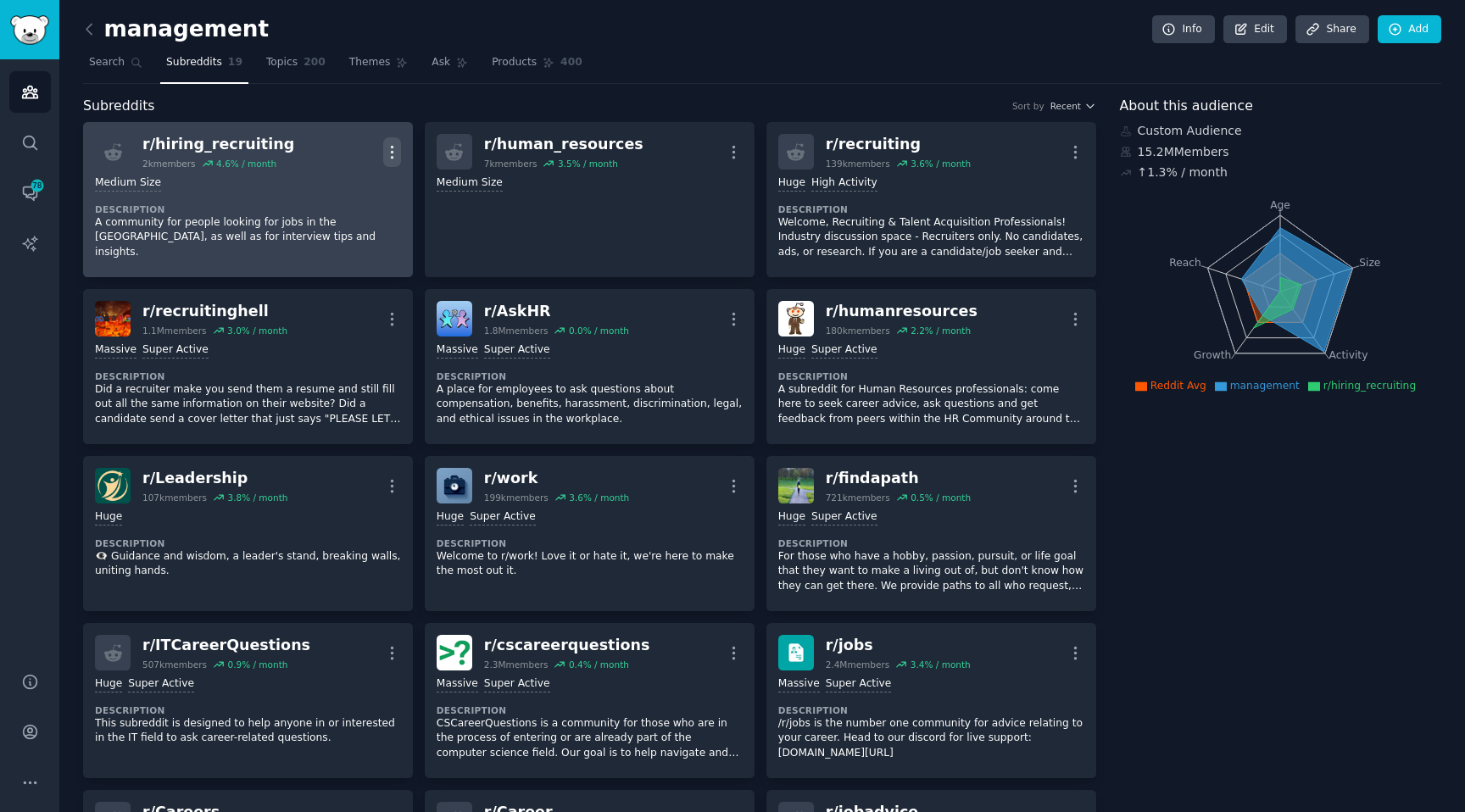
click at [391, 152] on icon "button" at bounding box center [392, 151] width 2 height 12
click at [328, 213] on p "Delete" at bounding box center [326, 217] width 39 height 18
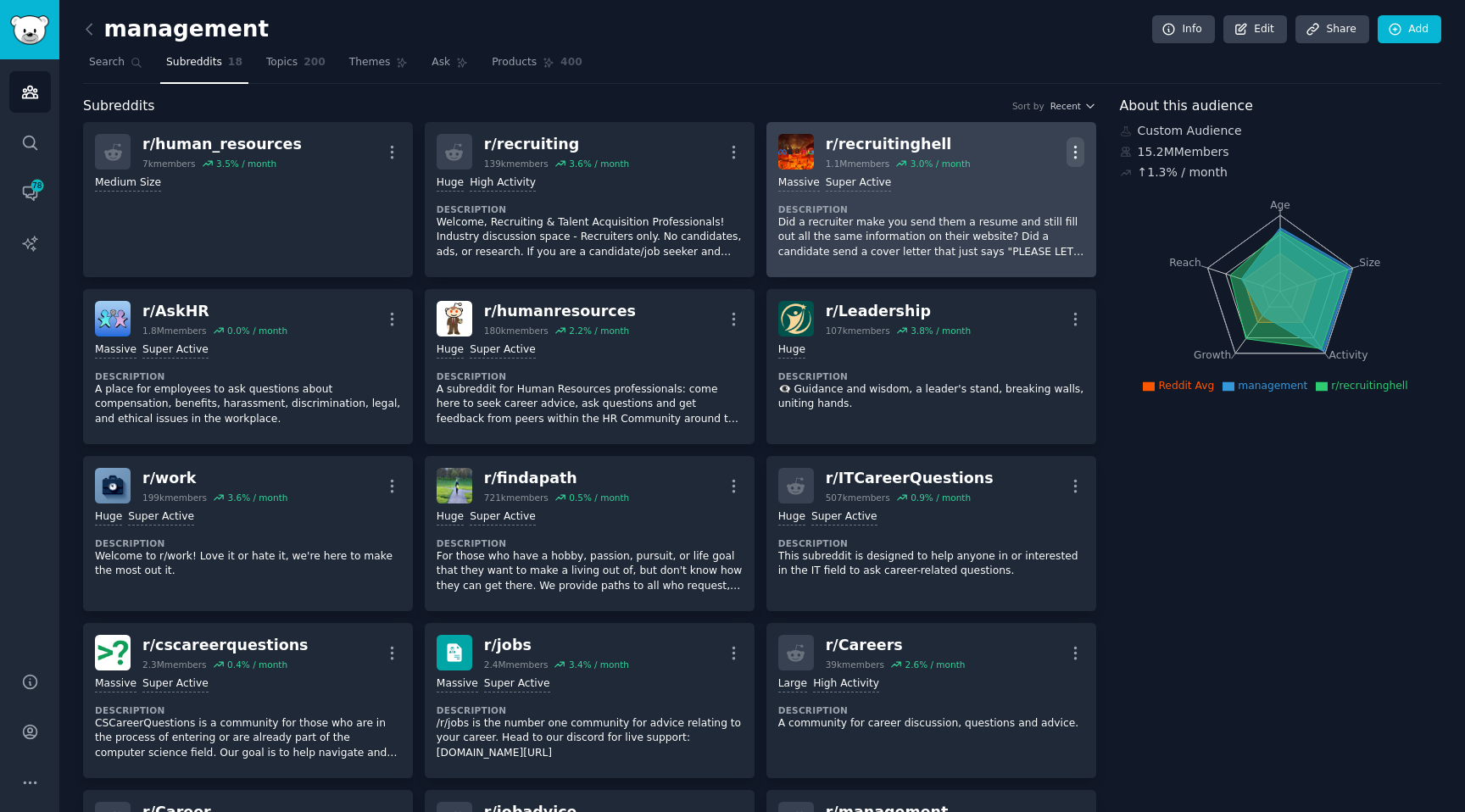
click at [1073, 137] on button "More" at bounding box center [1075, 152] width 18 height 29
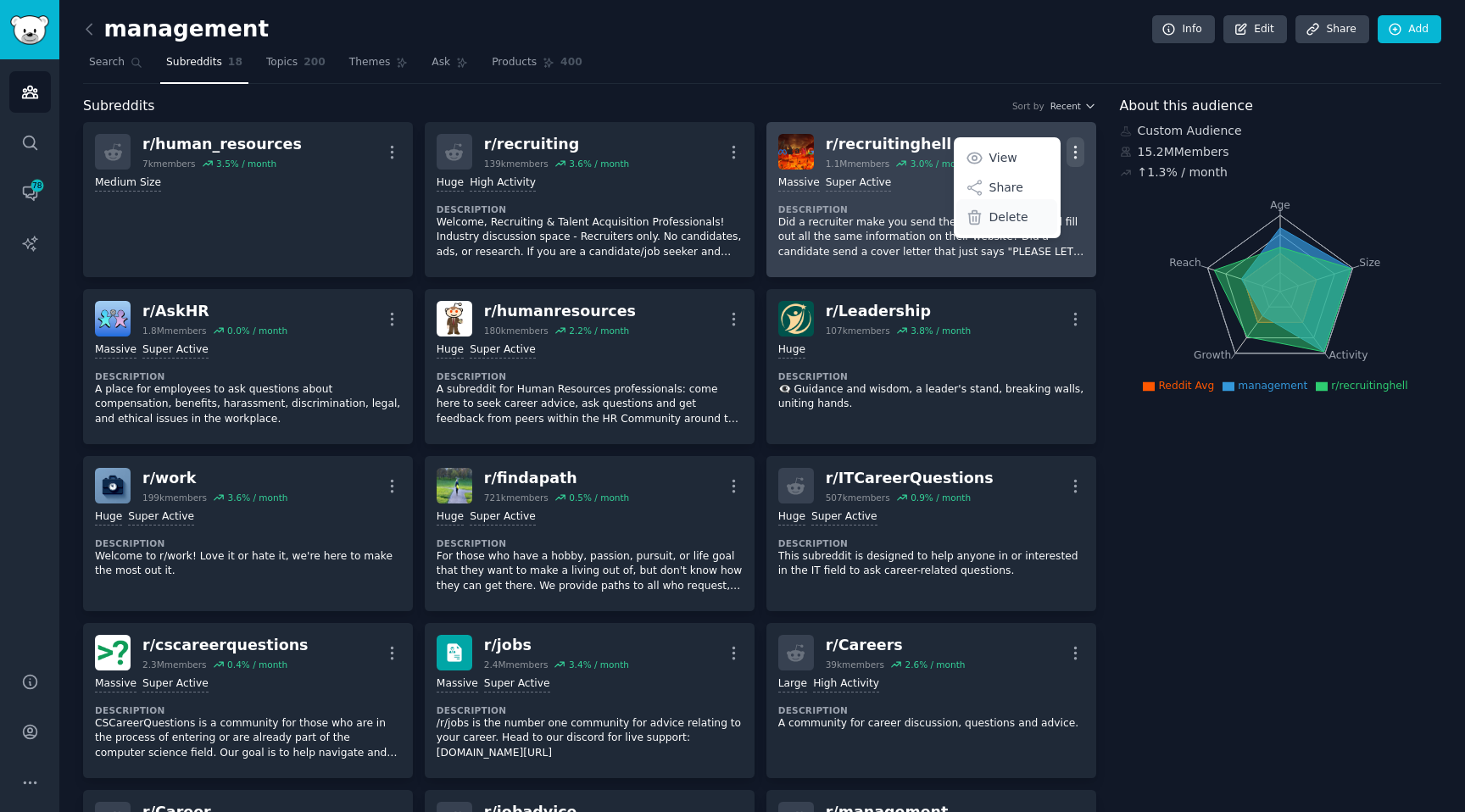
click at [990, 223] on p "Delete" at bounding box center [1009, 217] width 39 height 18
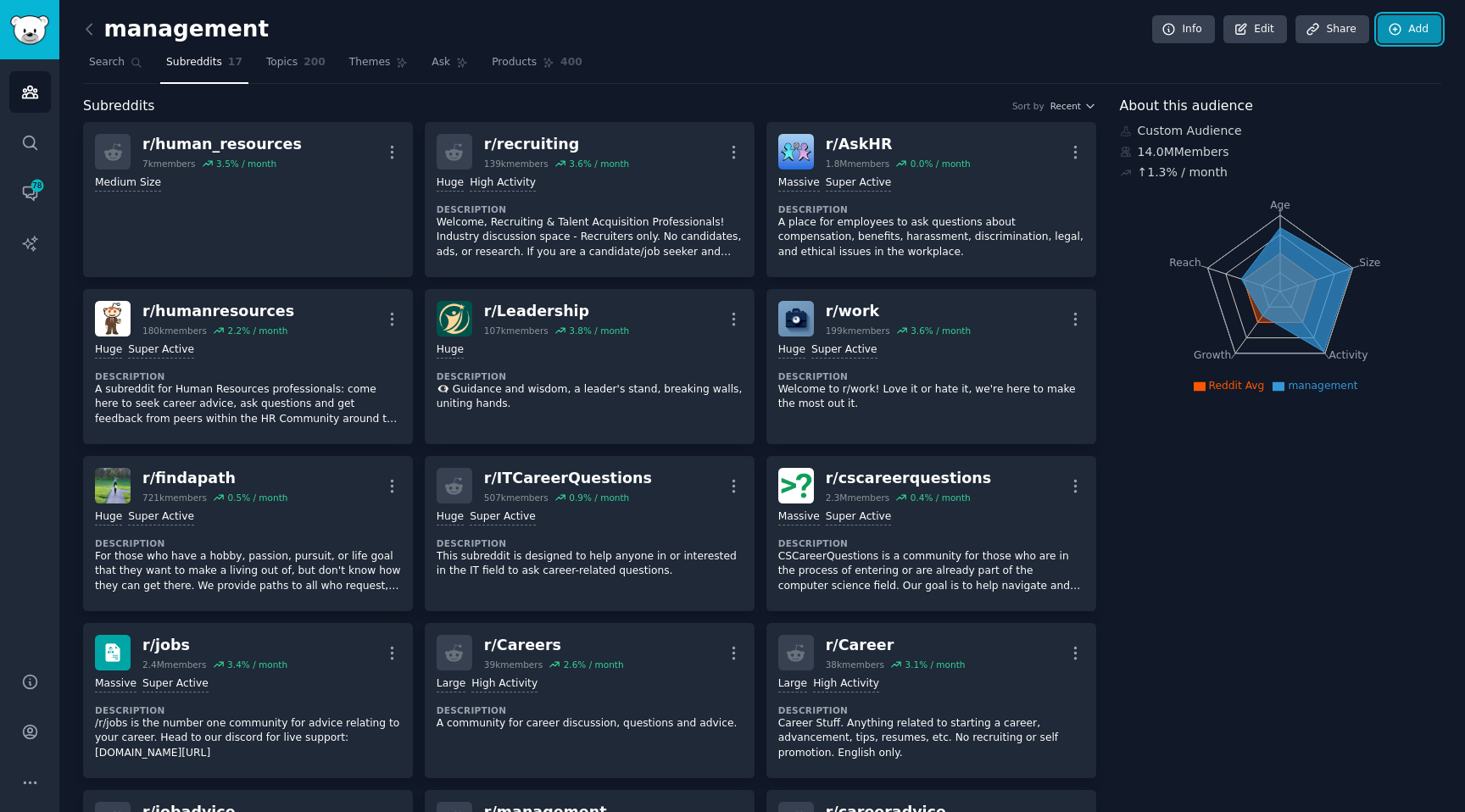
click at [1392, 29] on icon at bounding box center [1394, 28] width 11 height 11
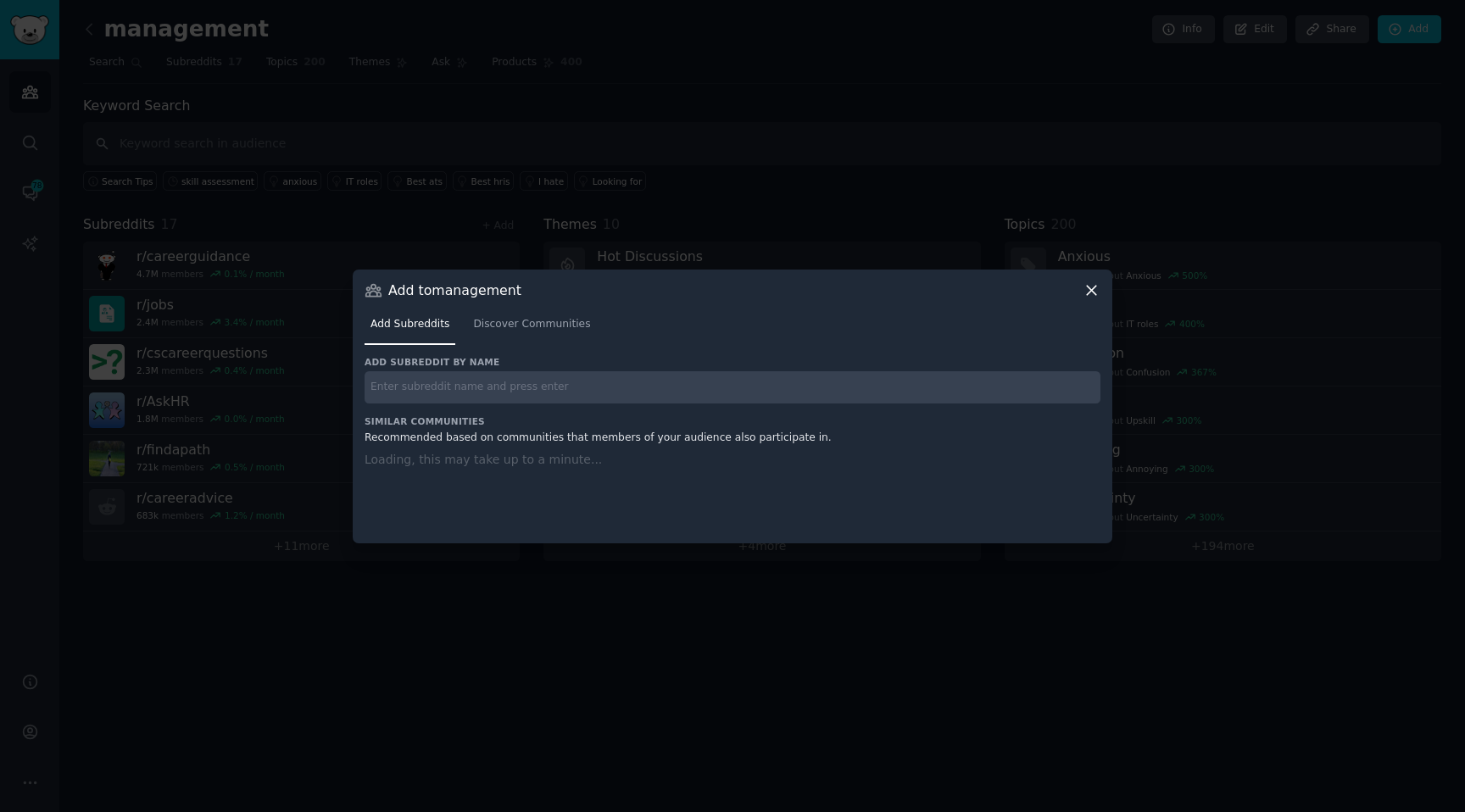
click at [534, 386] on input "text" at bounding box center [732, 388] width 735 height 33
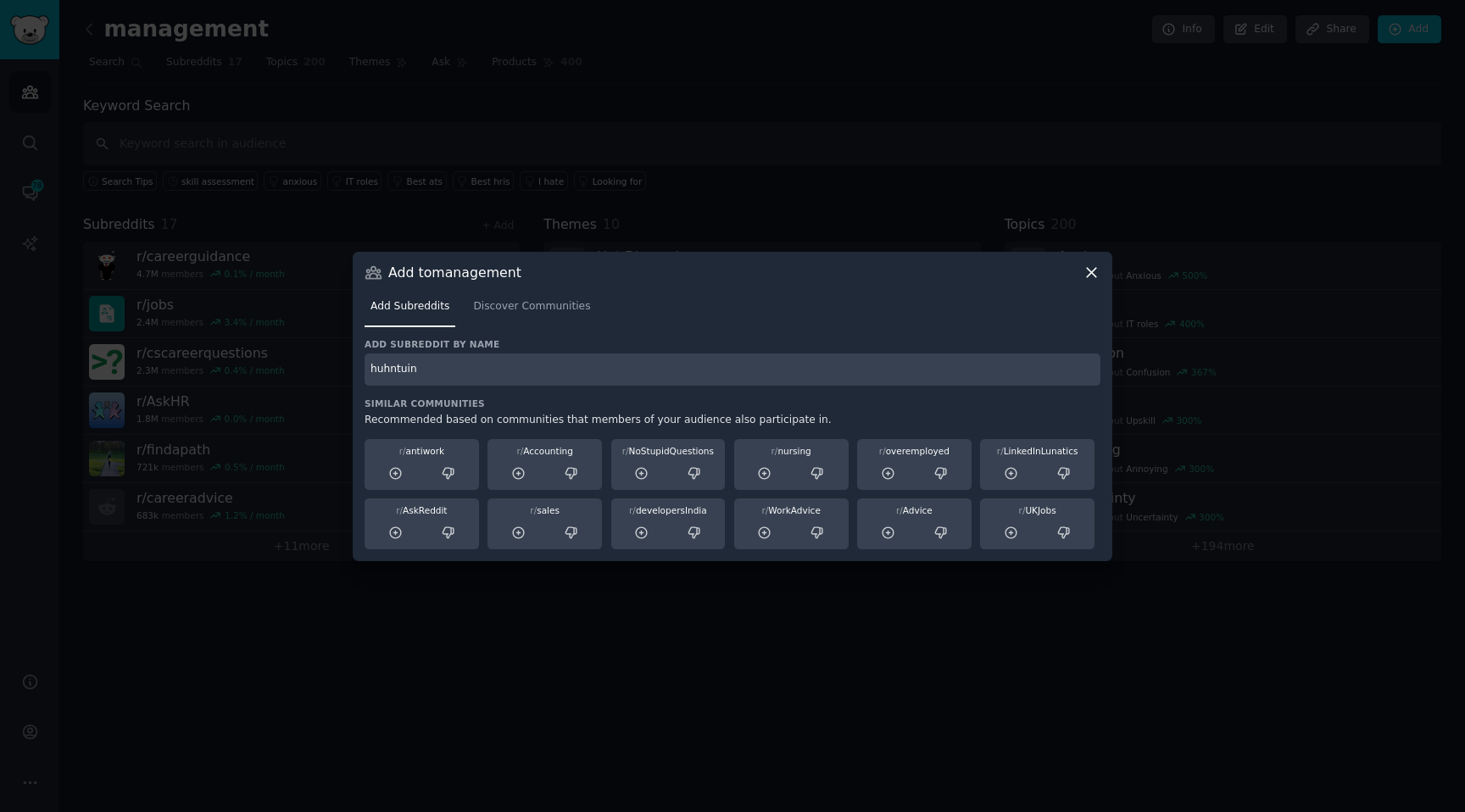
type input "huhntuing"
type input "h"
type input "jobhunting"
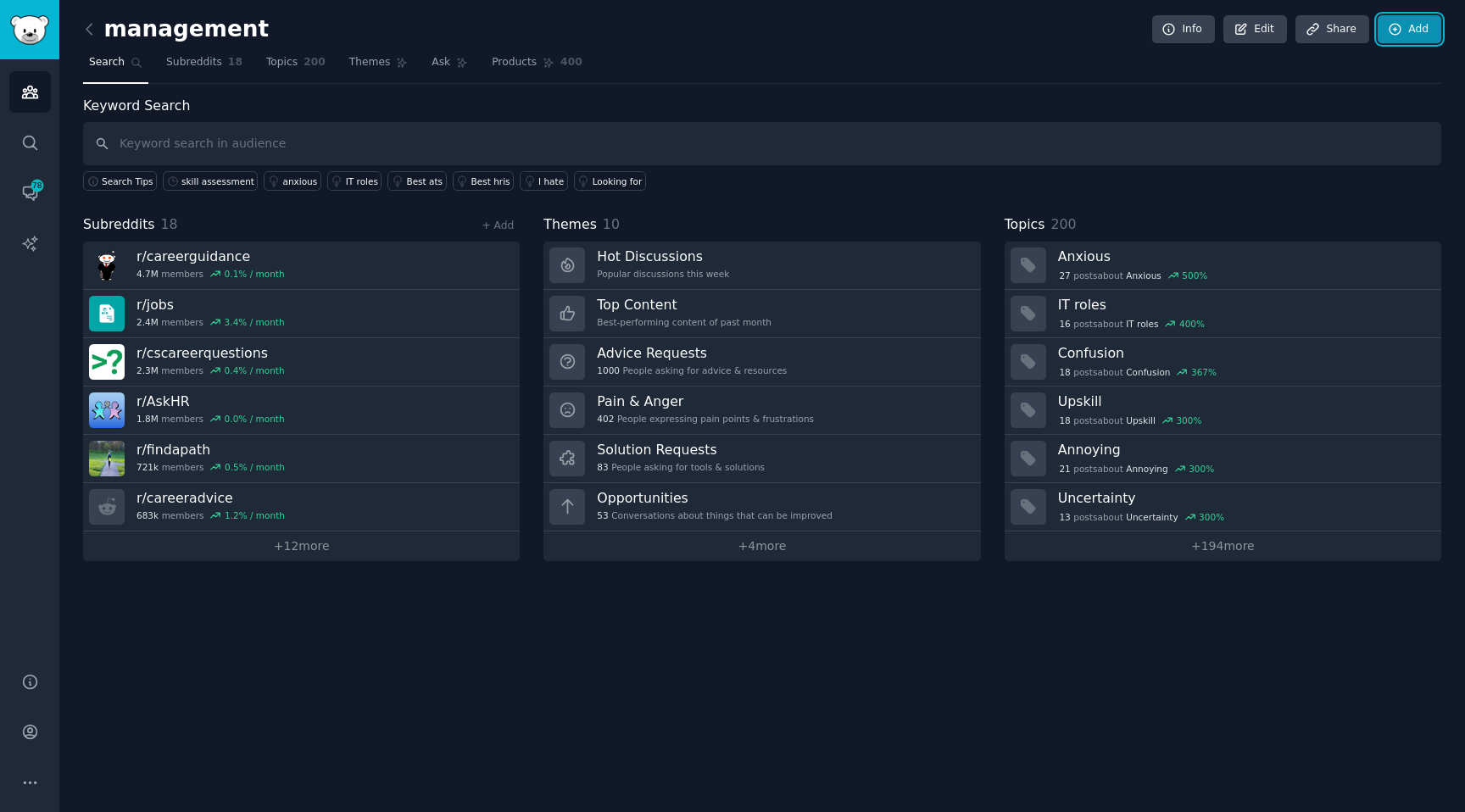
click at [1391, 23] on icon at bounding box center [1396, 30] width 16 height 16
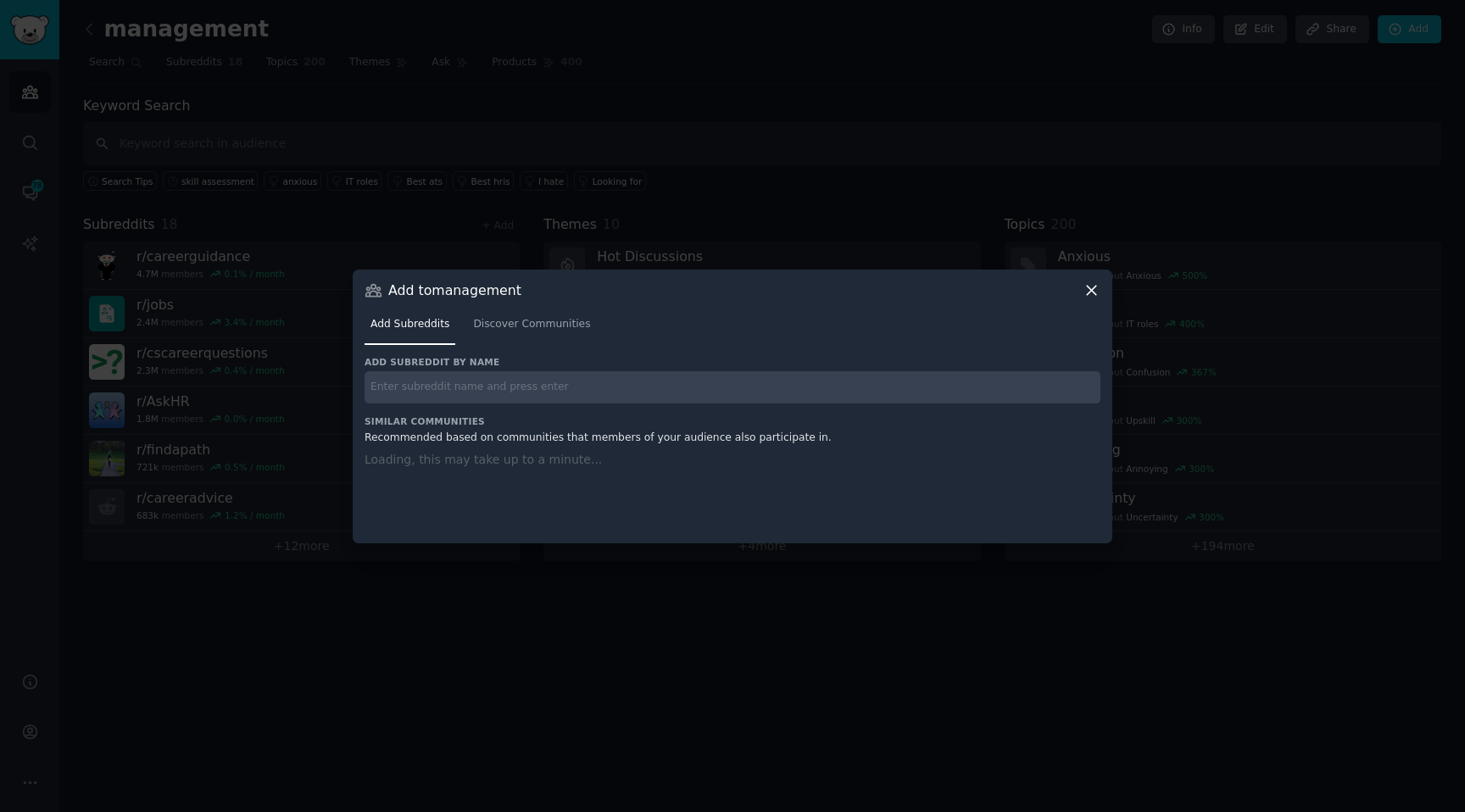
click at [540, 346] on div "Add Subreddits Discover Communities" at bounding box center [732, 328] width 735 height 58
click at [541, 325] on span "Discover Communities" at bounding box center [532, 325] width 117 height 16
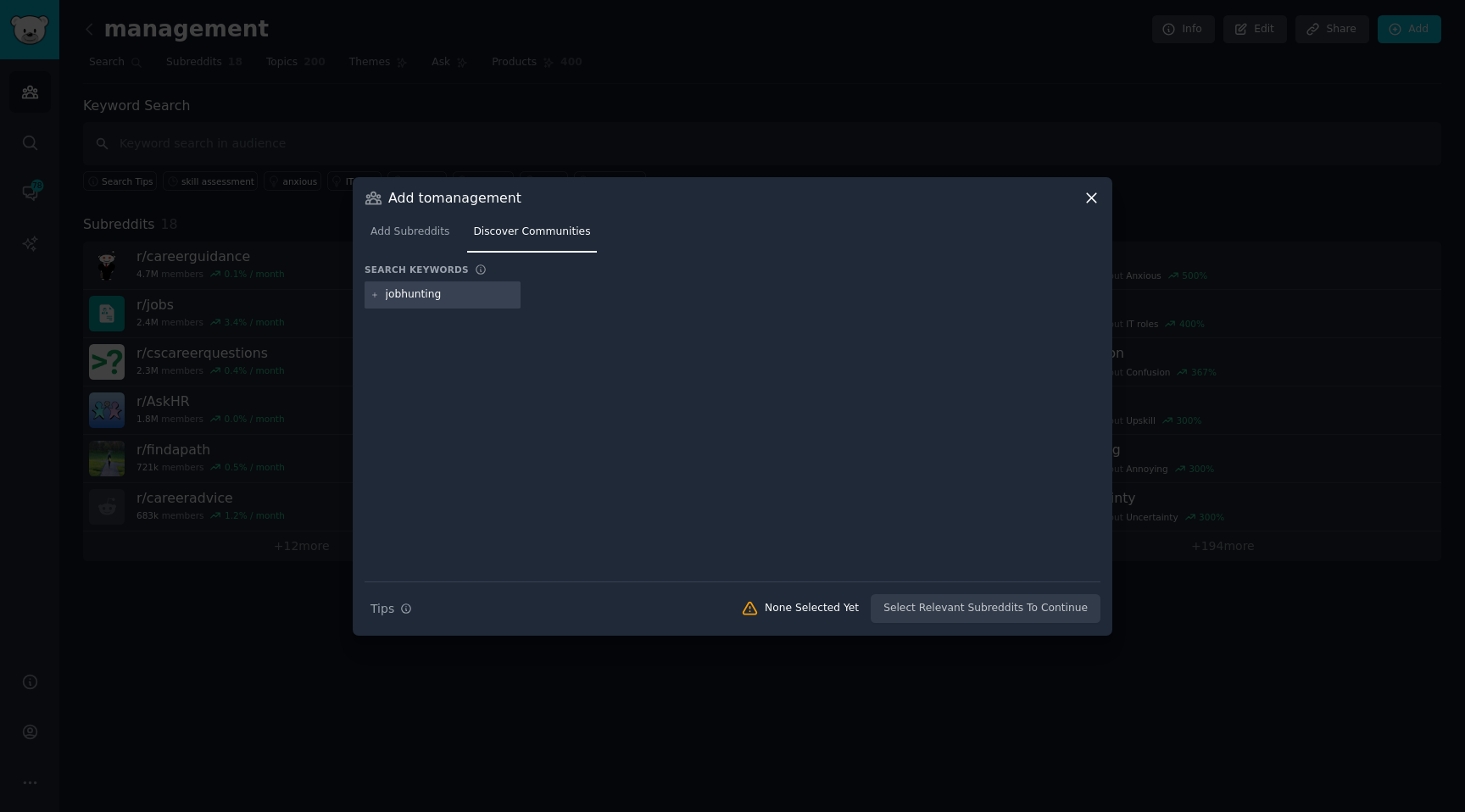
click at [402, 293] on input "jobhunting" at bounding box center [450, 295] width 129 height 16
type input "job hunting"
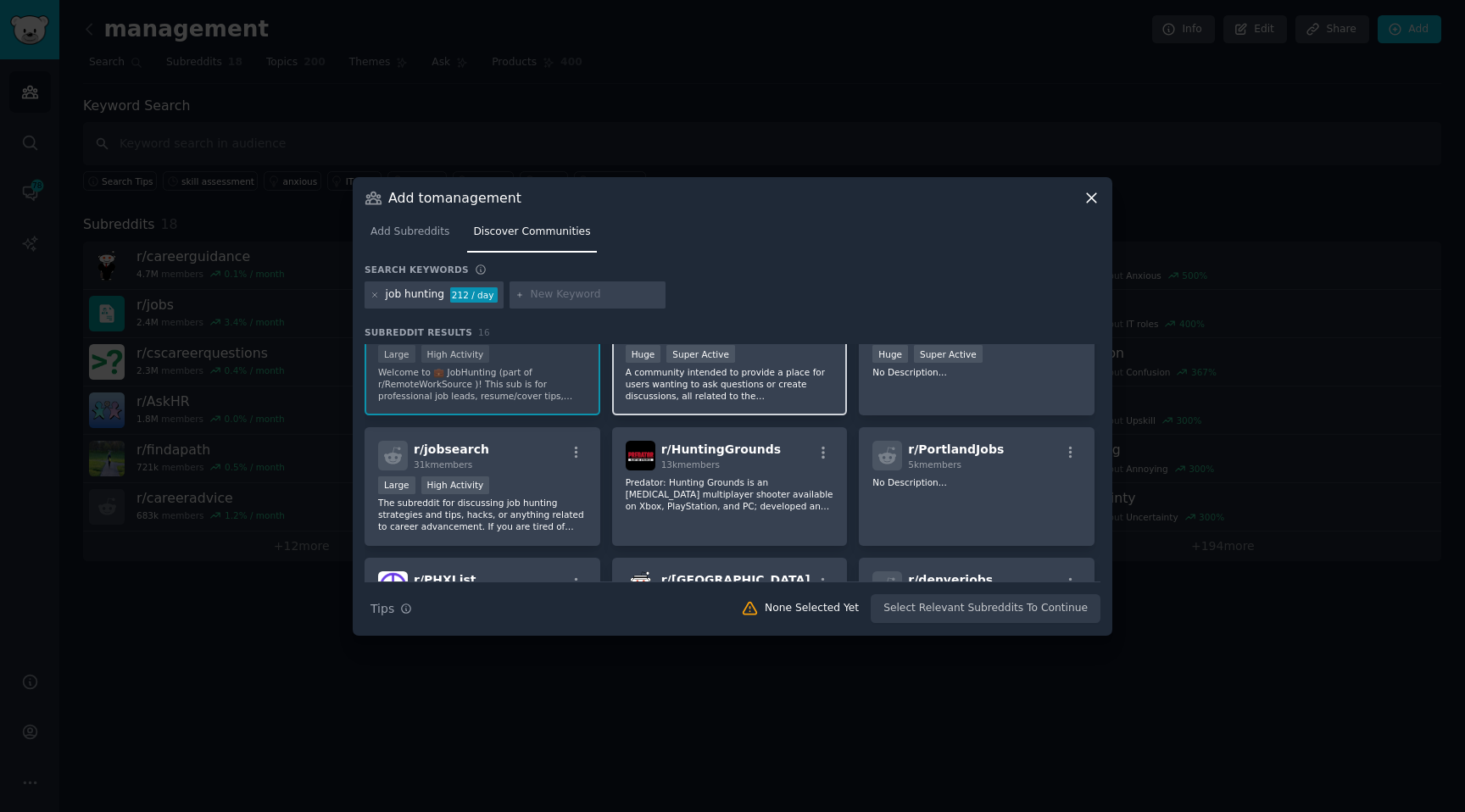
scroll to position [181, 0]
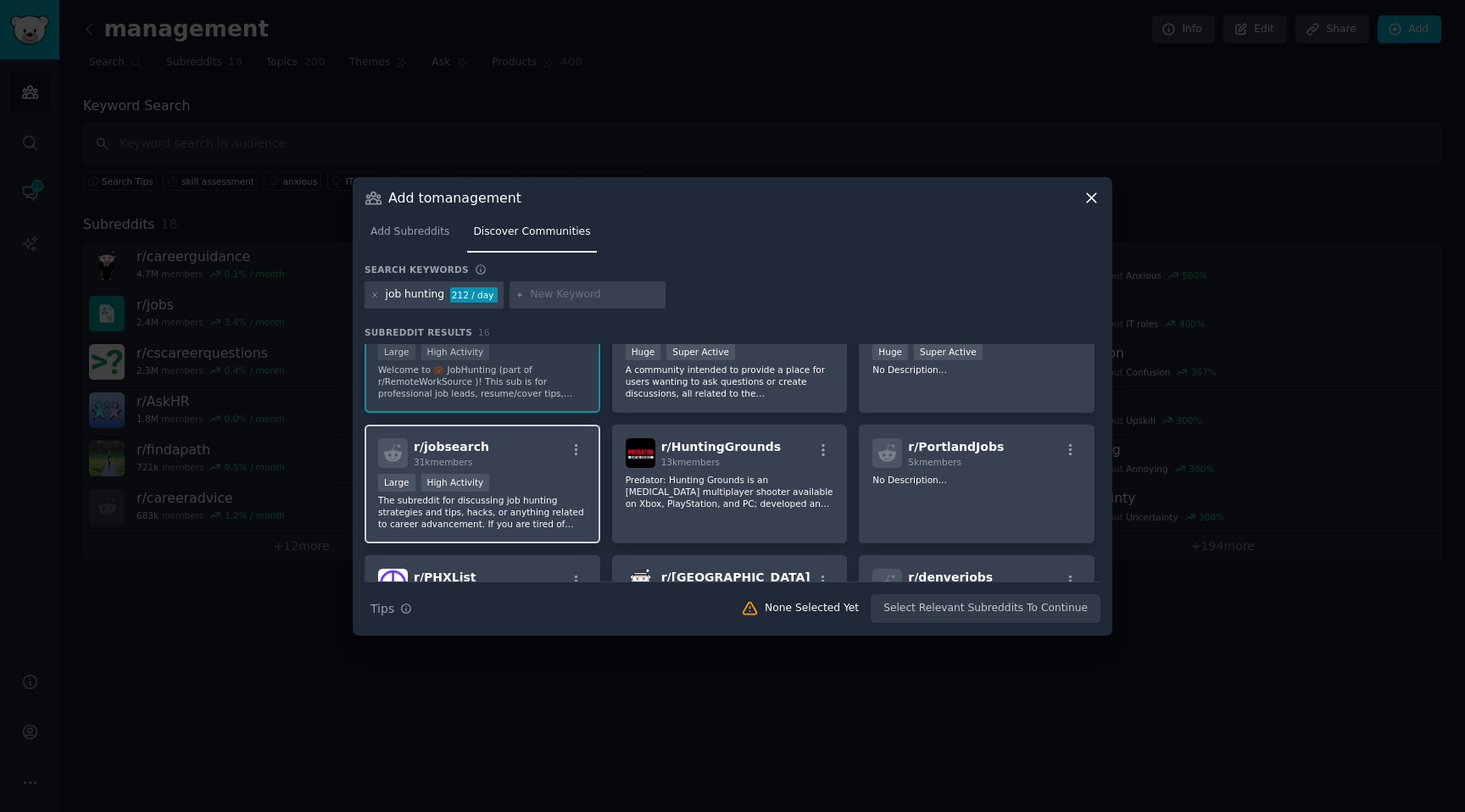
click at [460, 488] on div "High Activity" at bounding box center [455, 483] width 68 height 18
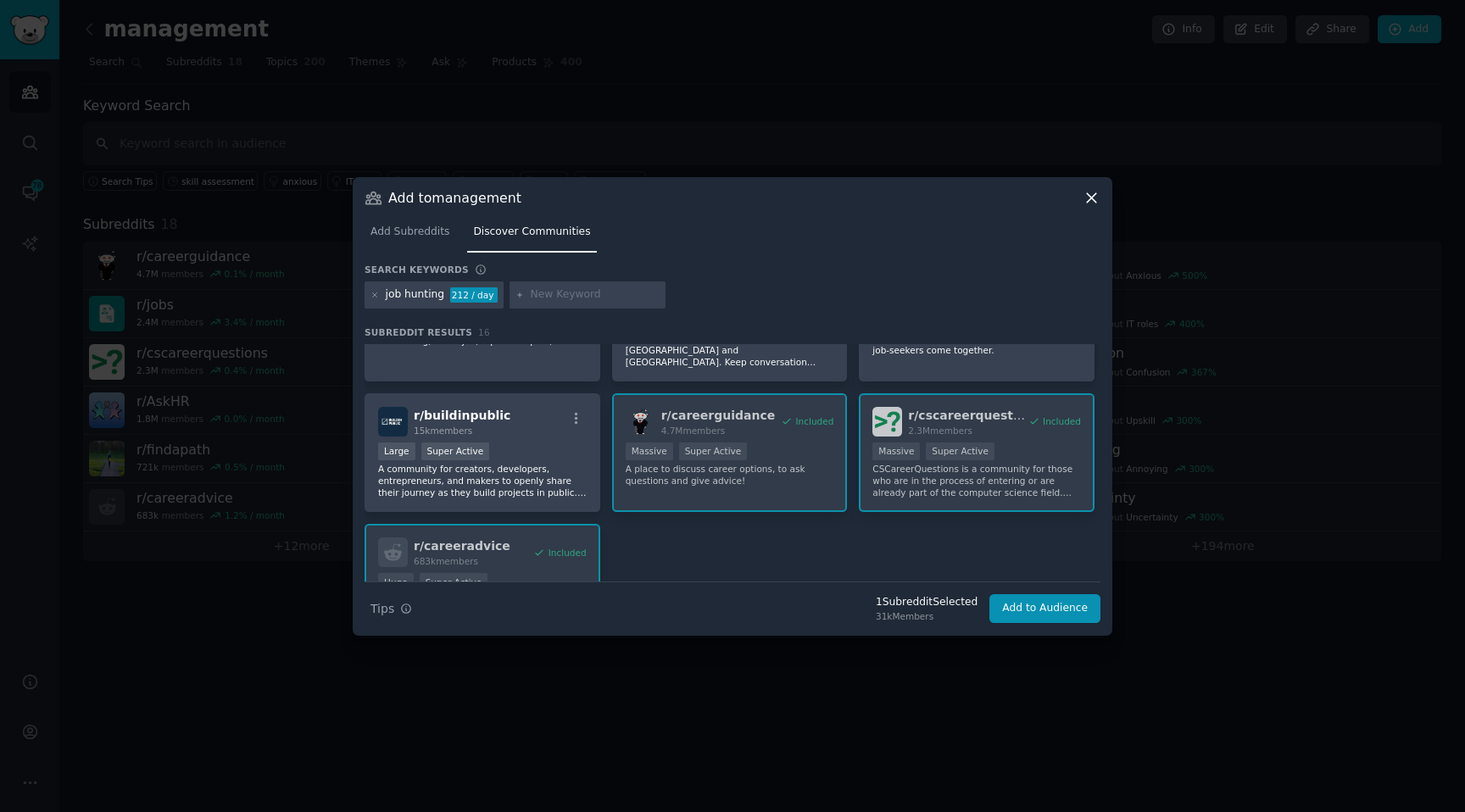
scroll to position [560, 0]
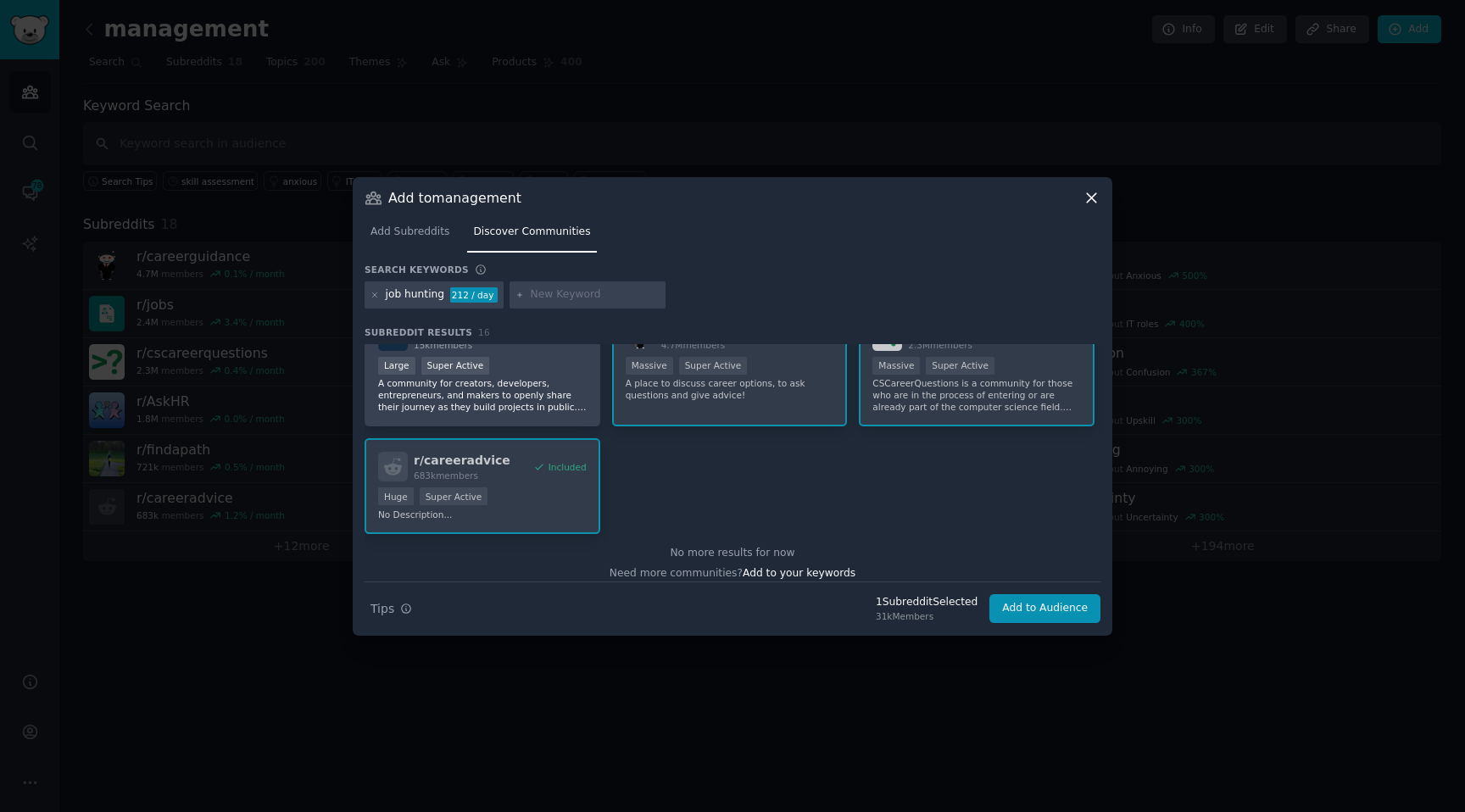
click at [1069, 635] on div at bounding box center [732, 406] width 1465 height 812
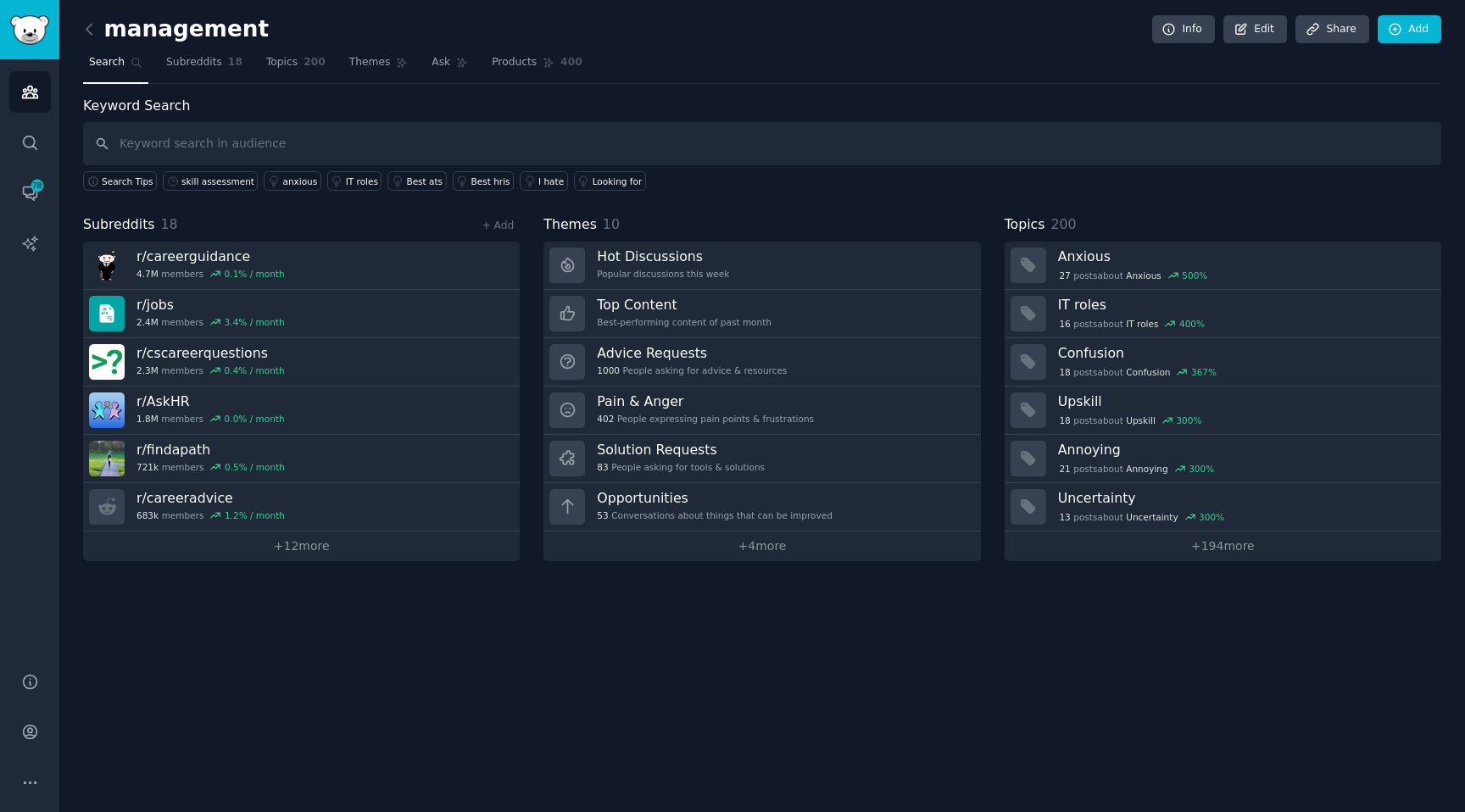
click at [1424, 43] on div "management Info Edit Share Add" at bounding box center [762, 33] width 1358 height 35
click at [1382, 40] on link "Add" at bounding box center [1408, 30] width 63 height 29
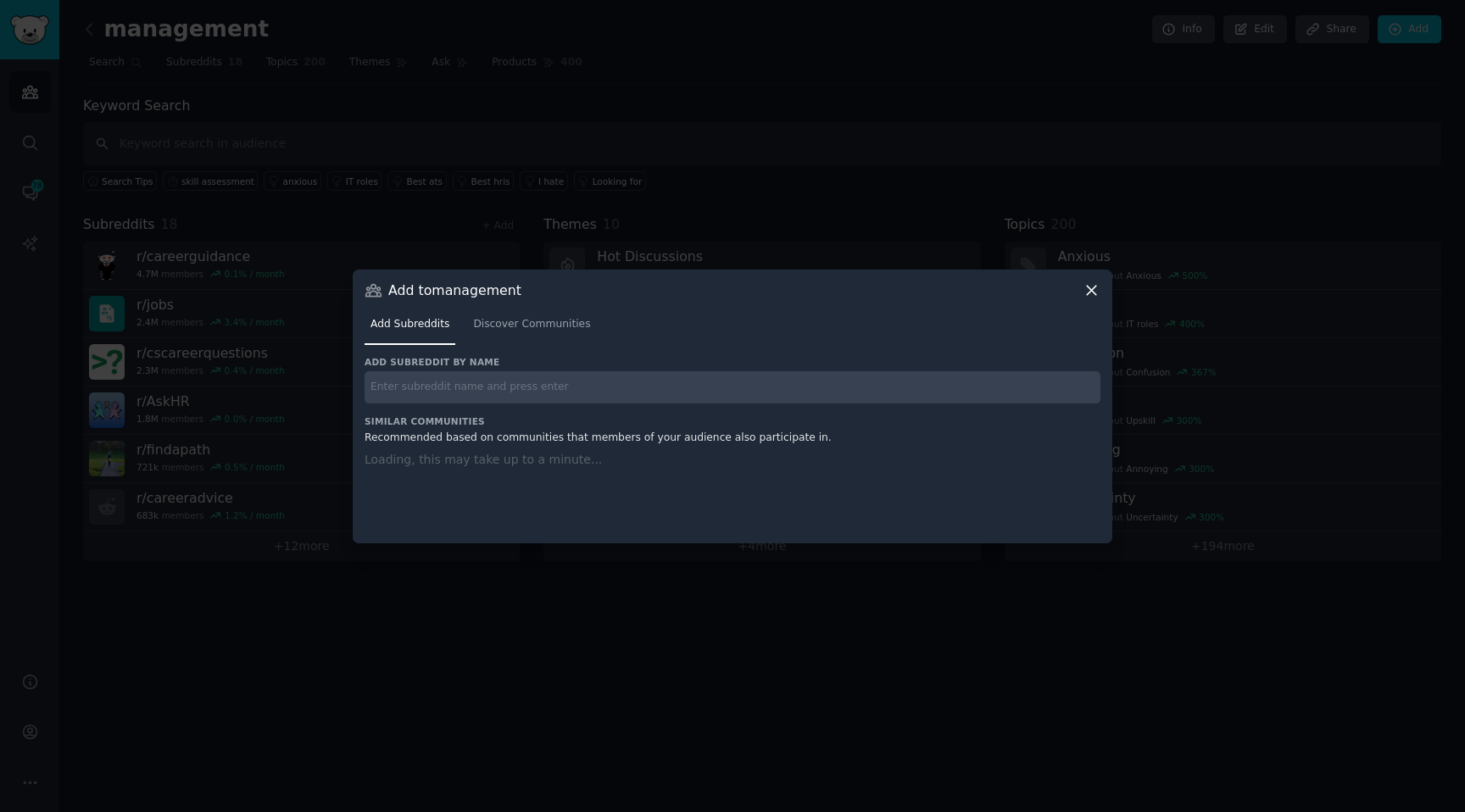
click at [408, 378] on input "text" at bounding box center [732, 388] width 735 height 33
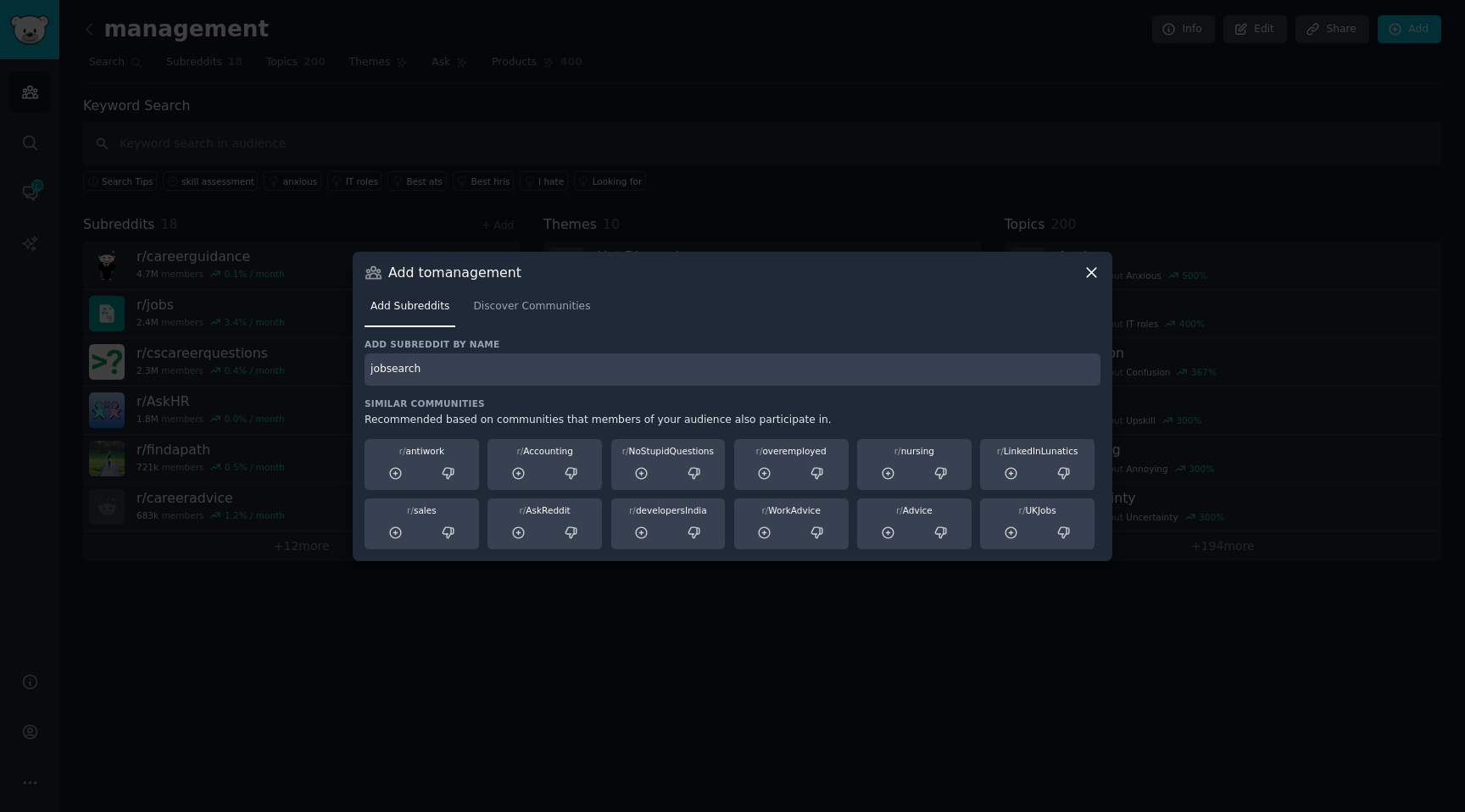
type input "jobsearch"
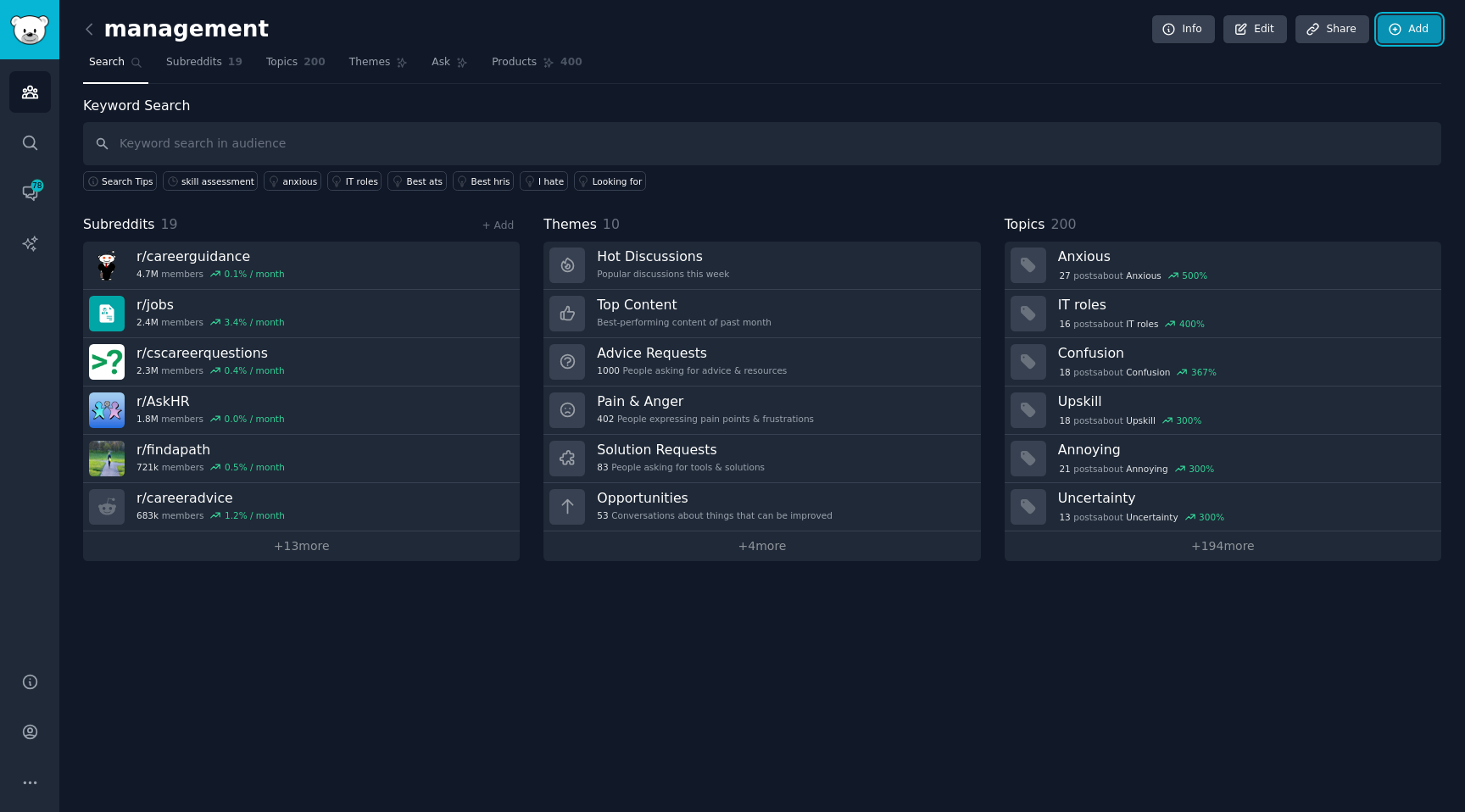
click at [1388, 23] on icon at bounding box center [1396, 30] width 16 height 16
click at [1404, 34] on link "Add" at bounding box center [1408, 30] width 63 height 29
click at [785, 119] on div "Keyword Search Search Tips skill assessment anxious IT roles Best ats Best hris…" at bounding box center [762, 143] width 1358 height 96
click at [251, 156] on input "text" at bounding box center [762, 143] width 1358 height 43
click at [228, 180] on div "skill assessment" at bounding box center [218, 181] width 73 height 12
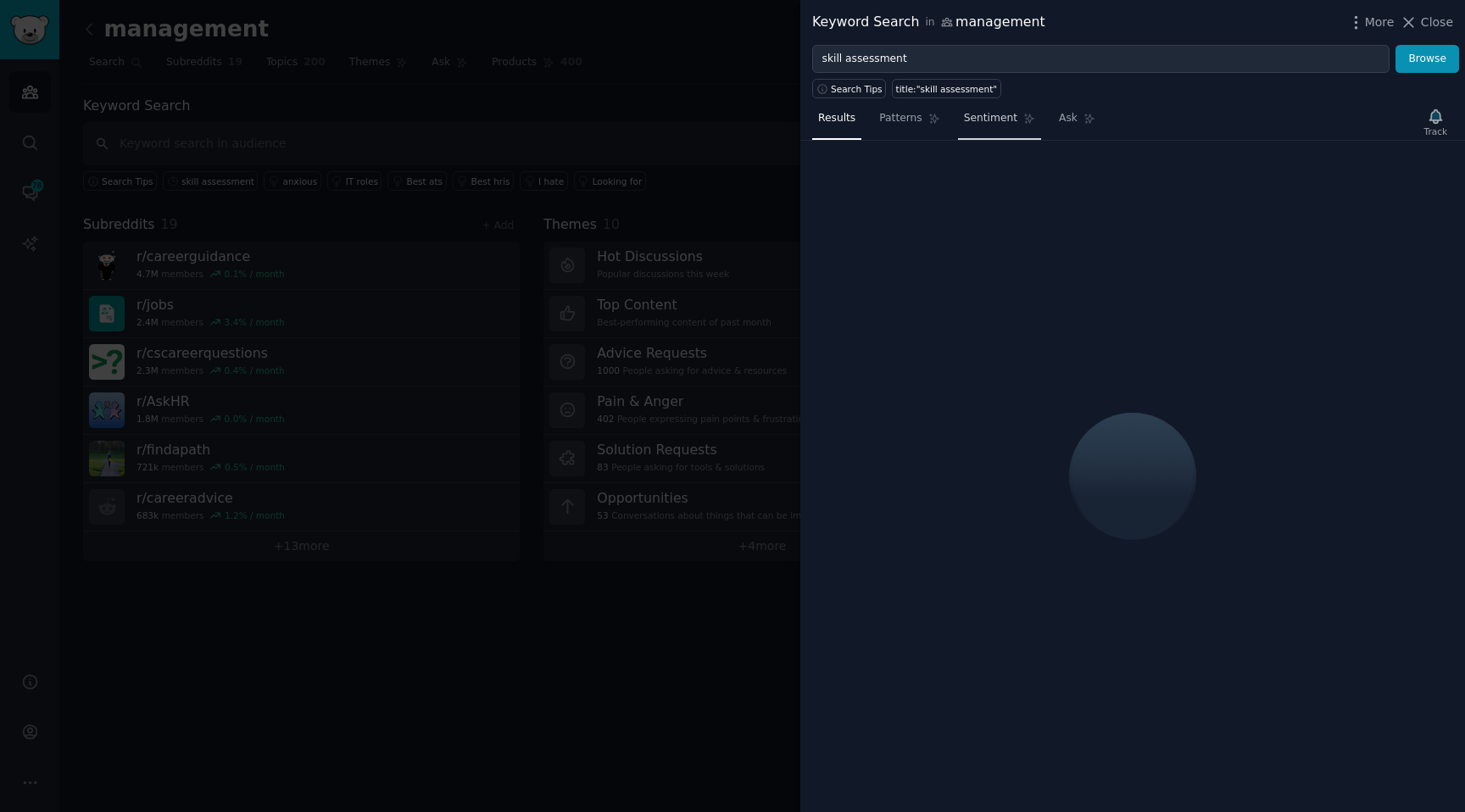
click at [1002, 124] on span "Sentiment" at bounding box center [990, 119] width 54 height 16
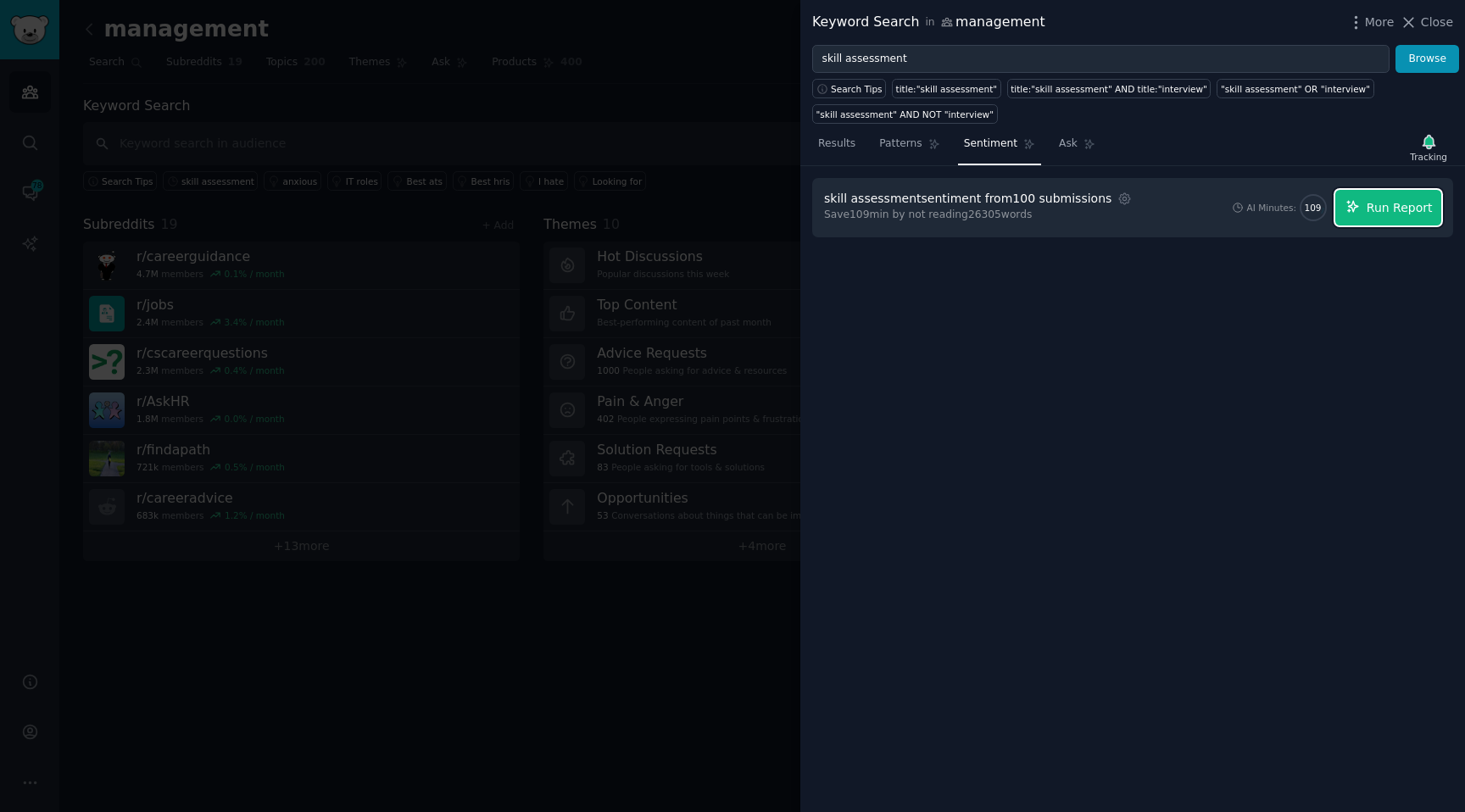
click at [1420, 185] on div "skill assessment sentiment from 100 submissions Settings Save 109 min by not re…" at bounding box center [1132, 207] width 641 height 59
click at [1395, 204] on span "Run Report" at bounding box center [1400, 208] width 66 height 18
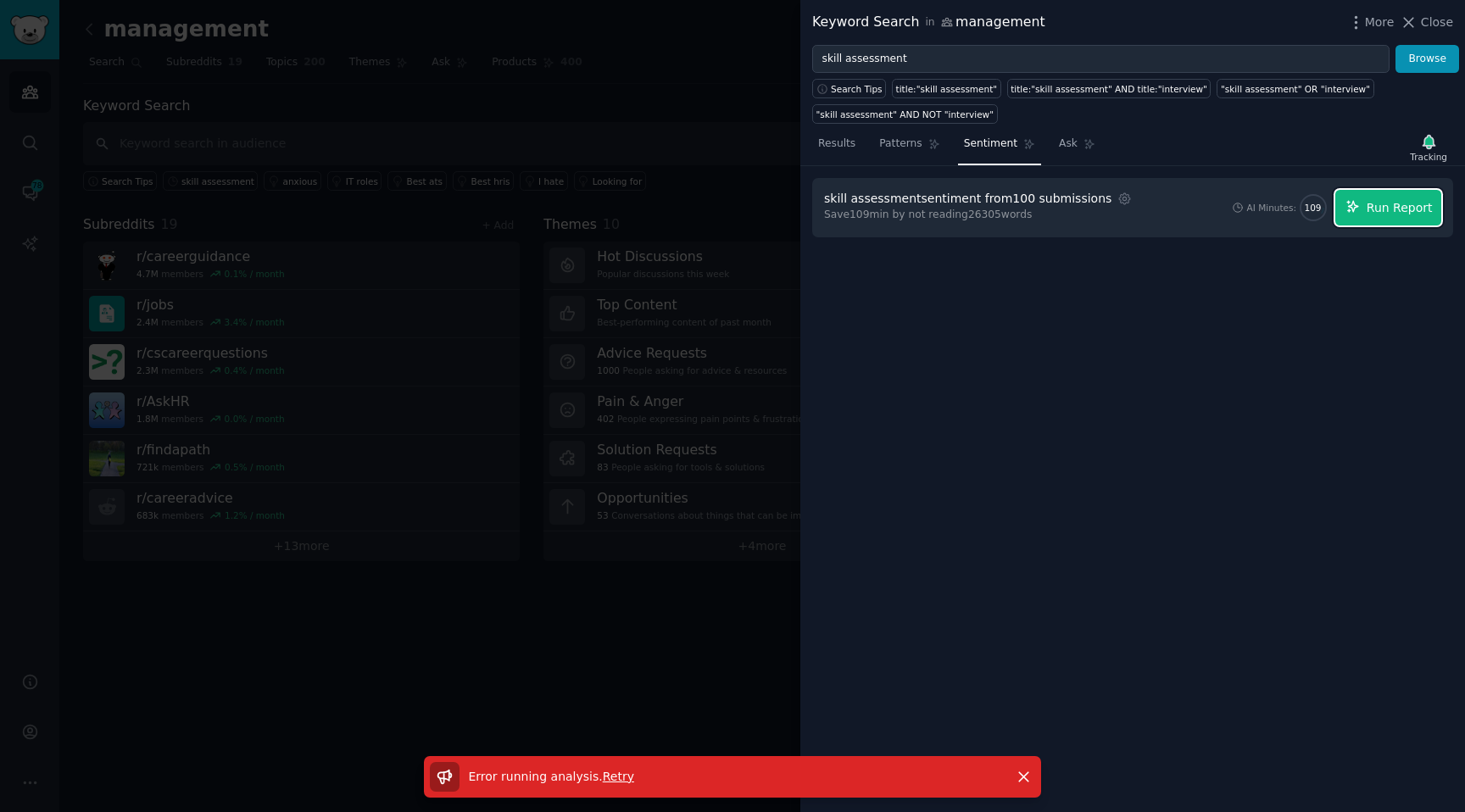
click at [1361, 209] on icon "button" at bounding box center [1353, 207] width 16 height 16
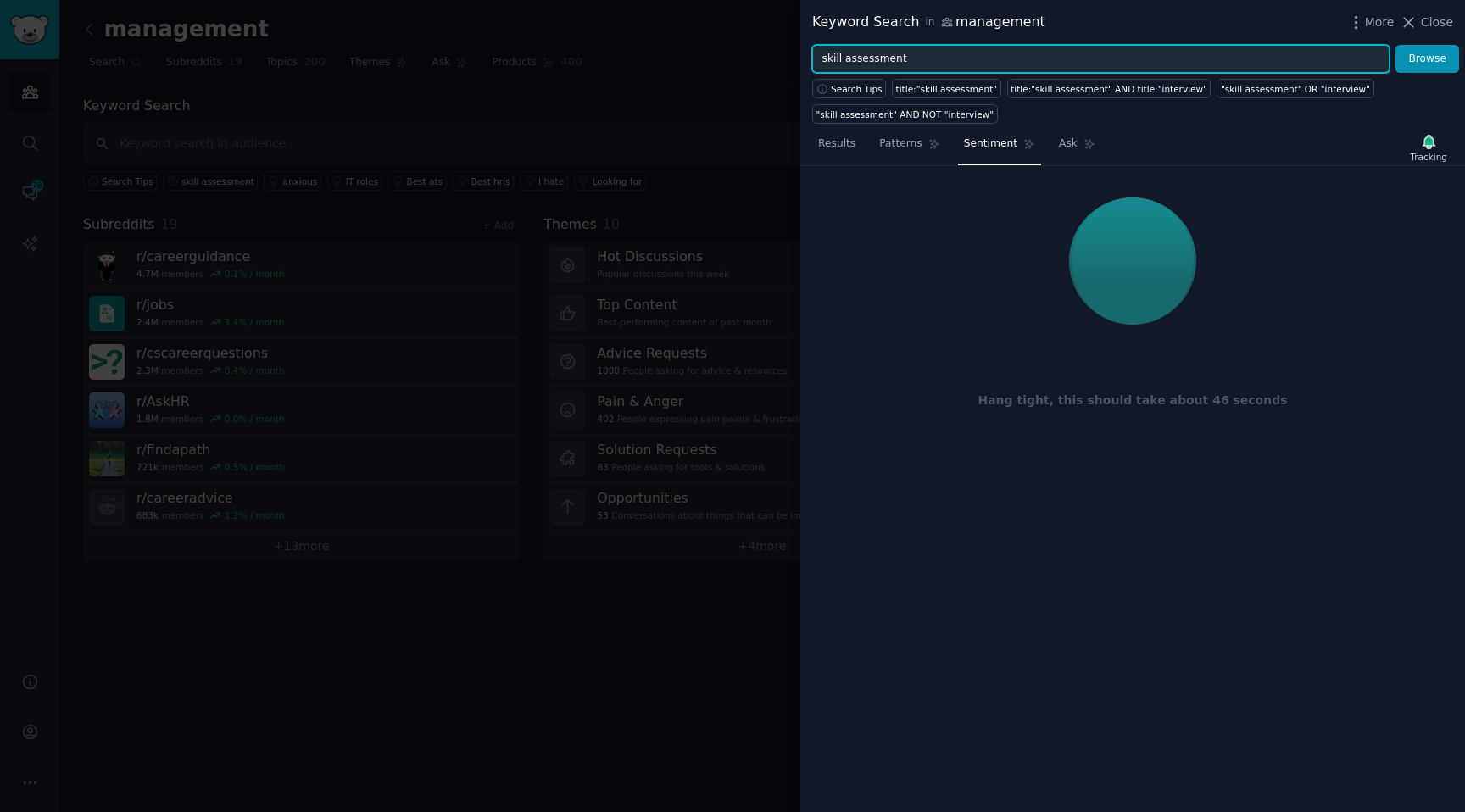
click at [1000, 53] on input "skill assessment" at bounding box center [1101, 59] width 577 height 29
paste input "I am looking to build a career skills assessment tool to help employees grow in…"
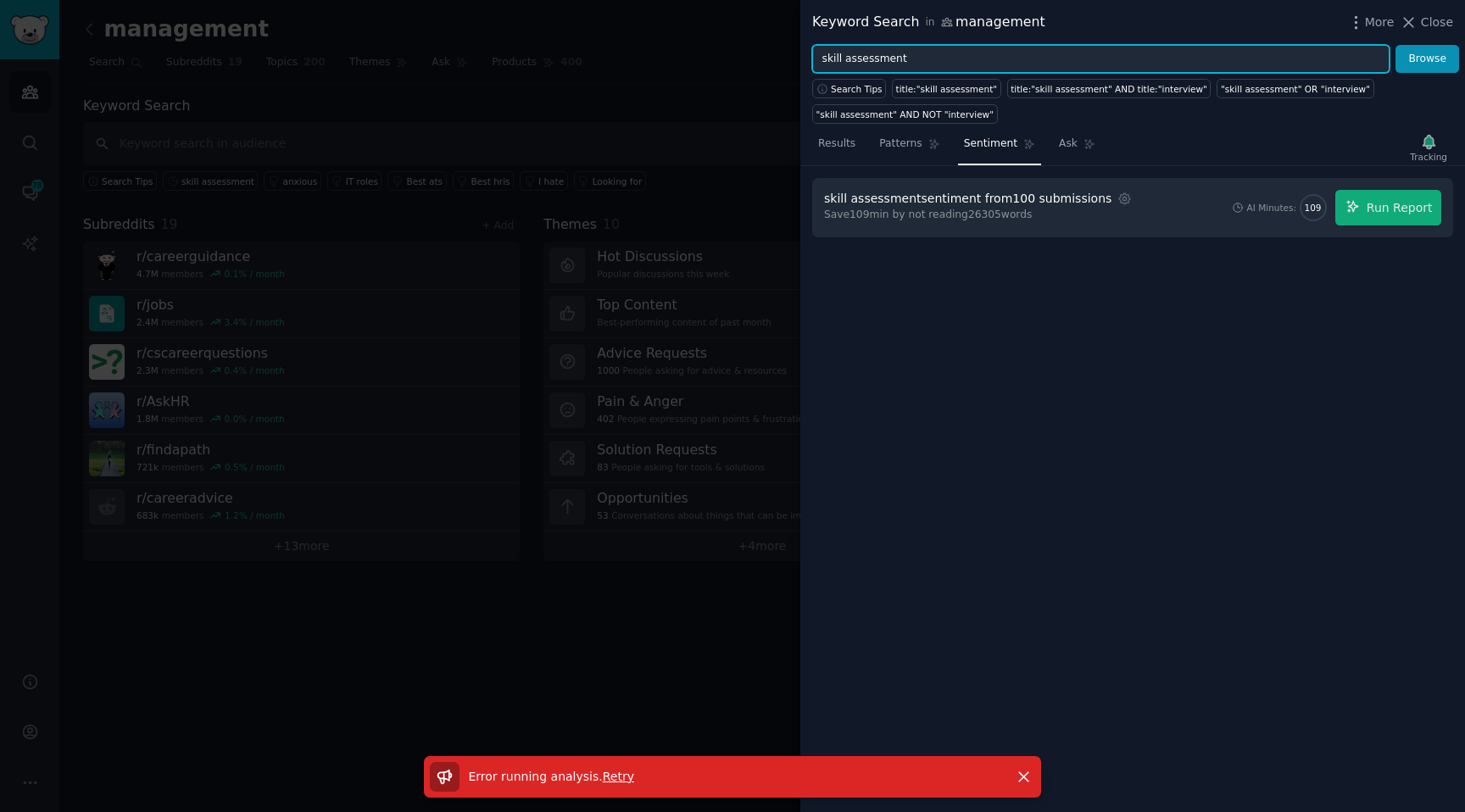
type input "skill assessment"
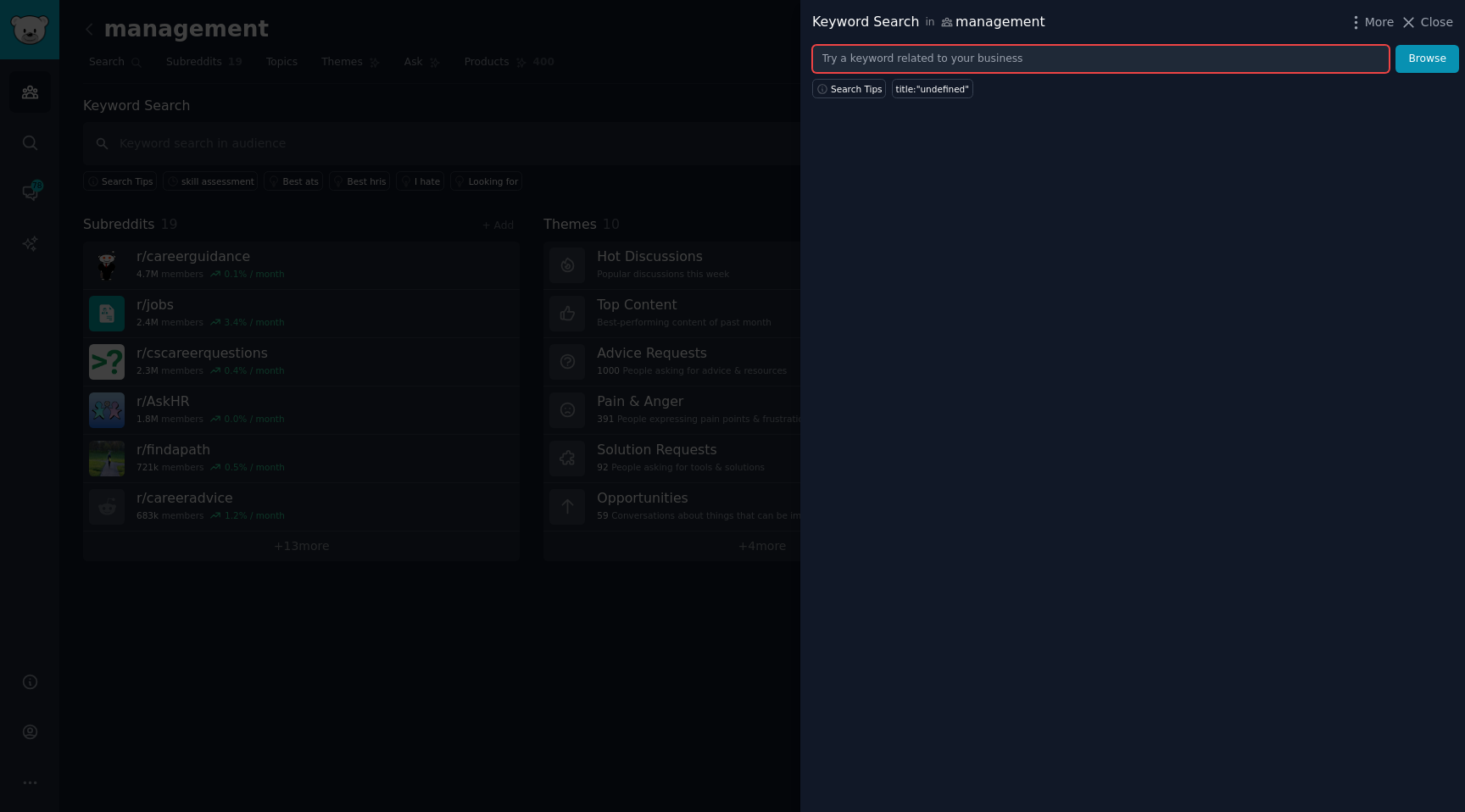
click at [1073, 69] on input "text" at bounding box center [1101, 59] width 577 height 29
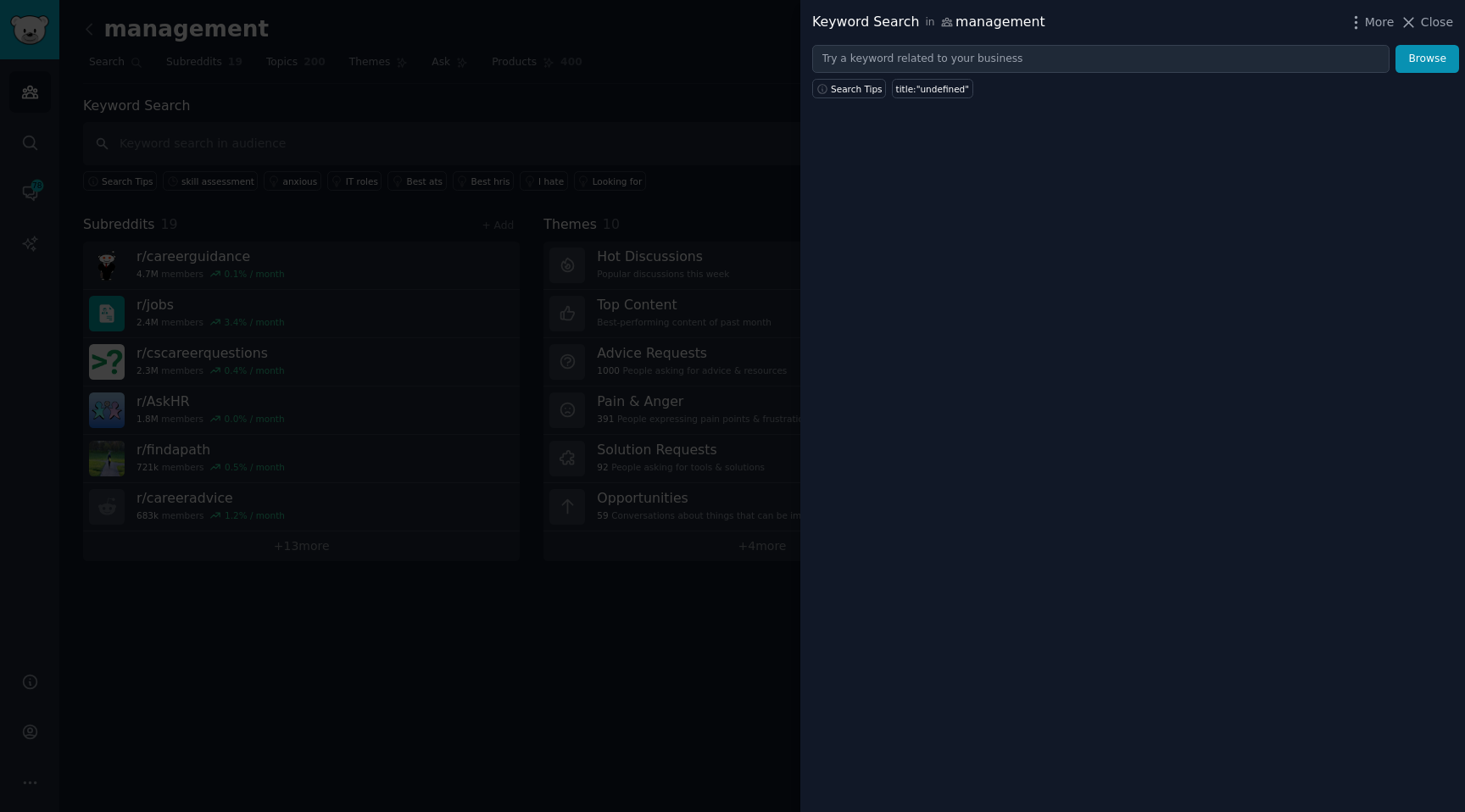
click at [337, 144] on div at bounding box center [732, 406] width 1465 height 812
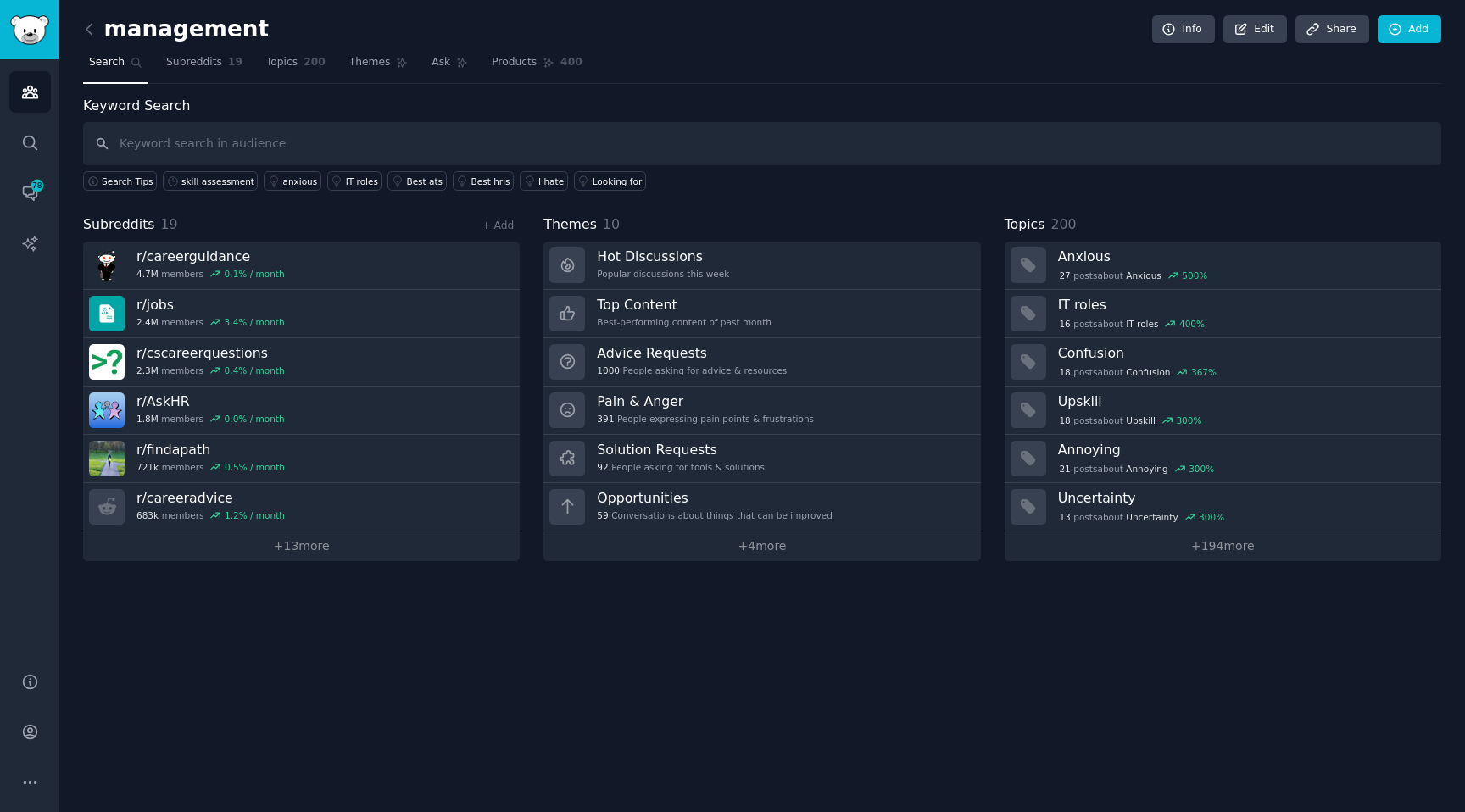
click at [220, 169] on div "Search Tips skill assessment anxious IT roles Best ats Best hris I hate Looking…" at bounding box center [762, 177] width 1358 height 25
click at [220, 177] on div "skill assessment" at bounding box center [218, 181] width 73 height 12
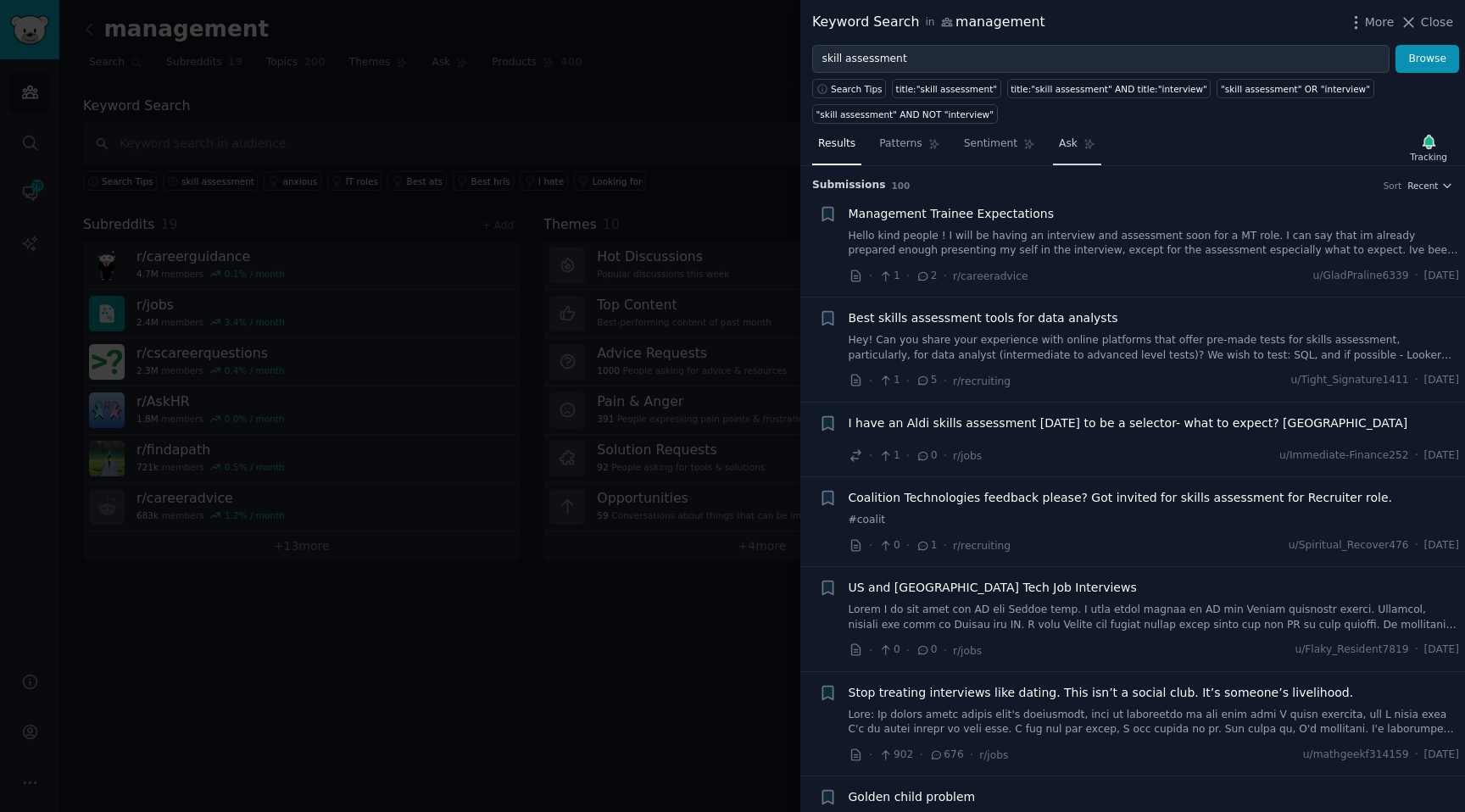
click at [1084, 133] on link "Ask" at bounding box center [1077, 148] width 49 height 35
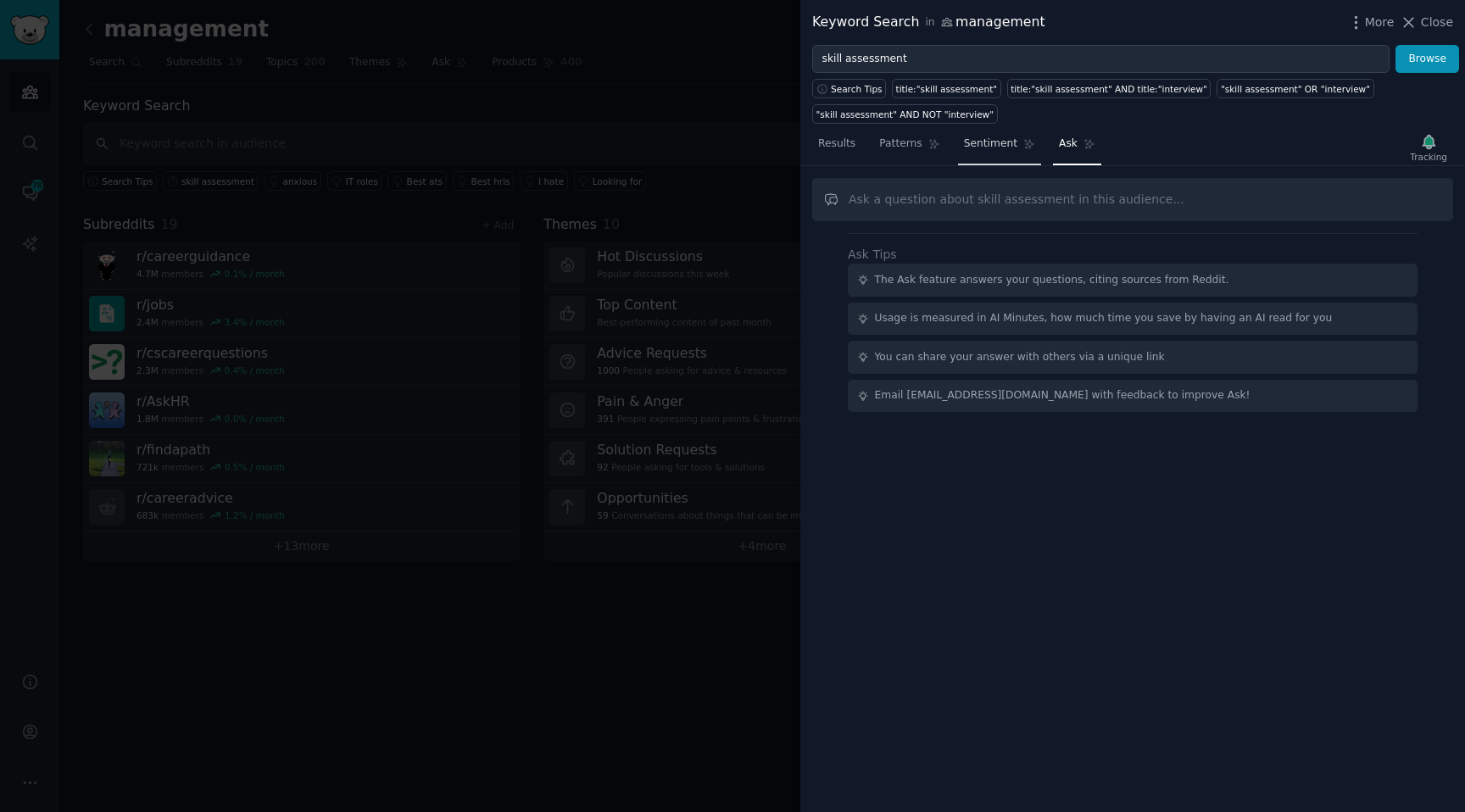
click at [973, 165] on link "Sentiment" at bounding box center [999, 148] width 83 height 35
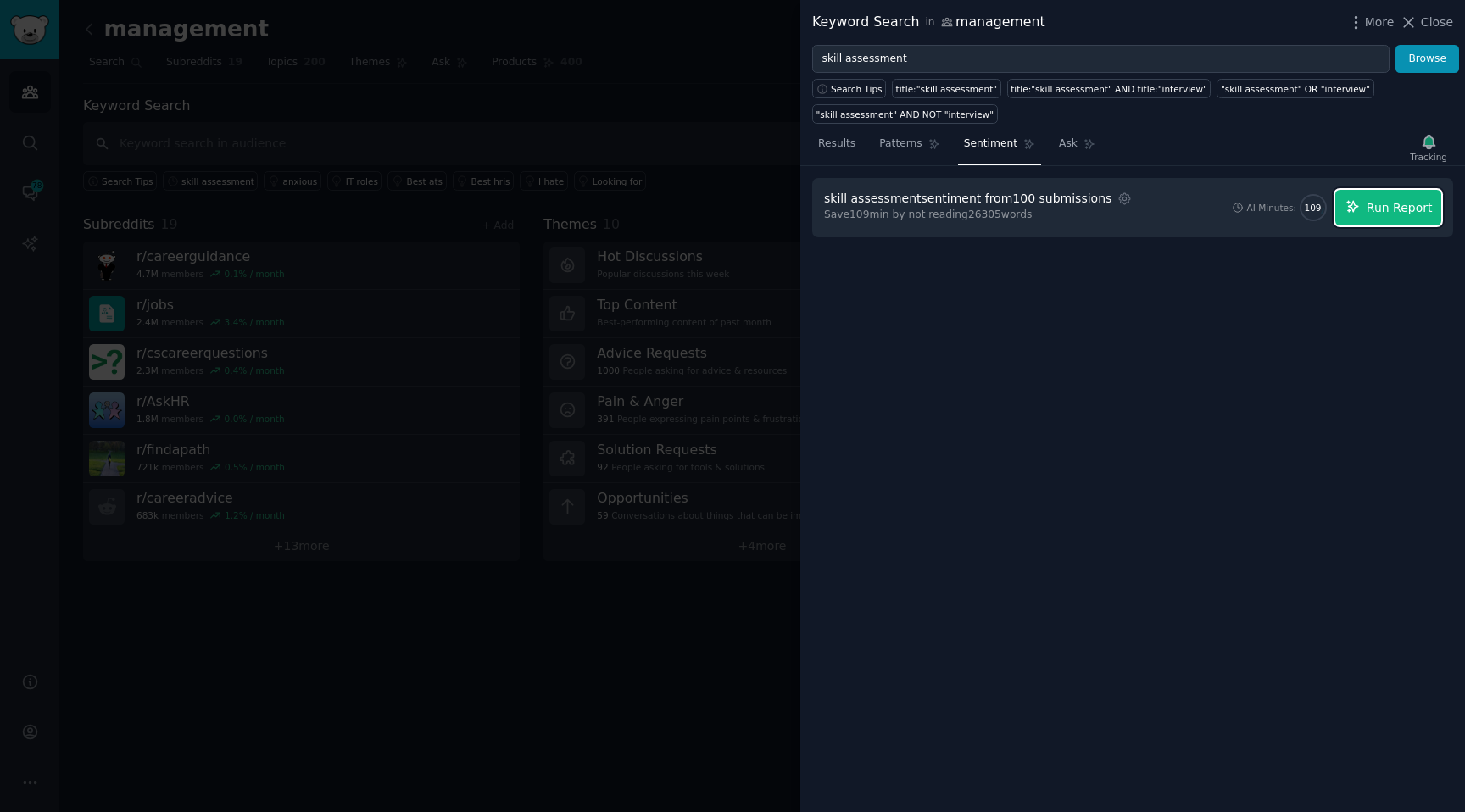
click at [1373, 206] on span "Run Report" at bounding box center [1400, 208] width 66 height 18
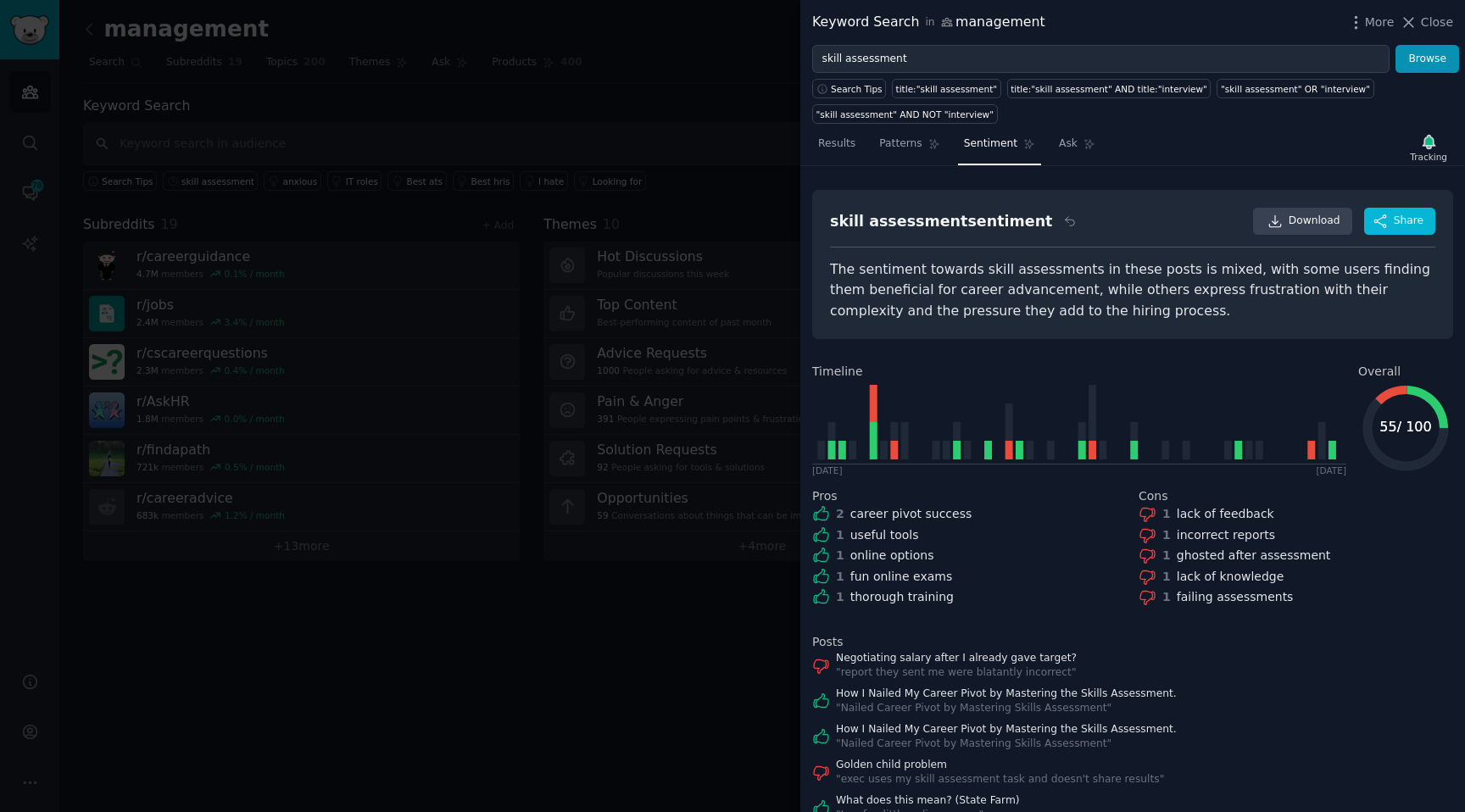
scroll to position [52, 0]
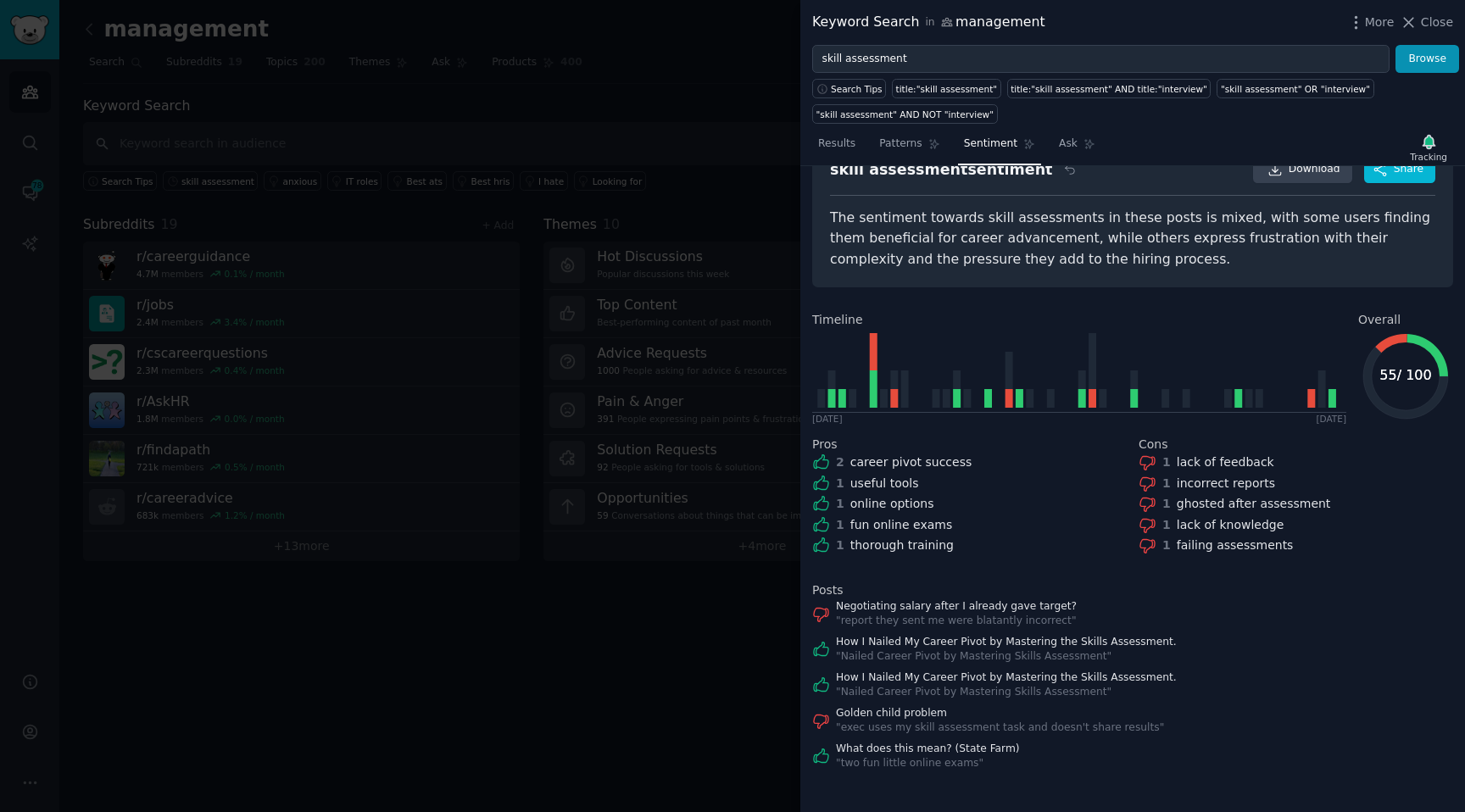
click at [741, 429] on div at bounding box center [732, 406] width 1465 height 812
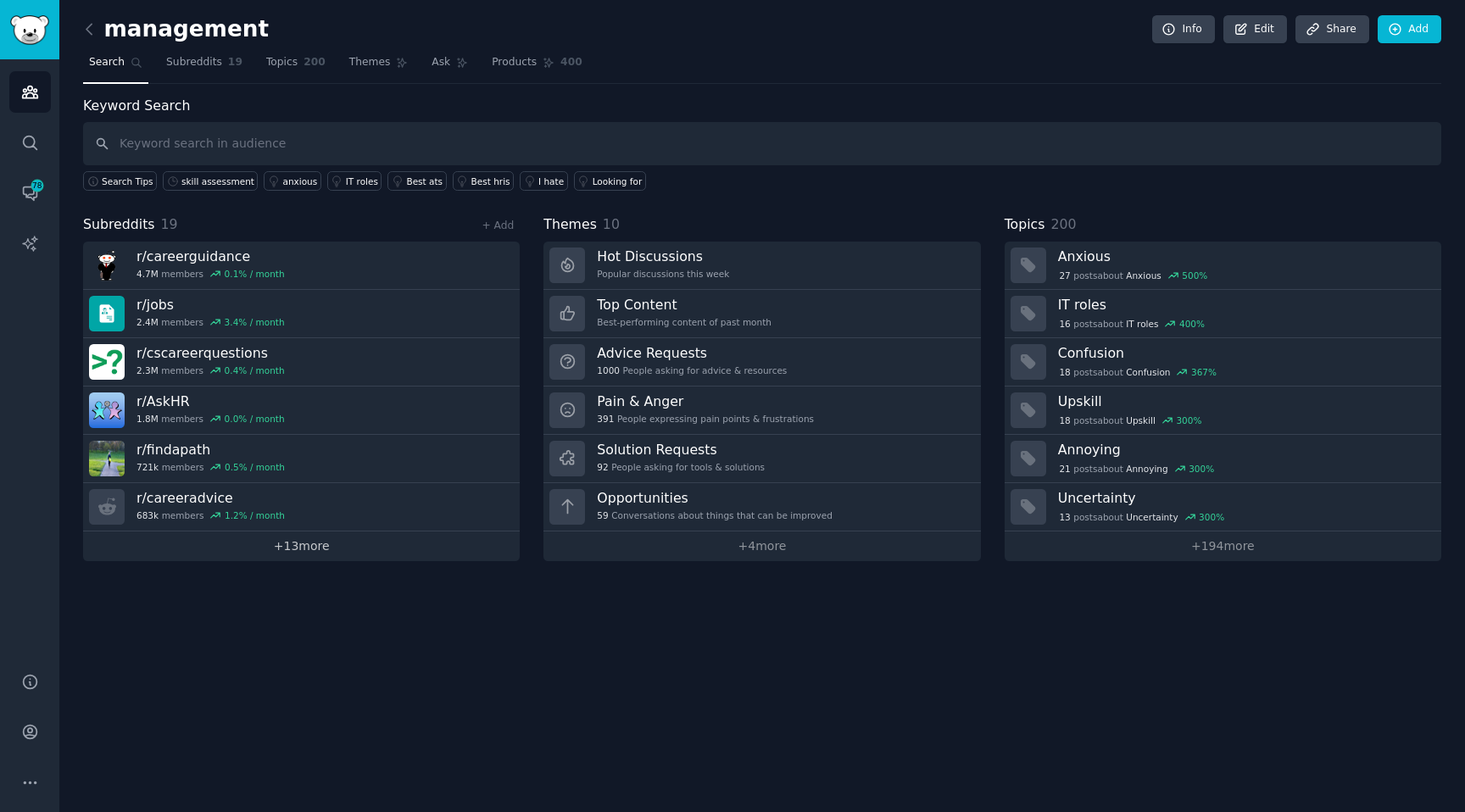
click at [308, 556] on link "+ 13 more" at bounding box center [301, 546] width 437 height 29
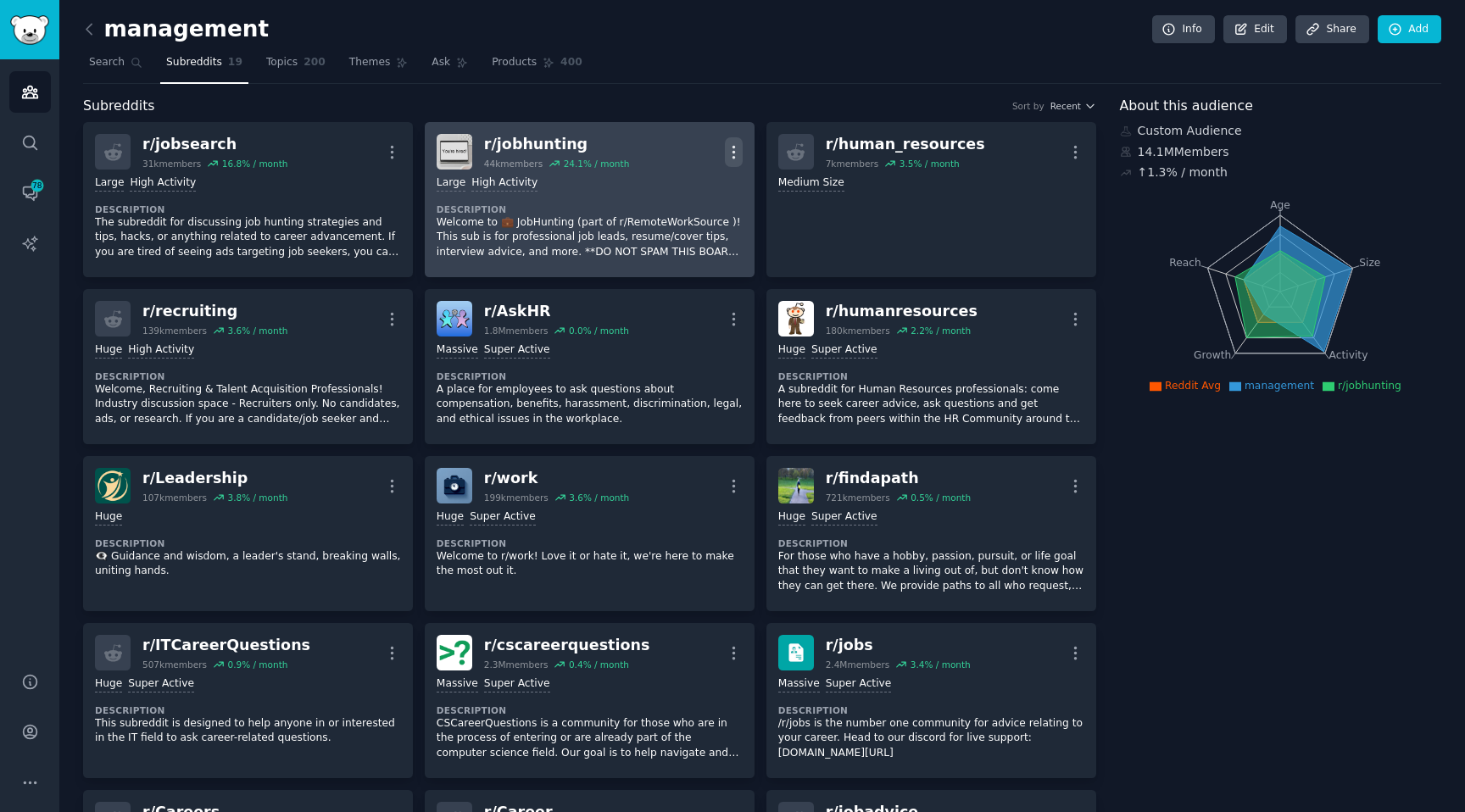
click at [732, 156] on icon "button" at bounding box center [733, 151] width 2 height 12
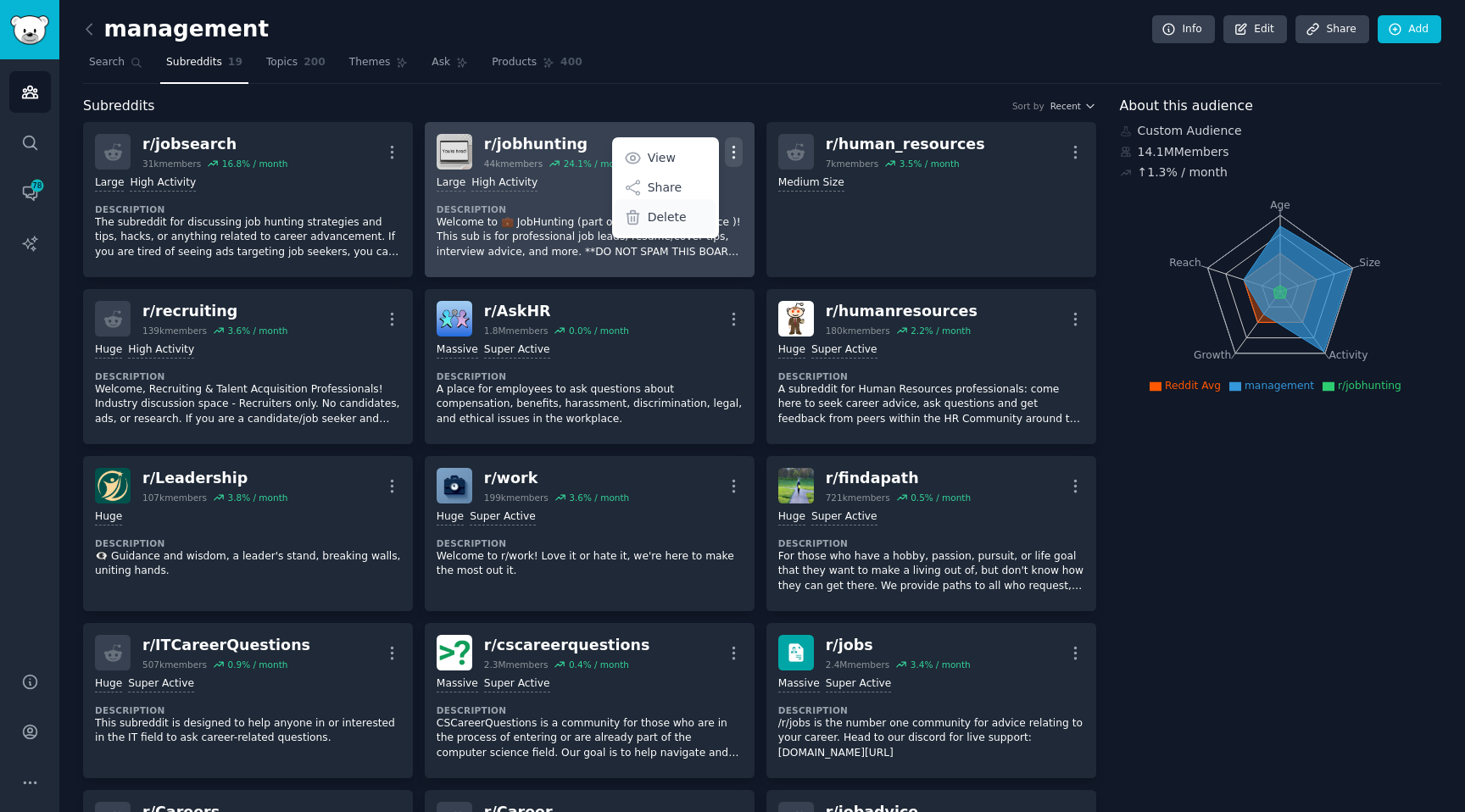
click at [653, 218] on p "Delete" at bounding box center [667, 217] width 39 height 18
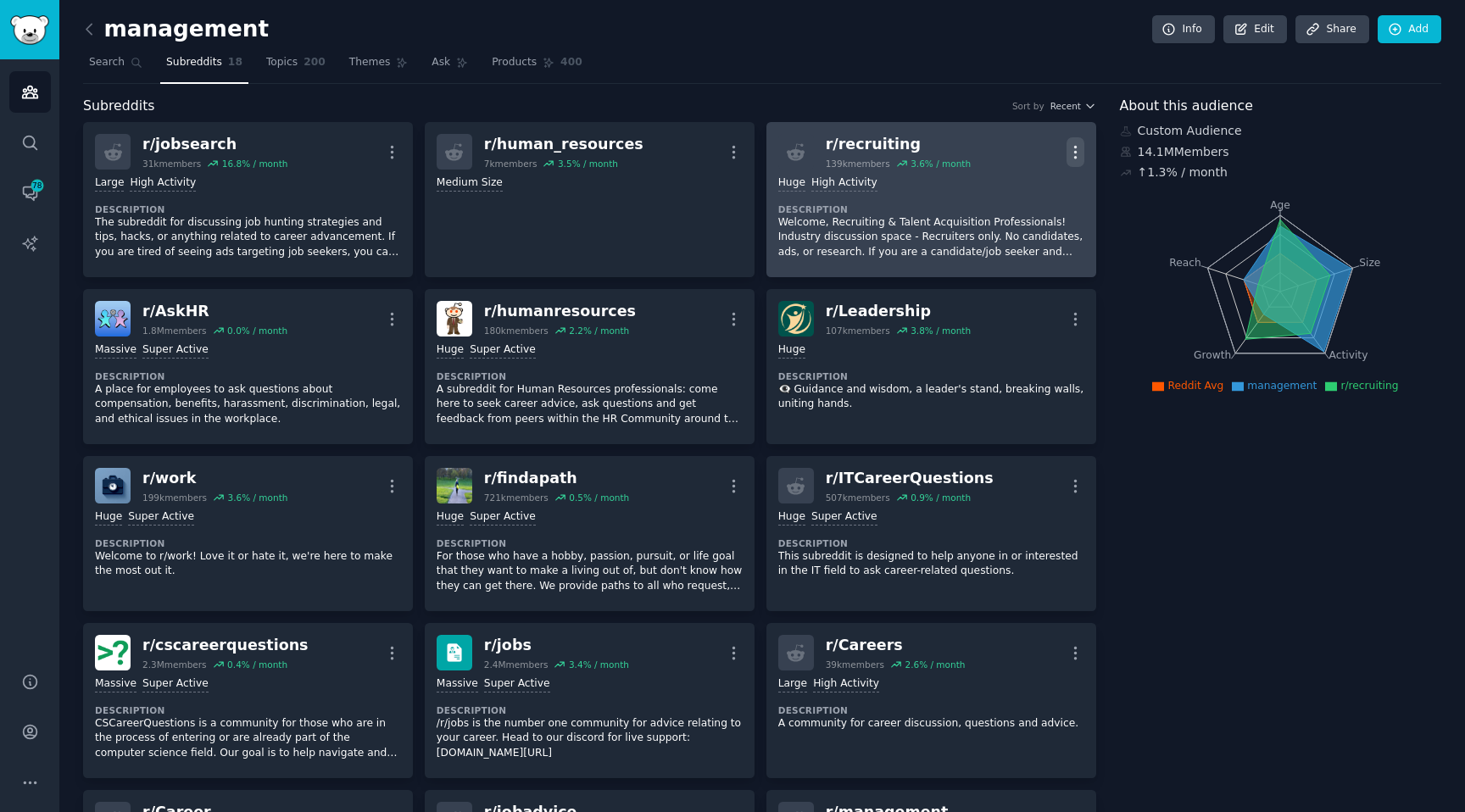
click at [1074, 158] on icon "button" at bounding box center [1075, 151] width 2 height 12
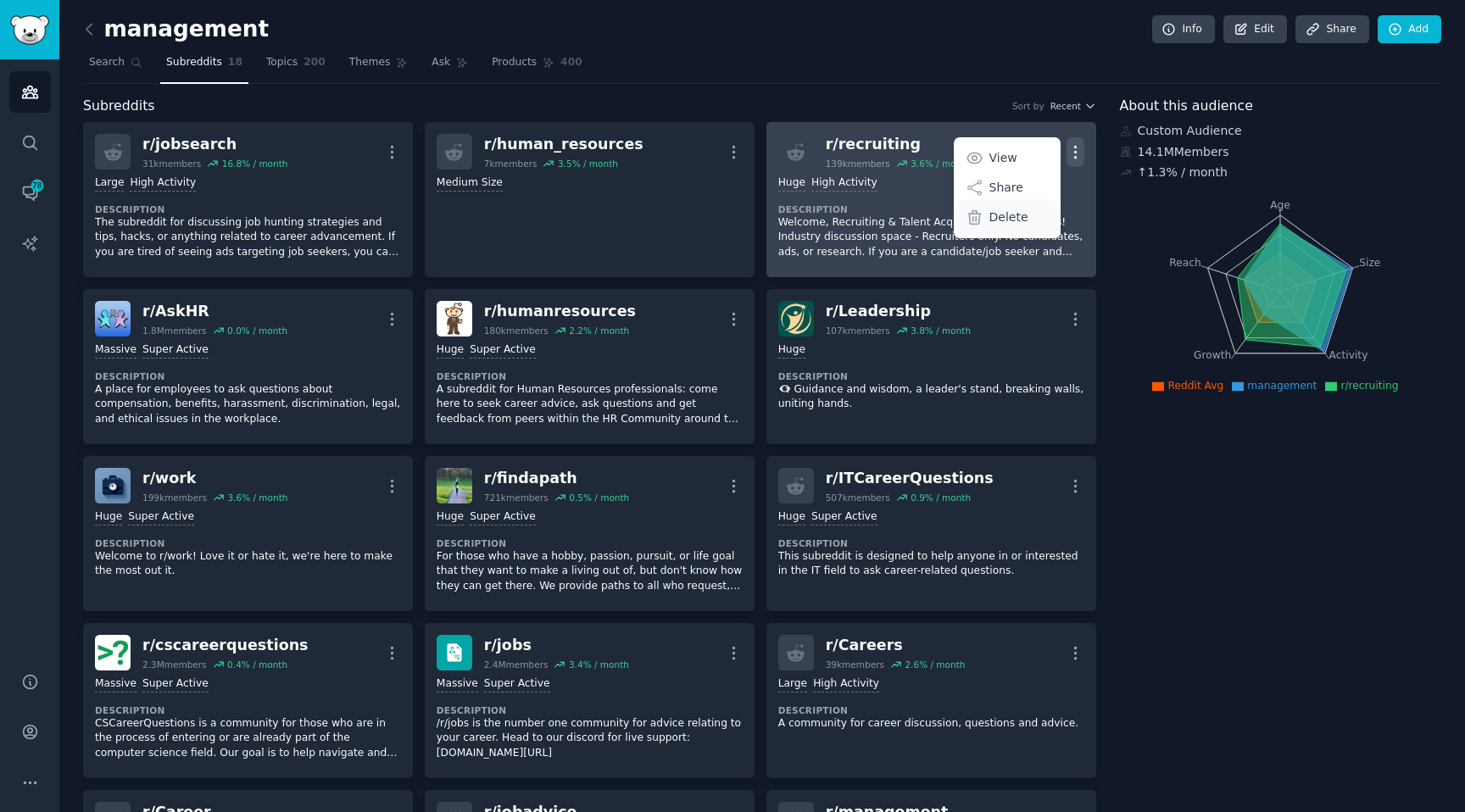
click at [991, 212] on p "Delete" at bounding box center [1009, 217] width 39 height 18
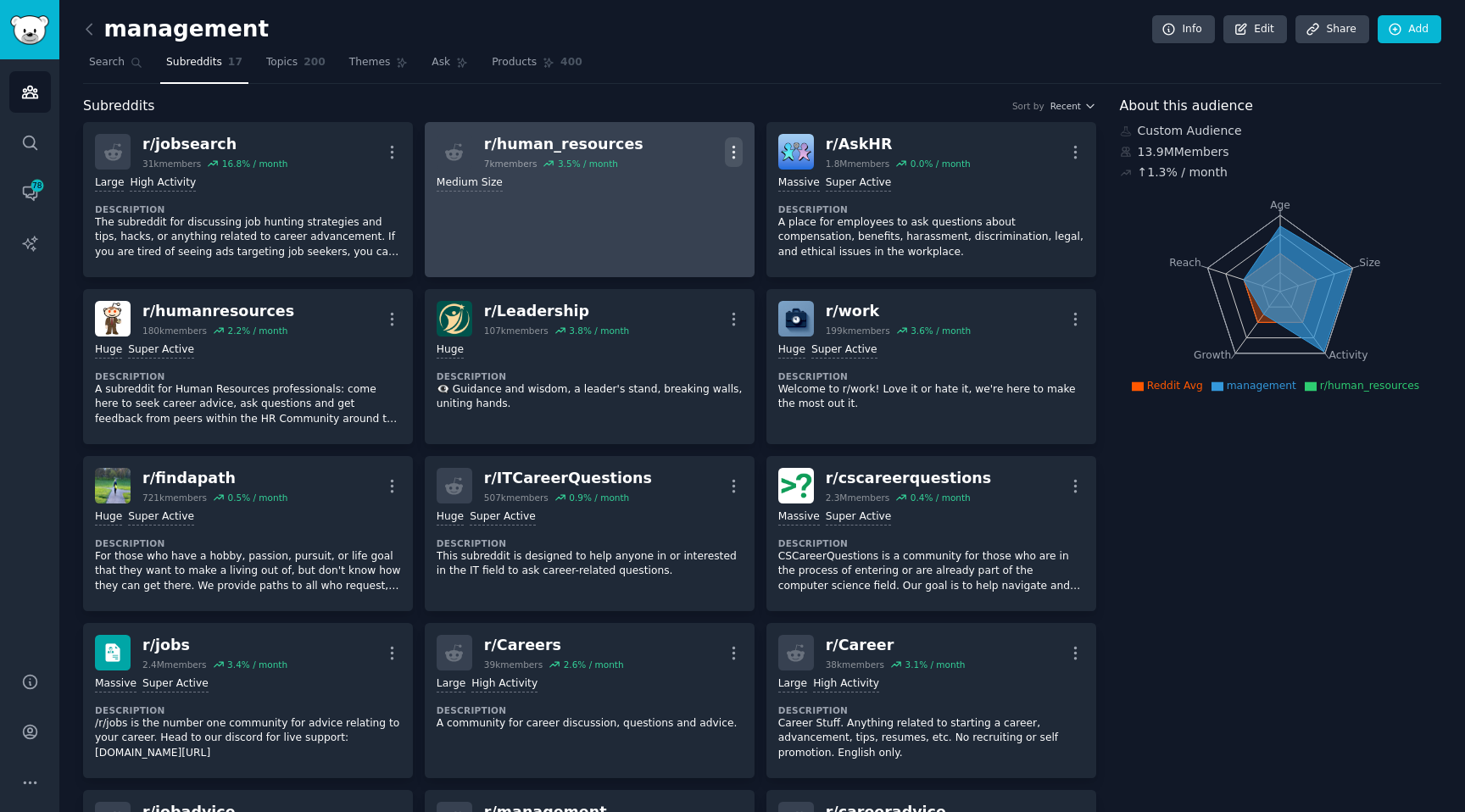
click at [732, 145] on icon "button" at bounding box center [733, 151] width 2 height 12
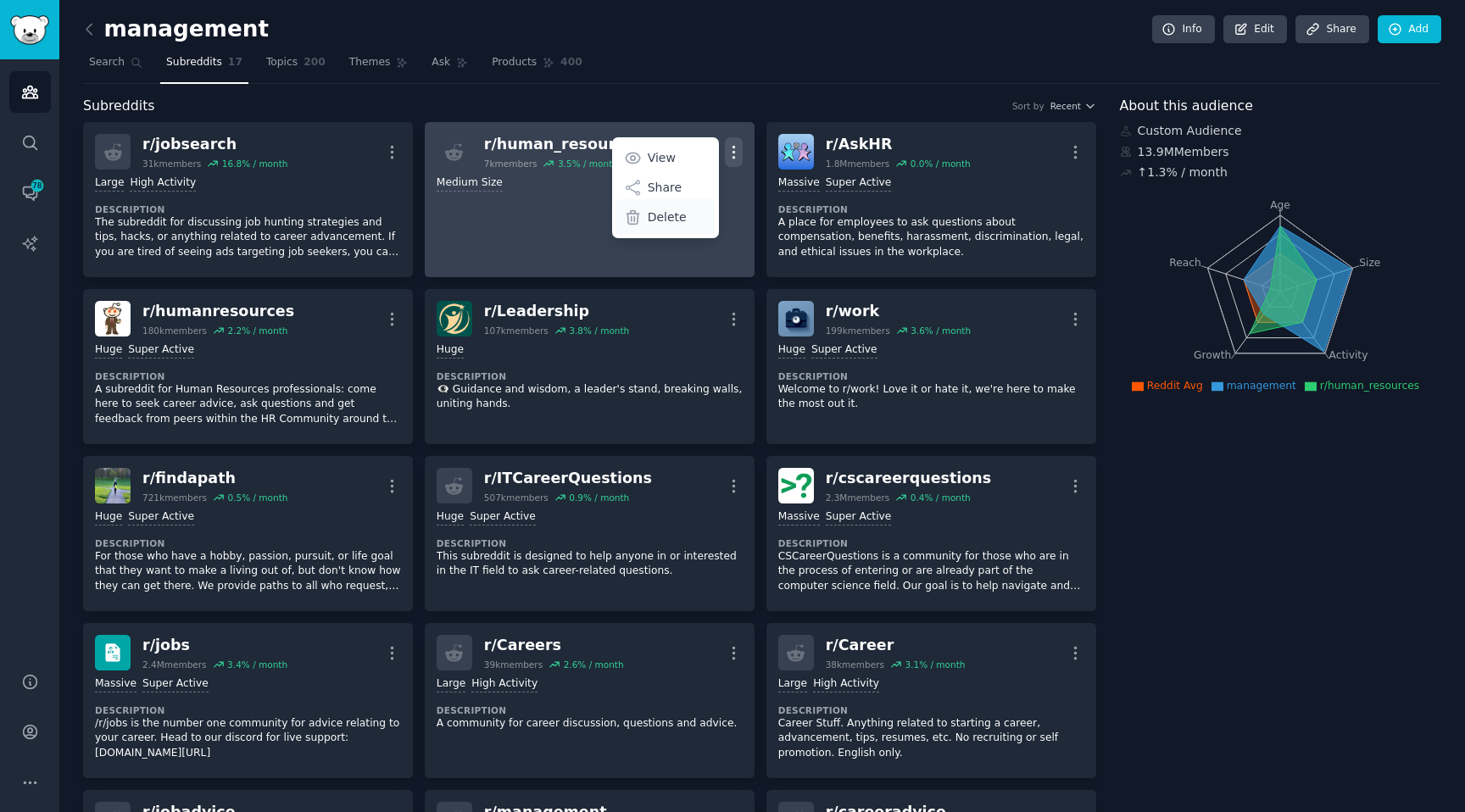
click at [666, 211] on p "Delete" at bounding box center [667, 217] width 39 height 18
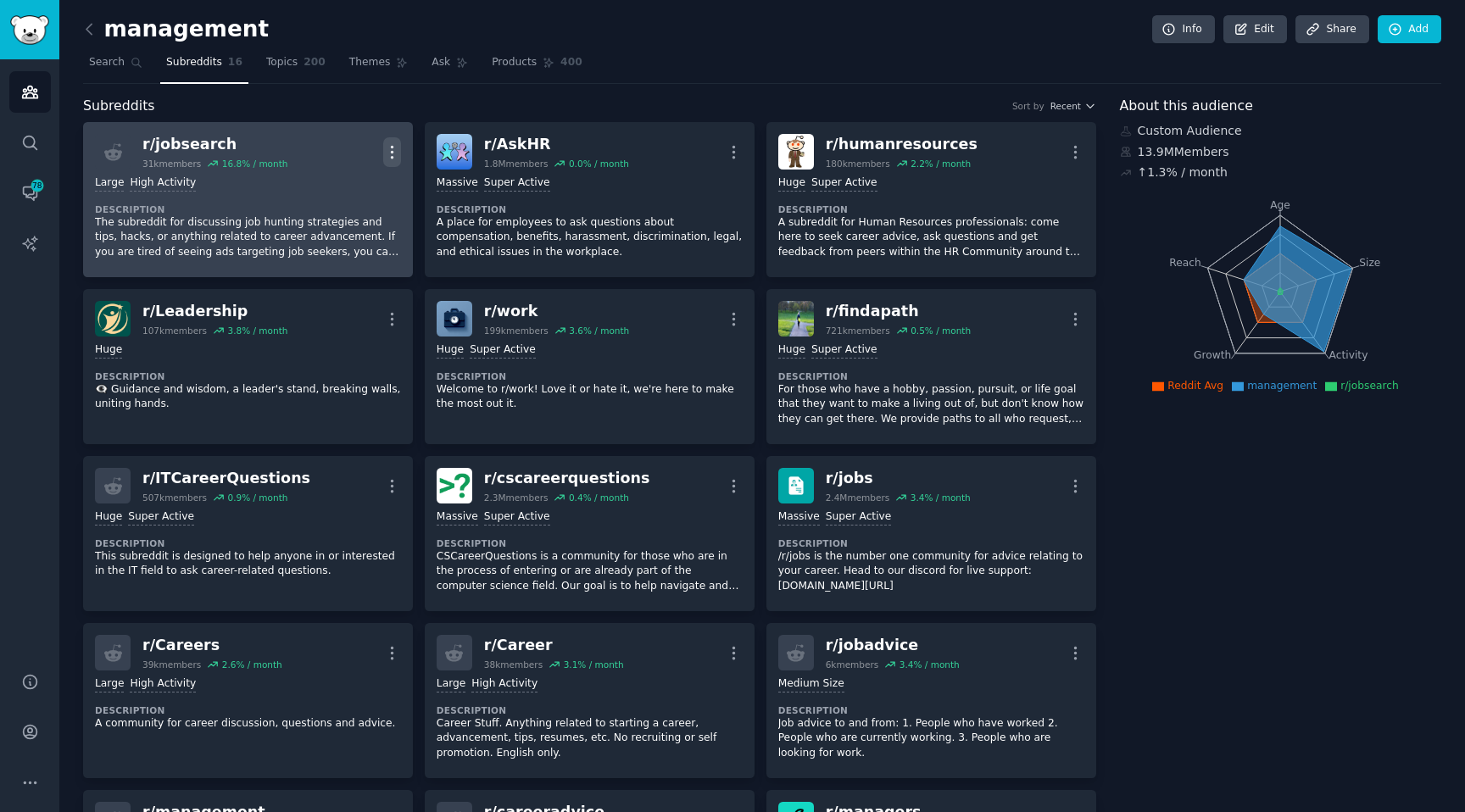
click at [391, 138] on button "More" at bounding box center [392, 152] width 18 height 29
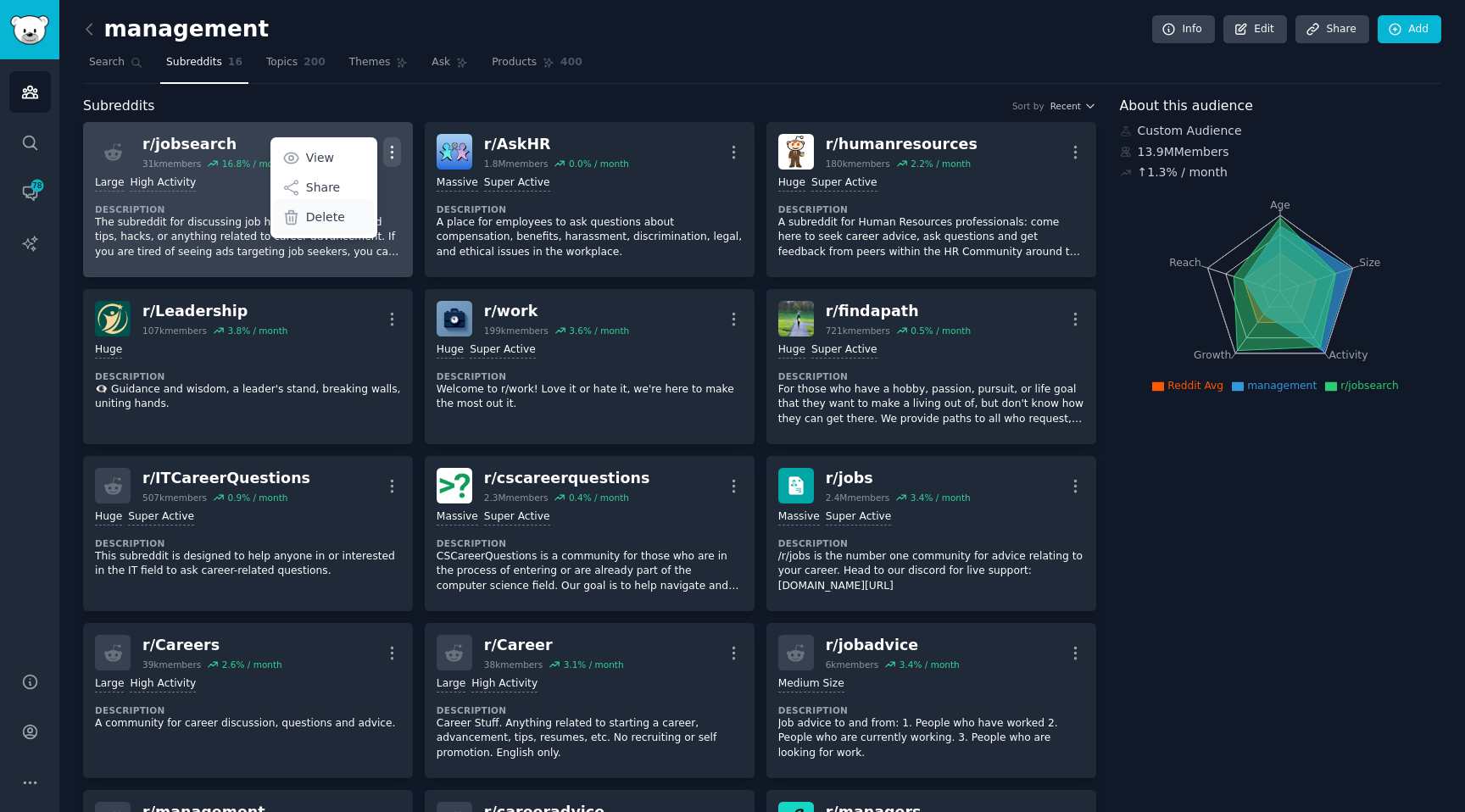
click at [320, 218] on p "Delete" at bounding box center [326, 217] width 39 height 18
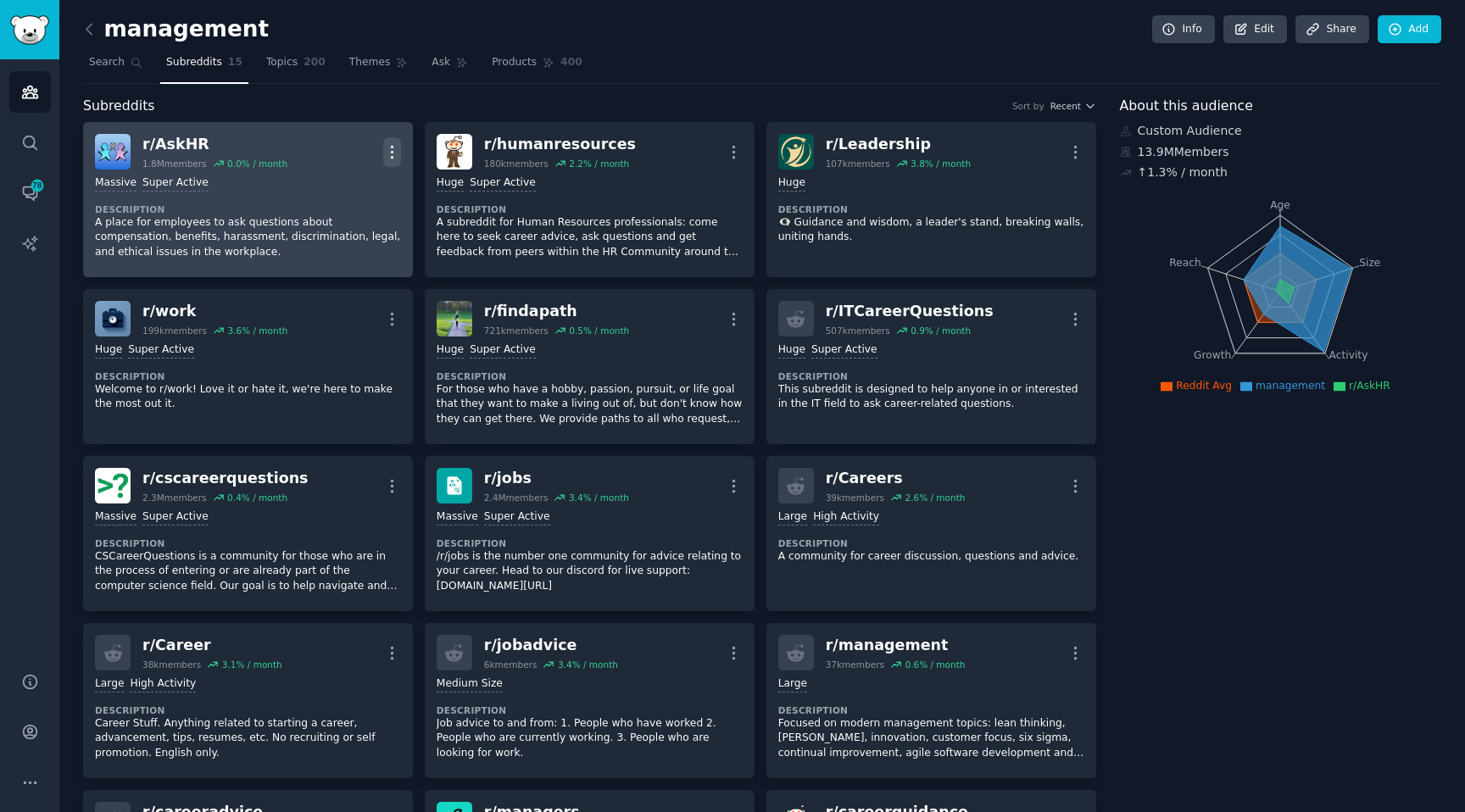
click at [396, 150] on icon "button" at bounding box center [392, 152] width 18 height 18
click at [319, 232] on div "Delete" at bounding box center [323, 216] width 100 height 35
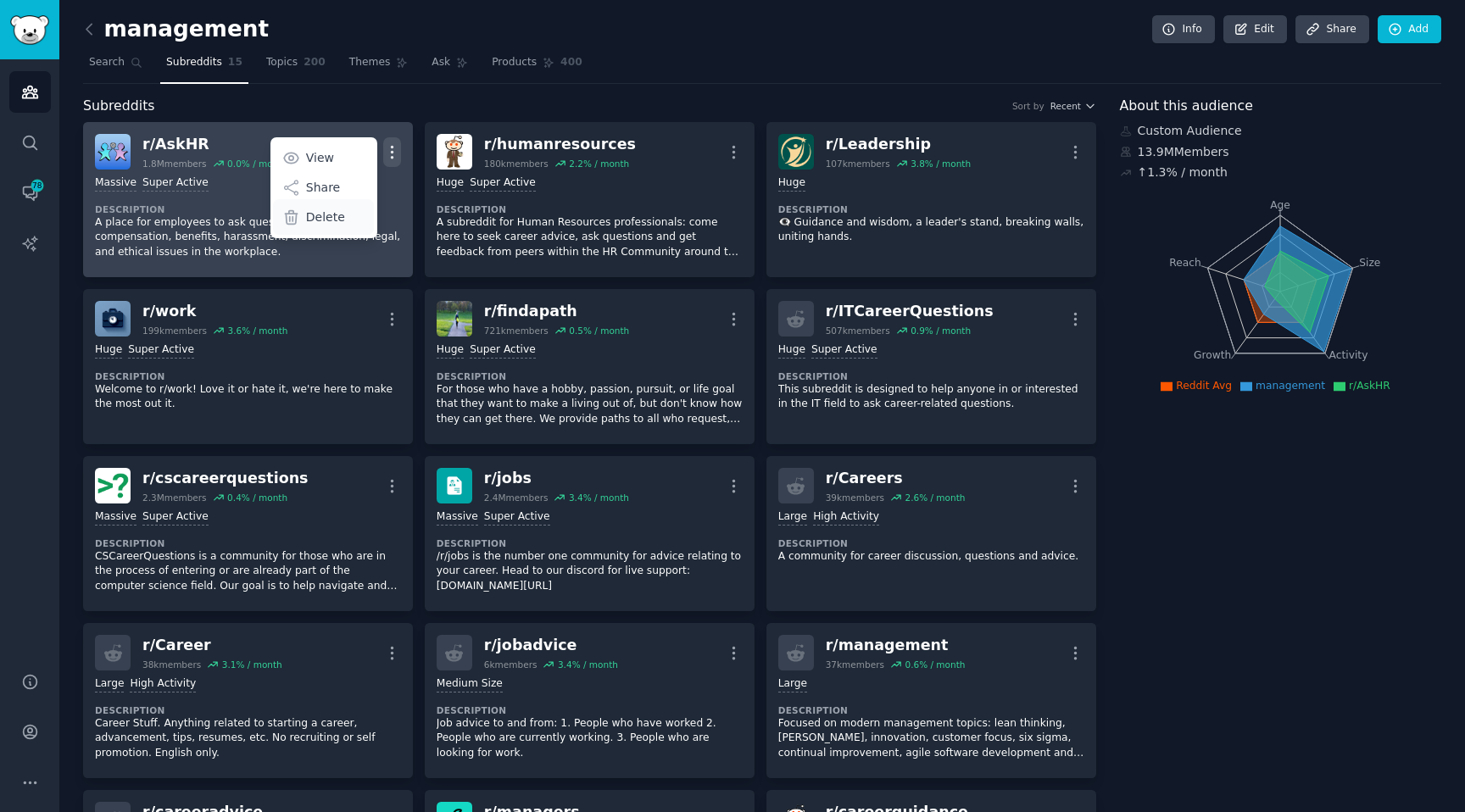
click at [322, 223] on p "Delete" at bounding box center [326, 217] width 39 height 18
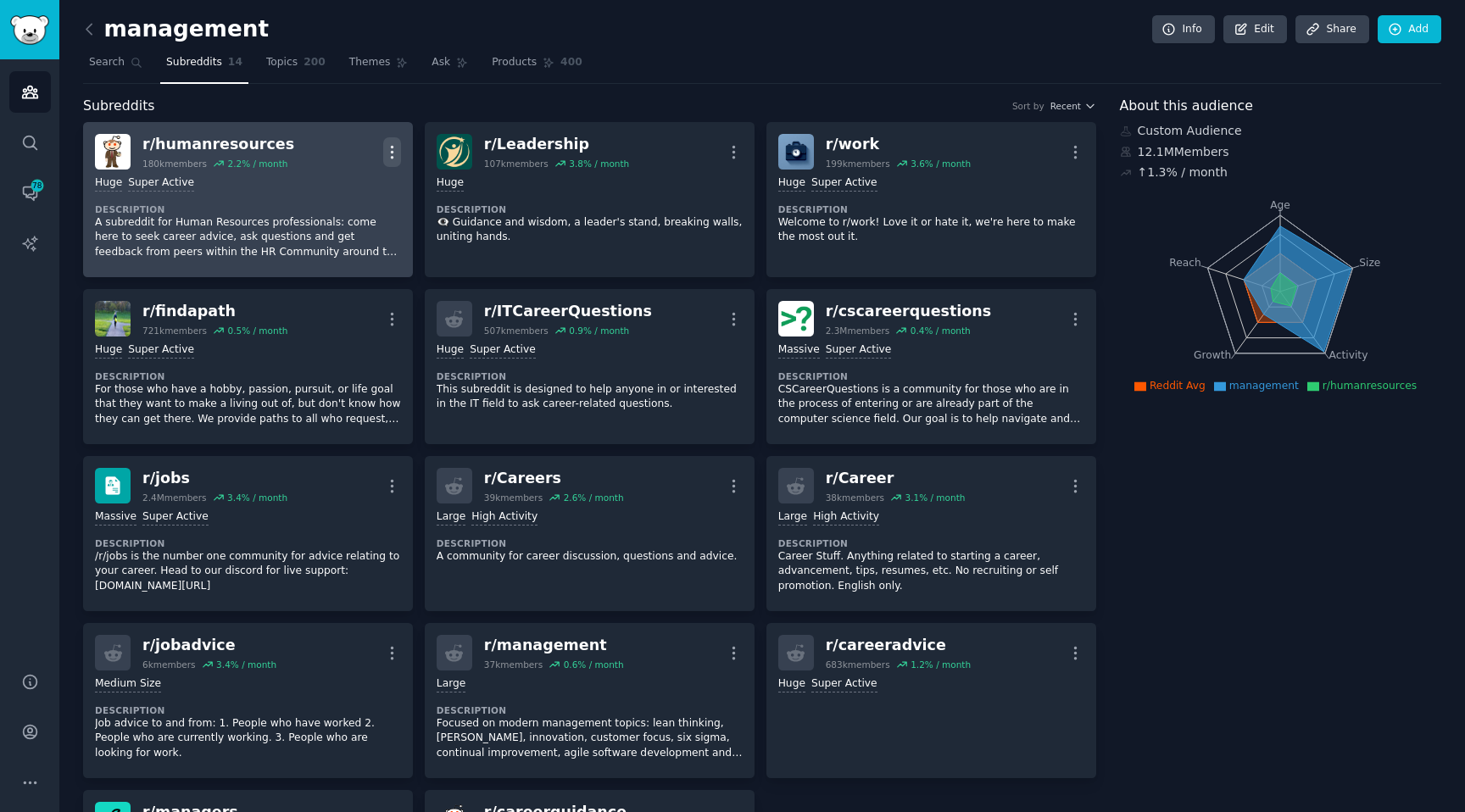
click at [396, 153] on icon "button" at bounding box center [392, 152] width 18 height 18
click at [334, 206] on div "Delete" at bounding box center [323, 216] width 100 height 35
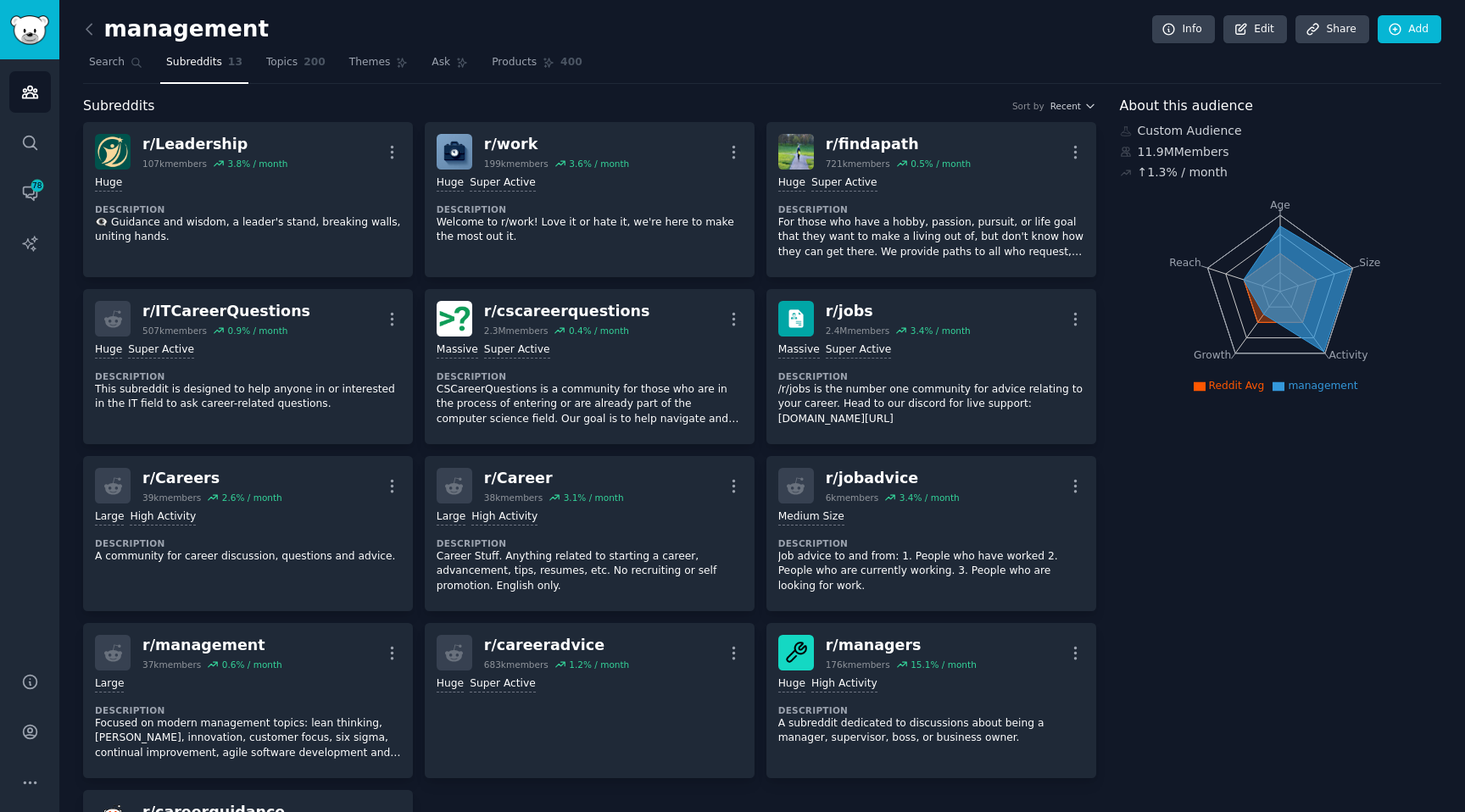
click at [1030, 54] on nav "Search Subreddits 13 Topics 200 Themes Ask Products 400" at bounding box center [762, 66] width 1358 height 35
click at [123, 58] on link "Search" at bounding box center [115, 66] width 65 height 35
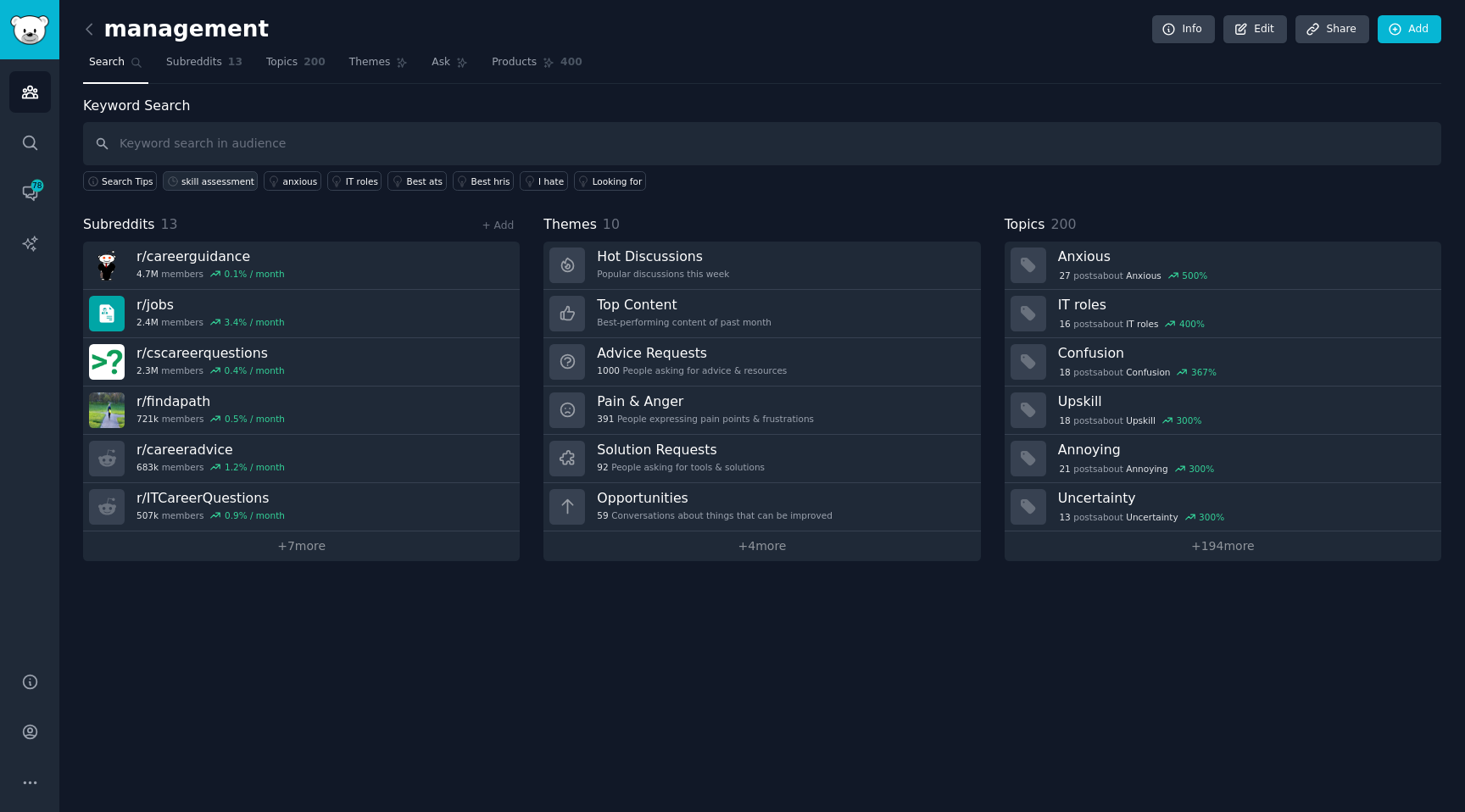
click at [240, 178] on div "skill assessment" at bounding box center [218, 181] width 73 height 12
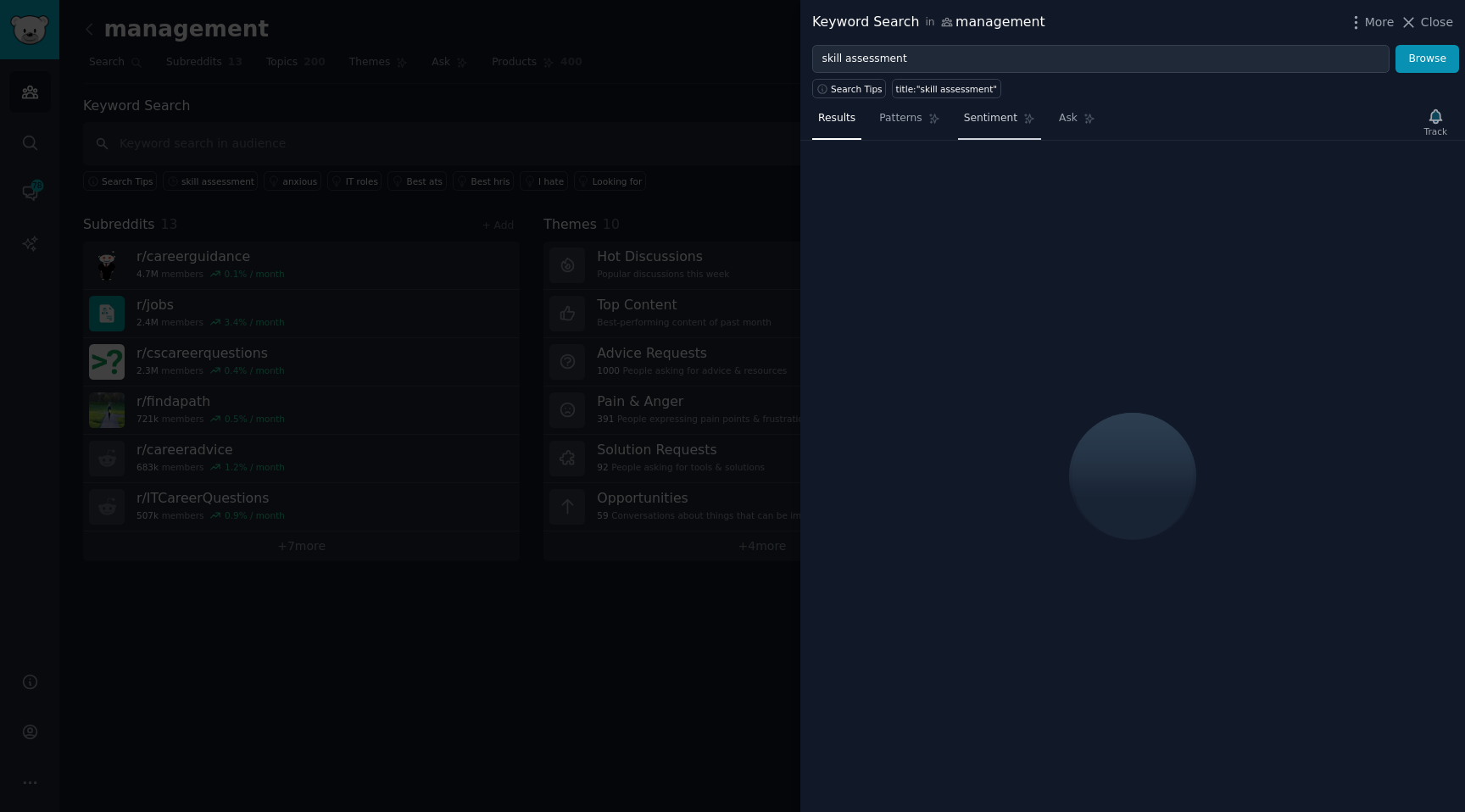
click at [1023, 115] on icon at bounding box center [1029, 119] width 12 height 12
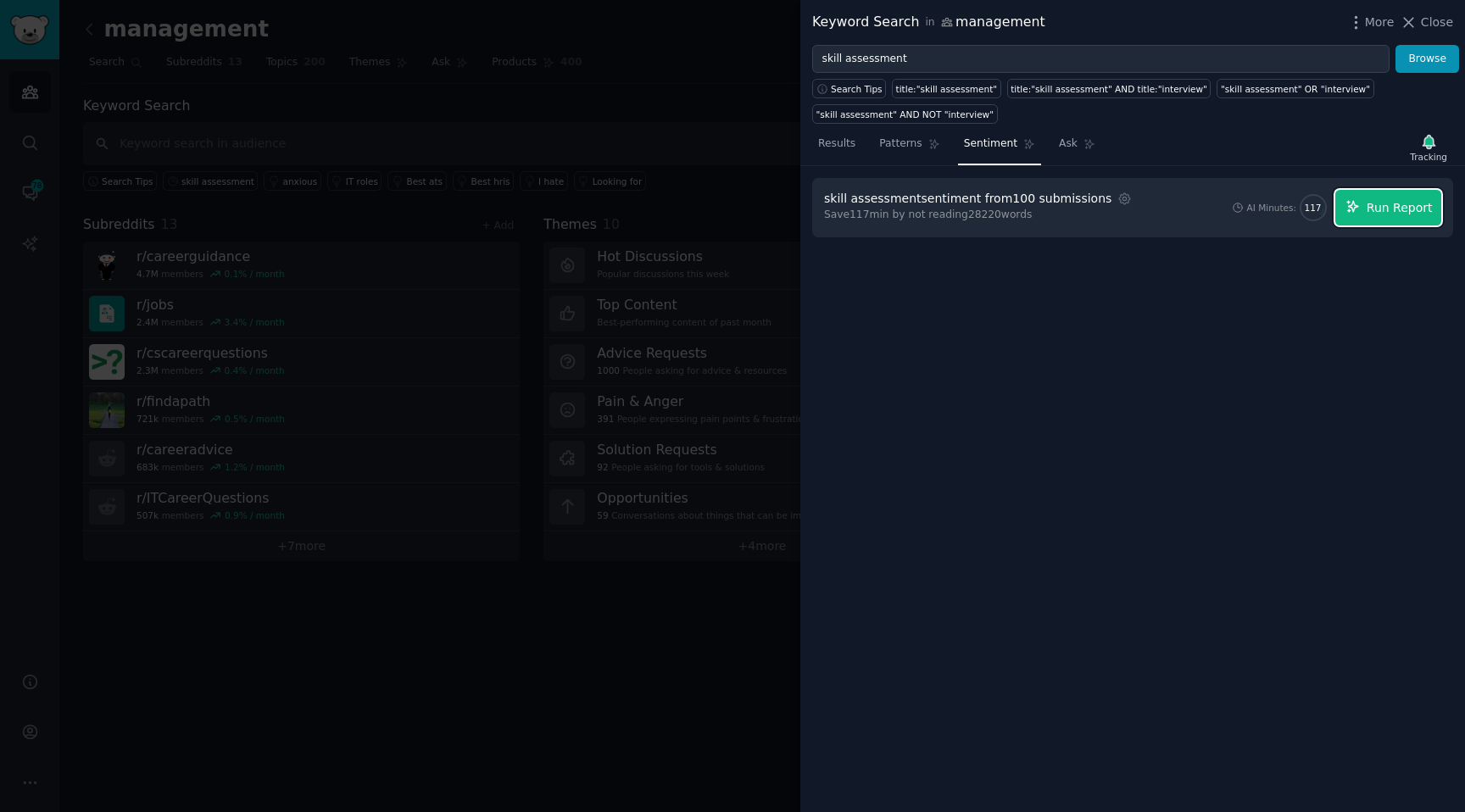
click at [1367, 216] on button "Run Report" at bounding box center [1388, 208] width 106 height 35
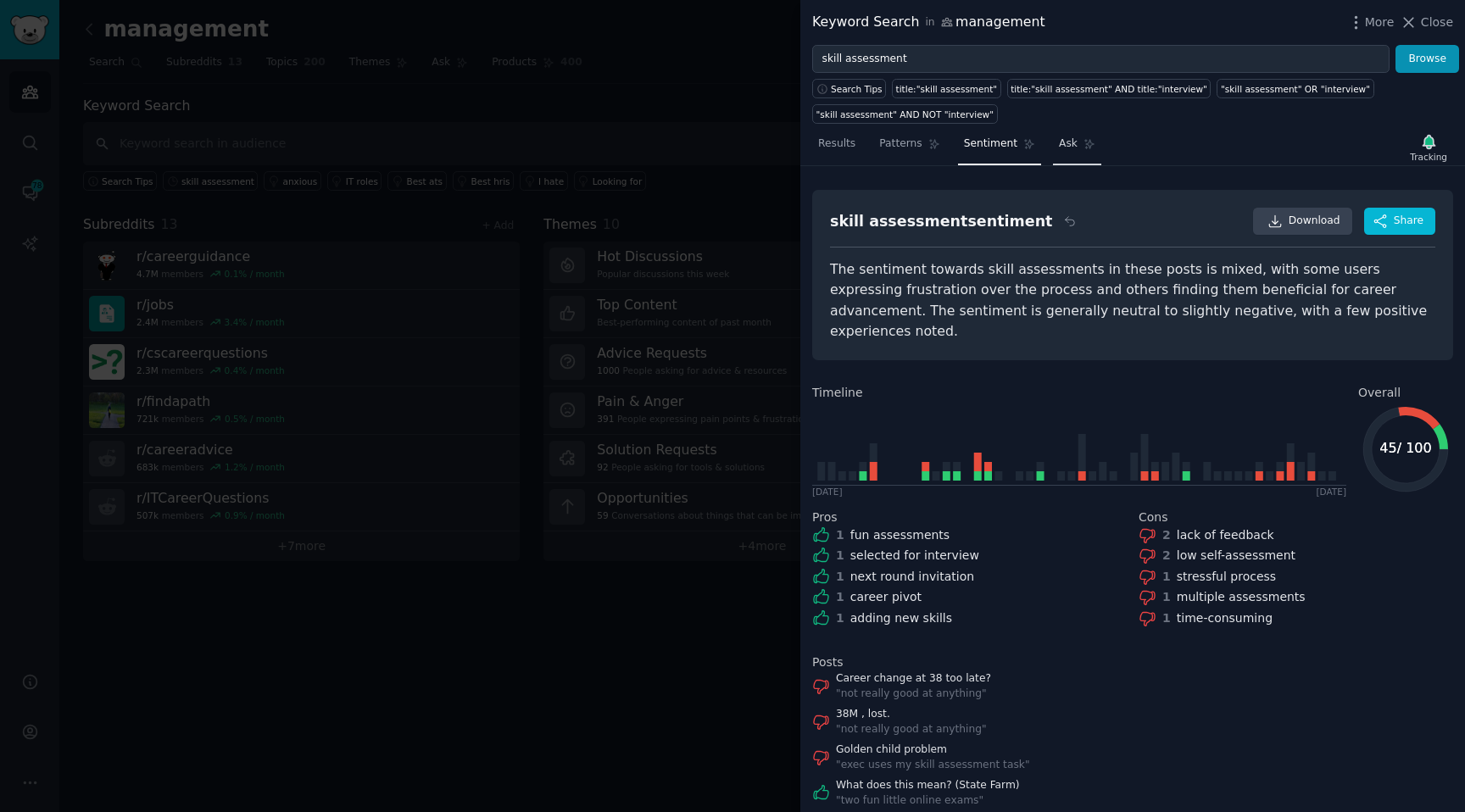
click at [1078, 148] on link "Ask" at bounding box center [1077, 148] width 49 height 35
